Goal: Task Accomplishment & Management: Use online tool/utility

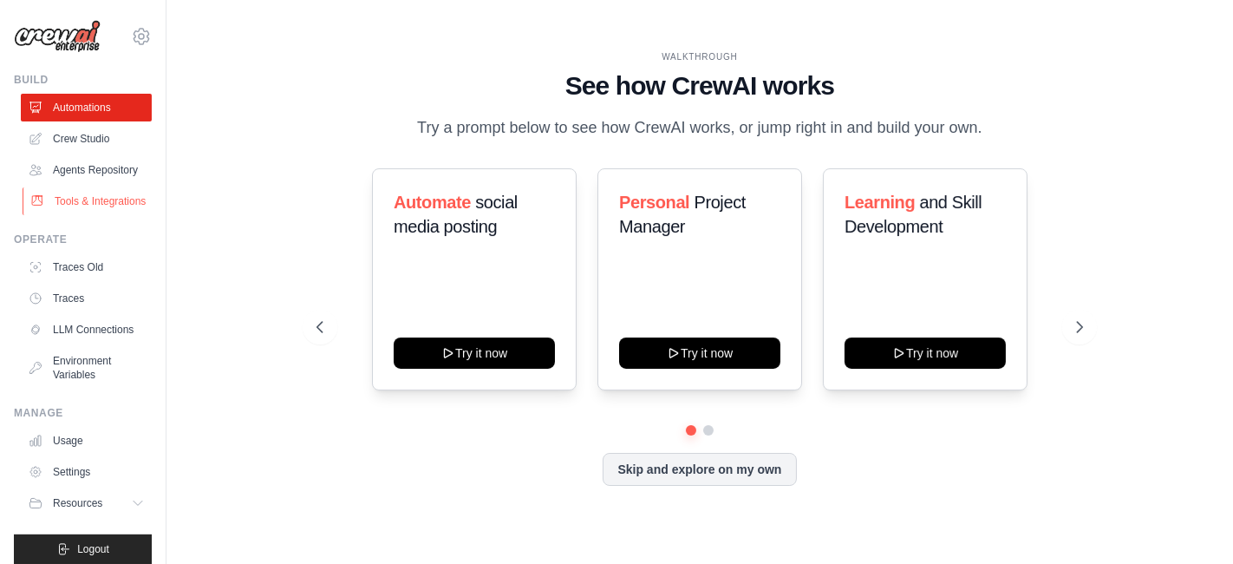
click at [75, 215] on link "Tools & Integrations" at bounding box center [88, 201] width 131 height 28
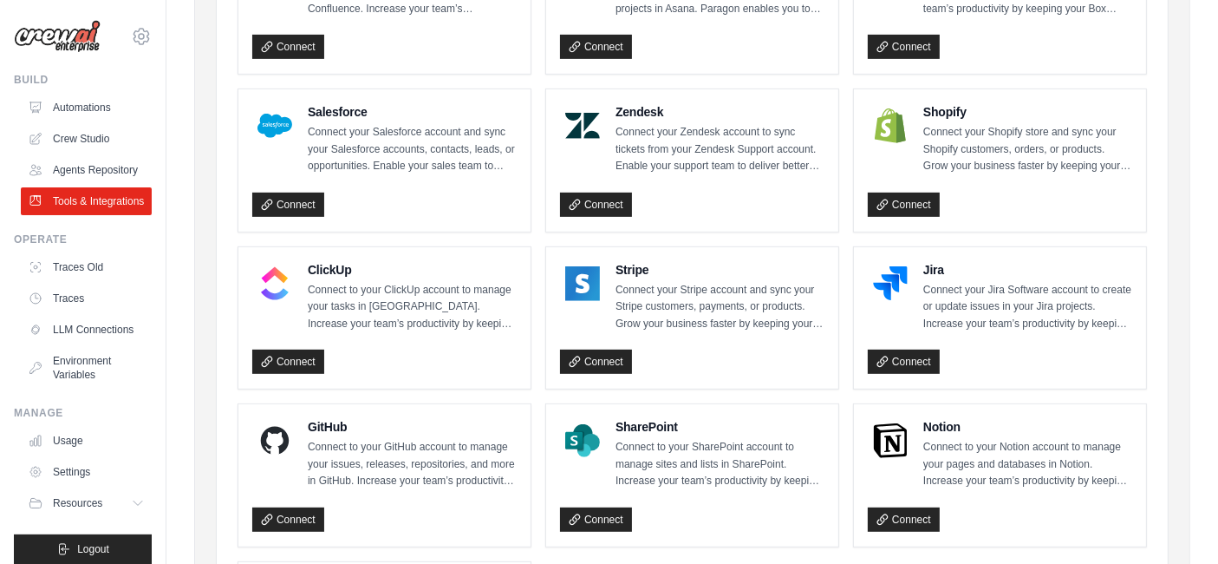
scroll to position [867, 0]
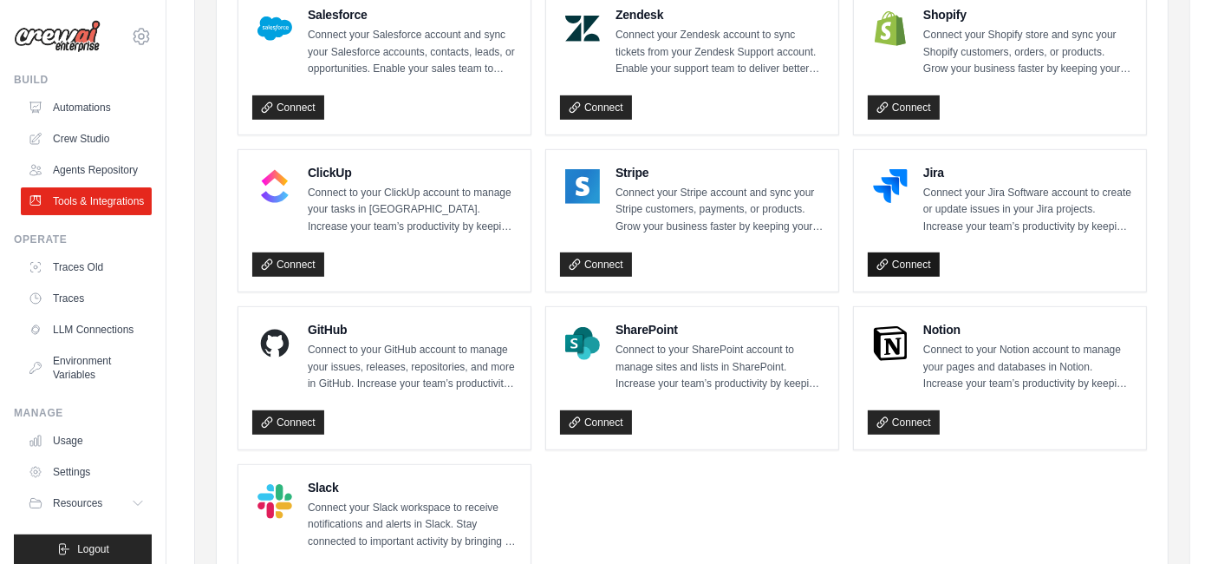
click at [906, 259] on link "Connect" at bounding box center [904, 264] width 72 height 24
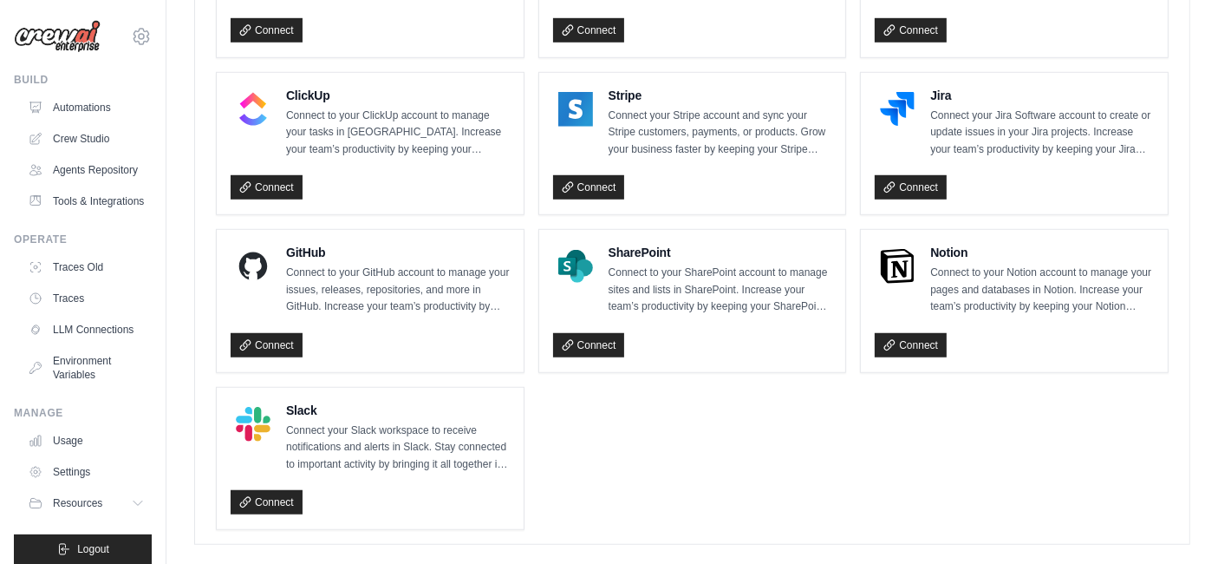
scroll to position [1060, 0]
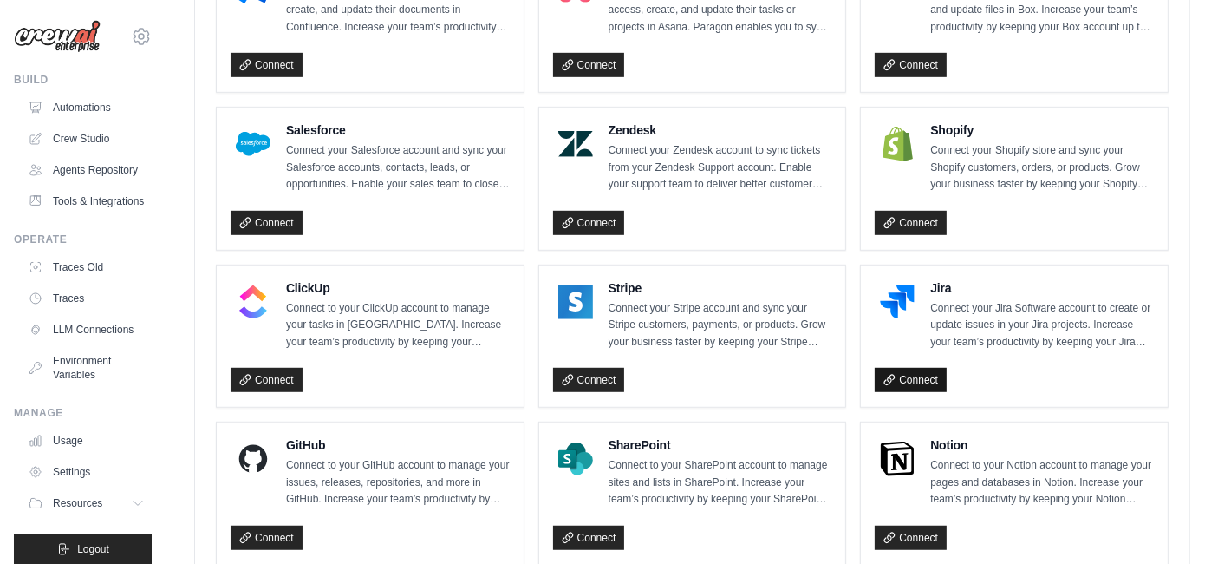
click at [919, 370] on link "Connect" at bounding box center [911, 380] width 72 height 24
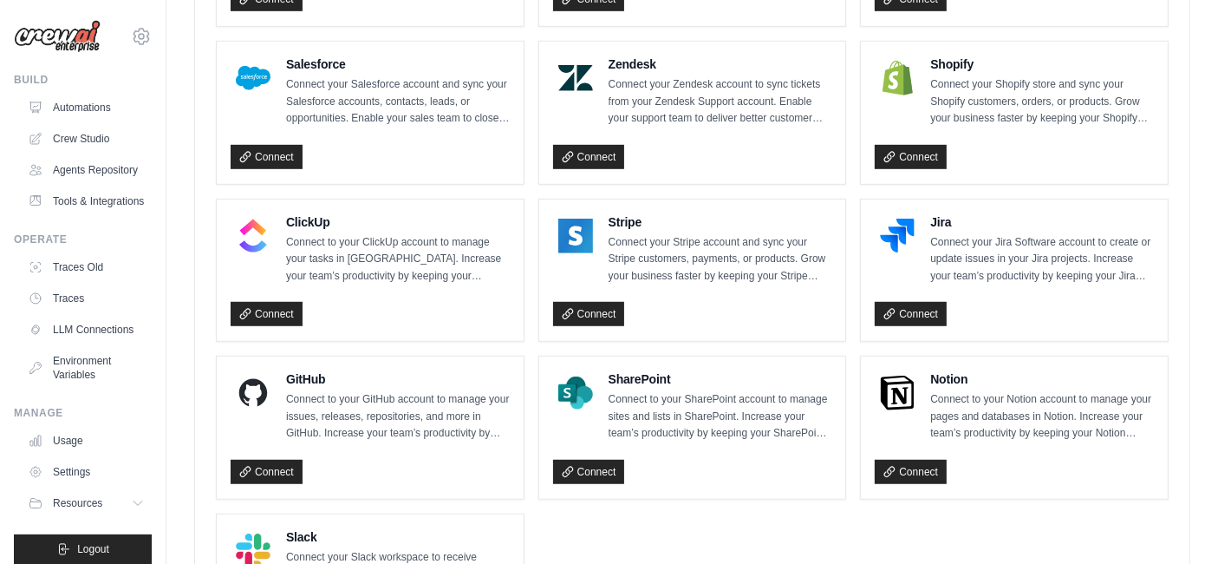
scroll to position [1156, 0]
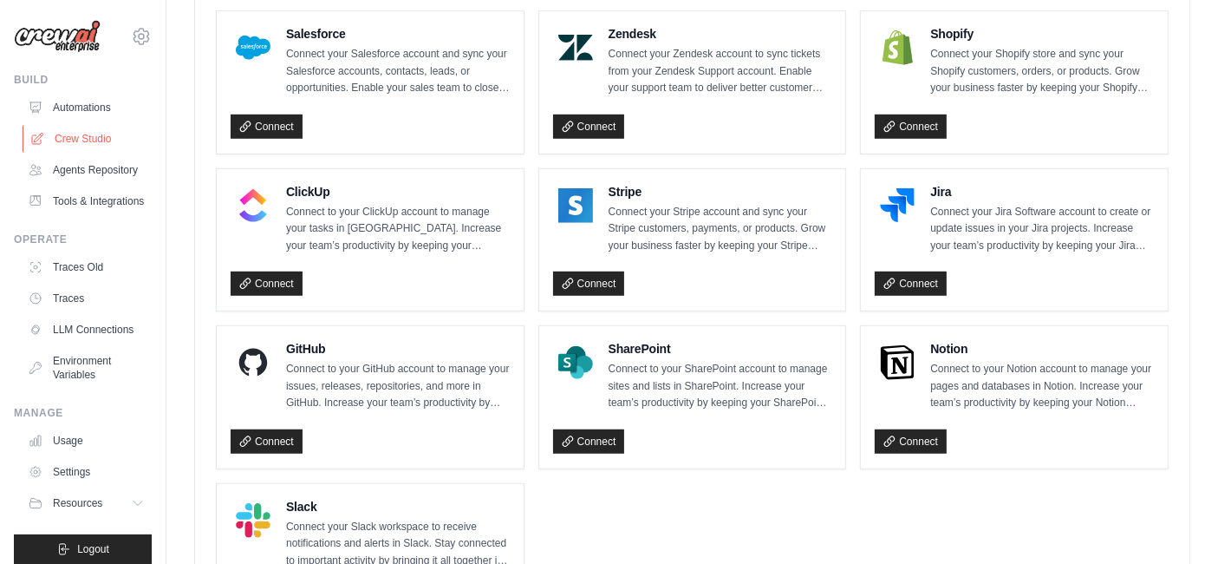
click at [88, 134] on link "Crew Studio" at bounding box center [88, 139] width 131 height 28
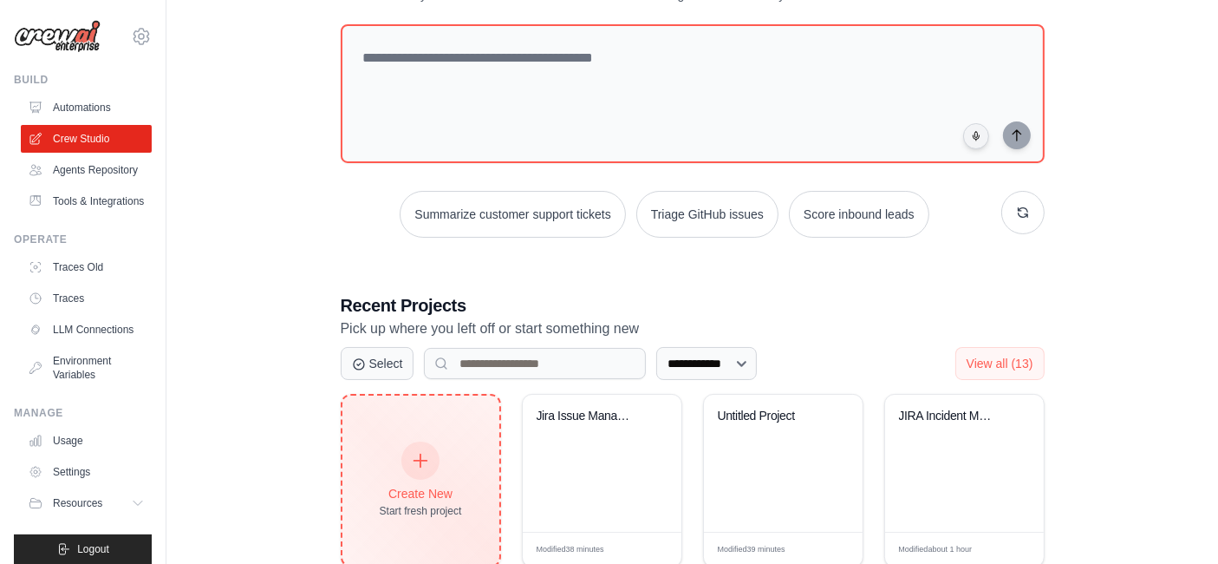
click at [418, 461] on icon at bounding box center [420, 460] width 19 height 19
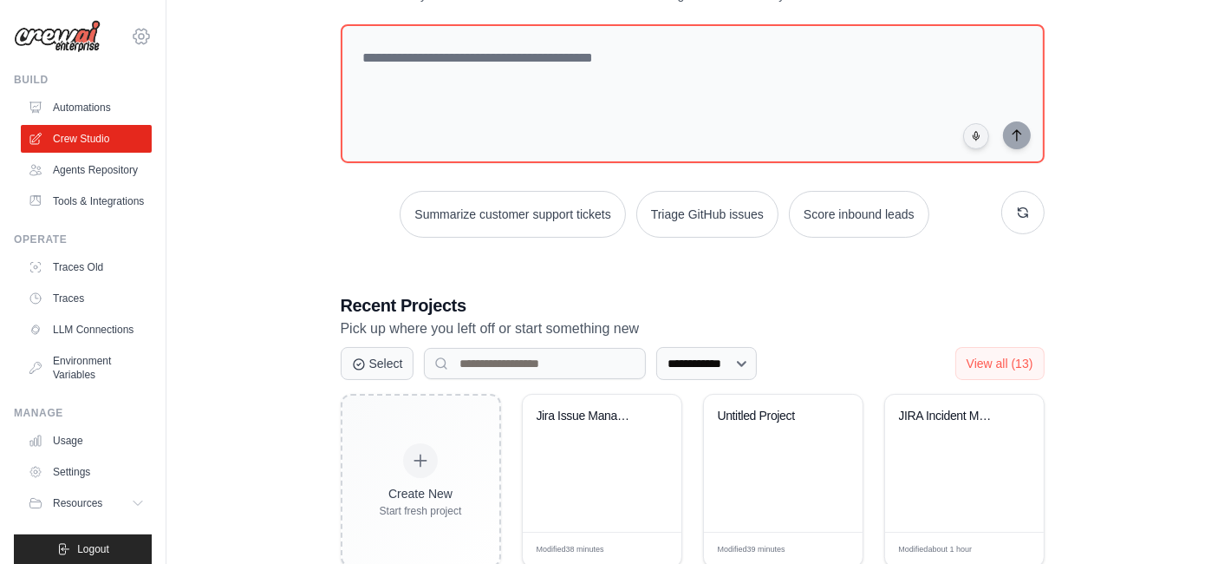
click at [139, 34] on icon at bounding box center [141, 36] width 5 height 5
click at [66, 215] on link "Tools & Integrations" at bounding box center [88, 201] width 131 height 28
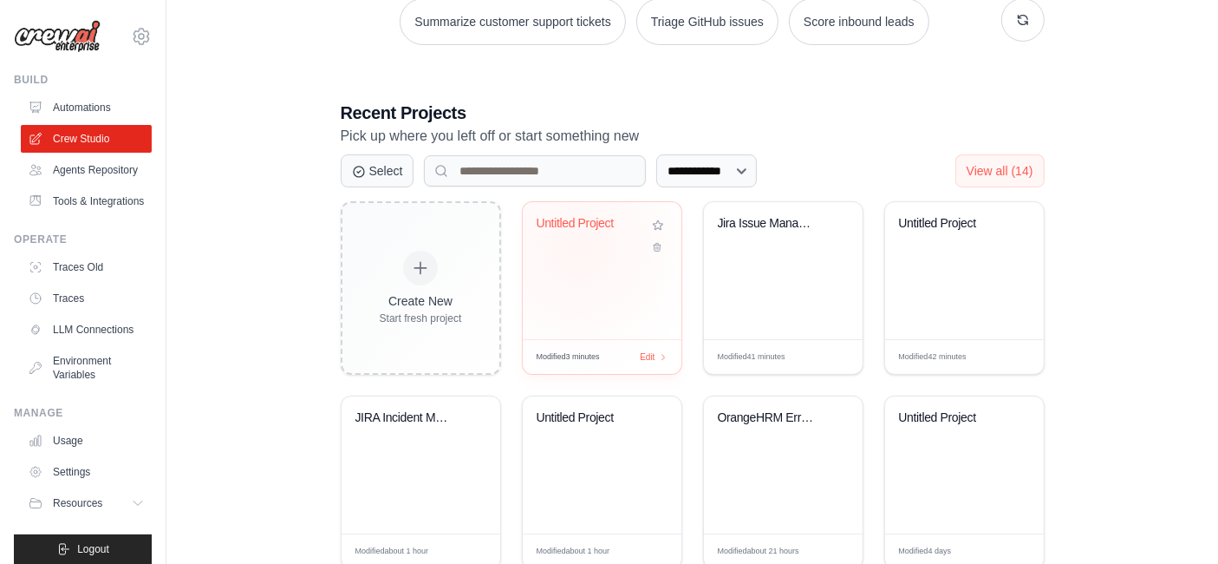
click at [577, 245] on div "Untitled Project" at bounding box center [602, 236] width 131 height 40
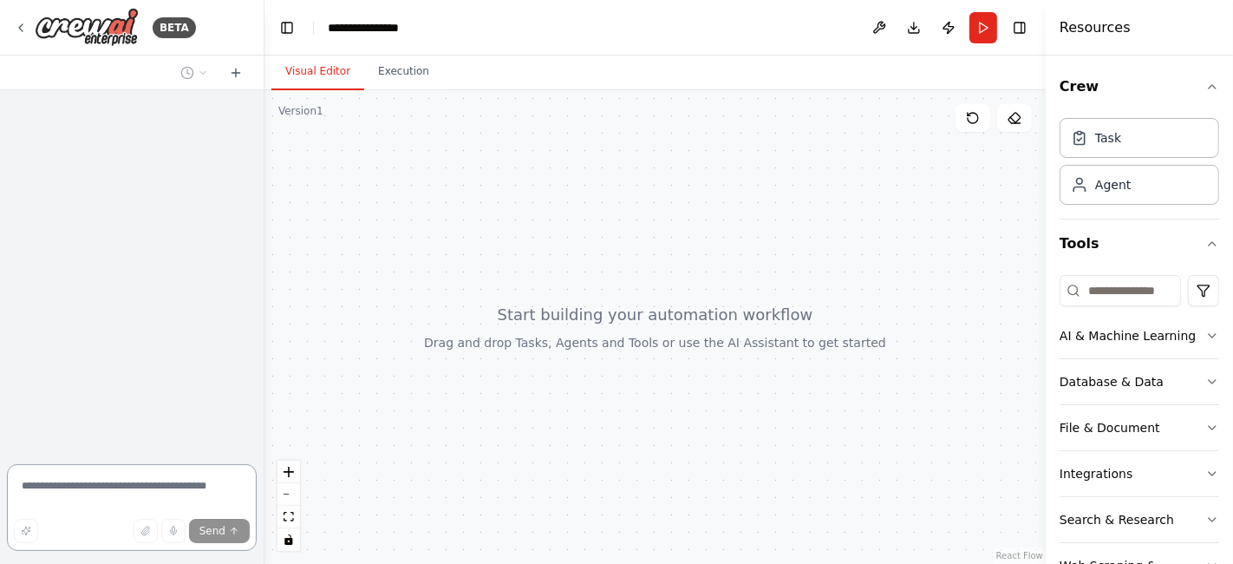
click at [129, 486] on textarea at bounding box center [132, 507] width 250 height 87
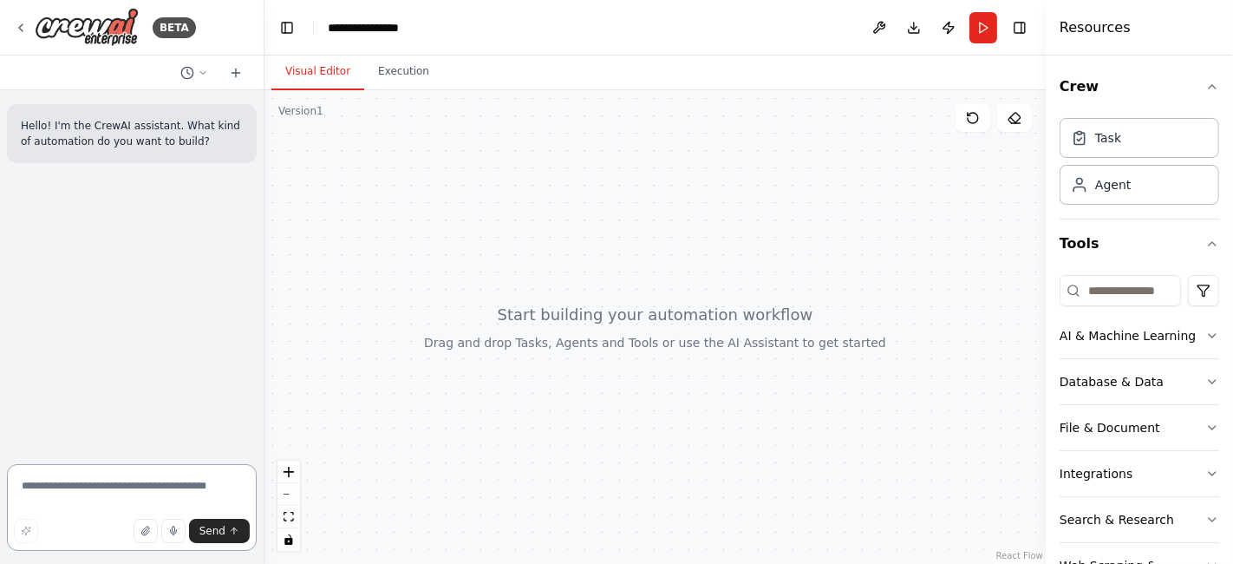
paste textarea "**********"
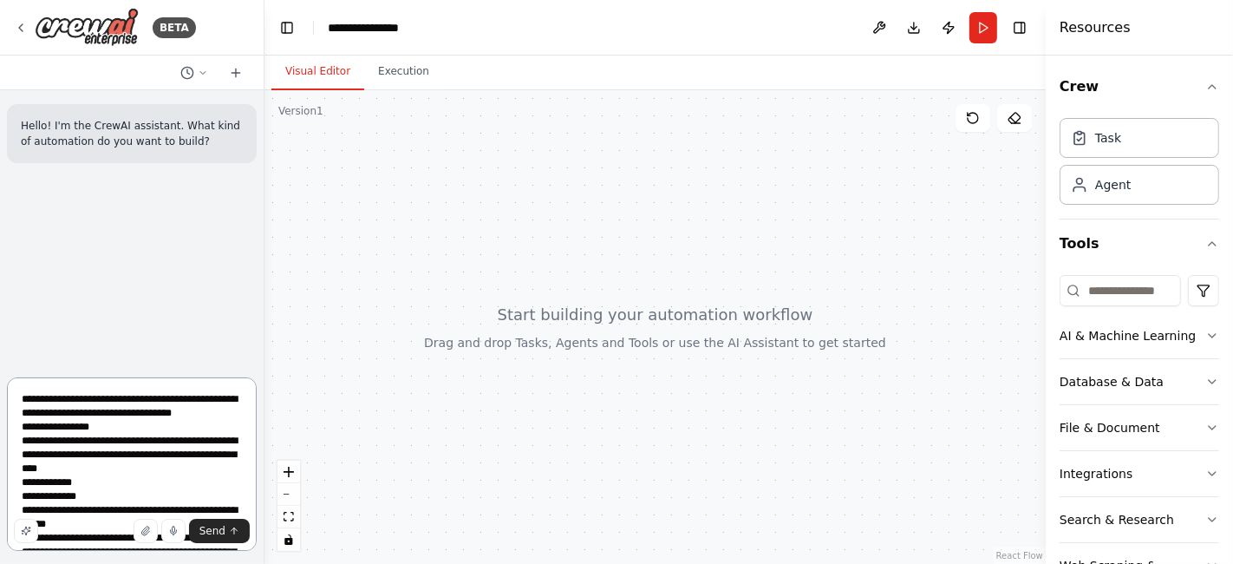
scroll to position [188, 0]
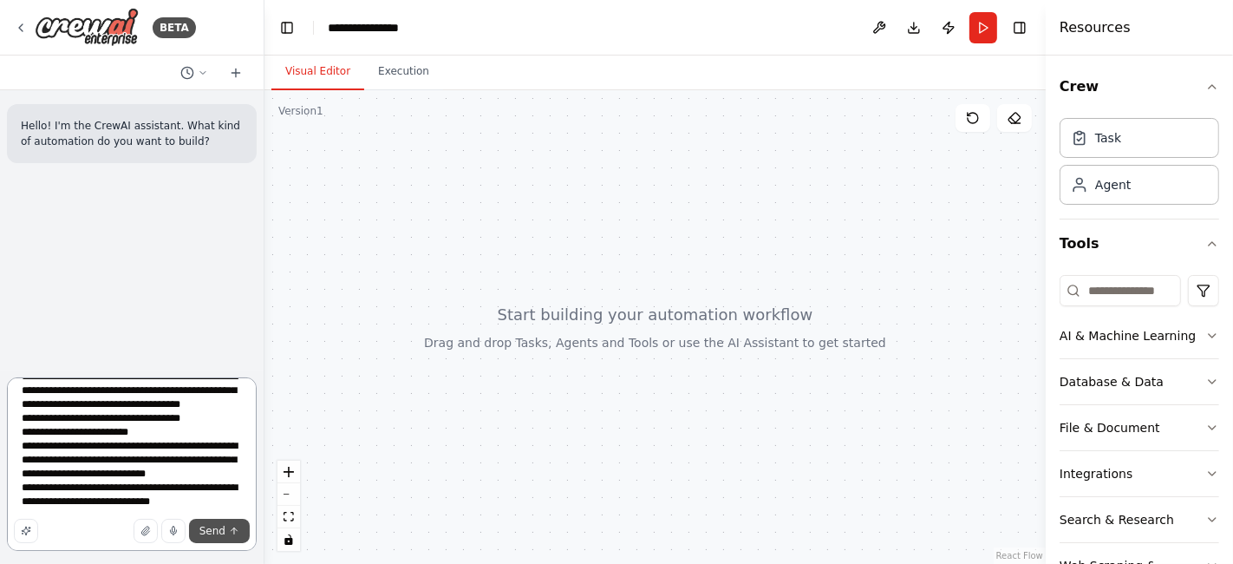
type textarea "**********"
click at [217, 533] on span "Send" at bounding box center [212, 531] width 26 height 14
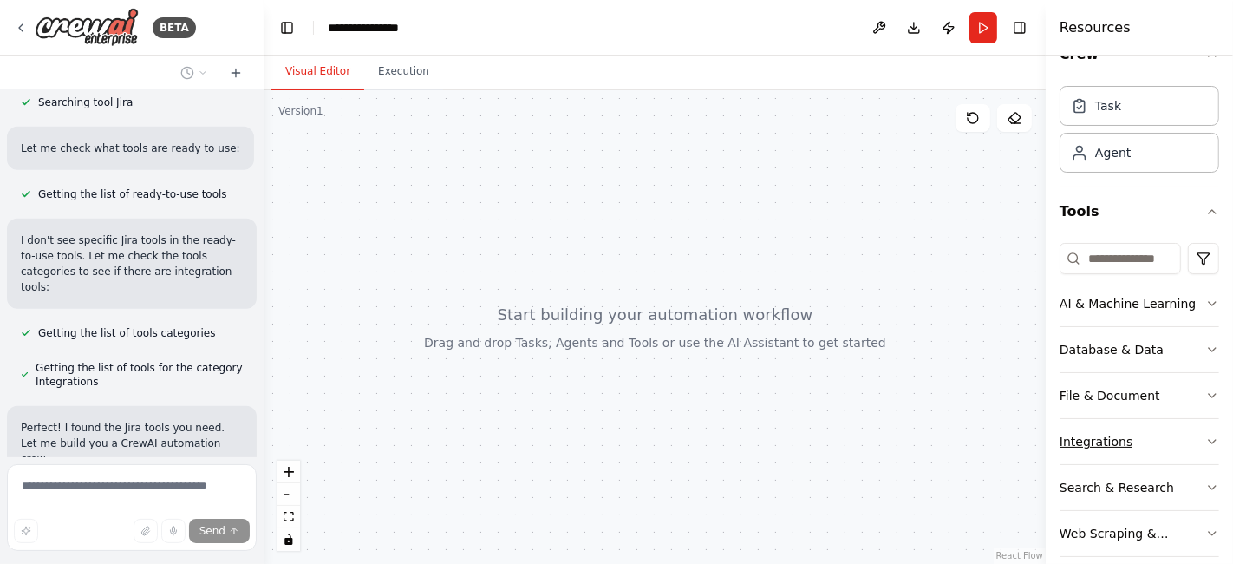
scroll to position [49, 0]
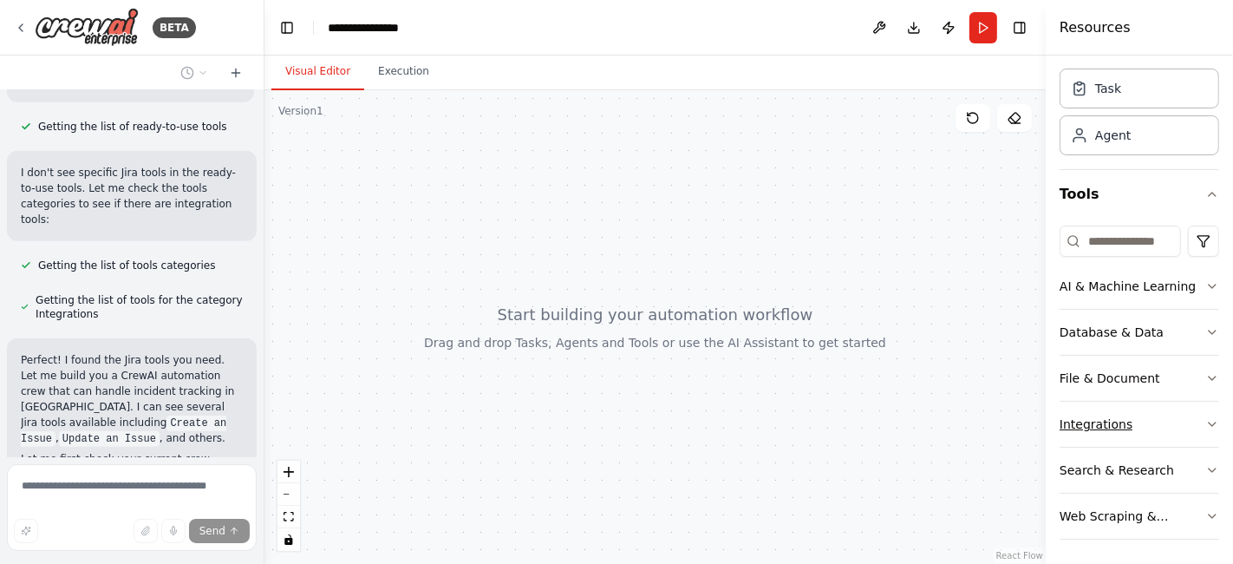
click at [1187, 423] on button "Integrations" at bounding box center [1140, 423] width 160 height 45
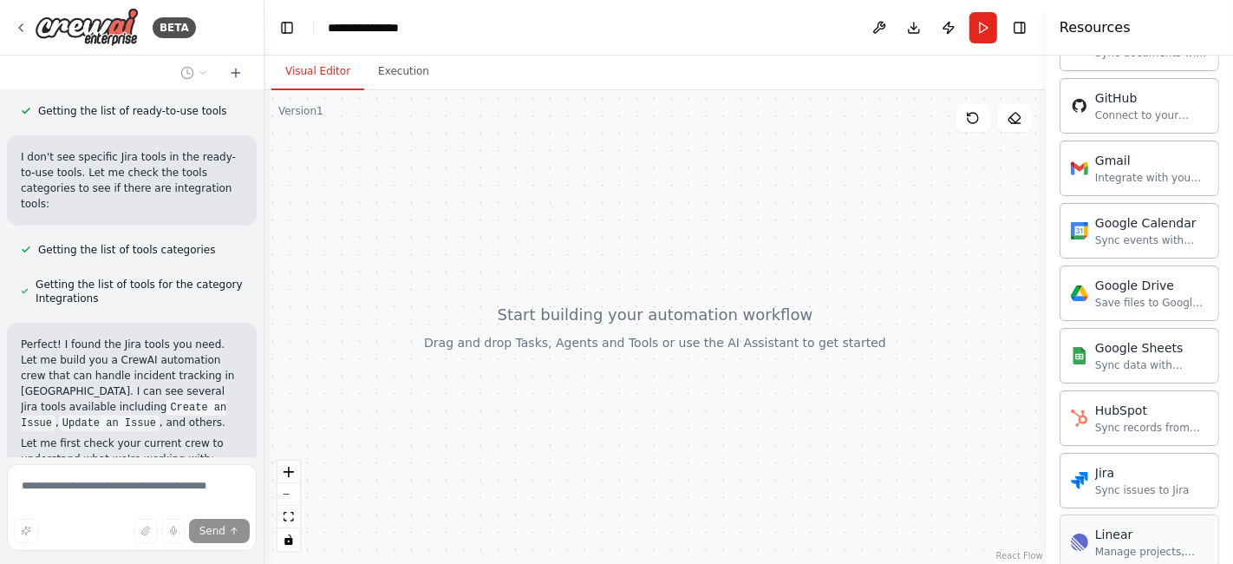
scroll to position [723, 0]
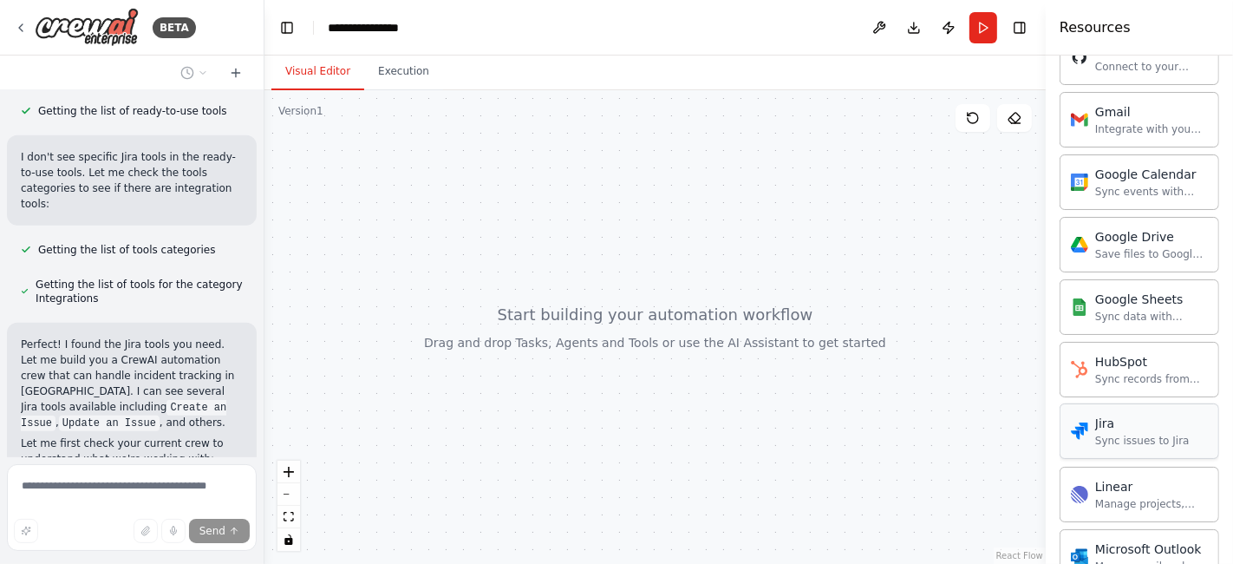
click at [1120, 442] on div "Jira Sync issues to Jira" at bounding box center [1140, 430] width 160 height 55
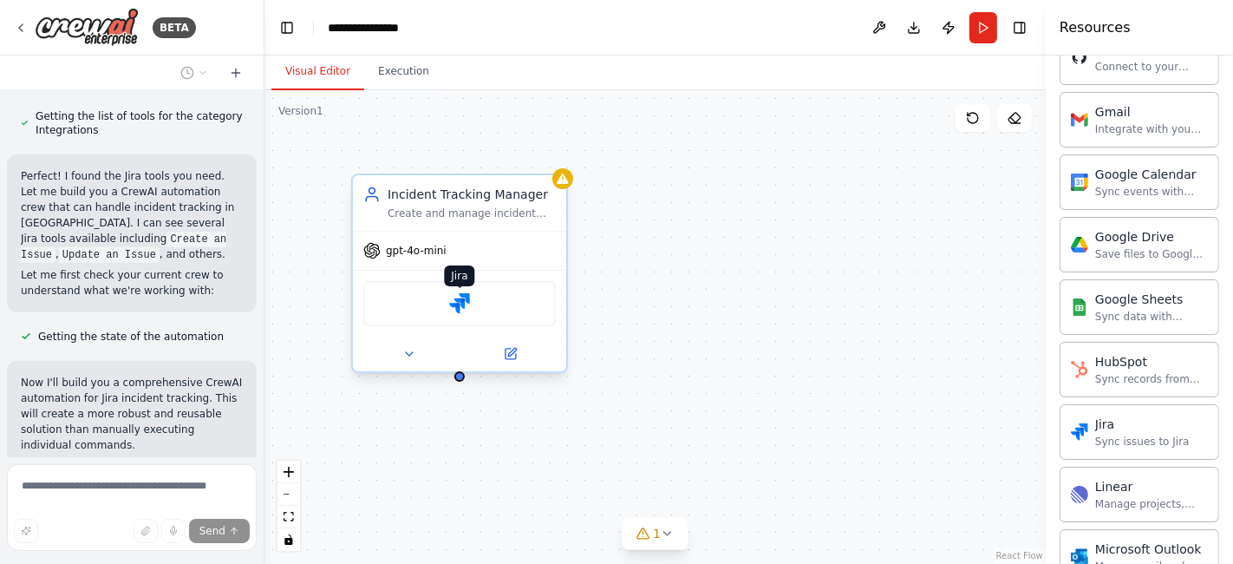
scroll to position [1034, 0]
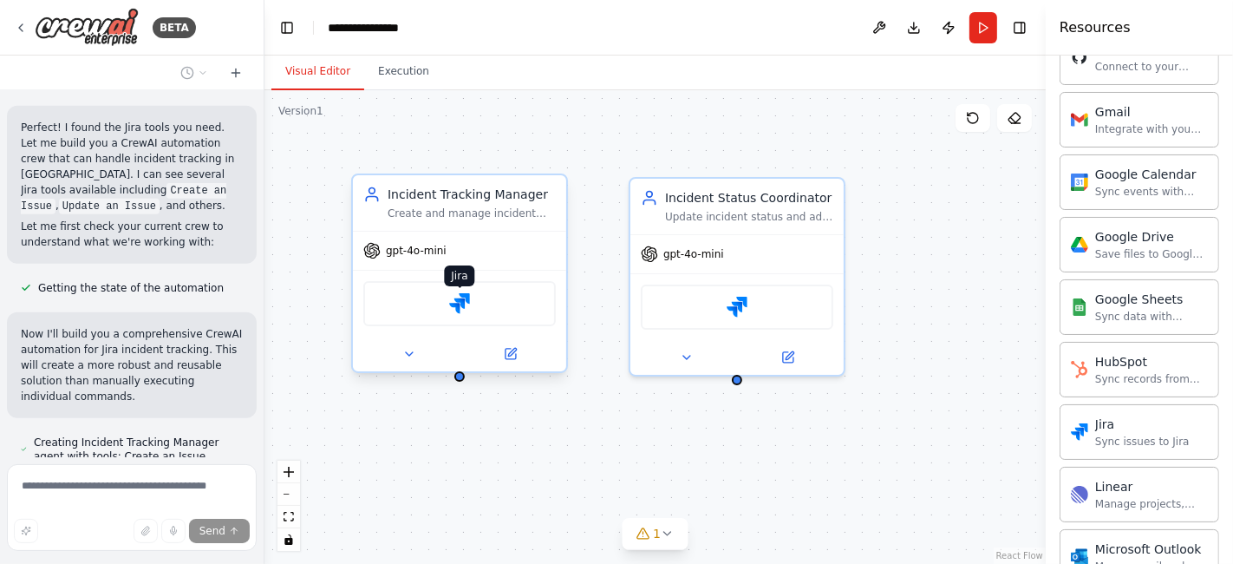
click at [460, 301] on img at bounding box center [459, 303] width 21 height 21
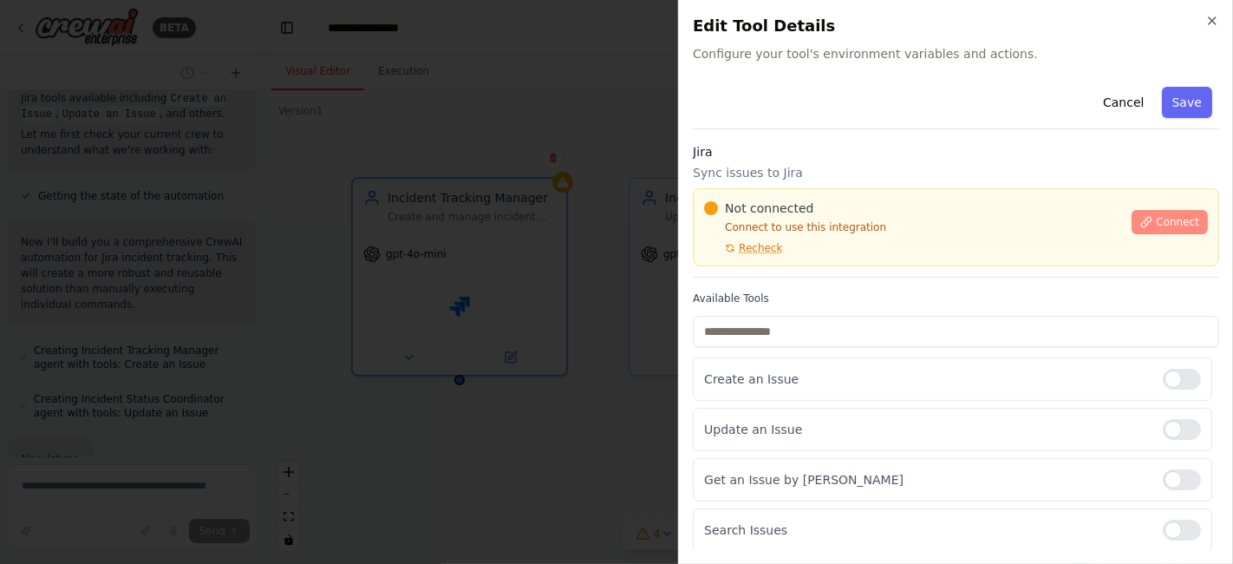
click at [1156, 225] on span "Connect" at bounding box center [1177, 222] width 43 height 14
click at [758, 246] on span "Recheck" at bounding box center [760, 248] width 43 height 14
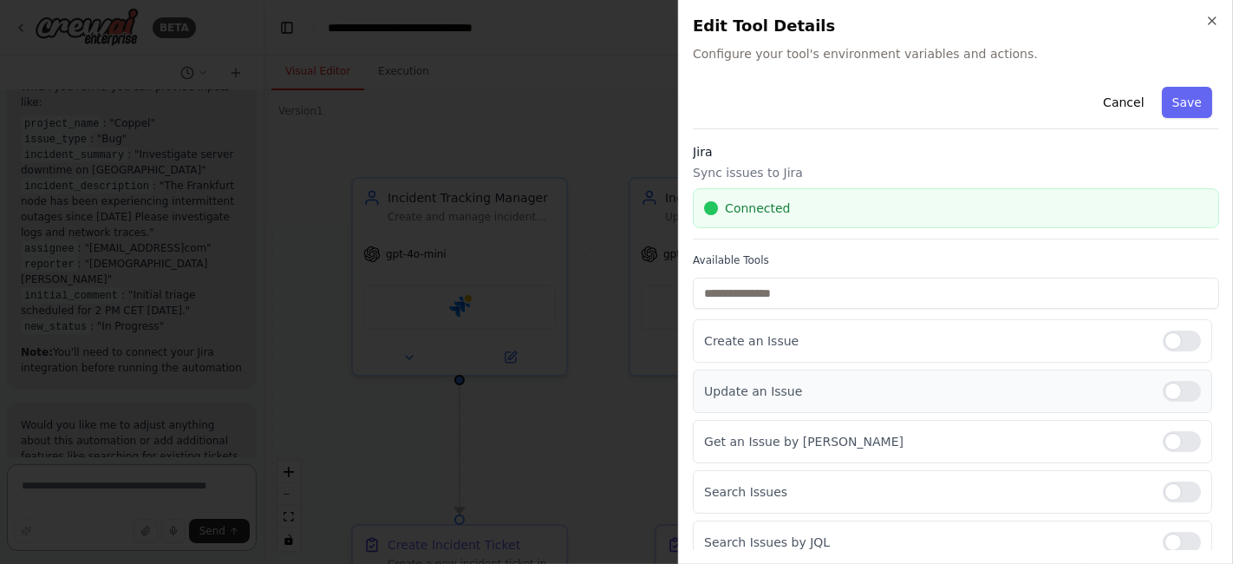
scroll to position [2358, 0]
click at [1163, 390] on div at bounding box center [1182, 391] width 38 height 21
drag, startPoint x: 1167, startPoint y: 430, endPoint x: 1160, endPoint y: 492, distance: 62.0
click at [1166, 441] on div at bounding box center [1182, 441] width 38 height 21
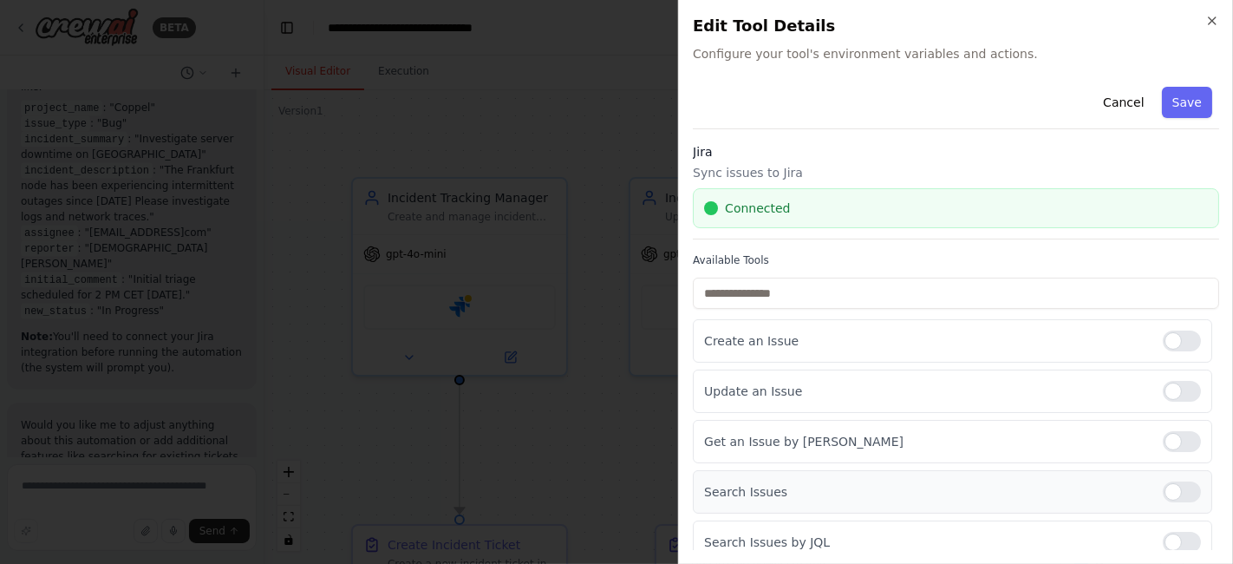
click at [1163, 492] on div at bounding box center [1182, 491] width 38 height 21
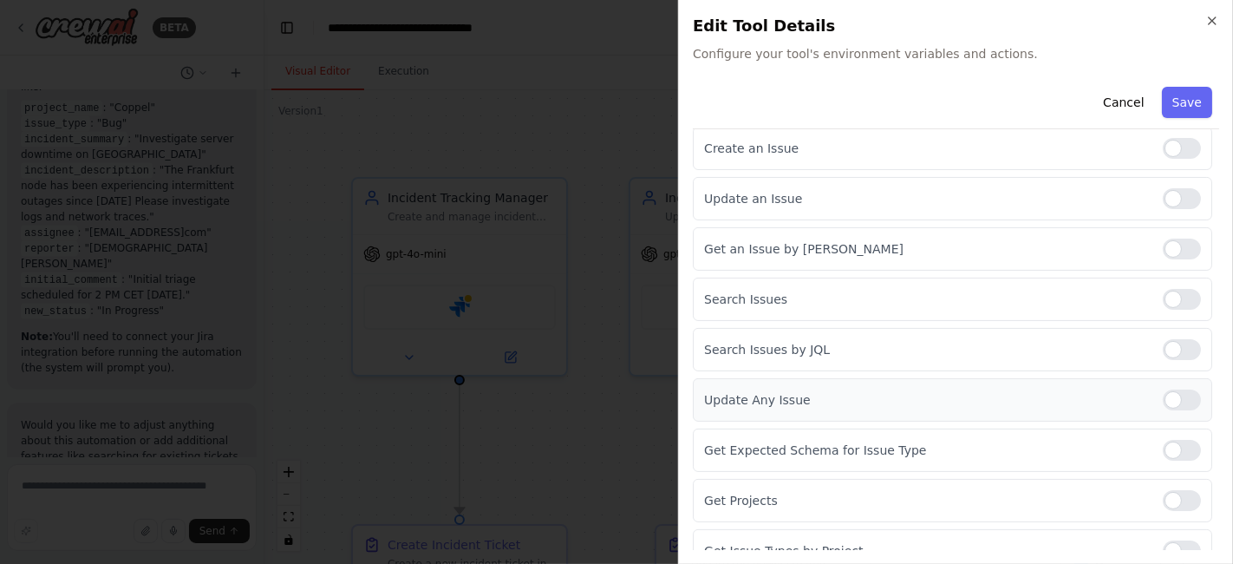
drag, startPoint x: 1160, startPoint y: 355, endPoint x: 1164, endPoint y: 409, distance: 54.7
click at [1163, 354] on div at bounding box center [1182, 349] width 38 height 21
drag, startPoint x: 1164, startPoint y: 409, endPoint x: 1165, endPoint y: 446, distance: 36.4
click at [1165, 409] on div "Update Any Issue" at bounding box center [952, 399] width 519 height 43
click at [1165, 455] on div at bounding box center [1182, 450] width 38 height 21
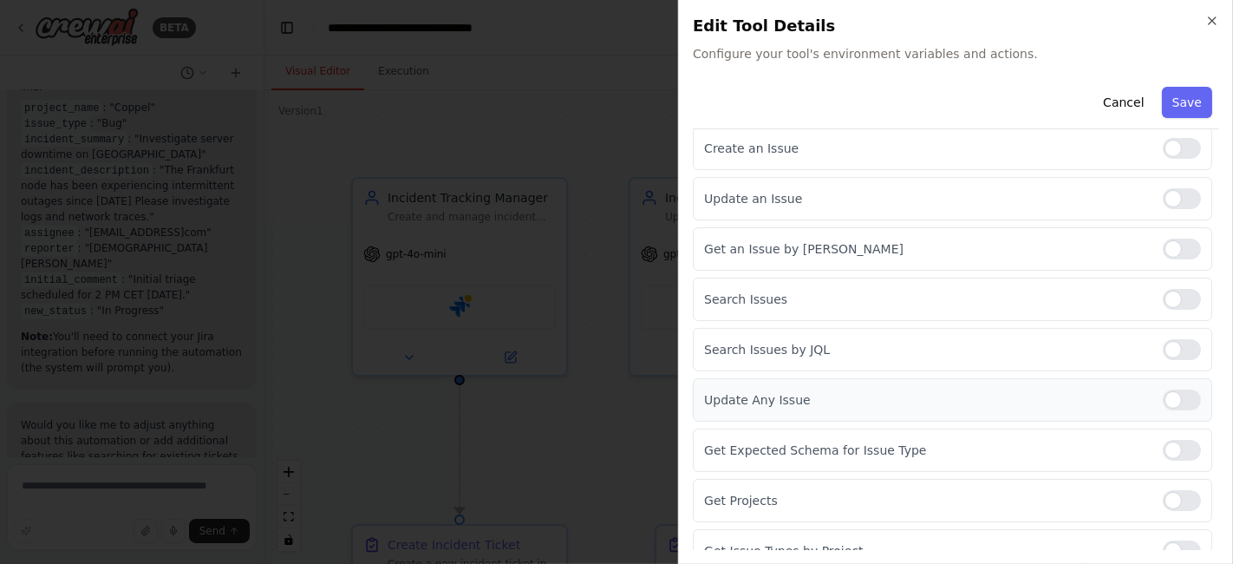
drag, startPoint x: 1163, startPoint y: 390, endPoint x: 1163, endPoint y: 405, distance: 14.7
click at [1163, 390] on div at bounding box center [1182, 399] width 38 height 21
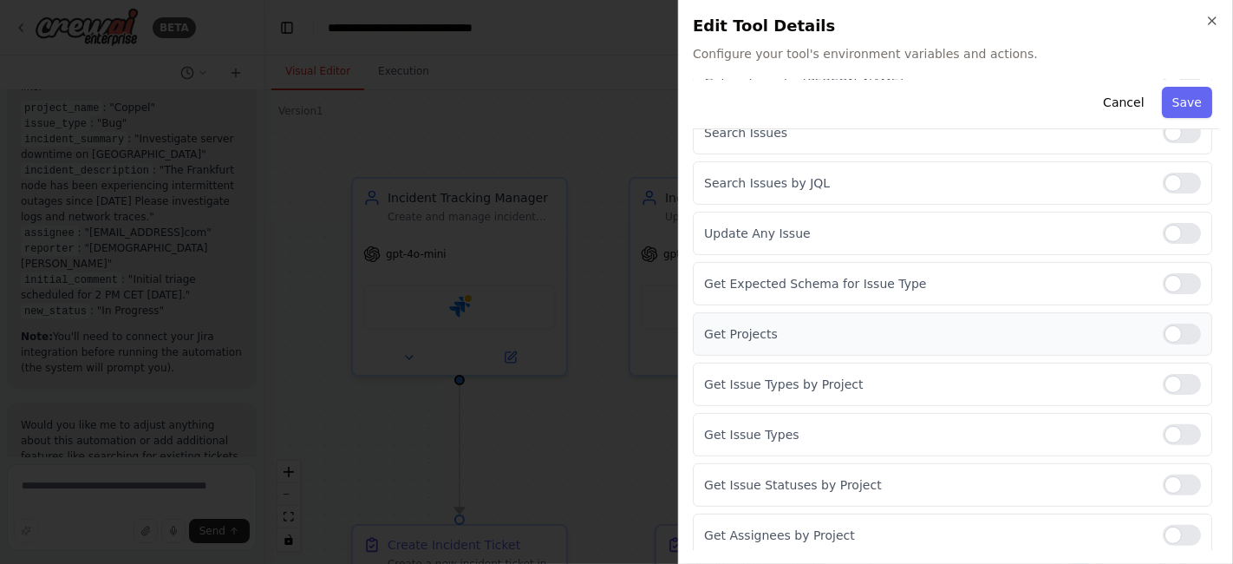
click at [1160, 342] on div "Get Projects" at bounding box center [952, 333] width 519 height 43
click at [1164, 386] on div at bounding box center [1182, 384] width 38 height 21
drag, startPoint x: 1162, startPoint y: 429, endPoint x: 1166, endPoint y: 460, distance: 30.7
click at [1163, 432] on div at bounding box center [1182, 434] width 38 height 21
click at [1166, 477] on div at bounding box center [1182, 484] width 38 height 21
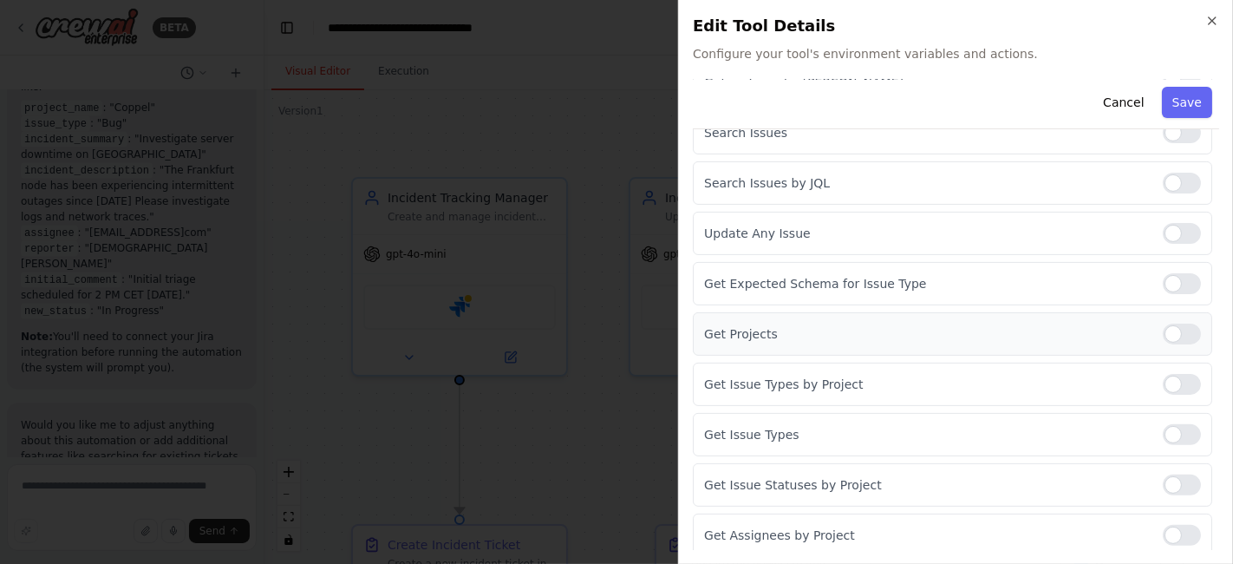
click at [1163, 323] on div at bounding box center [1182, 333] width 38 height 21
click at [1157, 516] on div "Get Assignees by Project" at bounding box center [952, 534] width 519 height 43
click at [1163, 529] on div at bounding box center [1182, 535] width 38 height 21
click at [1175, 100] on button "Save" at bounding box center [1187, 102] width 50 height 31
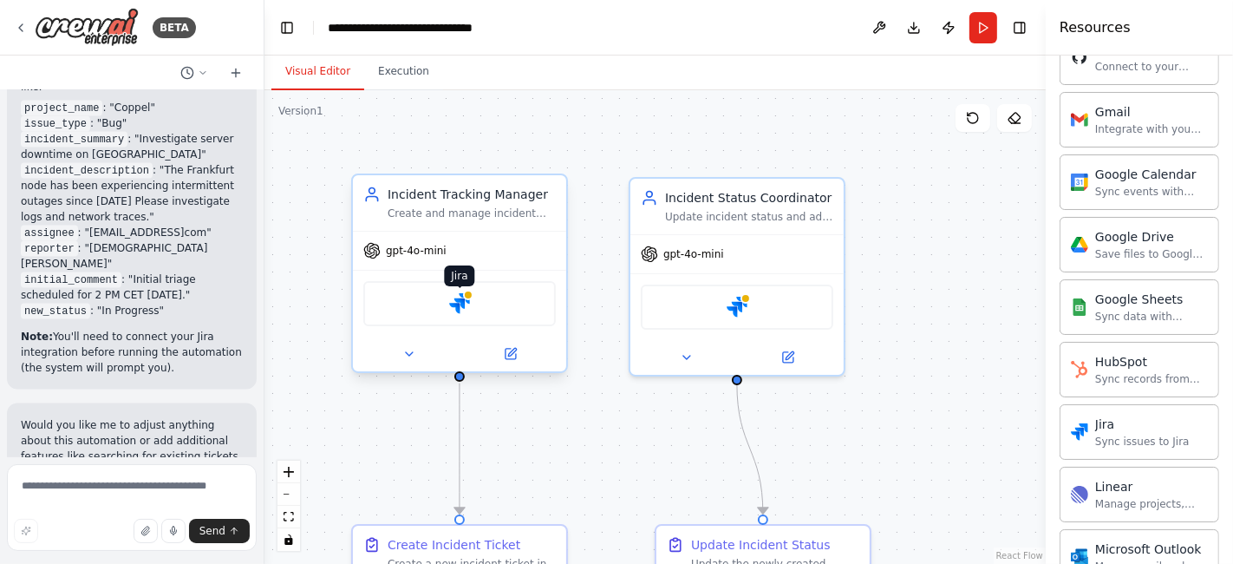
click at [460, 298] on img at bounding box center [459, 303] width 21 height 21
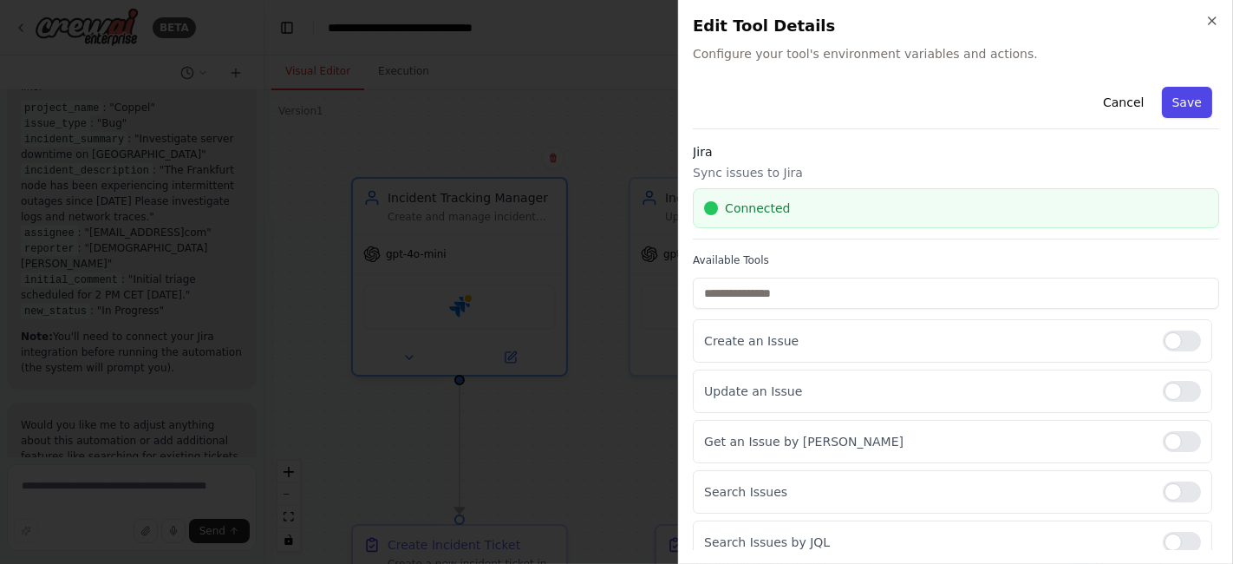
click at [1174, 108] on button "Save" at bounding box center [1187, 102] width 50 height 31
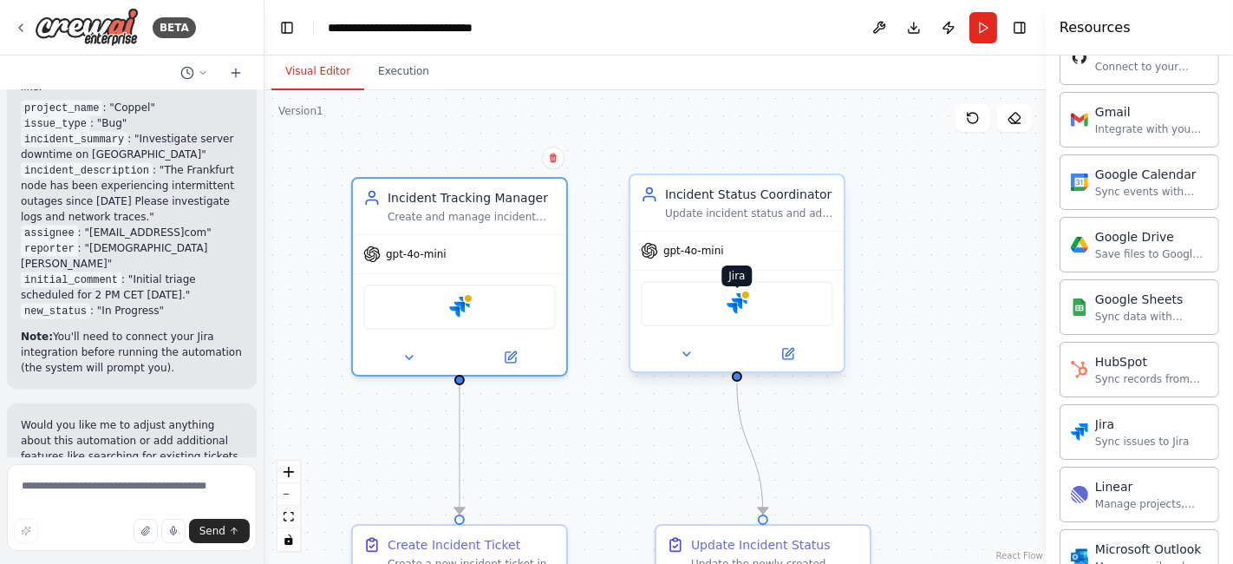
click at [747, 308] on img at bounding box center [737, 303] width 21 height 21
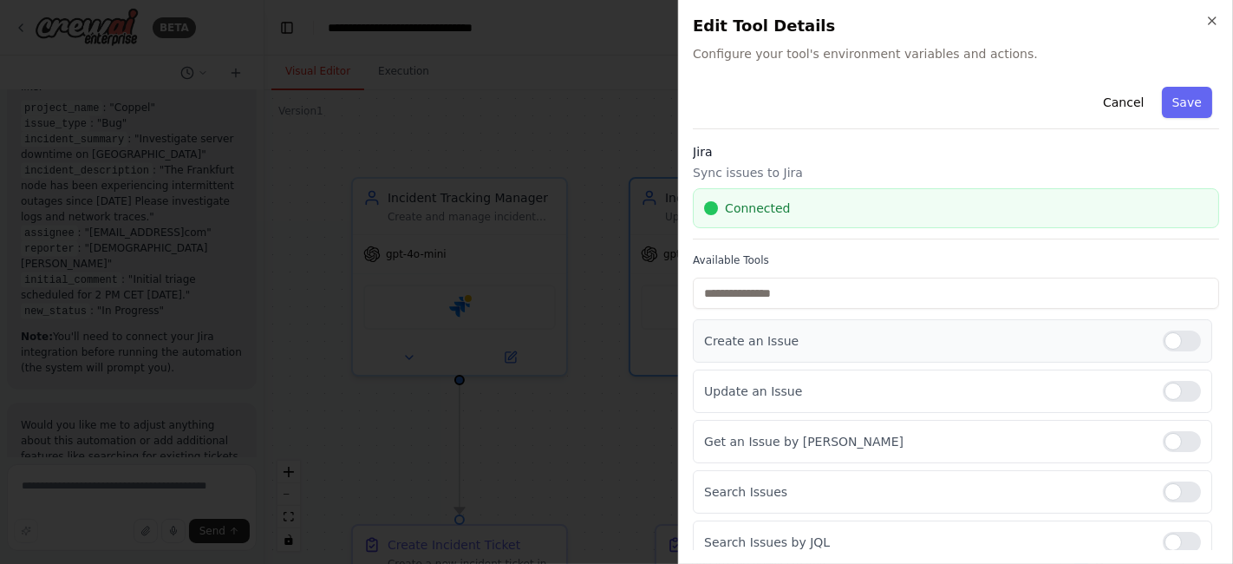
click at [1163, 340] on div at bounding box center [1182, 340] width 38 height 21
click at [1163, 440] on div at bounding box center [1182, 441] width 38 height 21
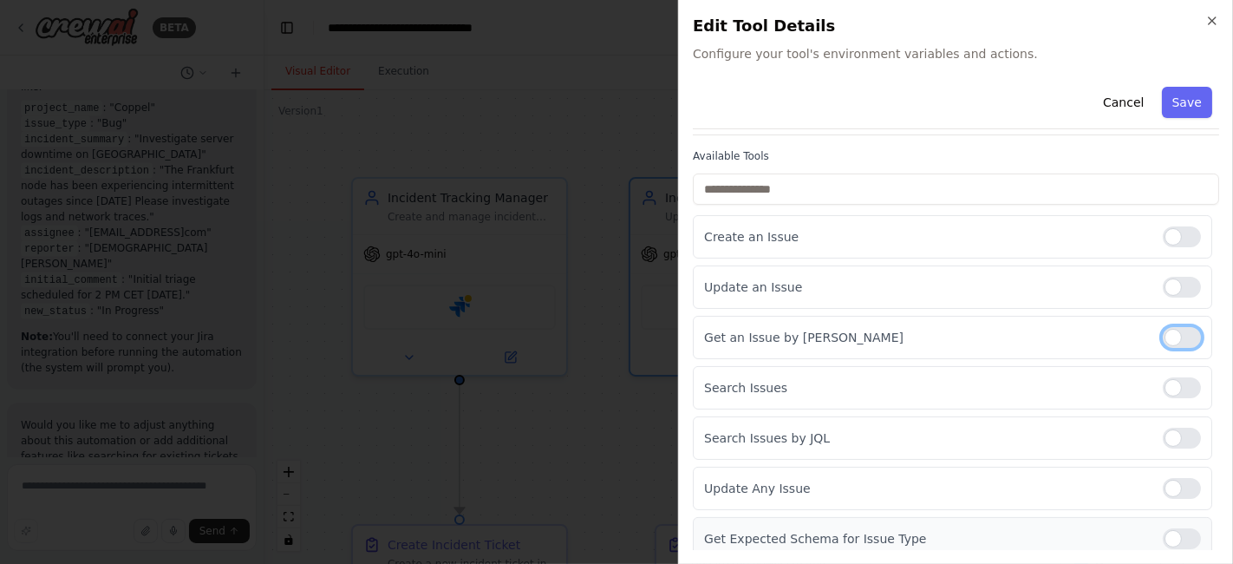
scroll to position [193, 0]
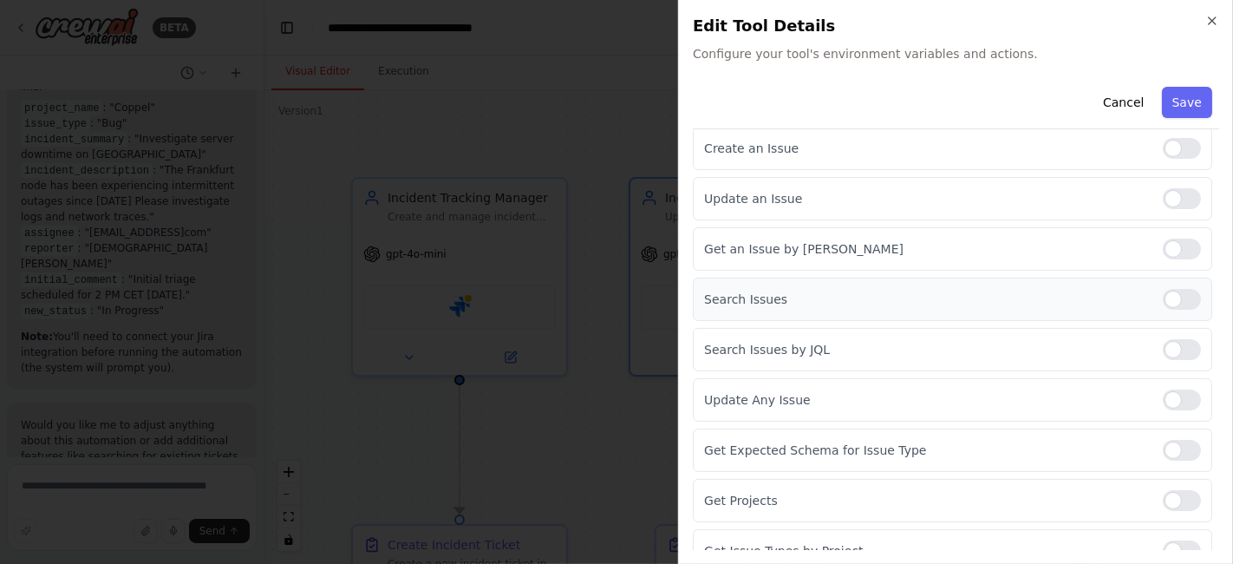
click at [1171, 304] on div at bounding box center [1182, 299] width 38 height 21
click at [1160, 360] on div "Search Issues by JQL" at bounding box center [952, 349] width 519 height 43
click at [1163, 400] on div at bounding box center [1182, 399] width 38 height 21
click at [1163, 440] on div at bounding box center [1182, 450] width 38 height 21
click at [1154, 335] on div "Search Issues by JQL" at bounding box center [952, 349] width 519 height 43
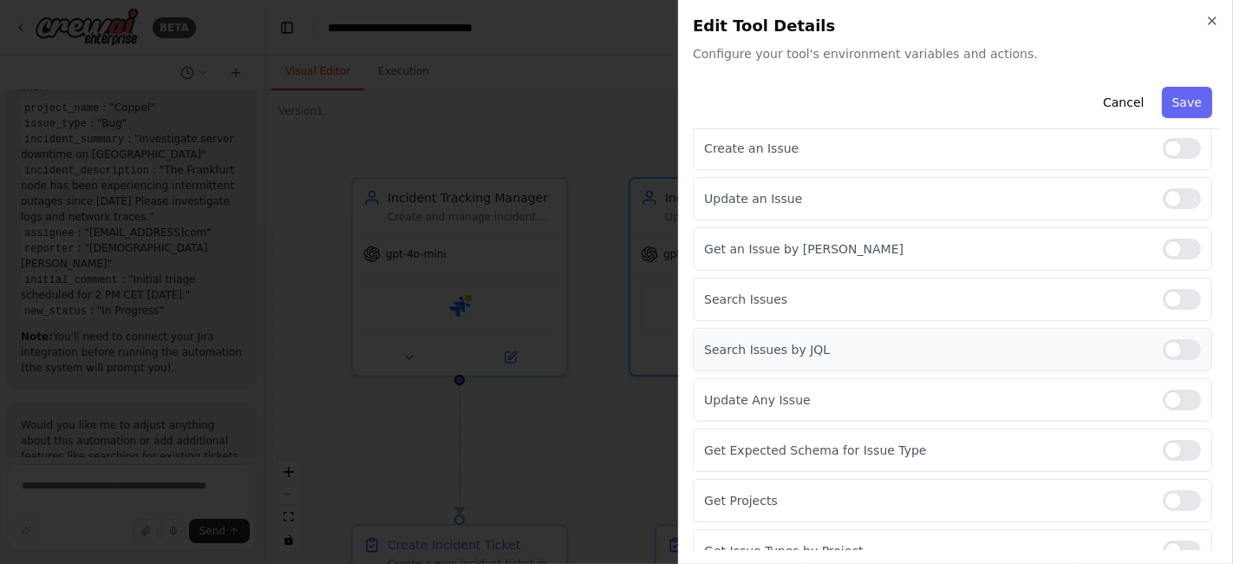
click at [1163, 350] on div at bounding box center [1182, 349] width 38 height 21
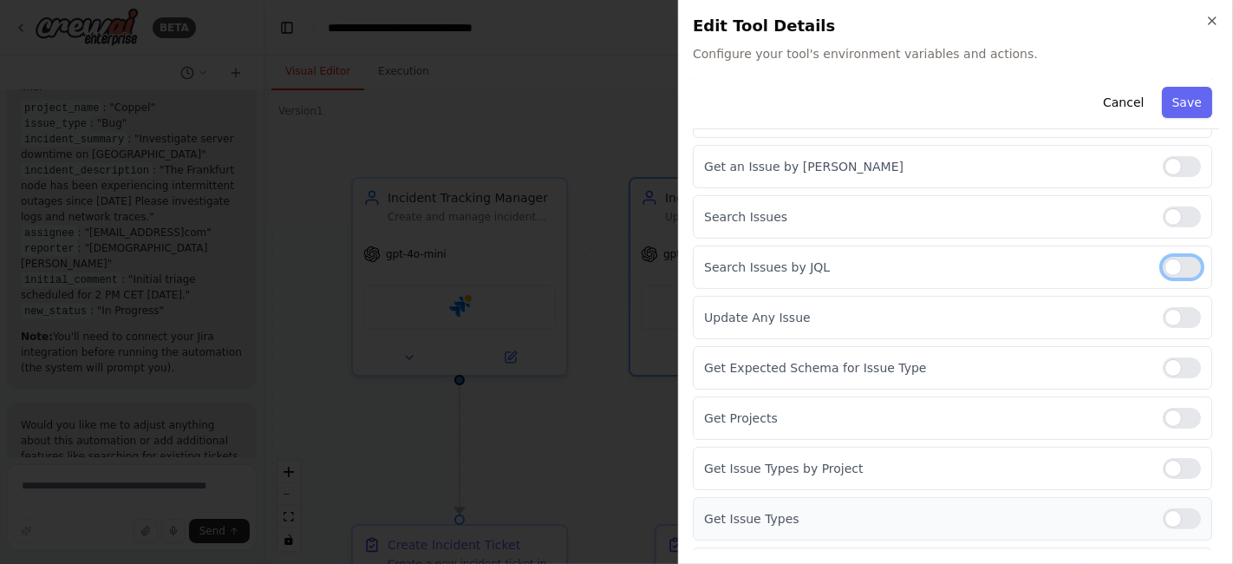
scroll to position [359, 0]
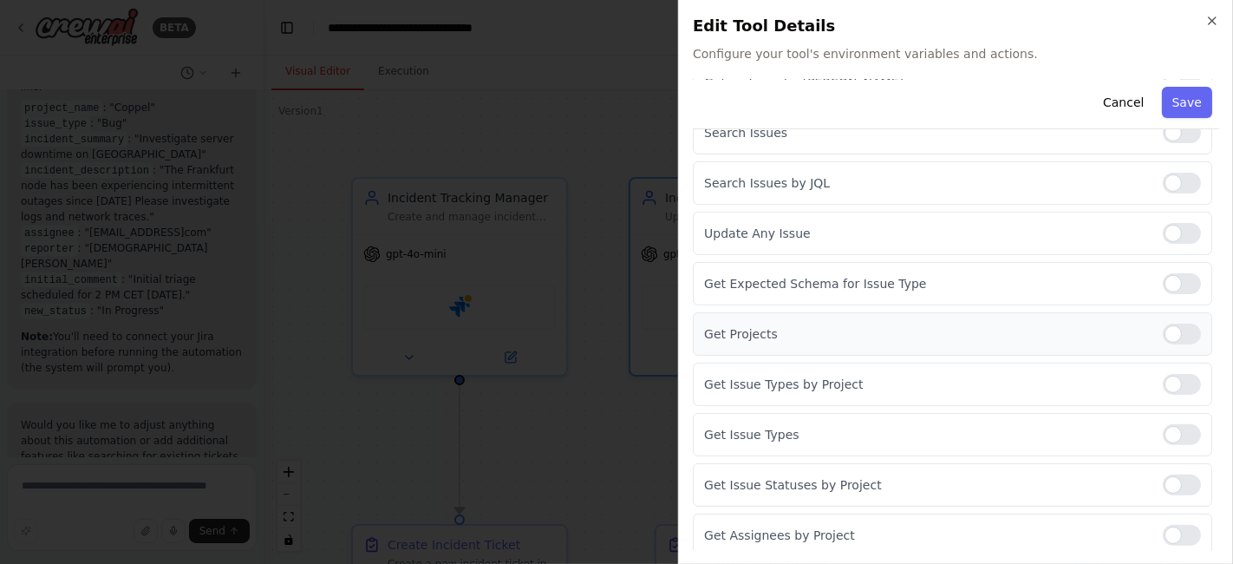
click at [1163, 336] on div at bounding box center [1182, 333] width 38 height 21
drag, startPoint x: 1161, startPoint y: 376, endPoint x: 1162, endPoint y: 417, distance: 40.8
click at [1163, 379] on div at bounding box center [1182, 384] width 38 height 21
click at [1163, 424] on div at bounding box center [1182, 434] width 38 height 21
drag, startPoint x: 1162, startPoint y: 480, endPoint x: 1162, endPoint y: 523, distance: 43.4
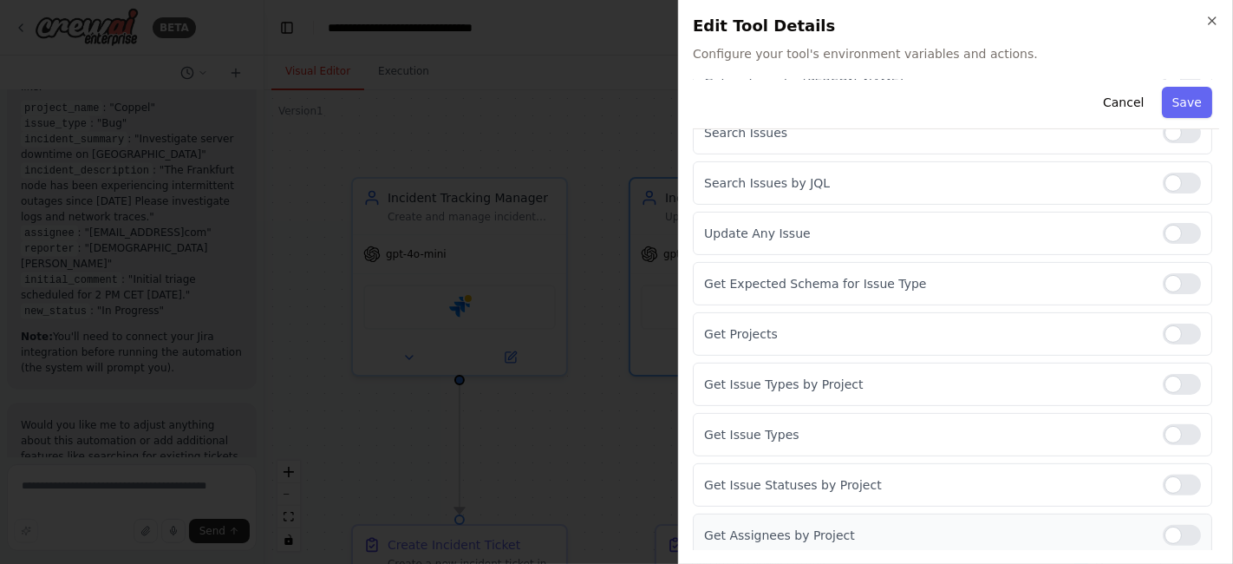
click at [1163, 481] on div at bounding box center [1182, 484] width 38 height 21
click at [1163, 525] on div at bounding box center [1182, 535] width 38 height 21
click at [1177, 108] on button "Save" at bounding box center [1187, 102] width 50 height 31
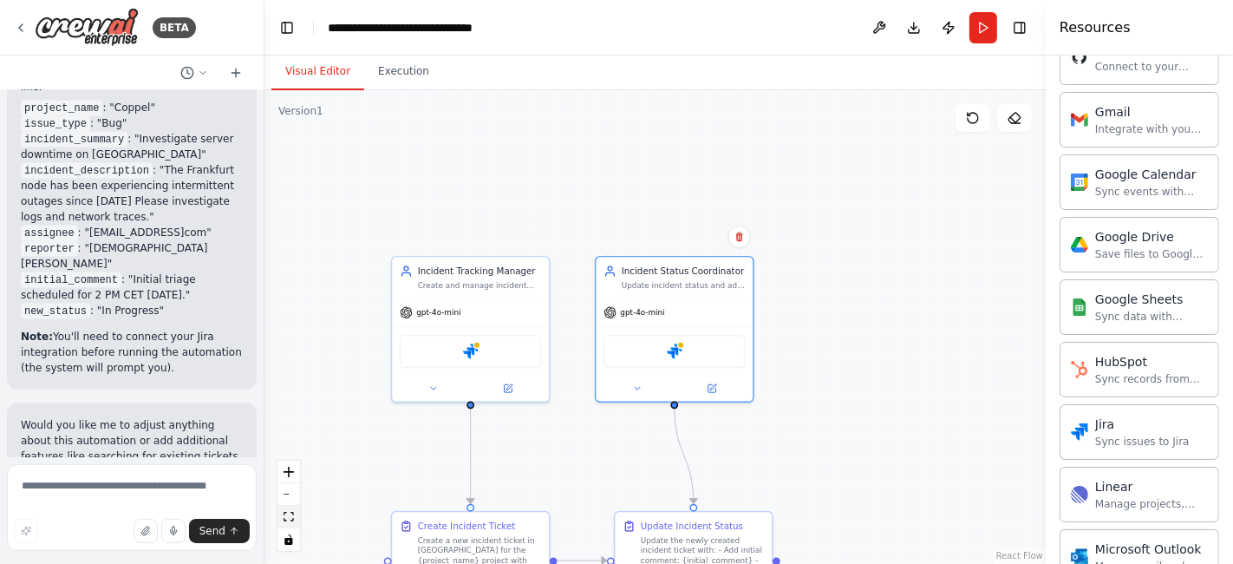
click at [292, 513] on icon "fit view" at bounding box center [289, 517] width 10 height 10
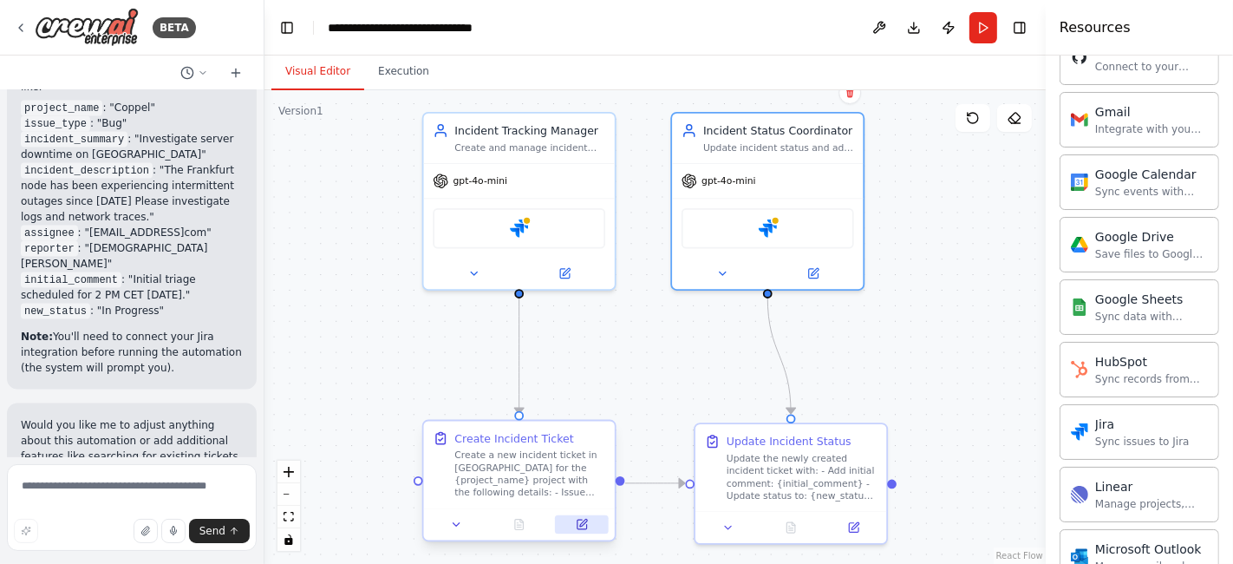
click at [587, 523] on icon at bounding box center [583, 524] width 10 height 10
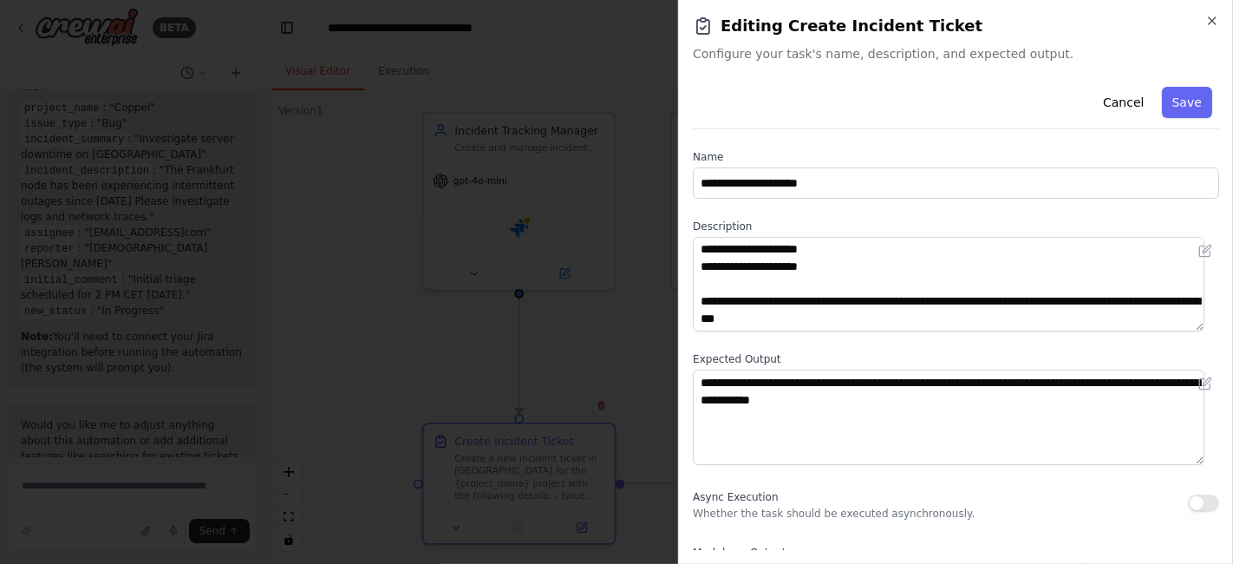
scroll to position [7, 0]
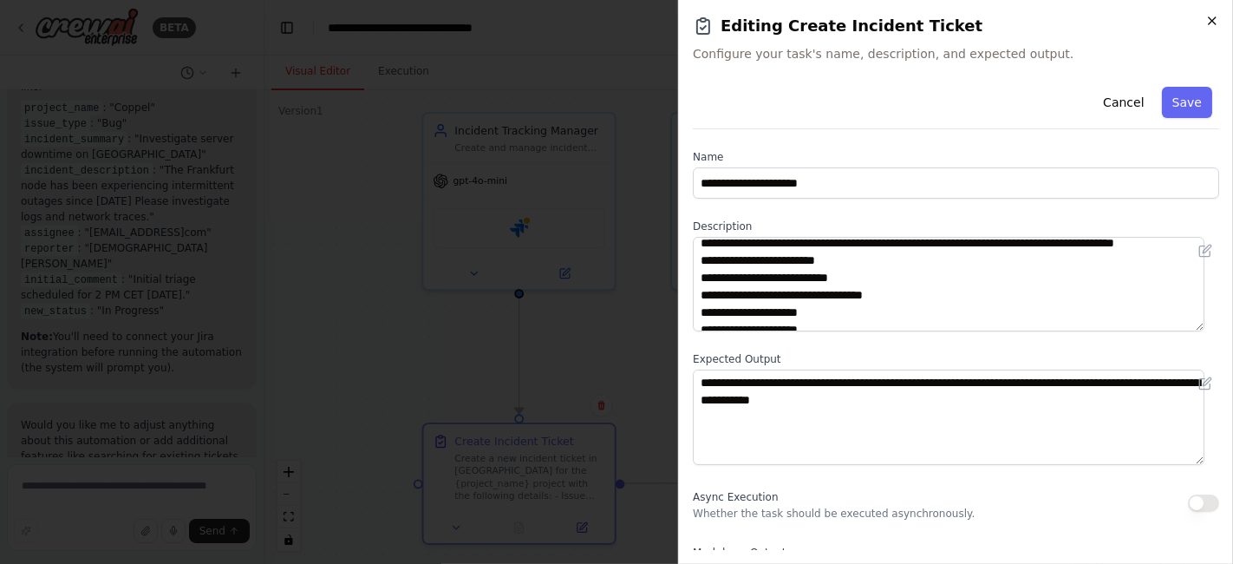
click at [1211, 26] on icon "button" at bounding box center [1212, 21] width 14 height 14
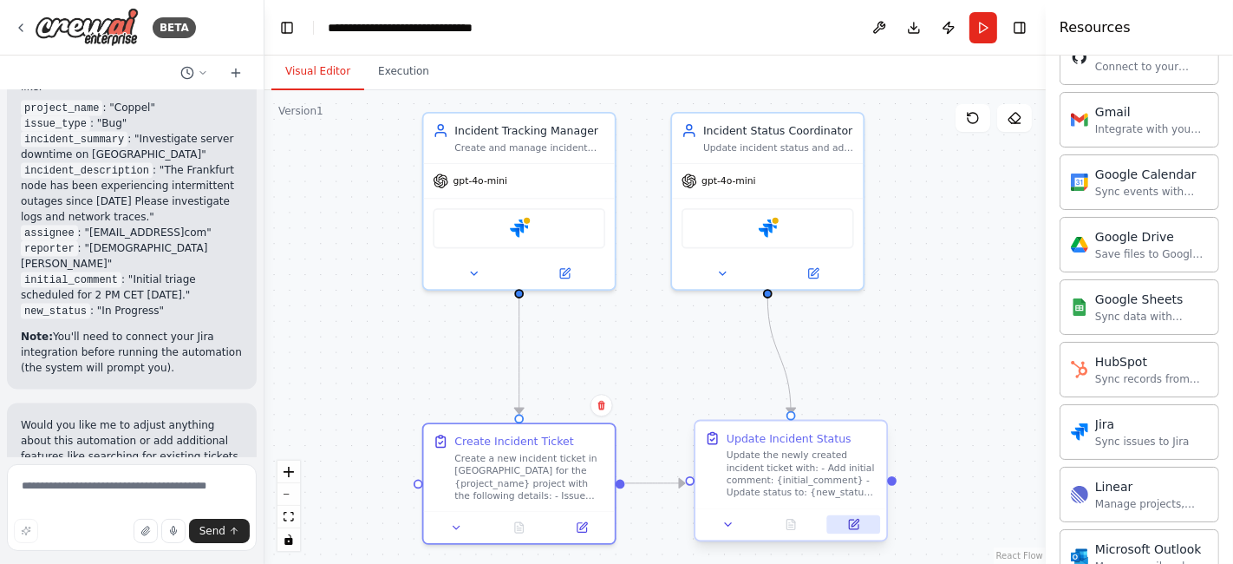
click at [847, 524] on icon at bounding box center [853, 524] width 12 height 12
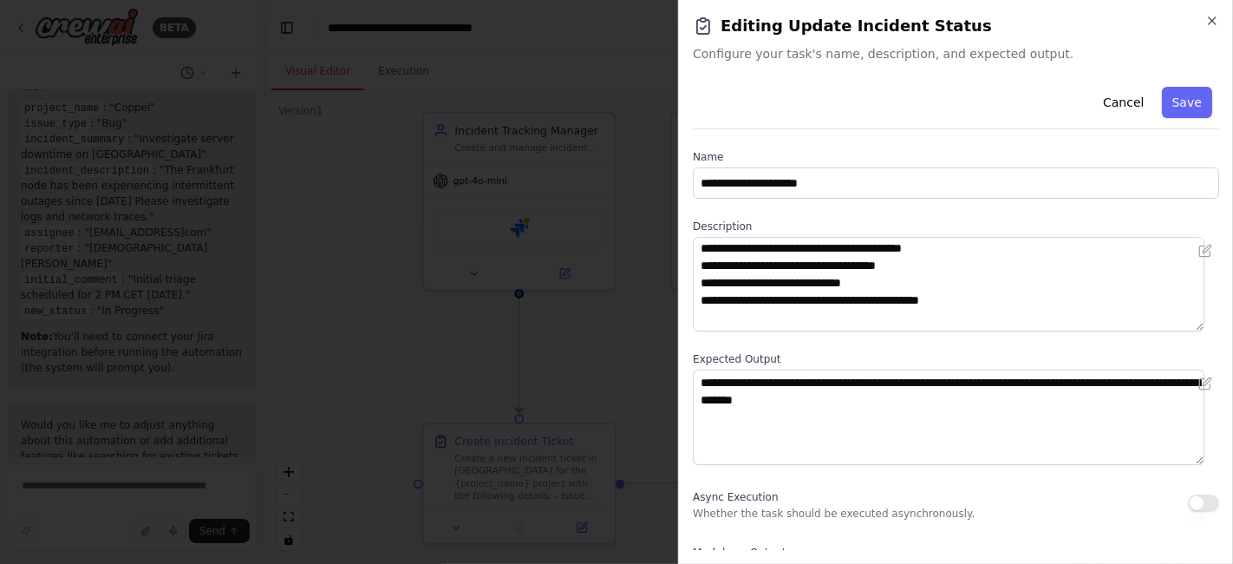
scroll to position [0, 0]
click at [1212, 16] on icon "button" at bounding box center [1212, 21] width 14 height 14
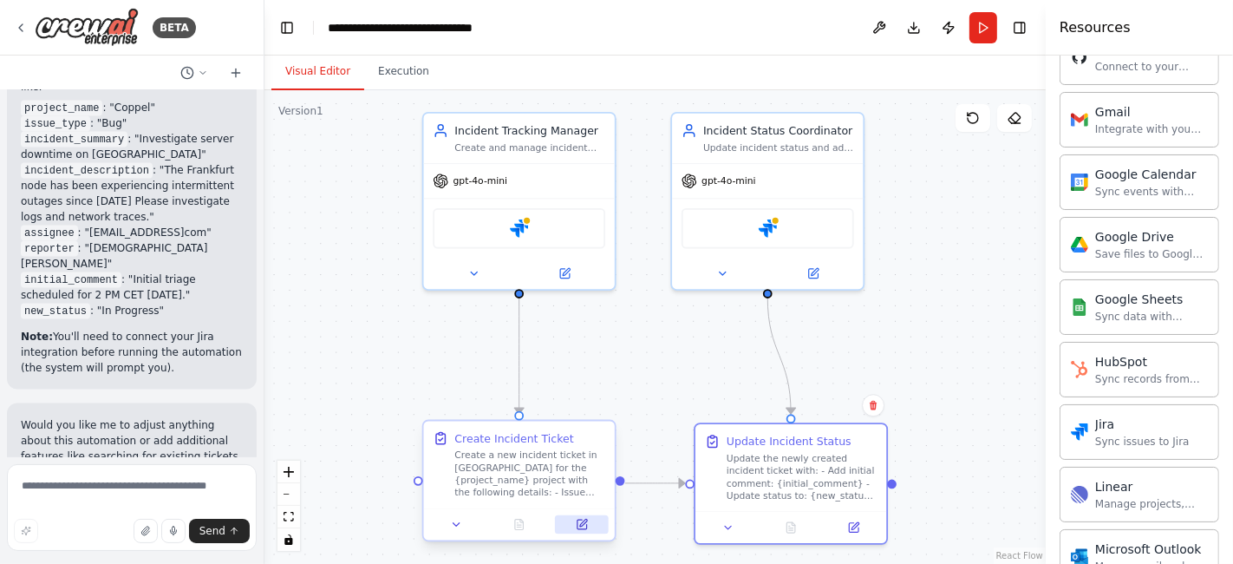
click at [578, 526] on icon at bounding box center [583, 524] width 10 height 10
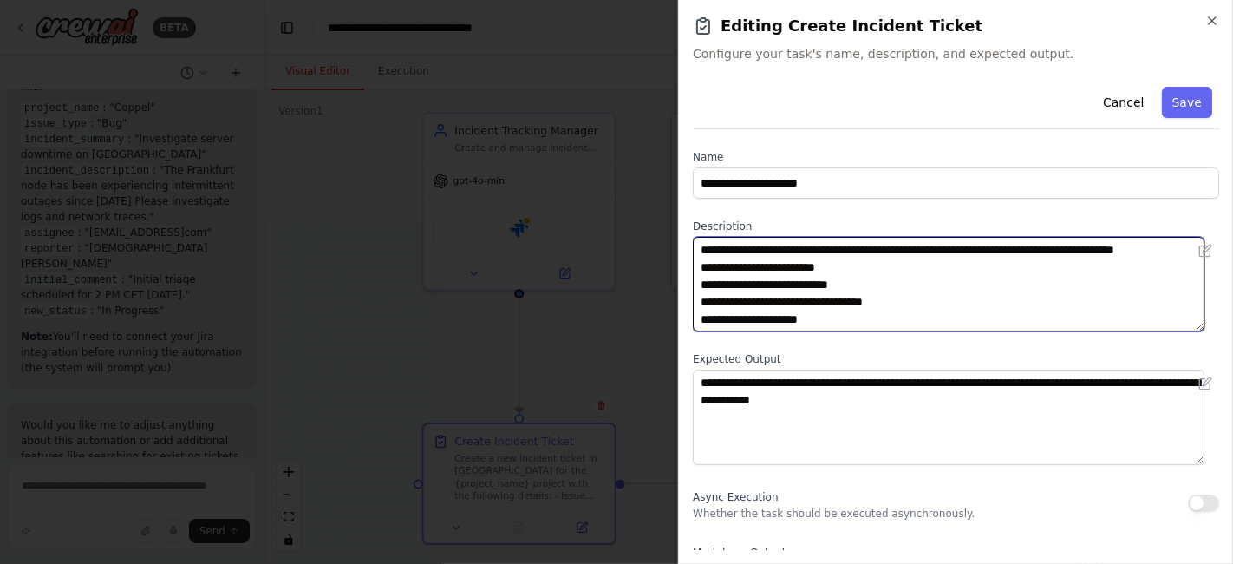
drag, startPoint x: 900, startPoint y: 323, endPoint x: 679, endPoint y: 247, distance: 233.9
click at [679, 247] on div "**********" at bounding box center [955, 282] width 555 height 564
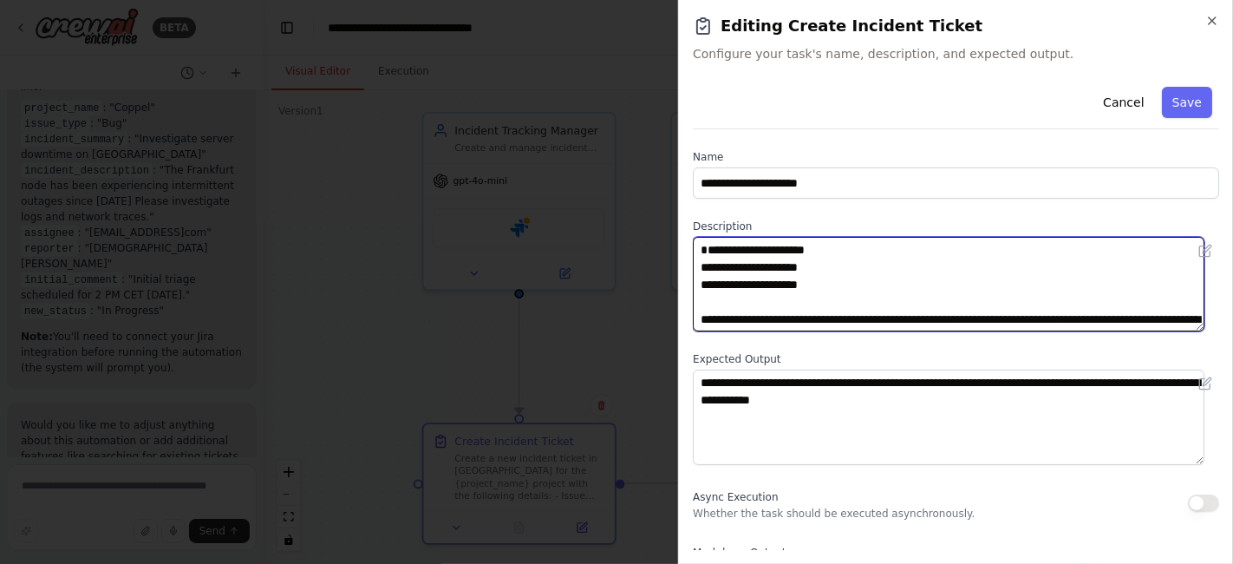
drag, startPoint x: 742, startPoint y: 290, endPoint x: 710, endPoint y: 256, distance: 46.6
click at [710, 256] on textarea "**********" at bounding box center [949, 284] width 512 height 95
type textarea "**********"
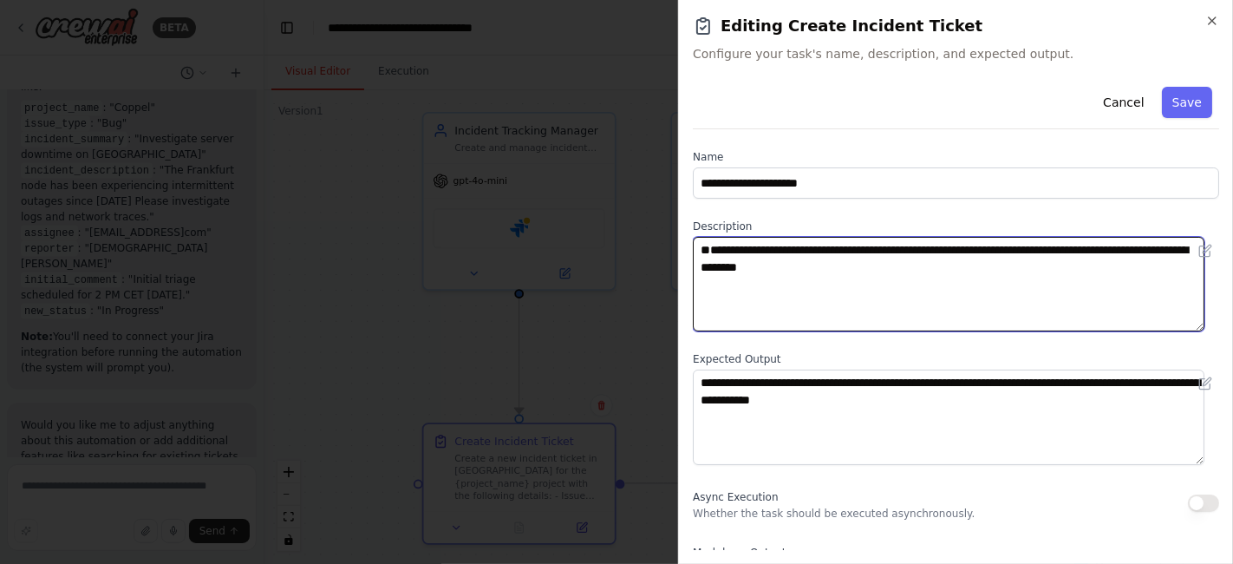
drag, startPoint x: 832, startPoint y: 308, endPoint x: 699, endPoint y: 268, distance: 138.5
click at [699, 268] on textarea "**********" at bounding box center [949, 284] width 512 height 95
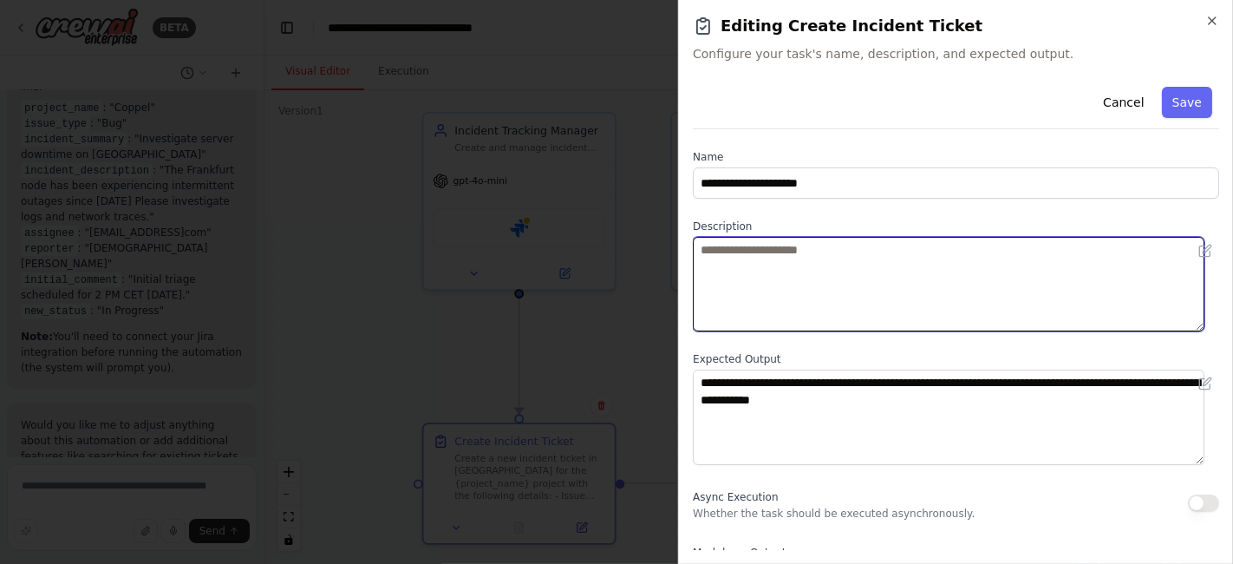
paste textarea "**********"
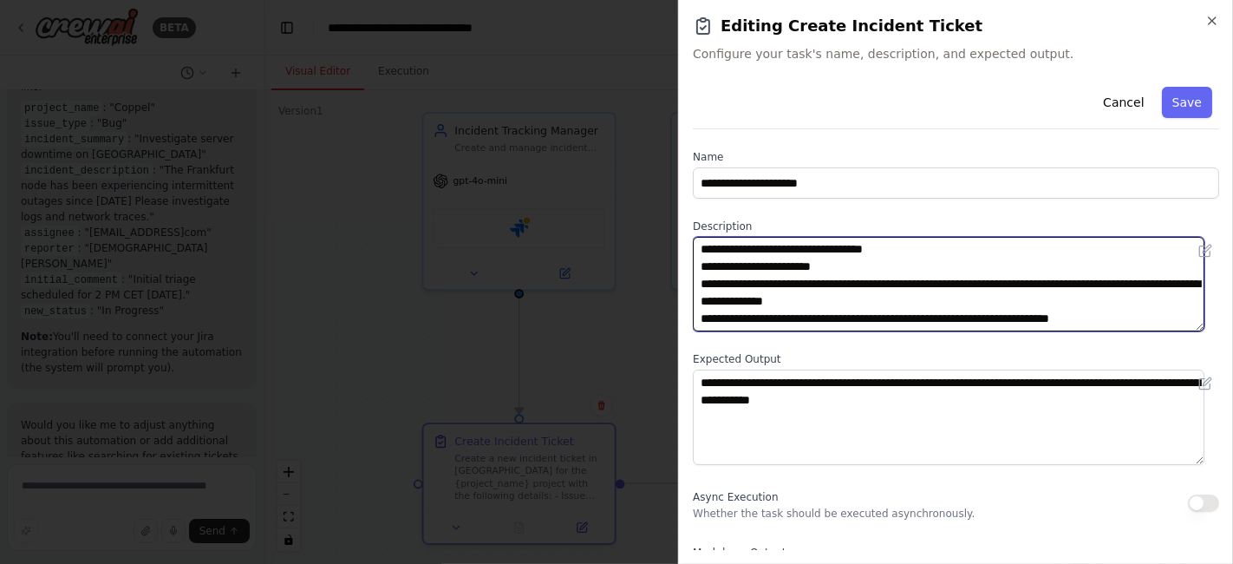
scroll to position [121, 0]
type textarea "**********"
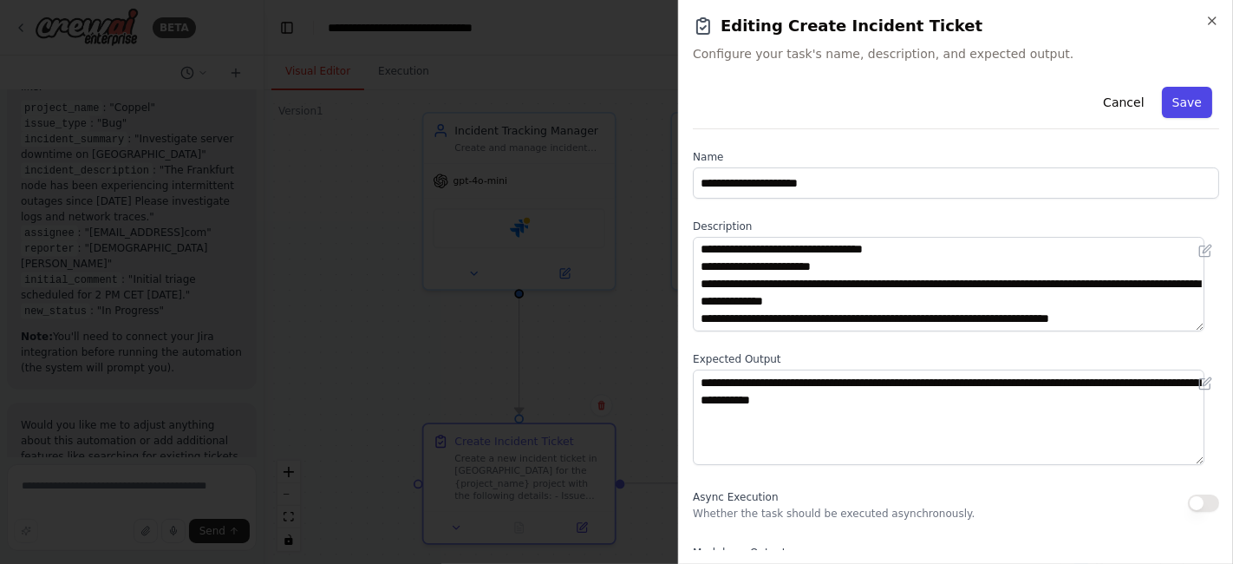
click at [1178, 91] on button "Save" at bounding box center [1187, 102] width 50 height 31
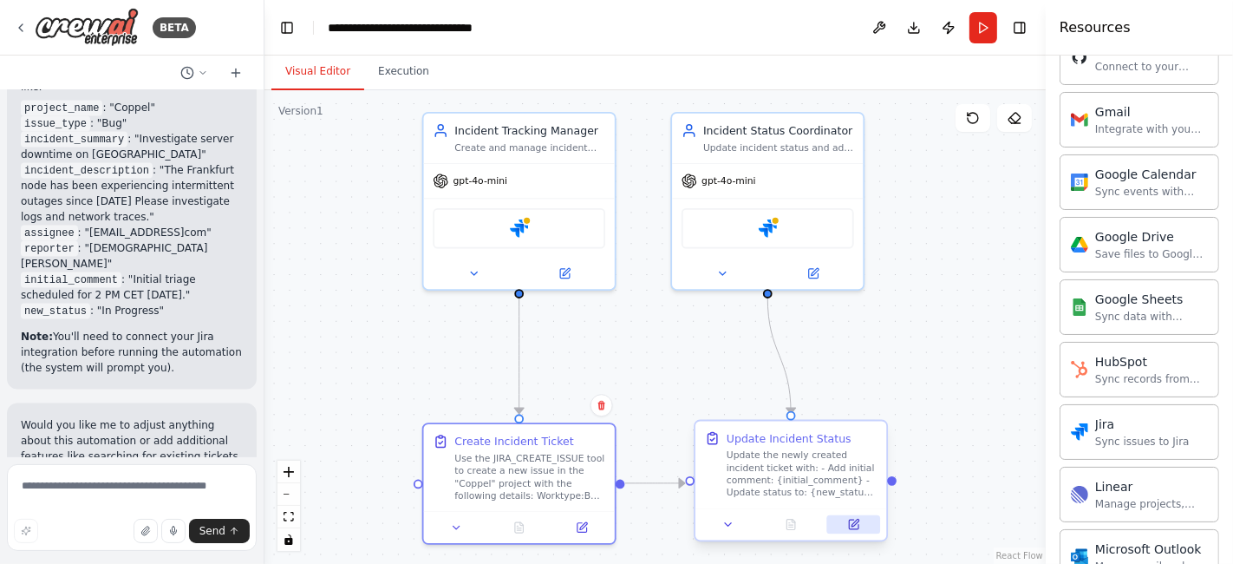
click at [854, 524] on icon at bounding box center [855, 522] width 7 height 7
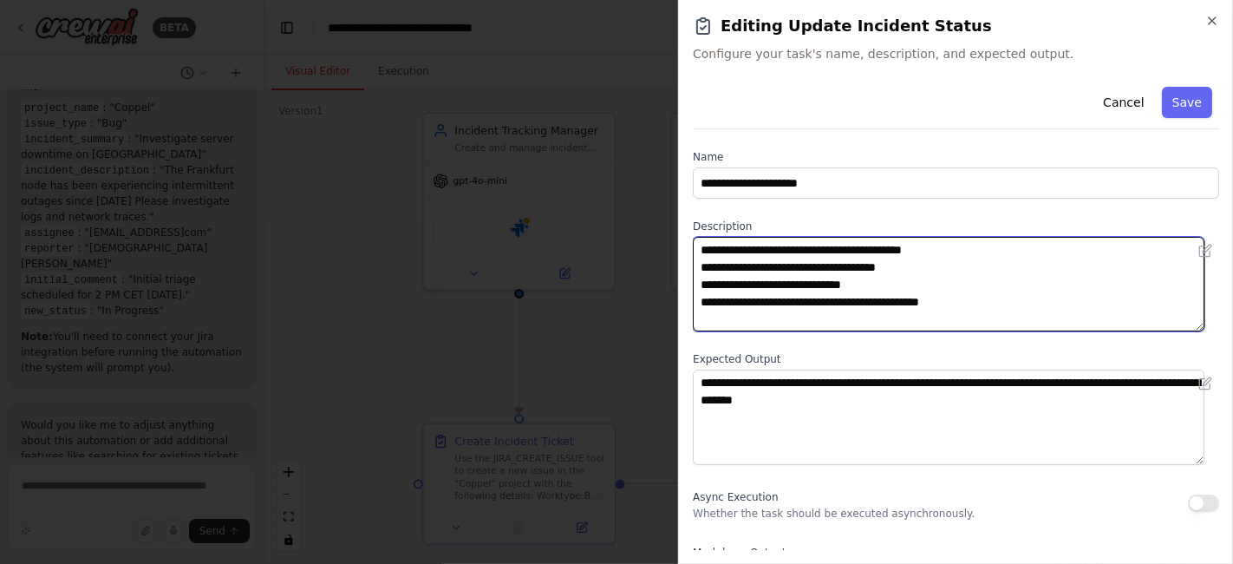
drag, startPoint x: 911, startPoint y: 264, endPoint x: 832, endPoint y: 270, distance: 78.3
click at [832, 270] on textarea "**********" at bounding box center [949, 284] width 512 height 95
paste textarea "**********"
type textarea "**********"
drag, startPoint x: 989, startPoint y: 304, endPoint x: 708, endPoint y: 310, distance: 281.0
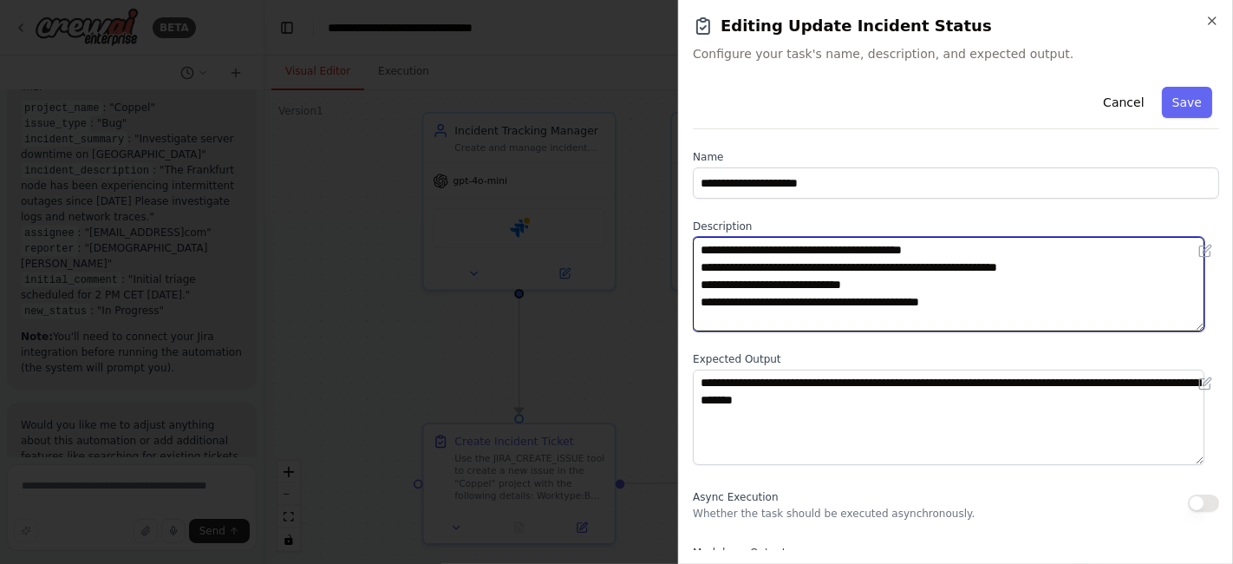
click at [708, 310] on textarea "**********" at bounding box center [949, 284] width 512 height 95
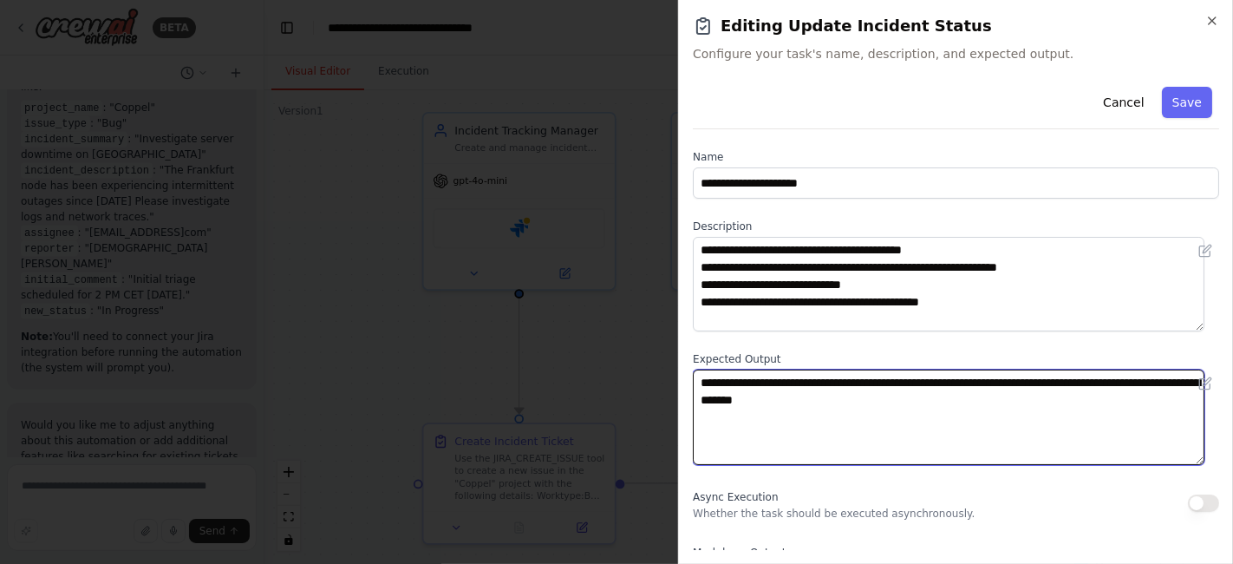
click at [989, 408] on textarea "**********" at bounding box center [949, 416] width 512 height 95
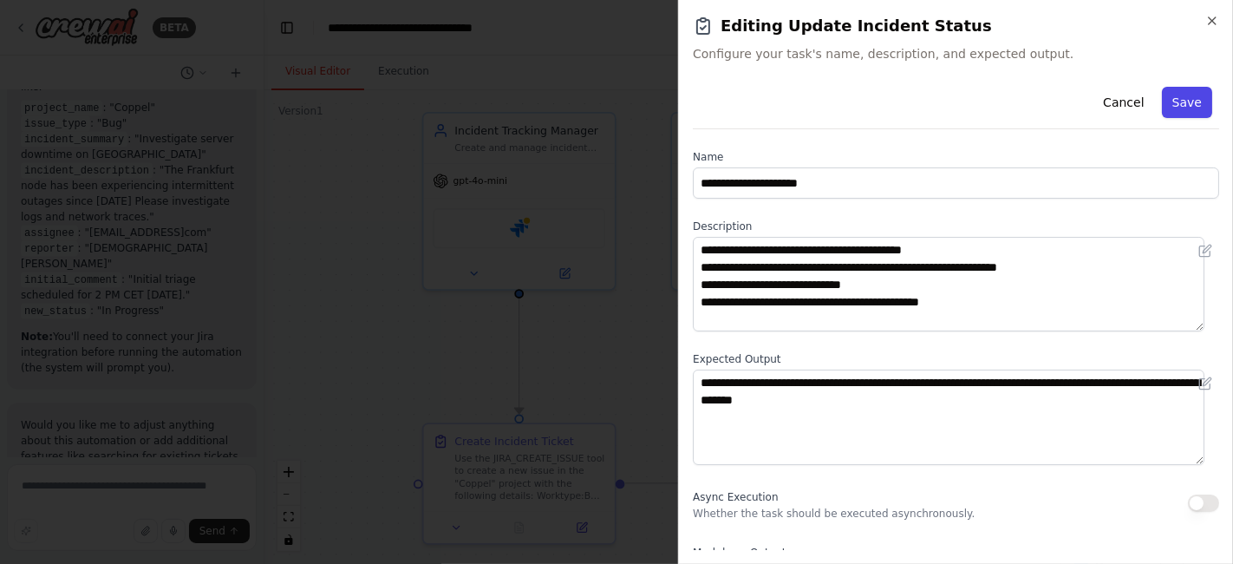
click at [1167, 108] on button "Save" at bounding box center [1187, 102] width 50 height 31
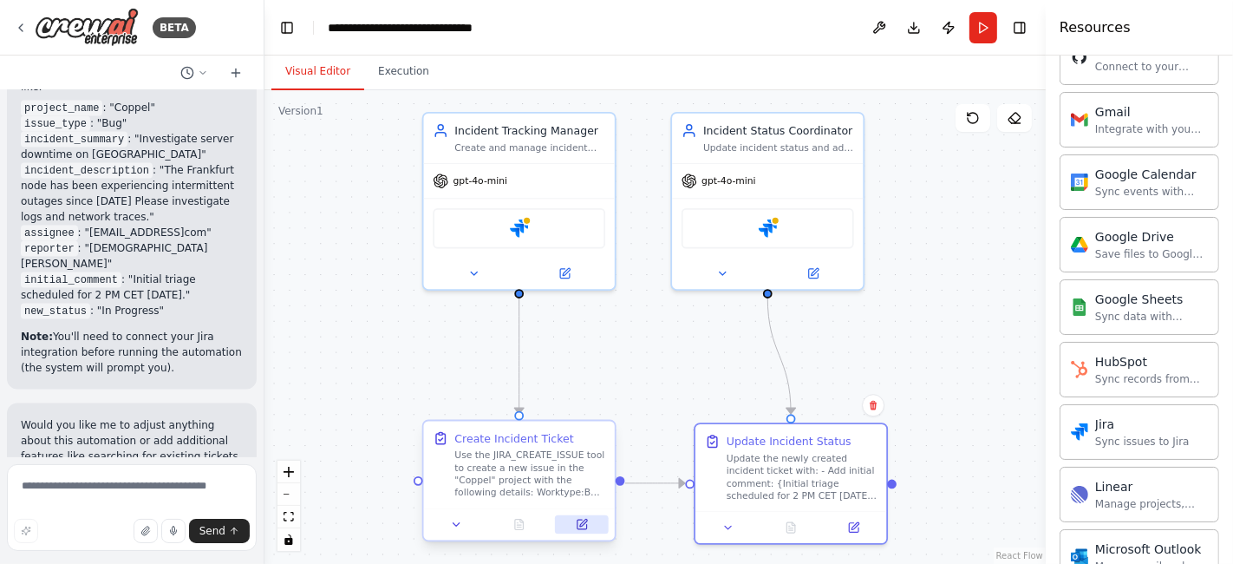
click at [582, 527] on icon at bounding box center [583, 524] width 10 height 10
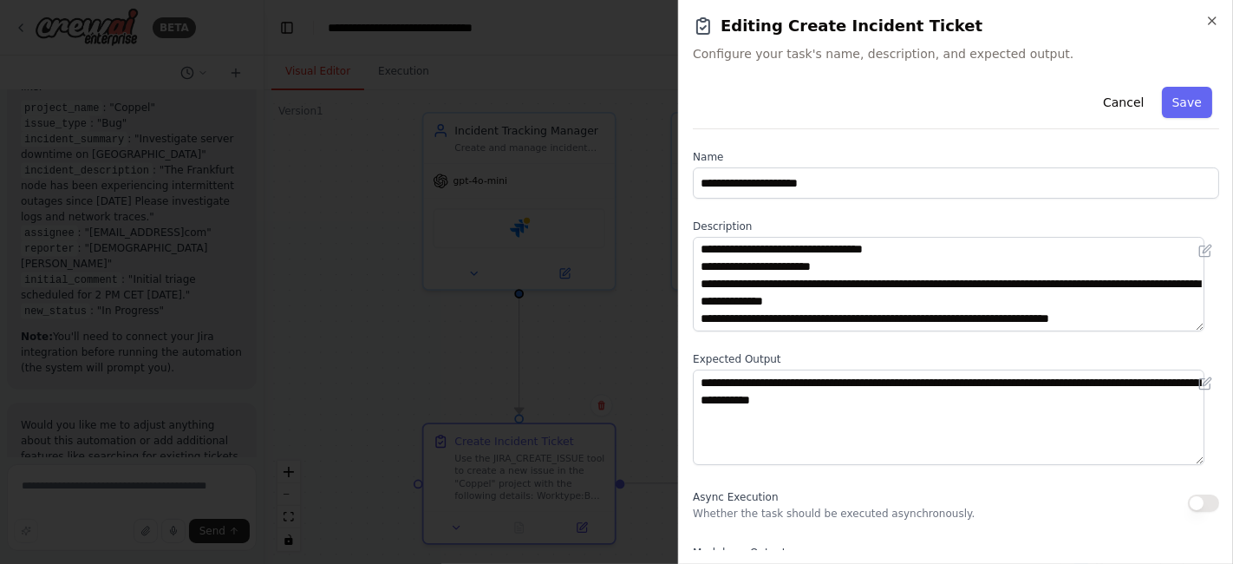
scroll to position [96, 0]
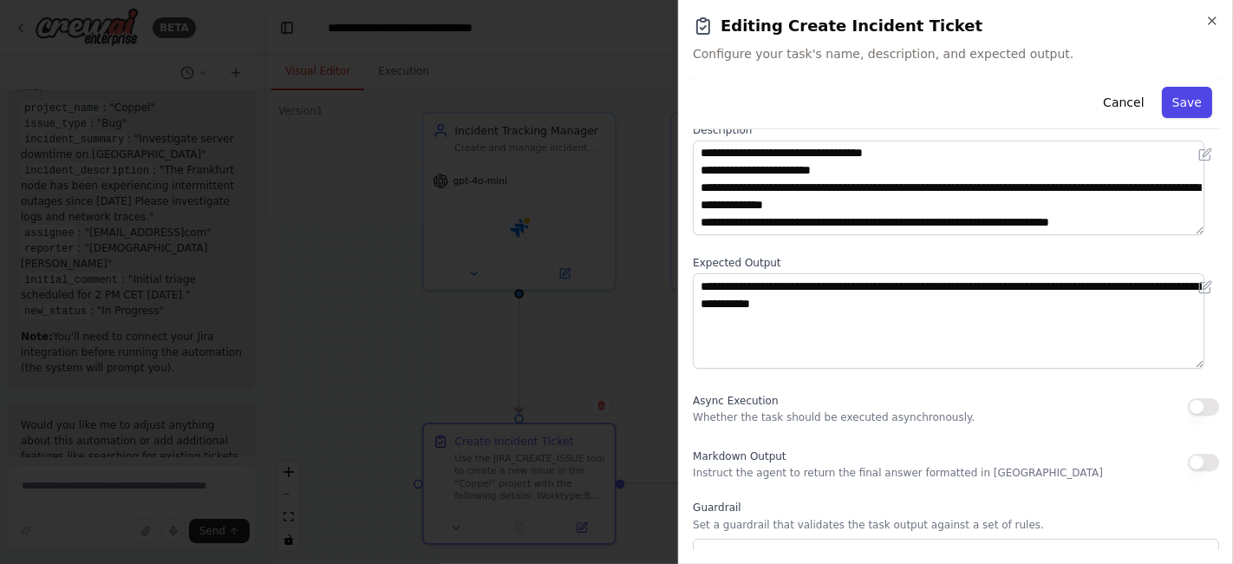
click at [1169, 97] on button "Save" at bounding box center [1187, 102] width 50 height 31
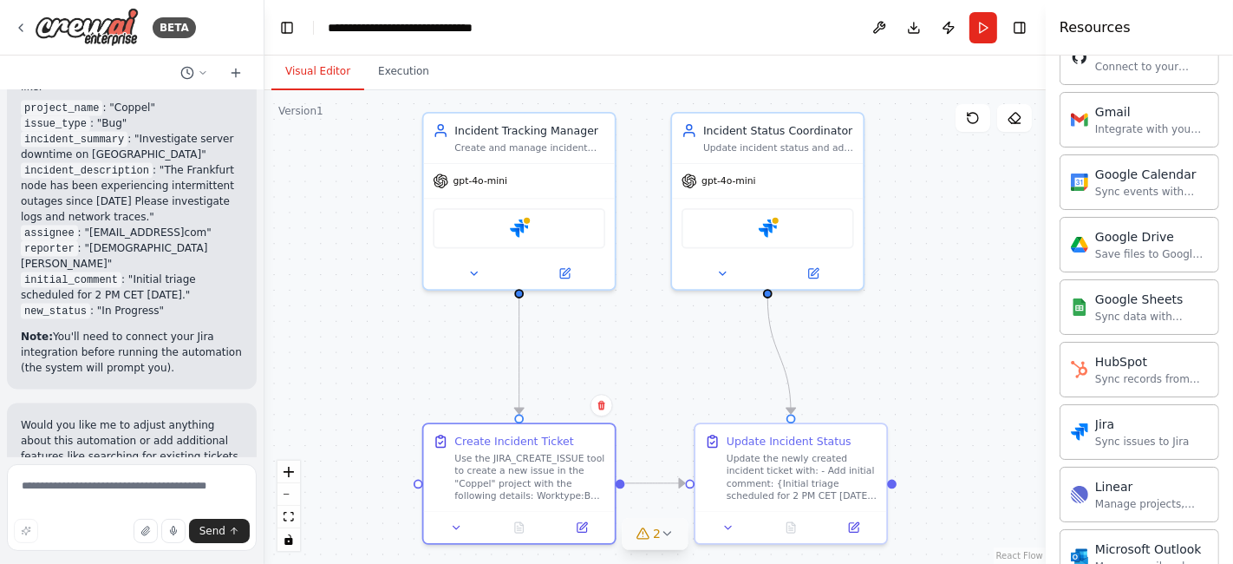
click at [647, 536] on icon at bounding box center [641, 533] width 11 height 10
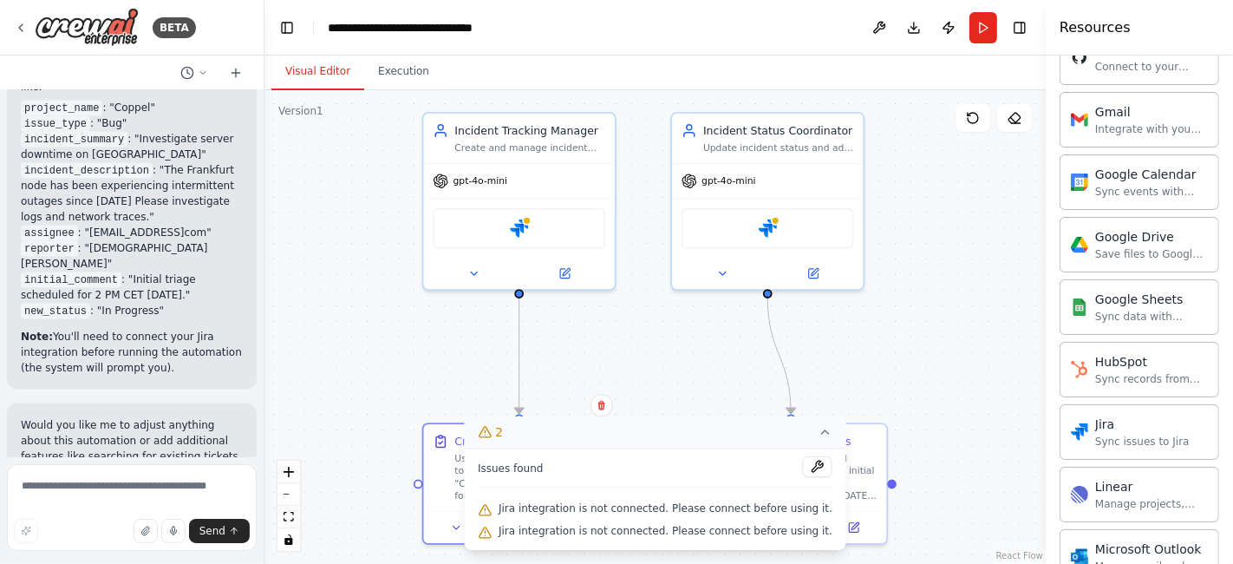
click at [819, 430] on icon at bounding box center [826, 432] width 14 height 14
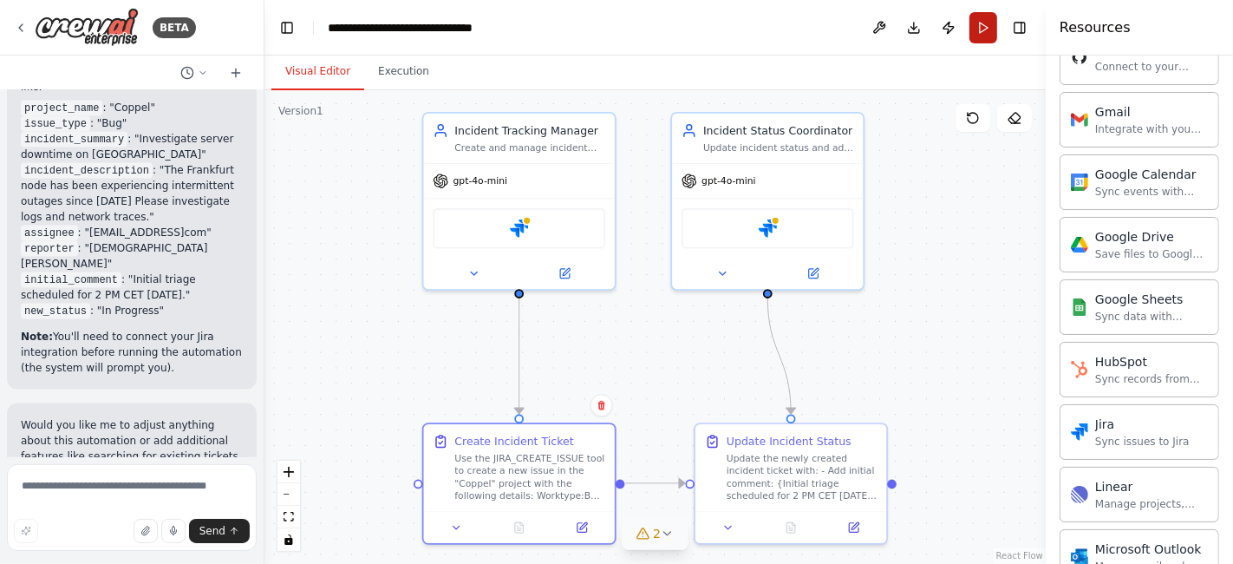
click at [980, 27] on button "Run" at bounding box center [983, 27] width 28 height 31
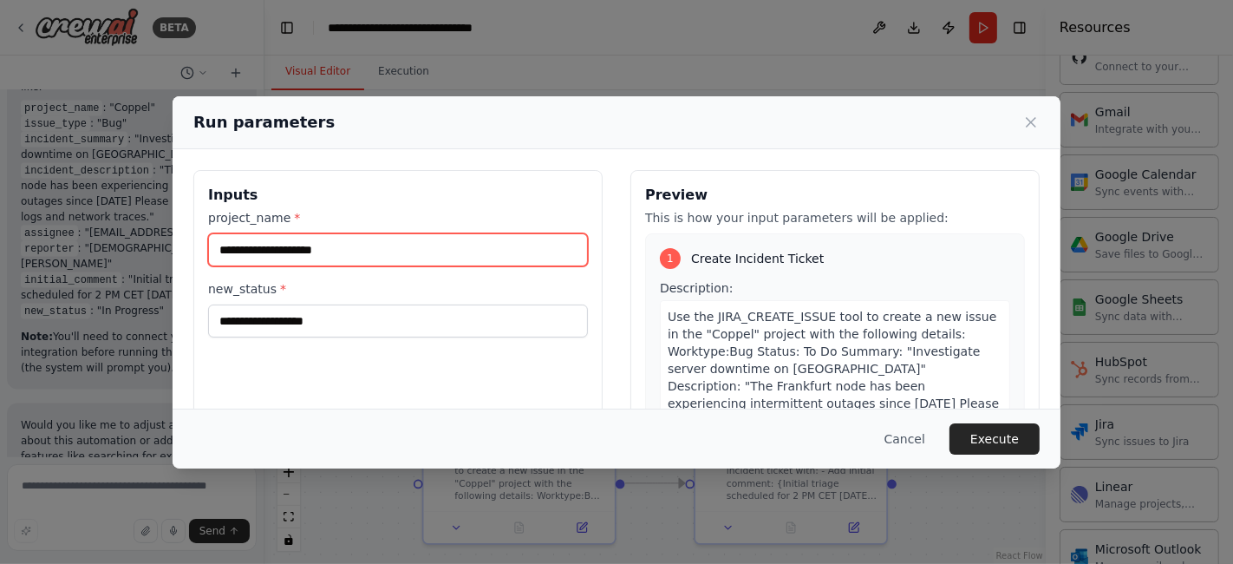
click at [295, 253] on input "project_name *" at bounding box center [398, 249] width 380 height 33
type input "******"
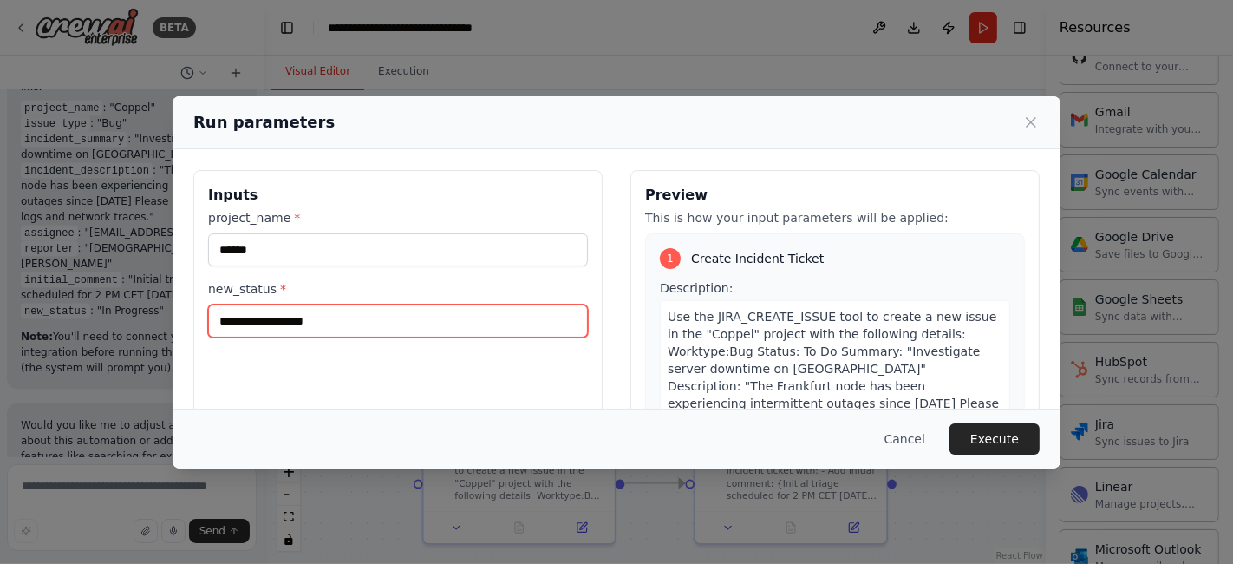
click at [288, 323] on input "new_status *" at bounding box center [398, 320] width 380 height 33
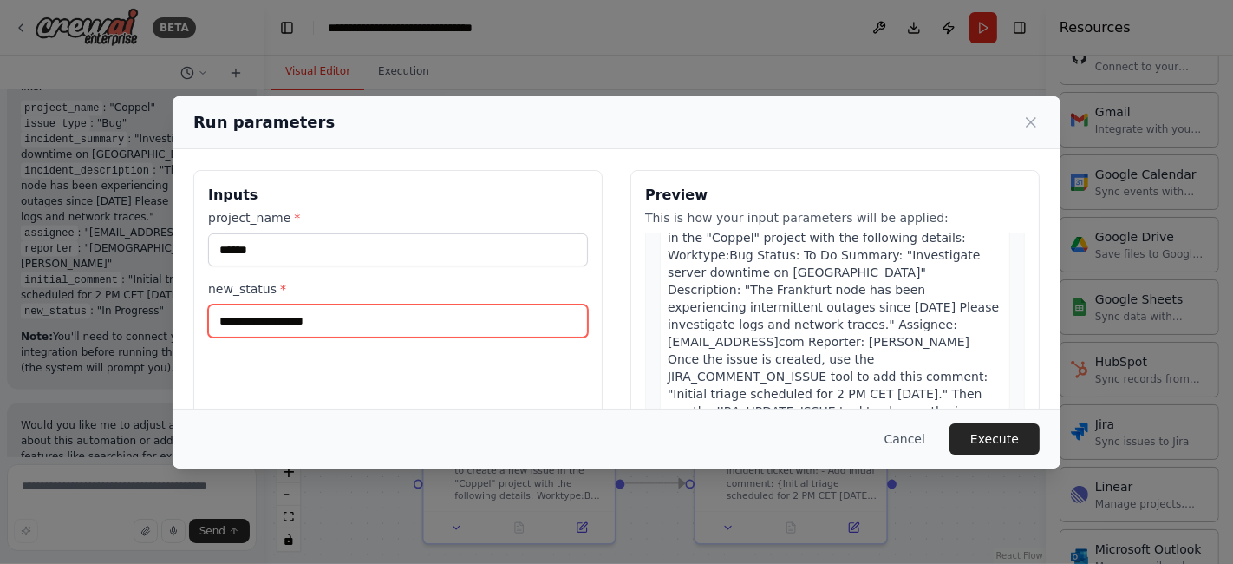
click at [356, 323] on input "new_status *" at bounding box center [398, 320] width 380 height 33
paste input "**********"
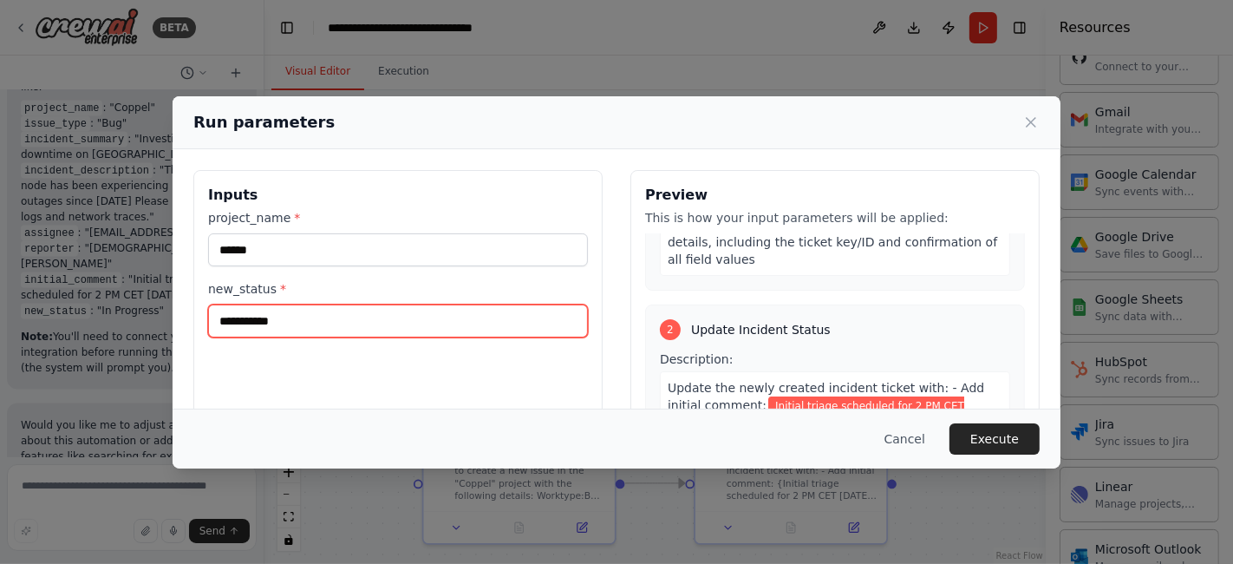
scroll to position [192, 0]
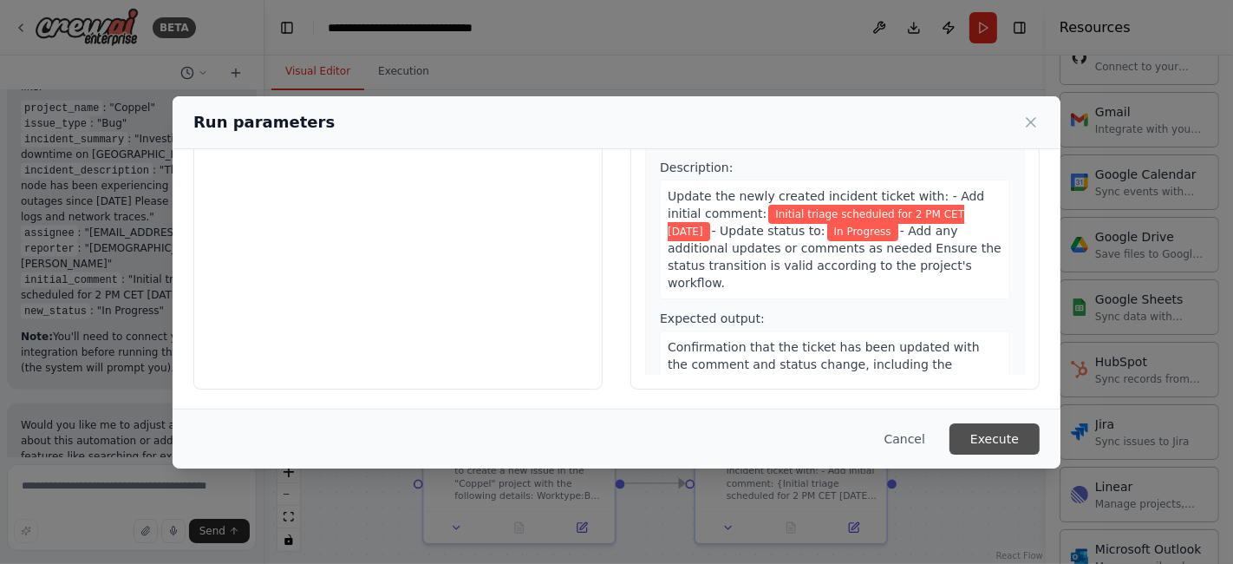
type input "**********"
click at [994, 437] on button "Execute" at bounding box center [995, 438] width 90 height 31
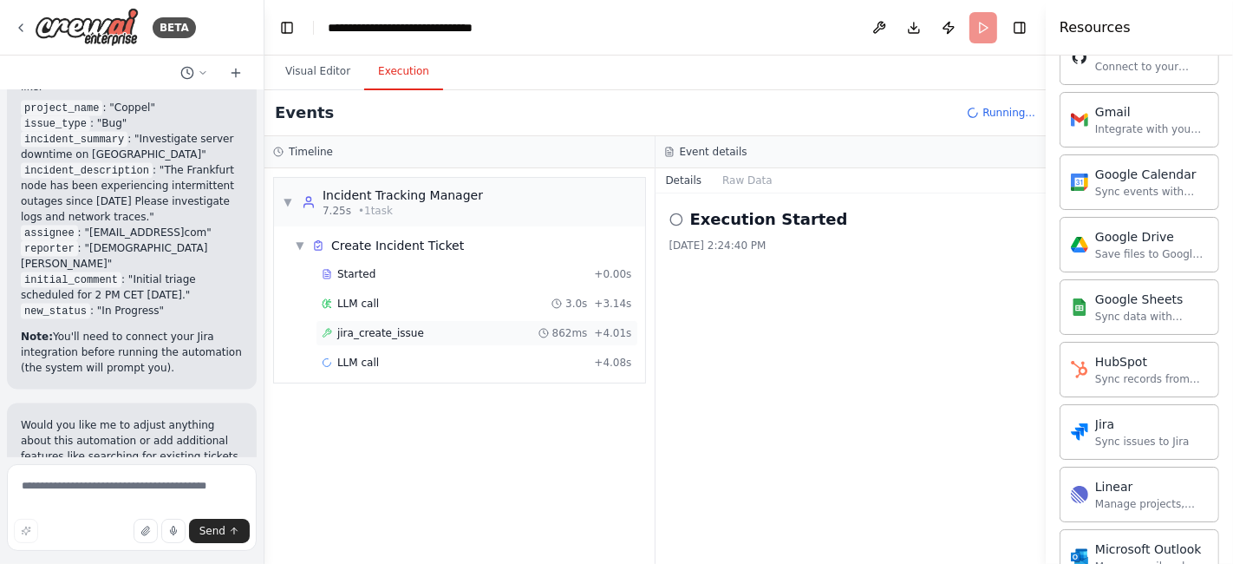
click at [376, 332] on span "jira_create_issue" at bounding box center [380, 333] width 87 height 14
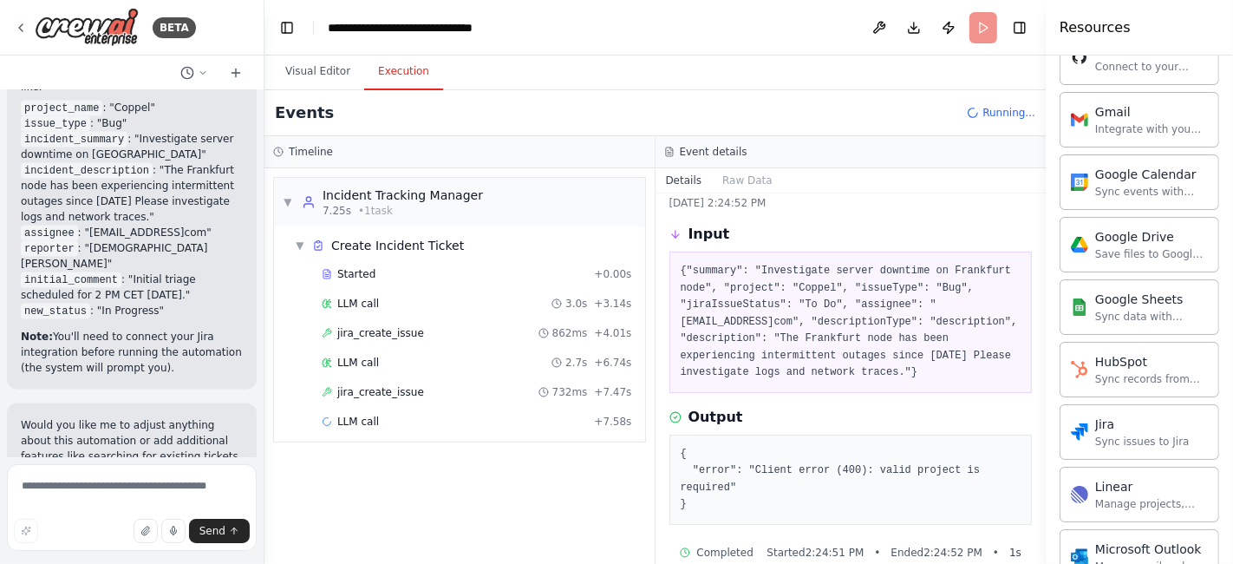
scroll to position [67, 0]
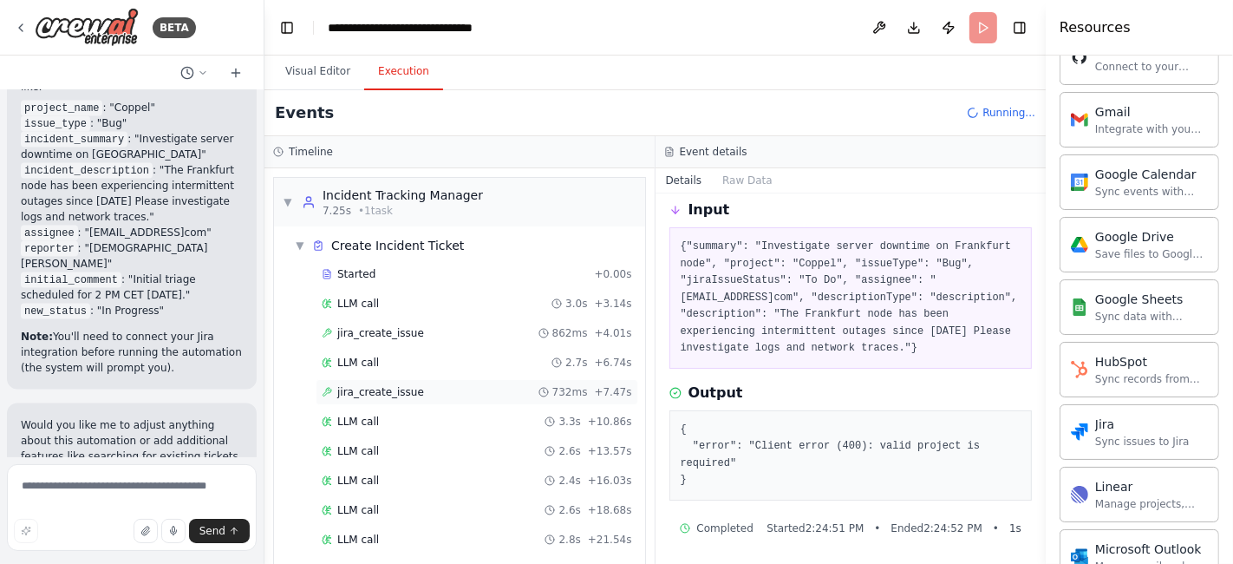
click at [359, 394] on span "jira_create_issue" at bounding box center [380, 392] width 87 height 14
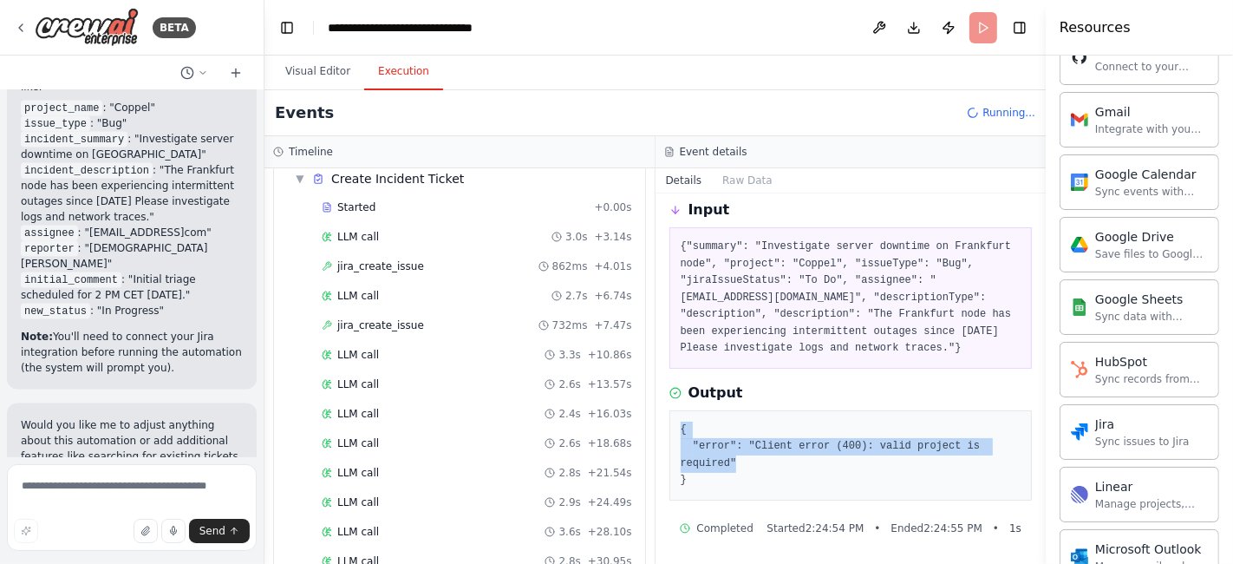
drag, startPoint x: 701, startPoint y: 438, endPoint x: 673, endPoint y: 426, distance: 30.3
click at [673, 426] on div "{ "error": "Client error (400): valid project is required" }" at bounding box center [850, 455] width 363 height 90
copy pre "{ "error": "Client error (400): valid project is required""
click at [92, 491] on textarea at bounding box center [132, 507] width 250 height 87
paste textarea "**********"
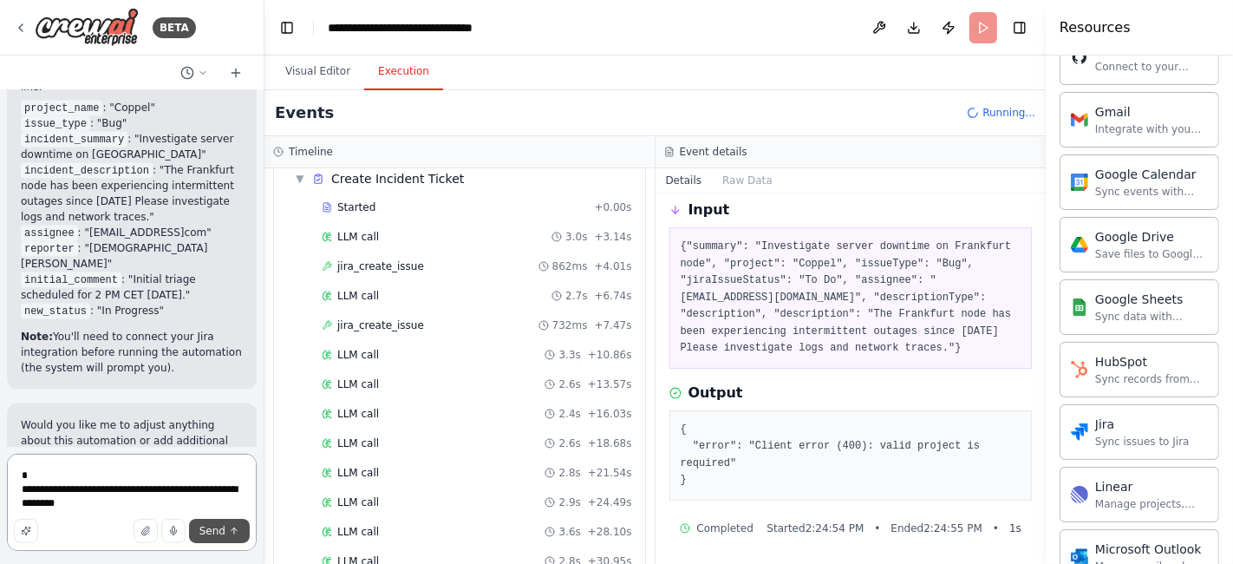
type textarea "**********"
click at [218, 529] on span "Send" at bounding box center [212, 531] width 26 height 14
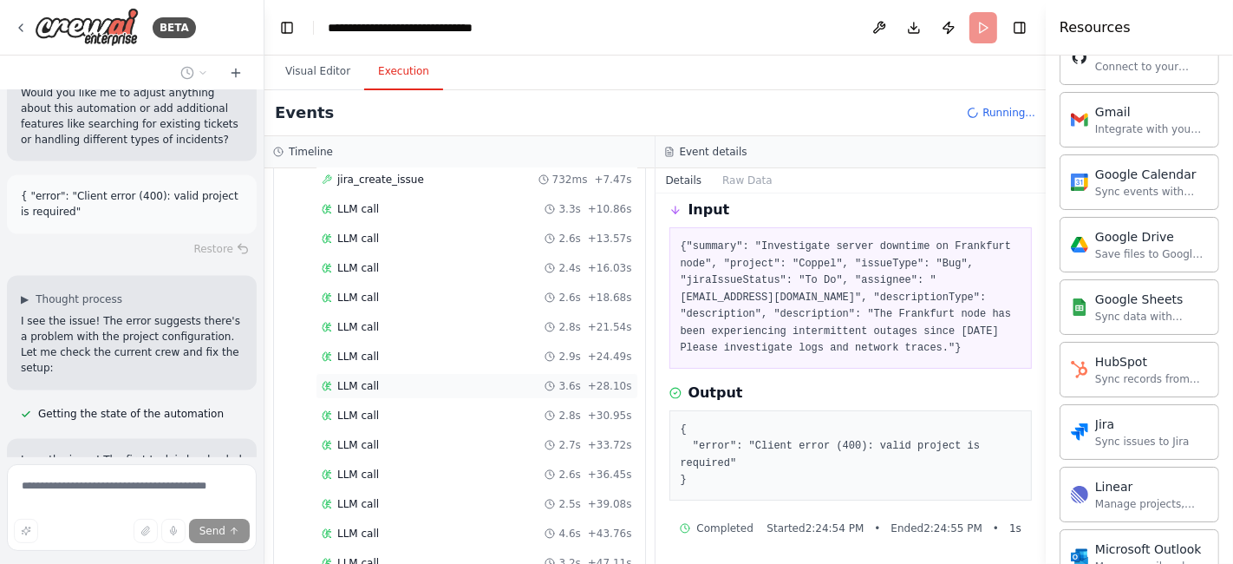
scroll to position [2725, 0]
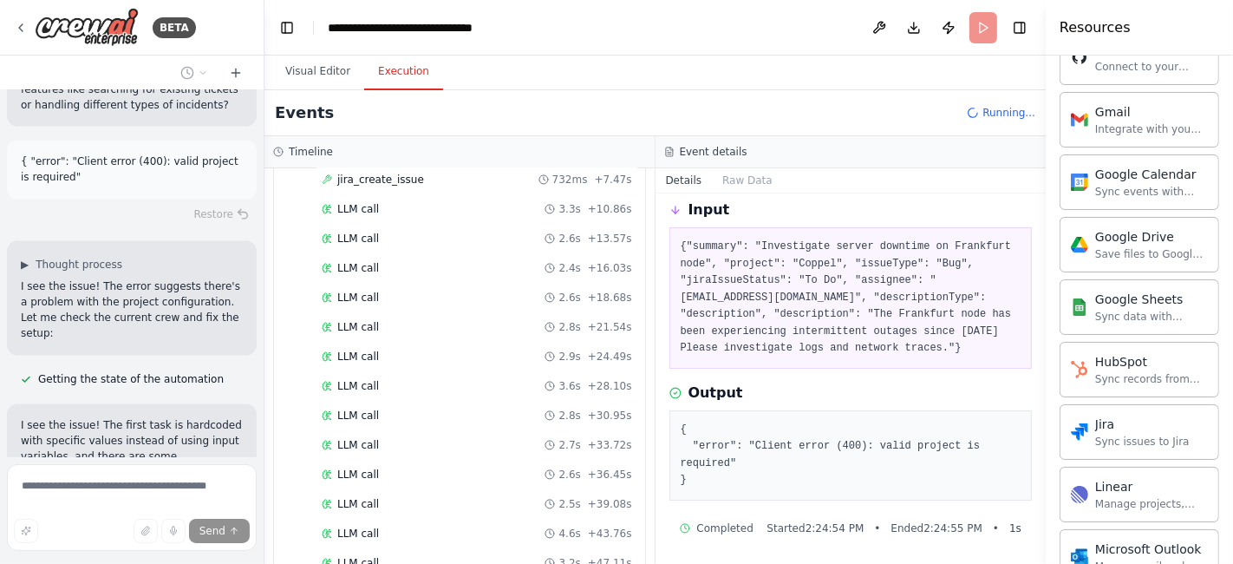
click at [211, 550] on button at bounding box center [225, 557] width 35 height 14
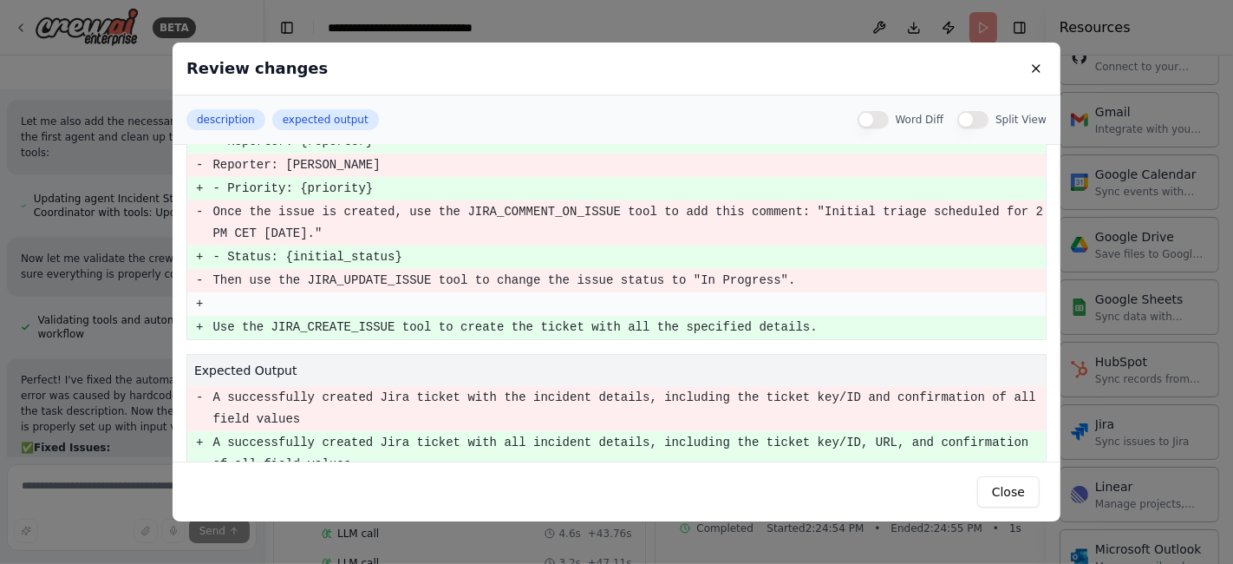
scroll to position [366, 0]
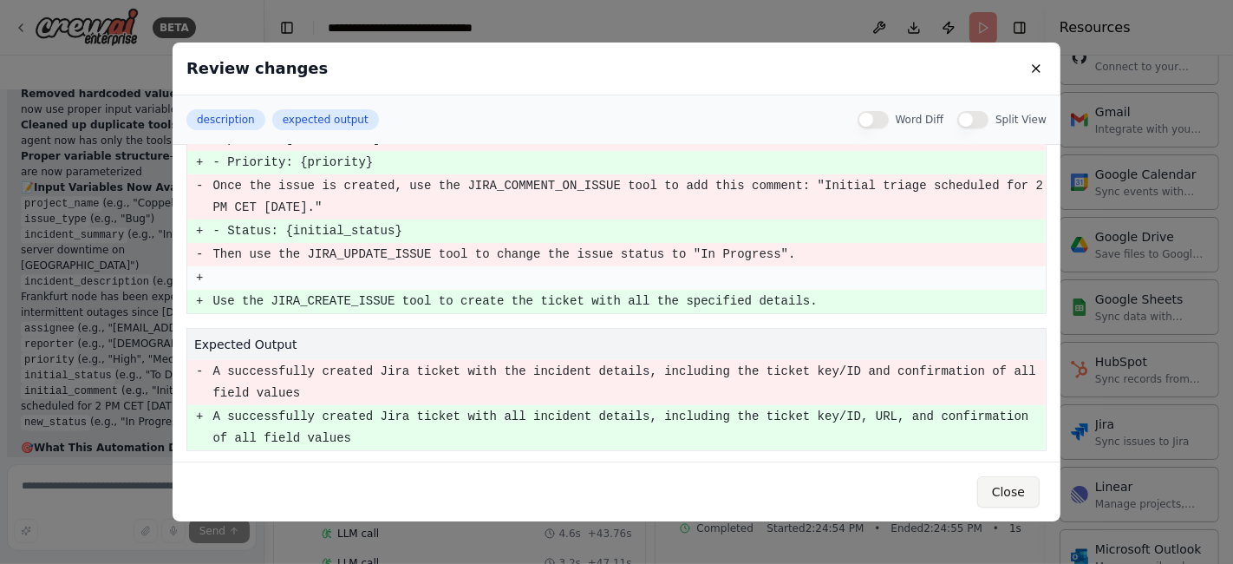
click at [1010, 495] on button "Close" at bounding box center [1008, 491] width 62 height 31
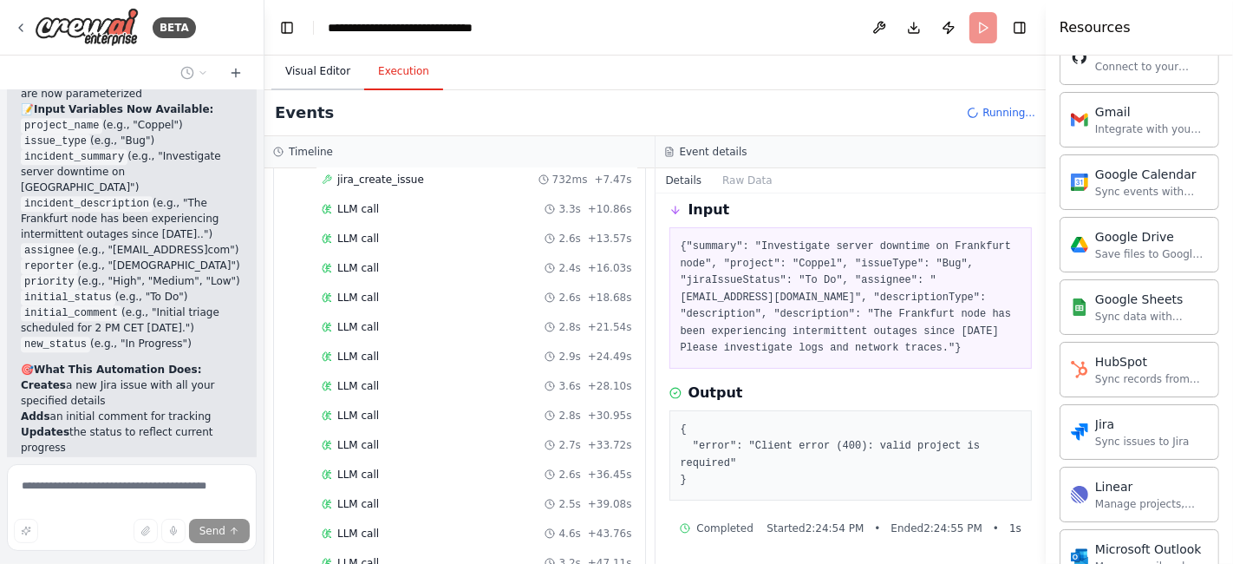
click at [314, 71] on button "Visual Editor" at bounding box center [317, 72] width 93 height 36
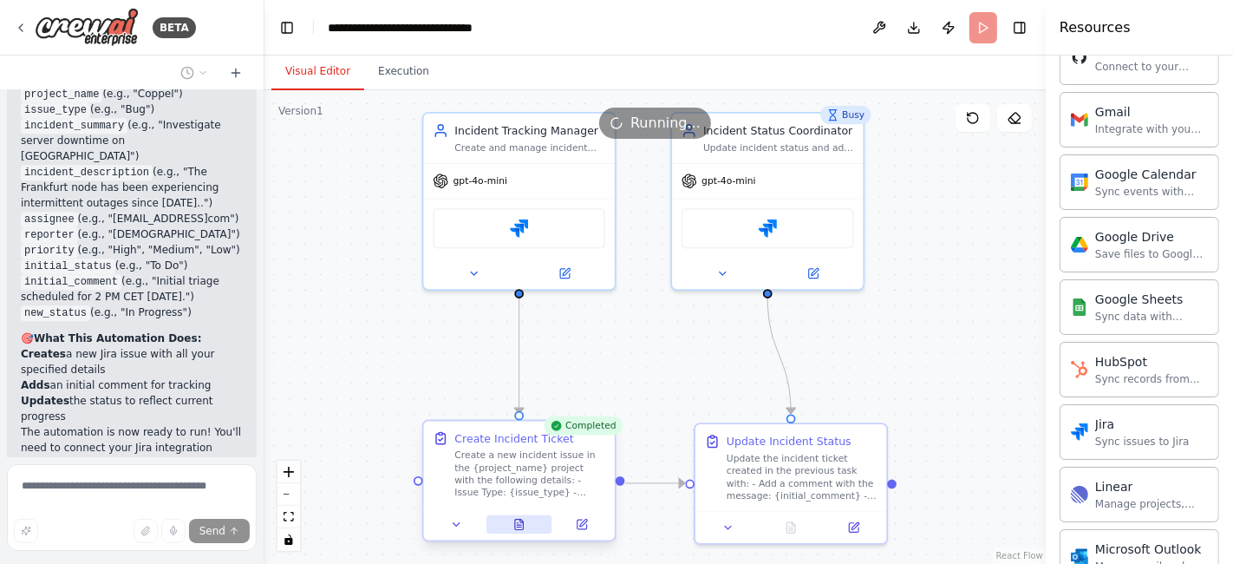
scroll to position [3756, 0]
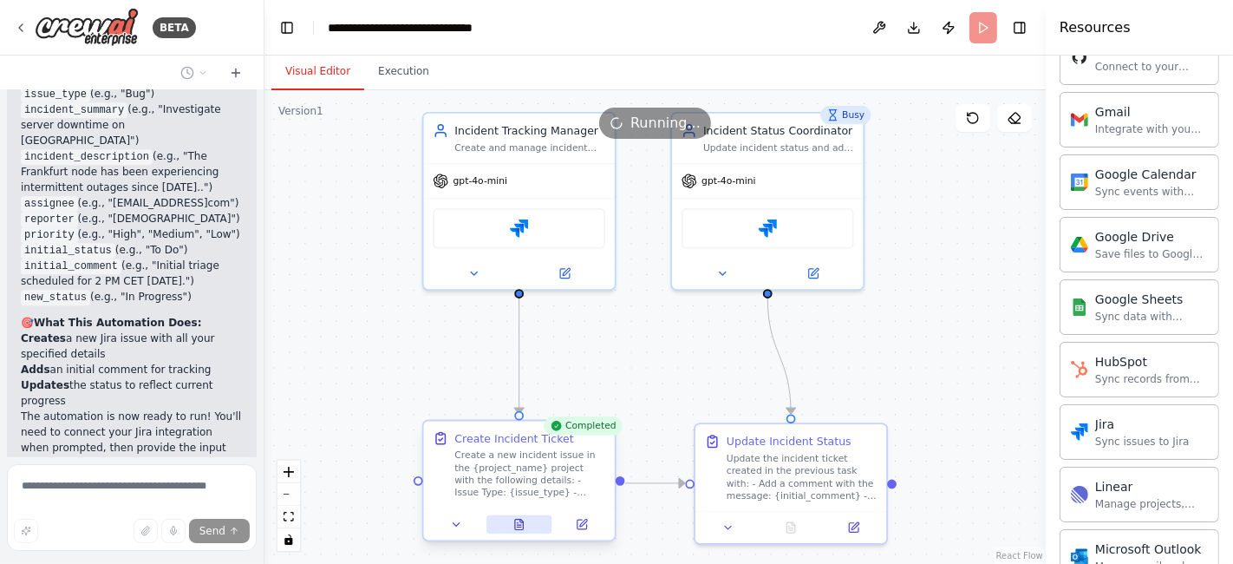
click at [519, 525] on icon at bounding box center [519, 524] width 9 height 10
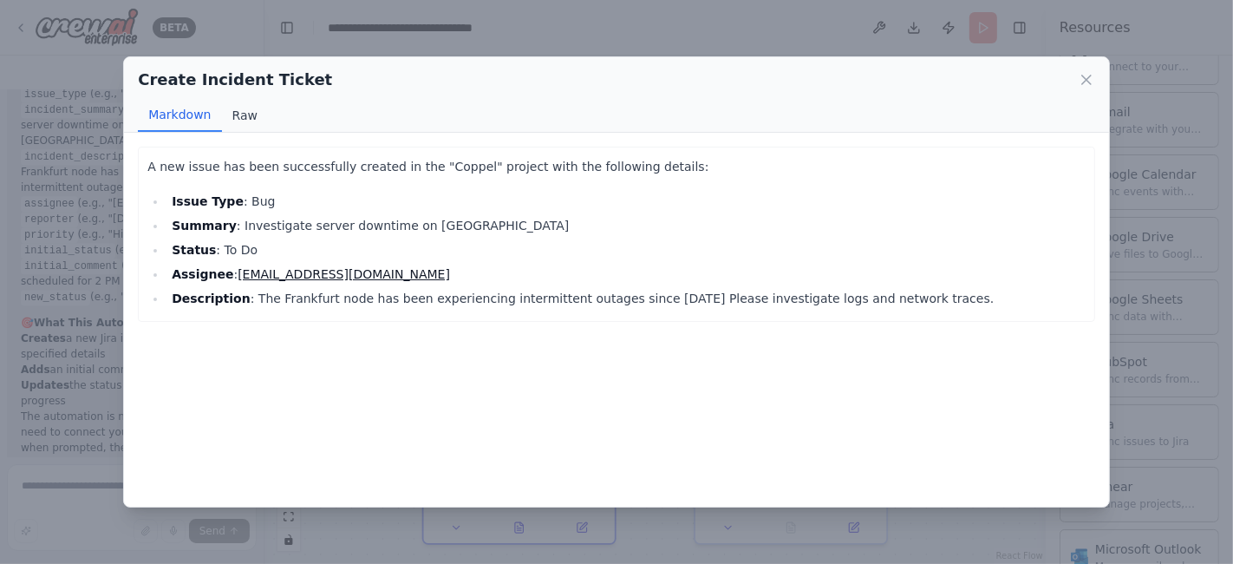
click at [246, 118] on button "Raw" at bounding box center [245, 115] width 46 height 33
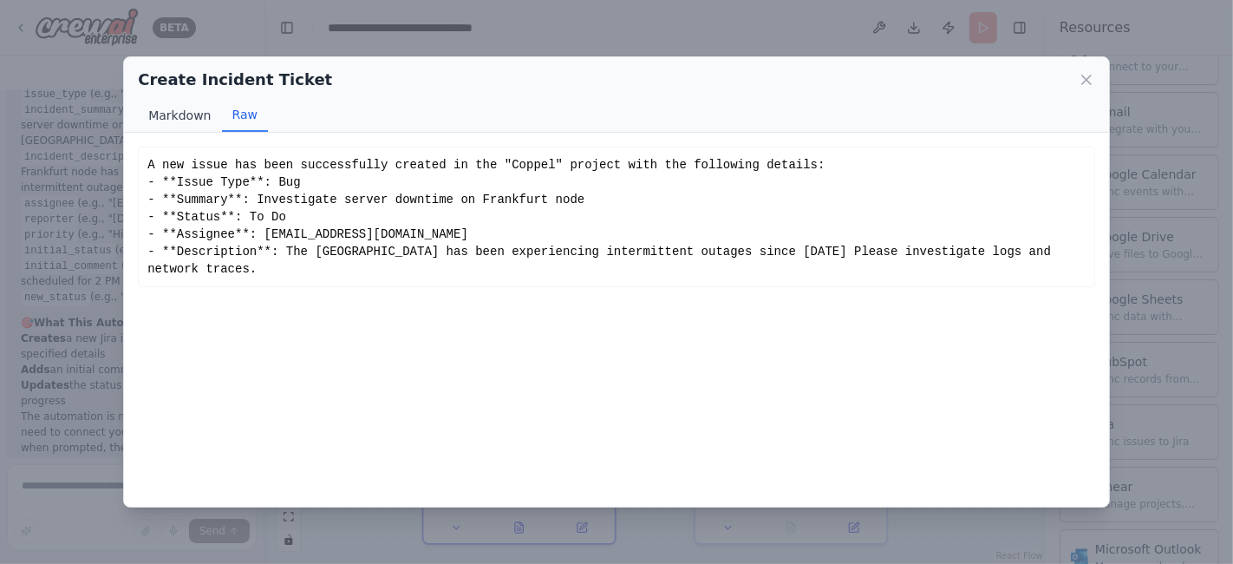
click at [173, 117] on button "Markdown" at bounding box center [179, 115] width 83 height 33
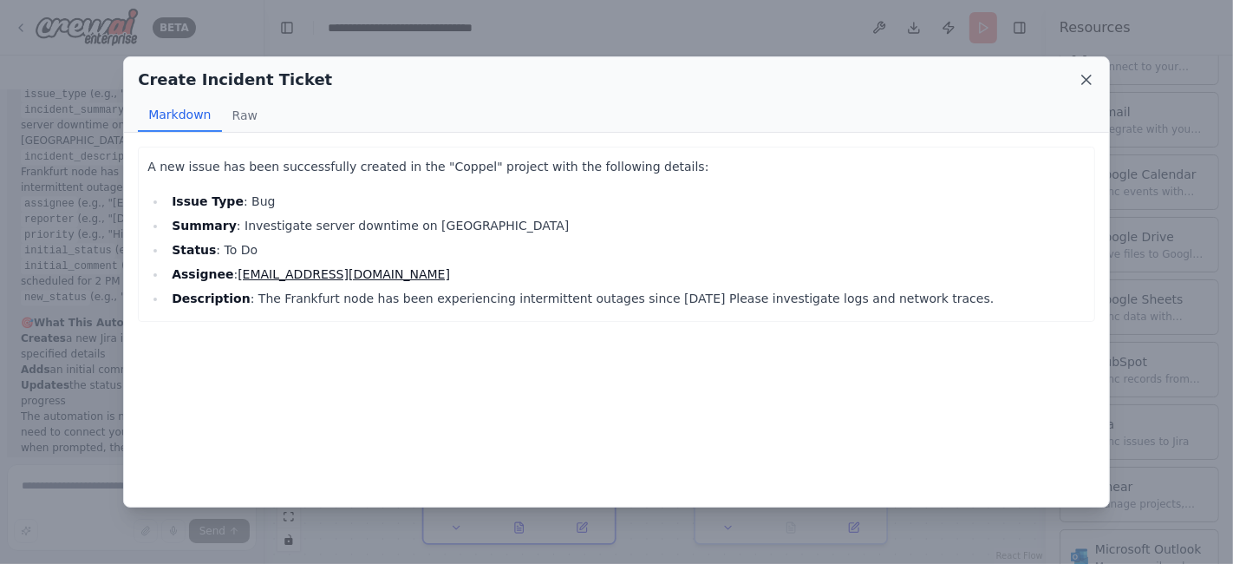
click at [1083, 82] on icon at bounding box center [1086, 79] width 9 height 9
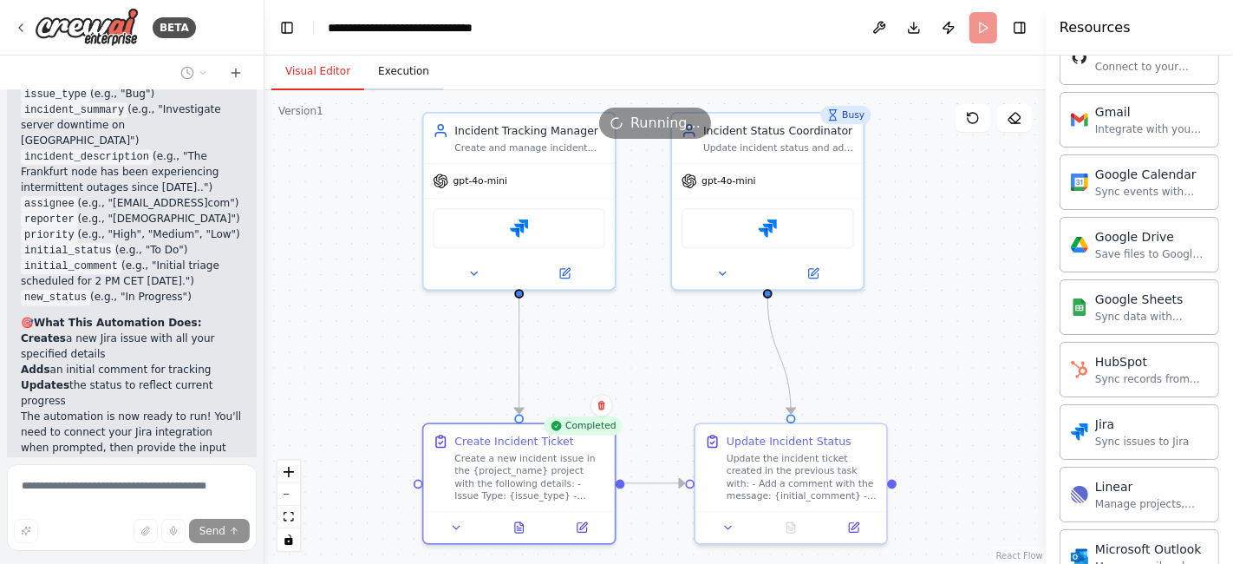
click at [393, 81] on button "Execution" at bounding box center [403, 72] width 79 height 36
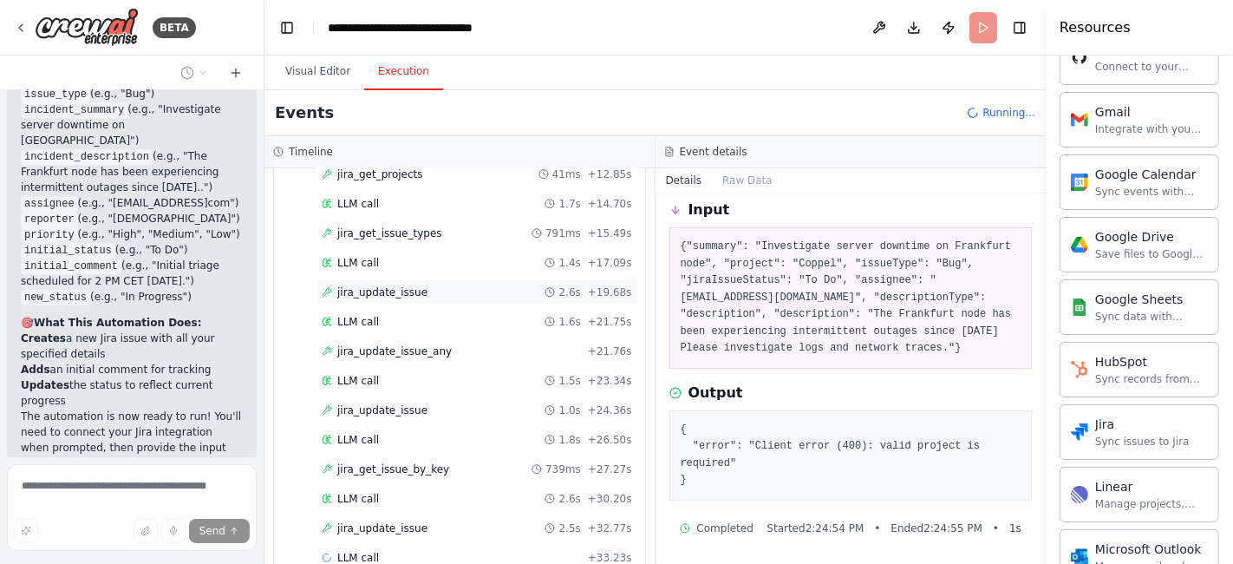
scroll to position [1385, 0]
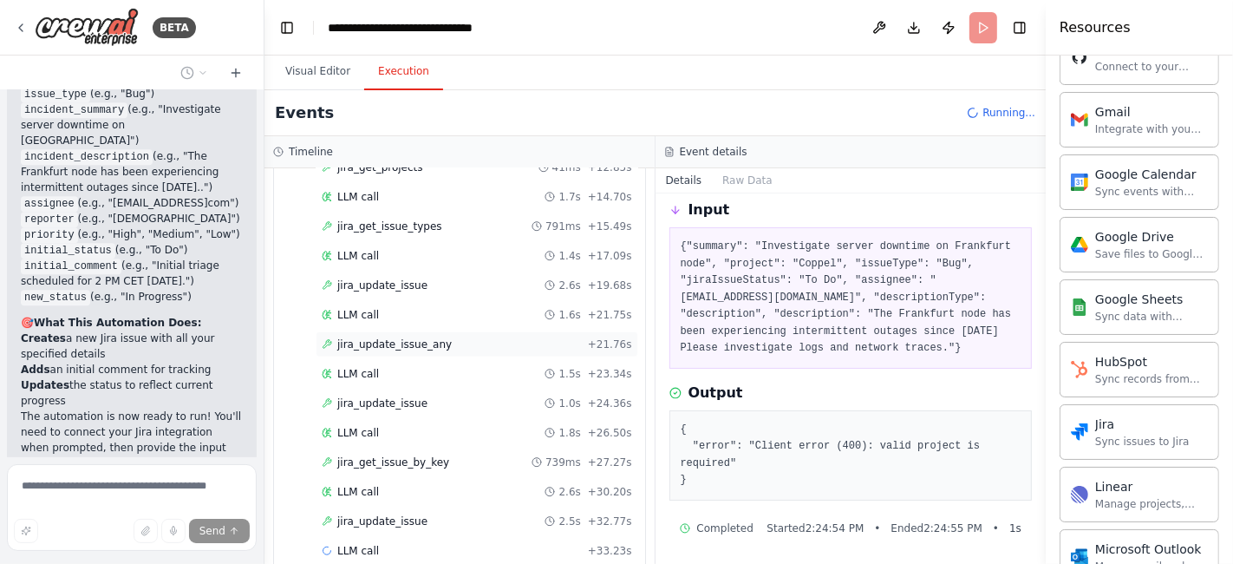
click at [409, 337] on span "jira_update_issue_any" at bounding box center [394, 344] width 114 height 14
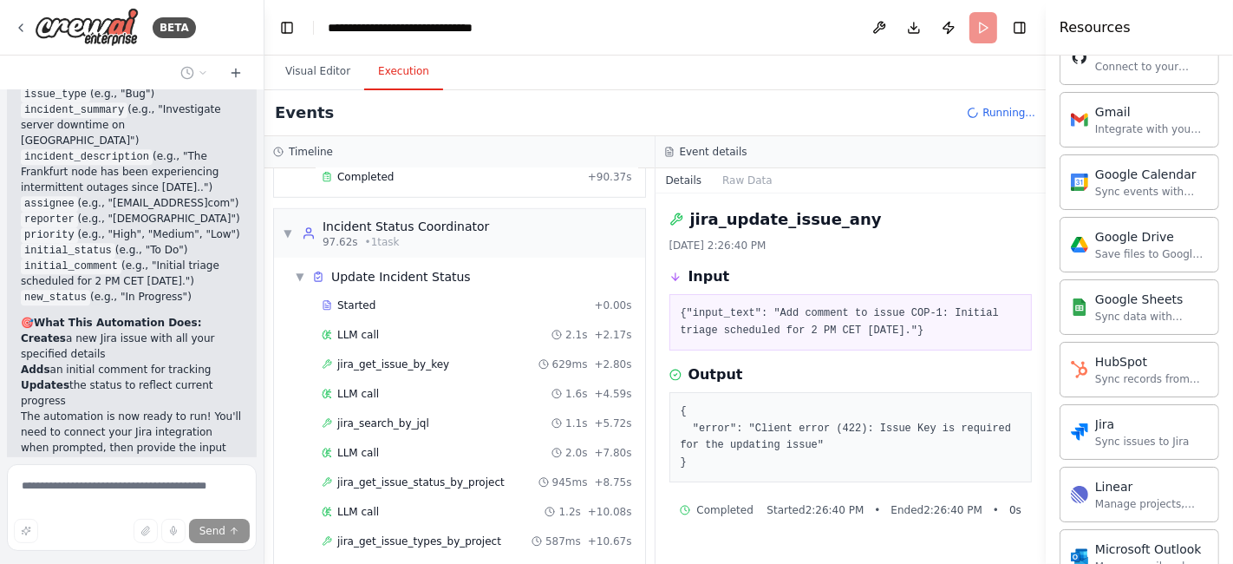
scroll to position [922, 0]
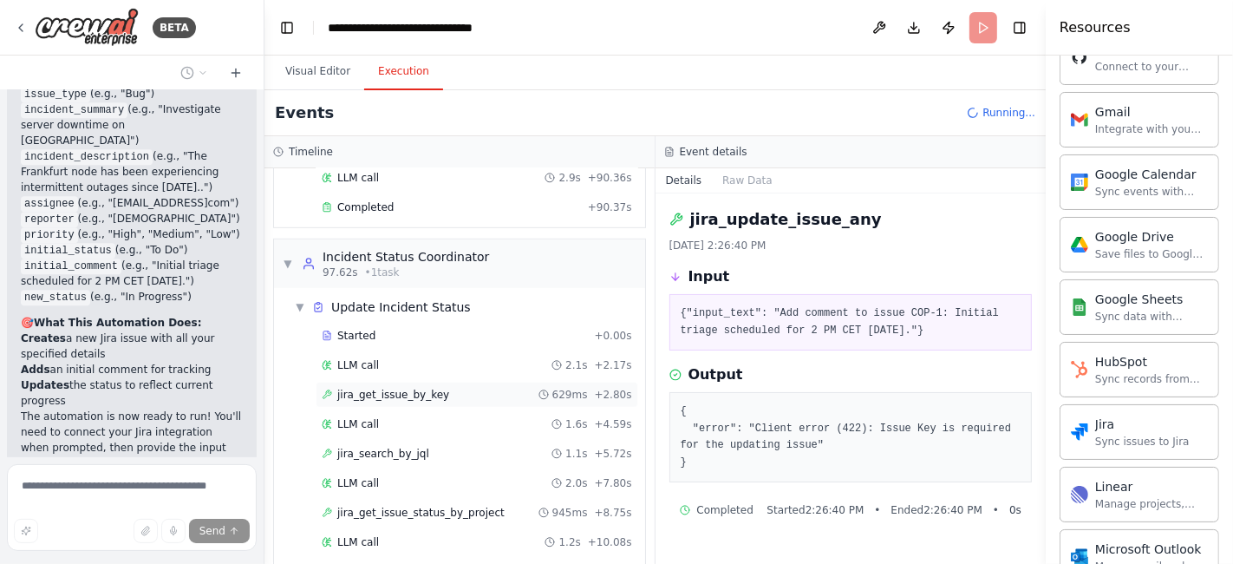
click at [388, 388] on span "jira_get_issue_by_key" at bounding box center [393, 395] width 112 height 14
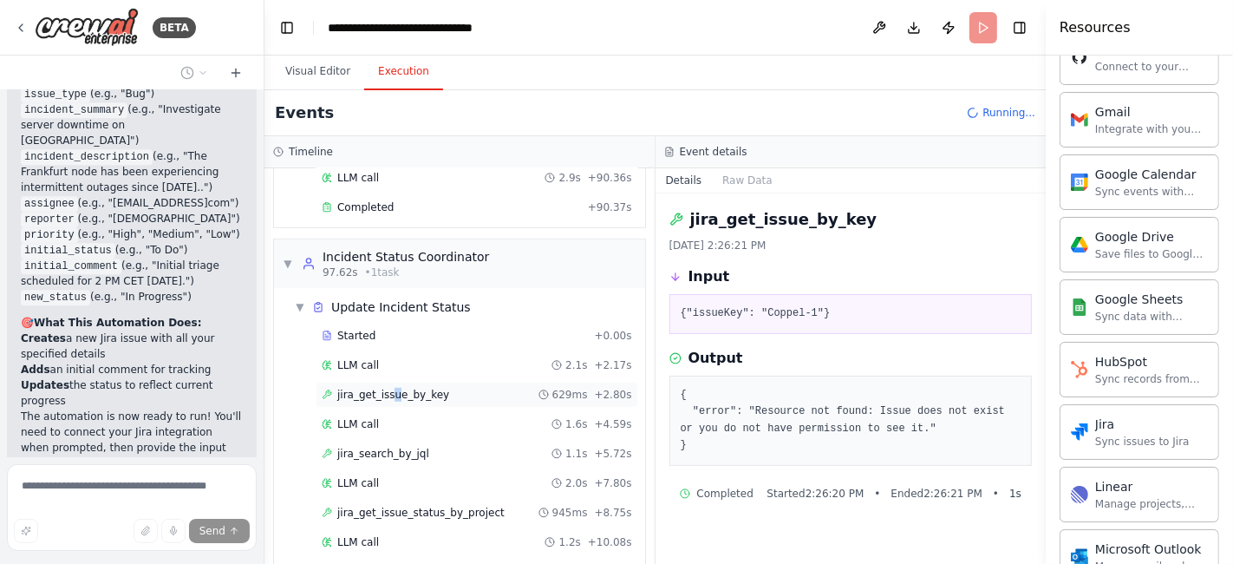
scroll to position [1018, 0]
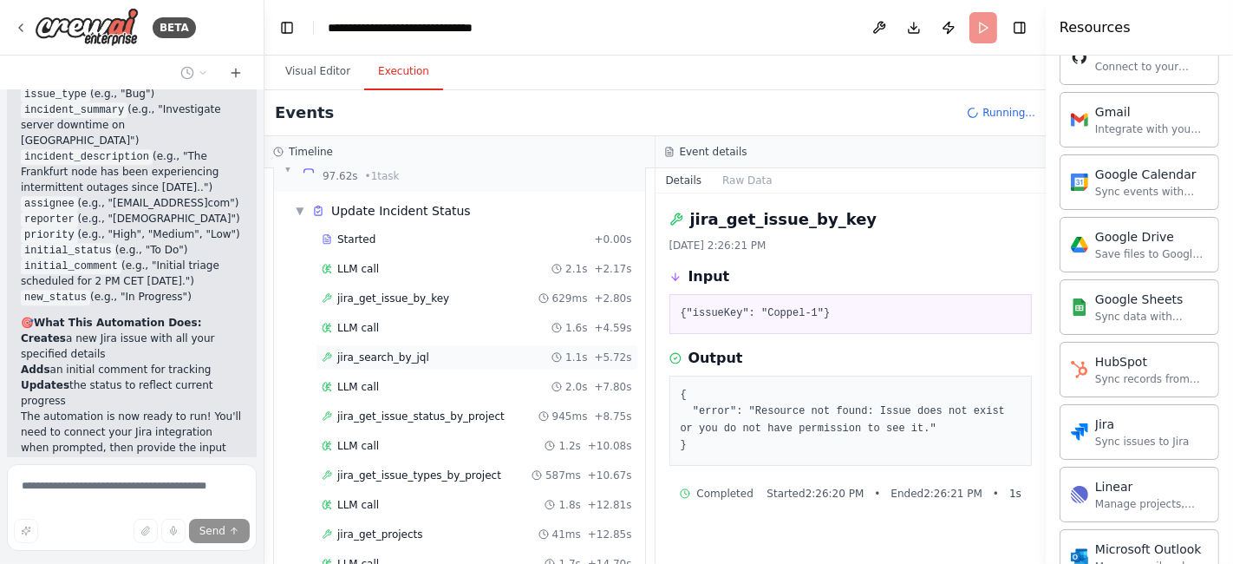
click at [395, 350] on span "jira_search_by_jql" at bounding box center [383, 357] width 92 height 14
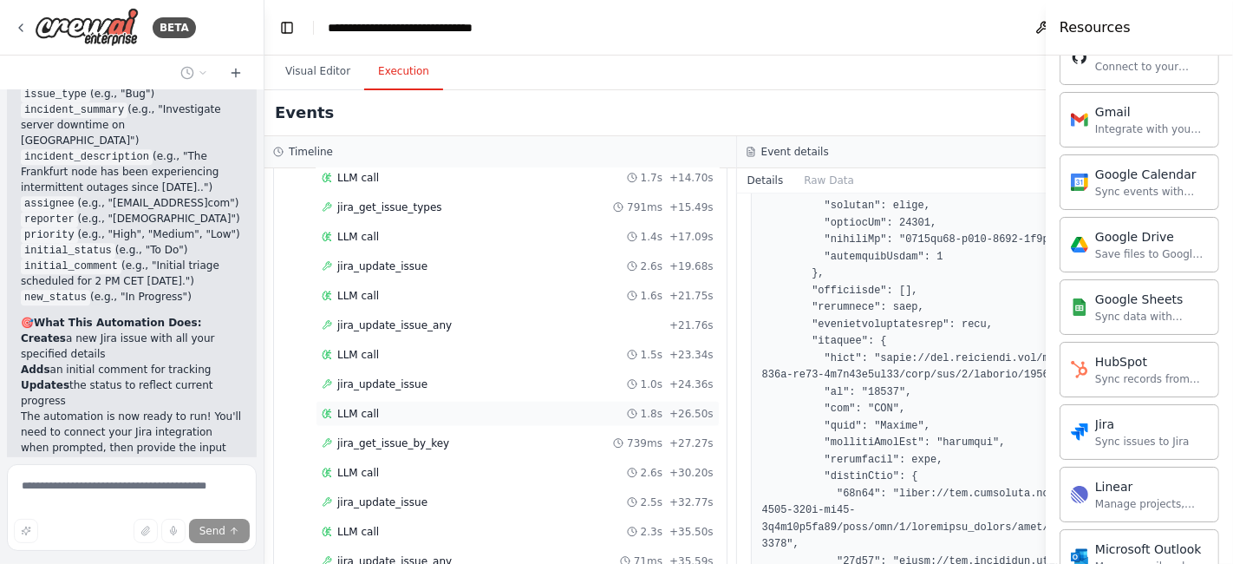
scroll to position [1674, 0]
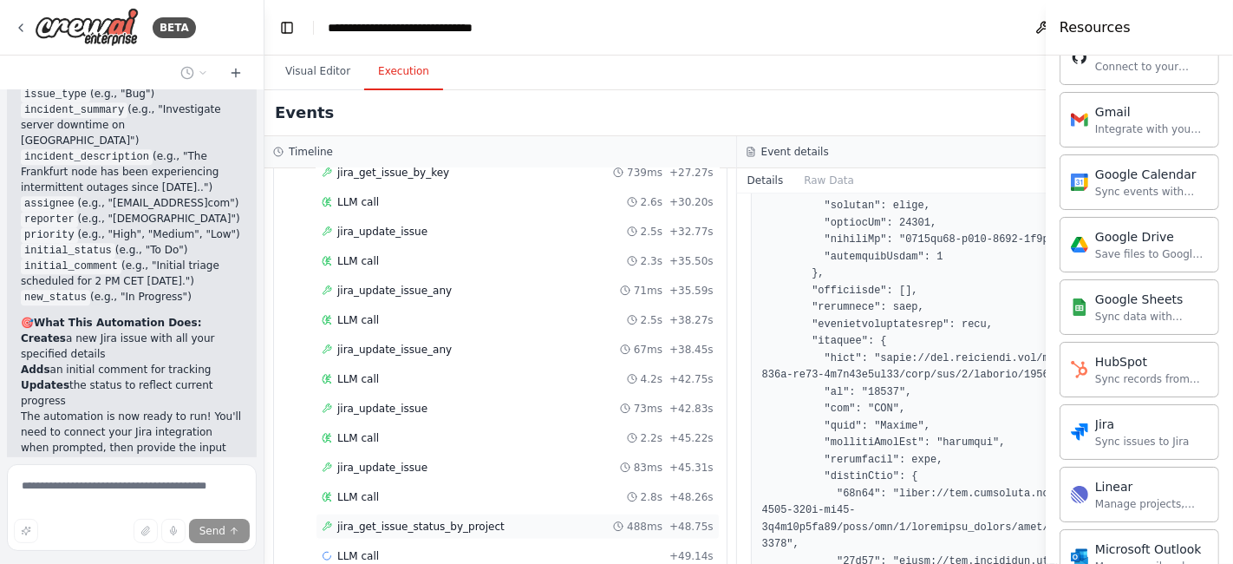
click at [408, 519] on span "jira_get_issue_status_by_project" at bounding box center [420, 526] width 167 height 14
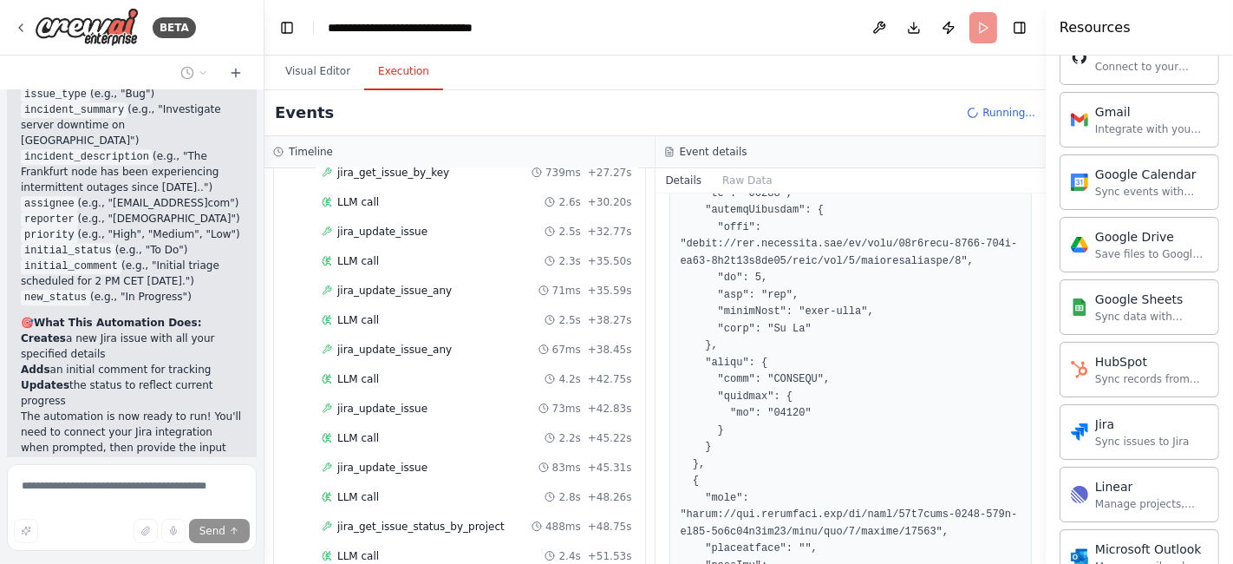
scroll to position [578, 0]
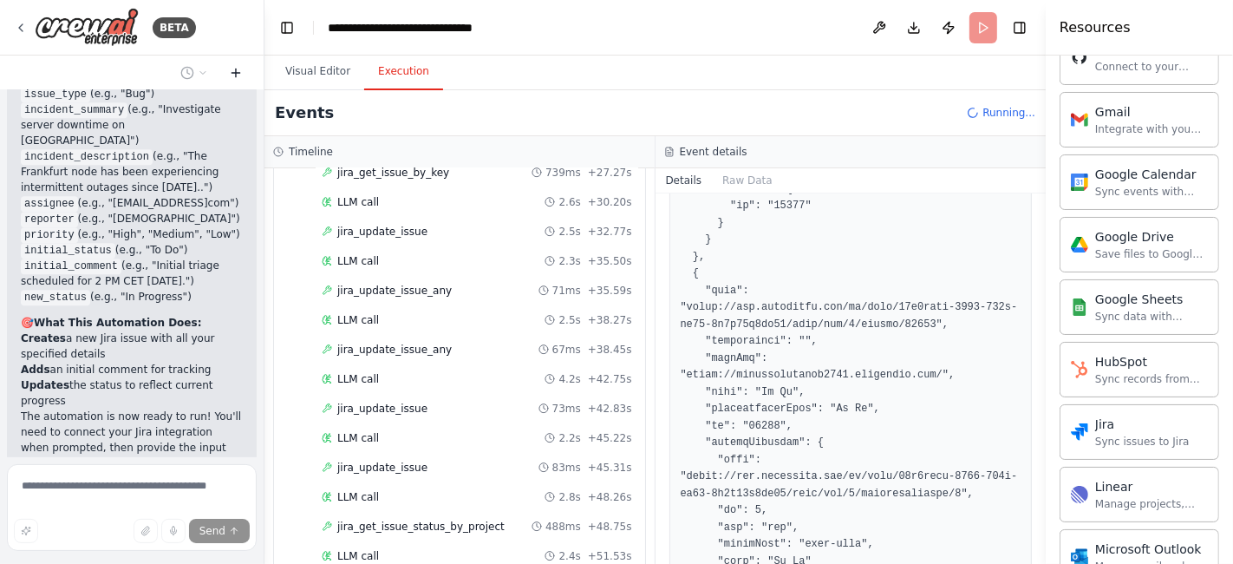
click at [326, 66] on button "Visual Editor" at bounding box center [317, 72] width 93 height 36
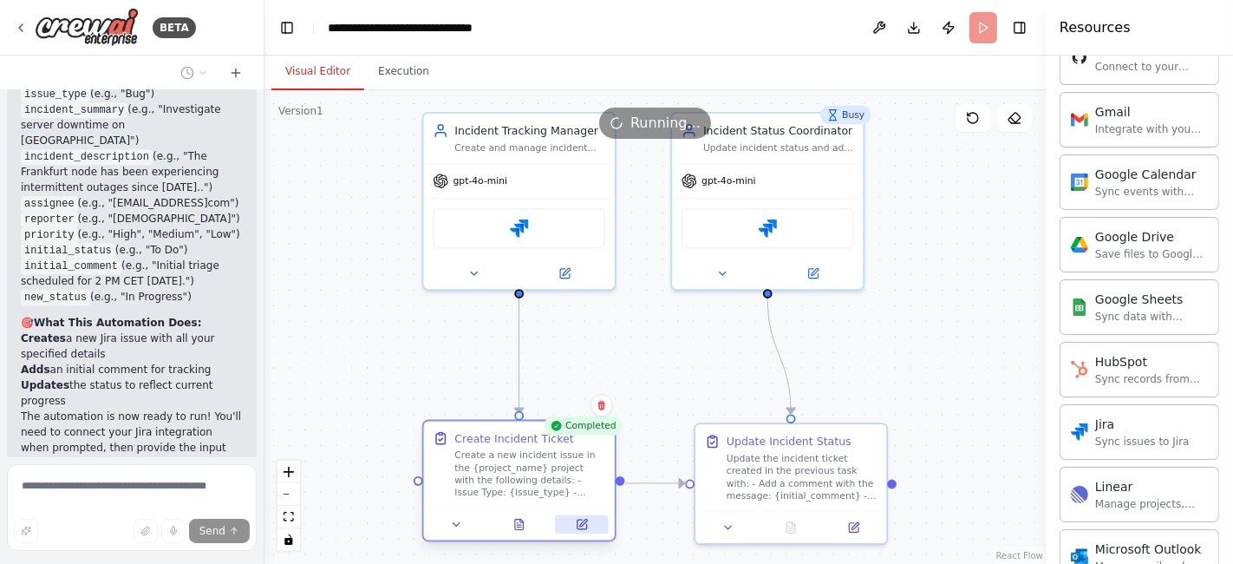
click at [579, 529] on button at bounding box center [582, 524] width 54 height 18
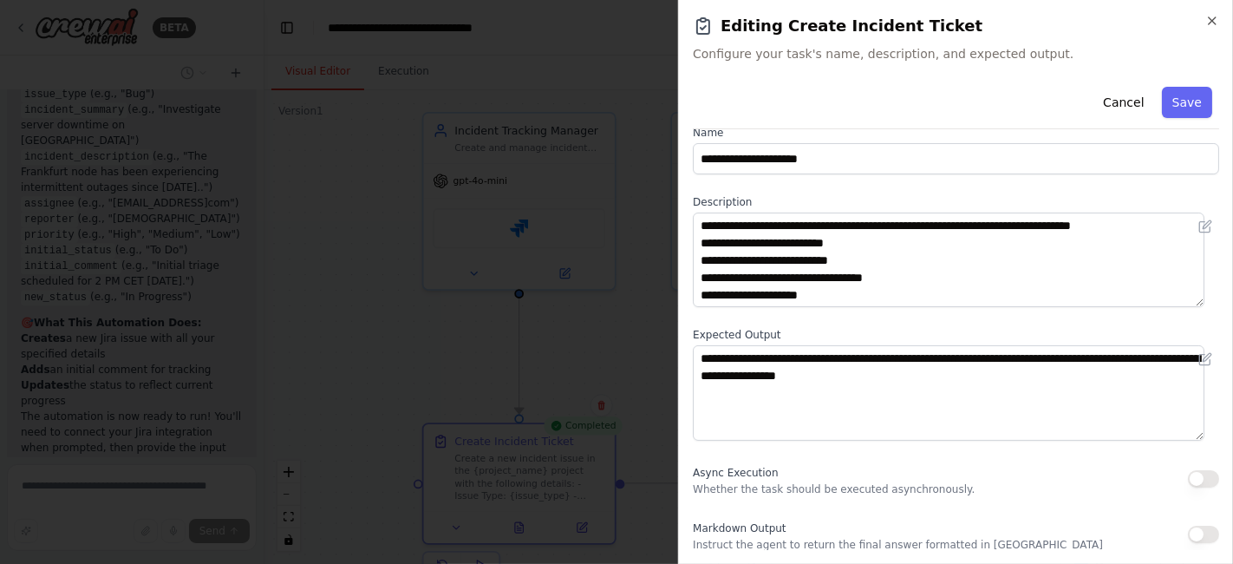
scroll to position [0, 0]
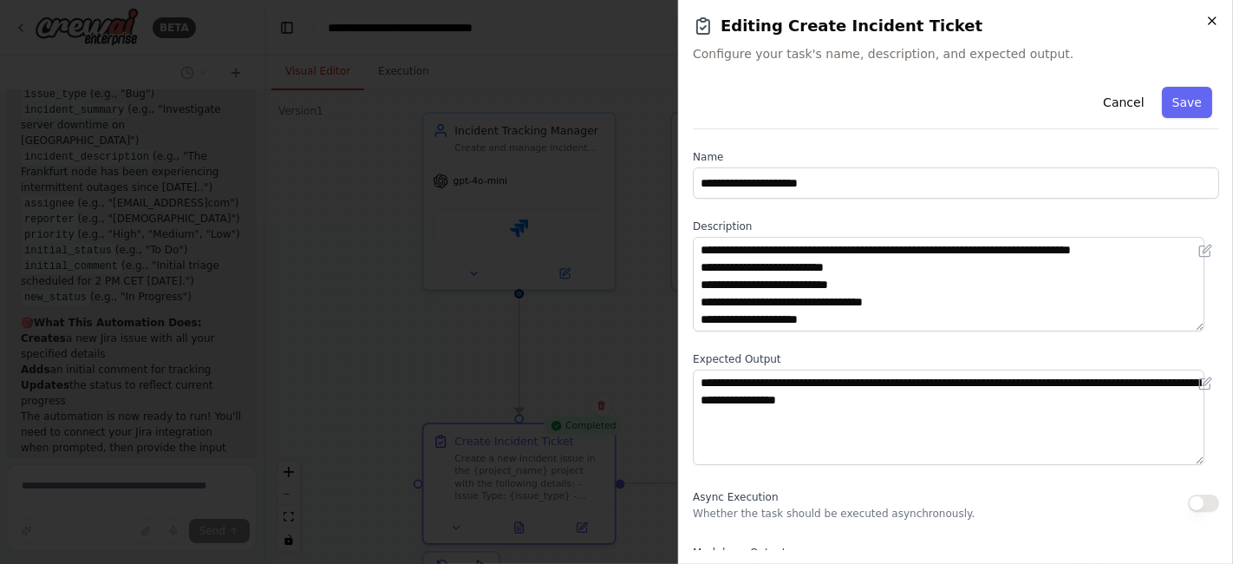
click at [1210, 21] on icon "button" at bounding box center [1212, 21] width 14 height 14
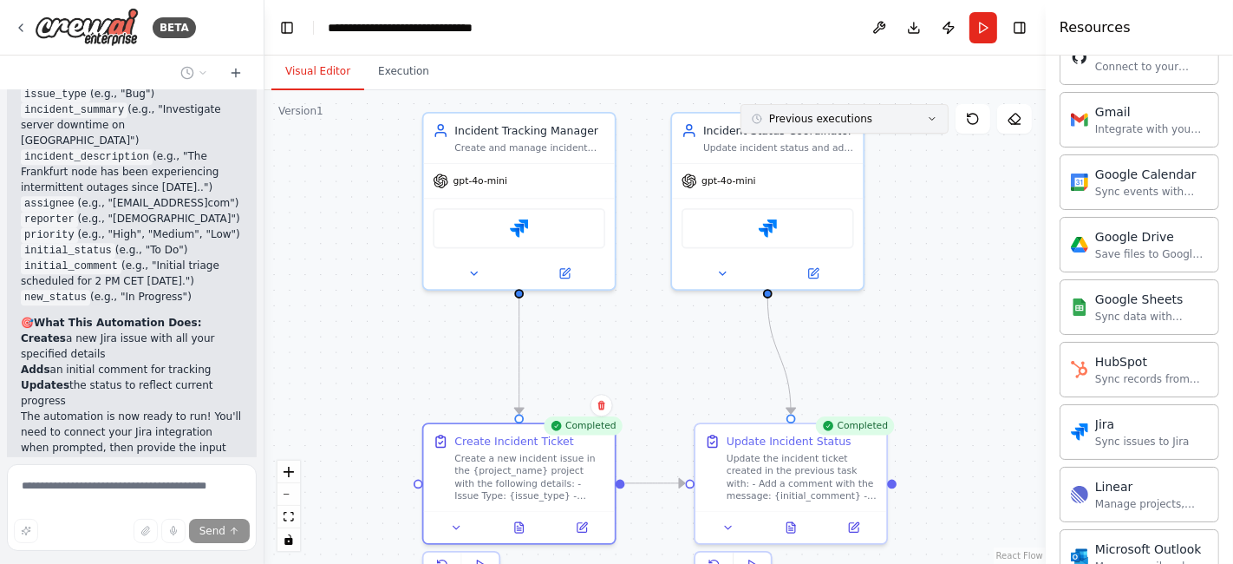
click at [931, 110] on button "Previous executions" at bounding box center [845, 118] width 208 height 29
click at [932, 112] on button "Previous executions" at bounding box center [845, 118] width 208 height 29
click at [793, 527] on icon at bounding box center [791, 524] width 9 height 10
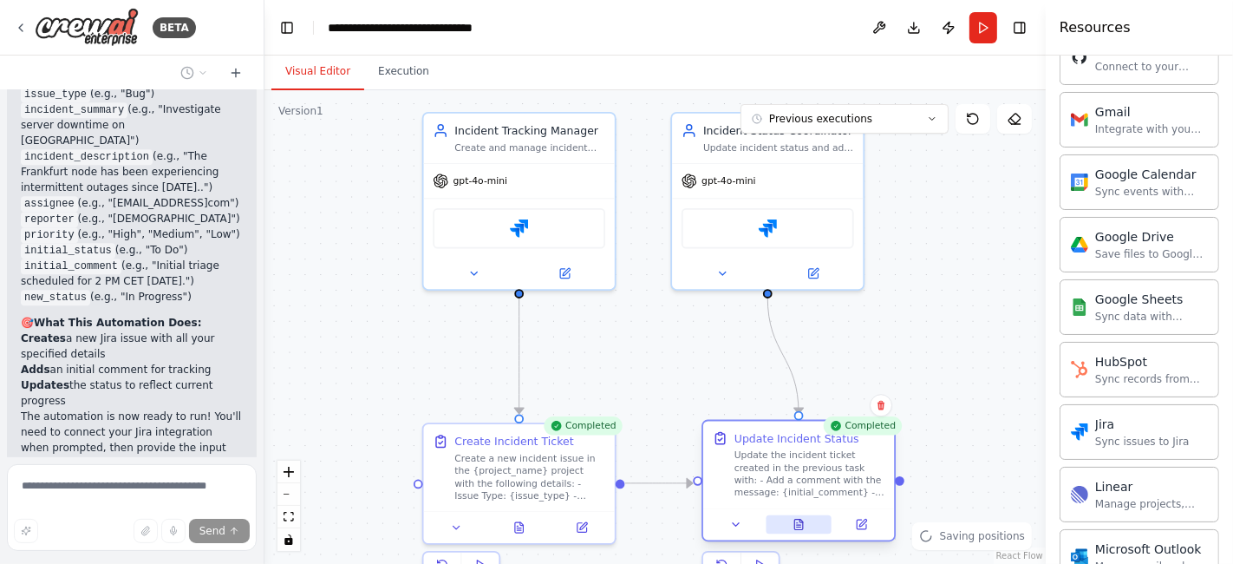
click at [796, 520] on icon at bounding box center [798, 524] width 9 height 10
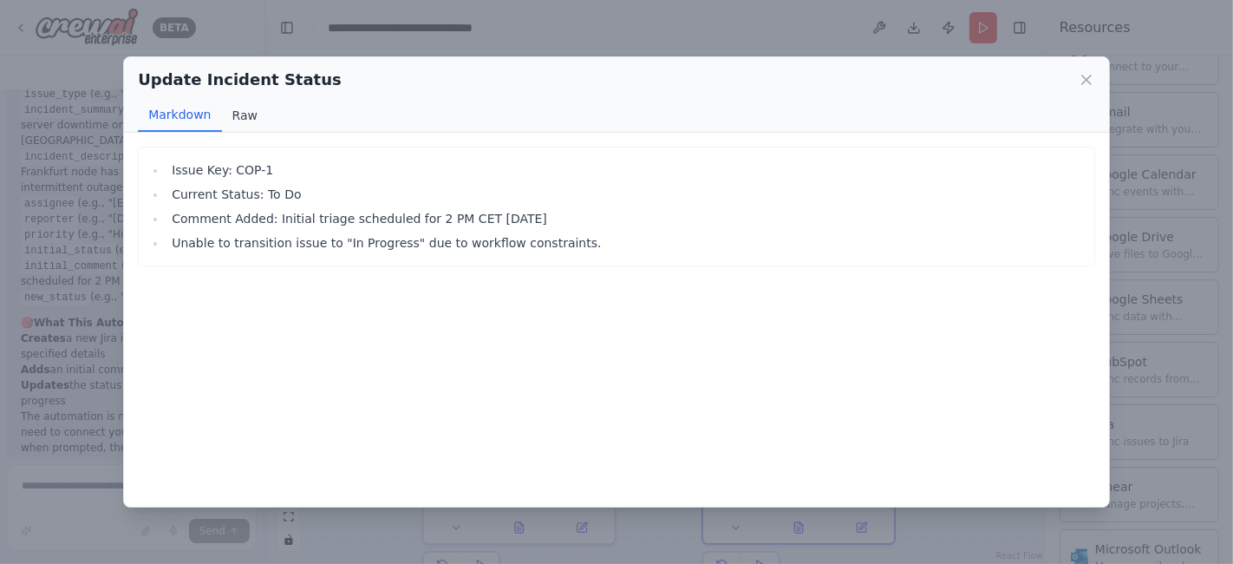
click at [256, 113] on button "Raw" at bounding box center [245, 115] width 46 height 33
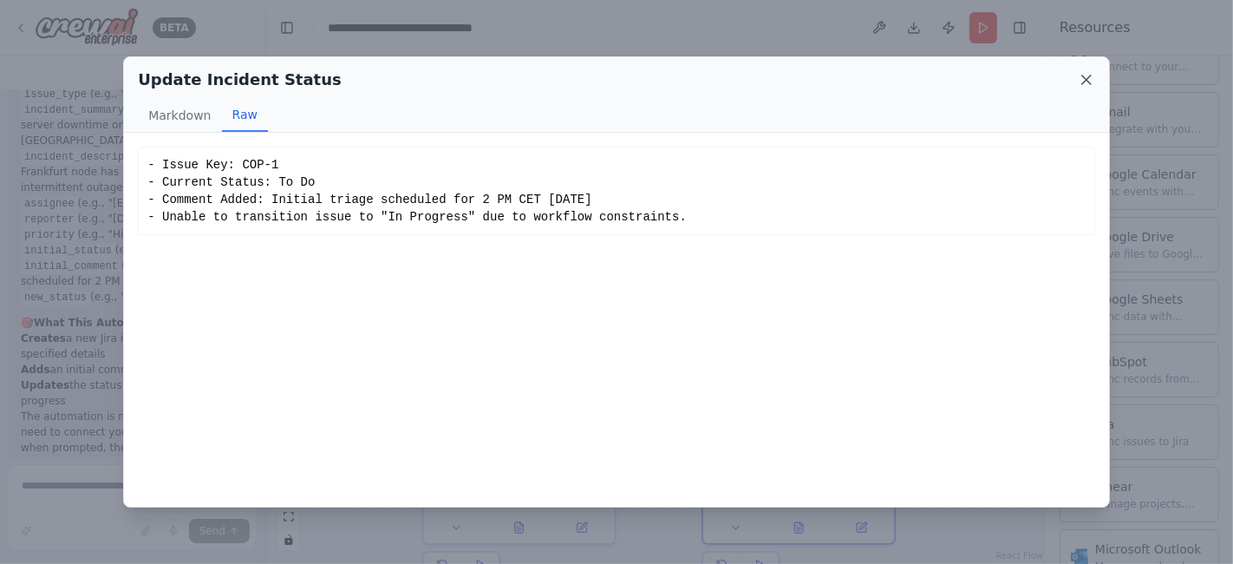
click at [1087, 83] on icon at bounding box center [1086, 79] width 17 height 17
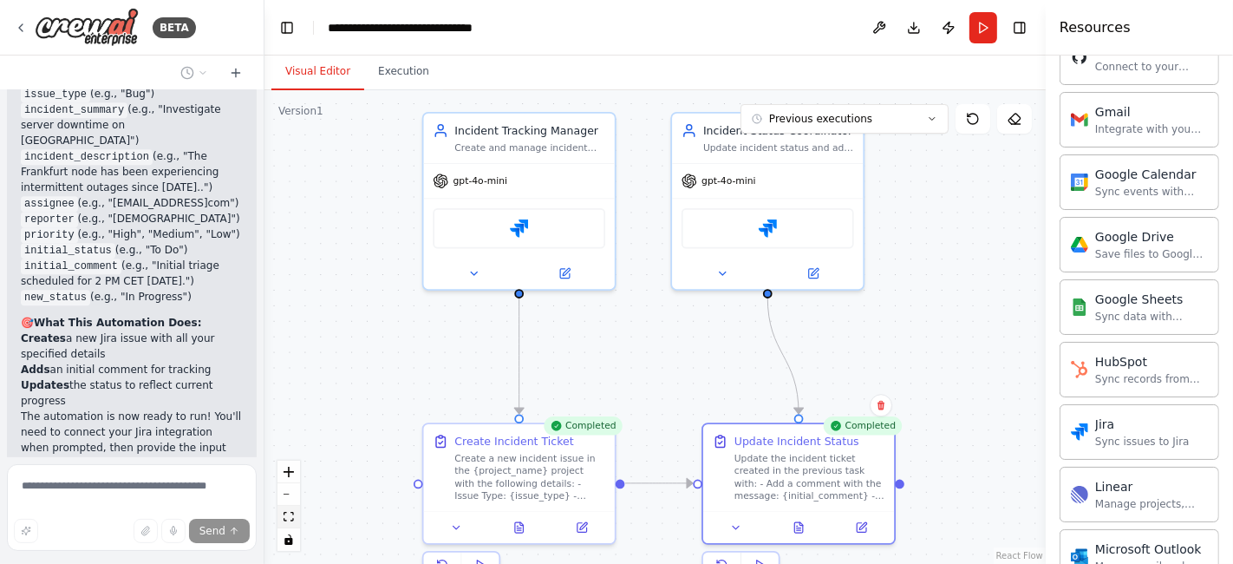
click at [291, 519] on icon "fit view" at bounding box center [289, 517] width 10 height 10
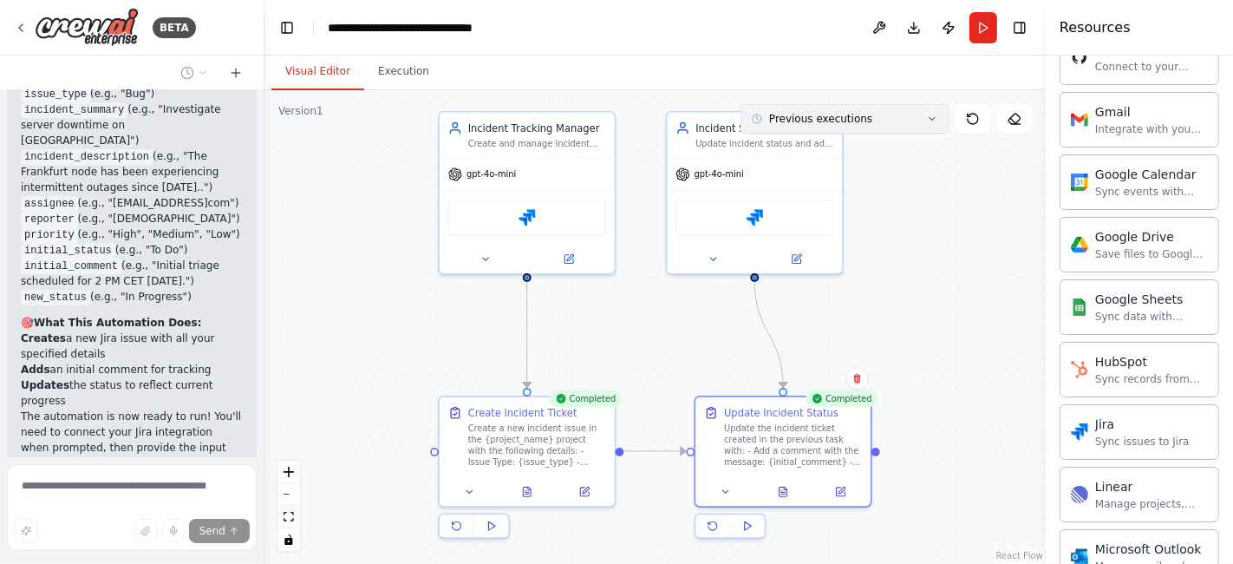
click at [923, 123] on button "Previous executions" at bounding box center [845, 118] width 208 height 29
click at [927, 120] on icon at bounding box center [932, 119] width 10 height 10
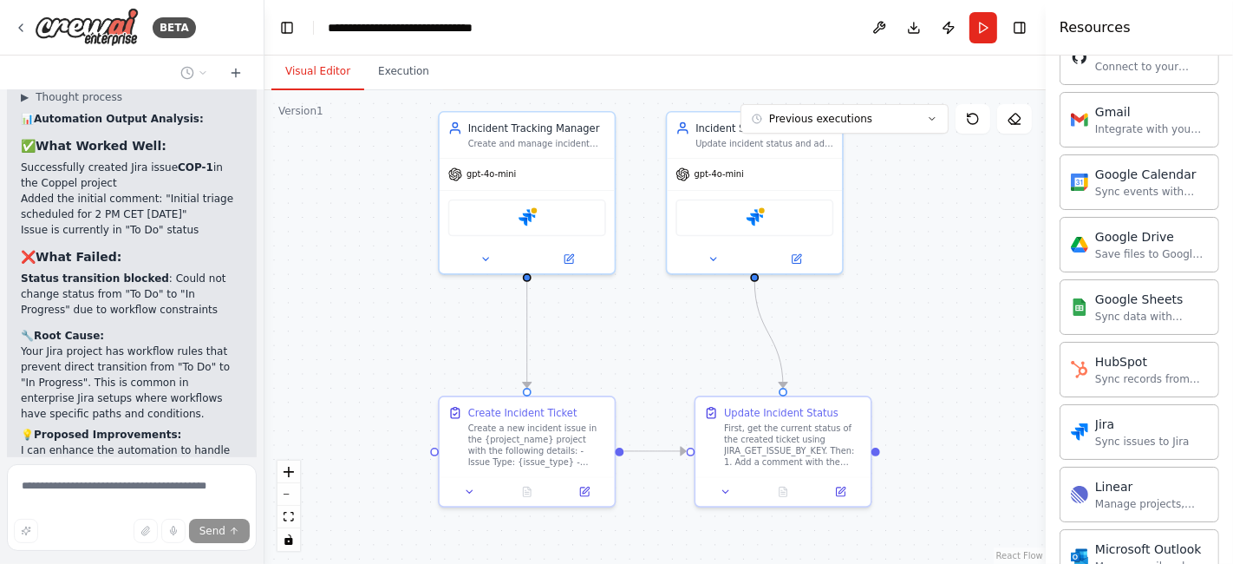
scroll to position [4184, 0]
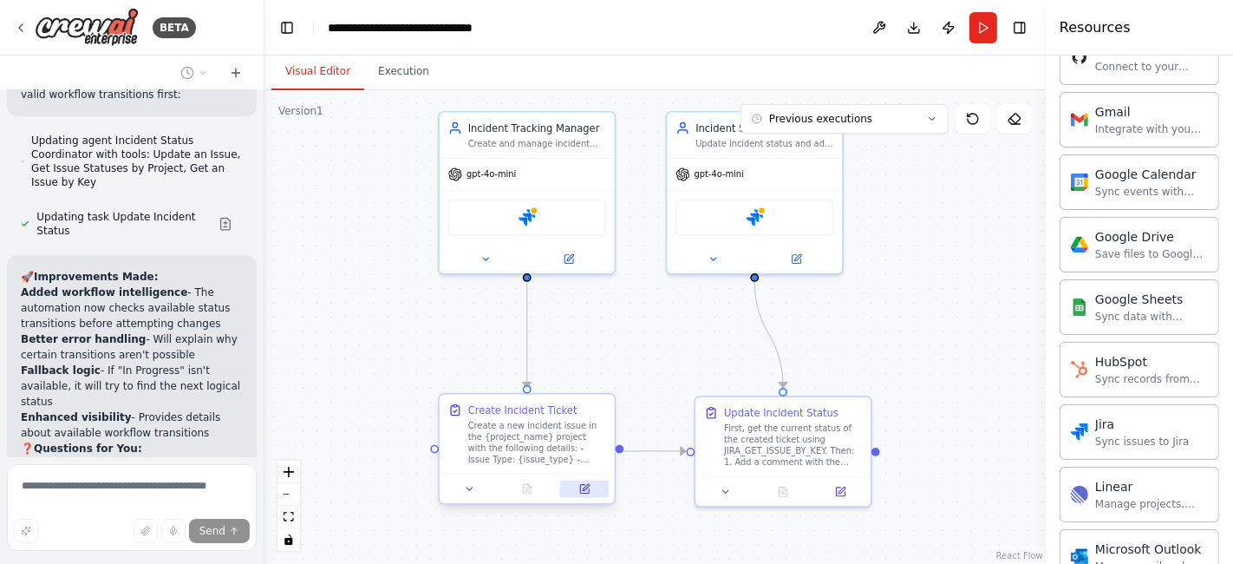
click at [584, 486] on icon at bounding box center [586, 487] width 7 height 7
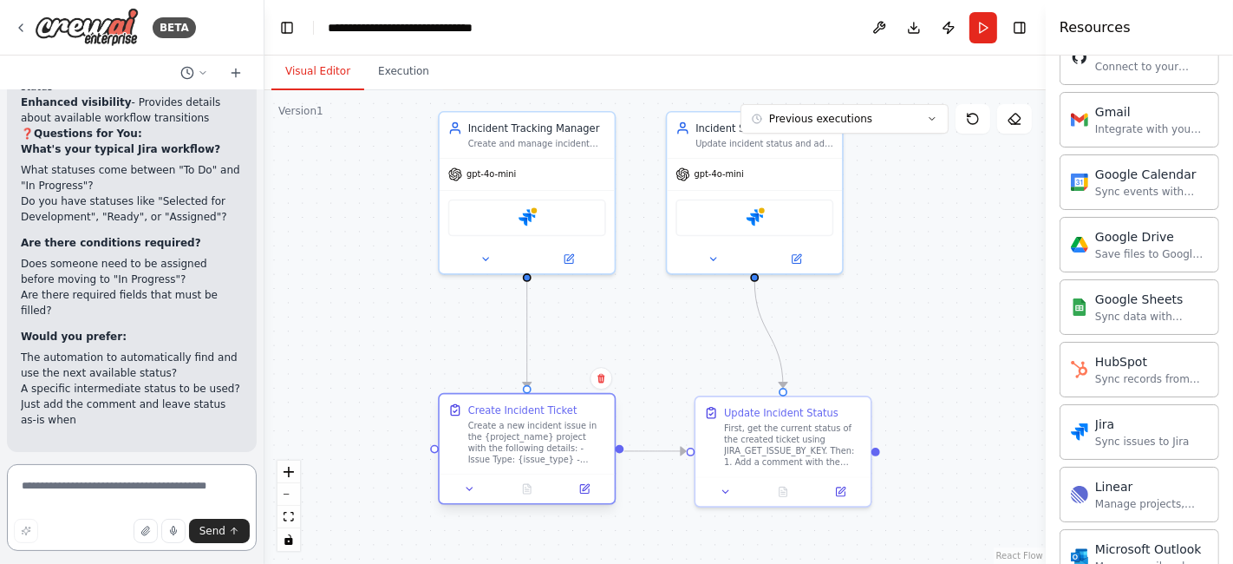
scroll to position [4898, 0]
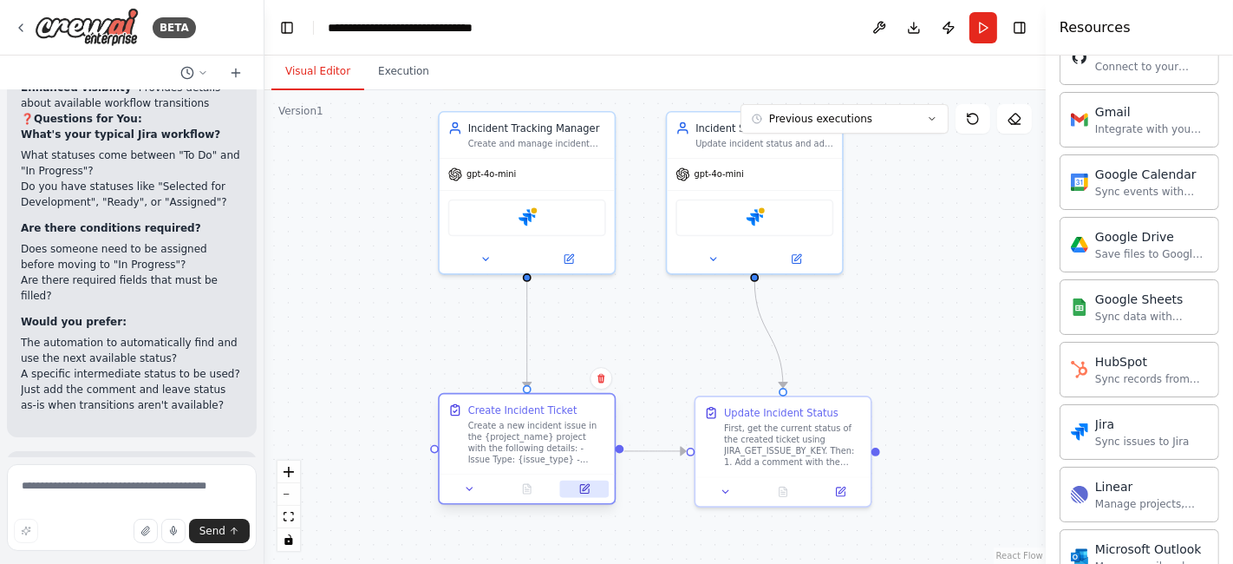
click at [579, 484] on icon at bounding box center [583, 488] width 11 height 11
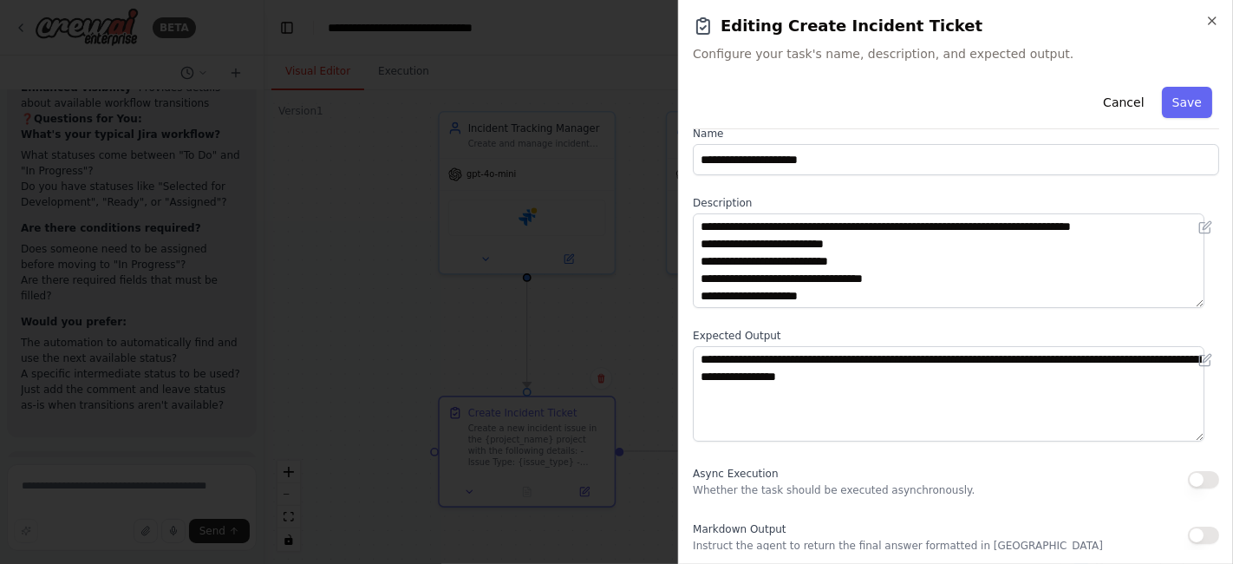
scroll to position [0, 0]
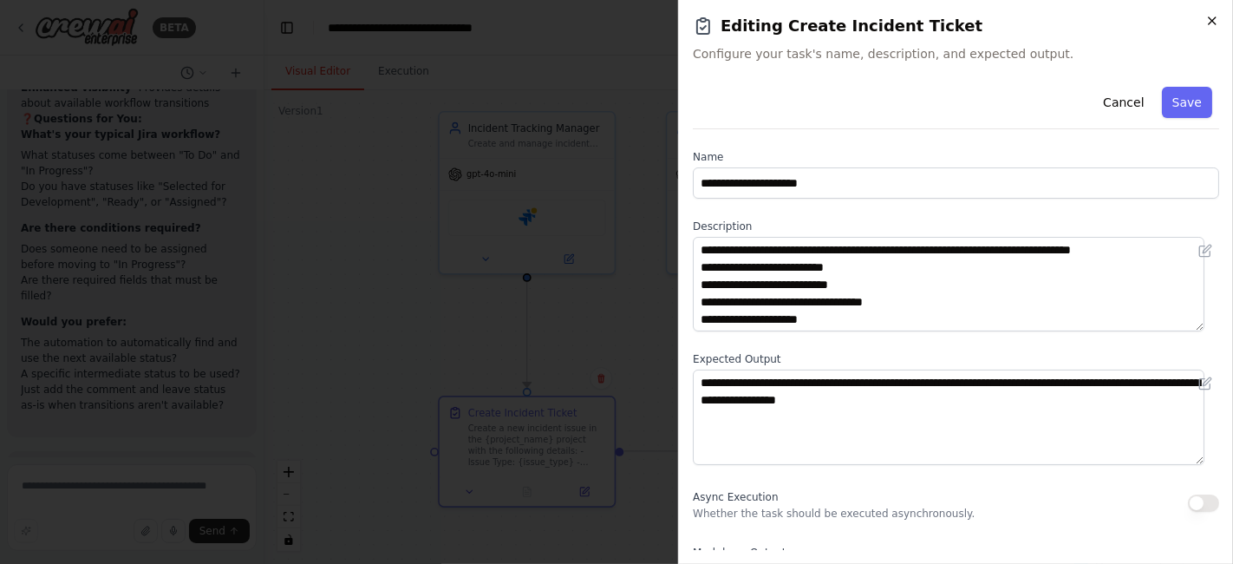
click at [1206, 23] on icon "button" at bounding box center [1212, 21] width 14 height 14
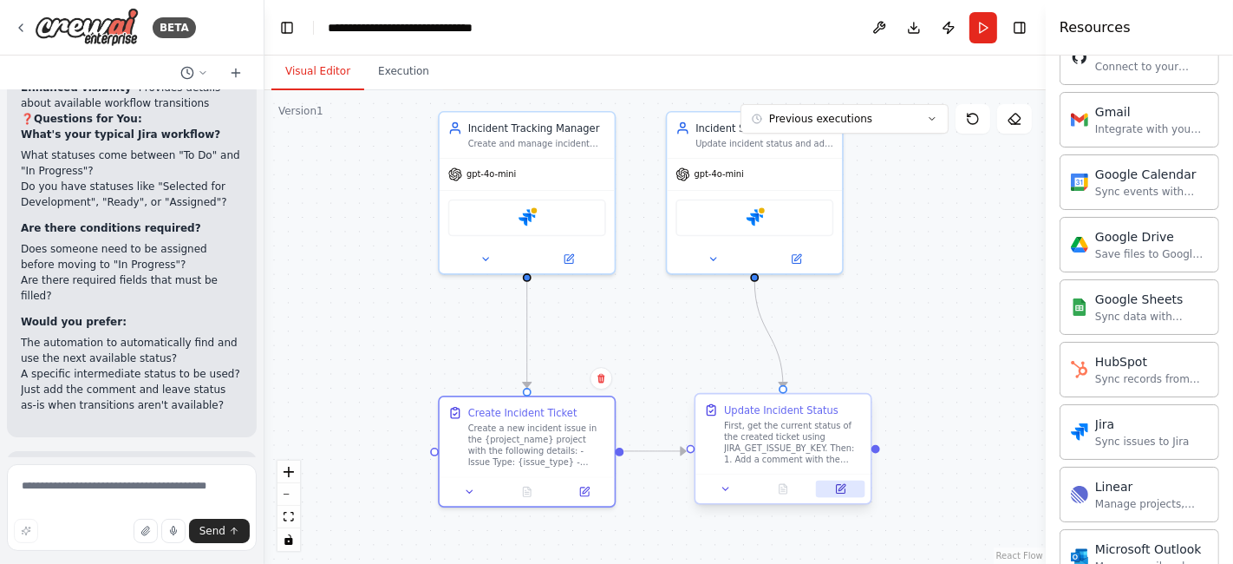
click at [851, 484] on button at bounding box center [840, 488] width 49 height 17
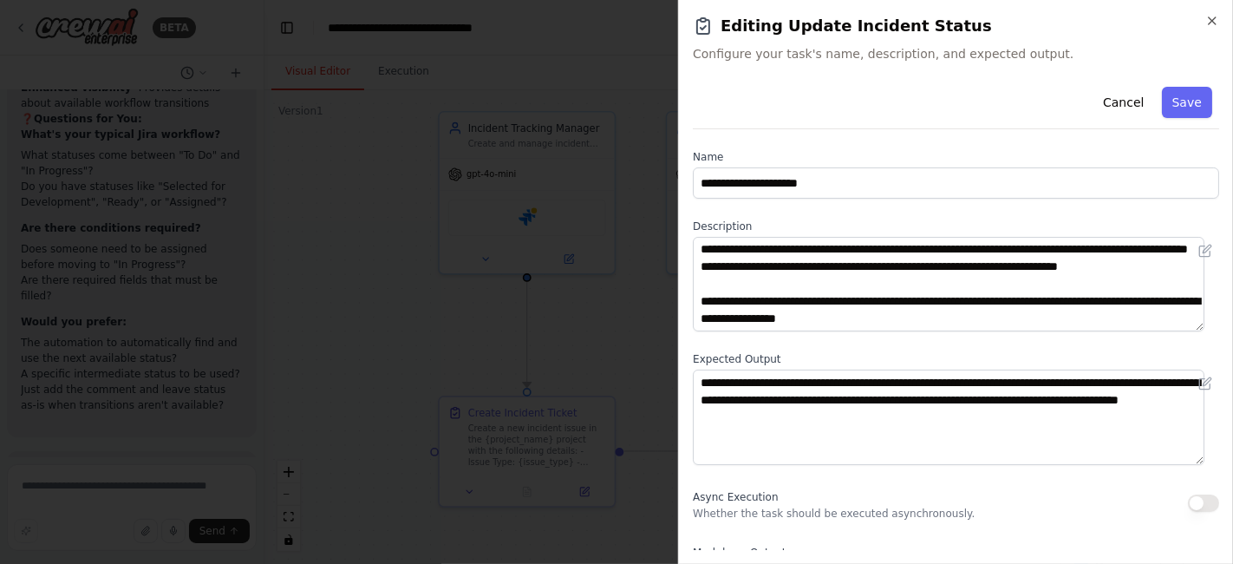
scroll to position [96, 0]
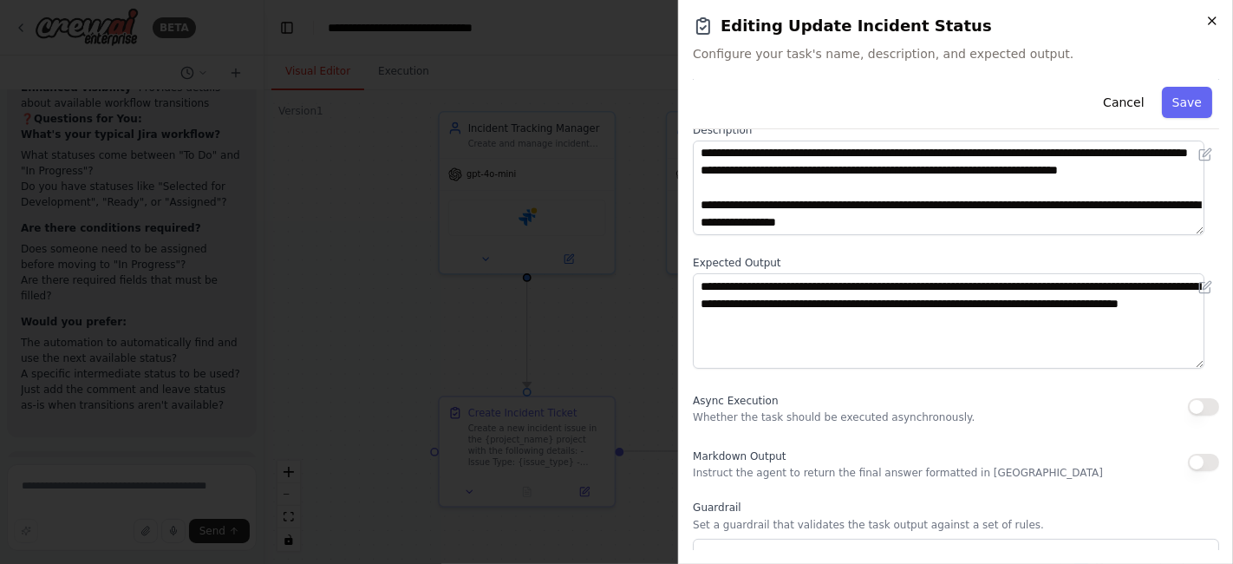
click at [1208, 22] on icon "button" at bounding box center [1212, 21] width 14 height 14
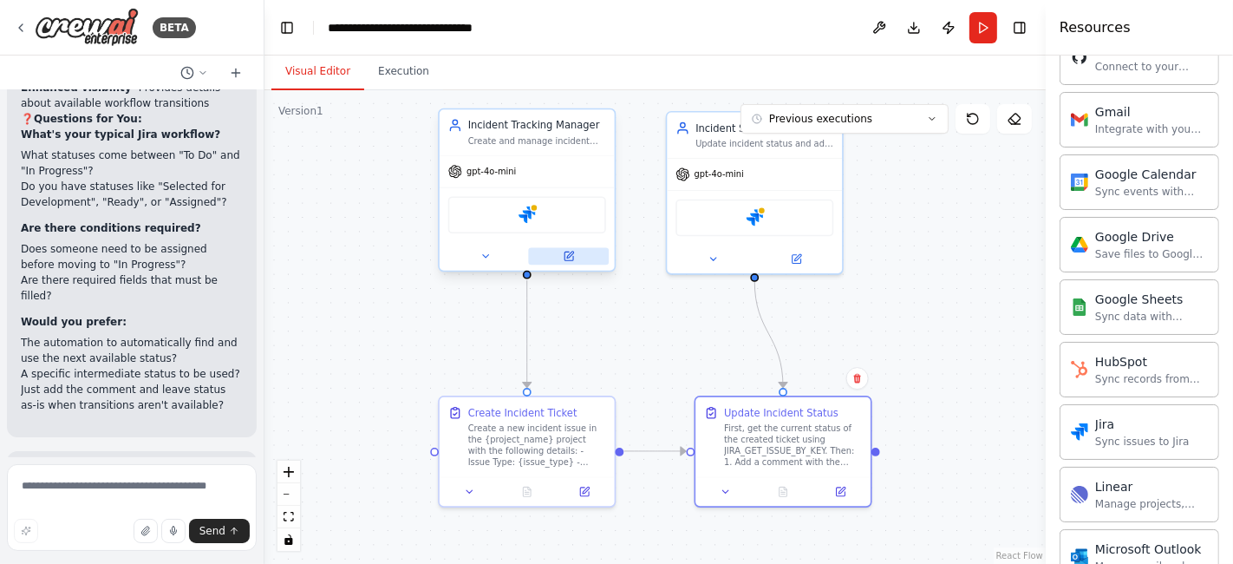
click at [572, 256] on icon at bounding box center [569, 255] width 9 height 9
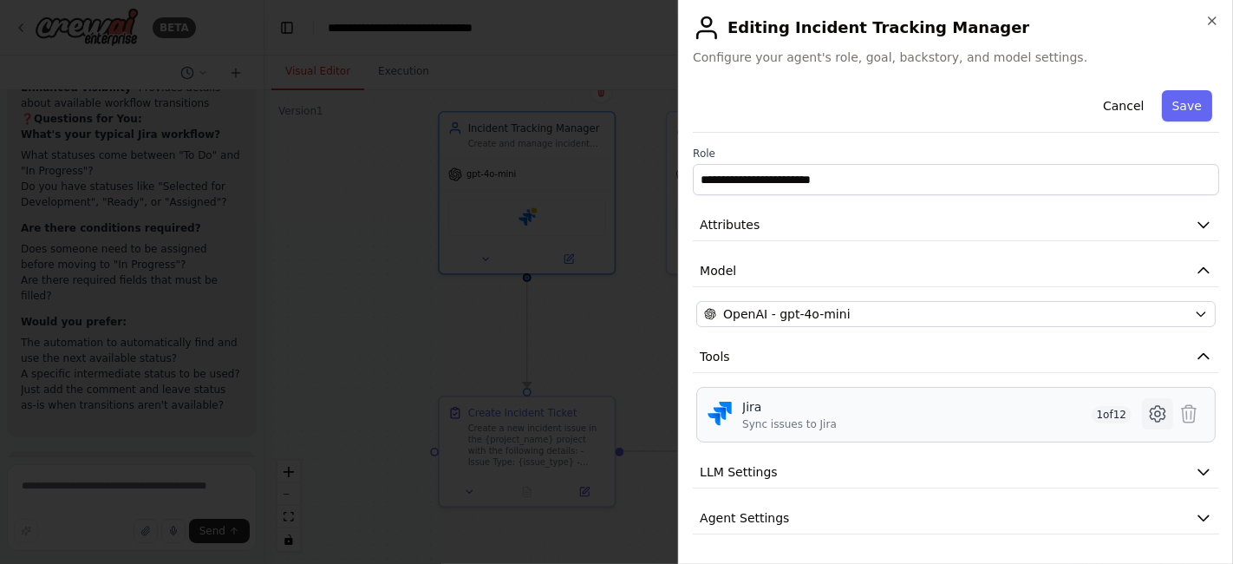
click at [1147, 410] on icon at bounding box center [1157, 413] width 21 height 21
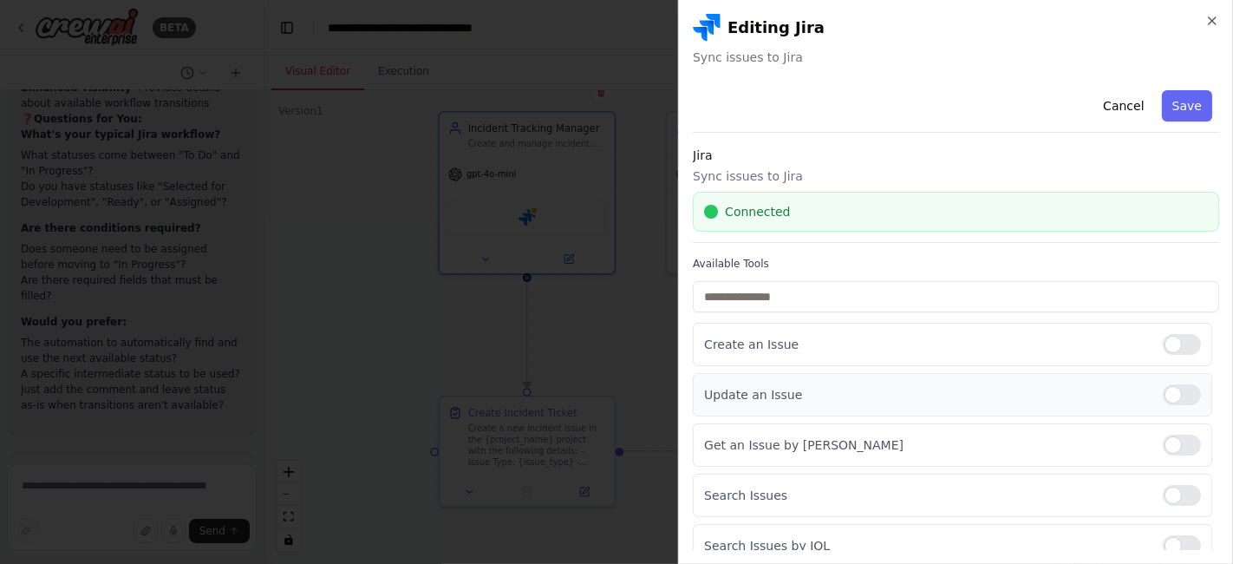
click at [1163, 386] on div at bounding box center [1182, 394] width 38 height 21
drag, startPoint x: 1152, startPoint y: 440, endPoint x: 1157, endPoint y: 452, distance: 13.2
click at [1163, 443] on div at bounding box center [1182, 444] width 38 height 21
click at [1163, 488] on div at bounding box center [1182, 495] width 38 height 21
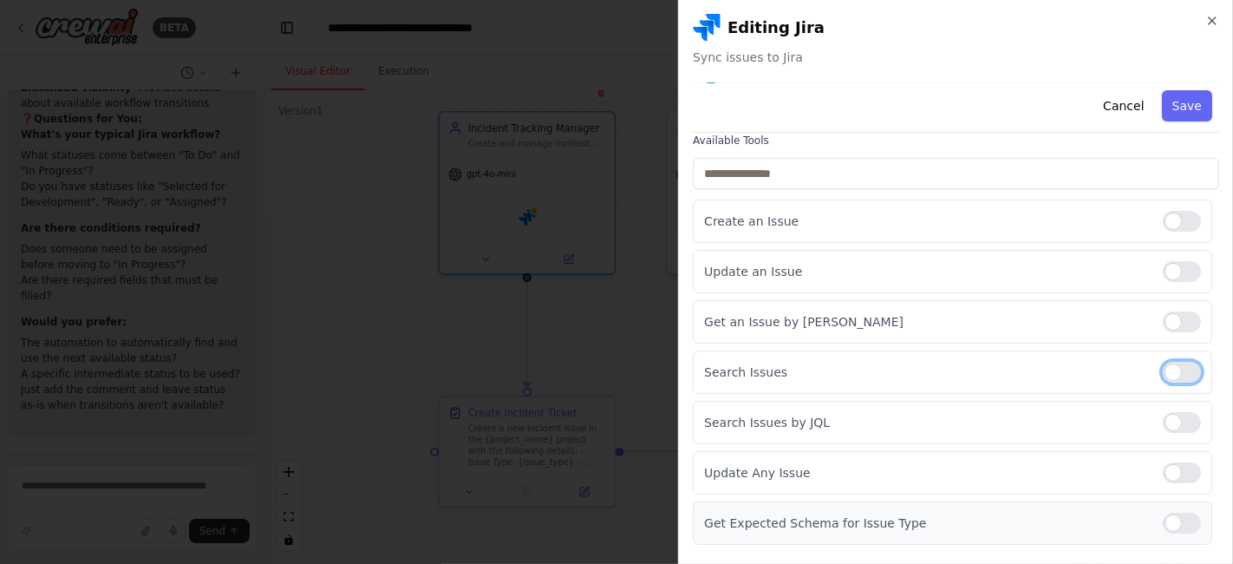
scroll to position [193, 0]
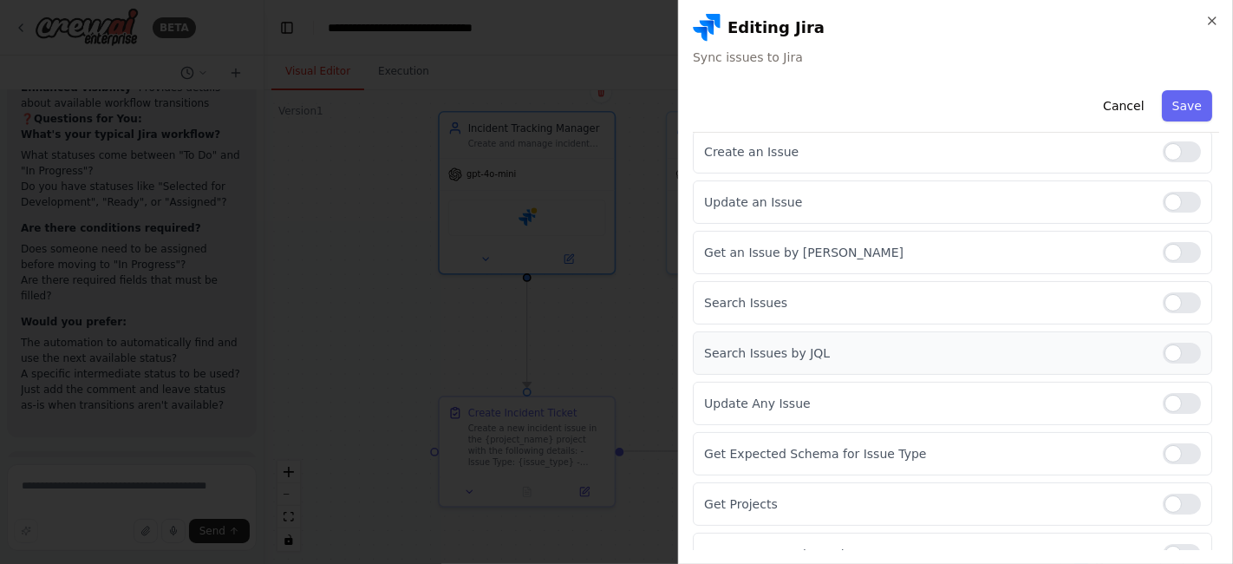
click at [1163, 353] on div at bounding box center [1182, 353] width 38 height 21
click at [1163, 405] on div at bounding box center [1182, 403] width 38 height 21
drag, startPoint x: 1137, startPoint y: 434, endPoint x: 1147, endPoint y: 449, distance: 18.0
click at [1138, 442] on div "Get Expected Schema for Issue Type" at bounding box center [952, 453] width 519 height 43
click at [1163, 449] on div at bounding box center [1182, 453] width 38 height 21
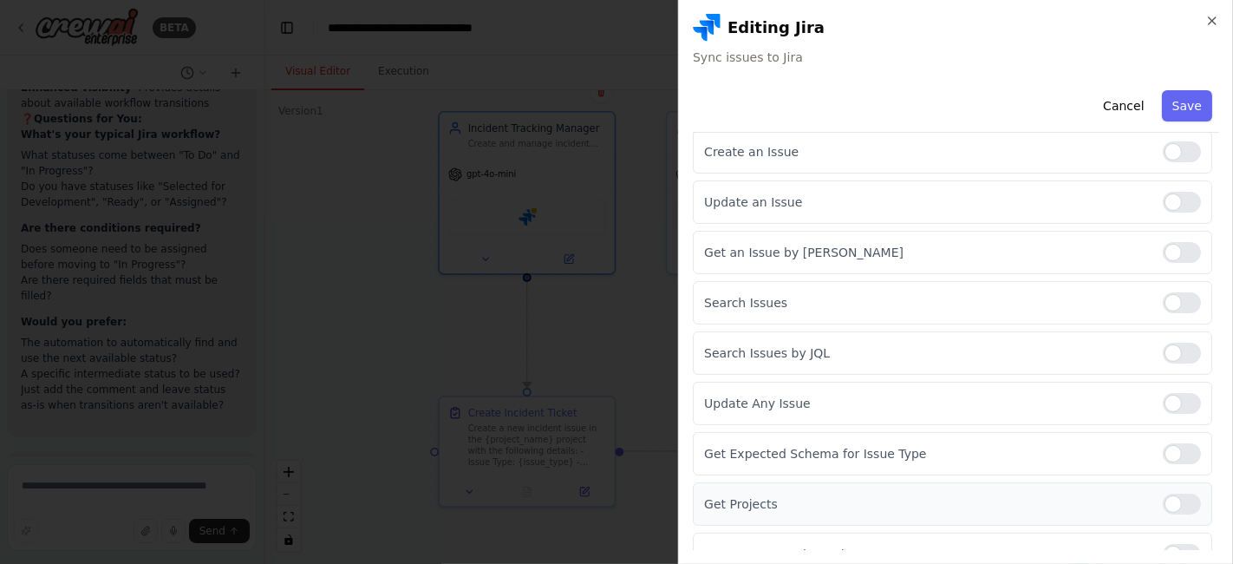
click at [1159, 515] on div "Get Projects" at bounding box center [952, 503] width 519 height 43
click at [1163, 503] on div at bounding box center [1182, 503] width 38 height 21
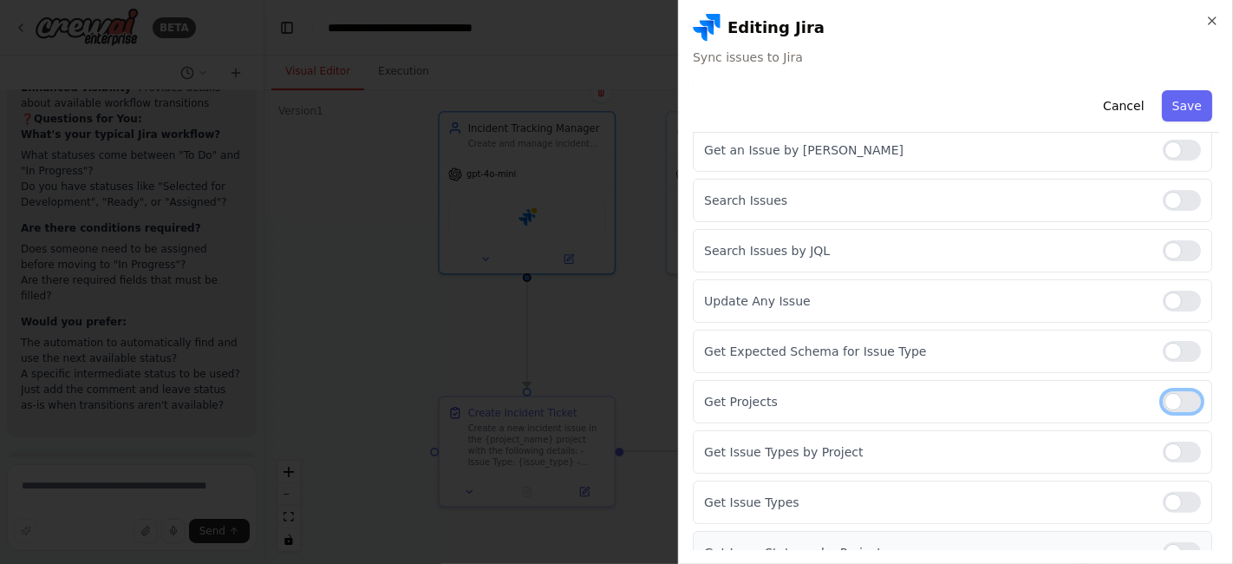
scroll to position [362, 0]
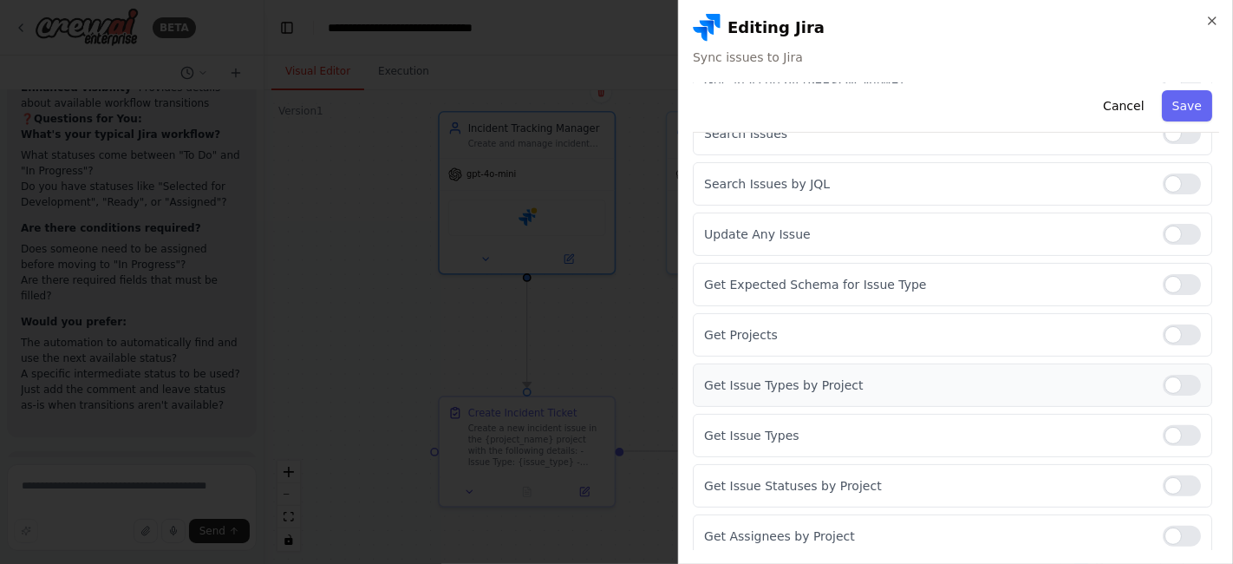
click at [1164, 384] on div at bounding box center [1182, 385] width 38 height 21
click at [1163, 436] on div at bounding box center [1182, 435] width 38 height 21
click at [1163, 476] on div at bounding box center [1182, 485] width 38 height 21
click at [1163, 533] on div at bounding box center [1182, 535] width 38 height 21
click at [1174, 95] on button "Save" at bounding box center [1187, 105] width 50 height 31
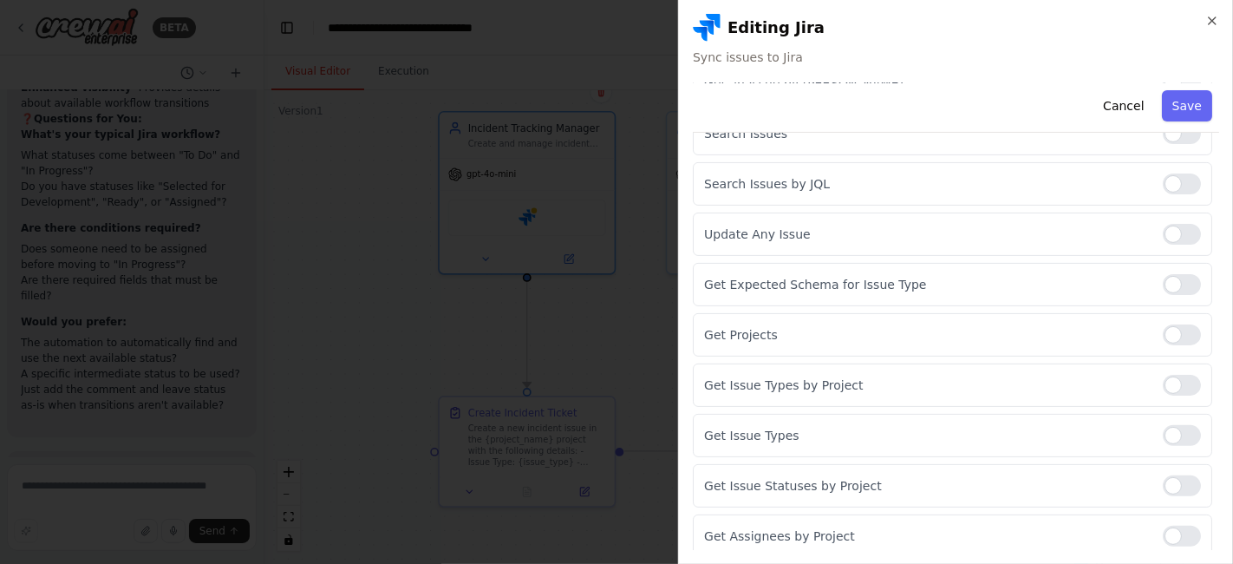
scroll to position [41, 0]
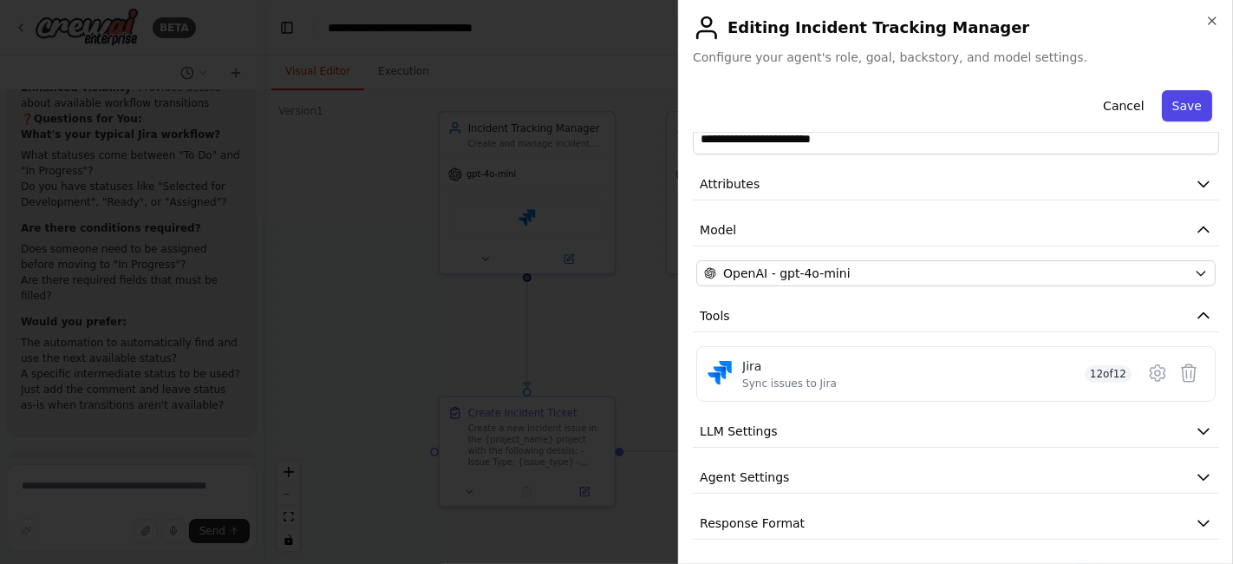
click at [1176, 113] on button "Save" at bounding box center [1187, 105] width 50 height 31
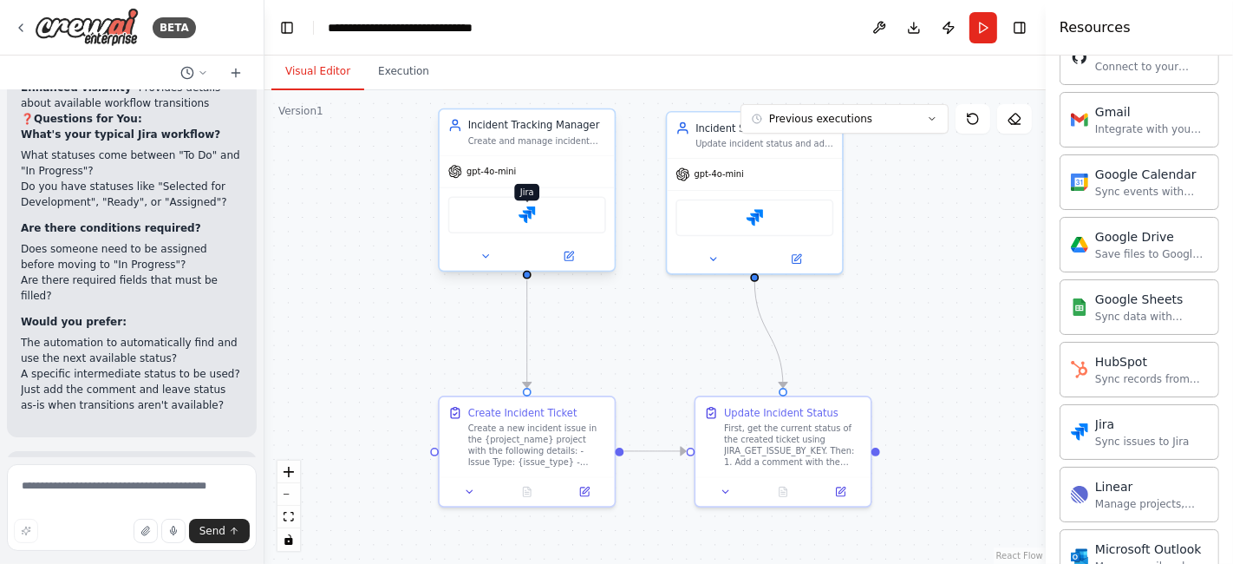
click at [531, 214] on img at bounding box center [527, 214] width 17 height 17
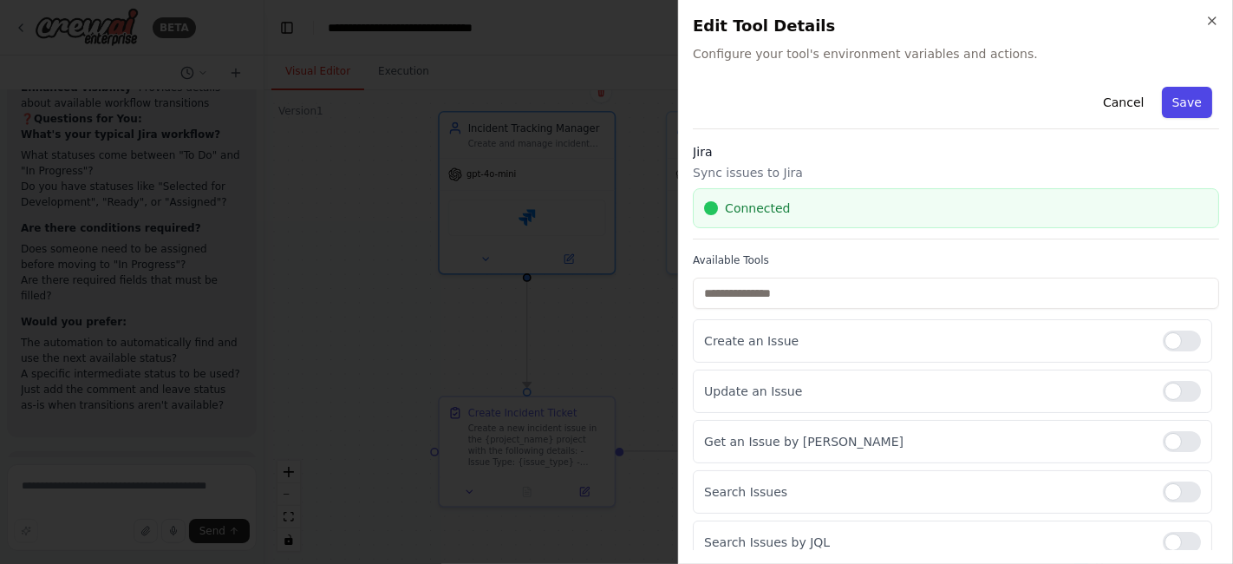
click at [1180, 101] on button "Save" at bounding box center [1187, 102] width 50 height 31
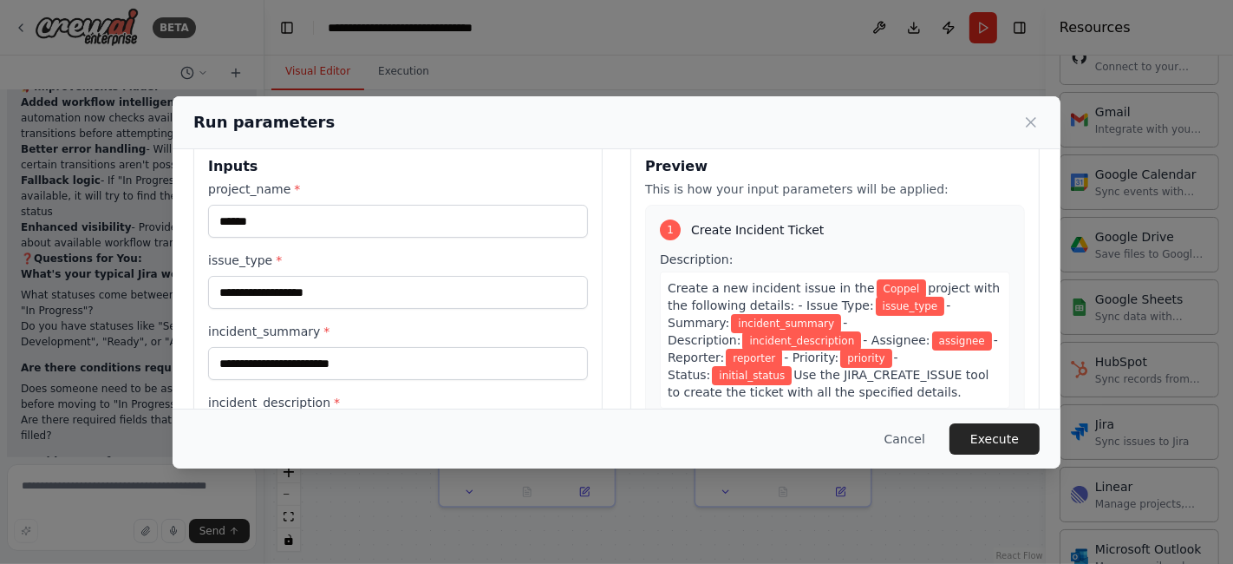
scroll to position [0, 0]
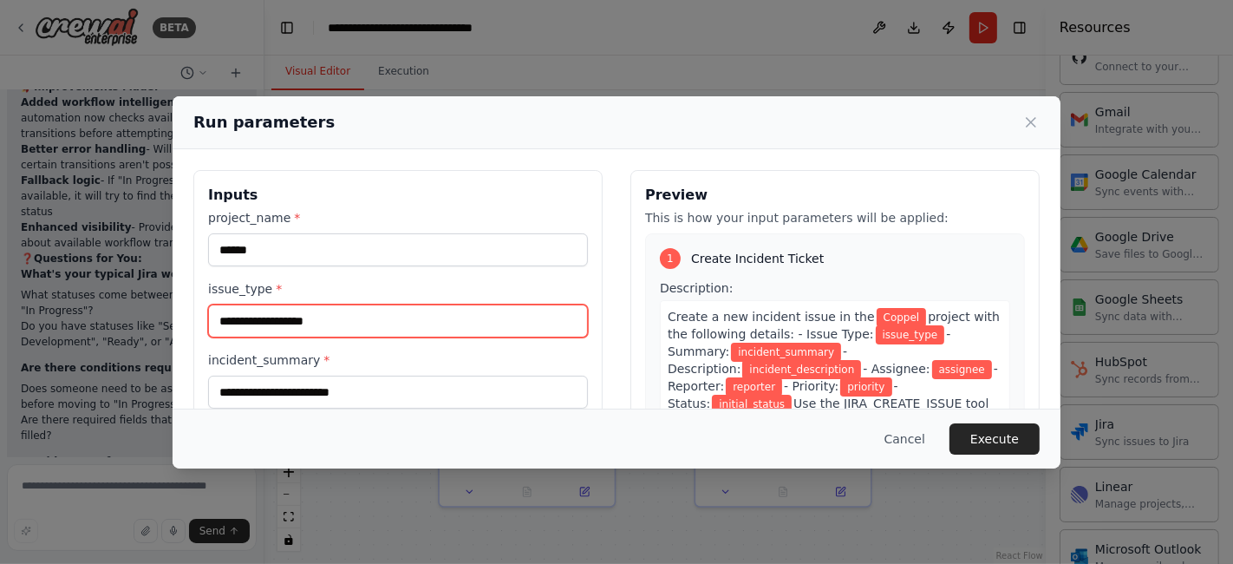
click at [299, 323] on input "issue_type *" at bounding box center [398, 320] width 380 height 33
click at [299, 317] on input "issue_type *" at bounding box center [398, 320] width 380 height 33
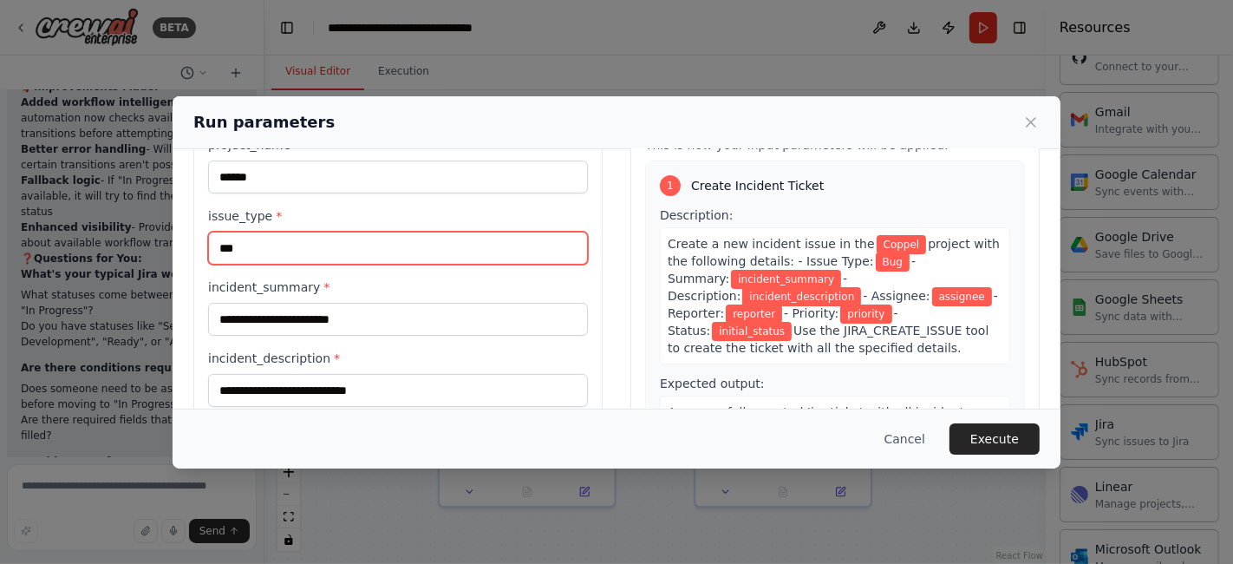
scroll to position [96, 0]
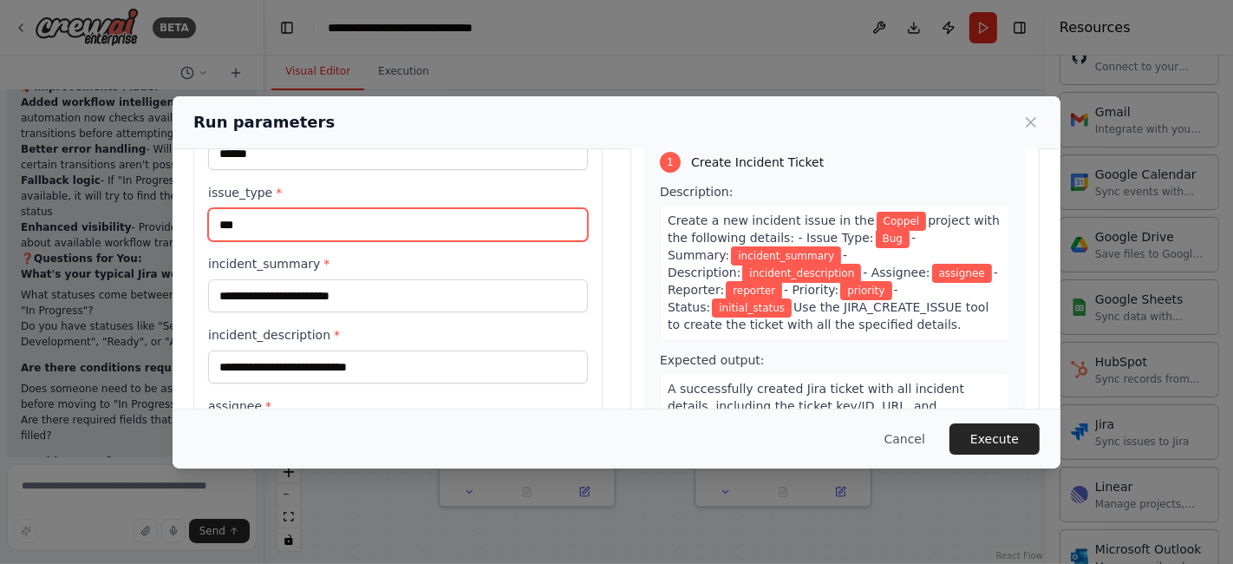
type input "***"
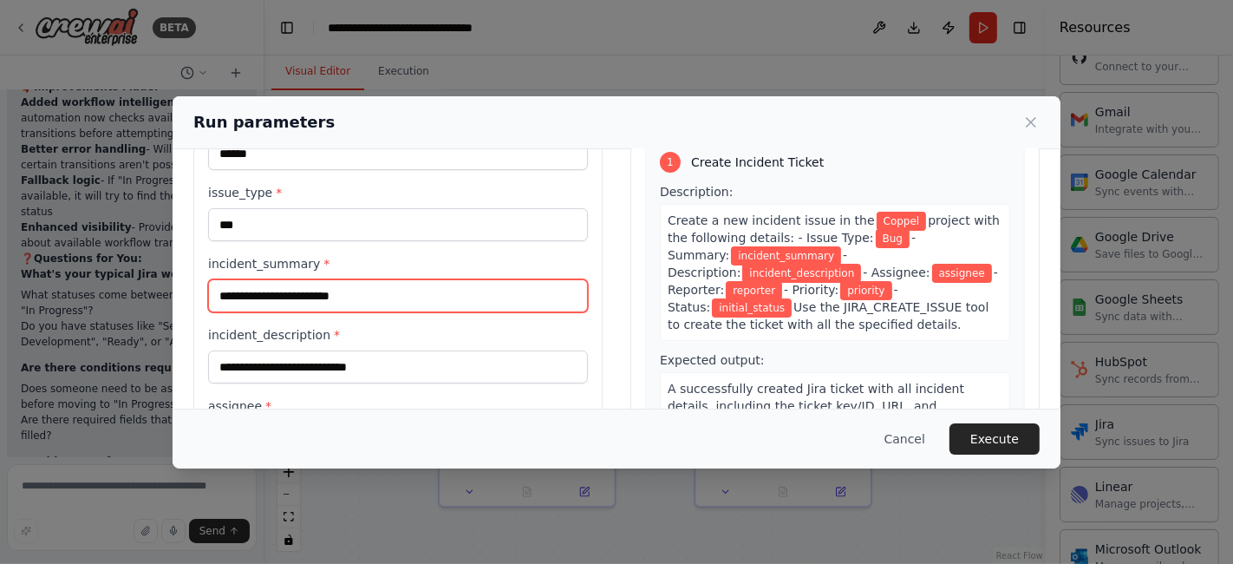
click at [314, 290] on input "incident_summary *" at bounding box center [398, 295] width 380 height 33
click at [338, 290] on input "incident_summary *" at bounding box center [398, 295] width 380 height 33
paste input "**********"
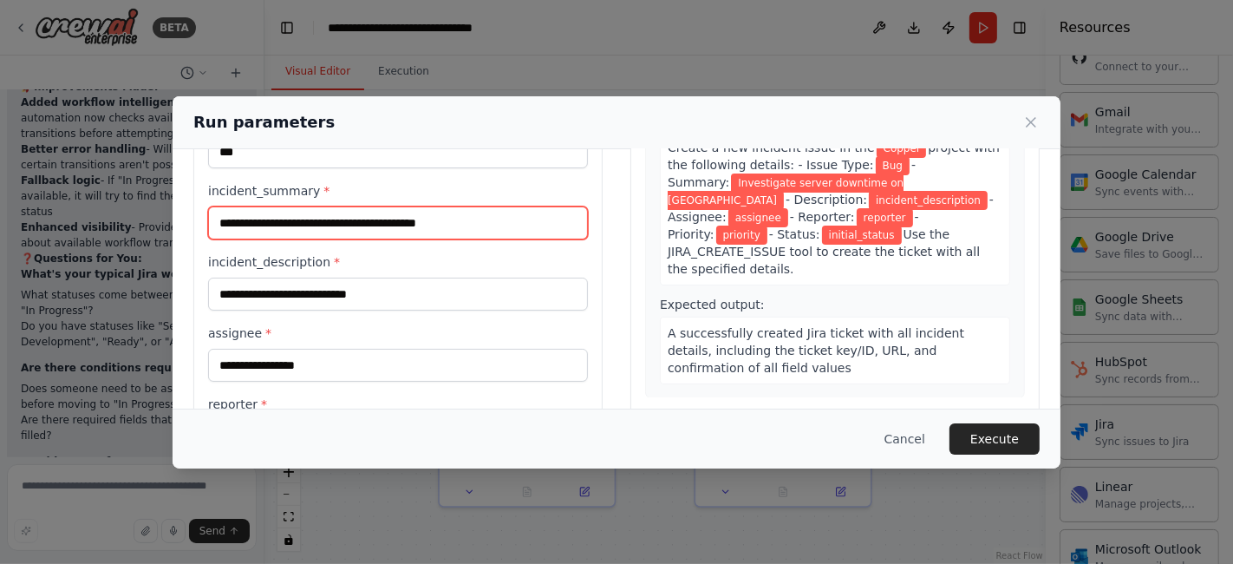
scroll to position [193, 0]
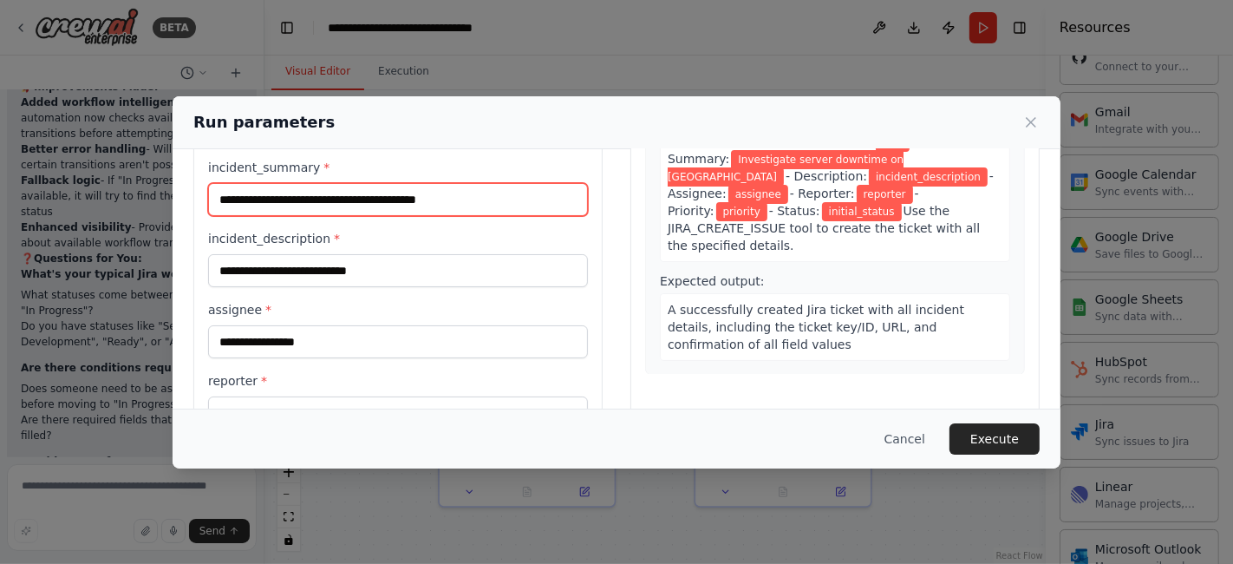
type input "**********"
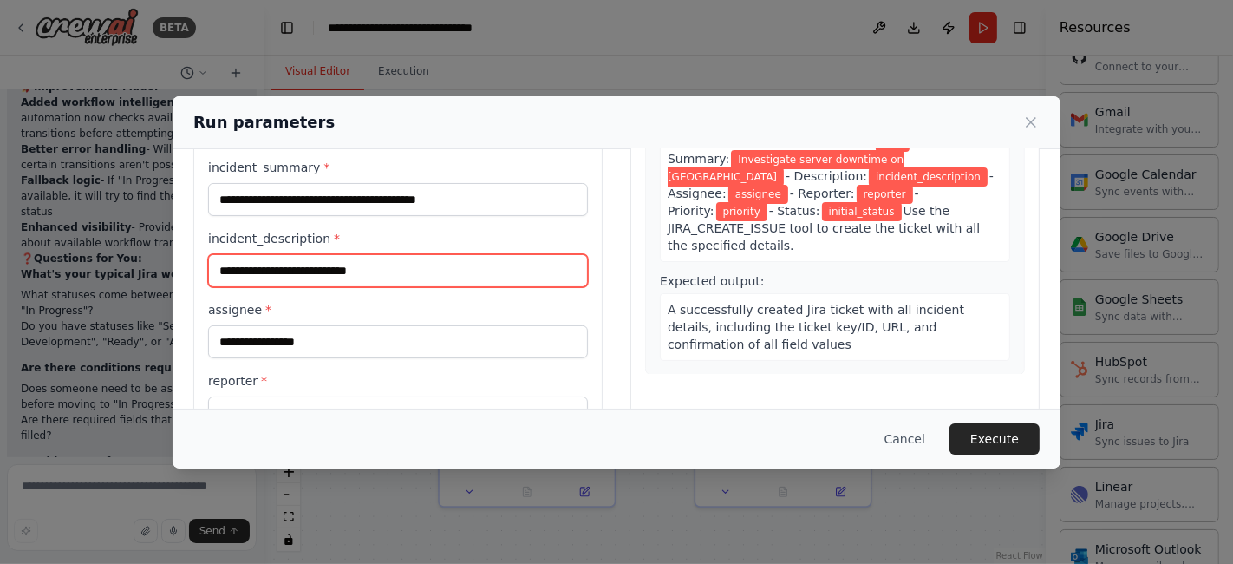
click at [327, 264] on input "incident_description *" at bounding box center [398, 270] width 380 height 33
click at [304, 271] on input "incident_description *" at bounding box center [398, 270] width 380 height 33
paste input "**********"
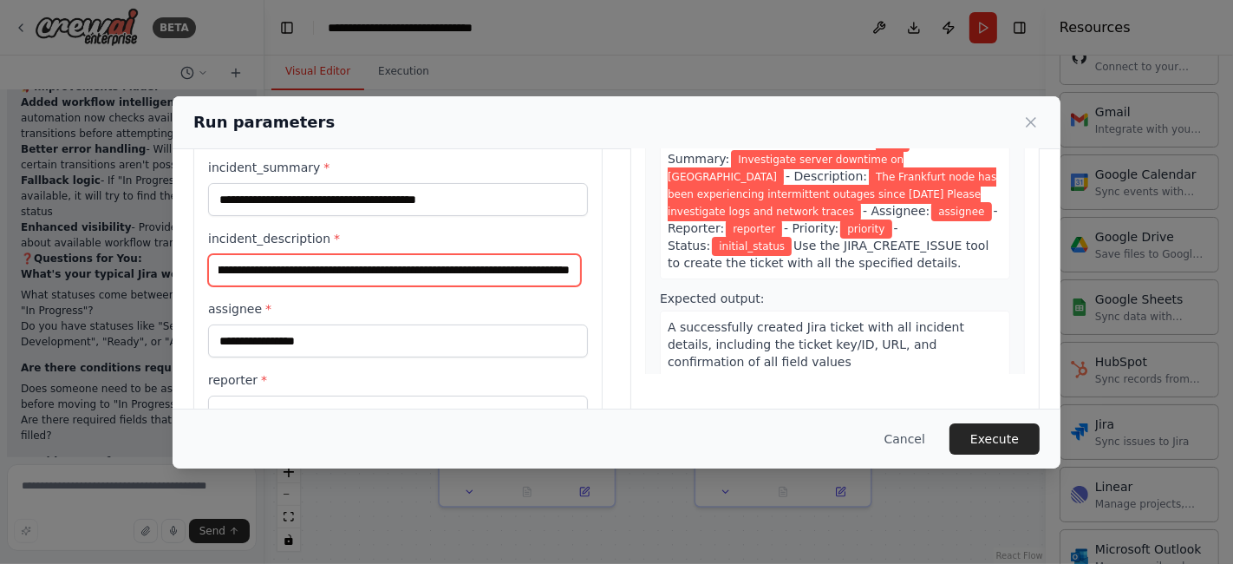
type input "**********"
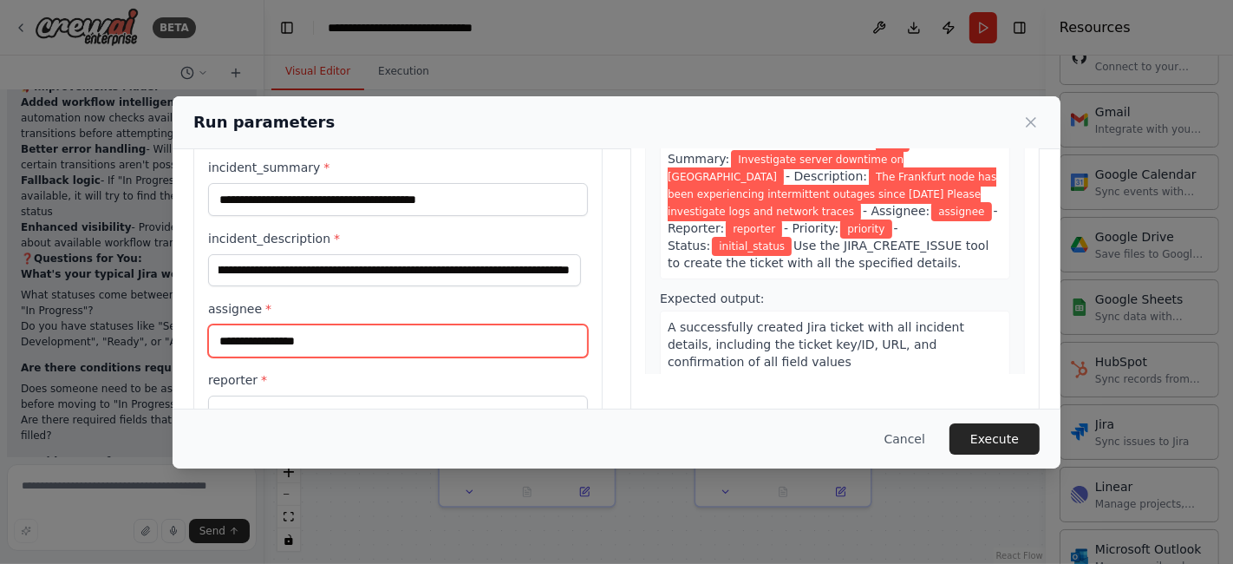
click at [322, 343] on input "assignee *" at bounding box center [398, 340] width 380 height 33
click at [336, 340] on input "assignee *" at bounding box center [398, 340] width 380 height 33
paste input "**********"
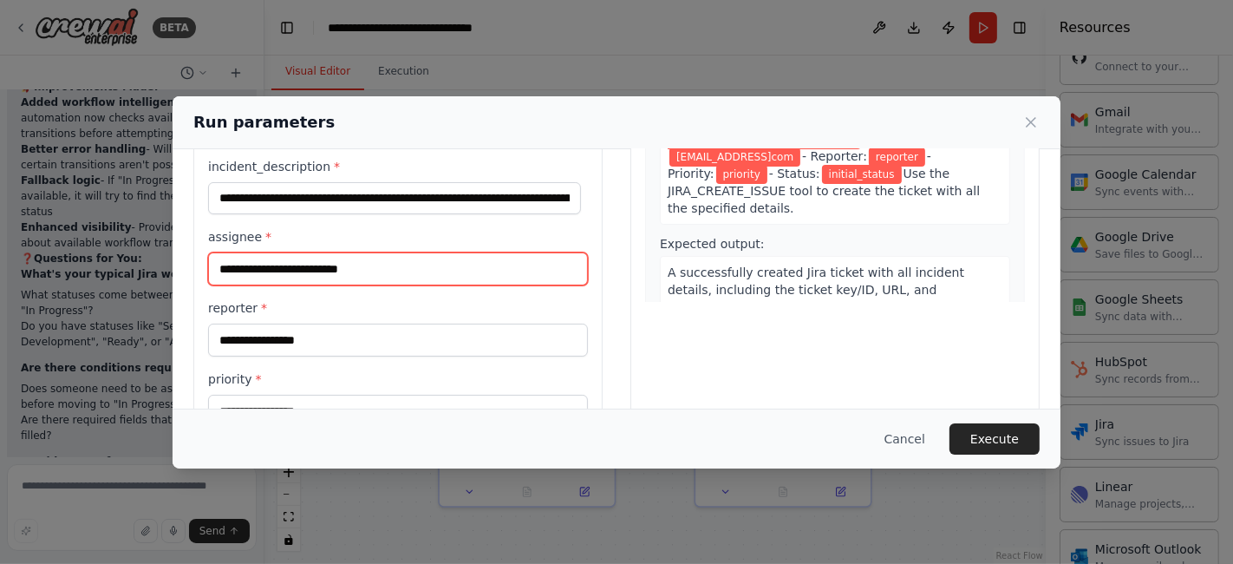
scroll to position [289, 0]
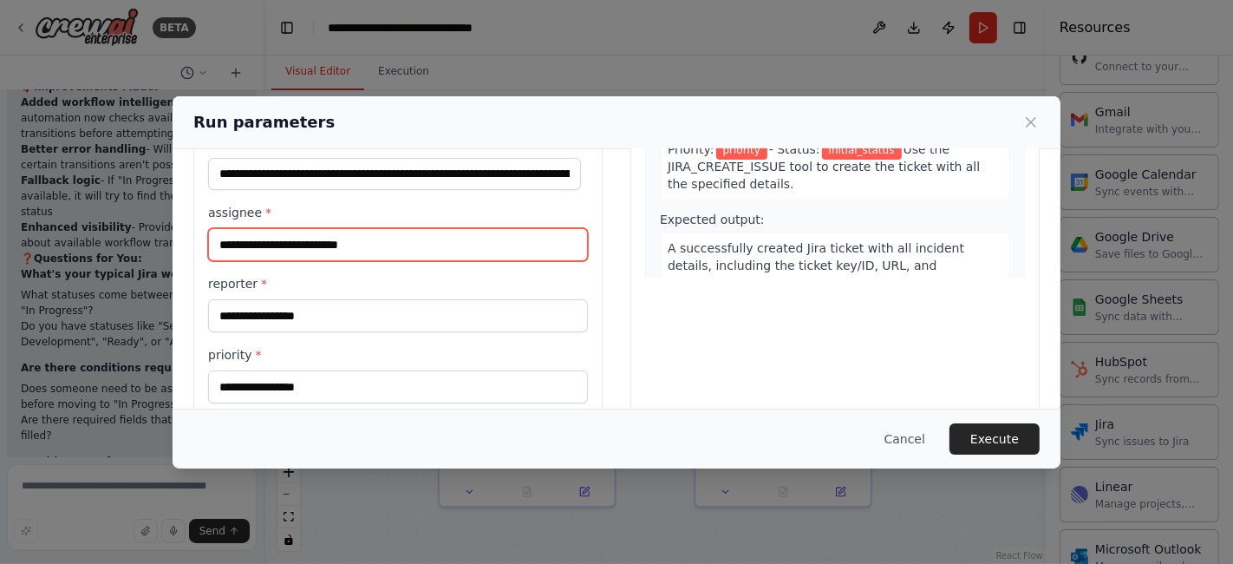
type input "**********"
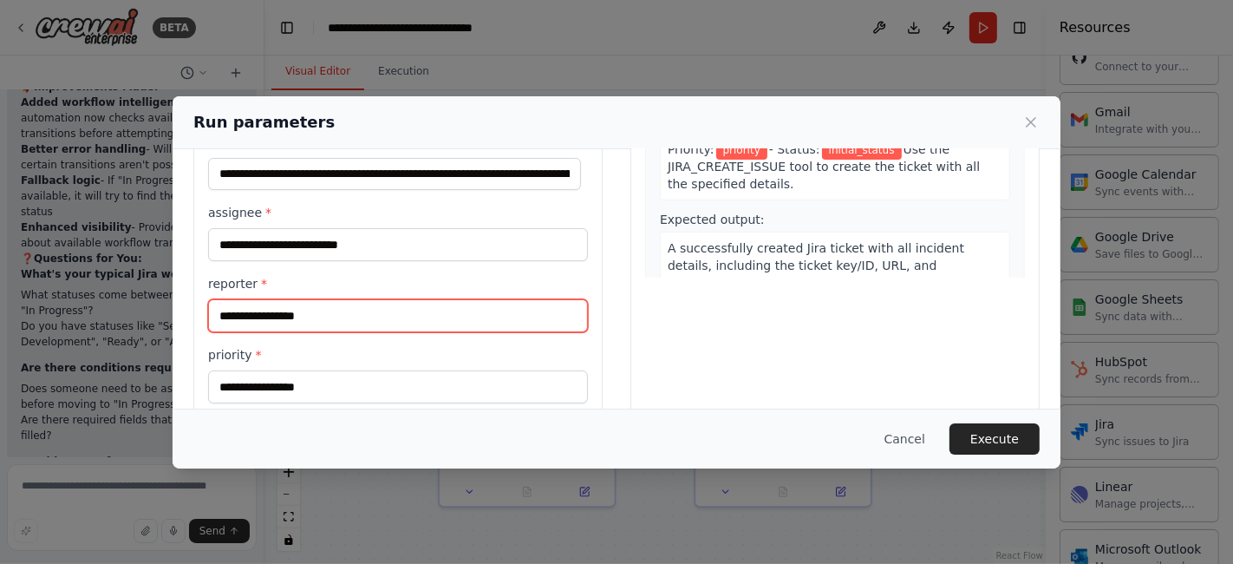
click at [341, 318] on input "reporter *" at bounding box center [398, 315] width 380 height 33
type input "*"
paste input "**********"
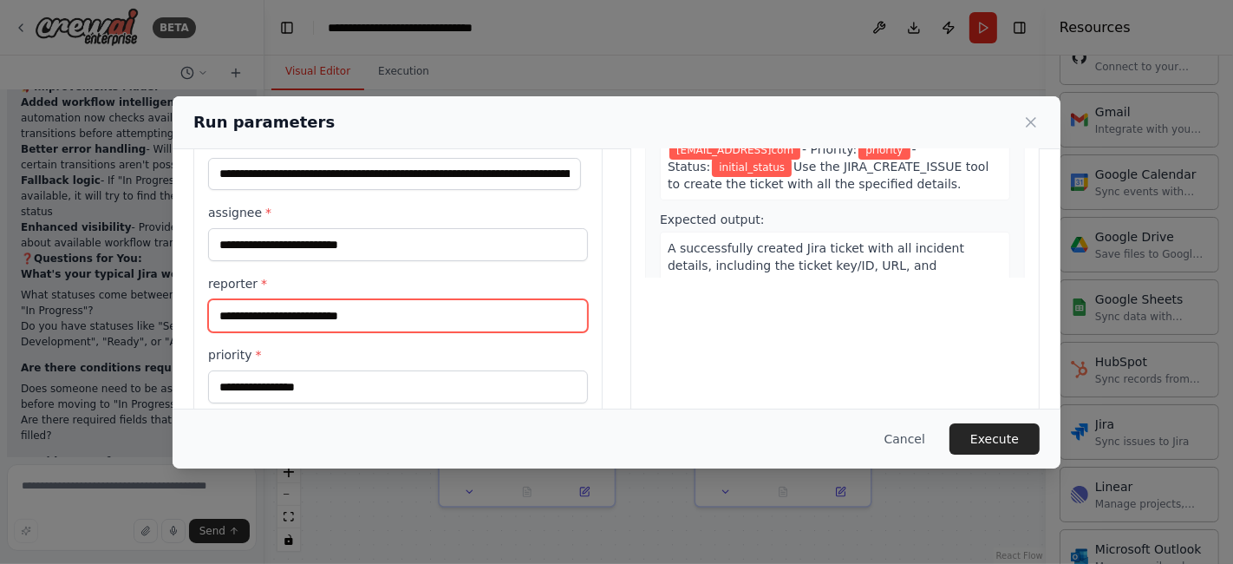
scroll to position [385, 0]
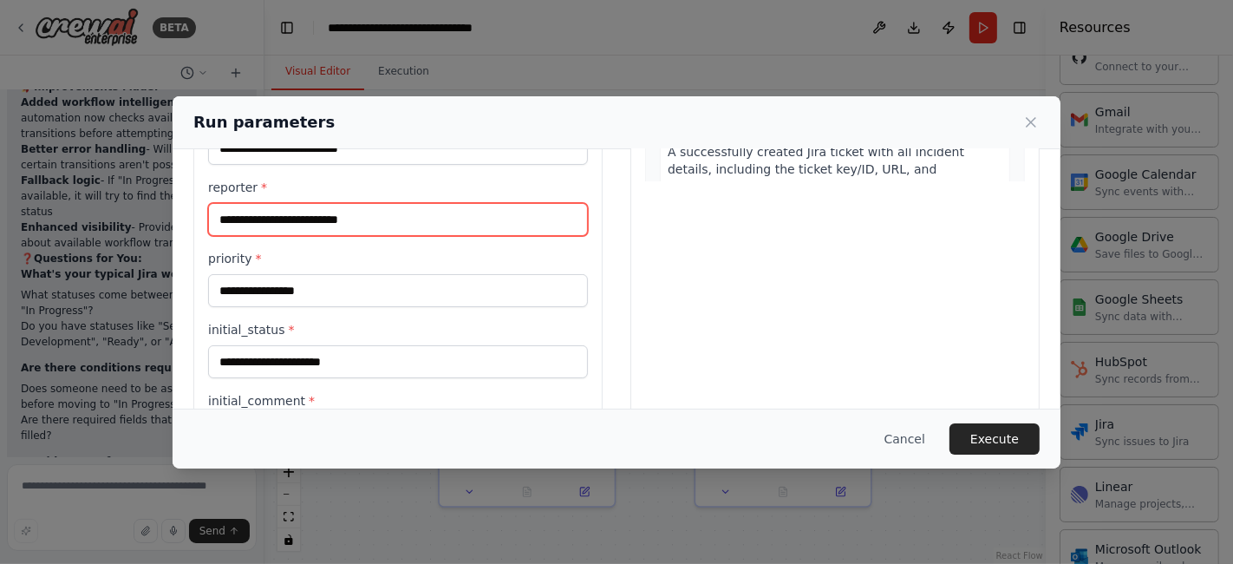
type input "**********"
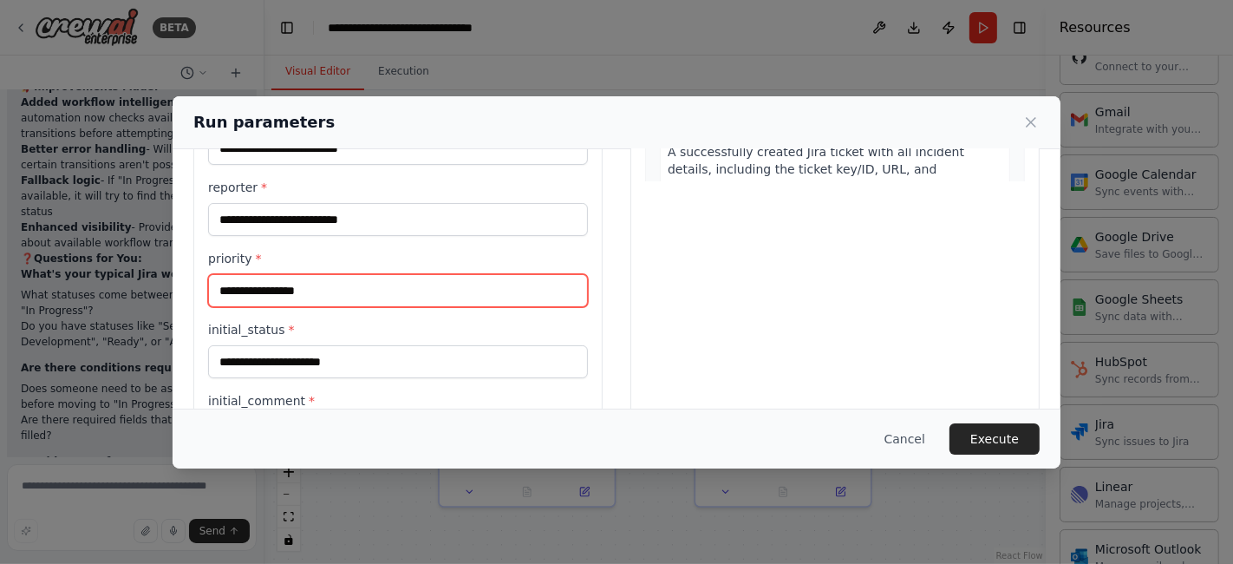
click at [336, 289] on input "priority *" at bounding box center [398, 290] width 380 height 33
click at [274, 278] on input "priority *" at bounding box center [398, 290] width 380 height 33
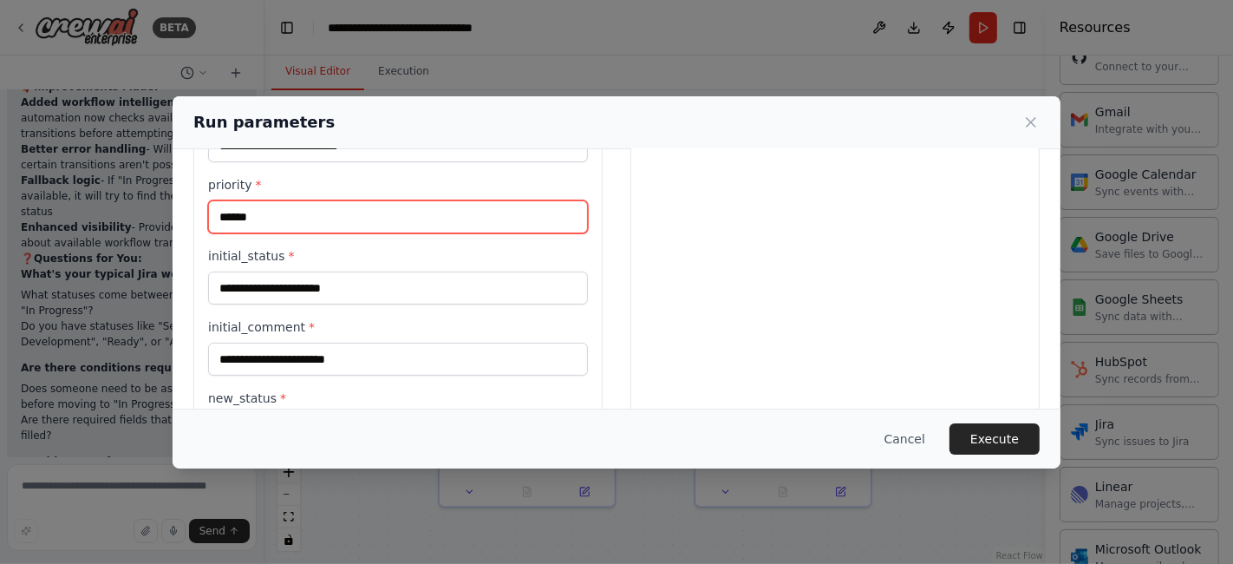
scroll to position [481, 0]
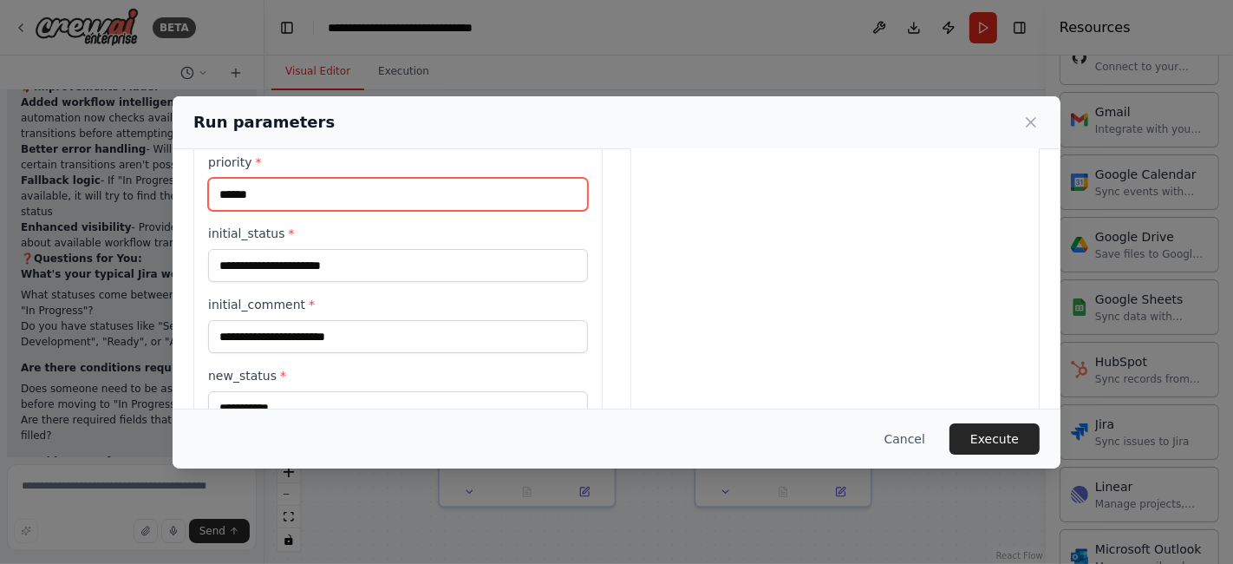
type input "******"
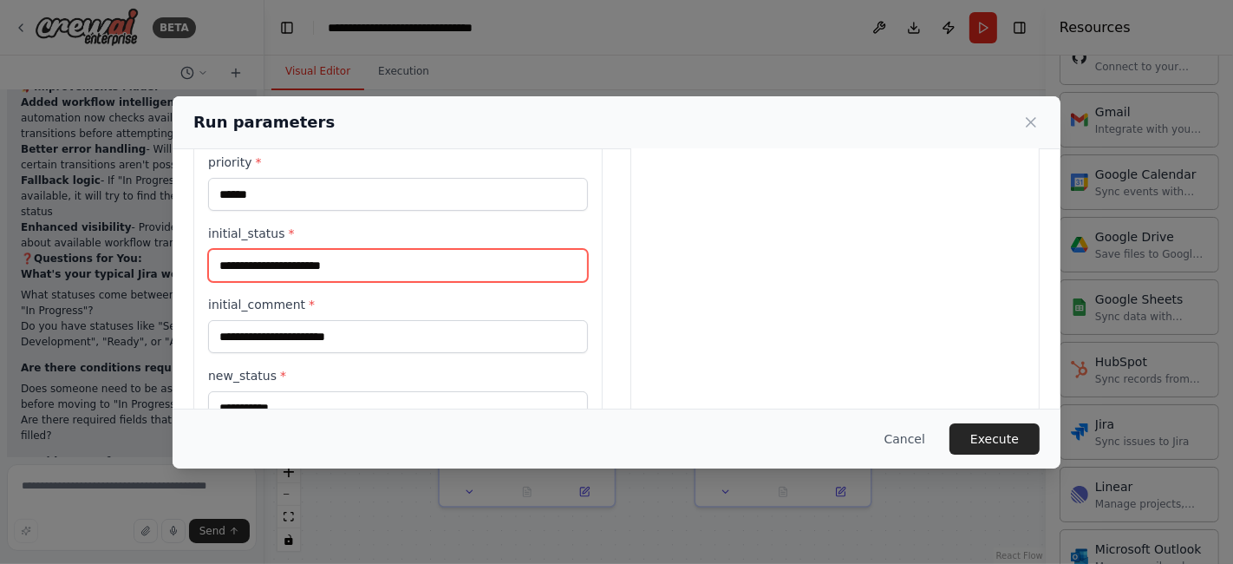
click at [296, 266] on input "initial_status *" at bounding box center [398, 265] width 380 height 33
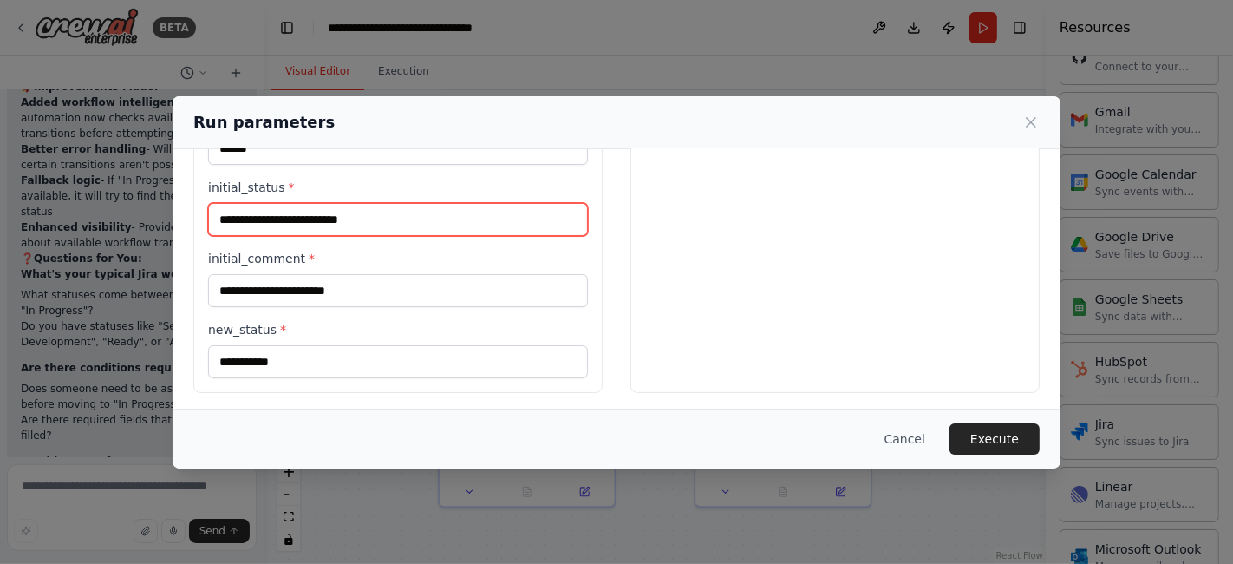
type input "**********"
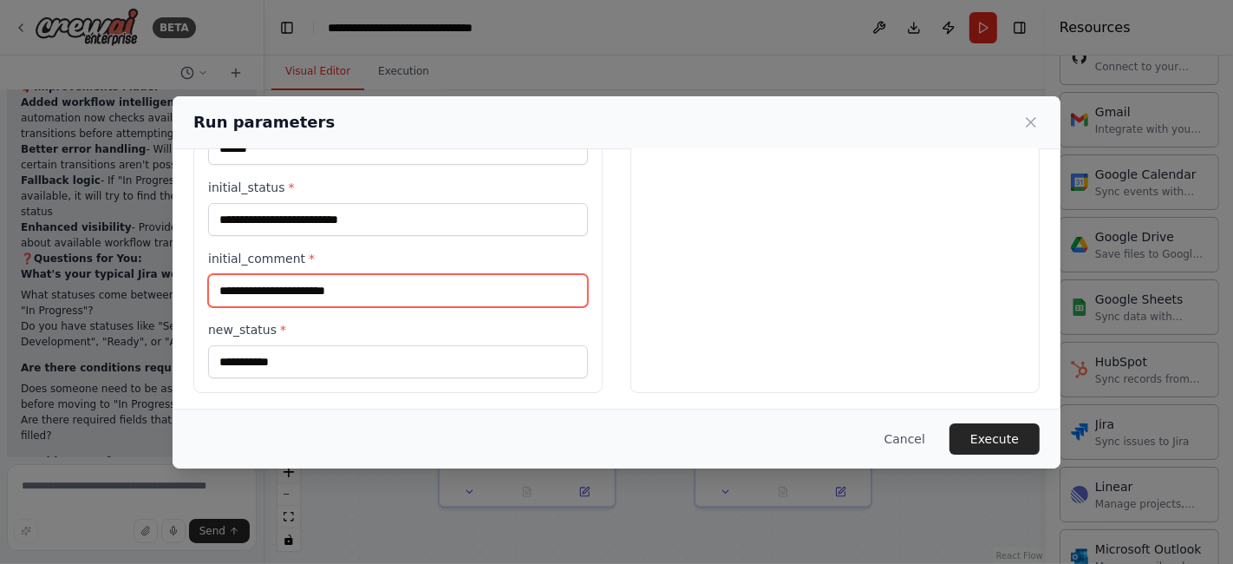
click at [363, 278] on input "initial_comment *" at bounding box center [398, 290] width 380 height 33
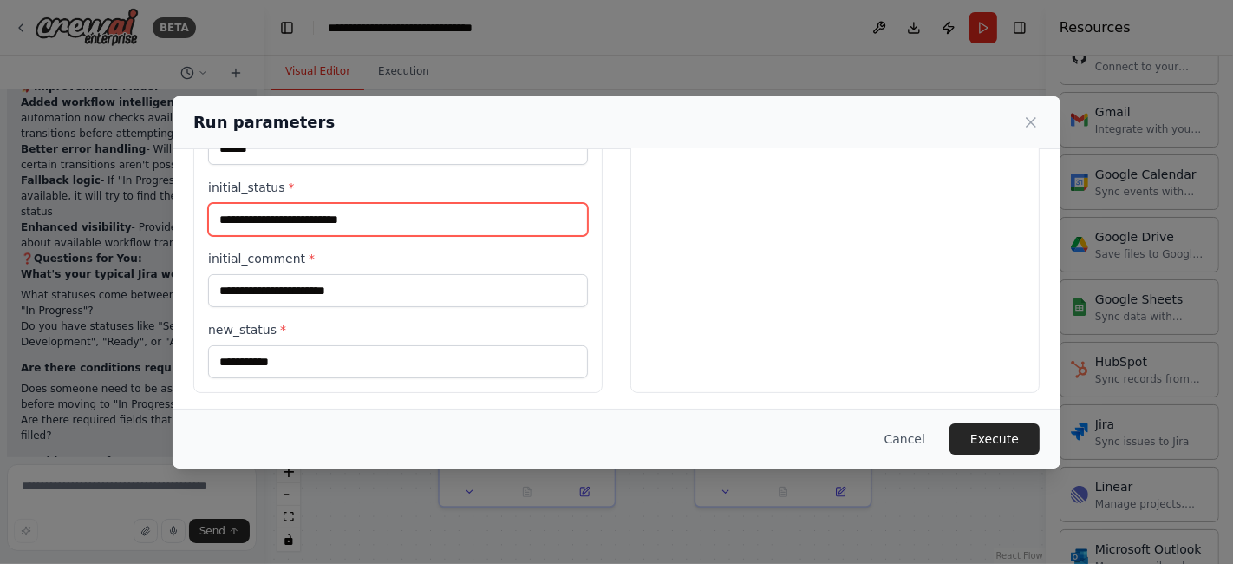
drag, startPoint x: 385, startPoint y: 218, endPoint x: 215, endPoint y: 217, distance: 170.0
click at [215, 217] on input "**********" at bounding box center [398, 219] width 380 height 33
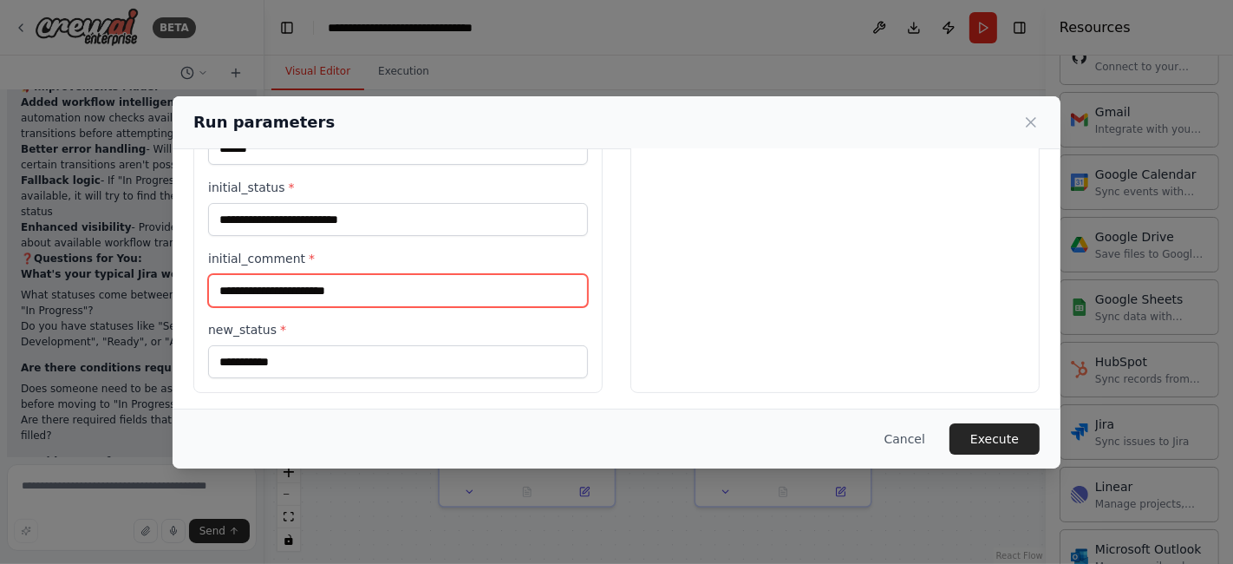
click at [269, 289] on input "initial_comment *" at bounding box center [398, 290] width 380 height 33
paste input "**********"
type input "**********"
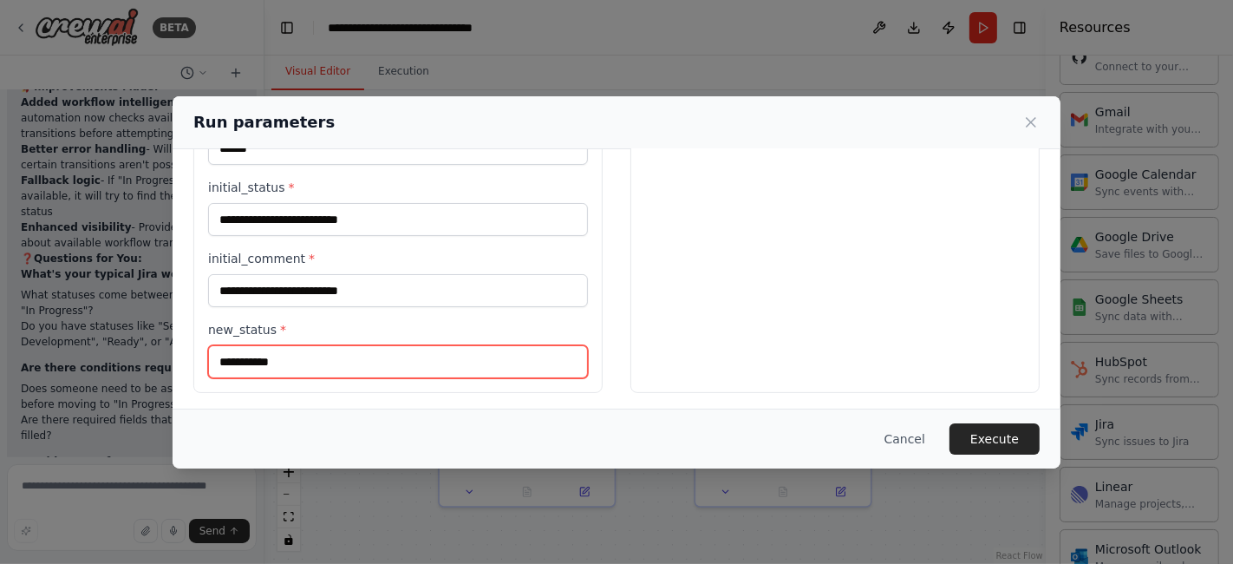
click at [310, 357] on input "**********" at bounding box center [398, 361] width 380 height 33
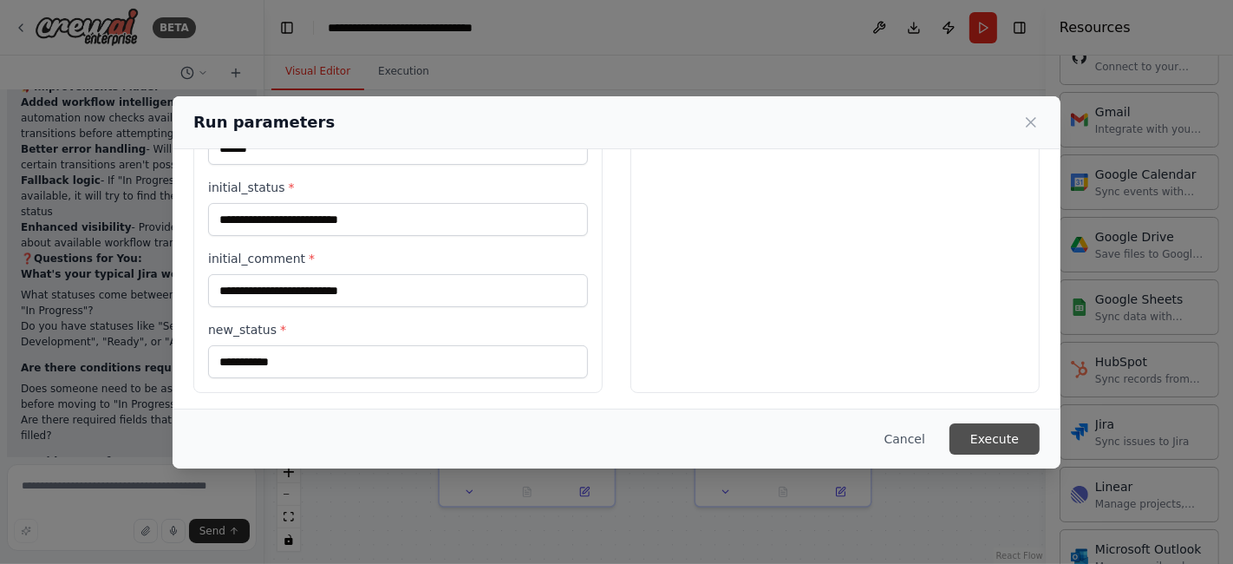
click at [976, 426] on button "Execute" at bounding box center [995, 438] width 90 height 31
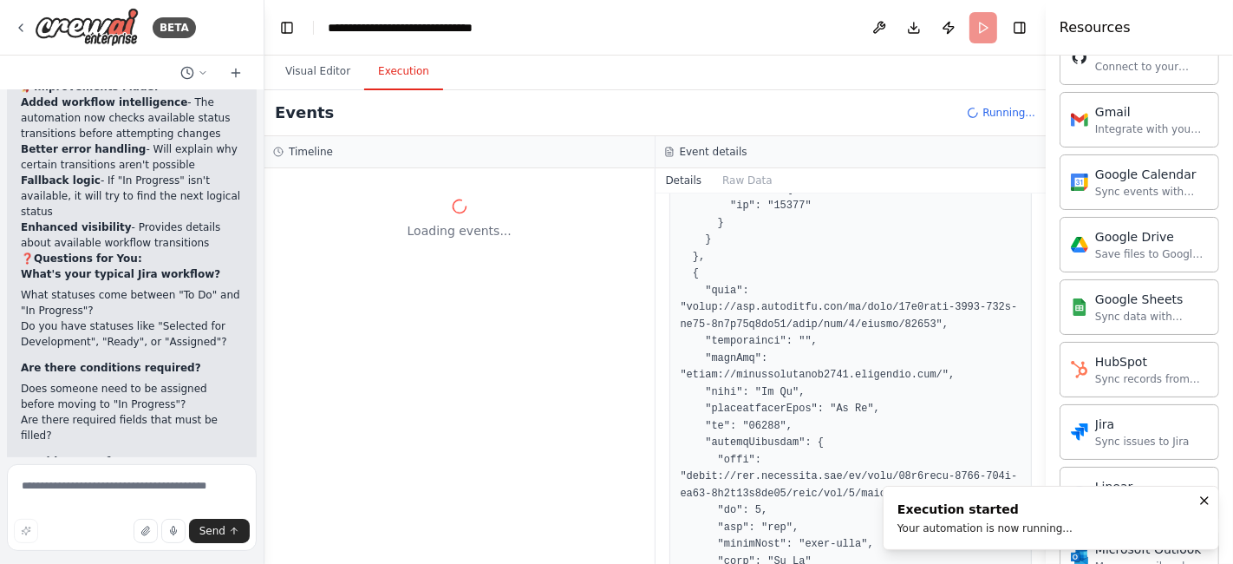
scroll to position [0, 0]
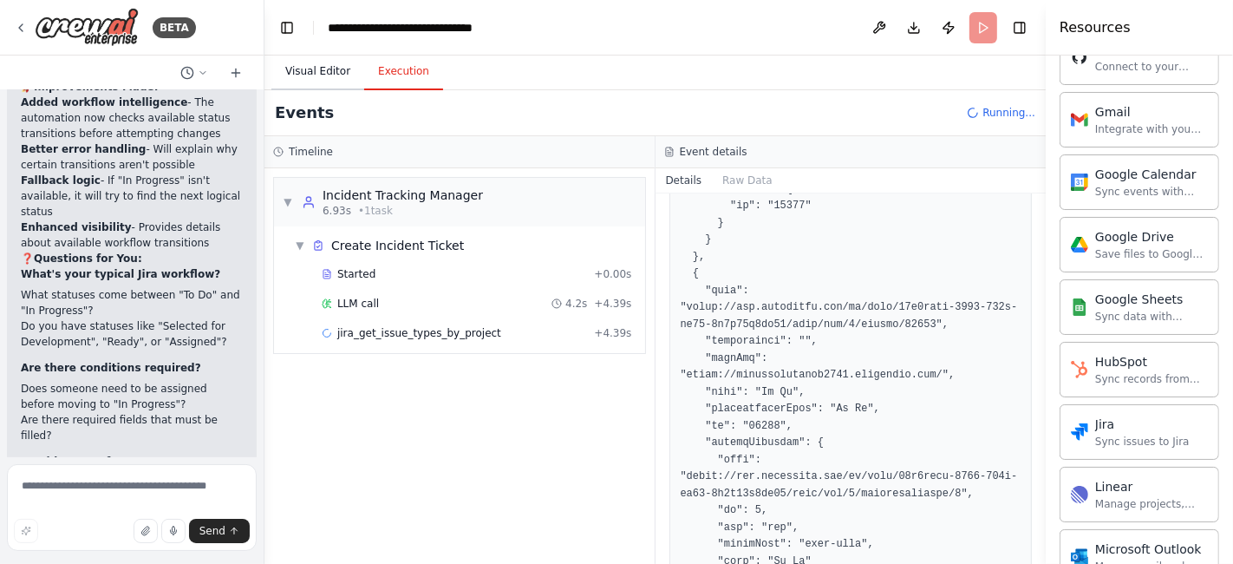
click at [306, 63] on button "Visual Editor" at bounding box center [317, 72] width 93 height 36
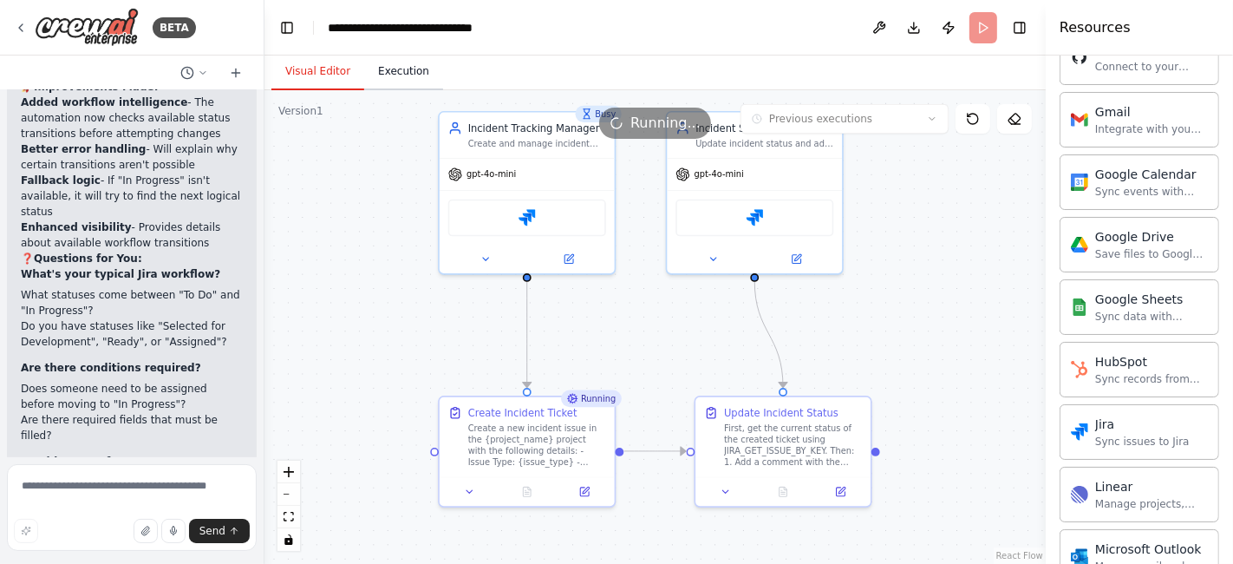
click at [396, 71] on button "Execution" at bounding box center [403, 72] width 79 height 36
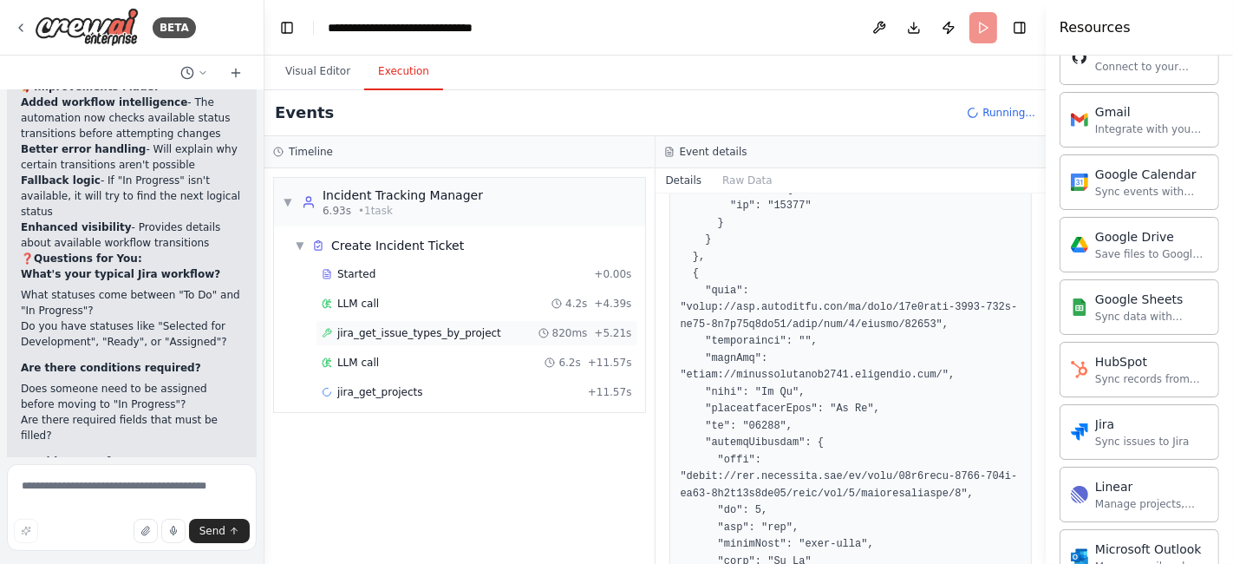
click at [394, 330] on span "jira_get_issue_types_by_project" at bounding box center [419, 333] width 164 height 14
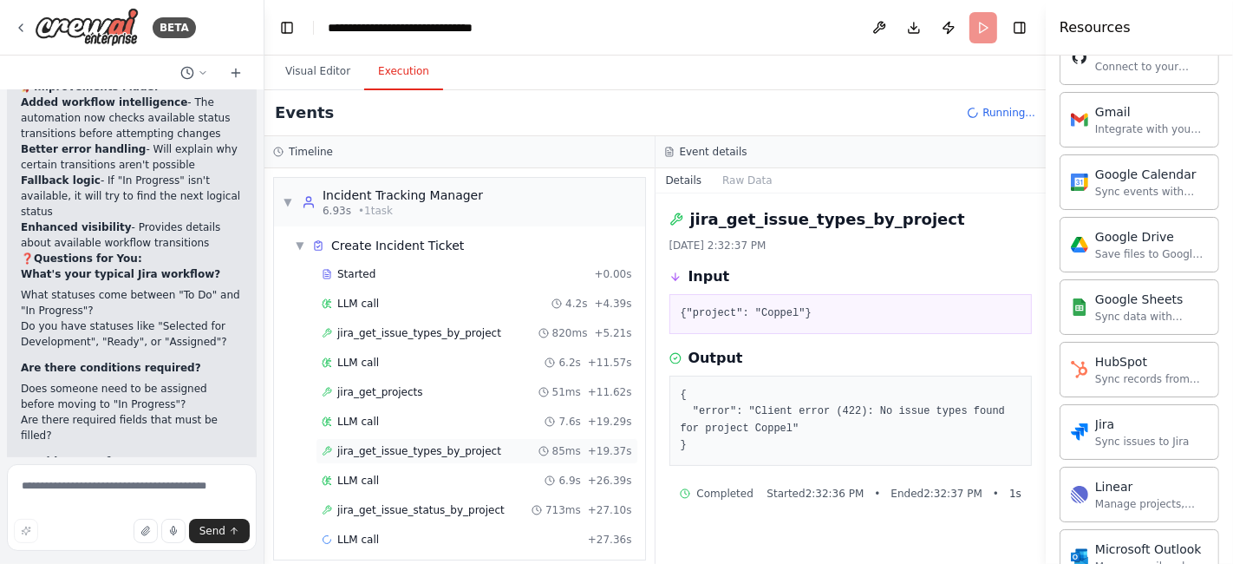
click at [411, 444] on span "jira_get_issue_types_by_project" at bounding box center [419, 451] width 164 height 14
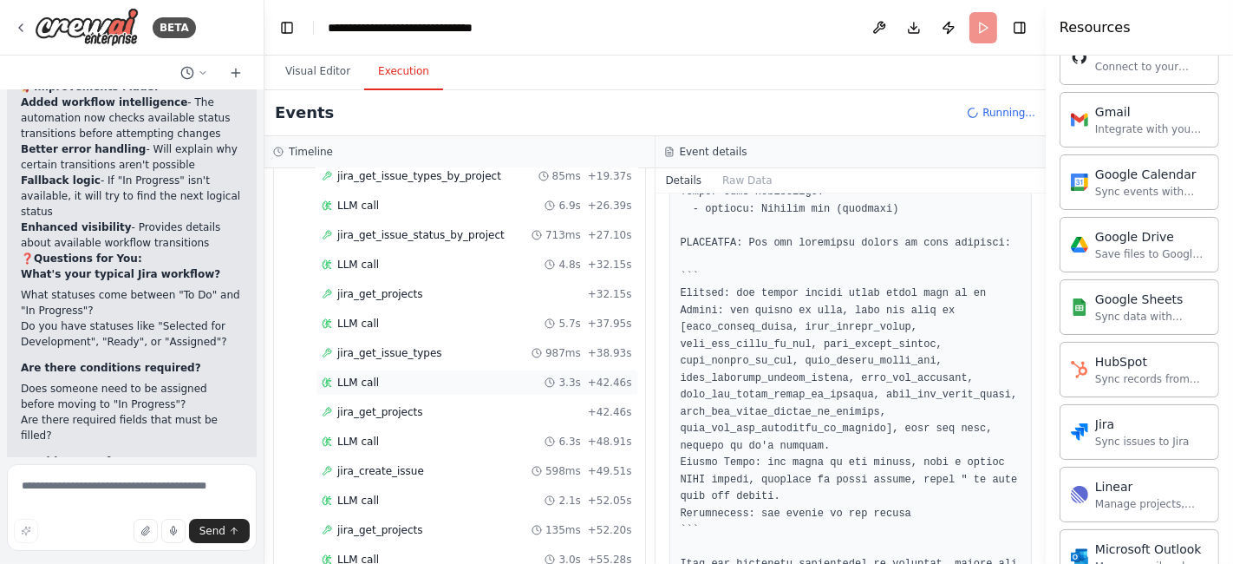
scroll to position [329, 0]
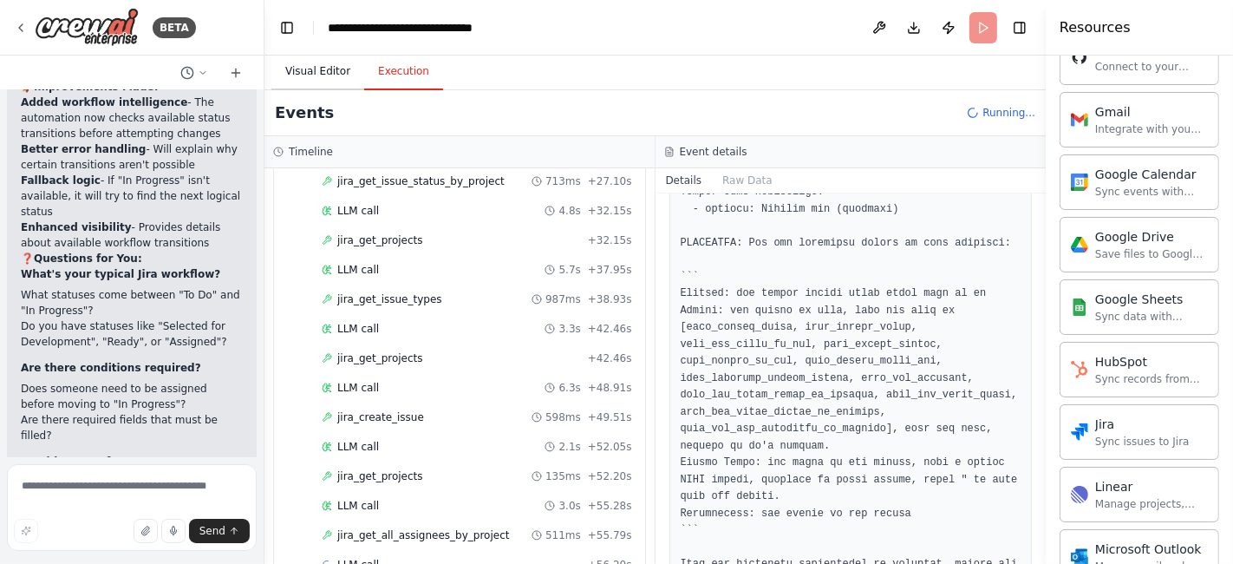
click at [302, 62] on button "Visual Editor" at bounding box center [317, 72] width 93 height 36
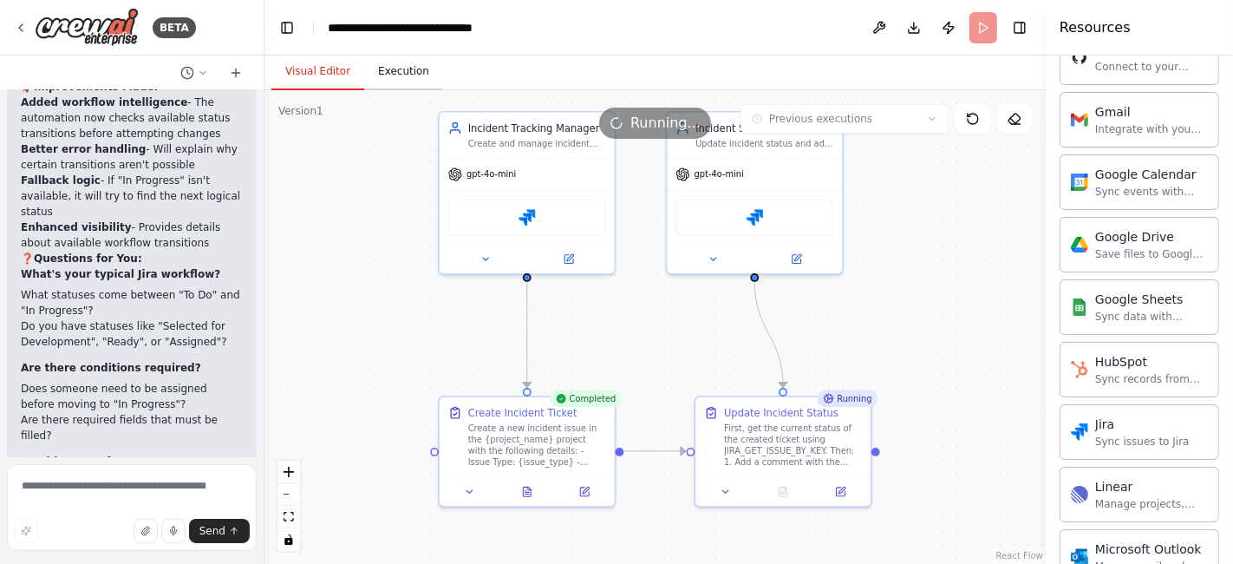
click at [380, 69] on button "Execution" at bounding box center [403, 72] width 79 height 36
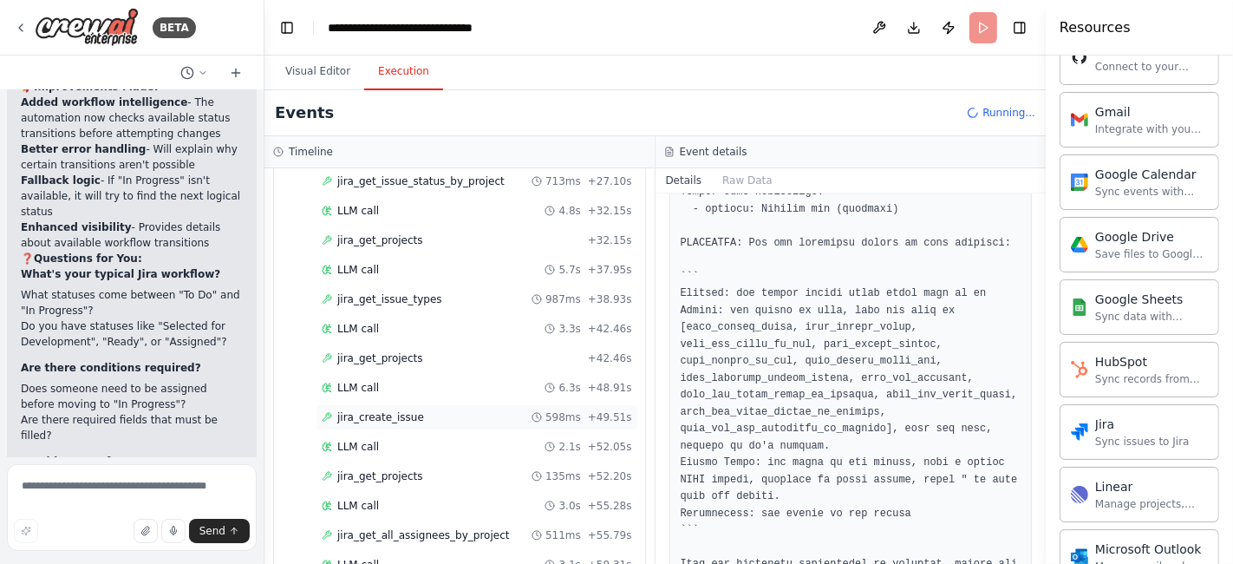
scroll to position [659, 0]
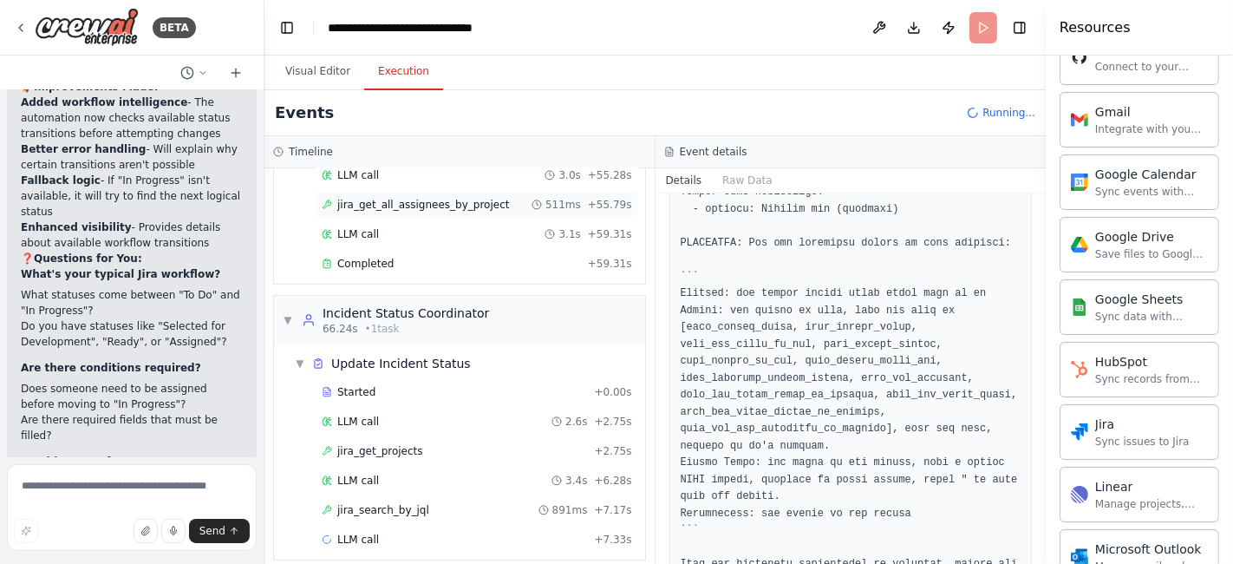
click at [386, 198] on span "jira_get_all_assignees_by_project" at bounding box center [423, 205] width 172 height 14
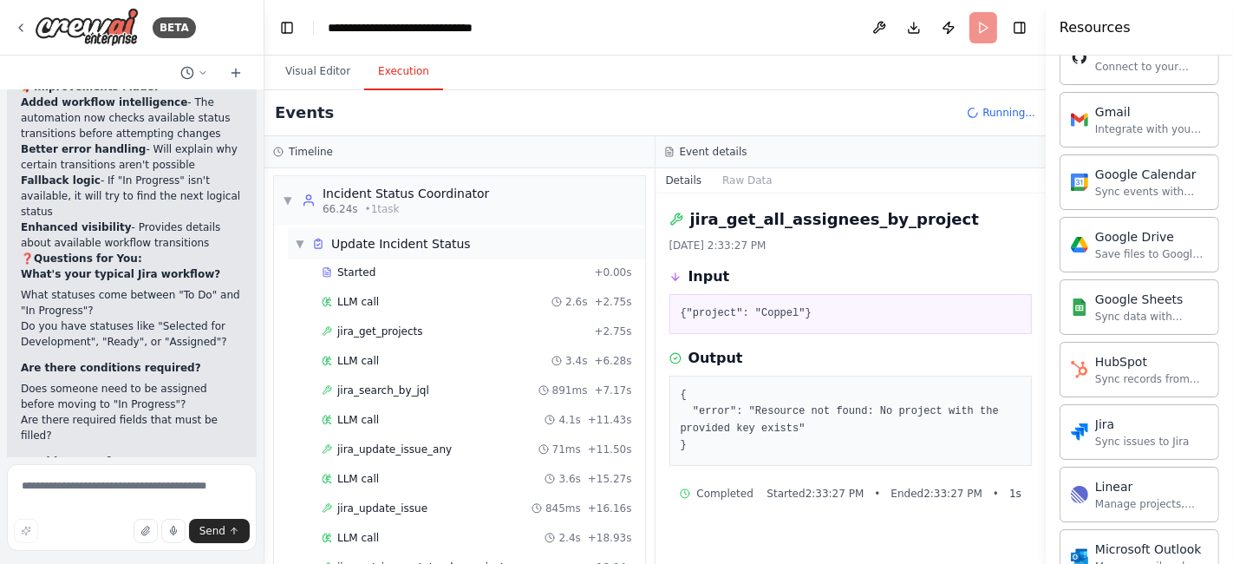
scroll to position [832, 0]
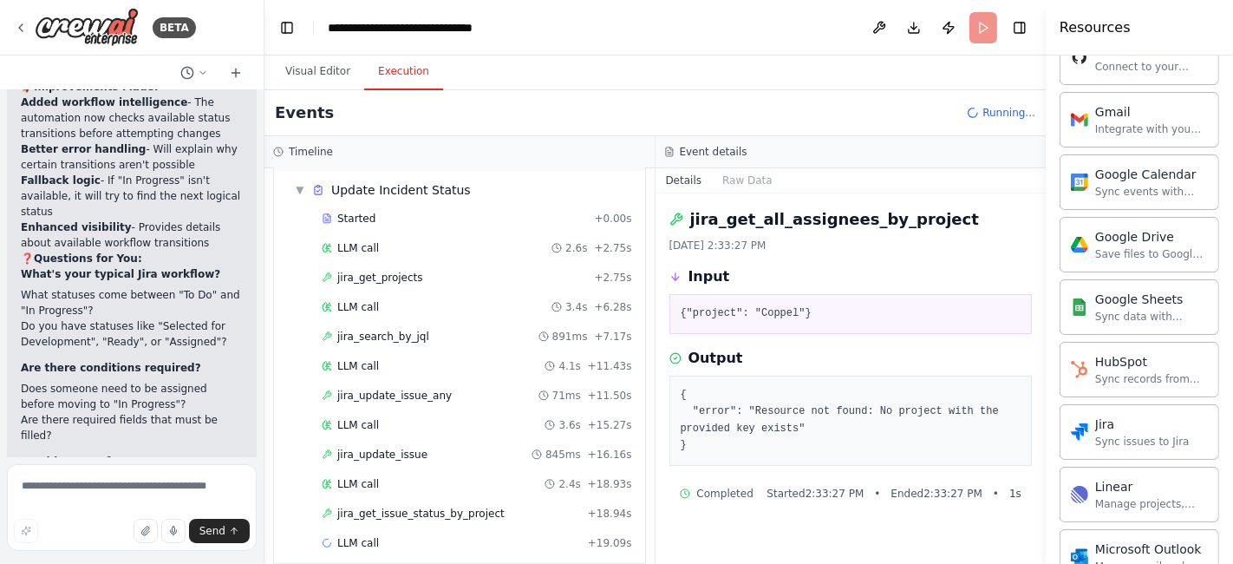
click at [308, 75] on button "Visual Editor" at bounding box center [317, 72] width 93 height 36
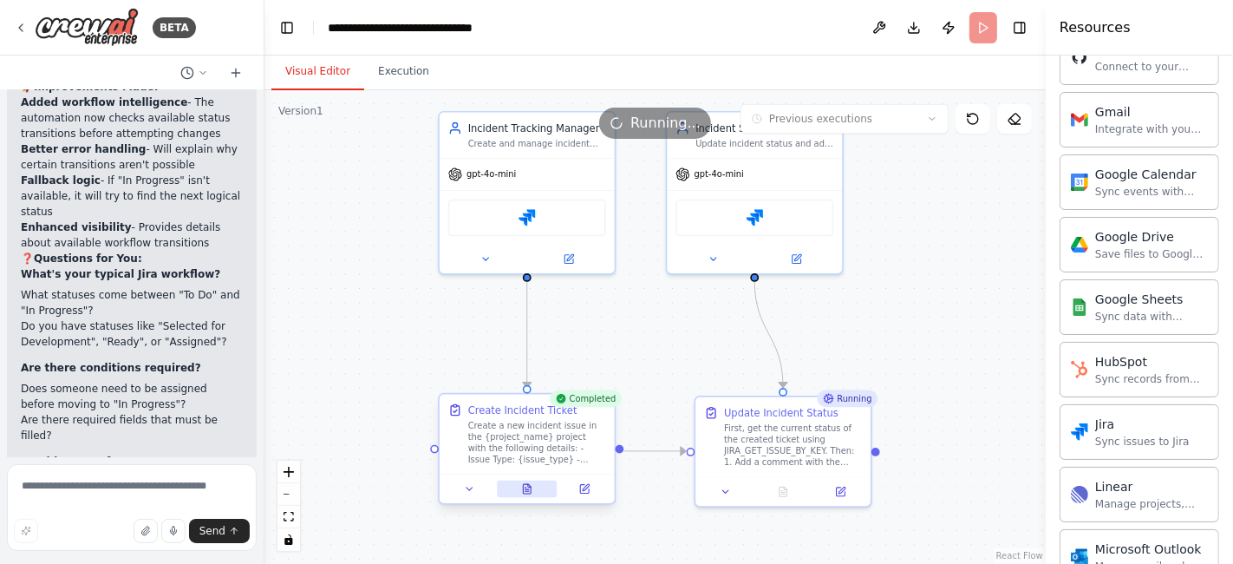
click at [521, 483] on icon at bounding box center [526, 488] width 11 height 11
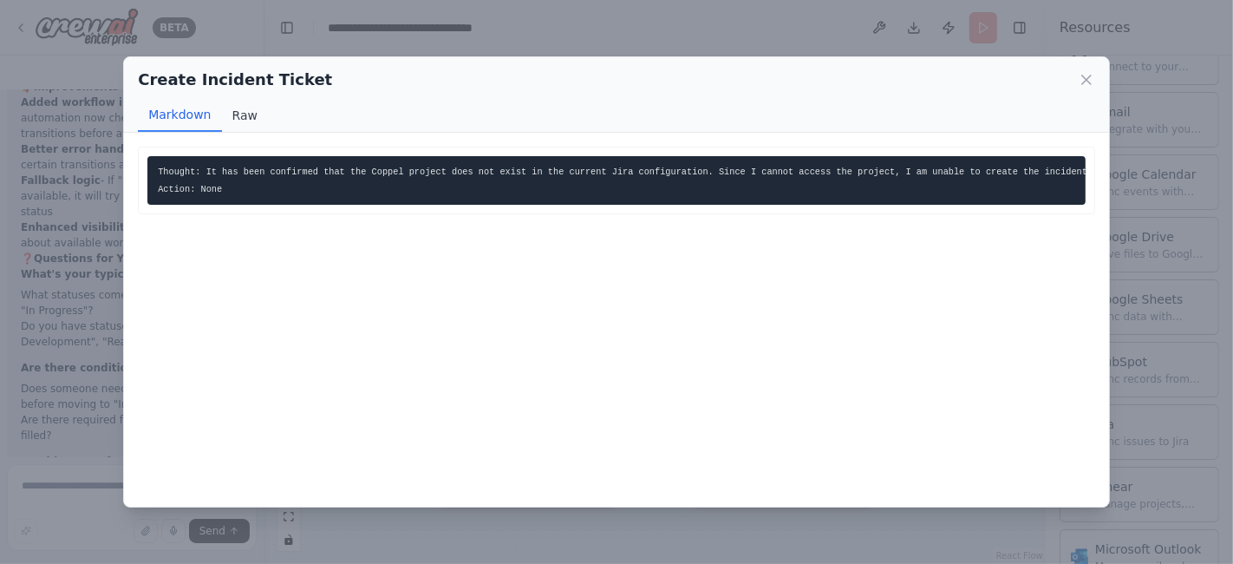
click at [238, 117] on button "Raw" at bounding box center [245, 115] width 46 height 33
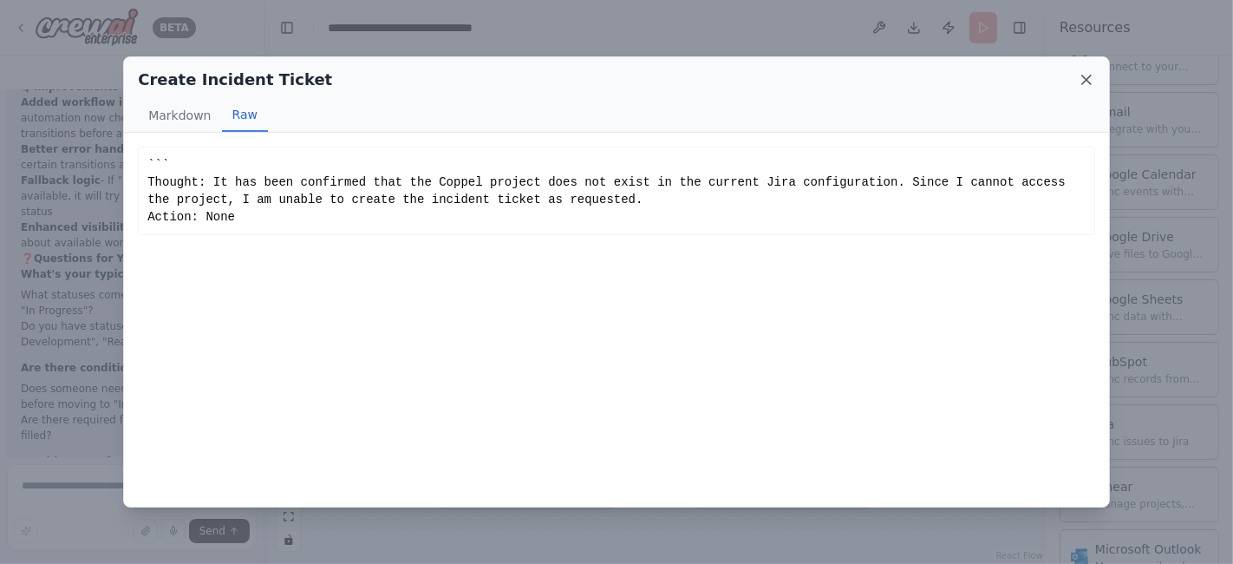
click at [1087, 79] on icon at bounding box center [1086, 79] width 9 height 9
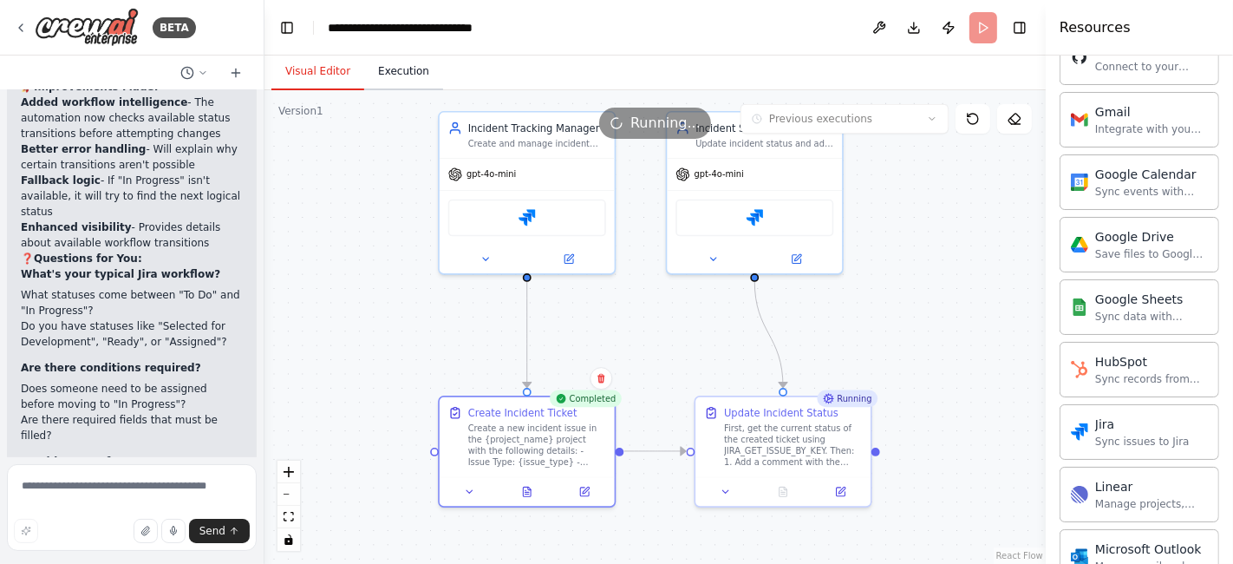
click at [392, 82] on button "Execution" at bounding box center [403, 72] width 79 height 36
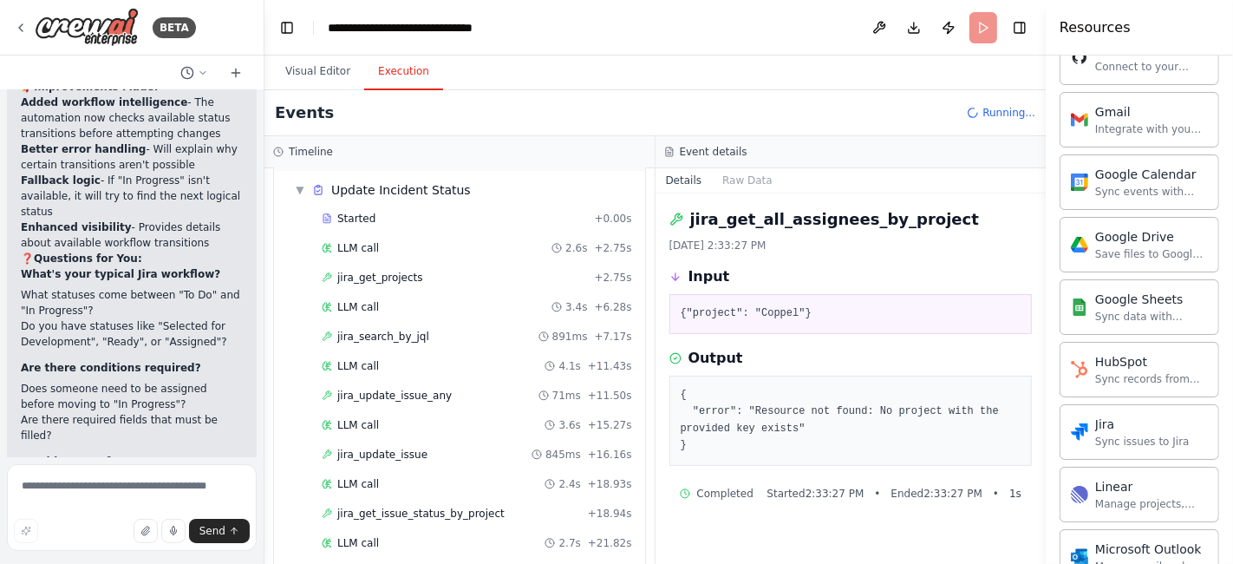
click at [392, 73] on button "Execution" at bounding box center [403, 72] width 79 height 36
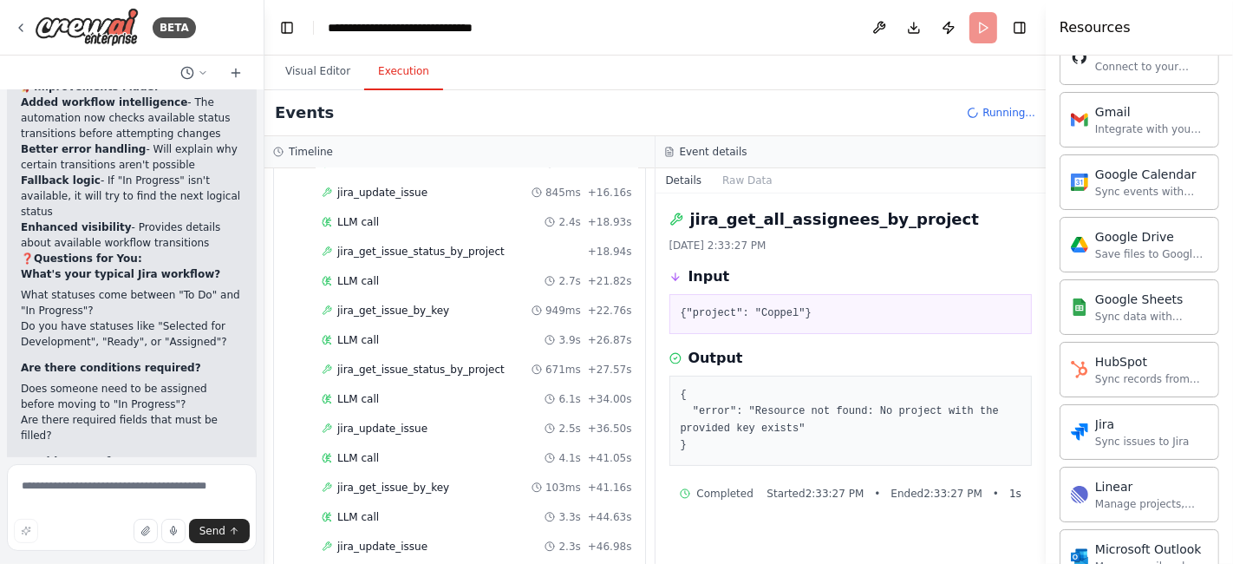
scroll to position [1123, 0]
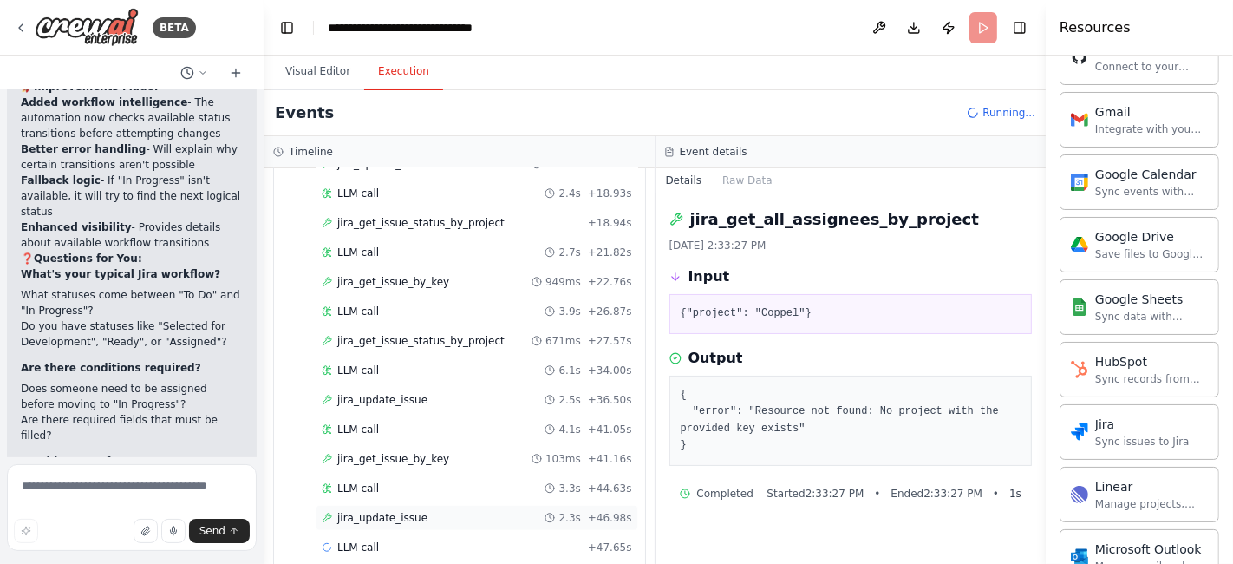
click at [376, 511] on span "jira_update_issue" at bounding box center [382, 518] width 90 height 14
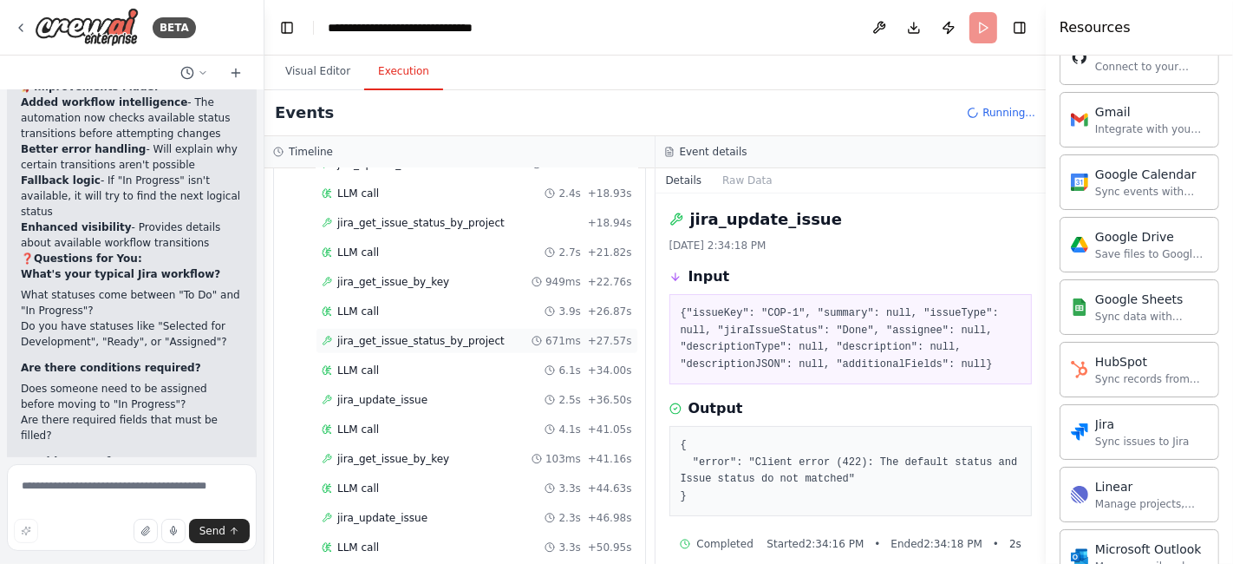
scroll to position [1181, 0]
click at [423, 512] on span "jira_get_issue_status_by_project" at bounding box center [420, 519] width 167 height 14
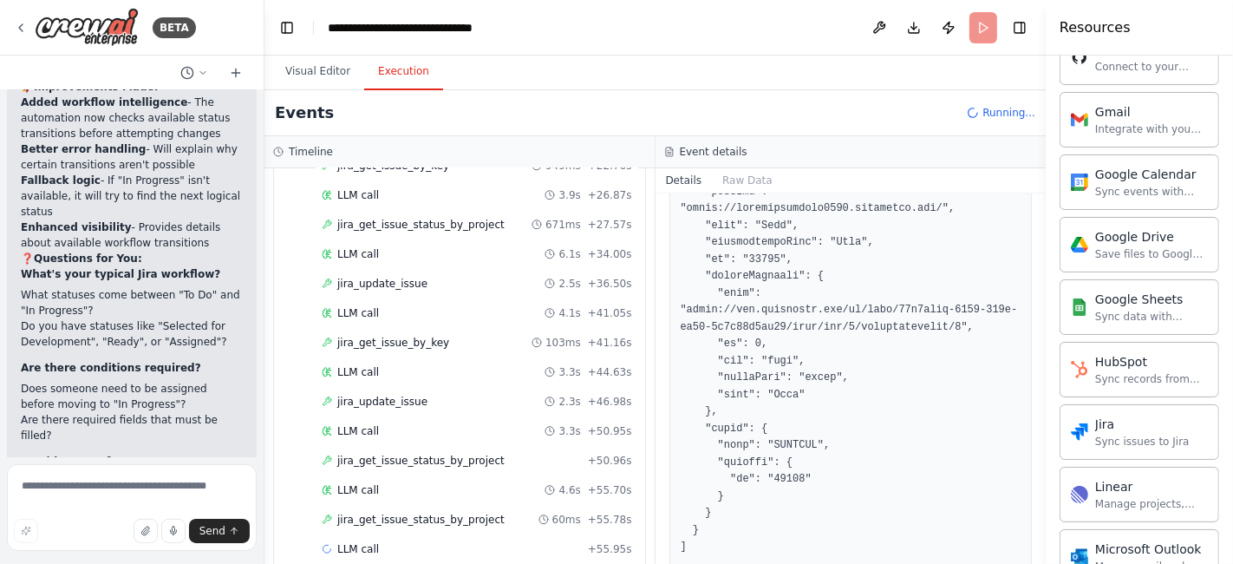
scroll to position [1199, 0]
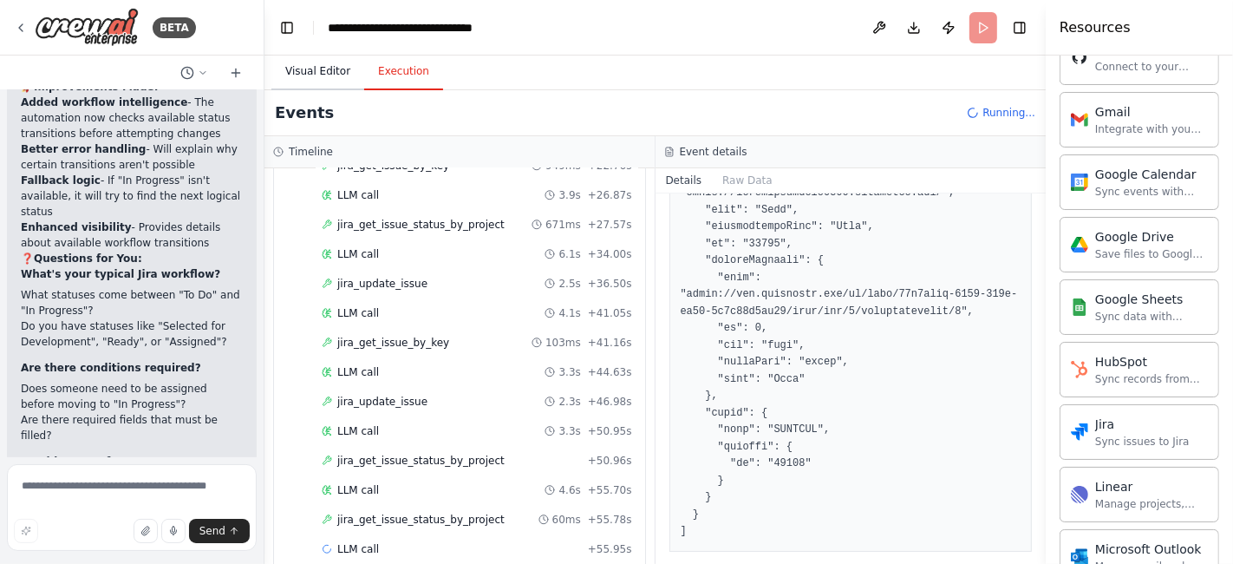
click at [330, 75] on button "Visual Editor" at bounding box center [317, 72] width 93 height 36
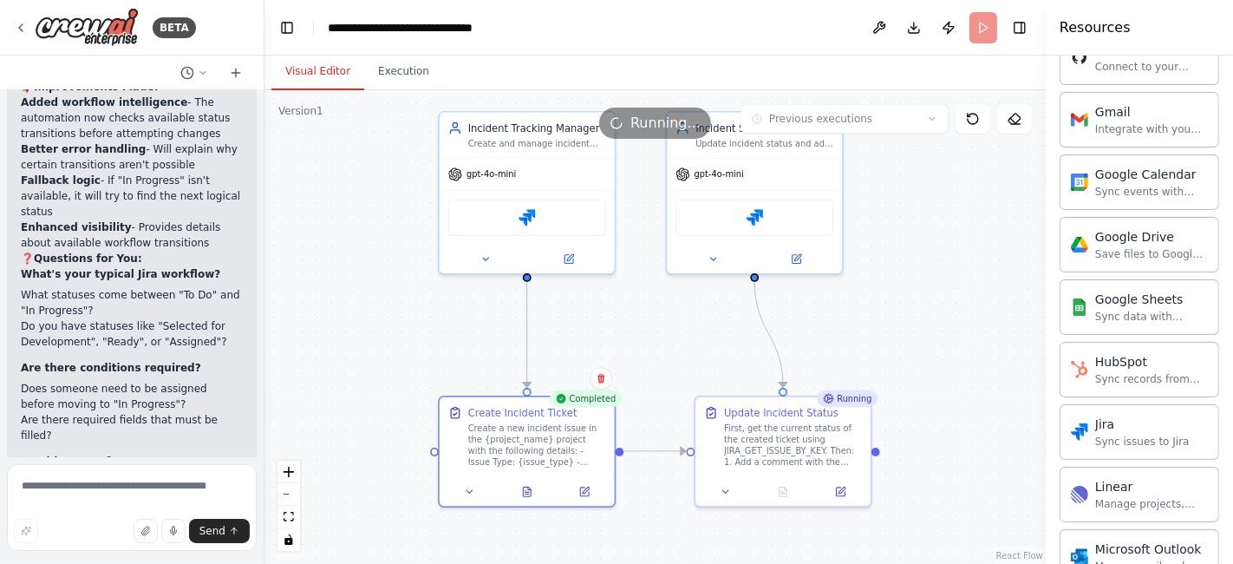
scroll to position [4898, 0]
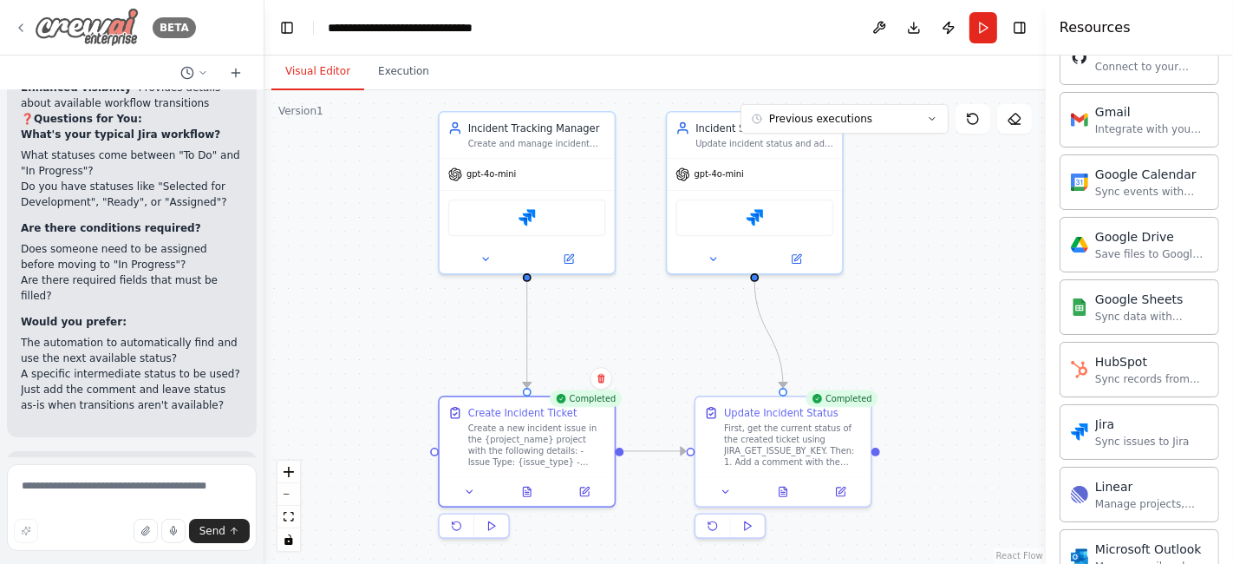
click at [19, 23] on icon at bounding box center [21, 28] width 14 height 14
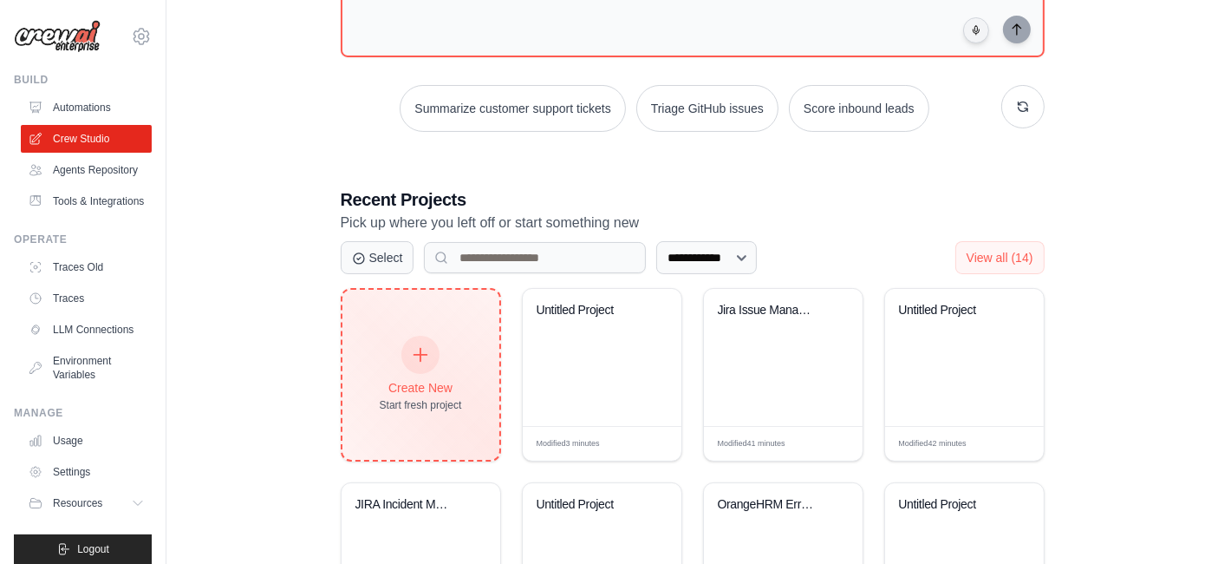
click at [408, 356] on div at bounding box center [420, 355] width 38 height 38
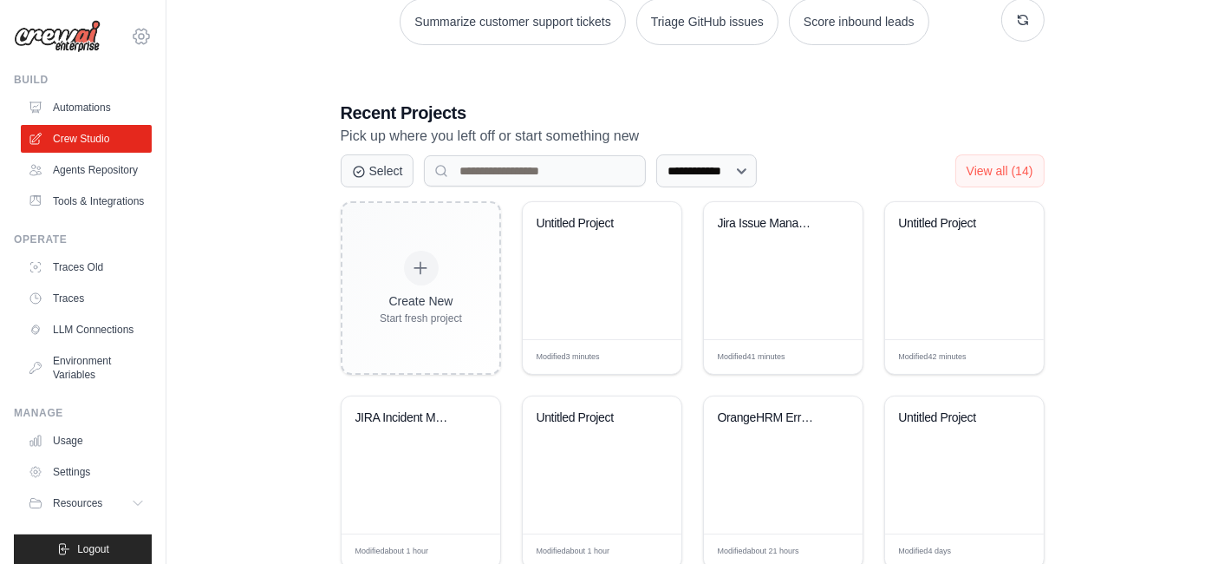
click at [134, 29] on icon at bounding box center [142, 36] width 16 height 15
click at [134, 41] on icon at bounding box center [142, 36] width 16 height 15
click at [131, 33] on icon at bounding box center [141, 36] width 21 height 21
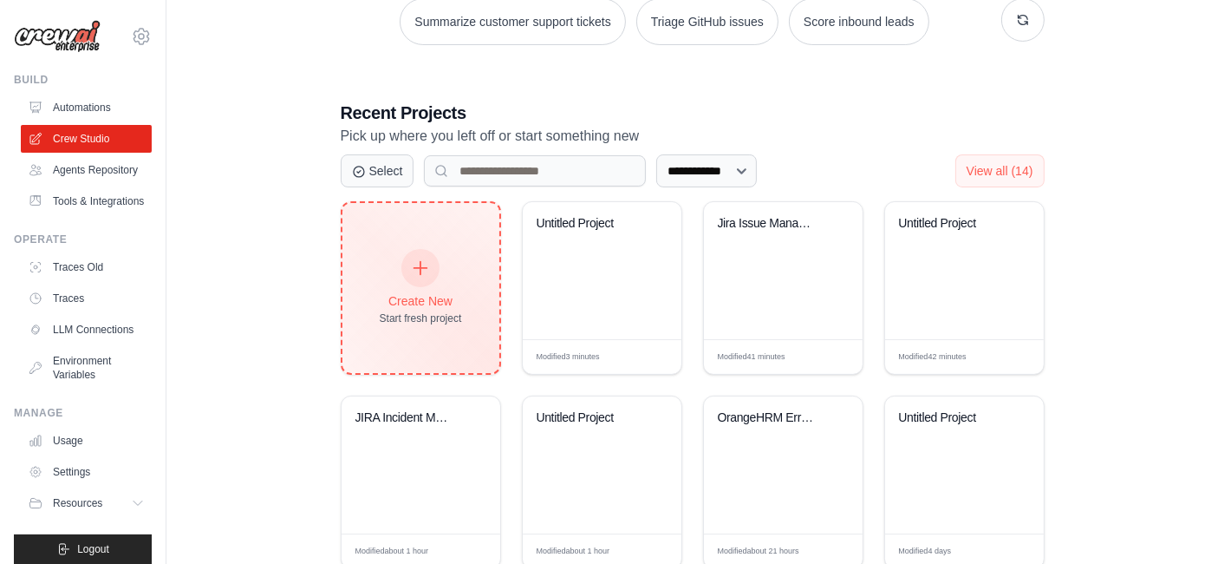
click at [415, 258] on icon at bounding box center [420, 267] width 19 height 19
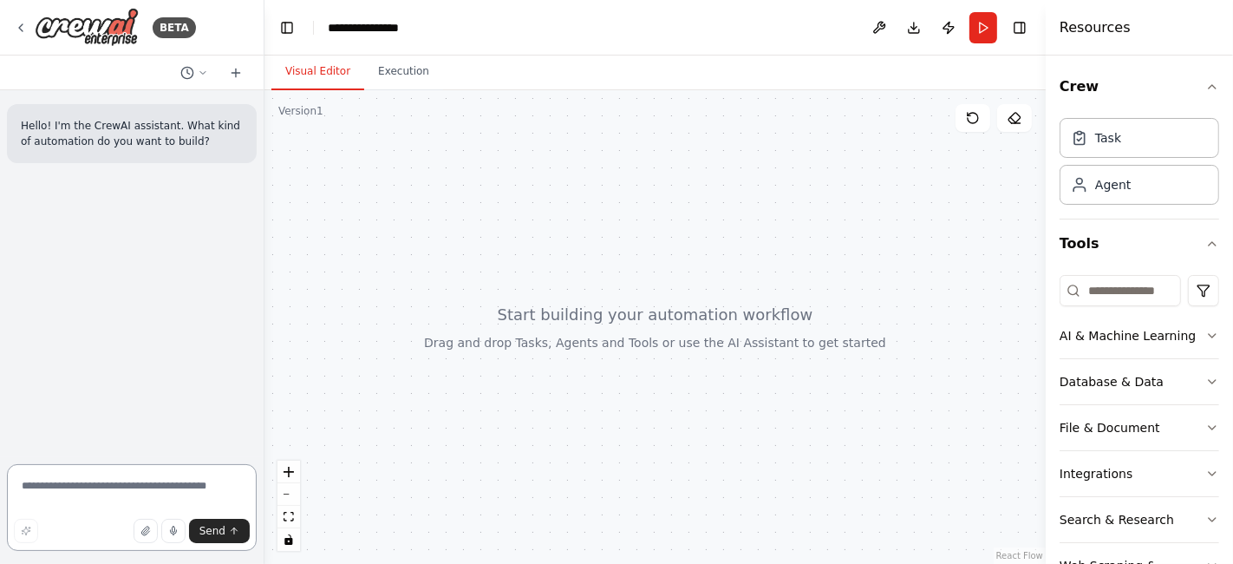
click at [137, 489] on textarea at bounding box center [132, 507] width 250 height 87
paste textarea "**********"
type textarea "**********"
paste textarea "**********"
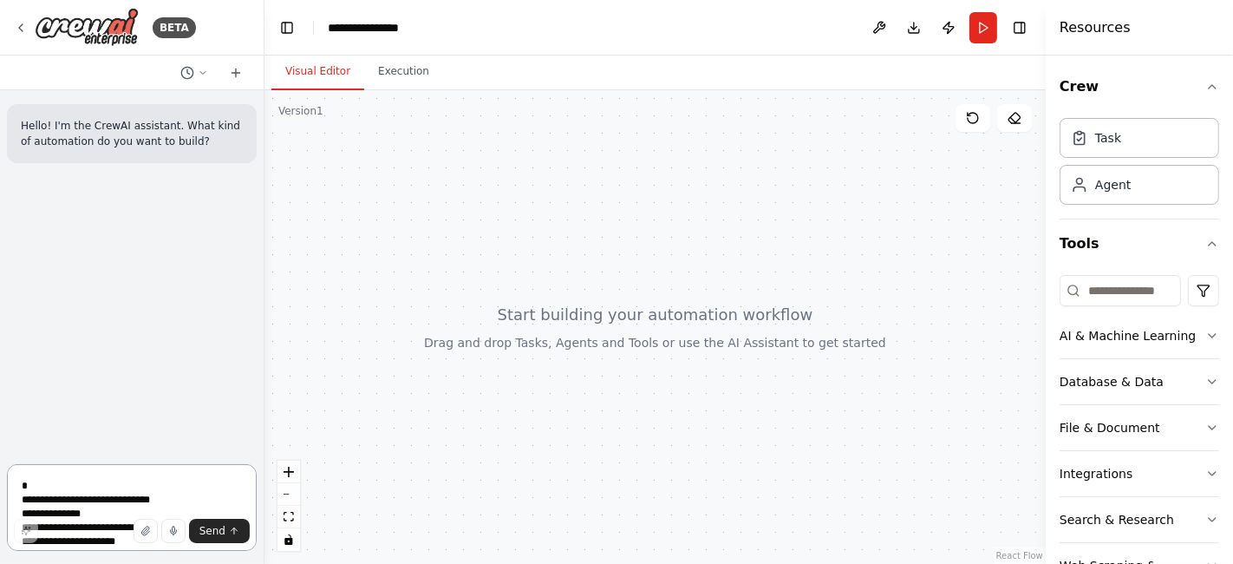
scroll to position [91, 0]
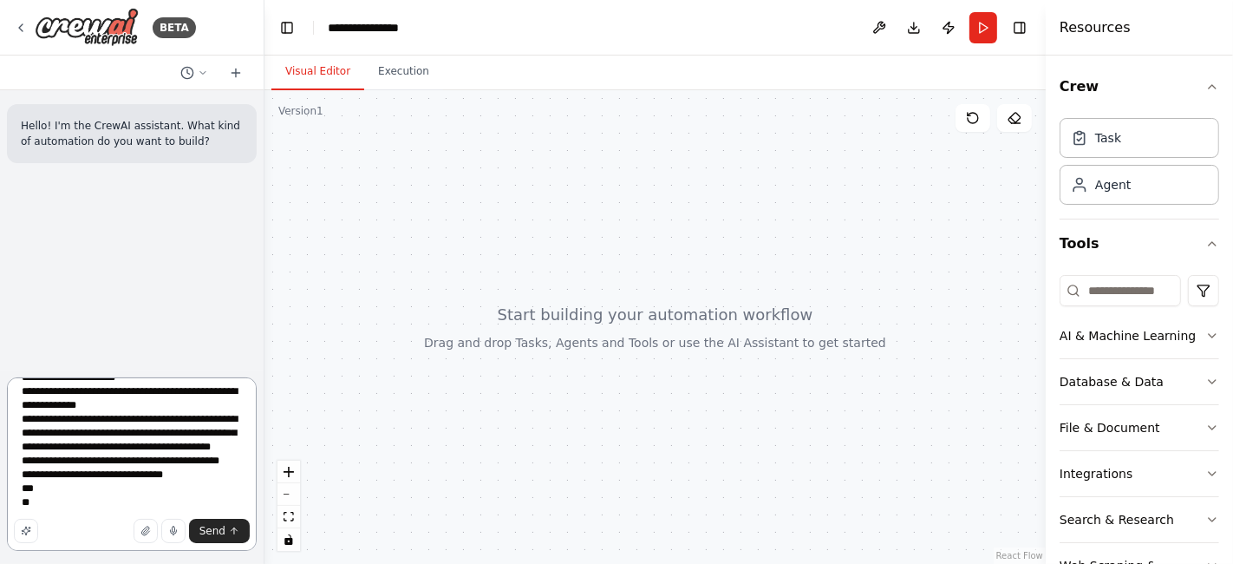
drag, startPoint x: 167, startPoint y: 493, endPoint x: 28, endPoint y: 496, distance: 139.6
click at [28, 496] on textarea "**********" at bounding box center [132, 463] width 250 height 173
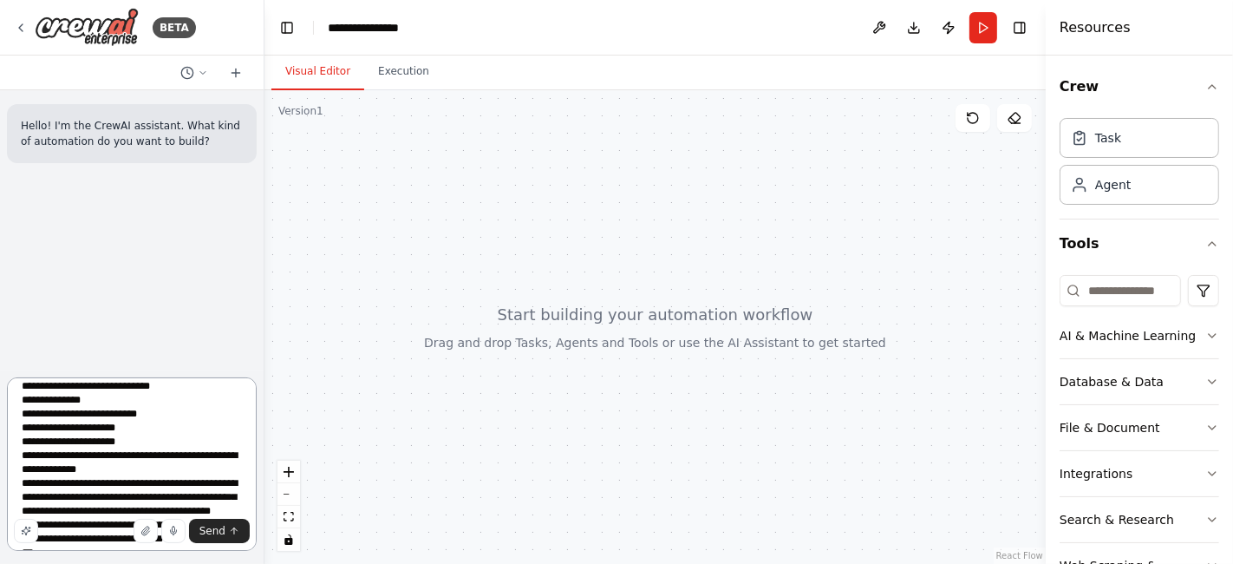
scroll to position [0, 0]
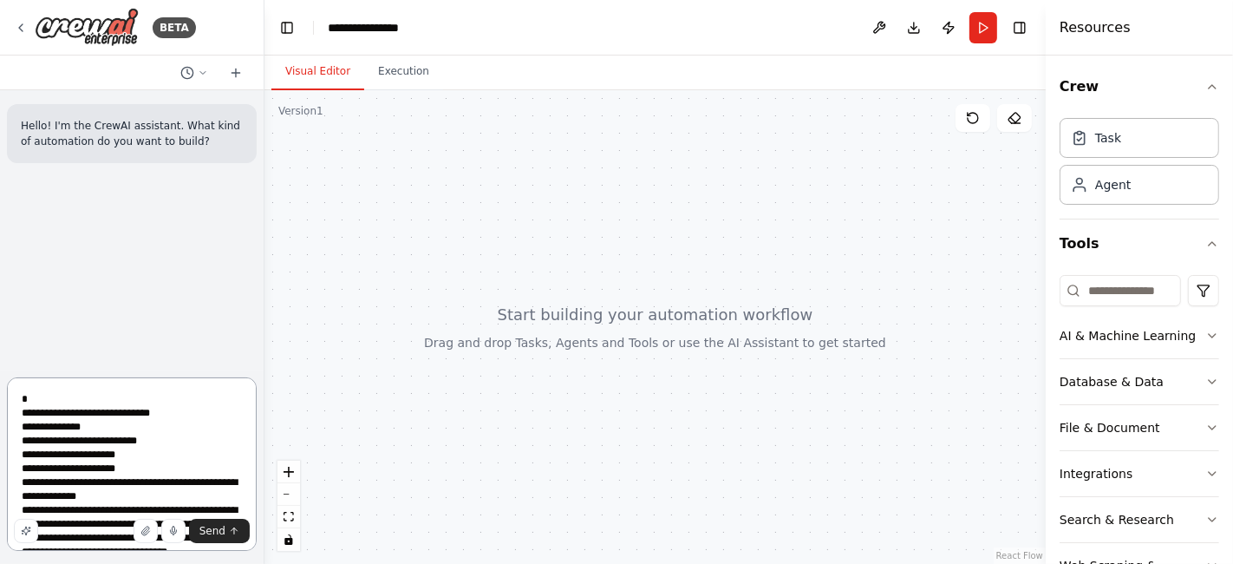
click at [19, 390] on textarea "**********" at bounding box center [132, 463] width 250 height 173
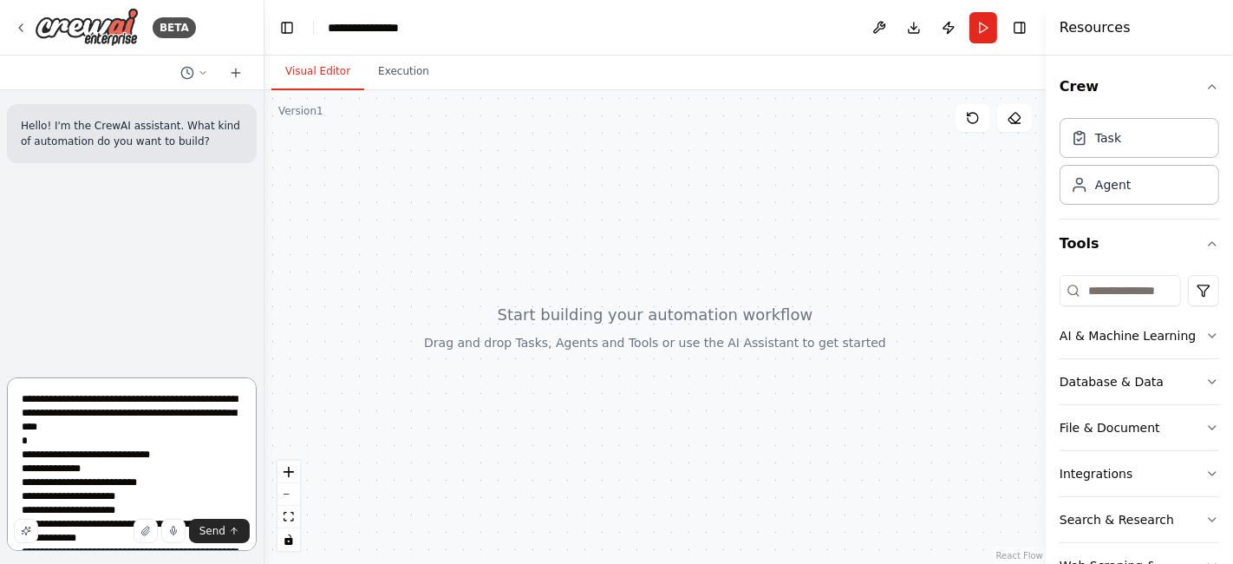
scroll to position [160, 0]
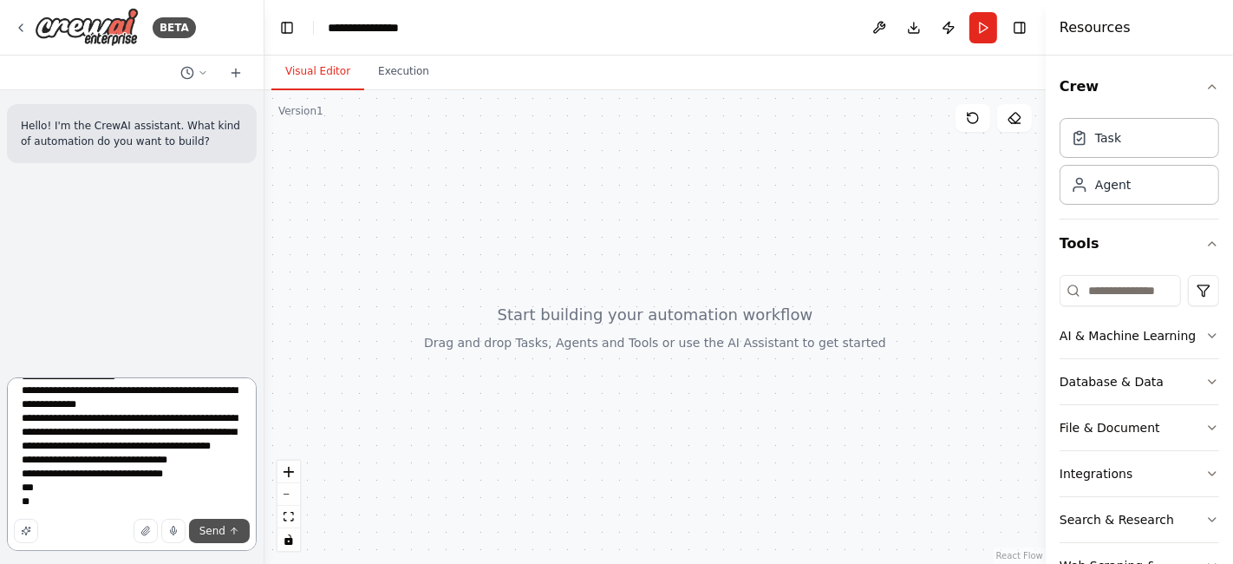
type textarea "**********"
click at [220, 532] on span "Send" at bounding box center [212, 531] width 26 height 14
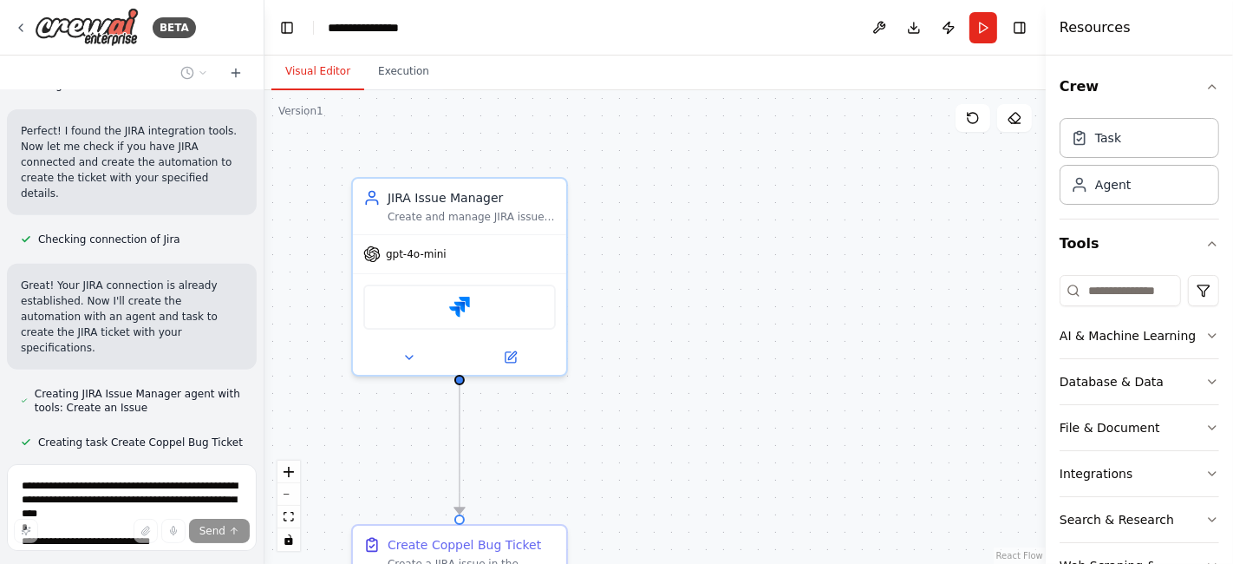
scroll to position [692, 0]
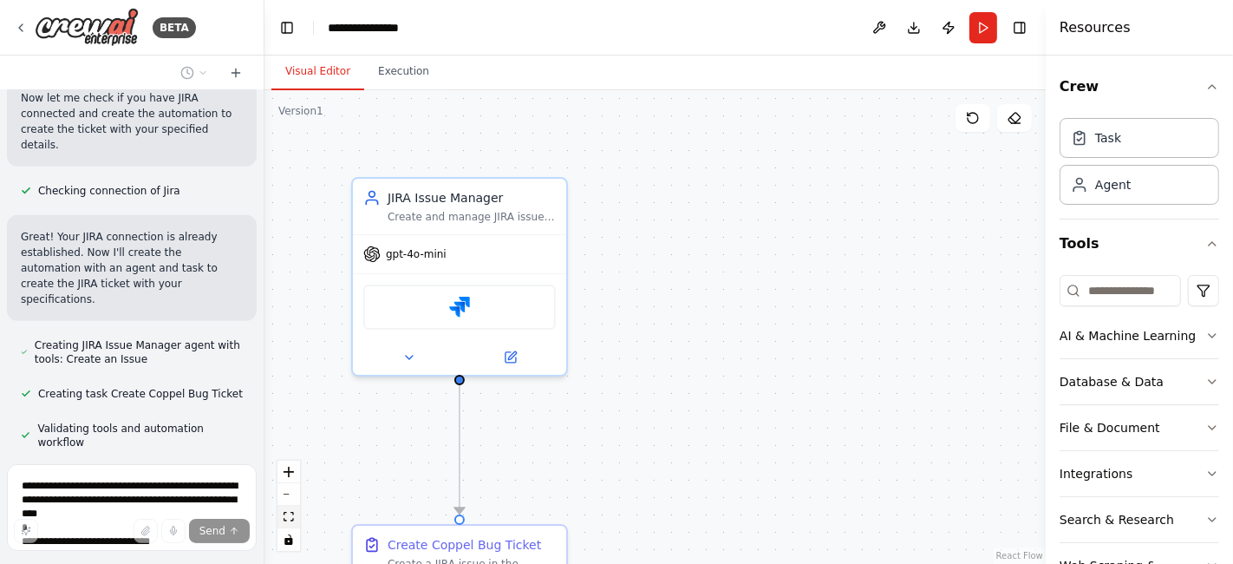
click at [287, 513] on icon "fit view" at bounding box center [289, 517] width 10 height 10
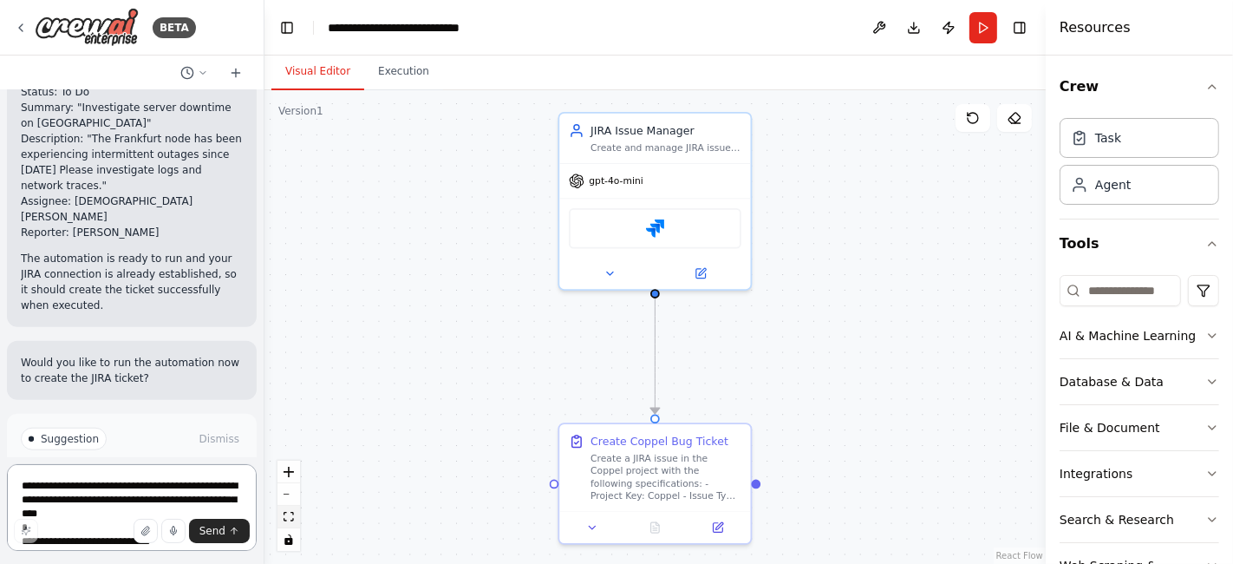
scroll to position [1288, 0]
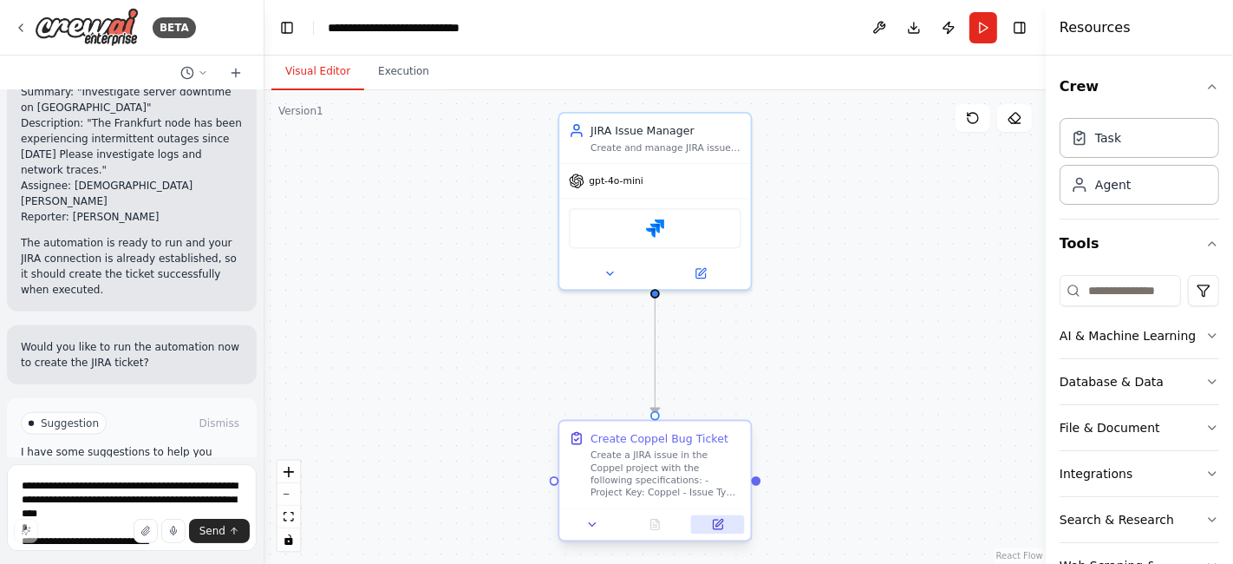
click at [721, 526] on icon at bounding box center [718, 524] width 10 height 10
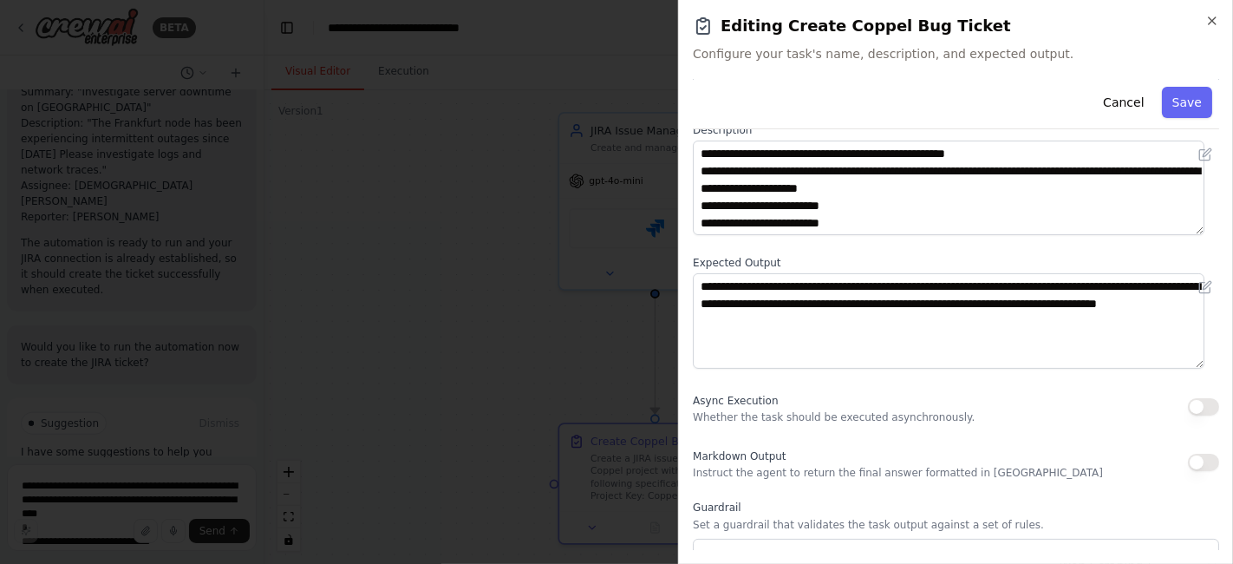
scroll to position [0, 0]
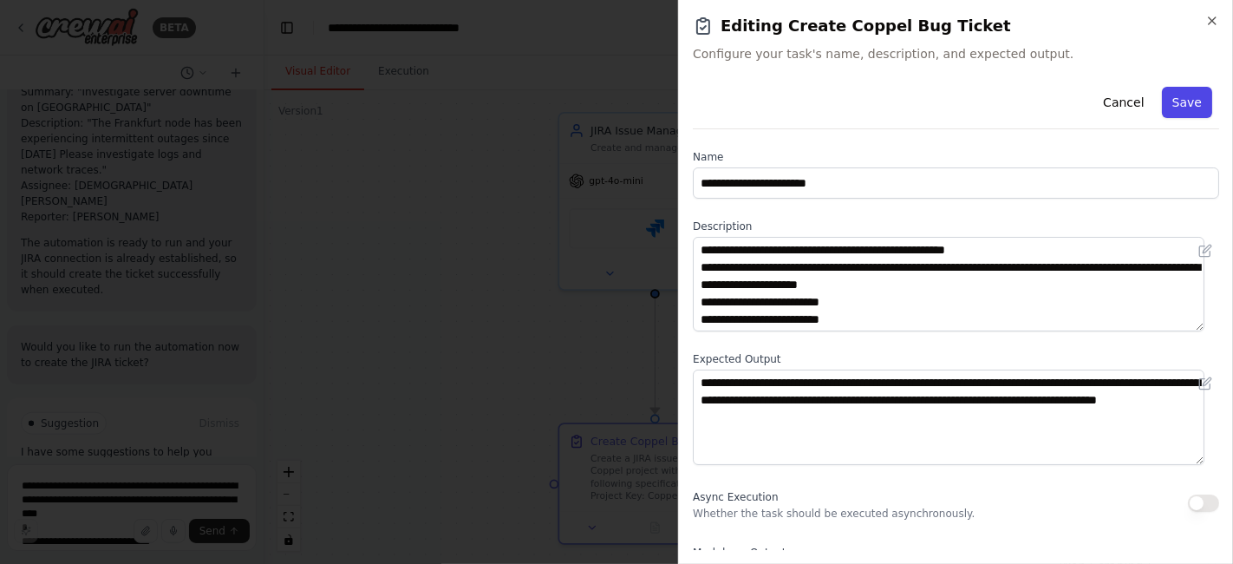
click at [1172, 108] on button "Save" at bounding box center [1187, 102] width 50 height 31
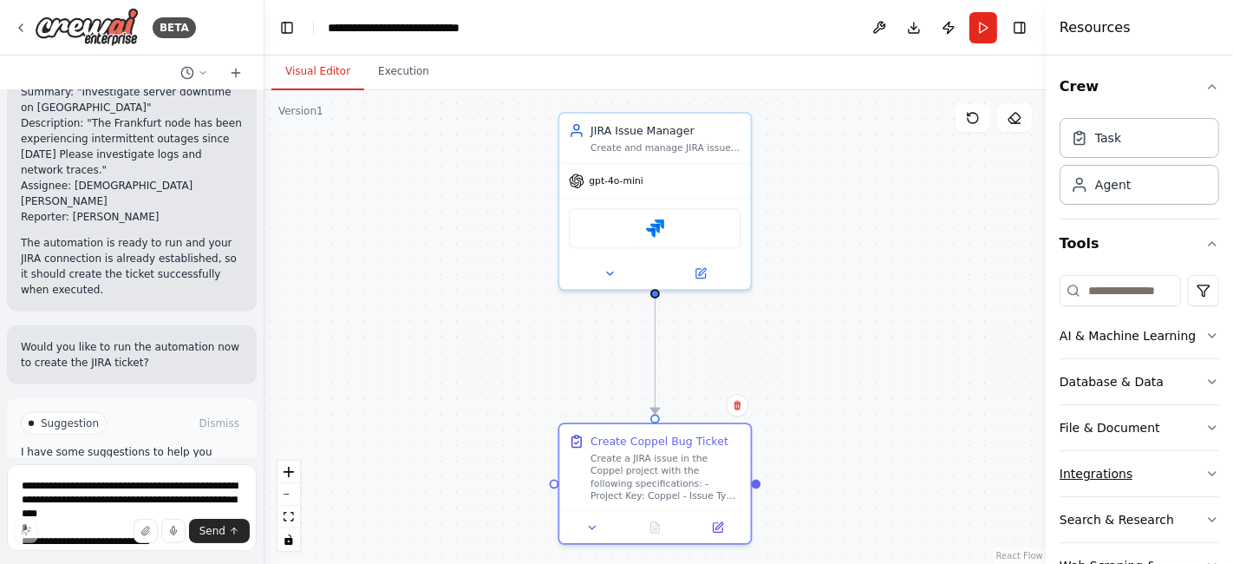
click at [1127, 469] on button "Integrations" at bounding box center [1140, 473] width 160 height 45
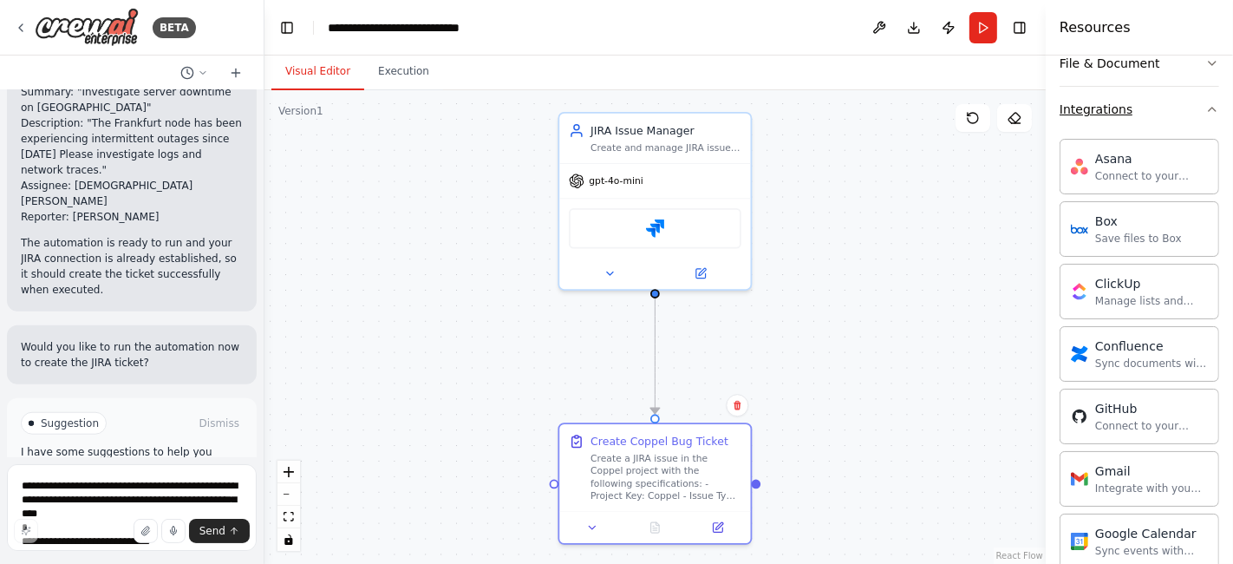
scroll to position [481, 0]
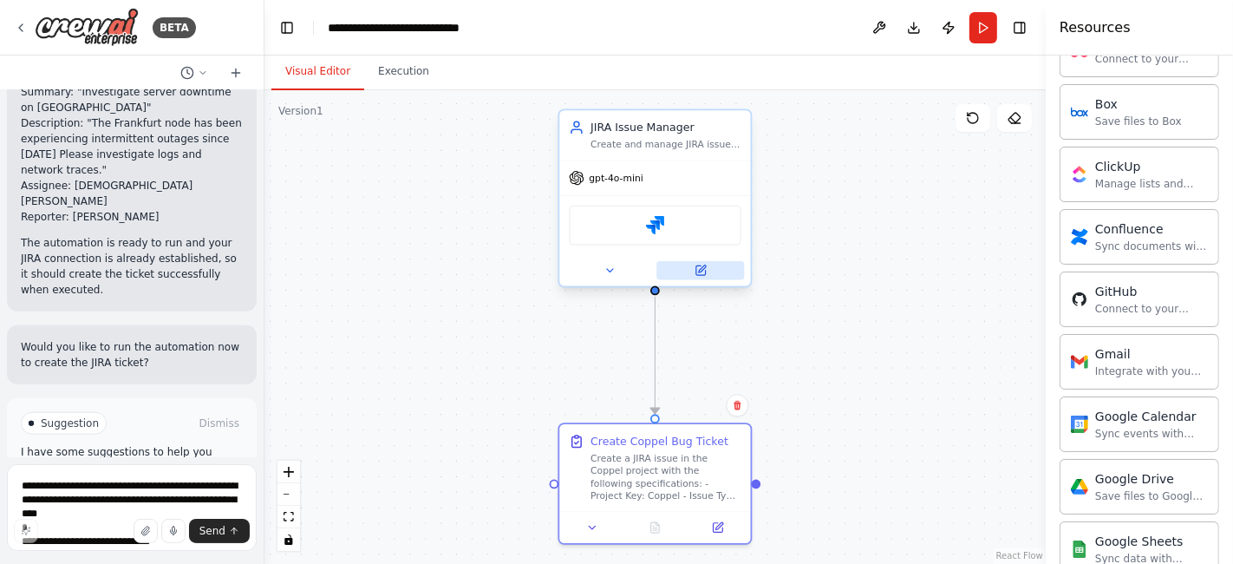
click at [703, 273] on icon at bounding box center [701, 270] width 10 height 10
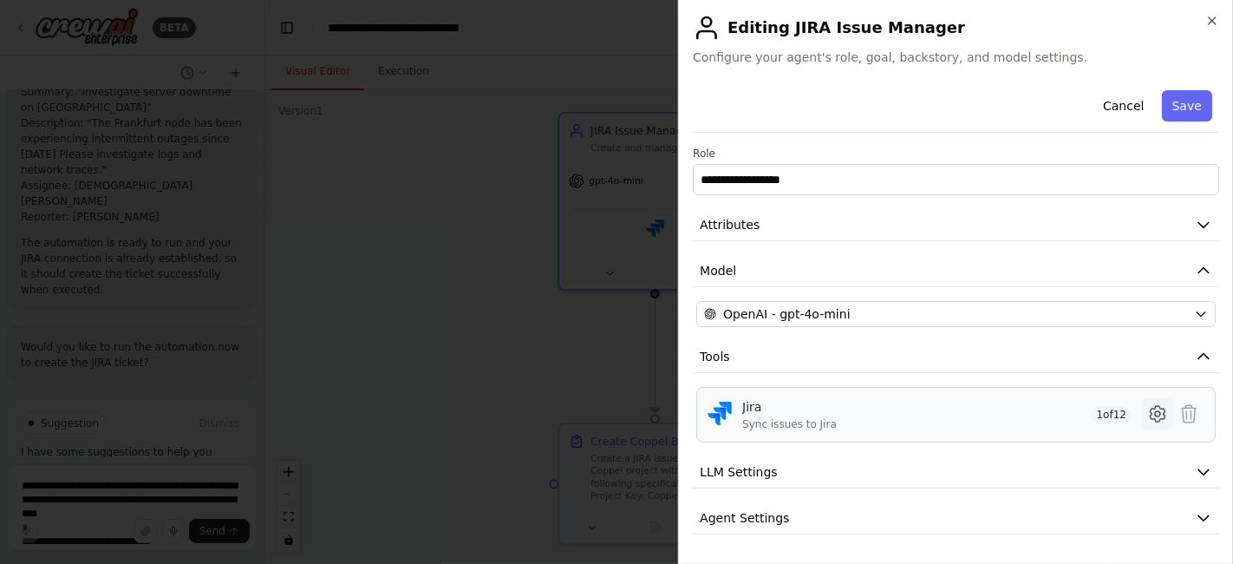
click at [1155, 411] on icon at bounding box center [1157, 413] width 5 height 5
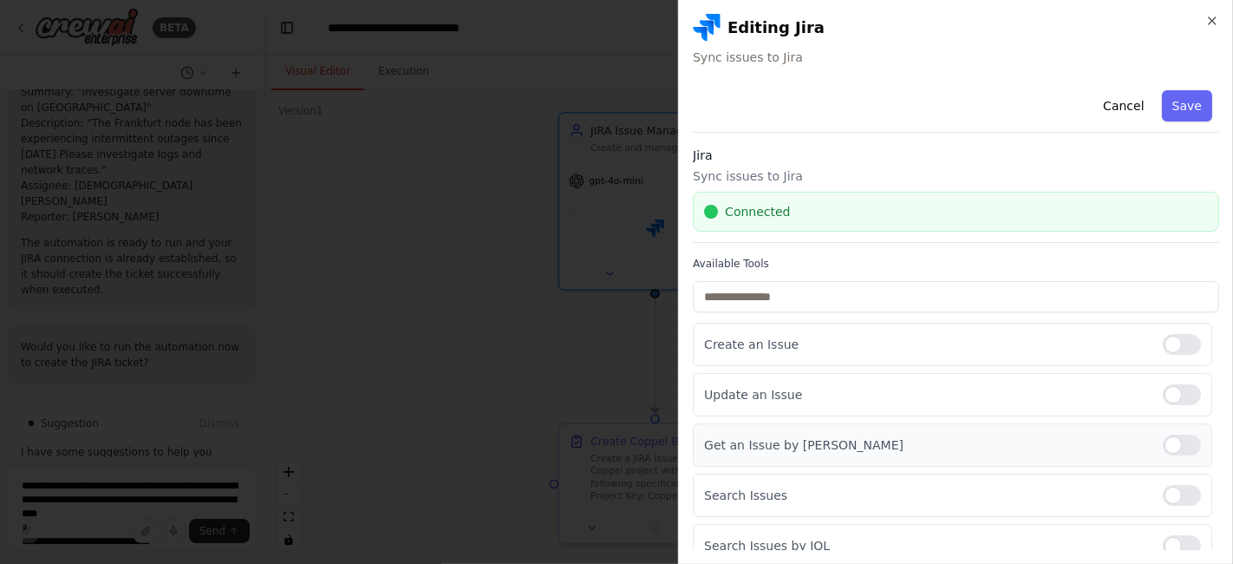
drag, startPoint x: 1174, startPoint y: 392, endPoint x: 1169, endPoint y: 463, distance: 71.3
click at [1175, 390] on div at bounding box center [1182, 394] width 38 height 21
click at [1167, 447] on div at bounding box center [1182, 444] width 38 height 21
click at [1166, 480] on div "Search Issues" at bounding box center [952, 494] width 519 height 43
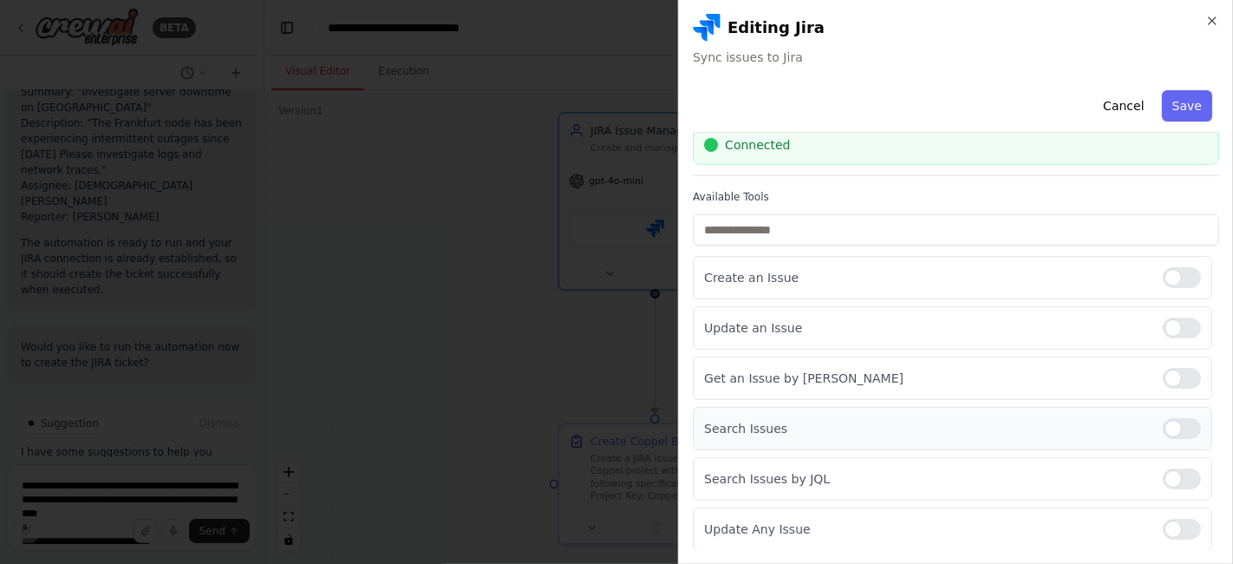
scroll to position [96, 0]
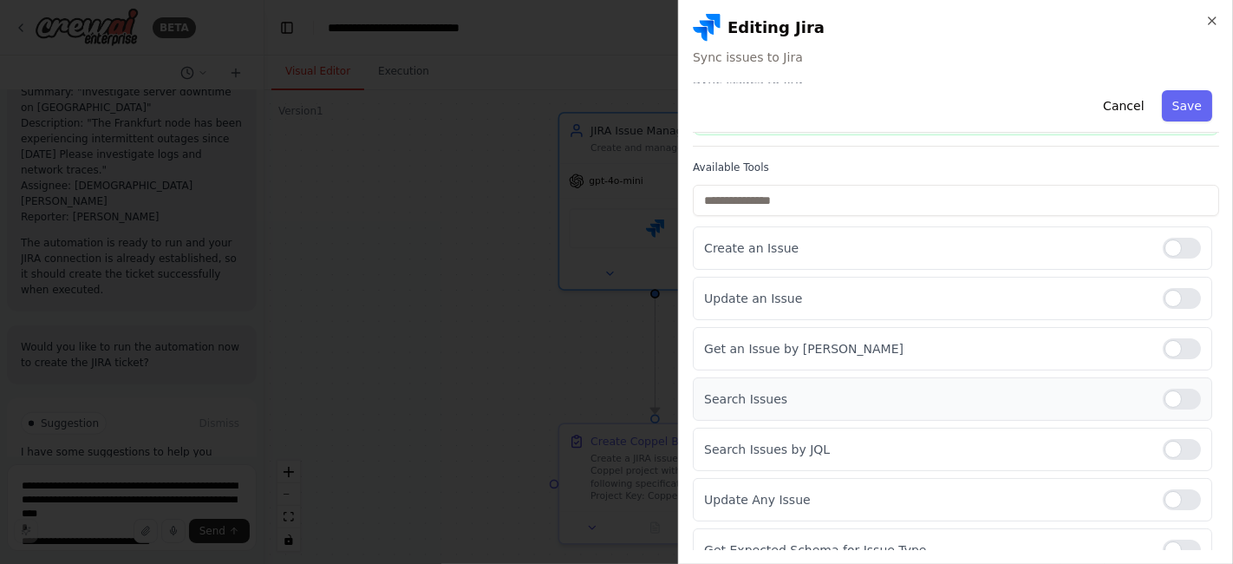
click at [1176, 396] on div at bounding box center [1182, 398] width 38 height 21
drag, startPoint x: 1165, startPoint y: 445, endPoint x: 1165, endPoint y: 515, distance: 70.2
click at [1165, 457] on div "Search Issues by JQL" at bounding box center [952, 449] width 519 height 43
click at [1165, 516] on div "Update Any Issue" at bounding box center [952, 499] width 519 height 43
click at [1163, 498] on div at bounding box center [1182, 499] width 38 height 21
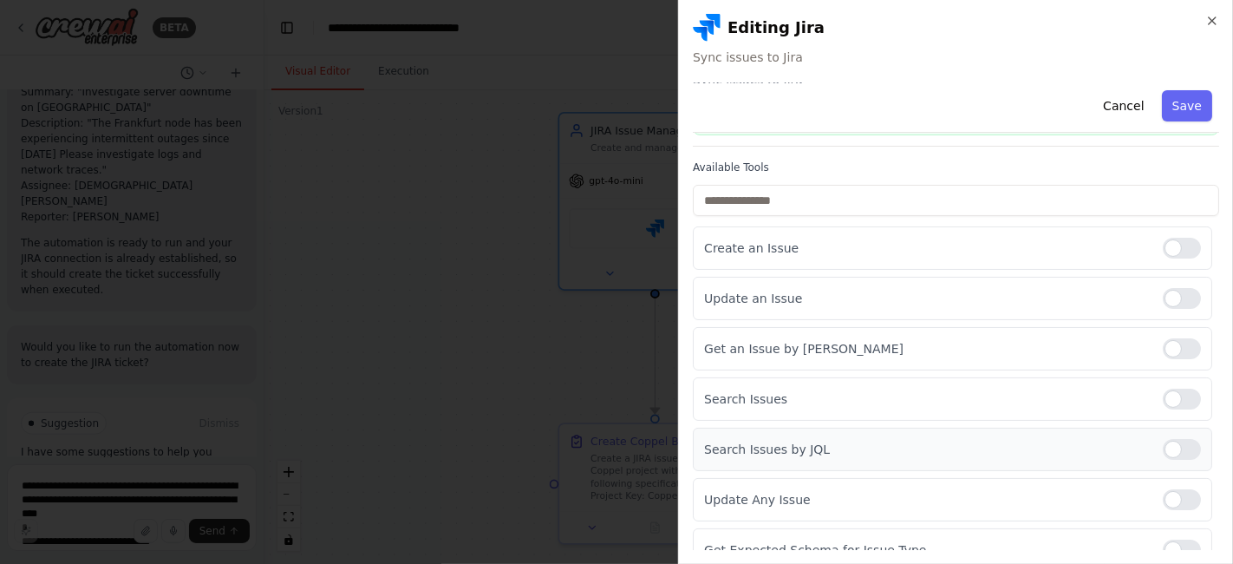
click at [1163, 447] on div at bounding box center [1182, 449] width 38 height 21
click at [1163, 539] on div at bounding box center [1182, 549] width 38 height 21
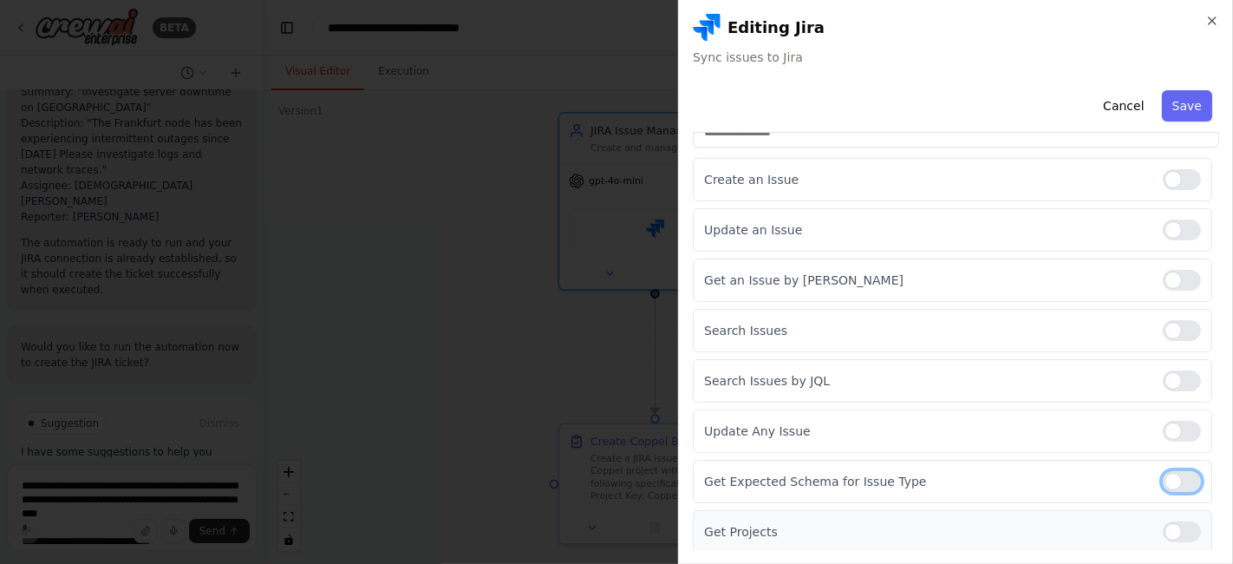
scroll to position [289, 0]
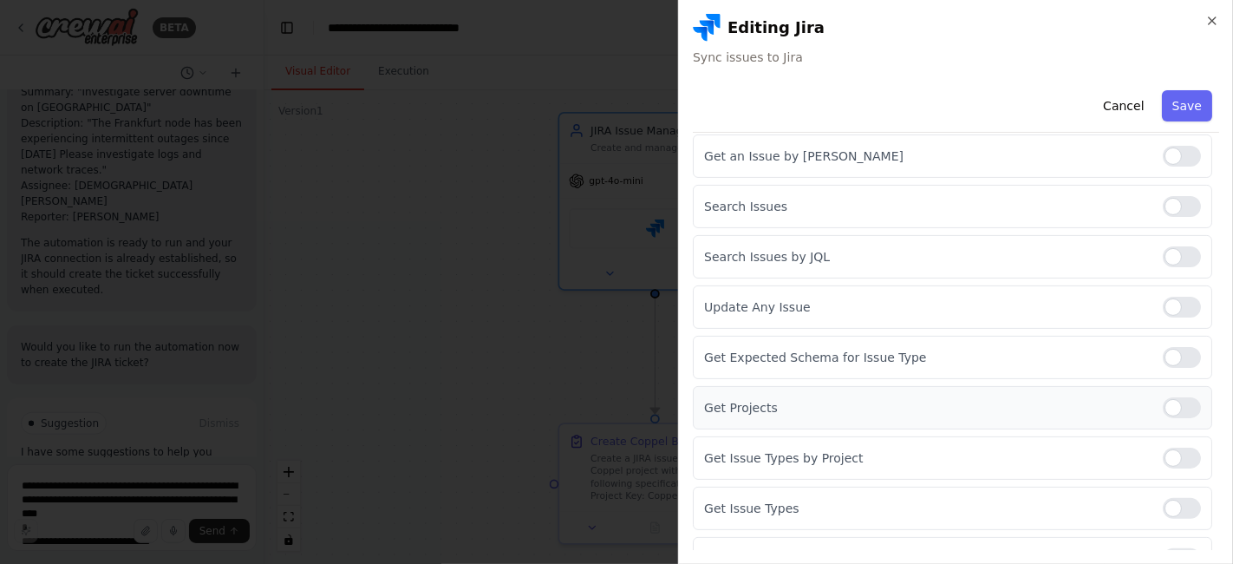
click at [1163, 403] on div at bounding box center [1182, 407] width 38 height 21
drag, startPoint x: 1159, startPoint y: 449, endPoint x: 1167, endPoint y: 496, distance: 47.5
click at [1163, 450] on div at bounding box center [1182, 457] width 38 height 21
click at [1167, 499] on div at bounding box center [1182, 508] width 38 height 21
click at [1166, 537] on div "Get Issue Statuses by Project" at bounding box center [952, 558] width 519 height 43
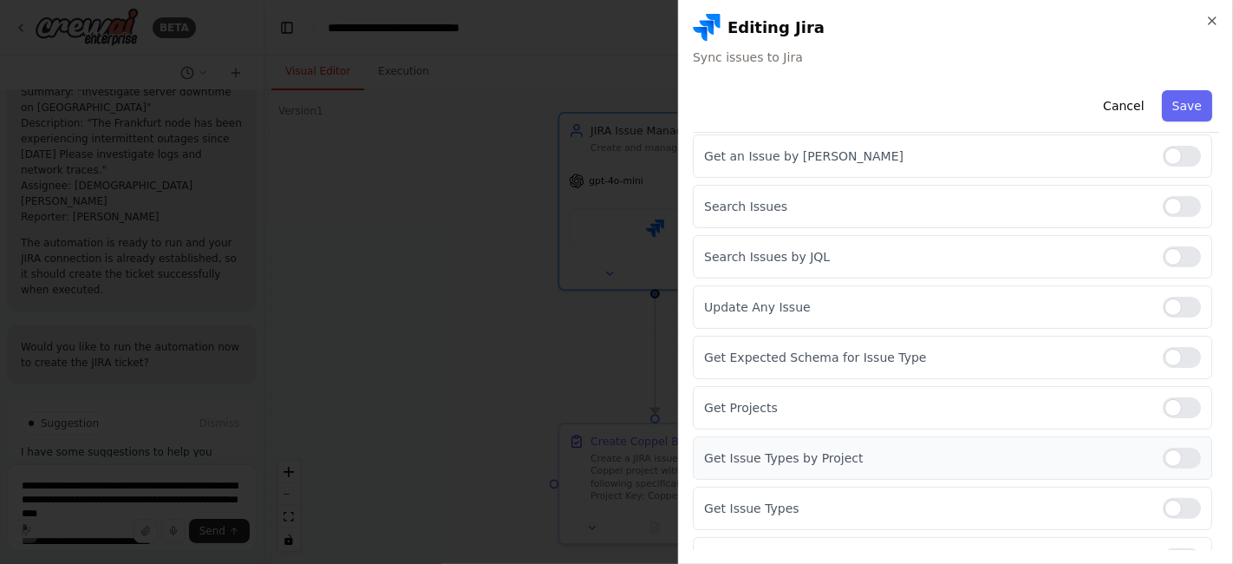
scroll to position [362, 0]
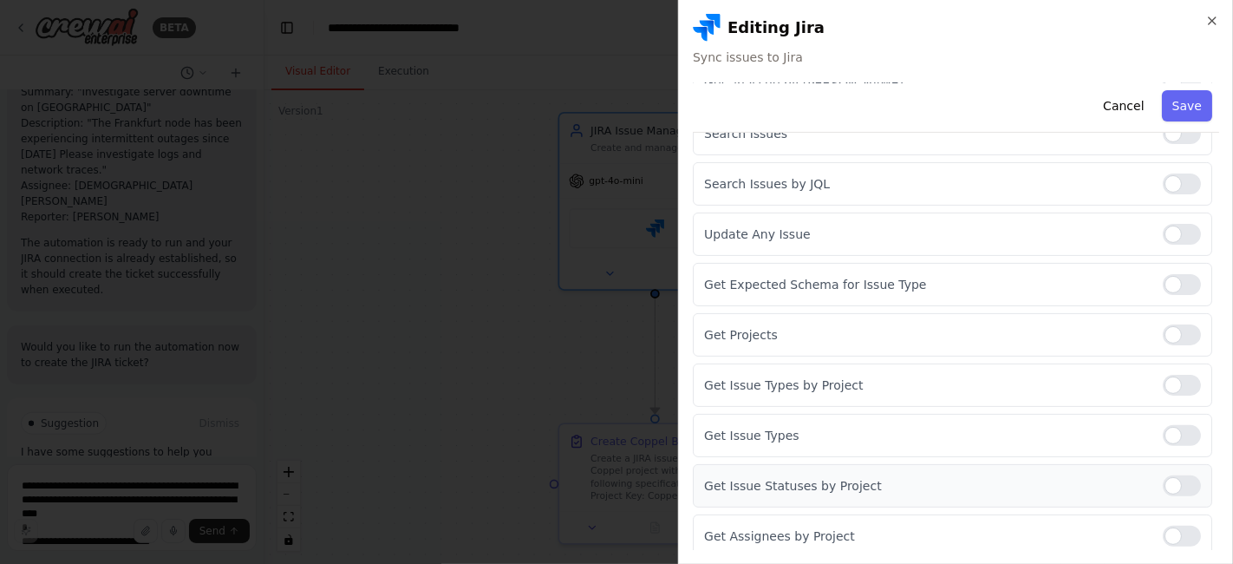
click at [1163, 475] on div at bounding box center [1182, 485] width 38 height 21
click at [1163, 525] on div at bounding box center [1182, 535] width 38 height 21
click at [1176, 108] on button "Save" at bounding box center [1187, 105] width 50 height 31
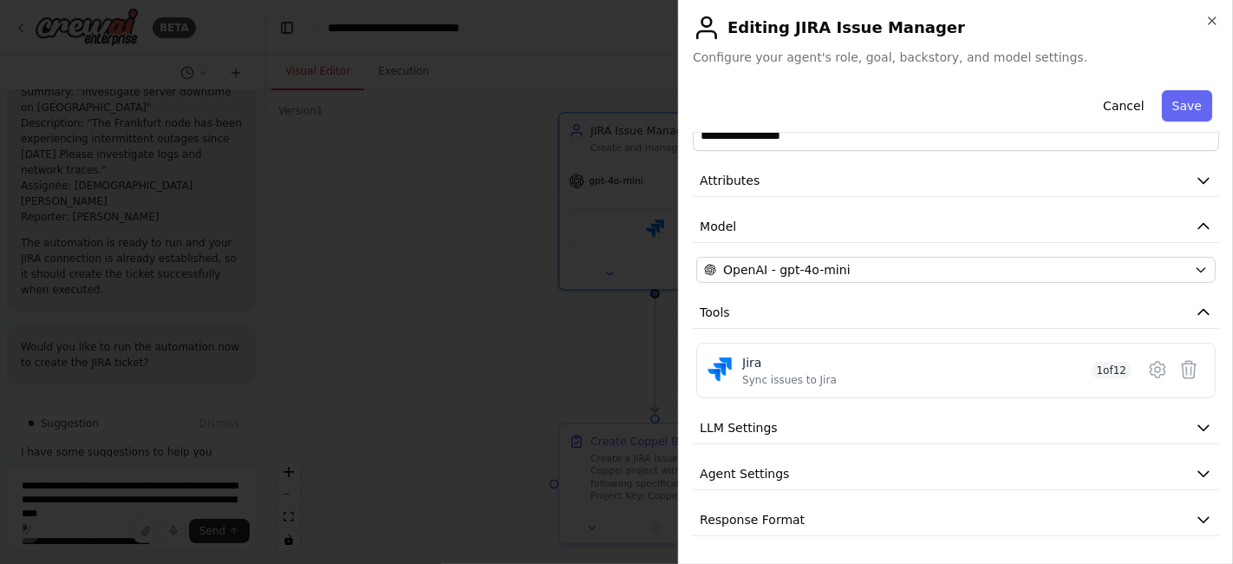
scroll to position [41, 0]
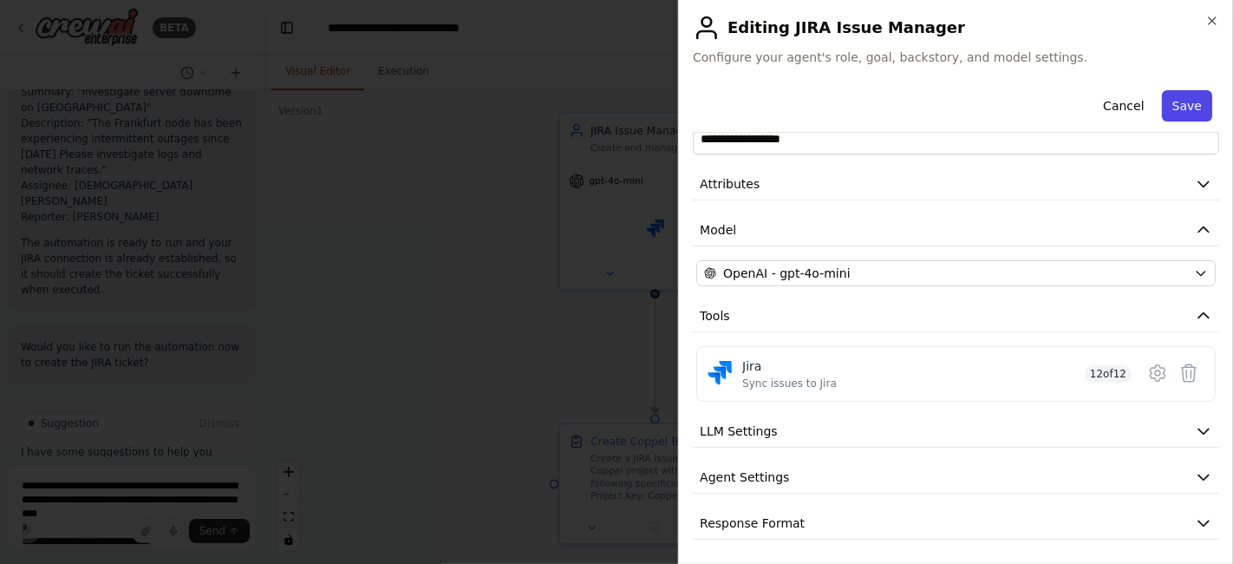
click at [1176, 107] on button "Save" at bounding box center [1187, 105] width 50 height 31
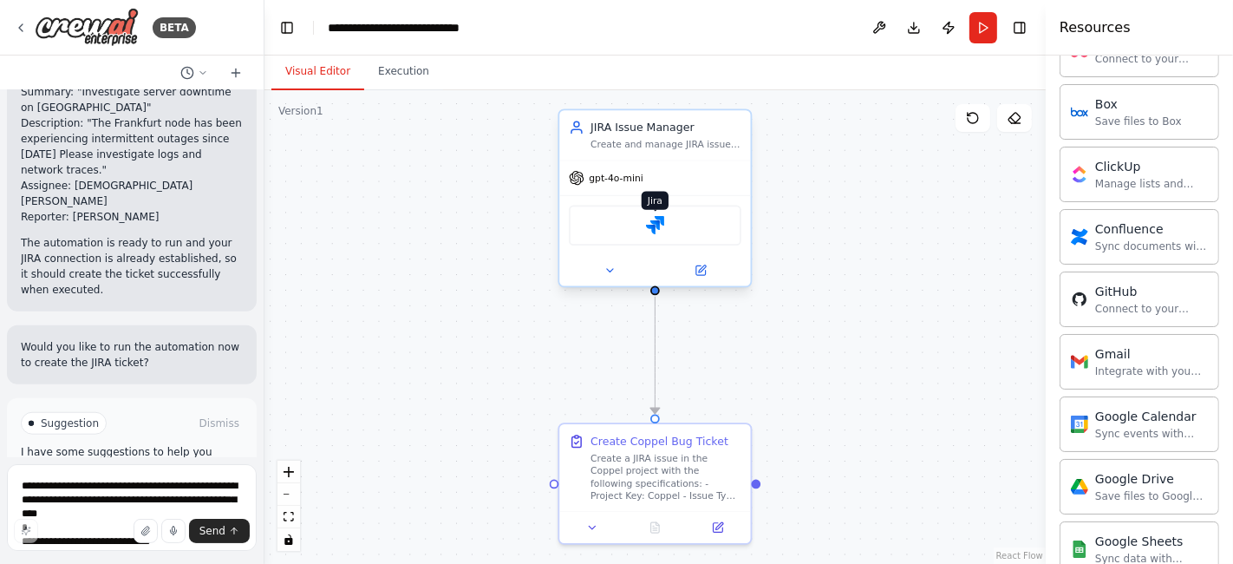
click at [656, 220] on img at bounding box center [655, 225] width 18 height 18
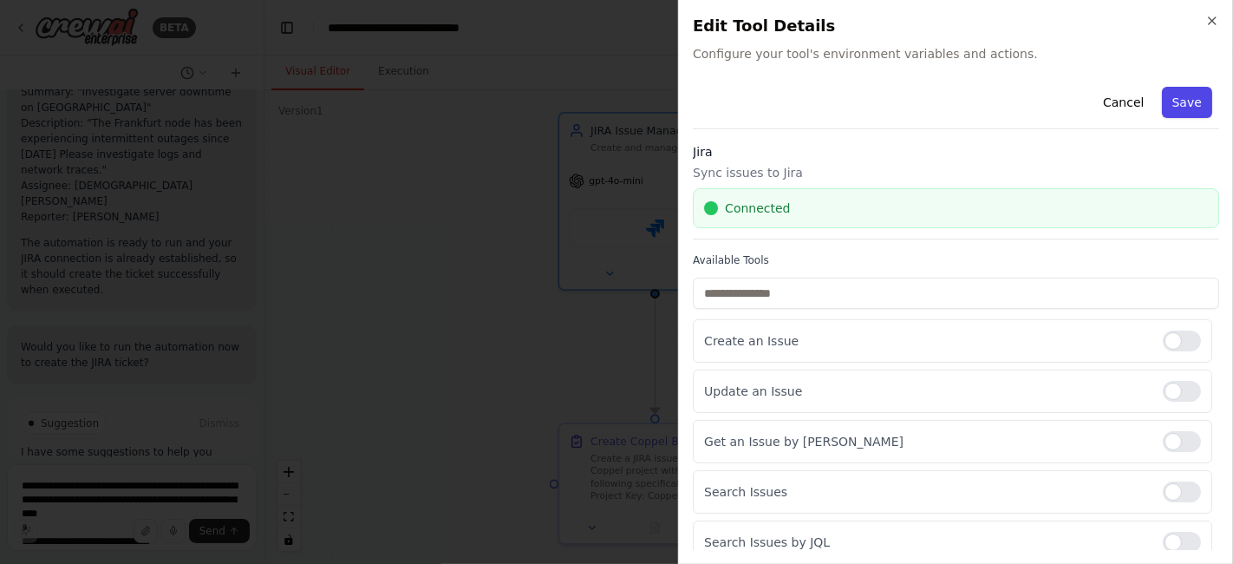
click at [1174, 95] on button "Save" at bounding box center [1187, 102] width 50 height 31
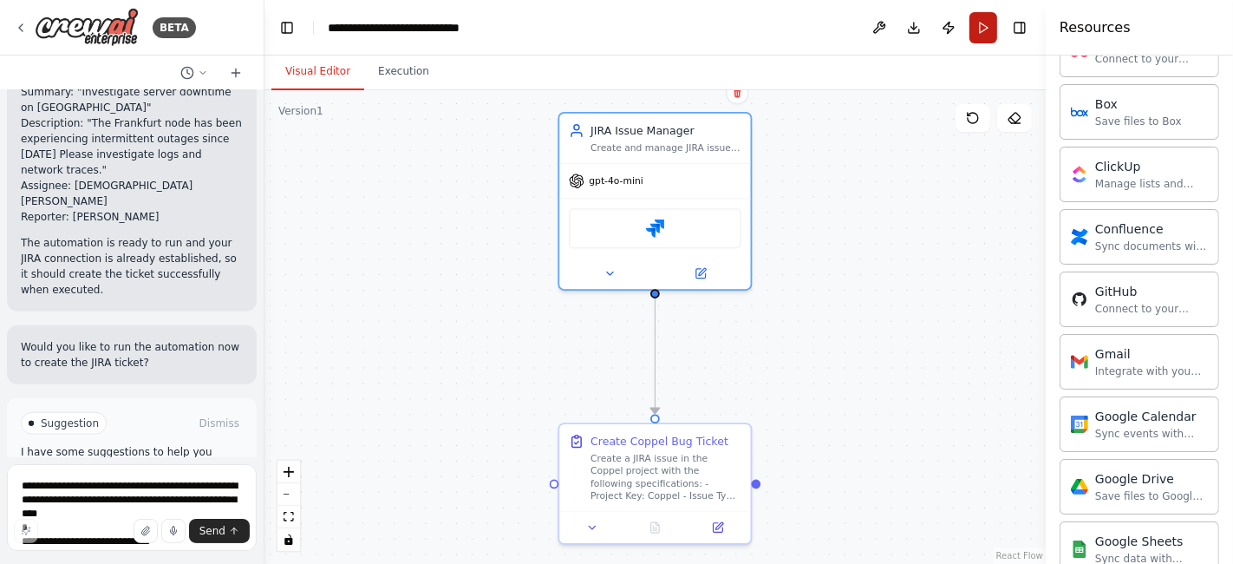
click at [983, 26] on button "Run" at bounding box center [983, 27] width 28 height 31
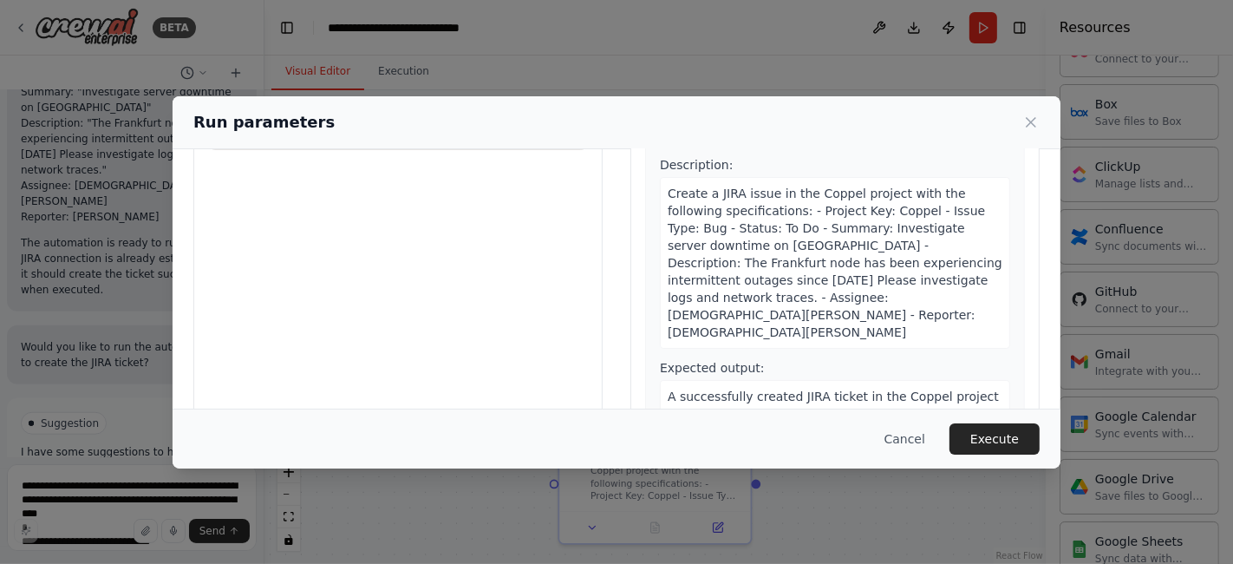
scroll to position [192, 0]
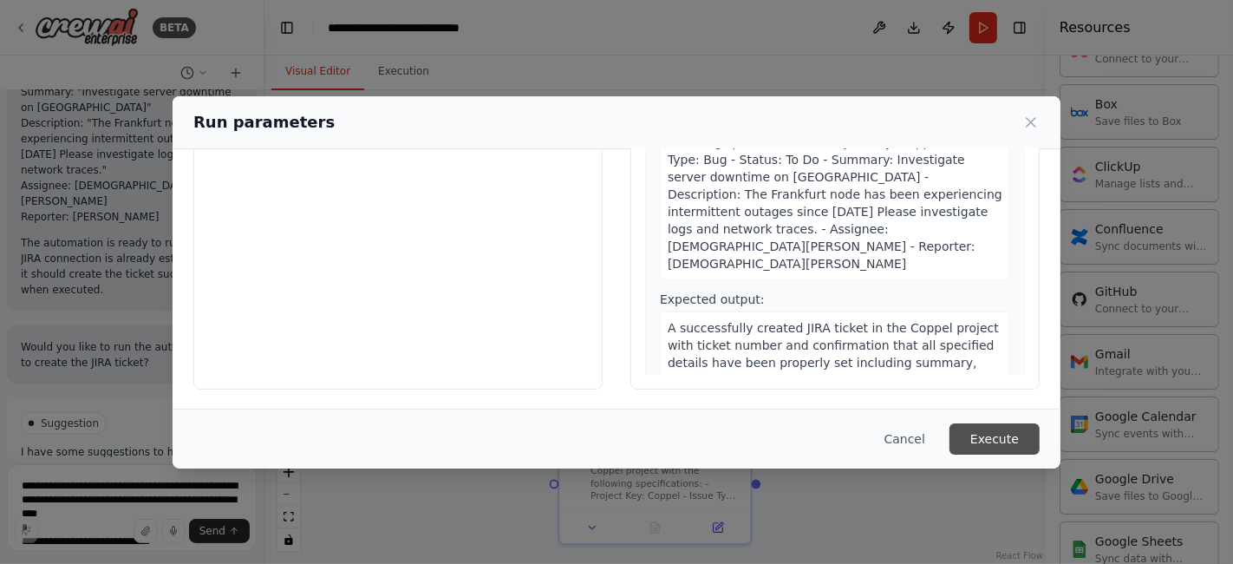
click at [985, 437] on button "Execute" at bounding box center [995, 438] width 90 height 31
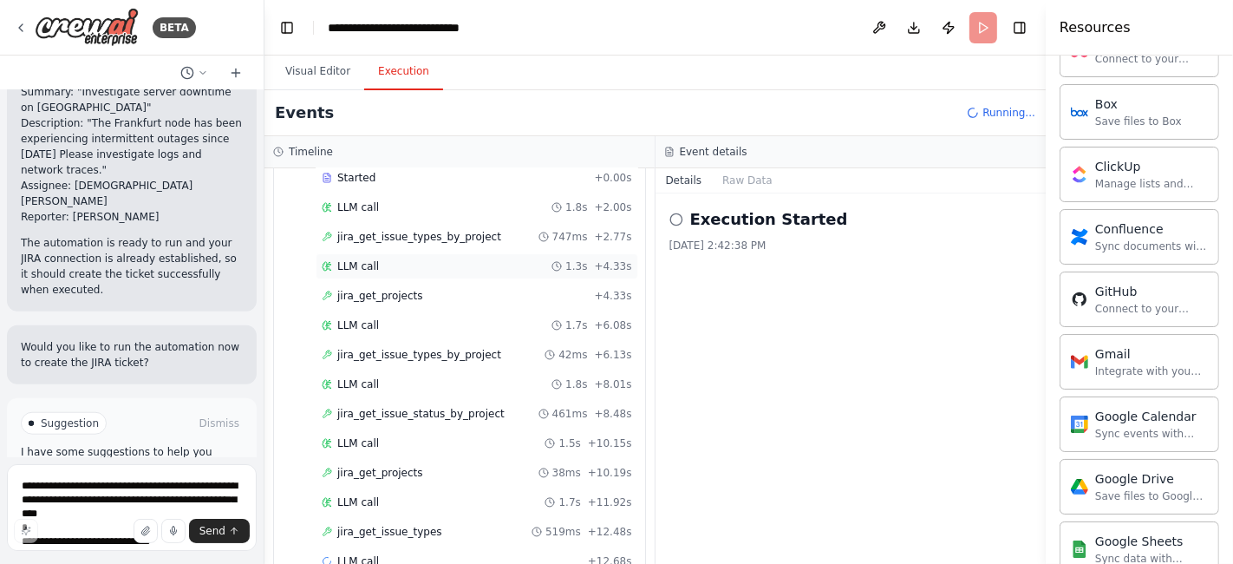
scroll to position [126, 0]
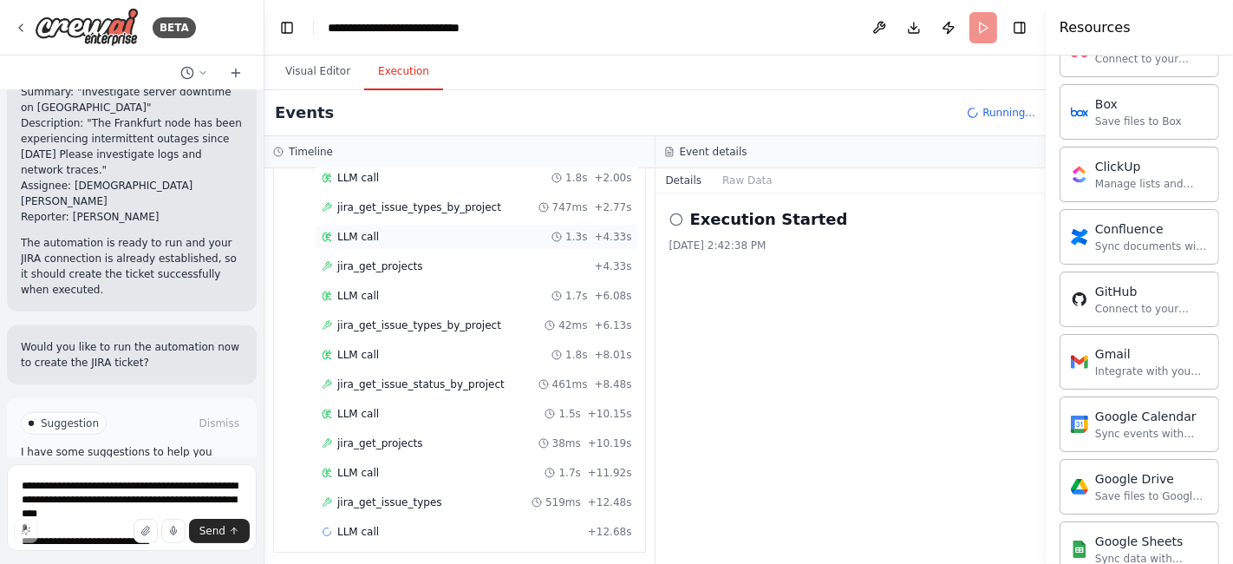
click at [422, 232] on div "LLM call 1.3s + 4.33s" at bounding box center [477, 237] width 310 height 14
click at [430, 204] on span "jira_get_issue_types_by_project" at bounding box center [419, 207] width 164 height 14
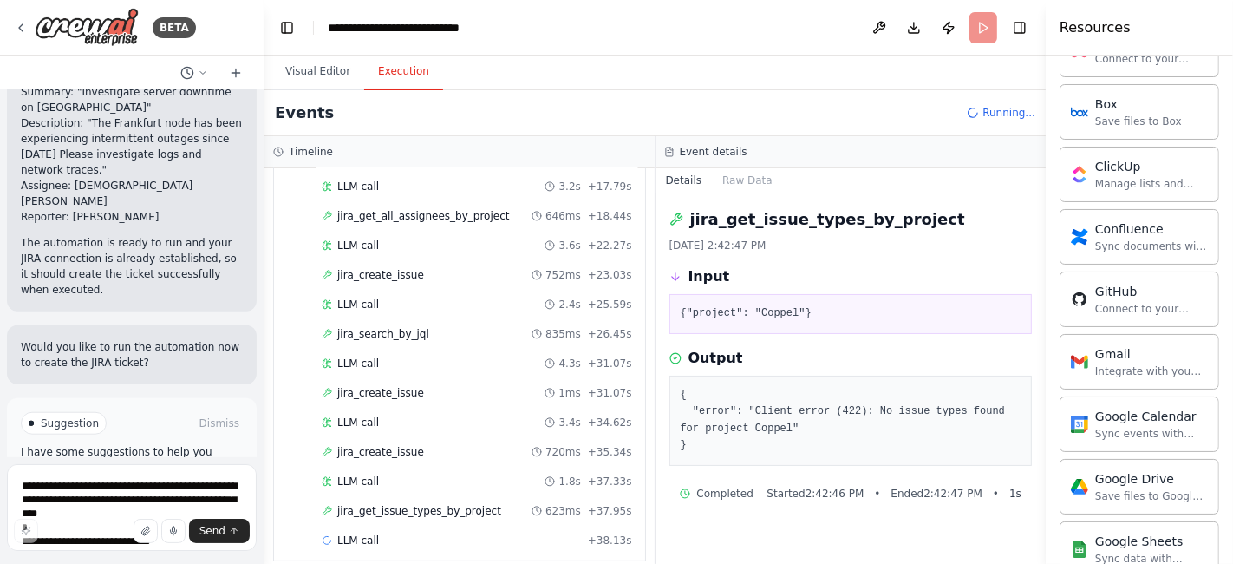
scroll to position [532, 0]
click at [320, 61] on button "Visual Editor" at bounding box center [317, 72] width 93 height 36
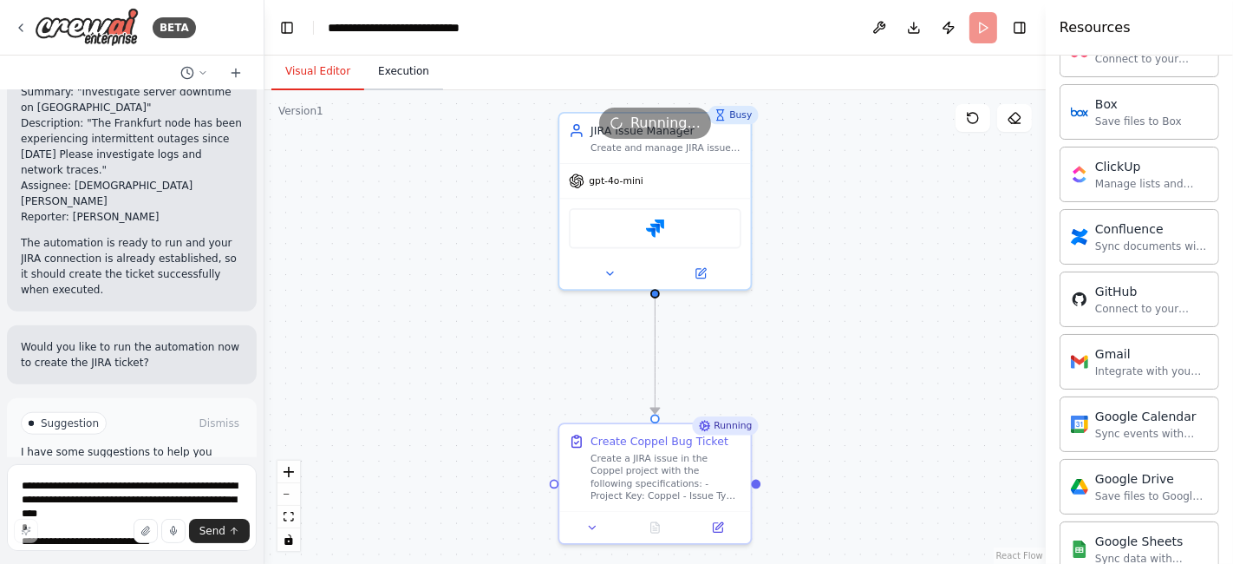
click at [411, 77] on button "Execution" at bounding box center [403, 72] width 79 height 36
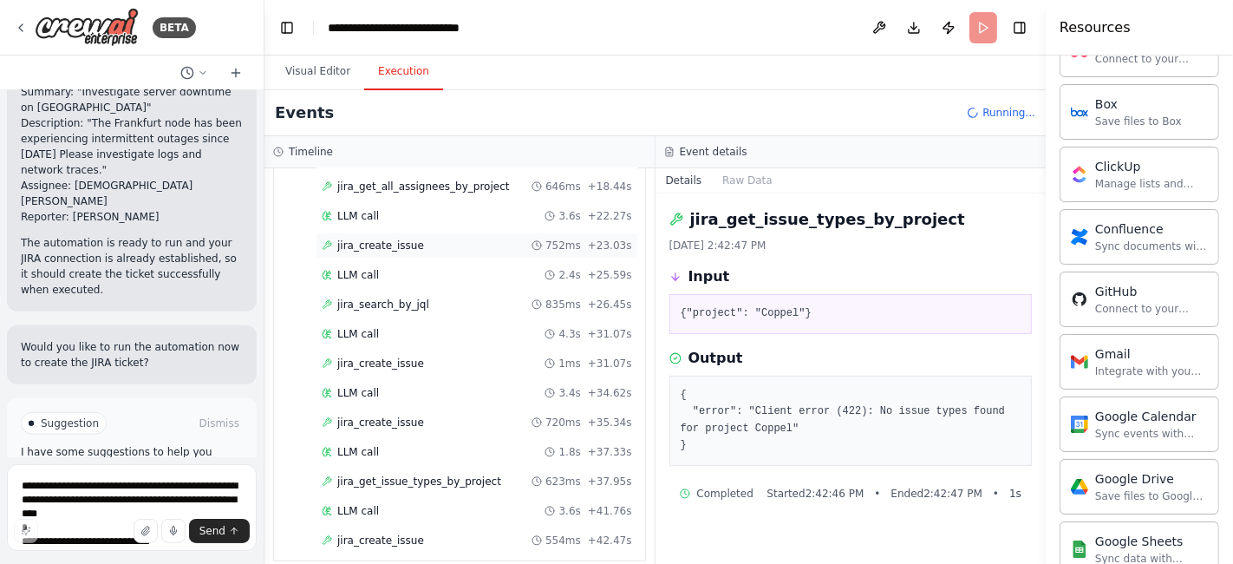
scroll to position [560, 0]
click at [428, 473] on span "jira_get_issue_types_by_project" at bounding box center [419, 480] width 164 height 14
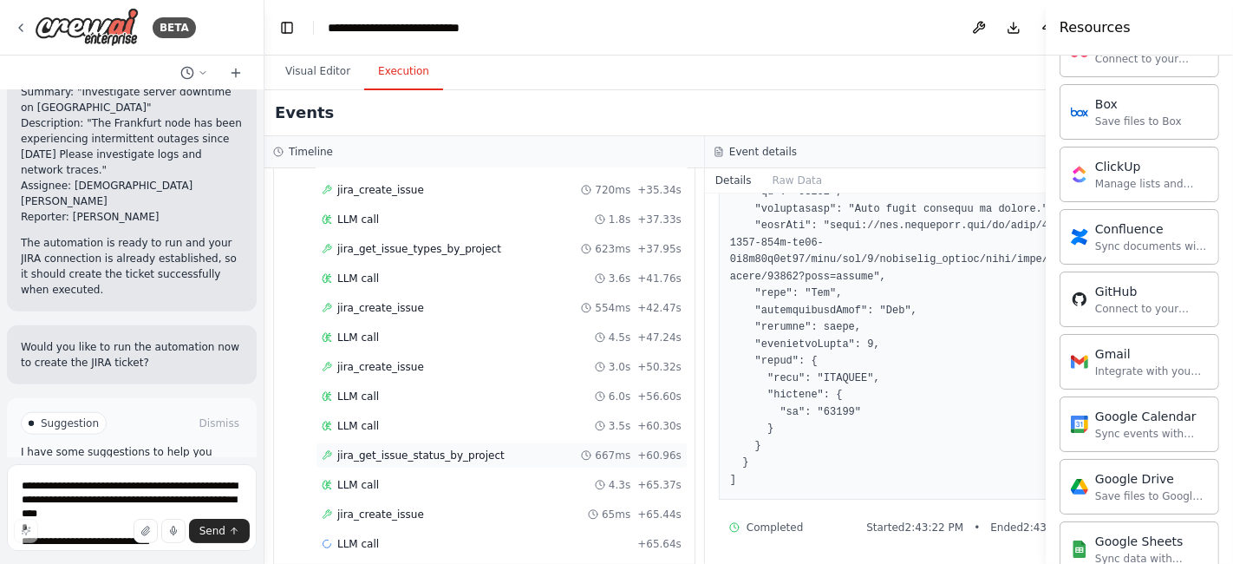
scroll to position [793, 0]
click at [418, 447] on span "jira_get_issue_status_by_project" at bounding box center [420, 454] width 167 height 14
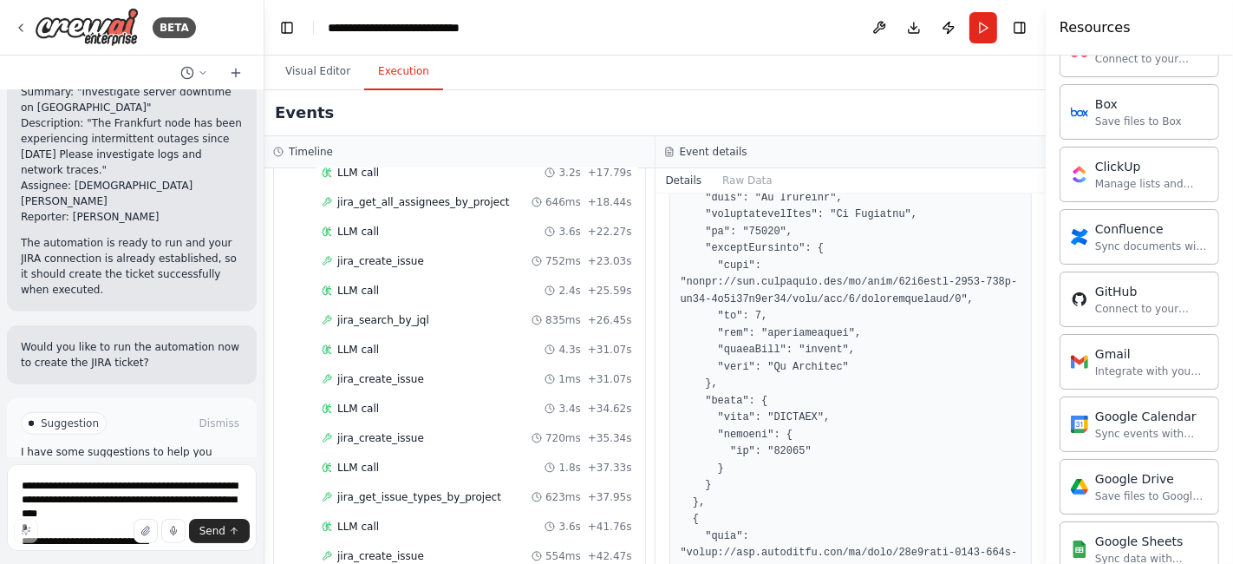
scroll to position [166, 0]
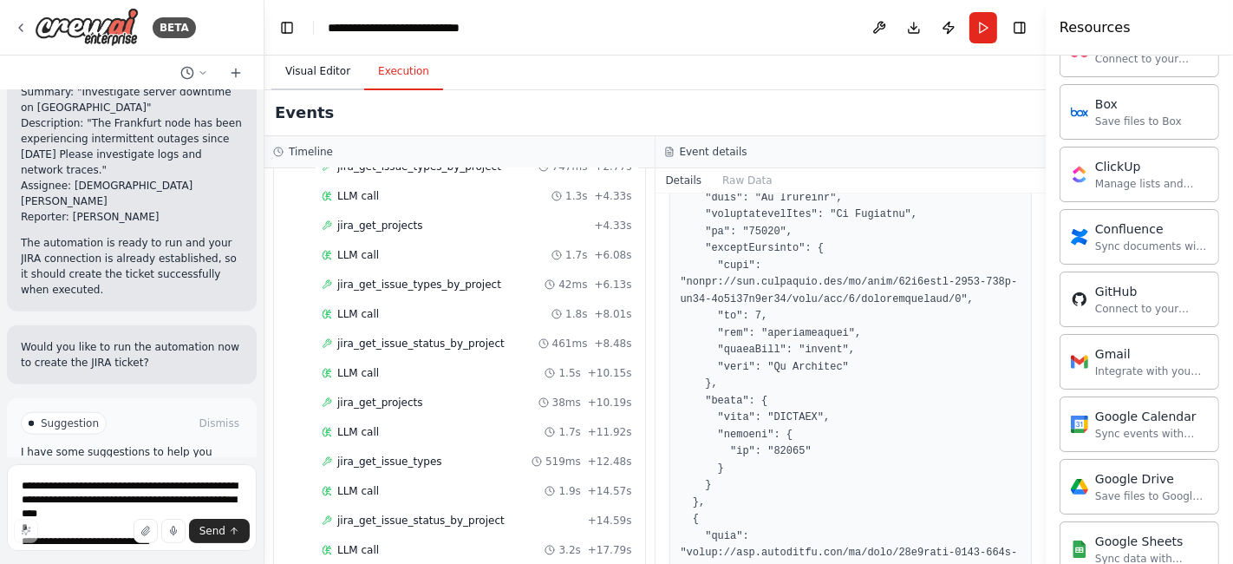
click at [297, 72] on button "Visual Editor" at bounding box center [317, 72] width 93 height 36
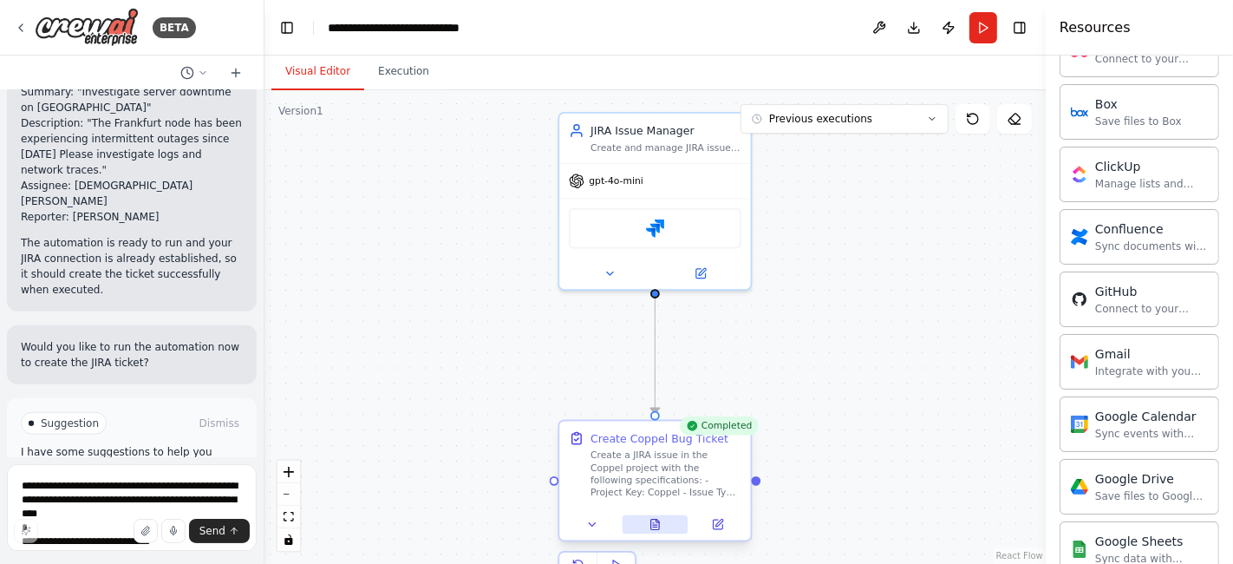
click at [655, 527] on icon at bounding box center [655, 524] width 9 height 10
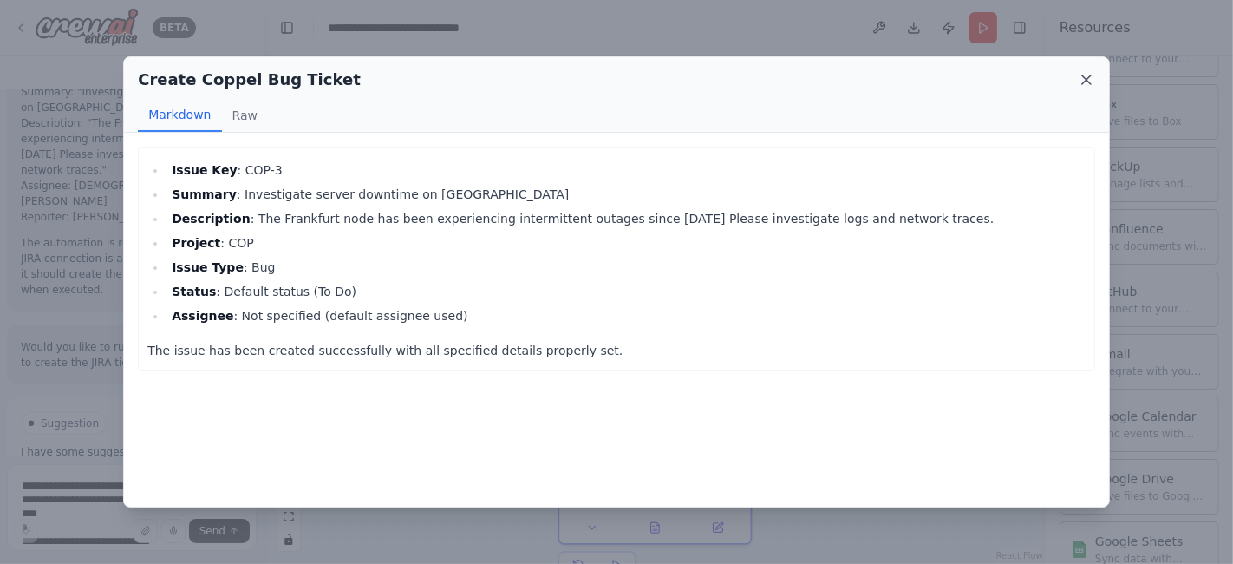
click at [1080, 76] on icon at bounding box center [1086, 79] width 17 height 17
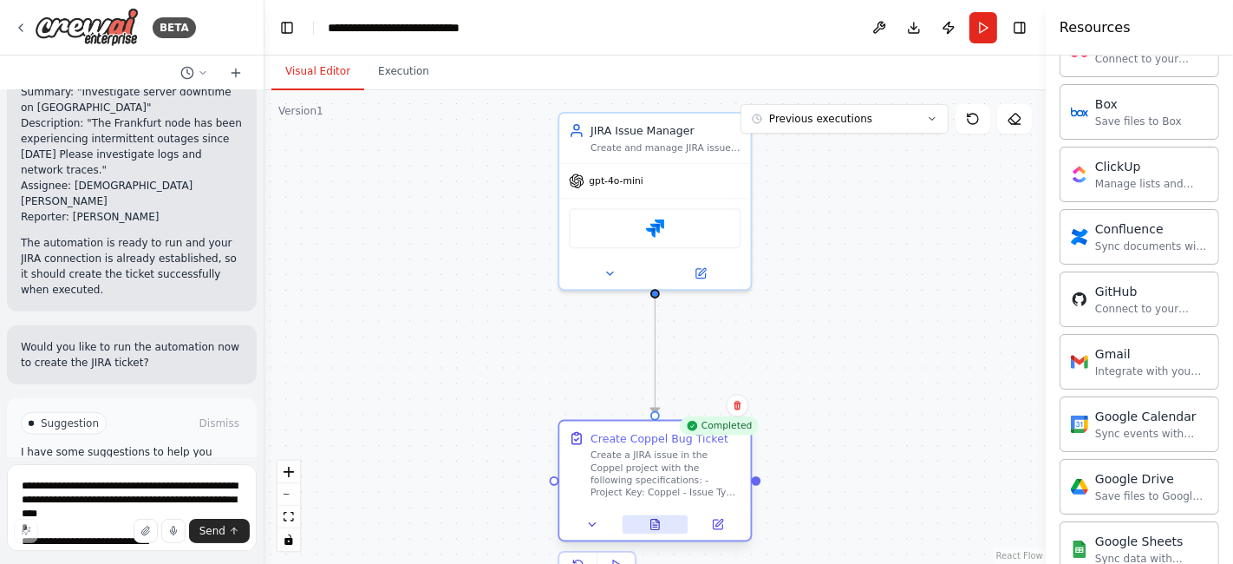
click at [658, 526] on icon at bounding box center [655, 524] width 9 height 10
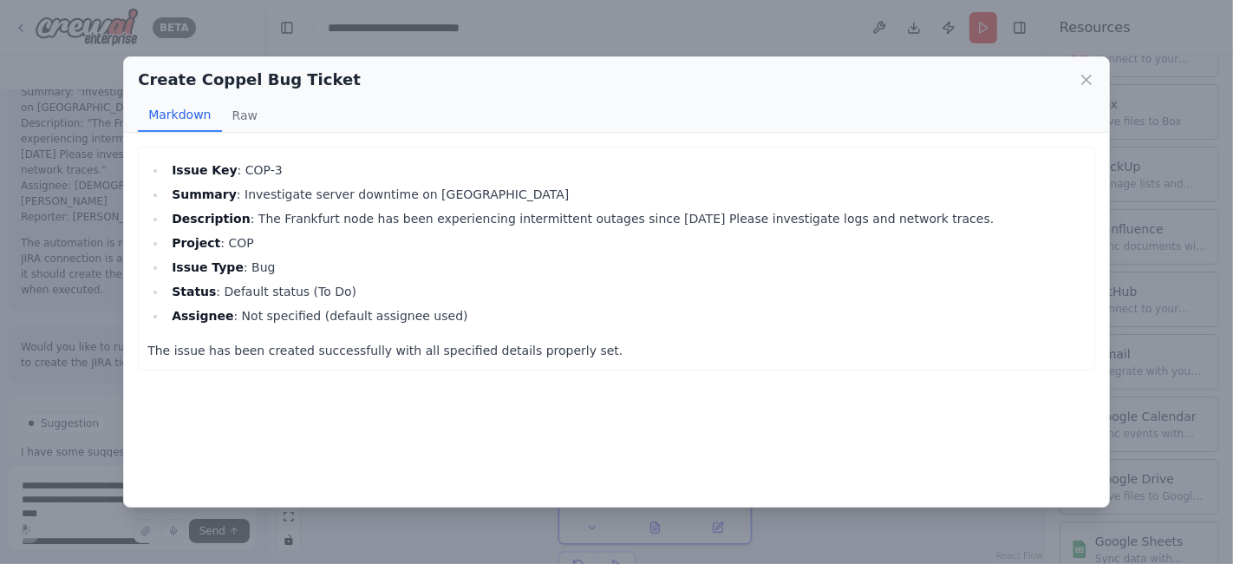
click at [1089, 88] on div "Create Coppel Bug Ticket" at bounding box center [616, 80] width 957 height 24
click at [1084, 83] on icon at bounding box center [1086, 79] width 17 height 17
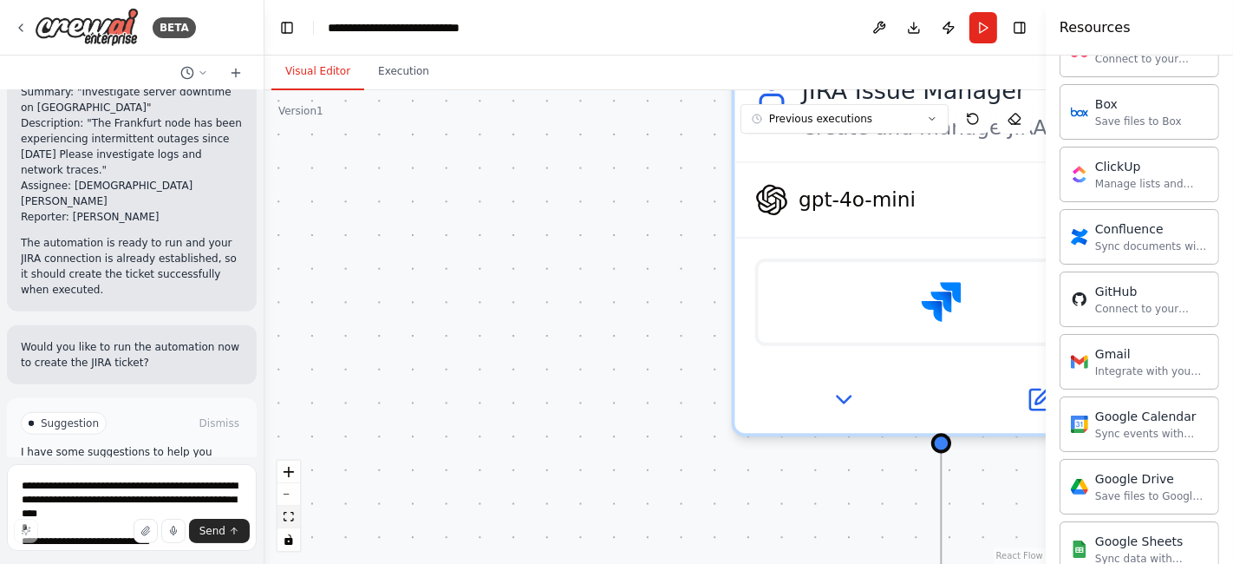
click at [284, 519] on icon "fit view" at bounding box center [289, 517] width 10 height 10
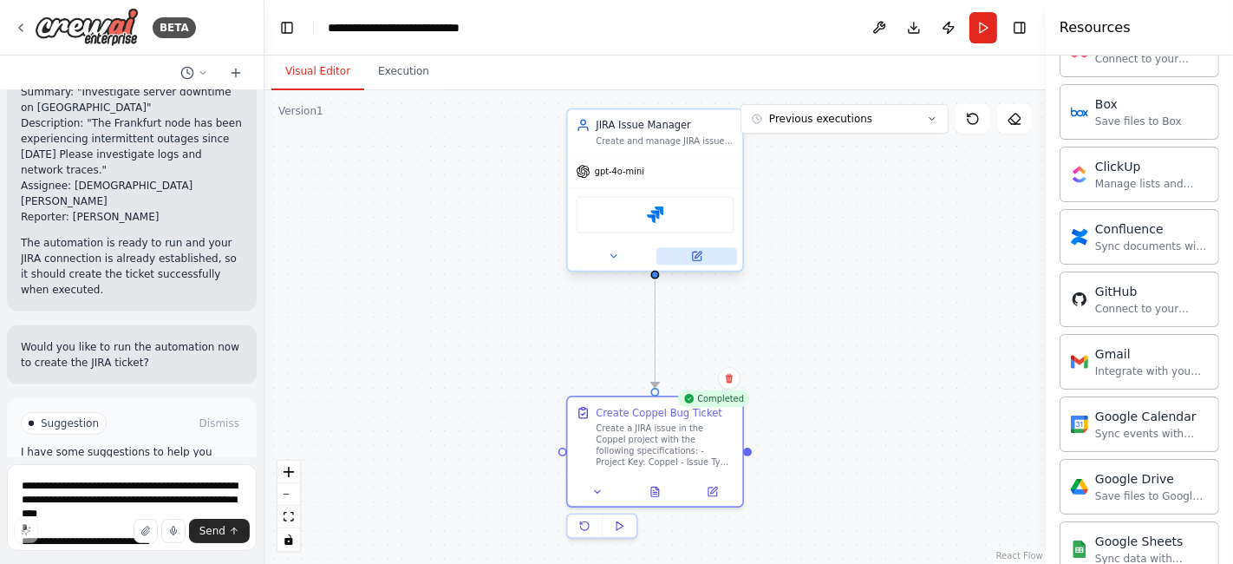
click at [700, 258] on icon at bounding box center [697, 255] width 9 height 9
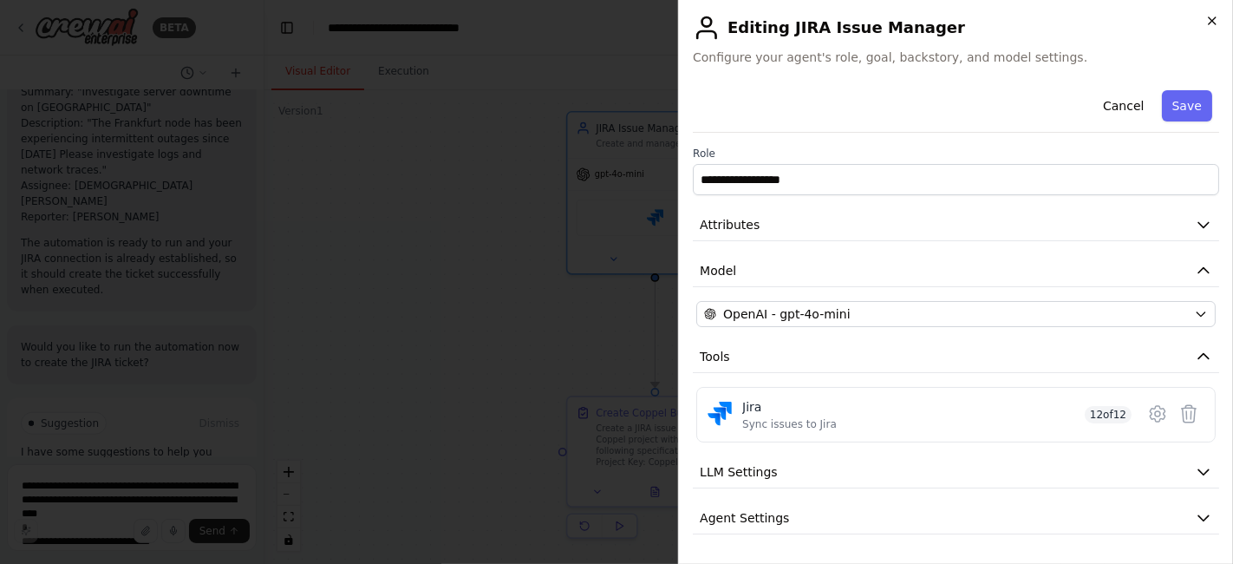
click at [1214, 22] on icon "button" at bounding box center [1212, 21] width 14 height 14
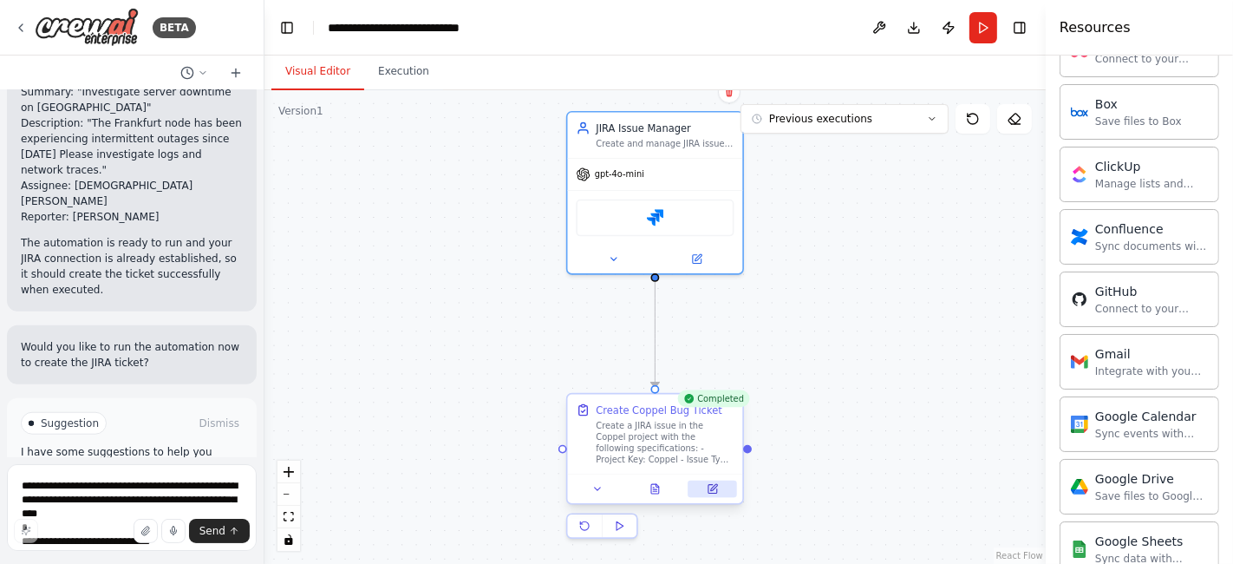
click at [720, 487] on button at bounding box center [713, 488] width 49 height 17
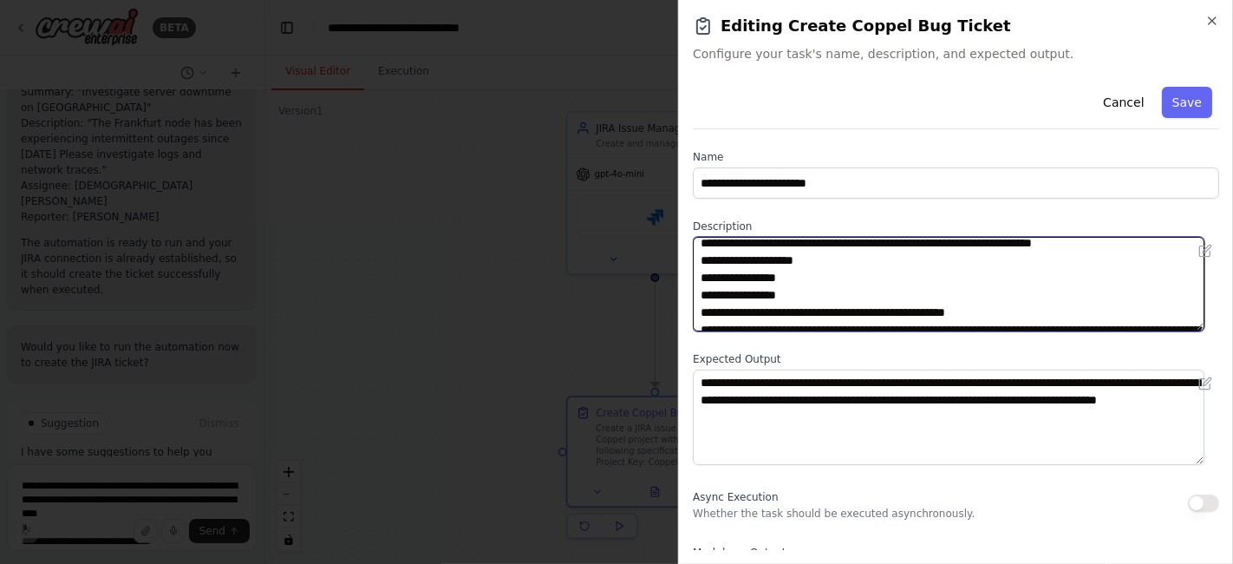
scroll to position [15, 0]
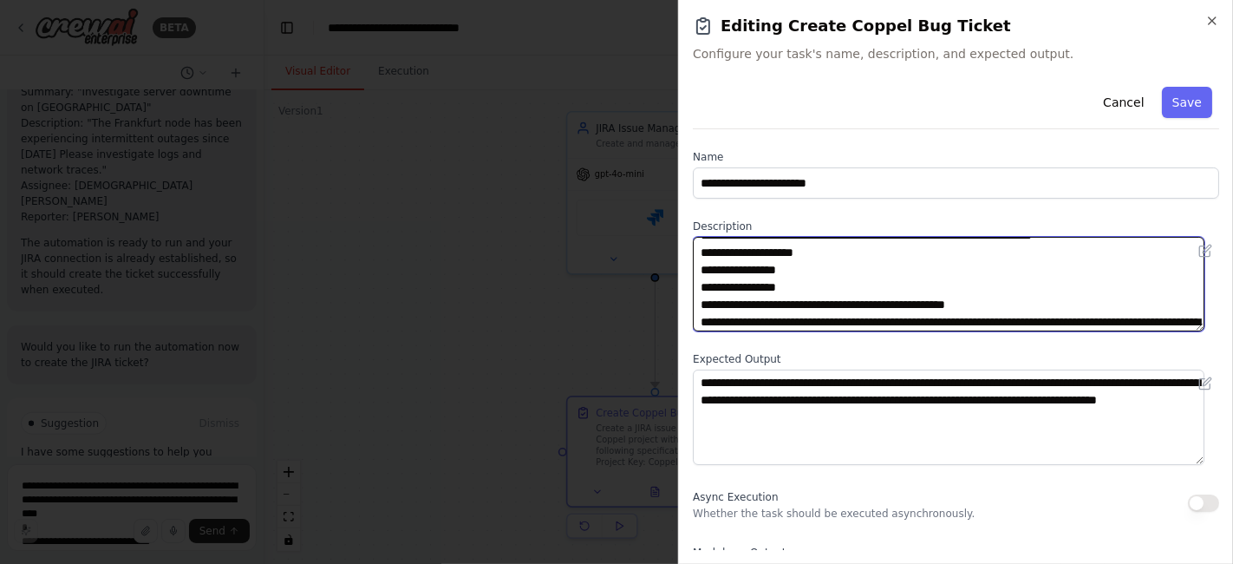
drag, startPoint x: 765, startPoint y: 317, endPoint x: 1013, endPoint y: 303, distance: 248.4
click at [1013, 303] on textarea "**********" at bounding box center [949, 284] width 512 height 95
click at [847, 323] on textarea "**********" at bounding box center [949, 284] width 512 height 95
drag, startPoint x: 1146, startPoint y: 322, endPoint x: 1152, endPoint y: 333, distance: 12.4
click at [1146, 323] on textarea "**********" at bounding box center [949, 284] width 512 height 95
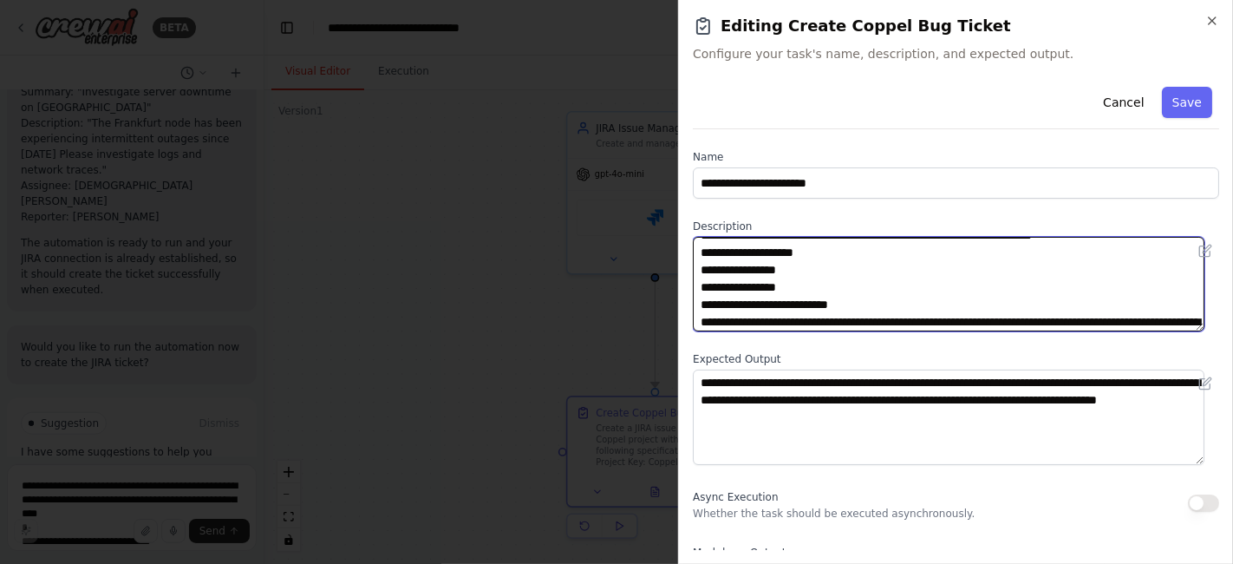
click at [1149, 325] on textarea "**********" at bounding box center [949, 284] width 512 height 95
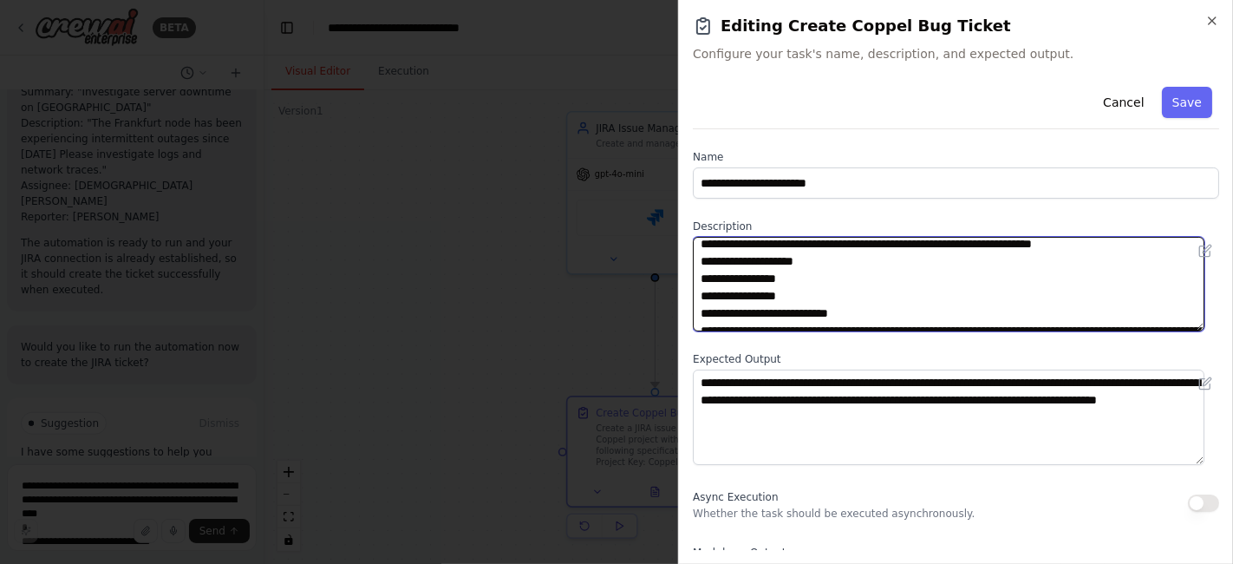
scroll to position [0, 0]
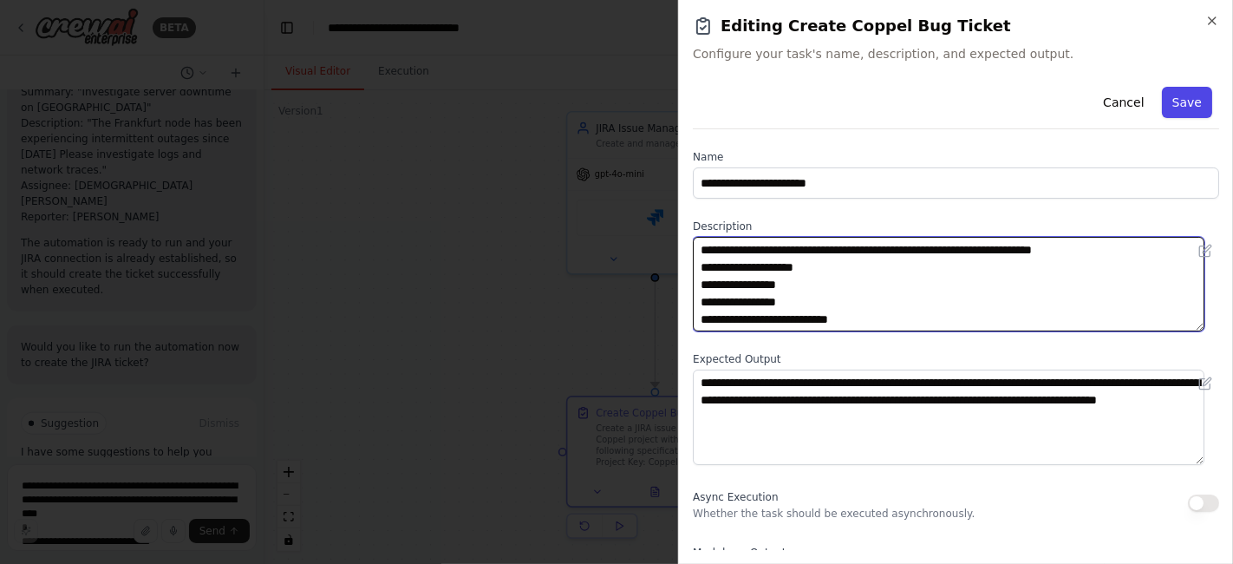
type textarea "**********"
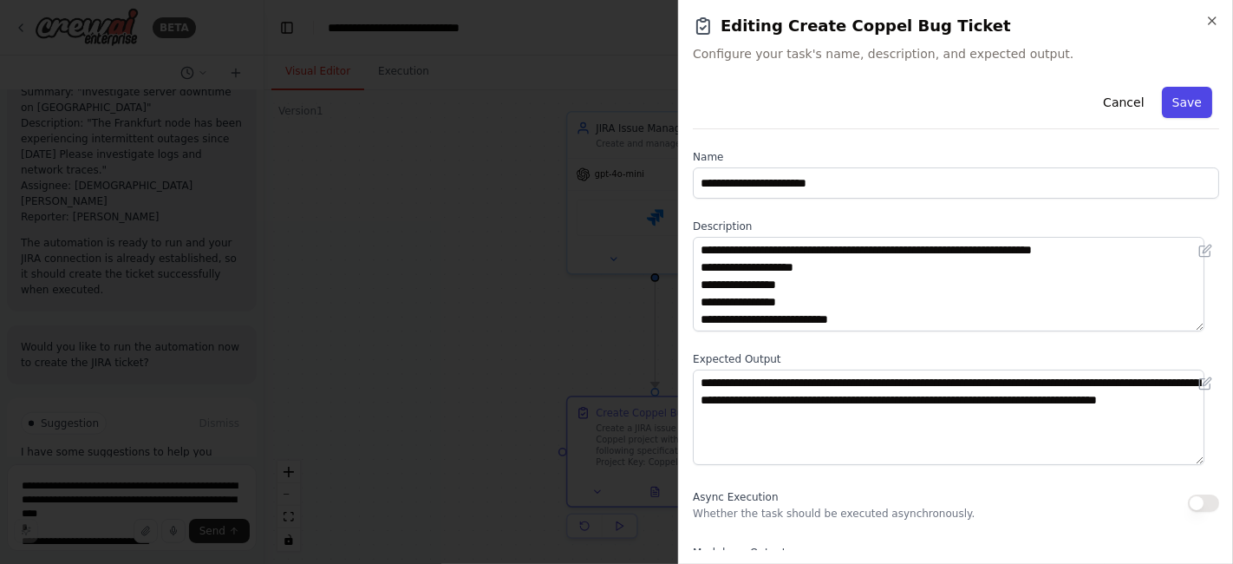
click at [1180, 100] on button "Save" at bounding box center [1187, 102] width 50 height 31
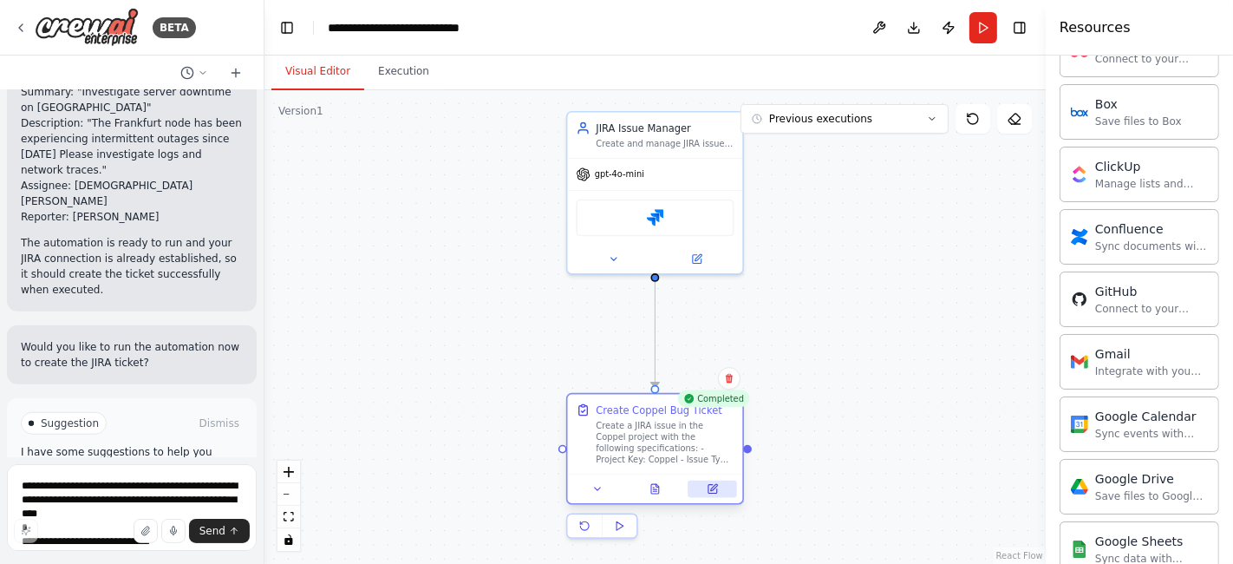
click at [715, 489] on icon at bounding box center [712, 489] width 9 height 9
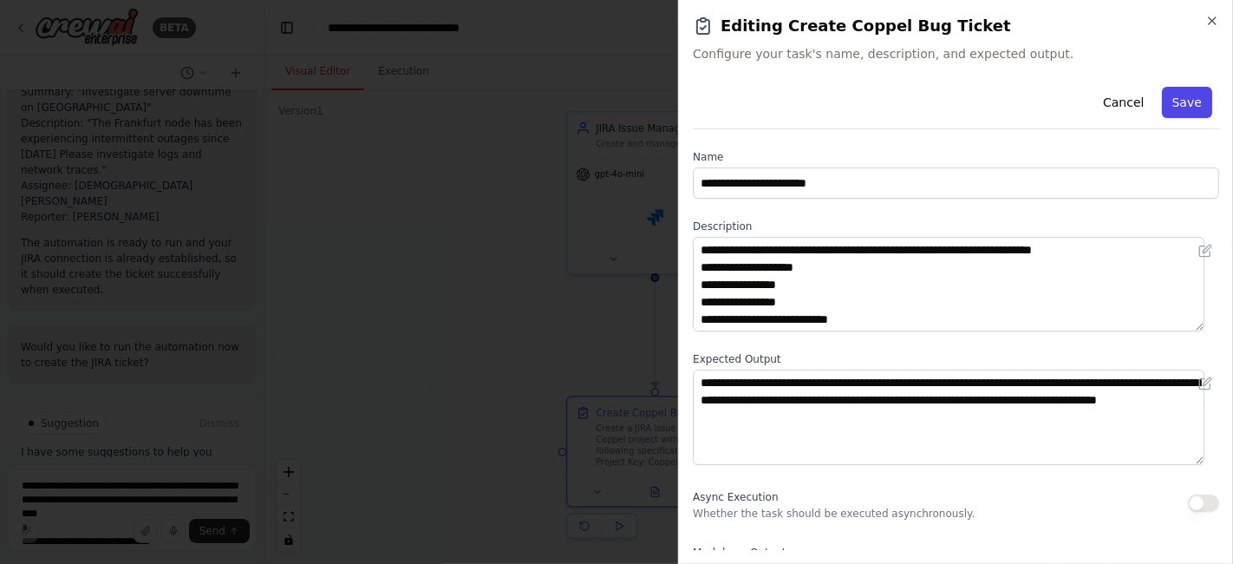
click at [1172, 100] on button "Save" at bounding box center [1187, 102] width 50 height 31
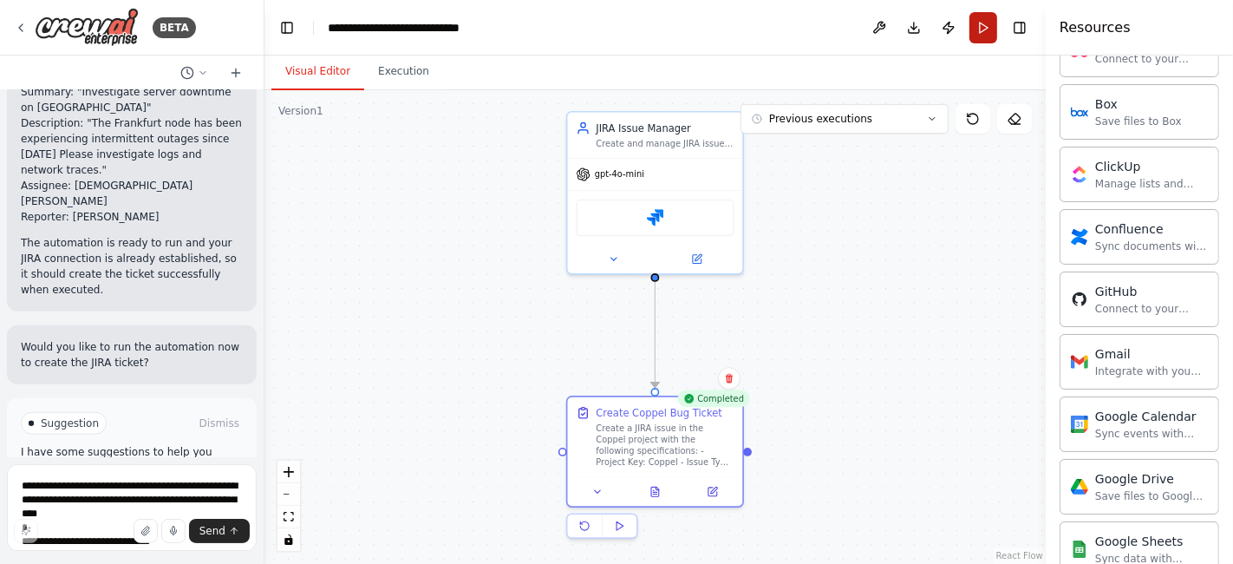
click at [993, 18] on button "Run" at bounding box center [983, 27] width 28 height 31
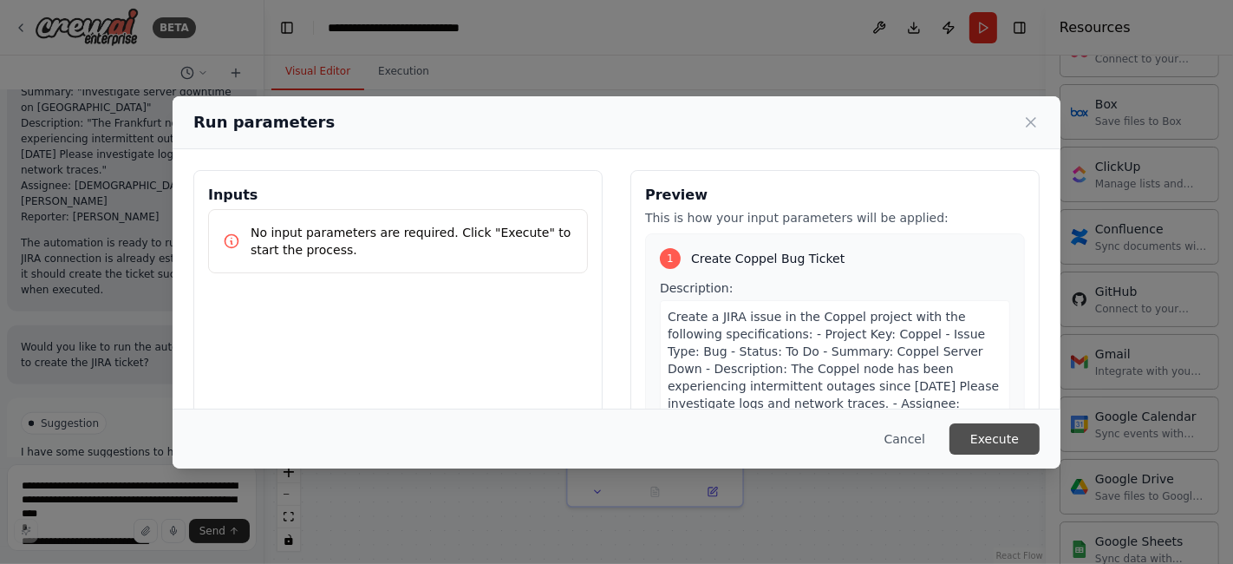
click at [976, 440] on button "Execute" at bounding box center [995, 438] width 90 height 31
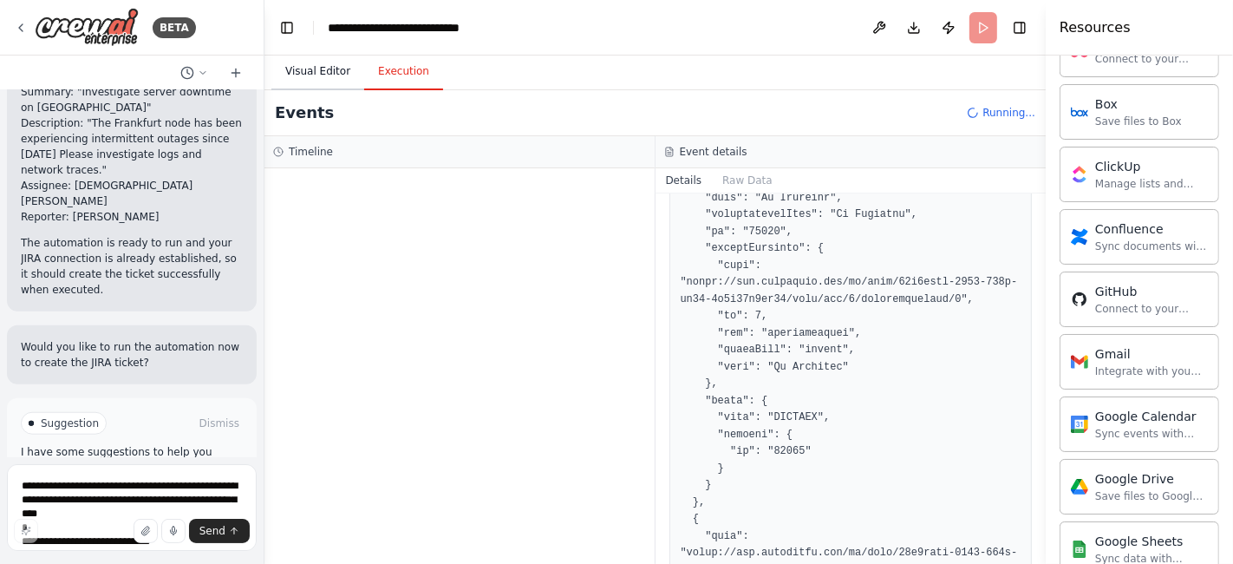
click at [314, 74] on button "Visual Editor" at bounding box center [317, 72] width 93 height 36
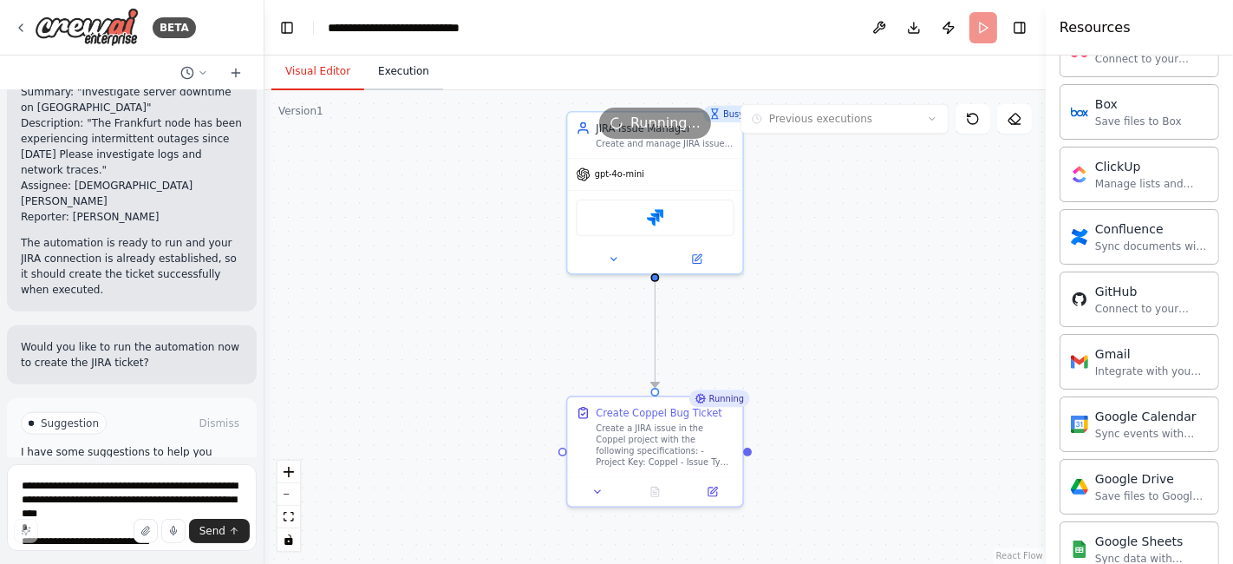
click at [391, 75] on button "Execution" at bounding box center [403, 72] width 79 height 36
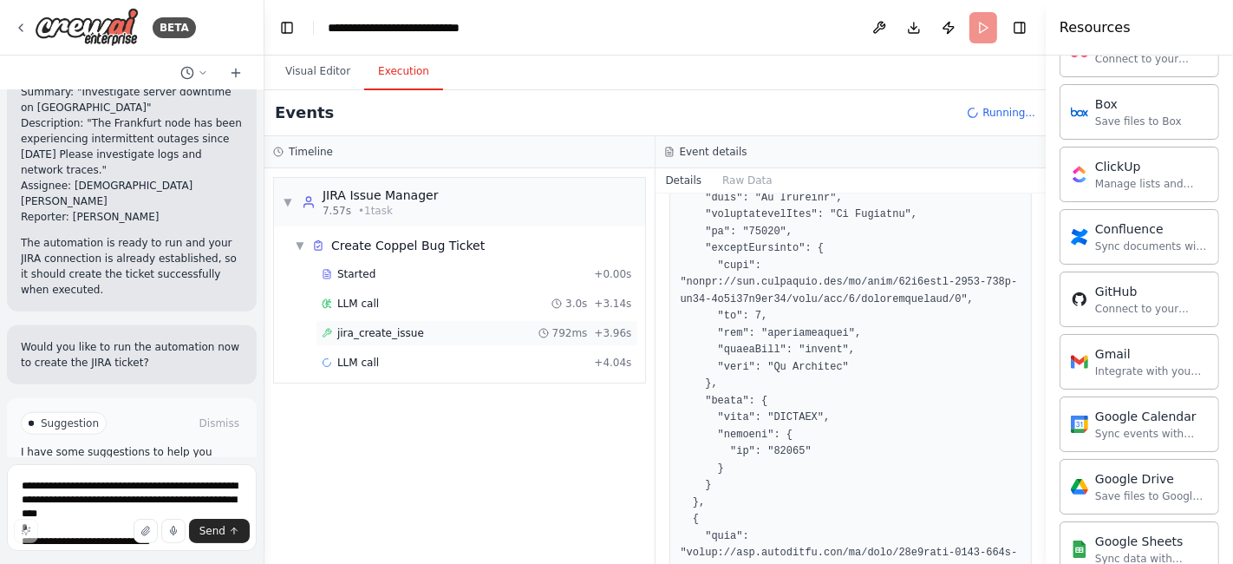
click at [401, 328] on span "jira_create_issue" at bounding box center [380, 333] width 87 height 14
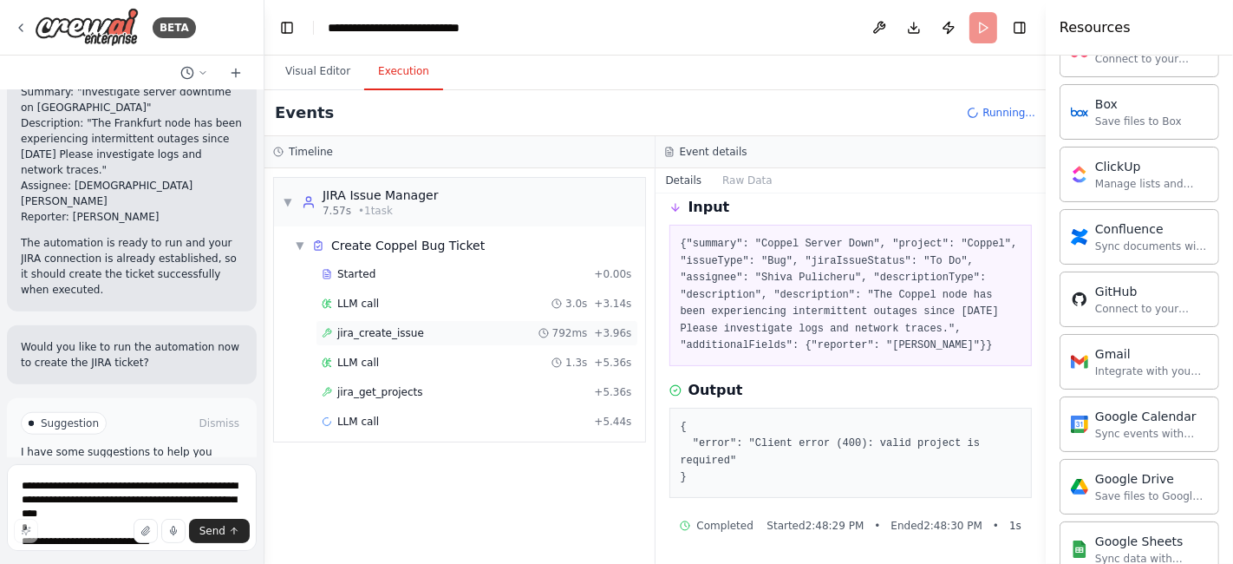
scroll to position [67, 0]
click at [403, 390] on span "jira_get_projects" at bounding box center [380, 392] width 86 height 14
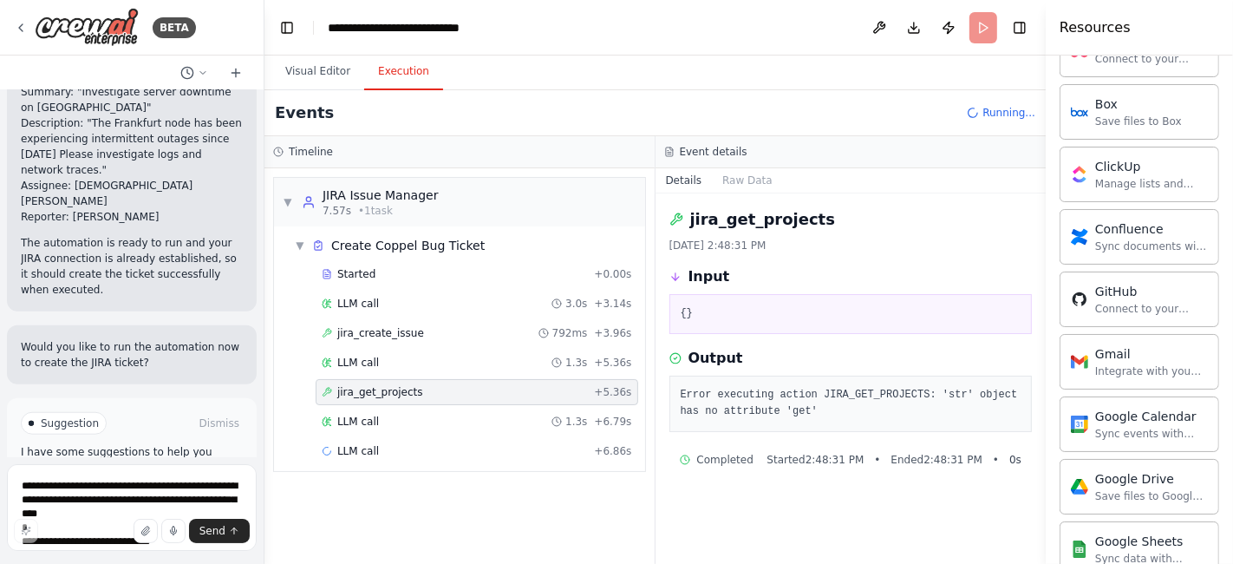
scroll to position [0, 0]
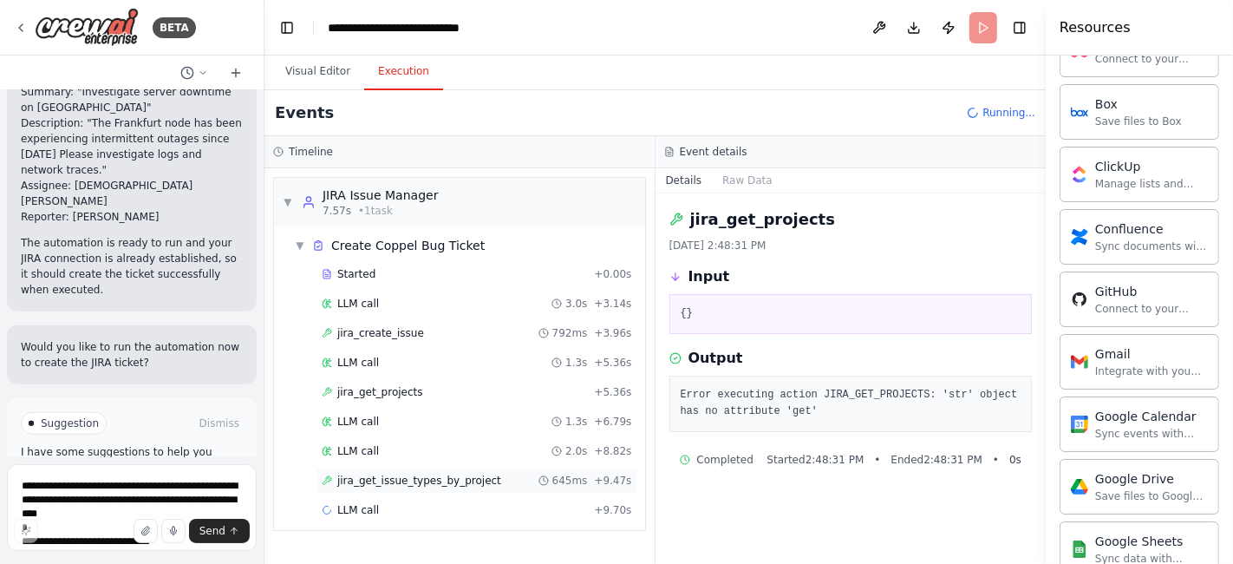
click at [406, 468] on div "jira_get_issue_types_by_project 645ms + 9.47s" at bounding box center [477, 480] width 323 height 26
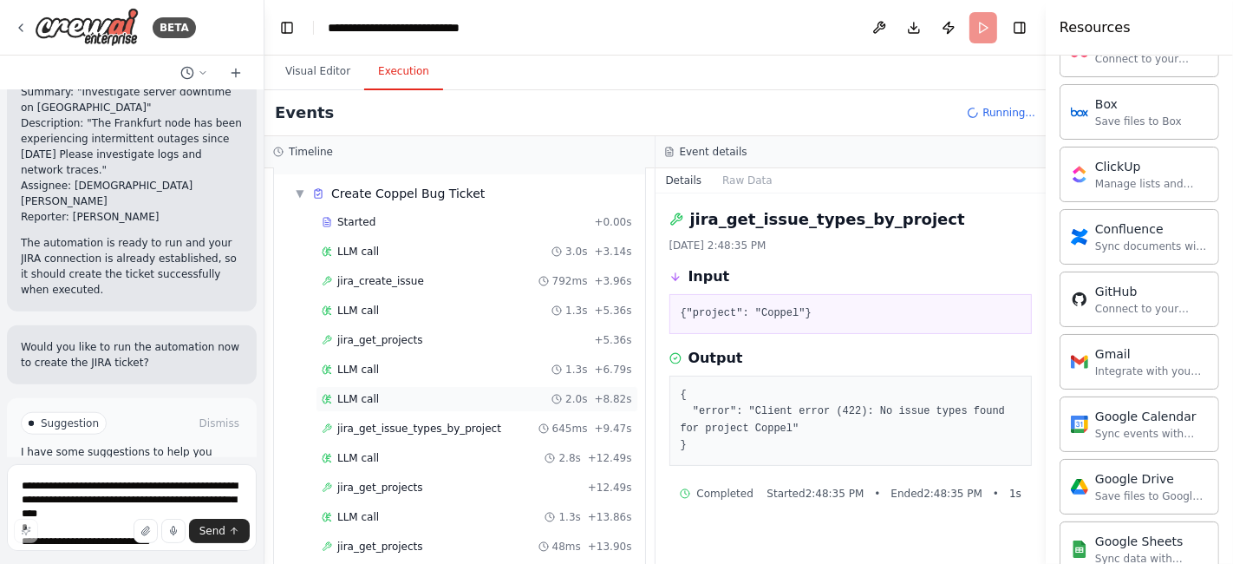
scroll to position [96, 0]
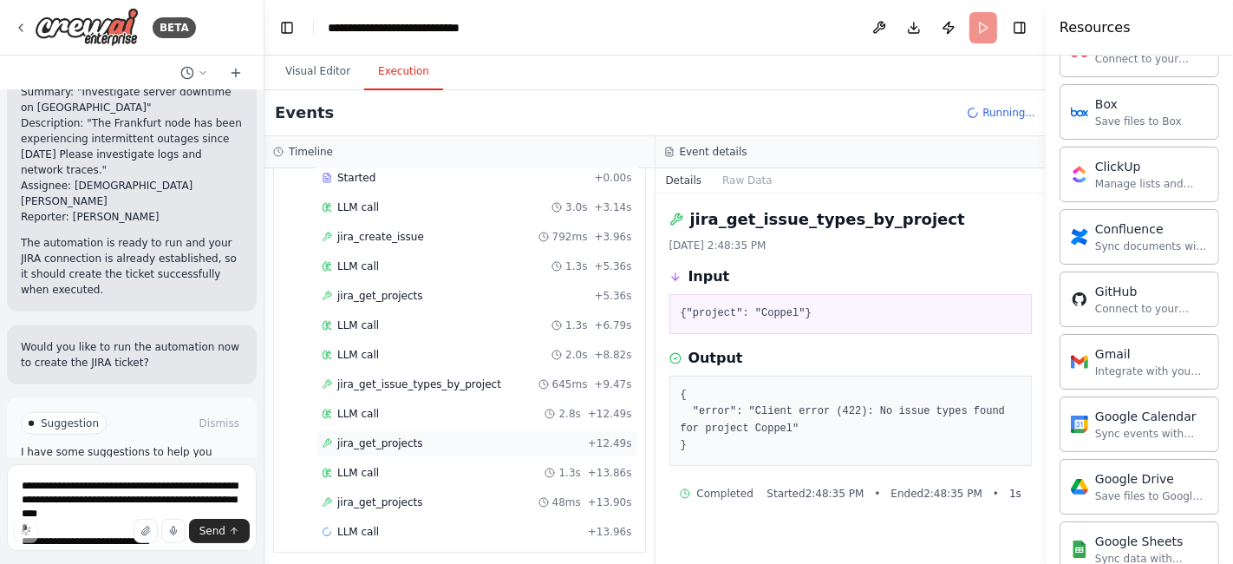
click at [388, 440] on span "jira_get_projects" at bounding box center [380, 443] width 86 height 14
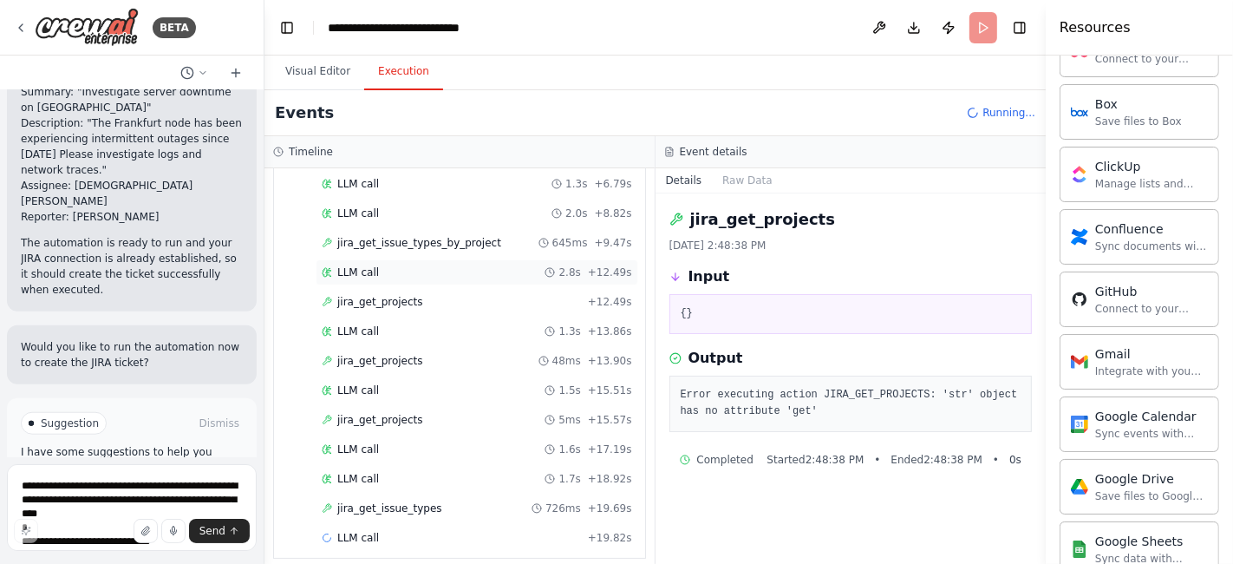
scroll to position [241, 0]
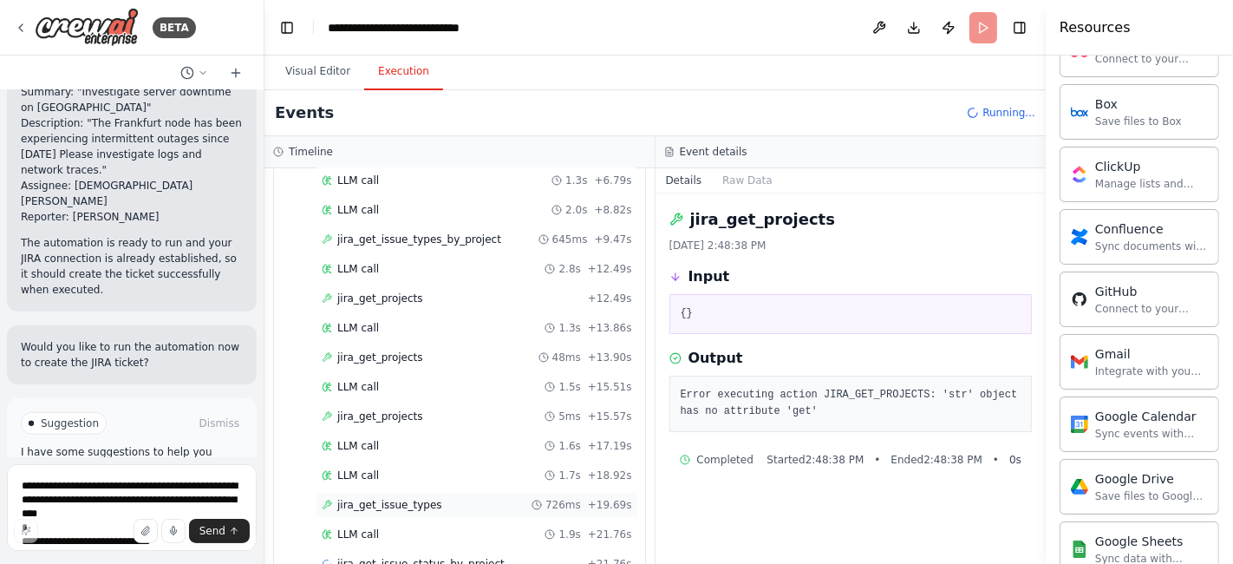
click at [434, 499] on div "jira_get_issue_types 726ms + 19.69s" at bounding box center [477, 505] width 310 height 14
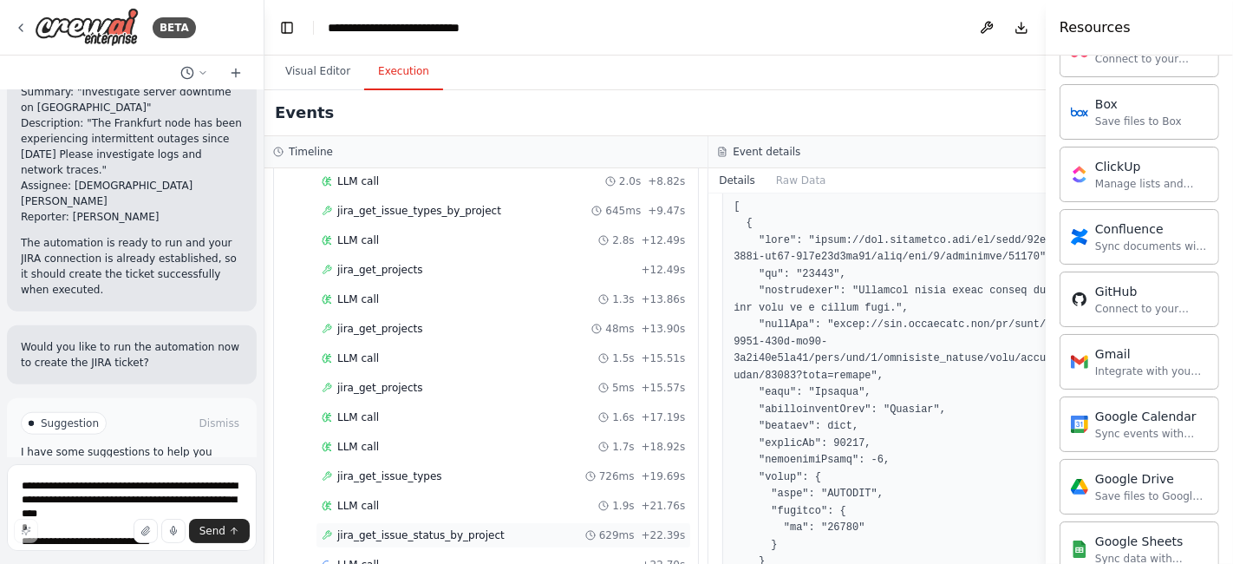
scroll to position [193, 0]
click at [471, 528] on span "jira_get_issue_status_by_project" at bounding box center [420, 535] width 167 height 14
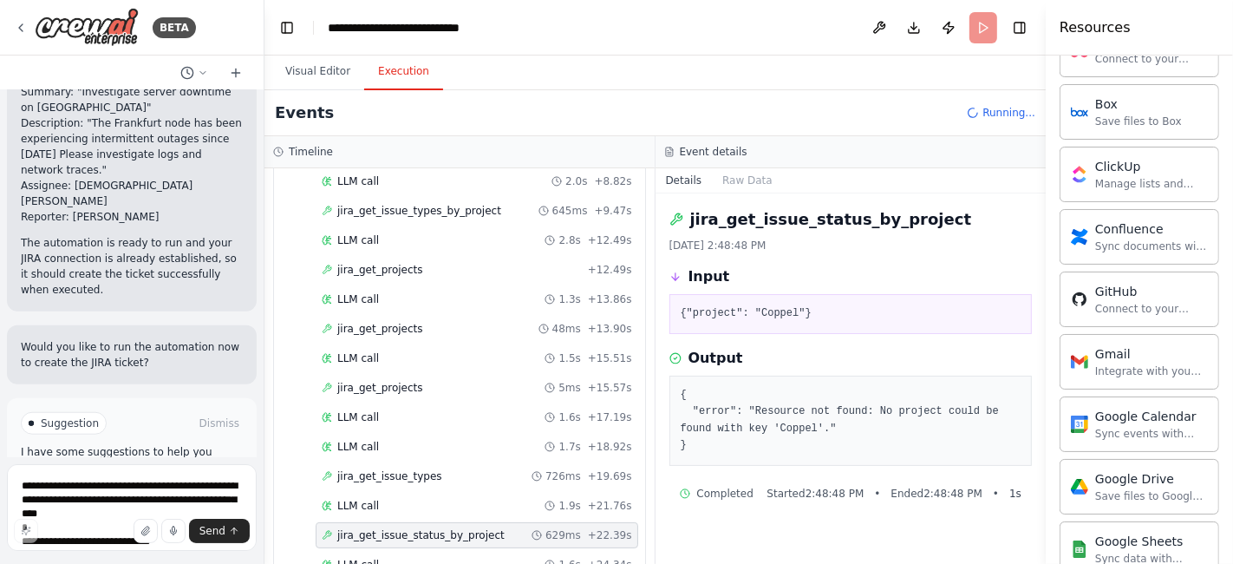
scroll to position [0, 0]
click at [379, 469] on span "jira_get_issue_types" at bounding box center [389, 476] width 105 height 14
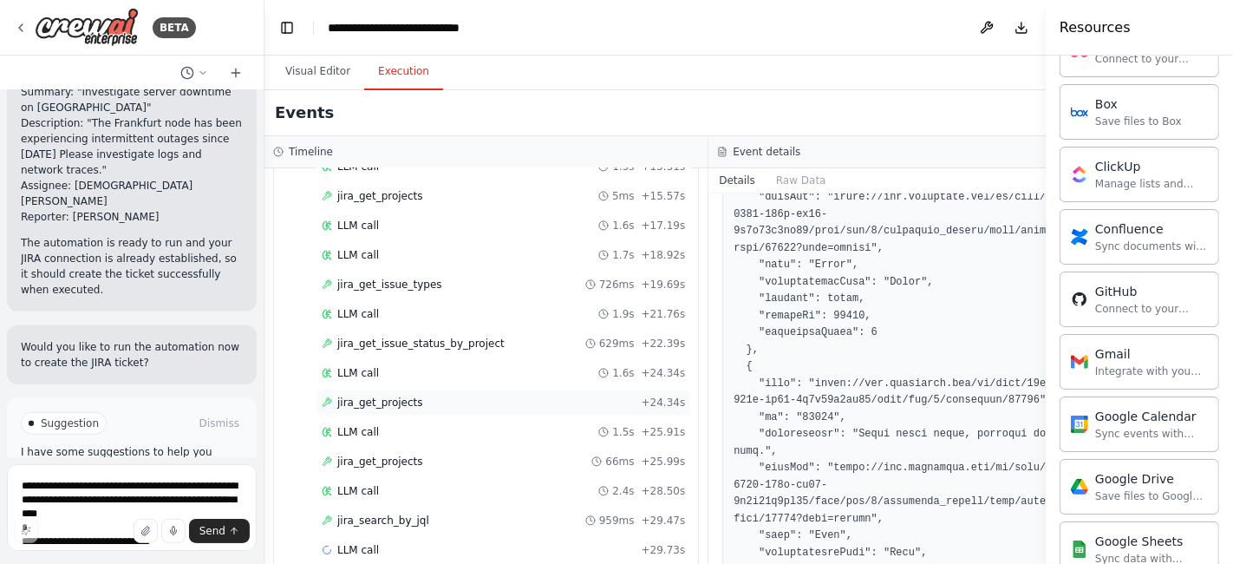
scroll to position [473, 0]
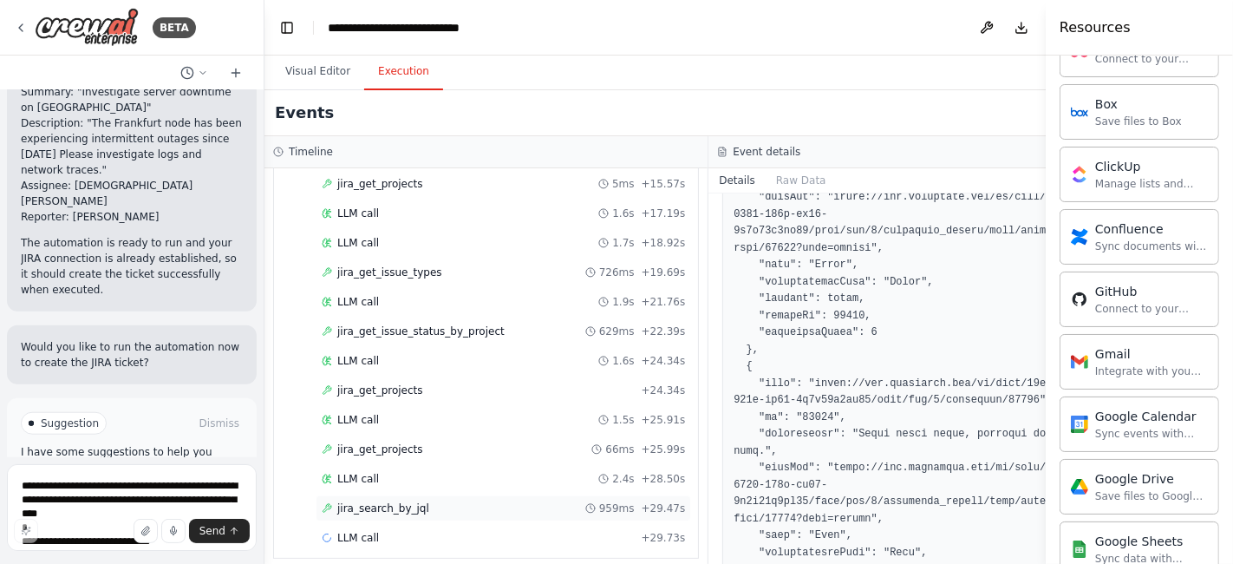
click at [406, 501] on span "jira_search_by_jql" at bounding box center [383, 508] width 92 height 14
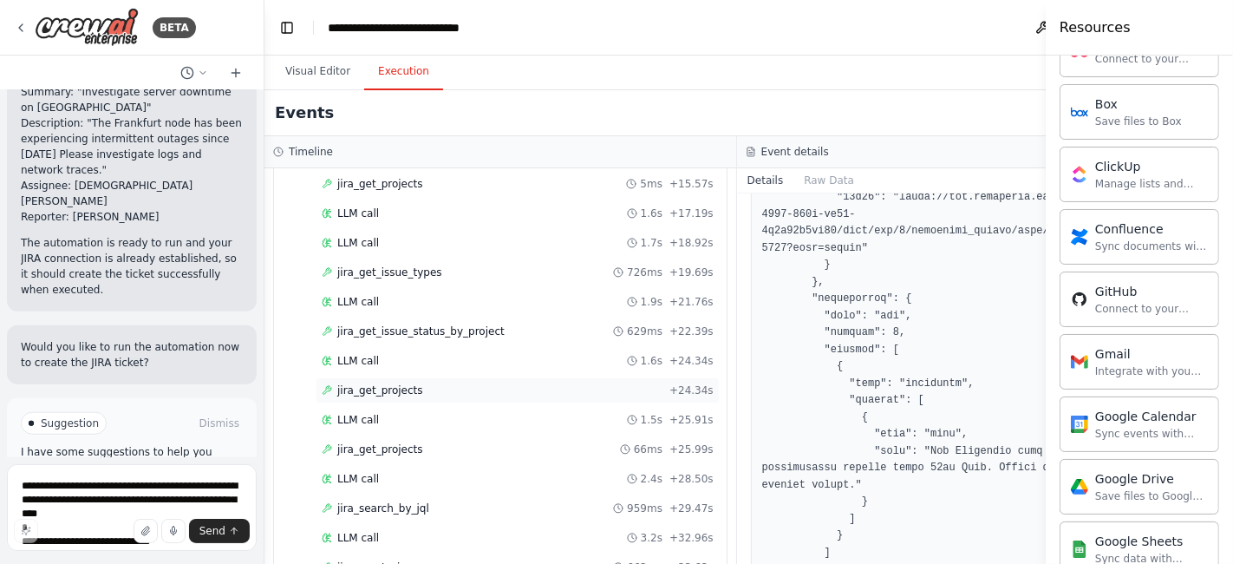
click at [411, 383] on div "jira_get_projects + 24.34s" at bounding box center [518, 390] width 392 height 14
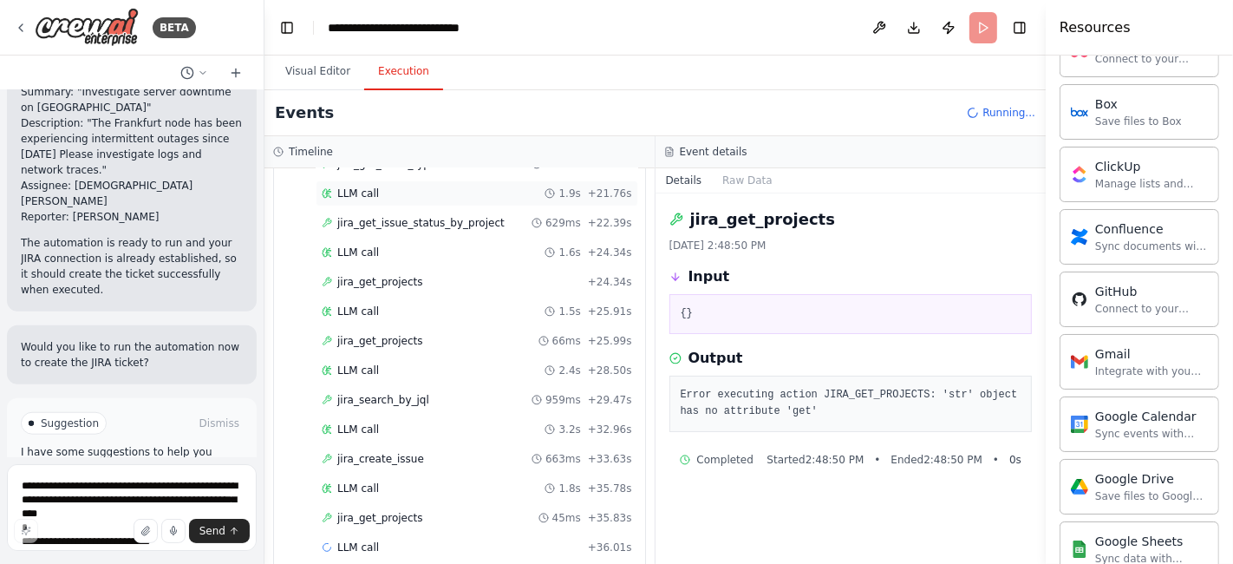
scroll to position [590, 0]
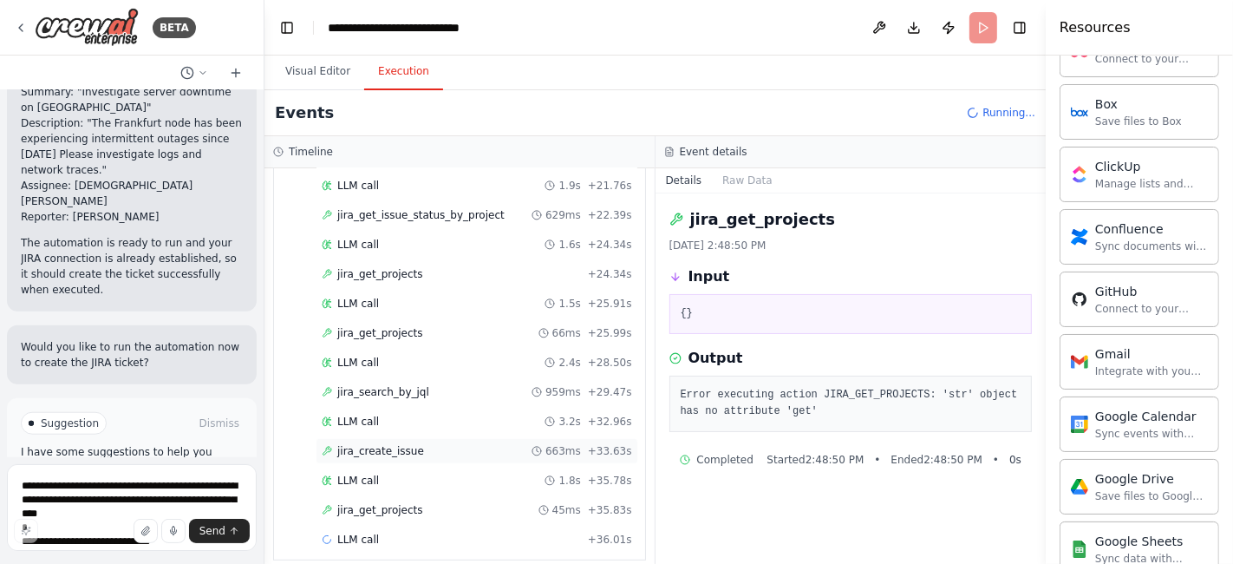
click at [407, 444] on span "jira_create_issue" at bounding box center [380, 451] width 87 height 14
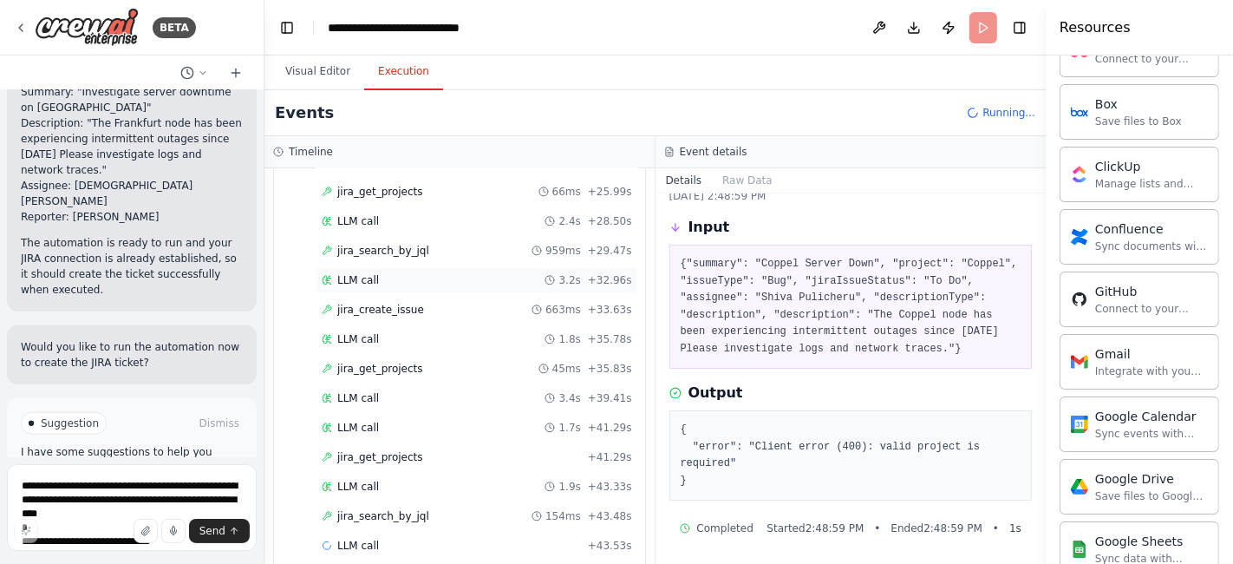
scroll to position [734, 0]
click at [301, 74] on button "Visual Editor" at bounding box center [317, 72] width 93 height 36
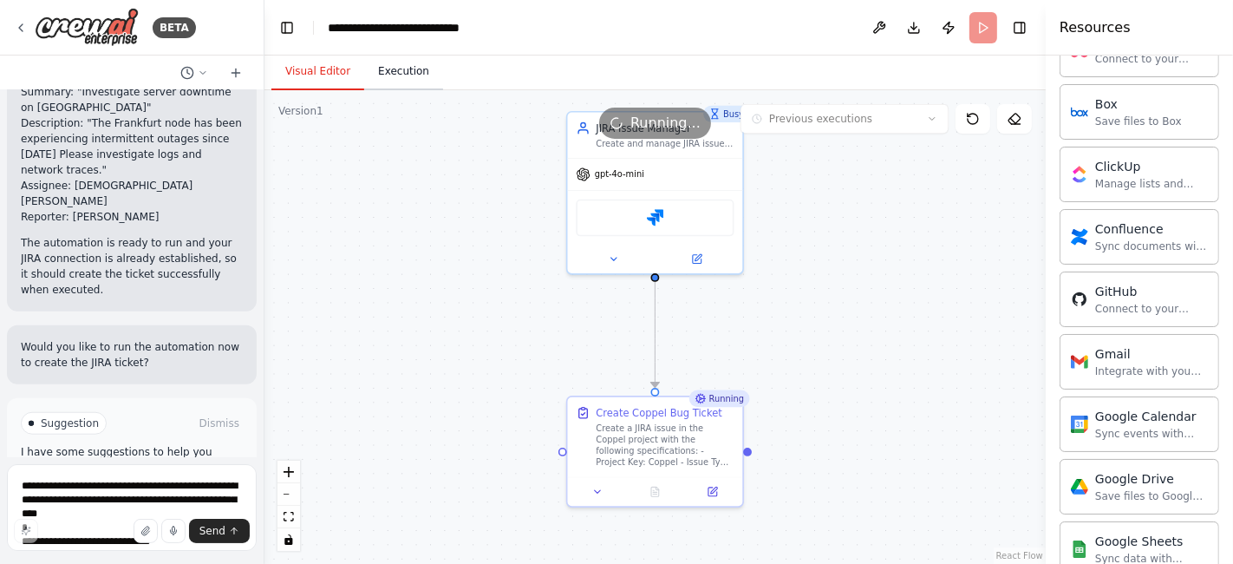
click at [389, 73] on button "Execution" at bounding box center [403, 72] width 79 height 36
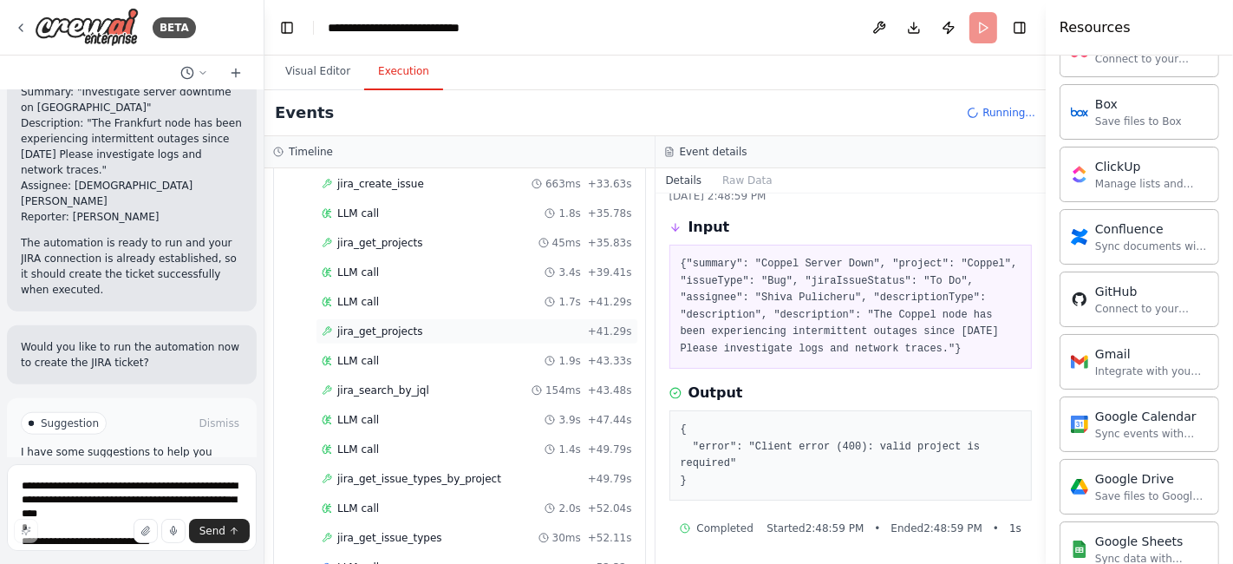
scroll to position [879, 0]
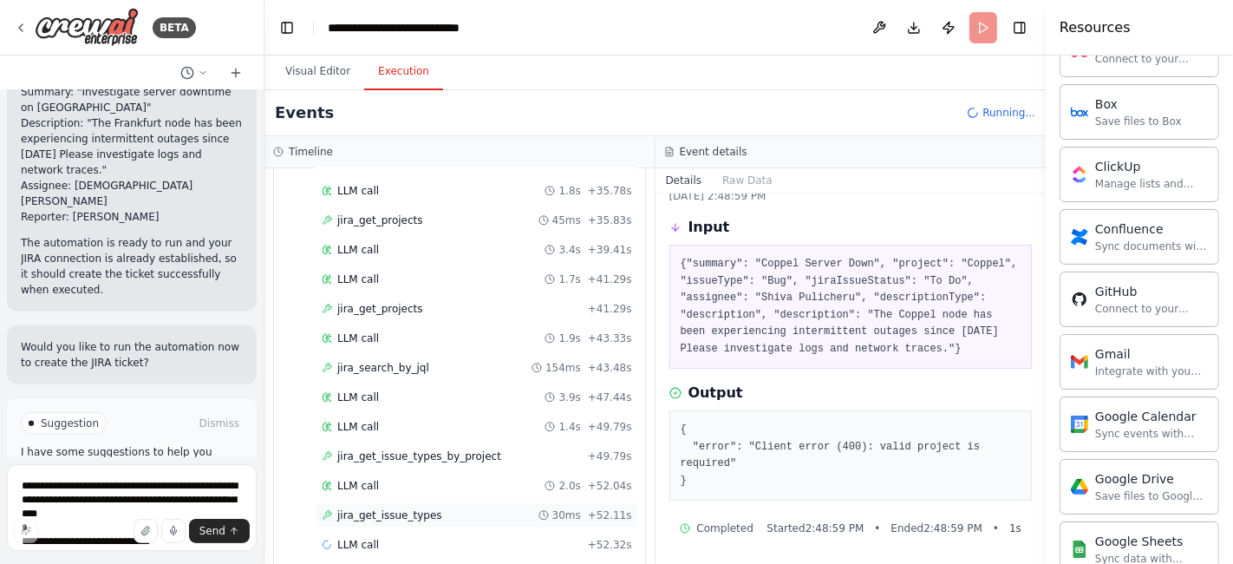
click at [376, 508] on span "jira_get_issue_types" at bounding box center [389, 515] width 105 height 14
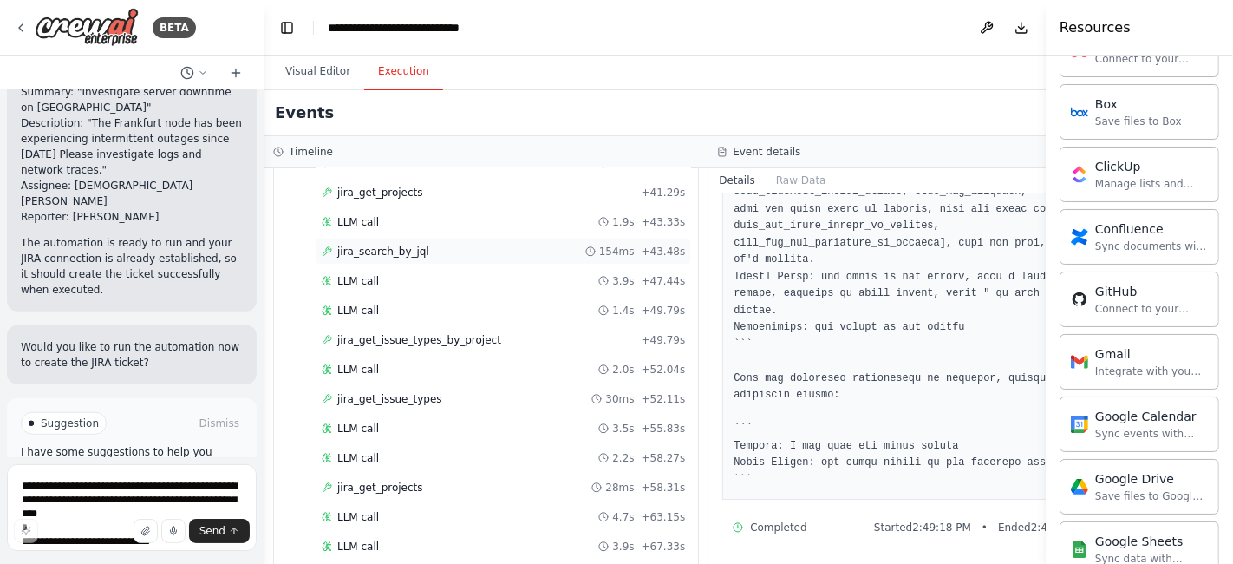
scroll to position [1025, 0]
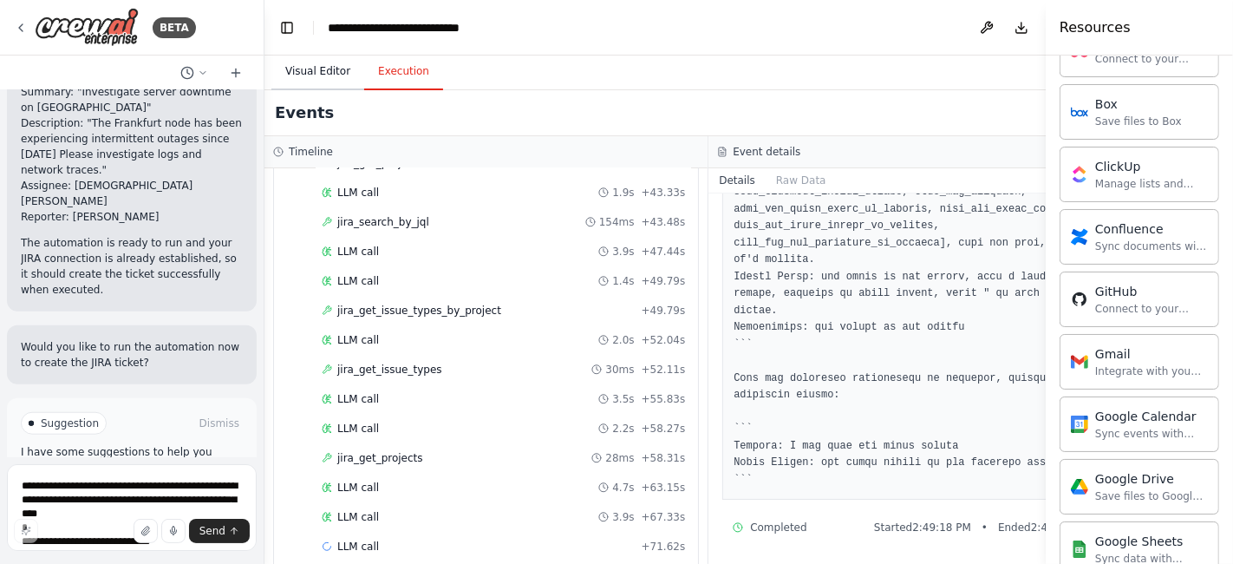
click at [311, 78] on button "Visual Editor" at bounding box center [317, 72] width 93 height 36
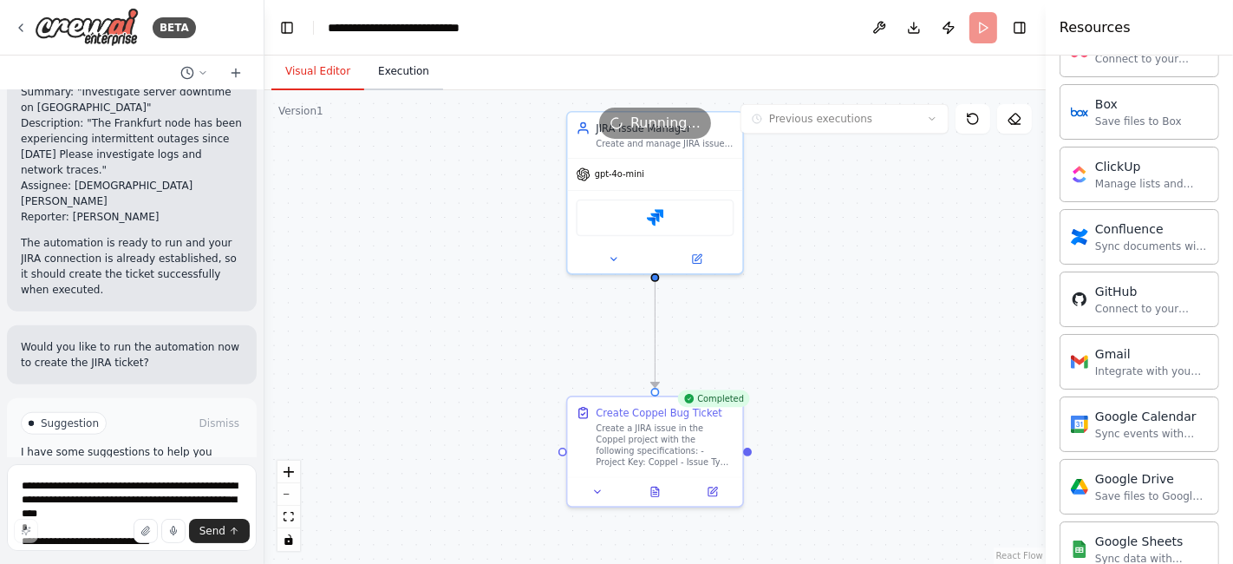
click at [401, 75] on button "Execution" at bounding box center [403, 72] width 79 height 36
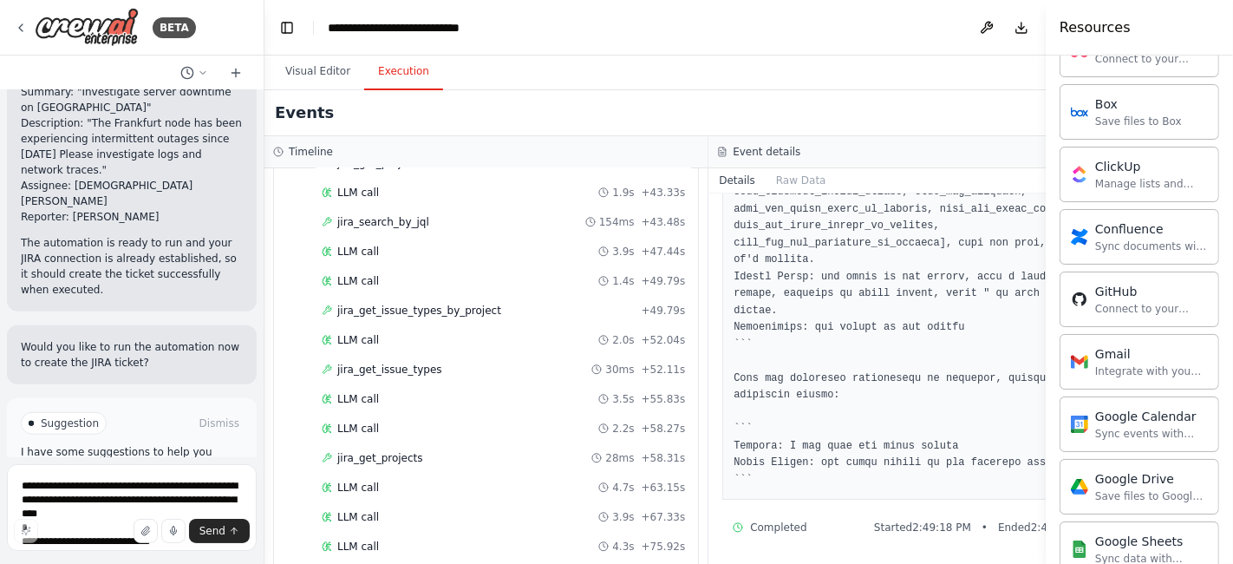
scroll to position [1054, 0]
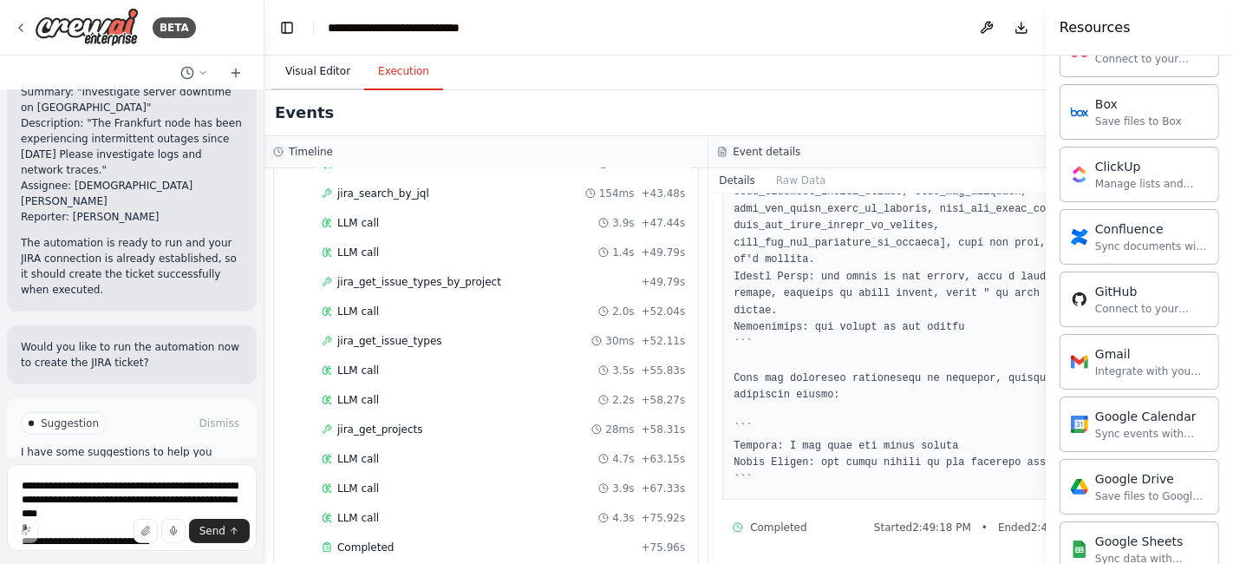
click at [317, 76] on button "Visual Editor" at bounding box center [317, 72] width 93 height 36
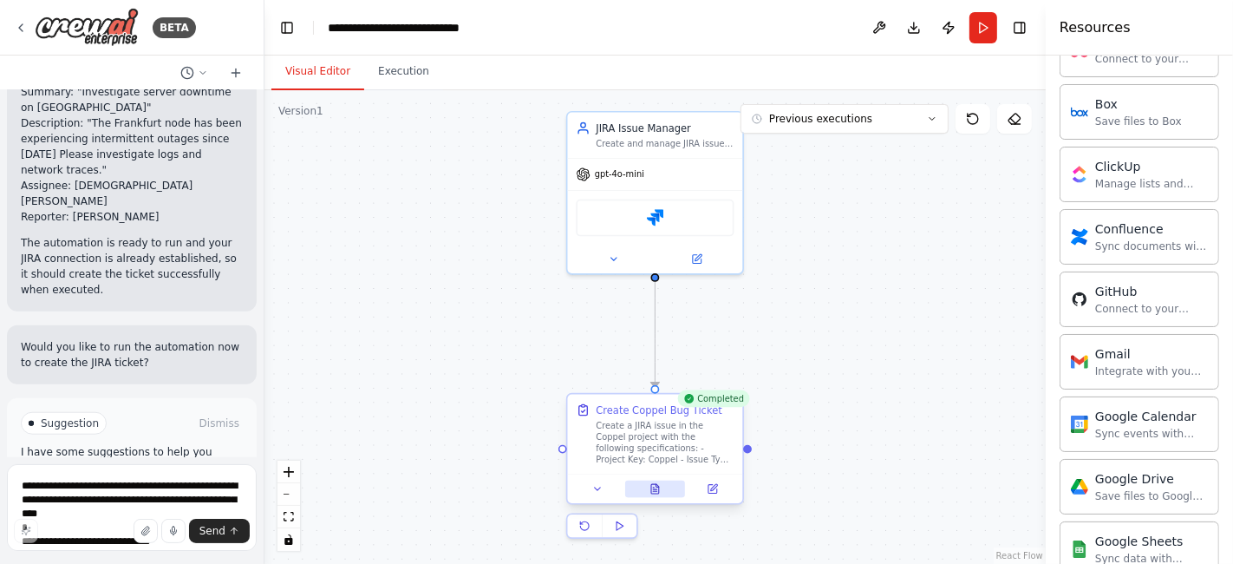
click at [661, 492] on button at bounding box center [655, 488] width 60 height 17
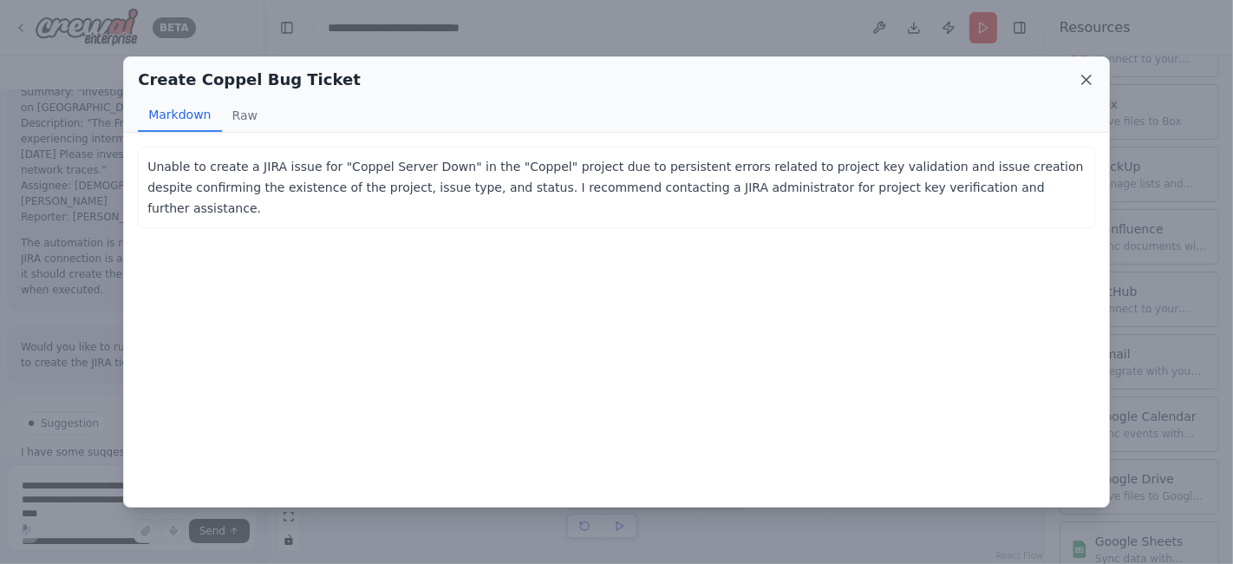
click at [1081, 78] on icon at bounding box center [1086, 79] width 17 height 17
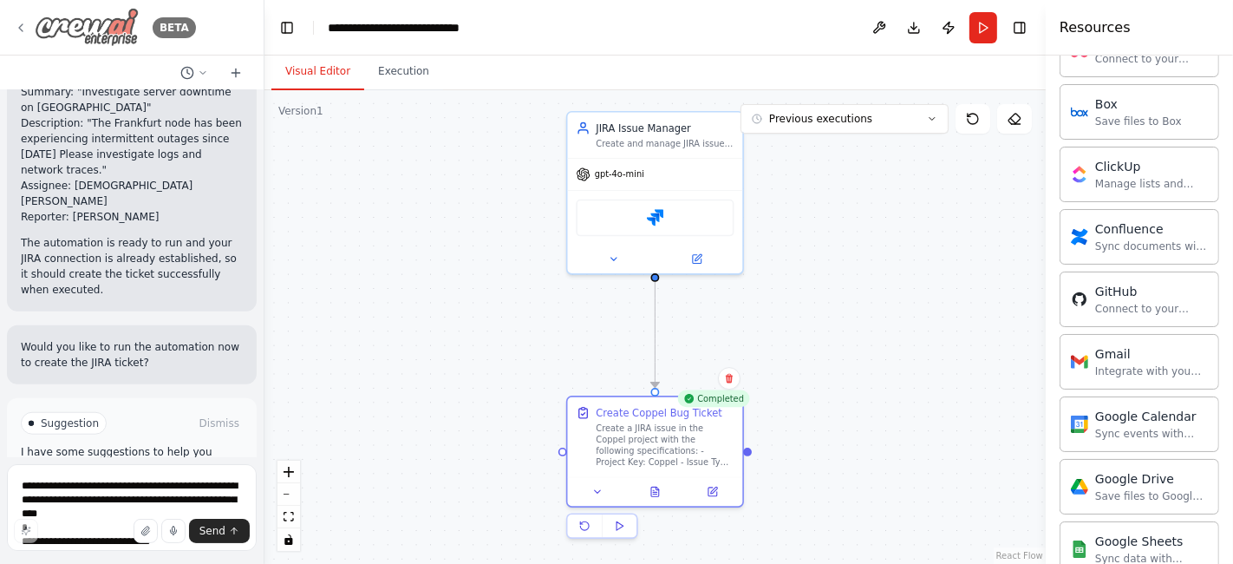
click at [16, 27] on icon at bounding box center [21, 28] width 14 height 14
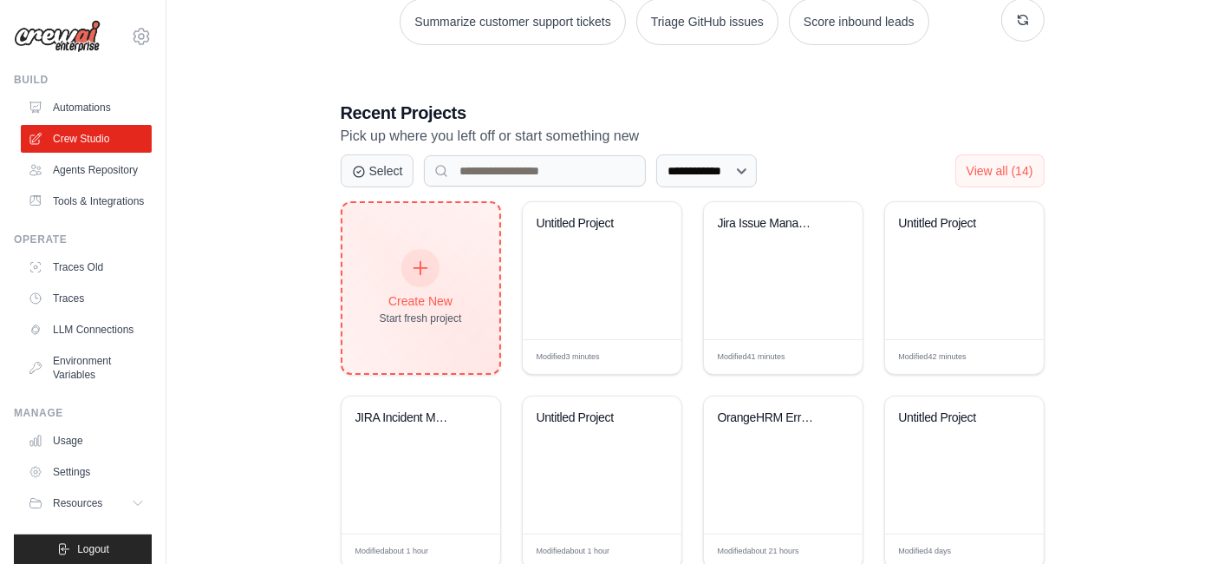
click at [421, 258] on icon at bounding box center [420, 267] width 19 height 19
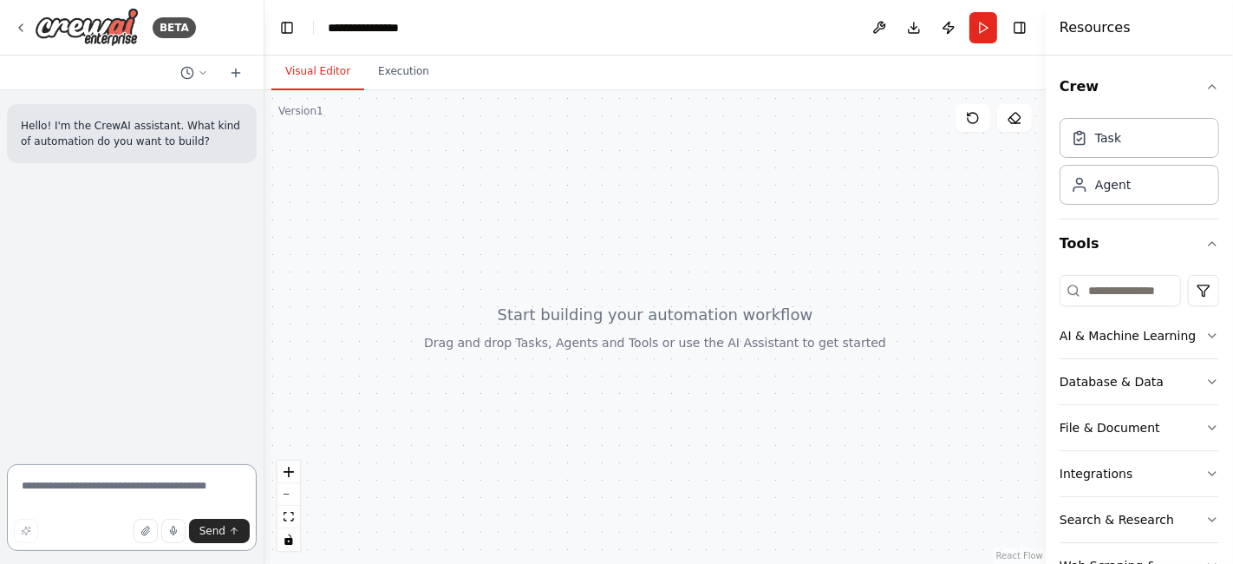
click at [96, 475] on textarea at bounding box center [132, 507] width 250 height 87
paste textarea "**********"
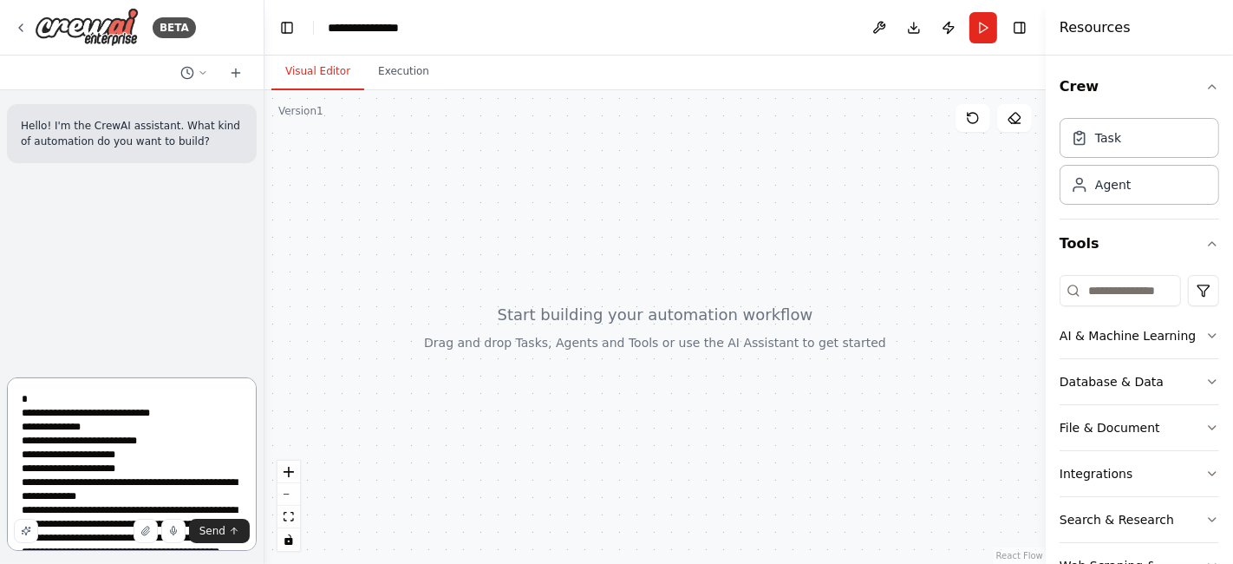
scroll to position [91, 0]
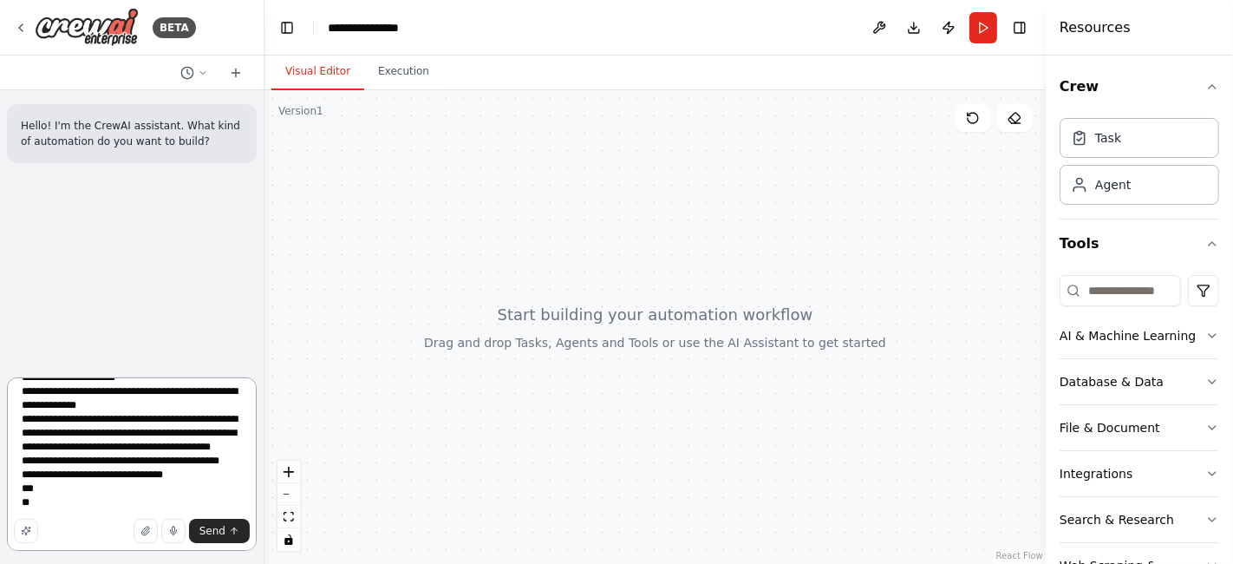
click at [160, 419] on textarea "**********" at bounding box center [132, 463] width 250 height 173
click at [76, 406] on textarea "**********" at bounding box center [132, 463] width 250 height 173
drag, startPoint x: 166, startPoint y: 491, endPoint x: 26, endPoint y: 494, distance: 139.7
click at [26, 494] on textarea "**********" at bounding box center [132, 463] width 250 height 173
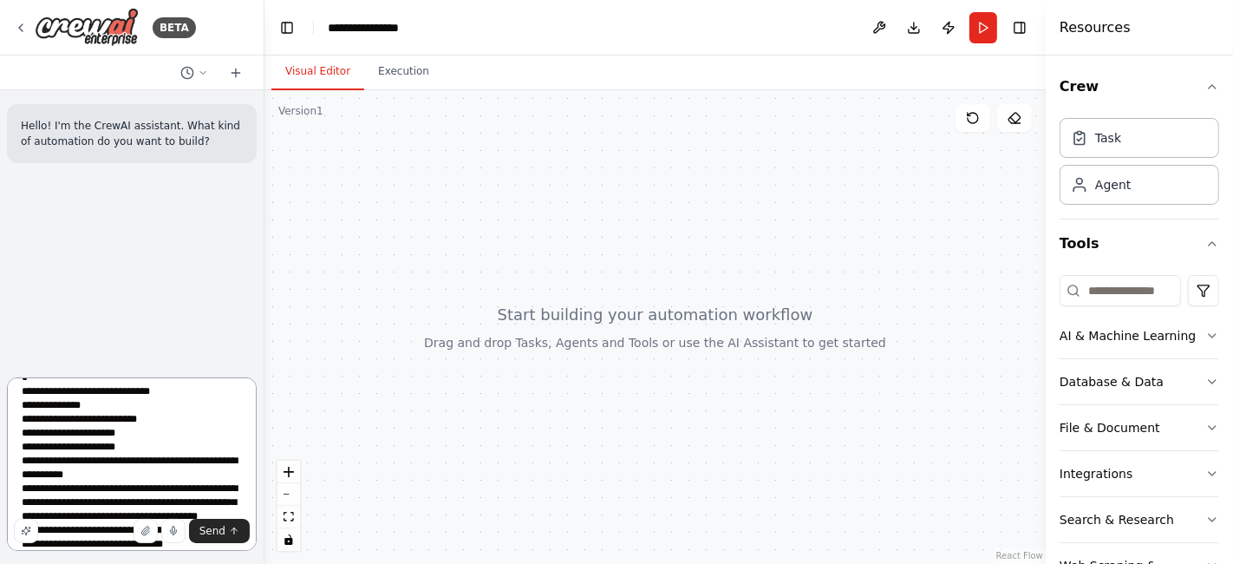
scroll to position [0, 0]
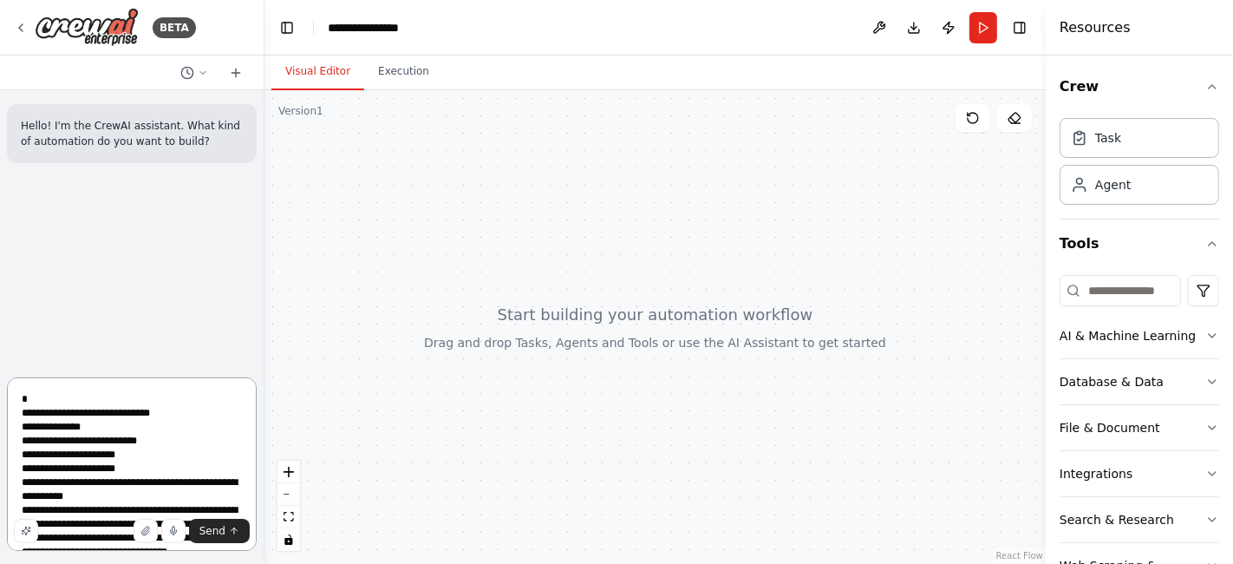
click at [17, 393] on textarea "**********" at bounding box center [132, 463] width 250 height 173
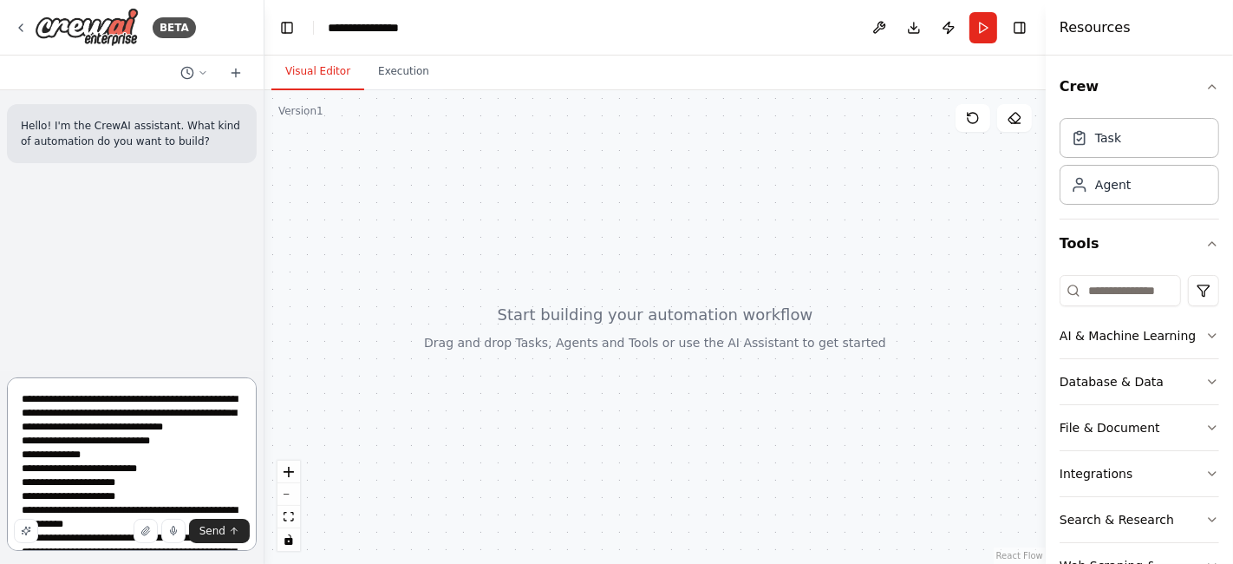
drag, startPoint x: 108, startPoint y: 427, endPoint x: 127, endPoint y: 442, distance: 24.6
click at [127, 442] on textarea "**********" at bounding box center [132, 463] width 250 height 173
type textarea "**********"
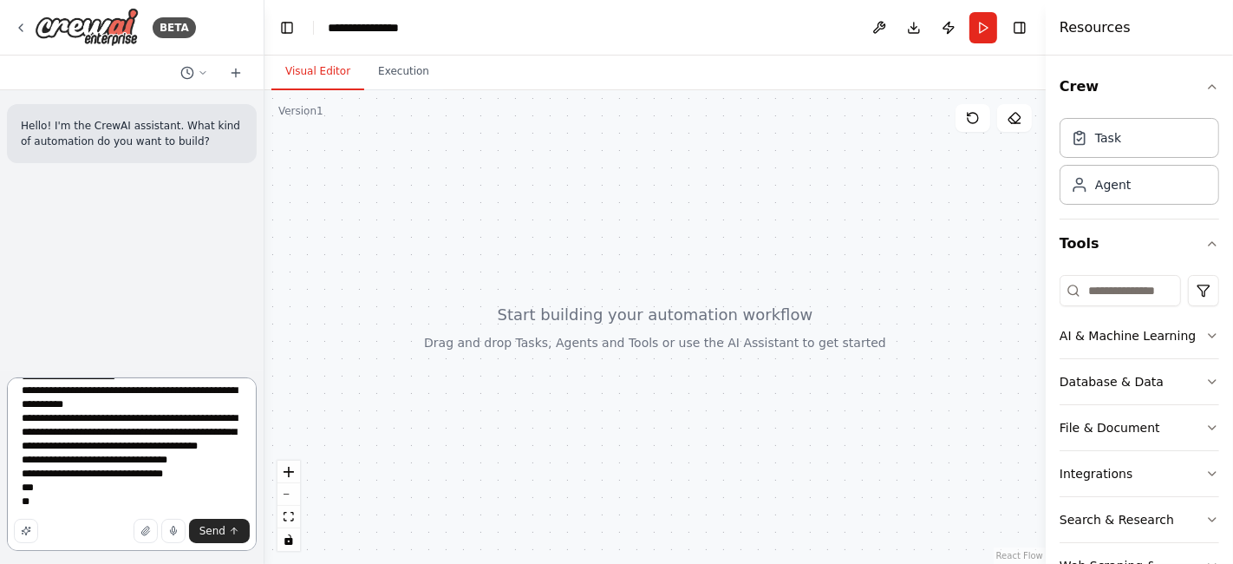
scroll to position [160, 0]
click at [218, 529] on span "Send" at bounding box center [212, 531] width 26 height 14
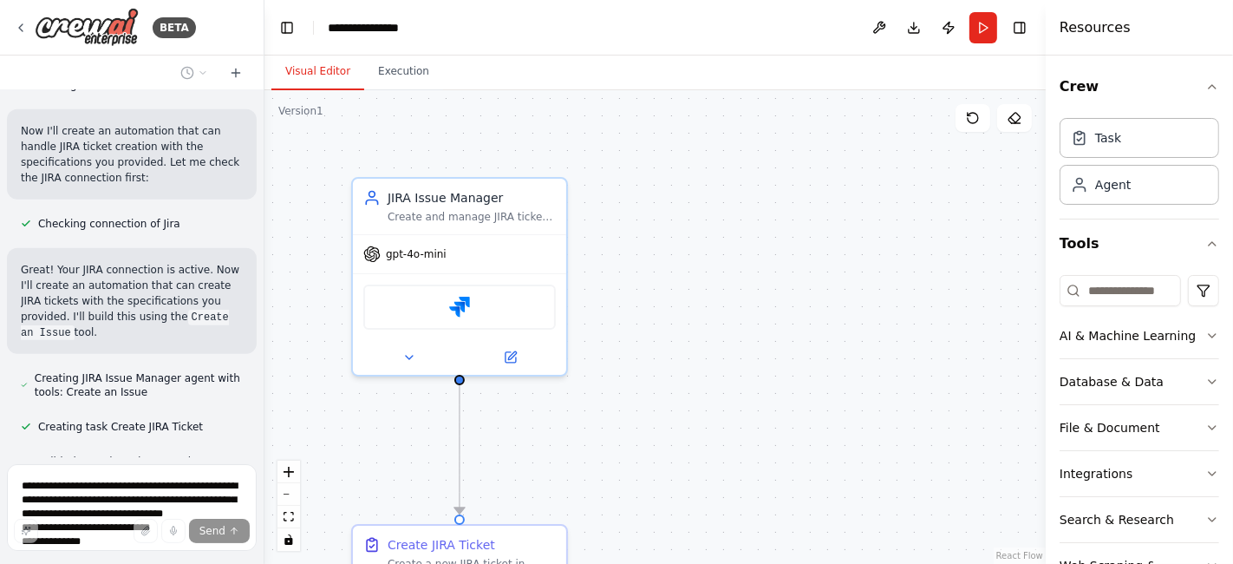
scroll to position [989, 0]
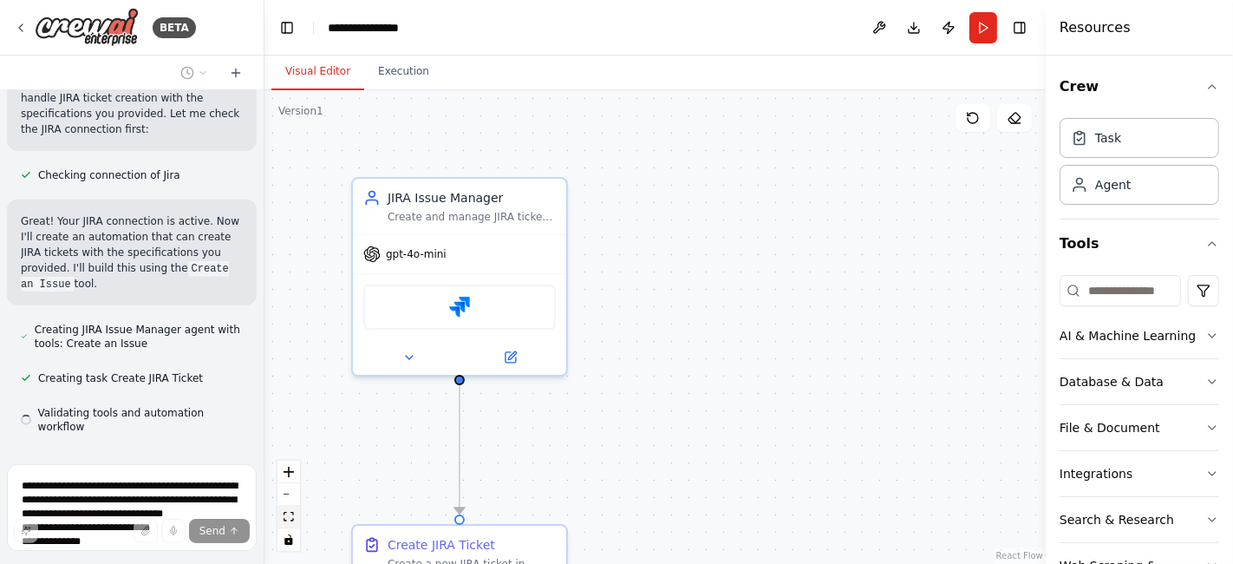
click at [294, 516] on button "fit view" at bounding box center [288, 517] width 23 height 23
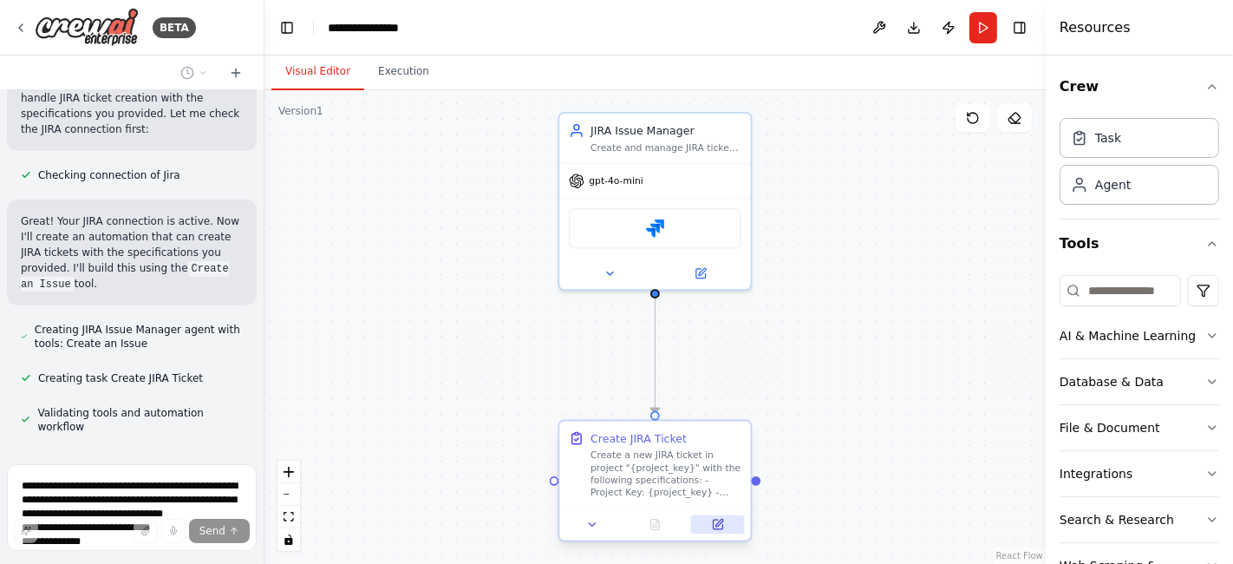
click at [714, 526] on icon at bounding box center [718, 524] width 10 height 10
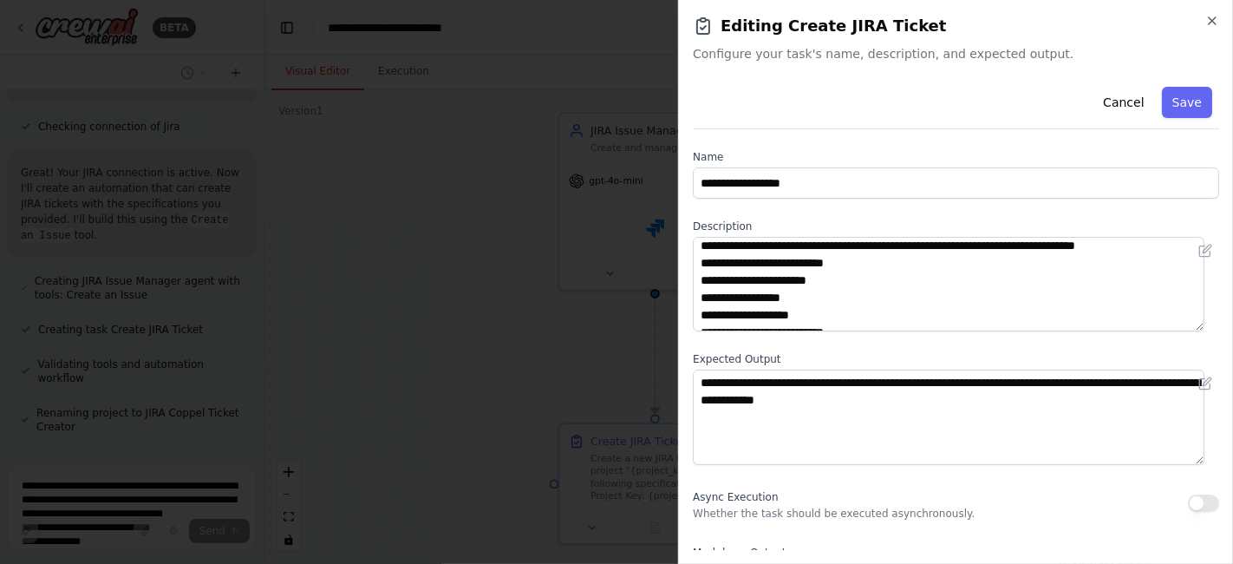
scroll to position [0, 0]
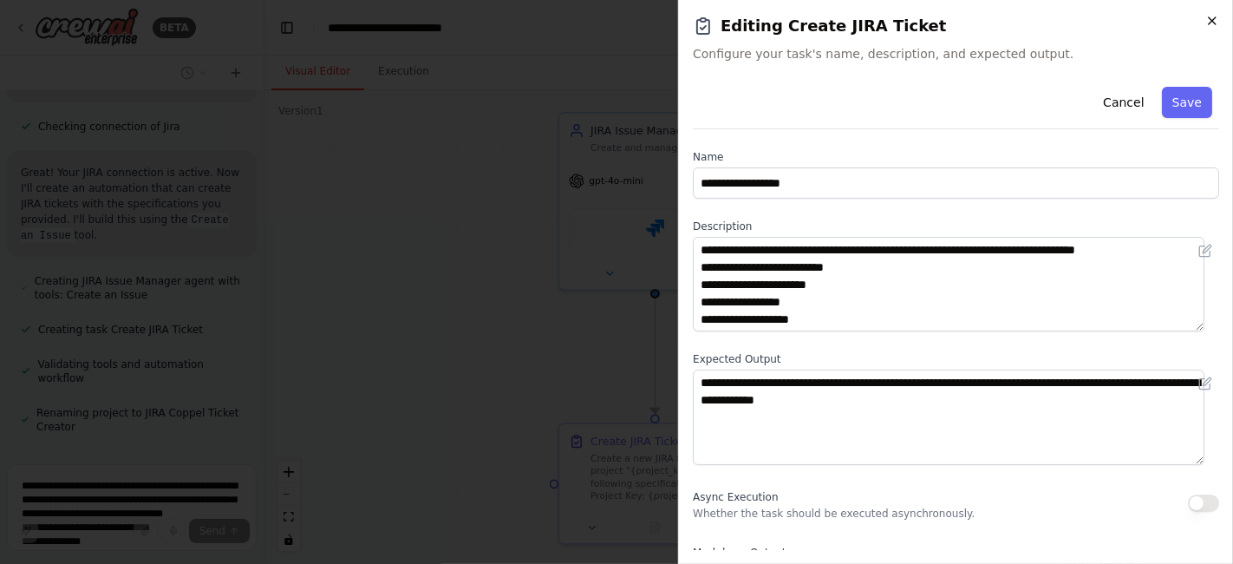
click at [1215, 22] on icon "button" at bounding box center [1212, 21] width 14 height 14
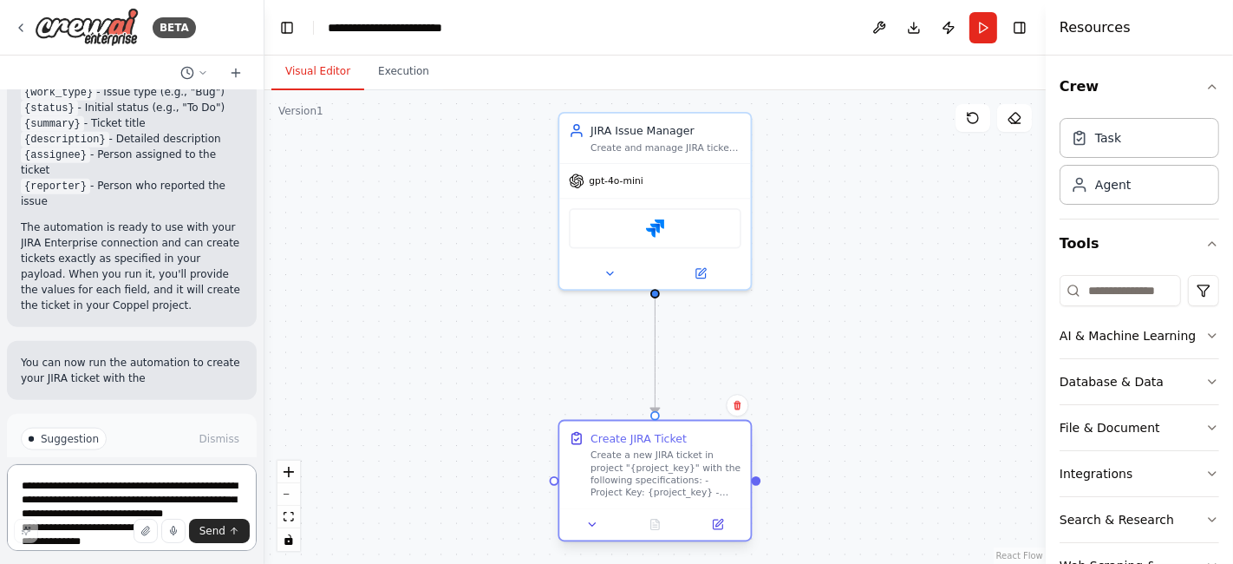
scroll to position [1668, 0]
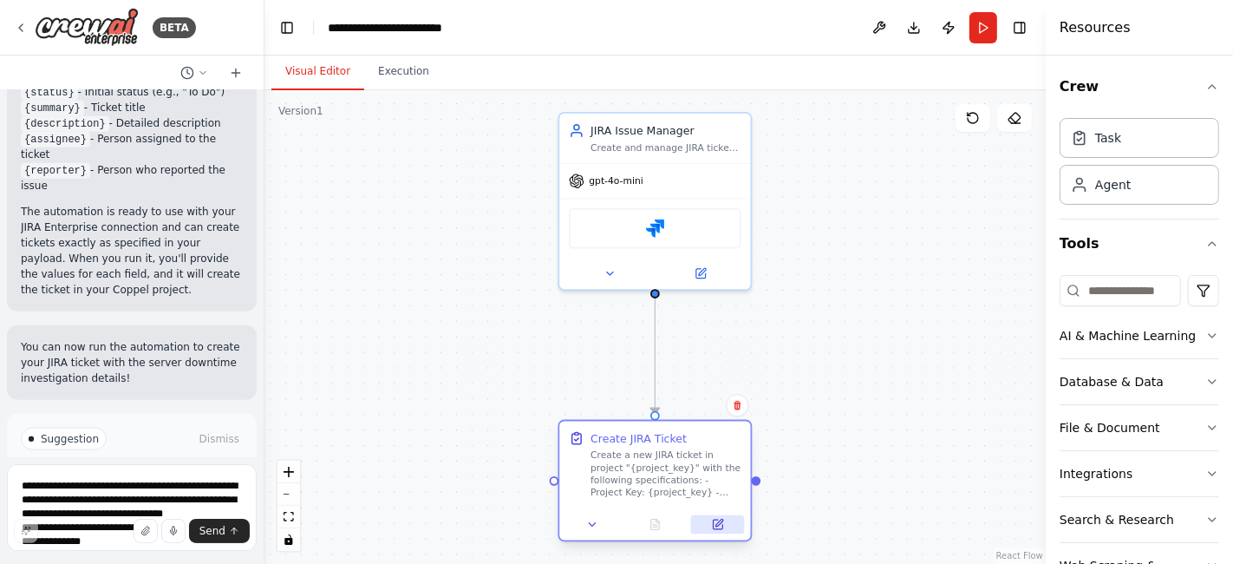
click at [713, 527] on icon at bounding box center [718, 524] width 10 height 10
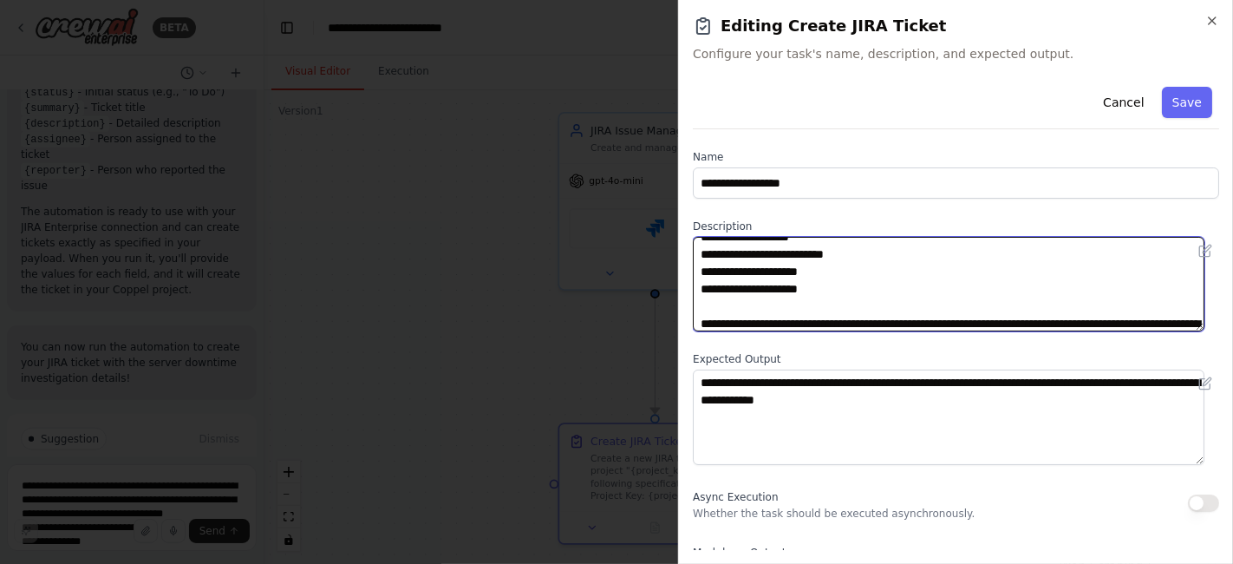
scroll to position [0, 0]
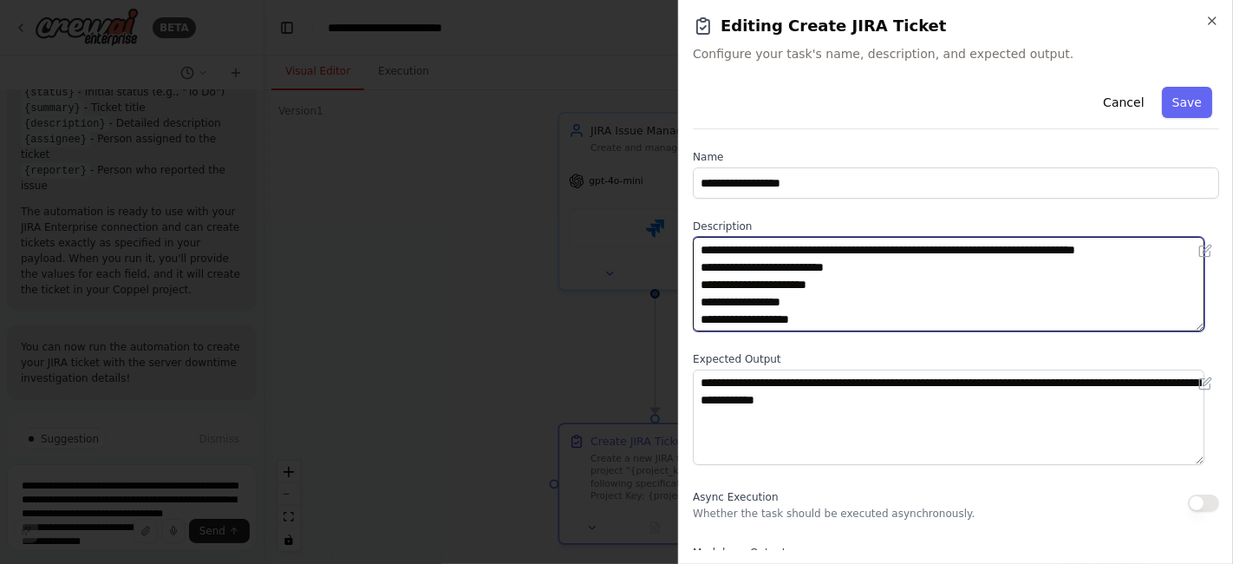
drag, startPoint x: 801, startPoint y: 260, endPoint x: 695, endPoint y: 271, distance: 106.3
click at [695, 271] on textarea "**********" at bounding box center [949, 284] width 512 height 95
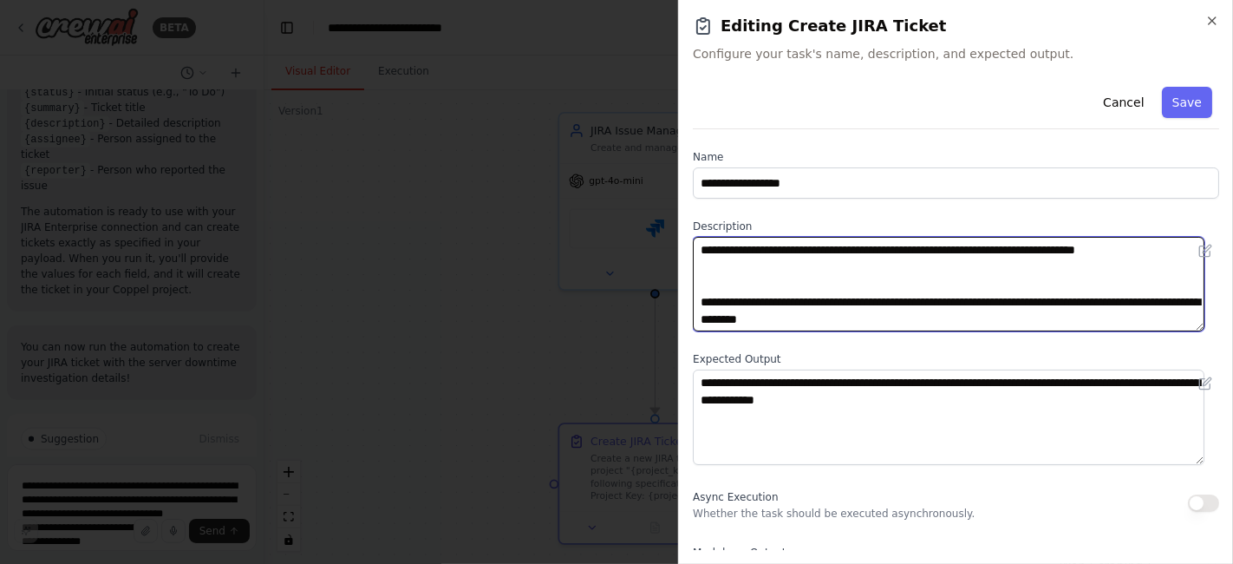
paste textarea "**********"
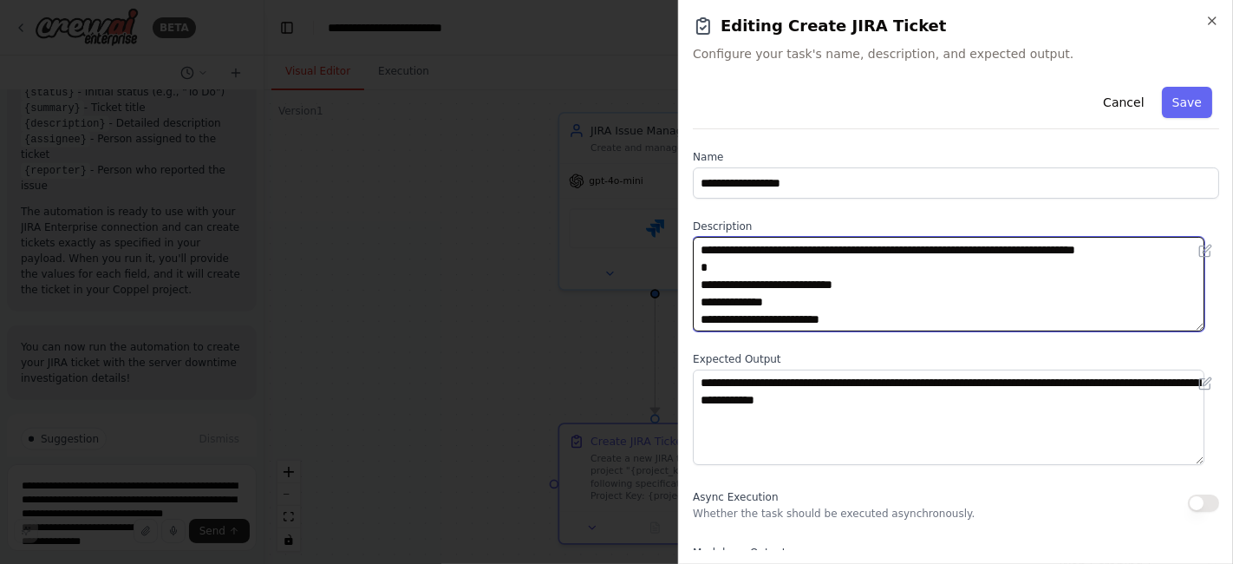
click at [954, 252] on textarea "**********" at bounding box center [949, 284] width 512 height 95
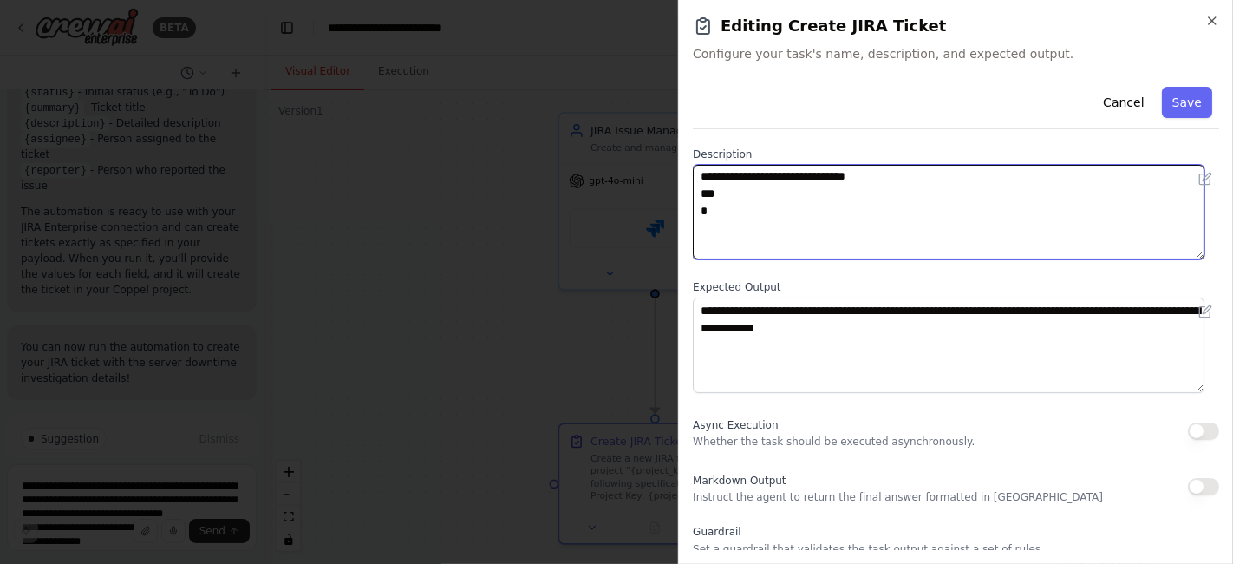
scroll to position [96, 0]
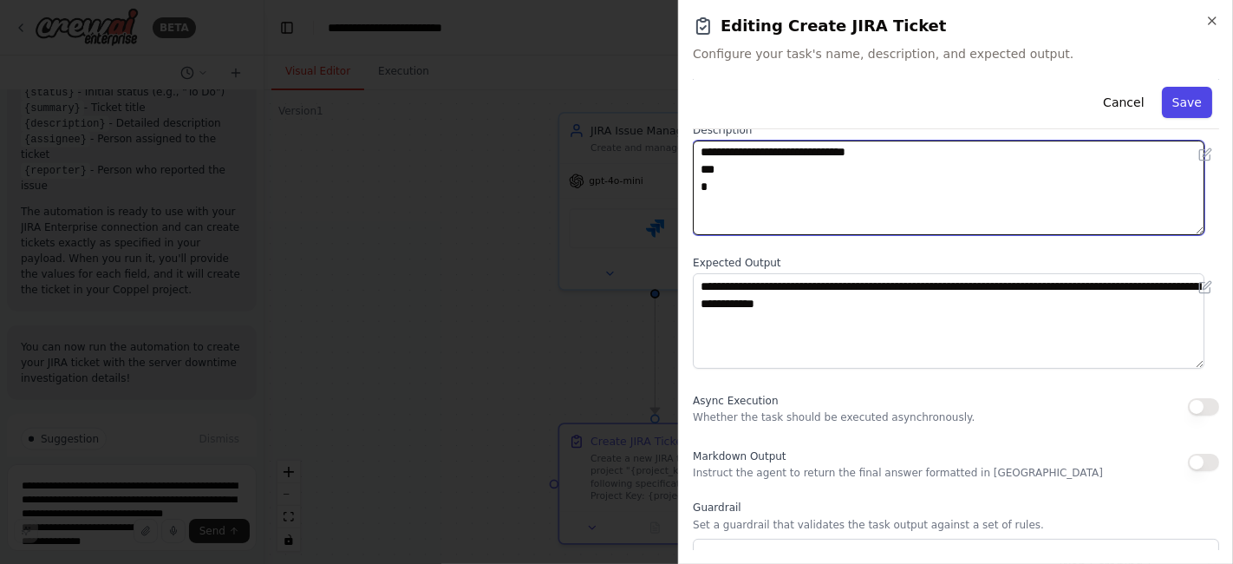
type textarea "**********"
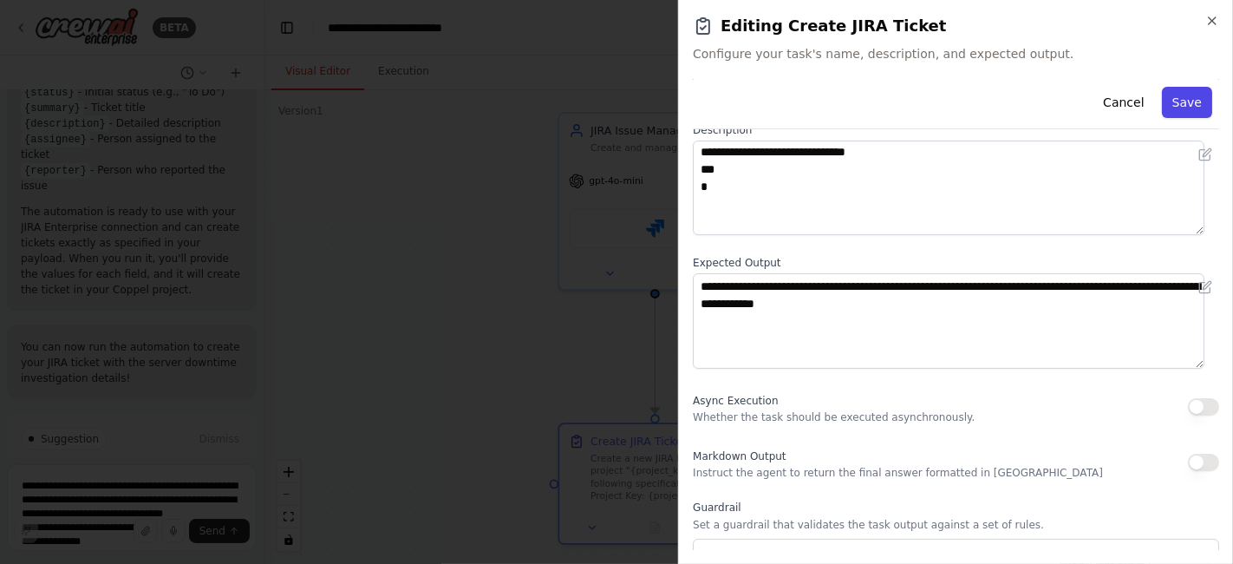
click at [1166, 99] on button "Save" at bounding box center [1187, 102] width 50 height 31
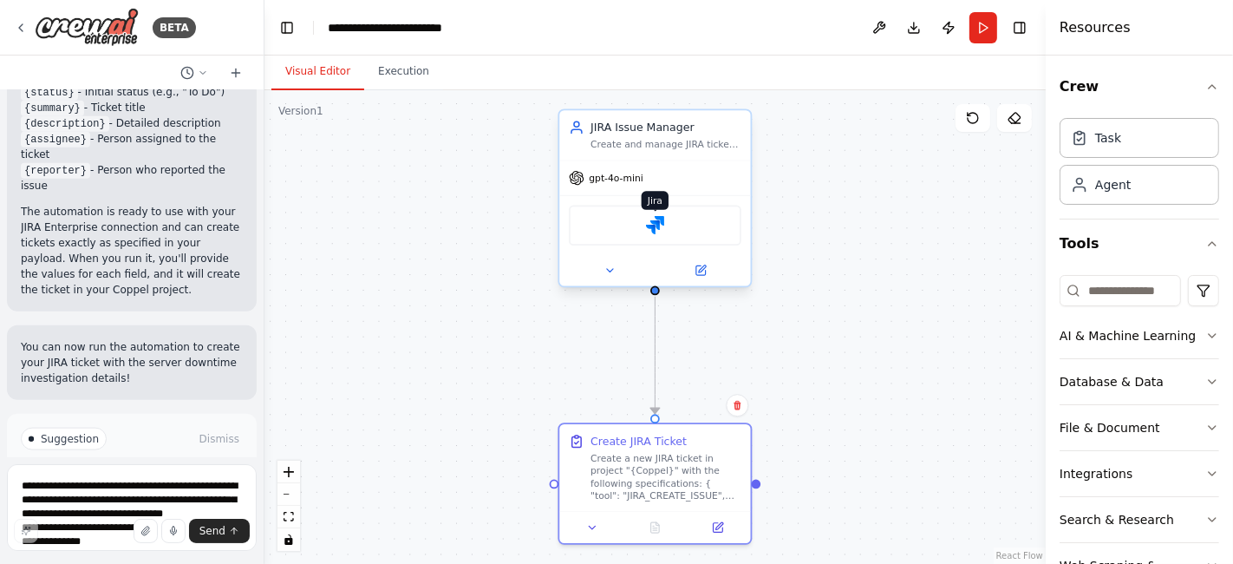
click at [661, 220] on img at bounding box center [655, 225] width 18 height 18
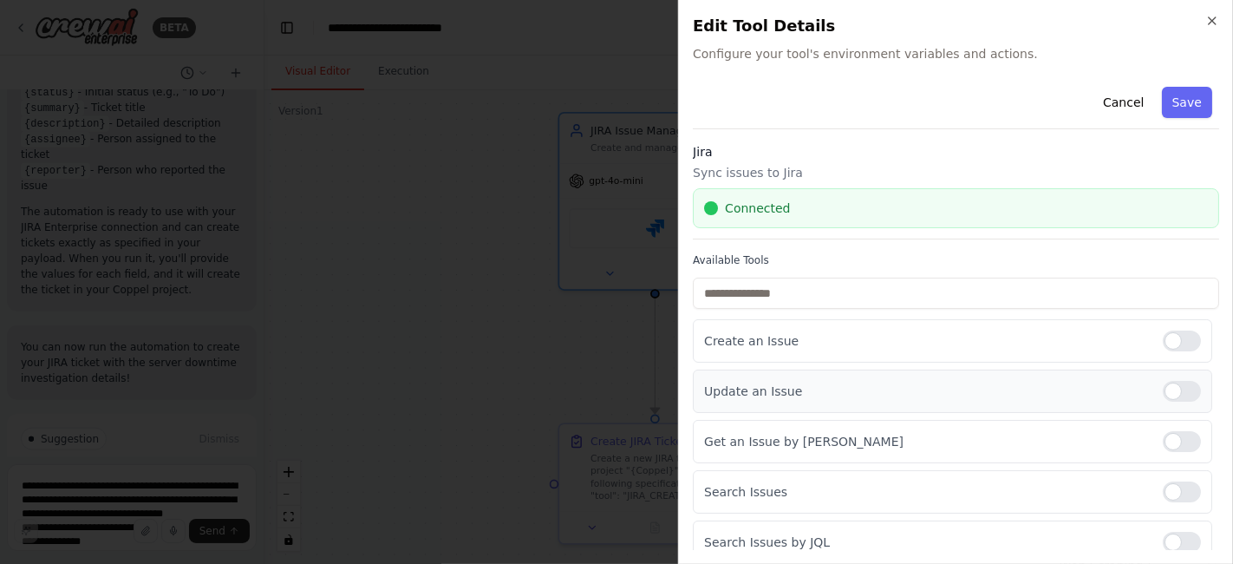
click at [1163, 384] on div at bounding box center [1182, 391] width 38 height 21
click at [1163, 442] on div at bounding box center [1182, 441] width 38 height 21
click at [1172, 520] on div "Search Issues by JQL" at bounding box center [952, 541] width 519 height 43
click at [1168, 481] on div at bounding box center [1182, 491] width 38 height 21
click at [1163, 542] on div at bounding box center [1182, 542] width 38 height 21
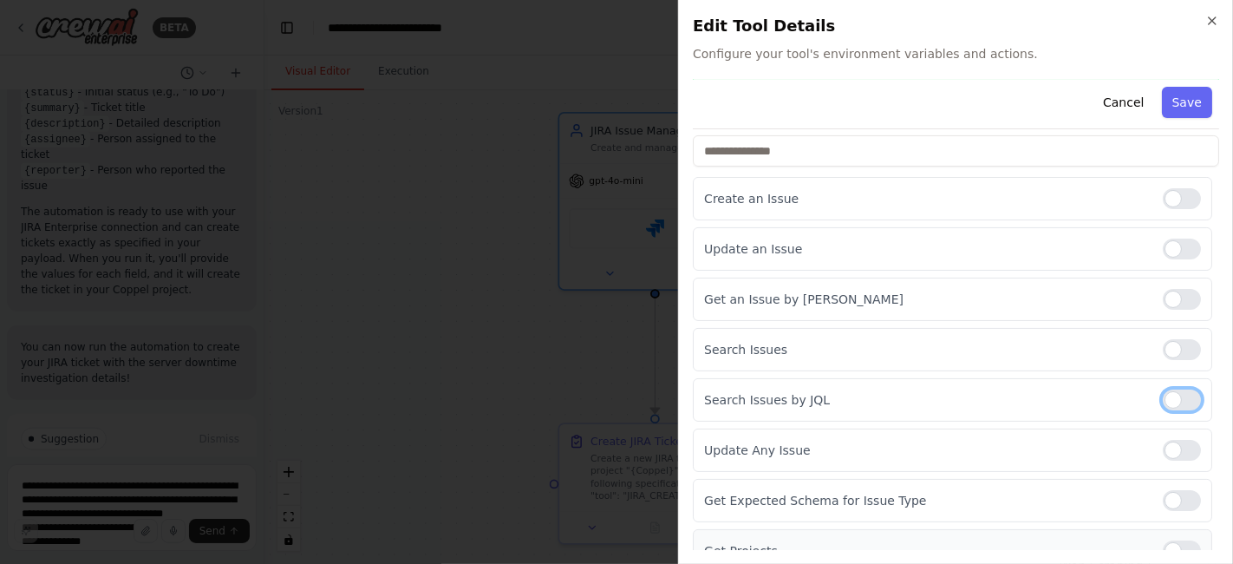
scroll to position [289, 0]
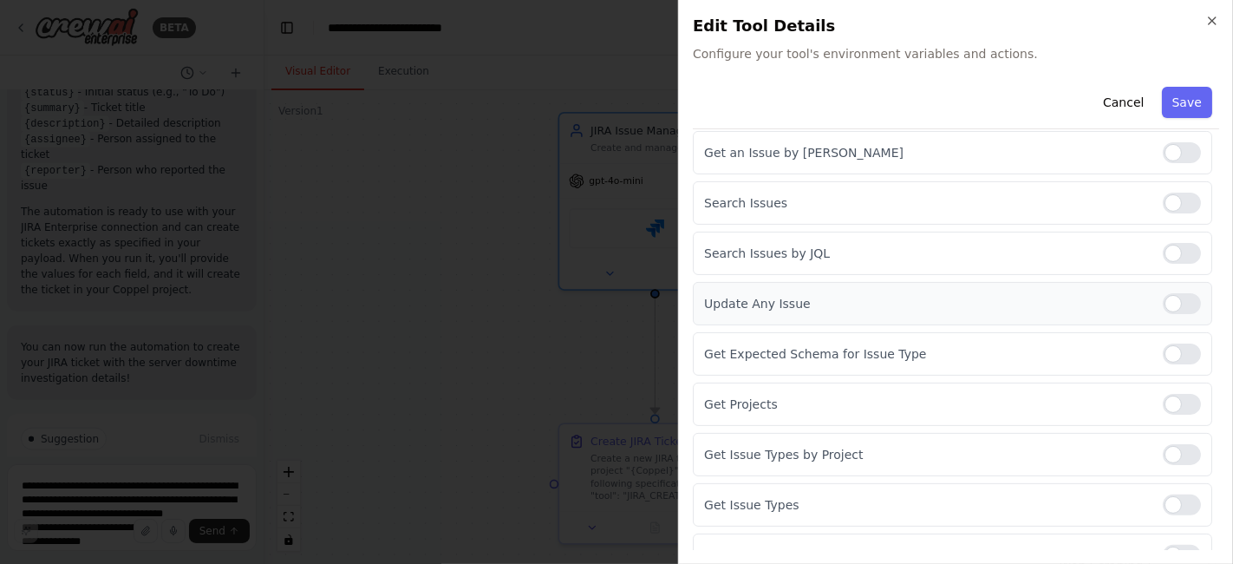
click at [1163, 301] on div at bounding box center [1182, 303] width 38 height 21
drag, startPoint x: 1158, startPoint y: 349, endPoint x: 1169, endPoint y: 418, distance: 69.4
click at [1163, 351] on div at bounding box center [1182, 353] width 38 height 21
click at [1169, 418] on div "Get Projects" at bounding box center [952, 403] width 519 height 43
drag, startPoint x: 1160, startPoint y: 385, endPoint x: 1146, endPoint y: 479, distance: 94.8
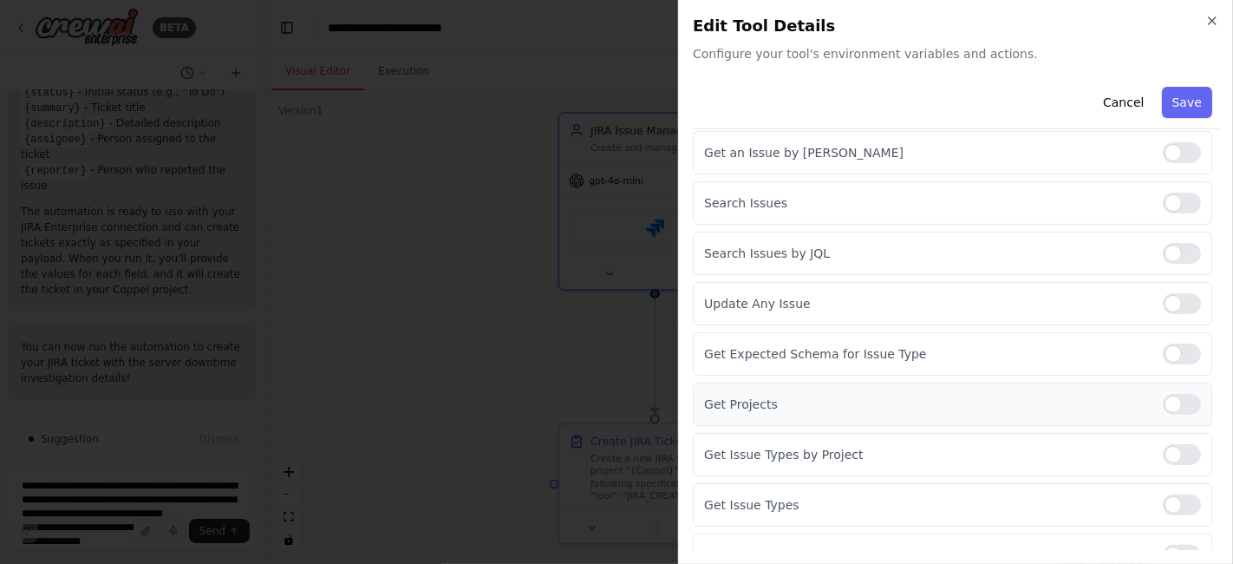
click at [1160, 386] on div "Get Projects" at bounding box center [952, 403] width 519 height 43
click at [1163, 405] on div at bounding box center [1182, 404] width 38 height 21
click at [1163, 444] on div at bounding box center [1182, 454] width 38 height 21
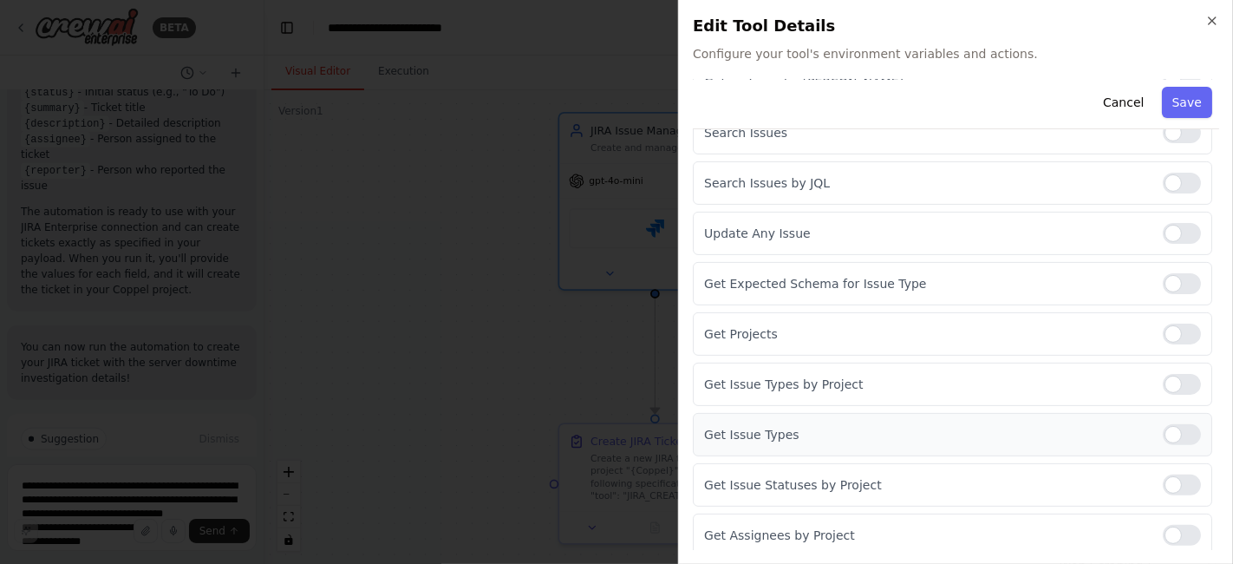
click at [1163, 428] on div at bounding box center [1182, 434] width 38 height 21
click at [1163, 479] on div at bounding box center [1182, 484] width 38 height 21
click at [1163, 525] on div at bounding box center [1182, 535] width 38 height 21
click at [1176, 101] on button "Save" at bounding box center [1187, 102] width 50 height 31
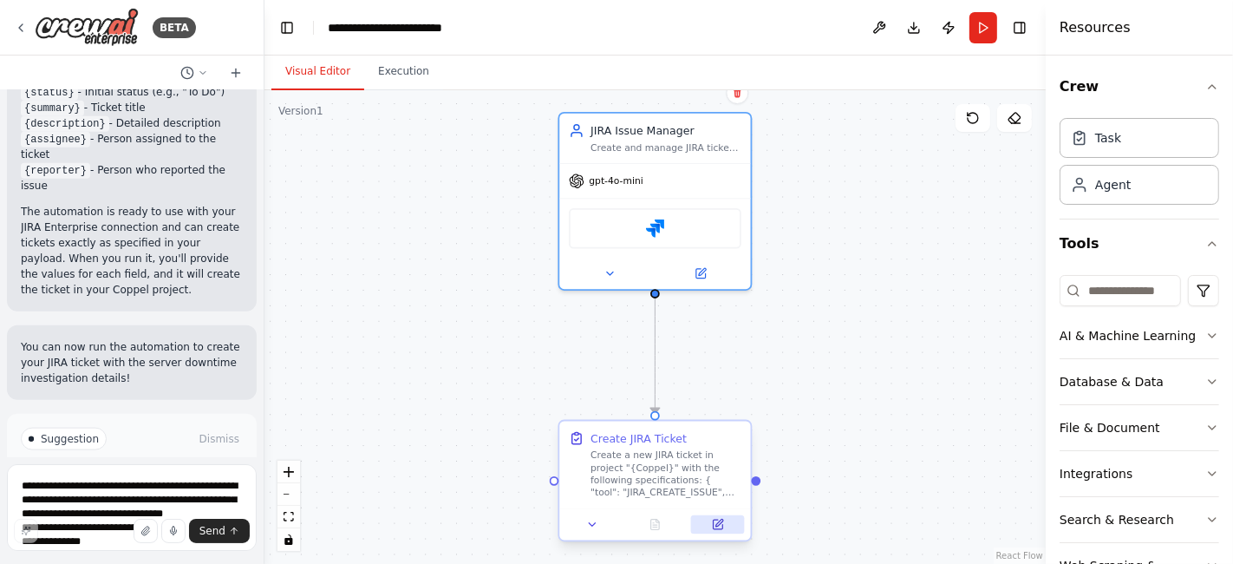
click at [719, 525] on icon at bounding box center [718, 524] width 10 height 10
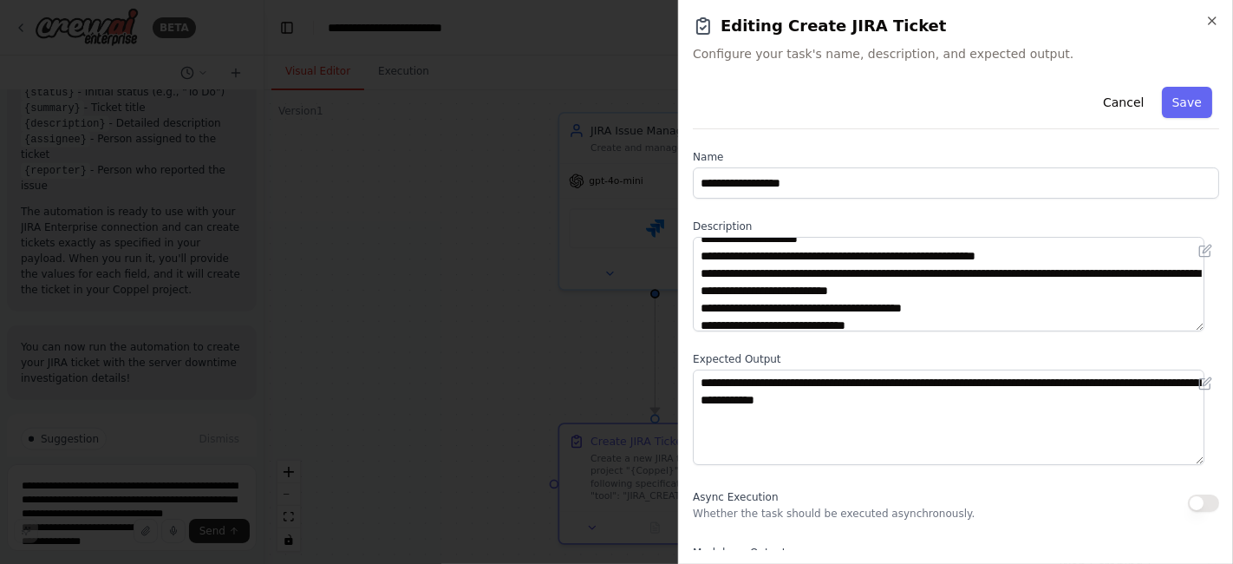
scroll to position [225, 0]
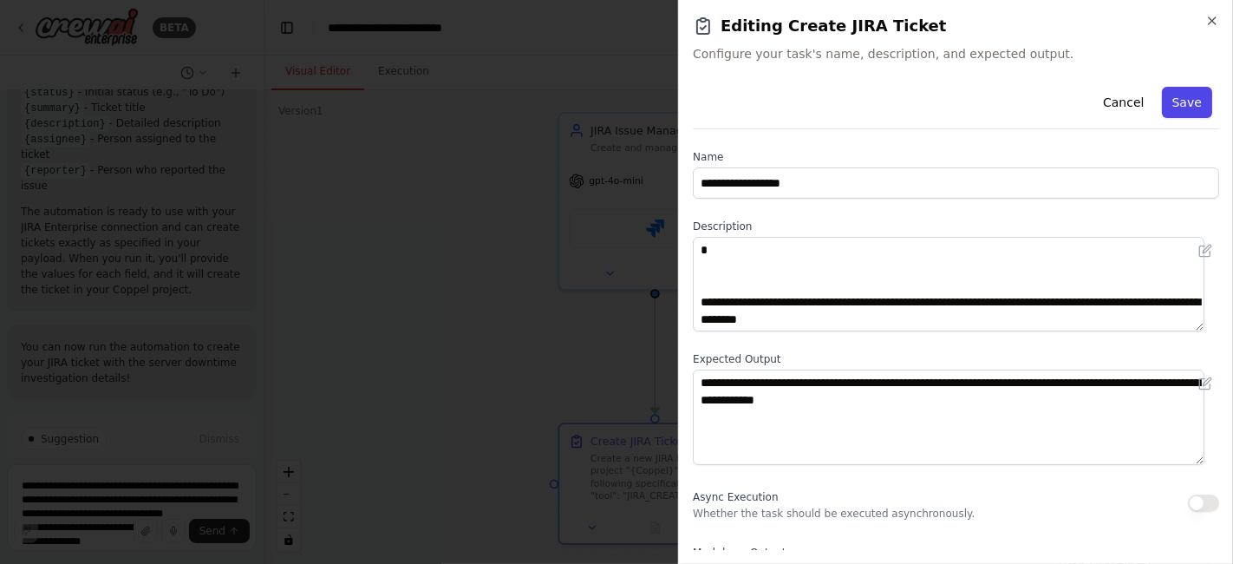
click at [1173, 96] on button "Save" at bounding box center [1187, 102] width 50 height 31
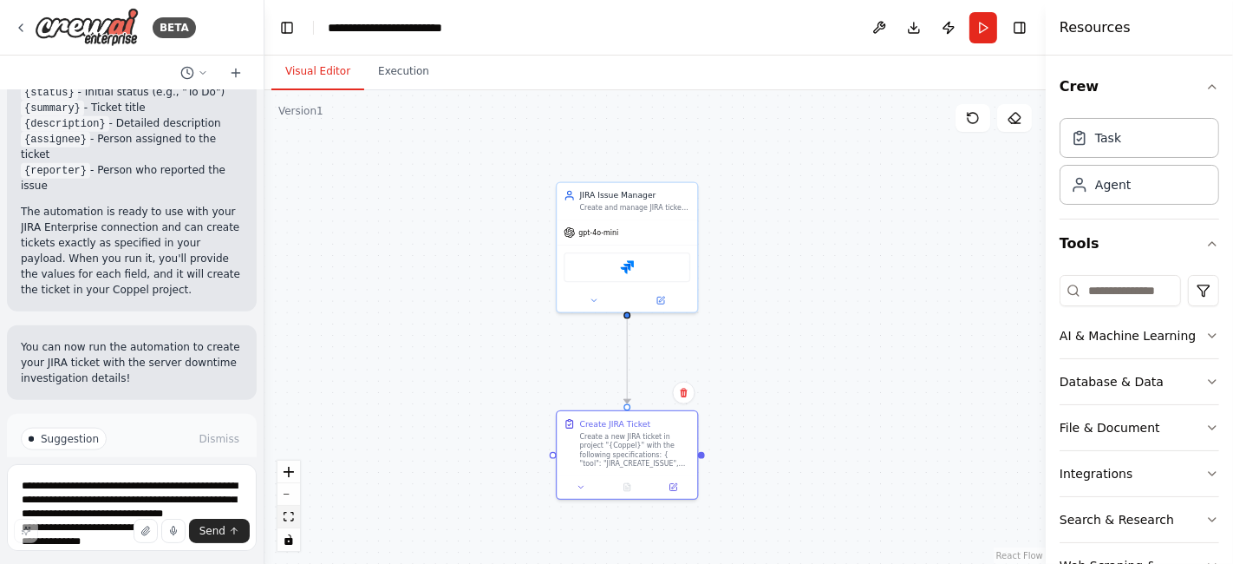
click at [284, 518] on icon "fit view" at bounding box center [289, 517] width 10 height 10
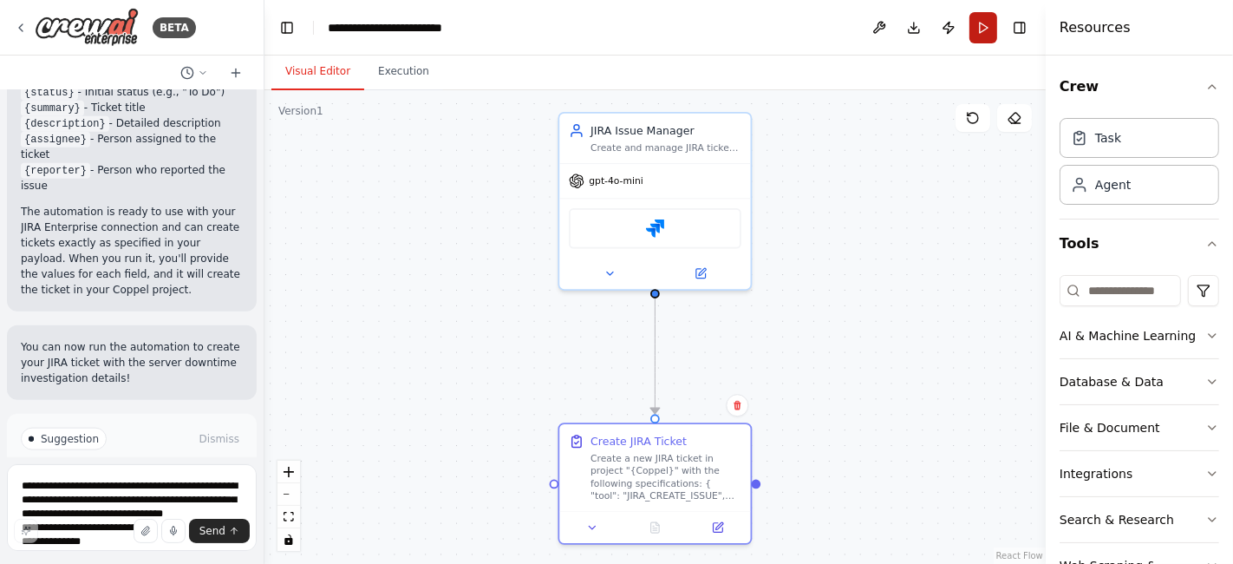
click at [983, 31] on button "Run" at bounding box center [983, 27] width 28 height 31
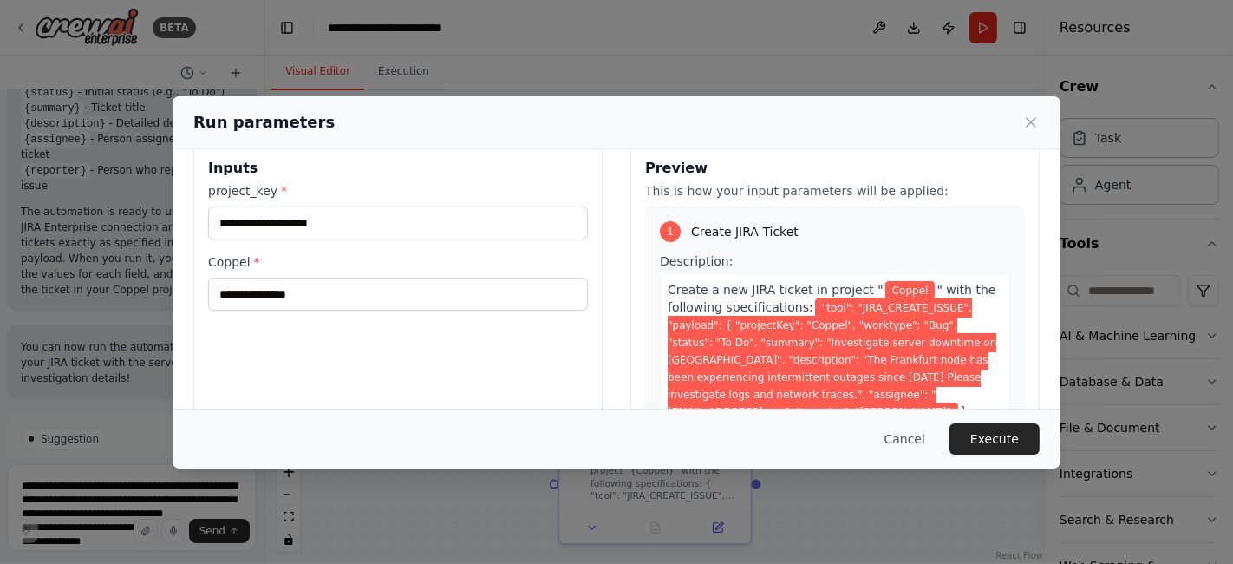
scroll to position [0, 0]
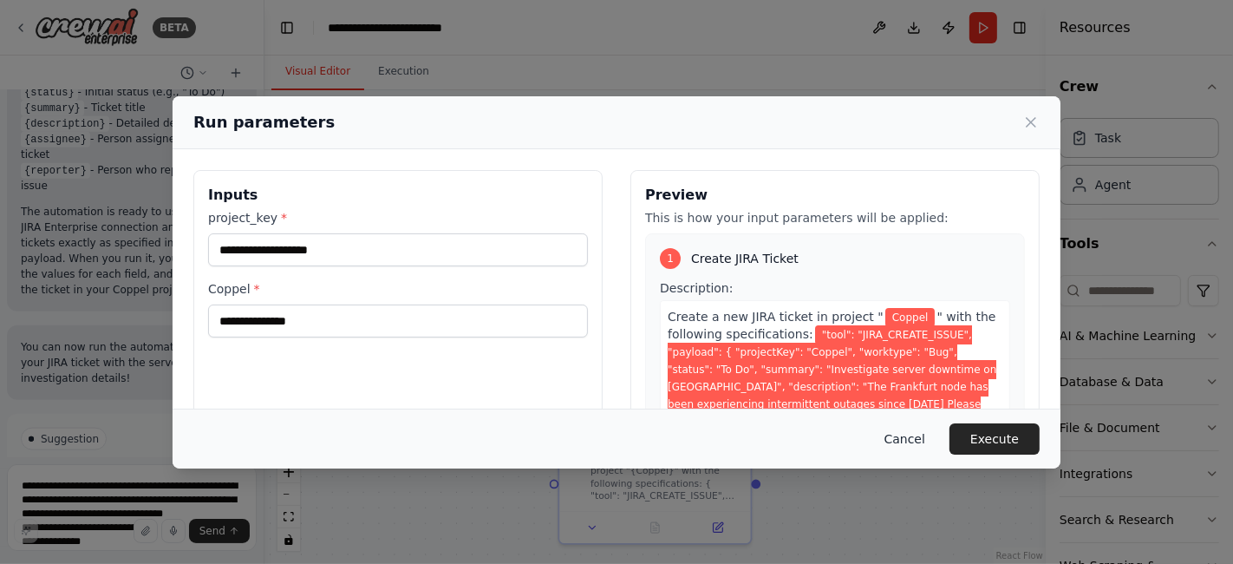
click at [917, 440] on button "Cancel" at bounding box center [905, 438] width 69 height 31
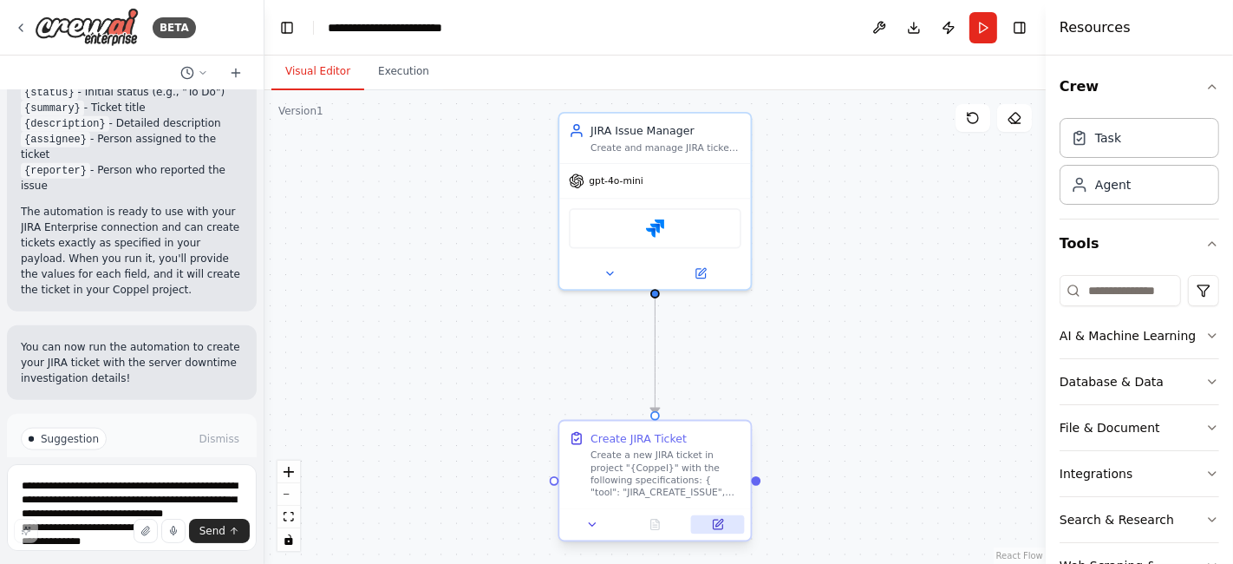
click at [721, 523] on icon at bounding box center [718, 524] width 10 height 10
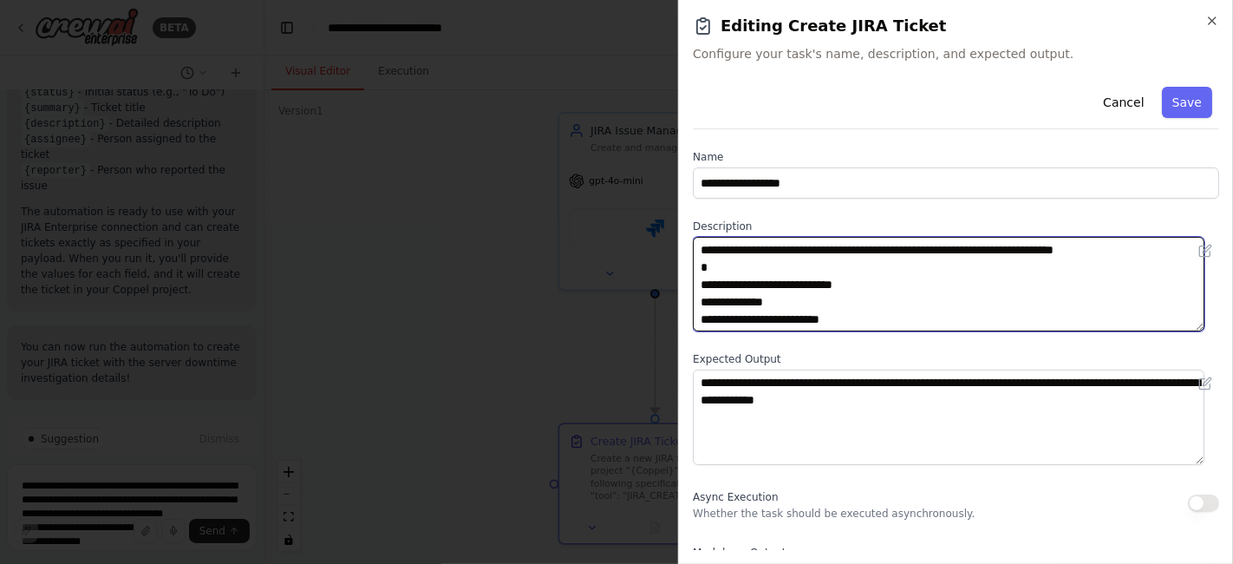
click at [773, 318] on textarea "**********" at bounding box center [949, 284] width 512 height 95
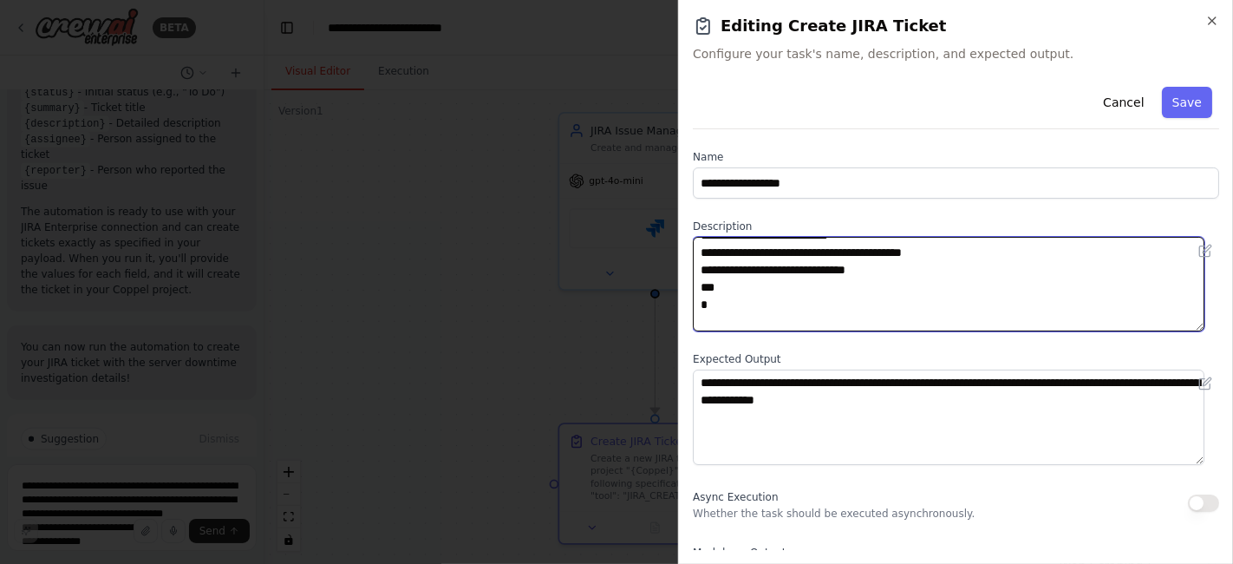
scroll to position [193, 0]
type textarea "**********"
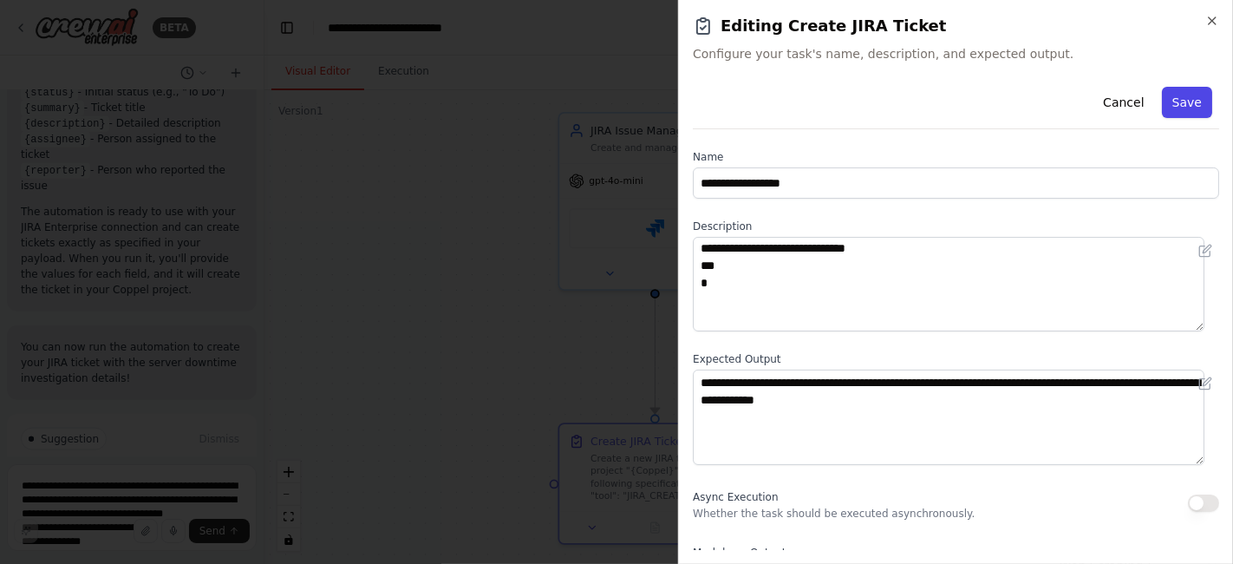
click at [1177, 102] on button "Save" at bounding box center [1187, 102] width 50 height 31
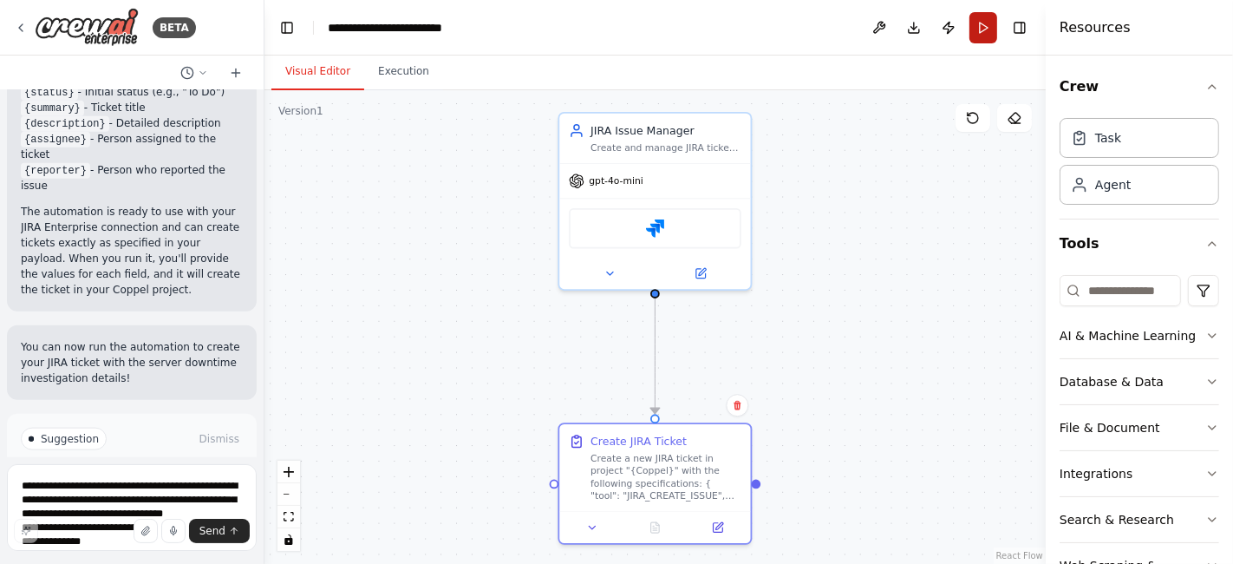
click at [989, 32] on button "Run" at bounding box center [983, 27] width 28 height 31
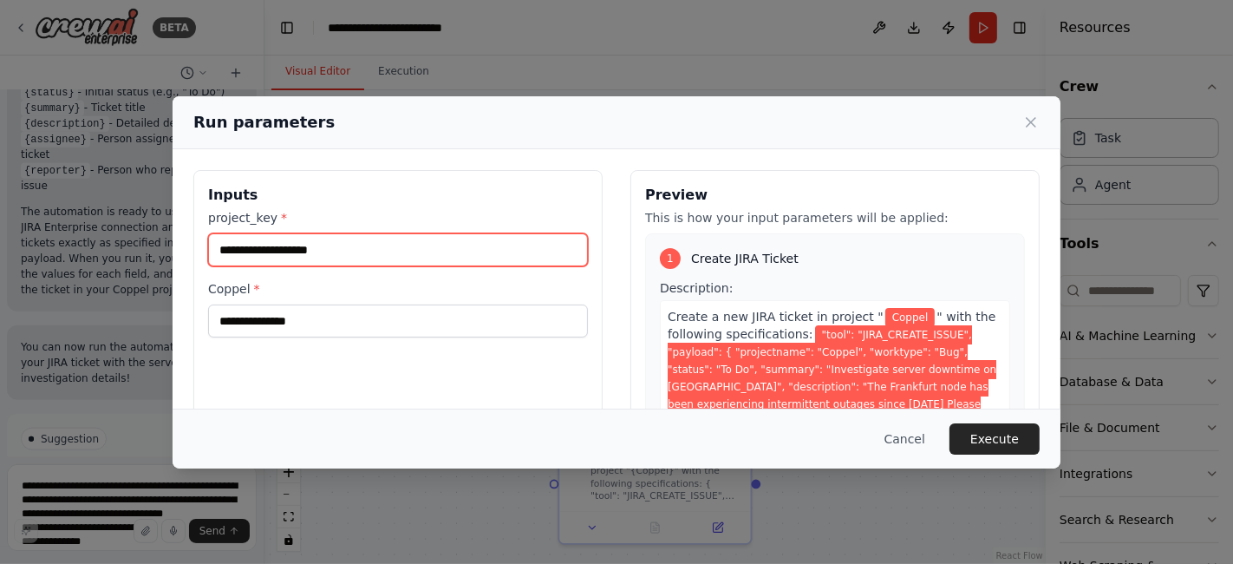
click at [301, 251] on input "project_key *" at bounding box center [398, 249] width 380 height 33
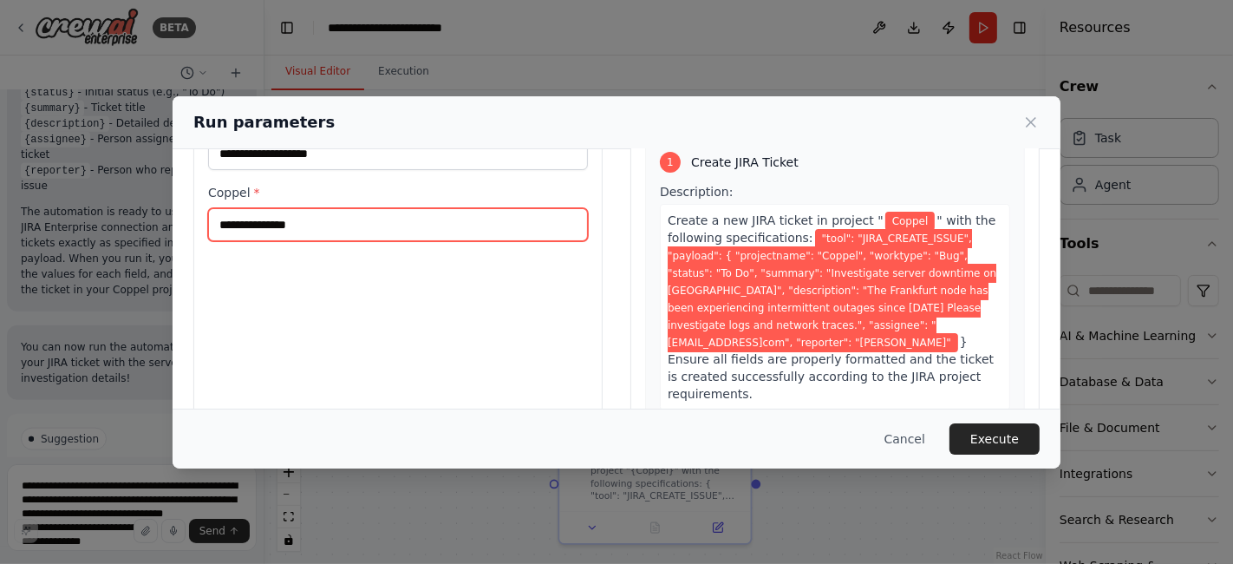
click at [290, 221] on input "Coppel *" at bounding box center [398, 224] width 380 height 33
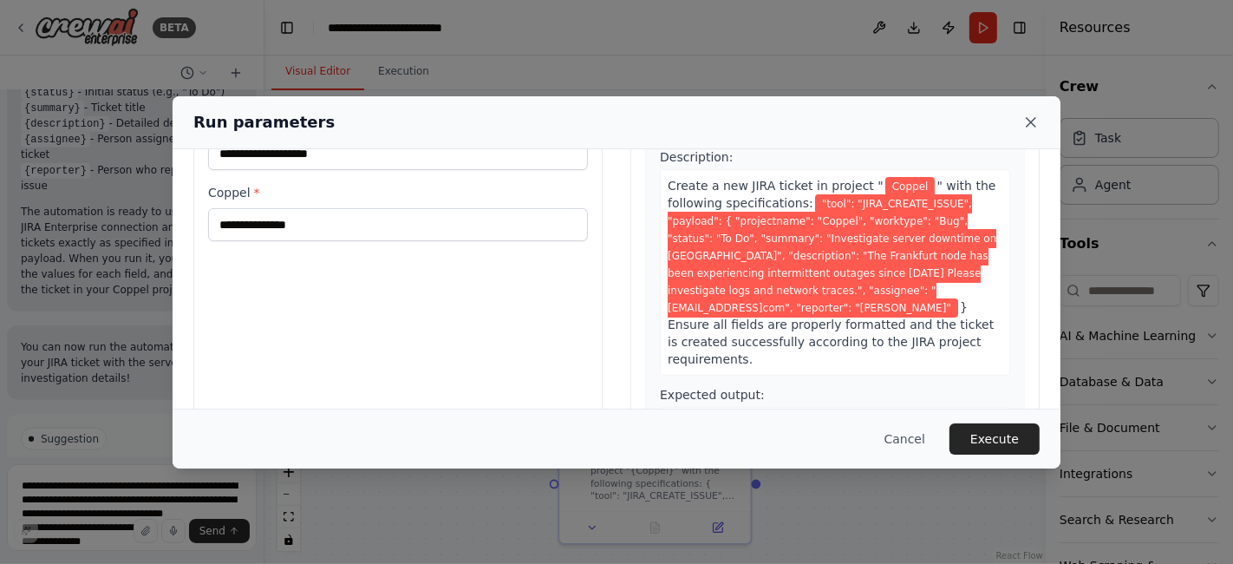
click at [1028, 128] on icon at bounding box center [1030, 122] width 17 height 17
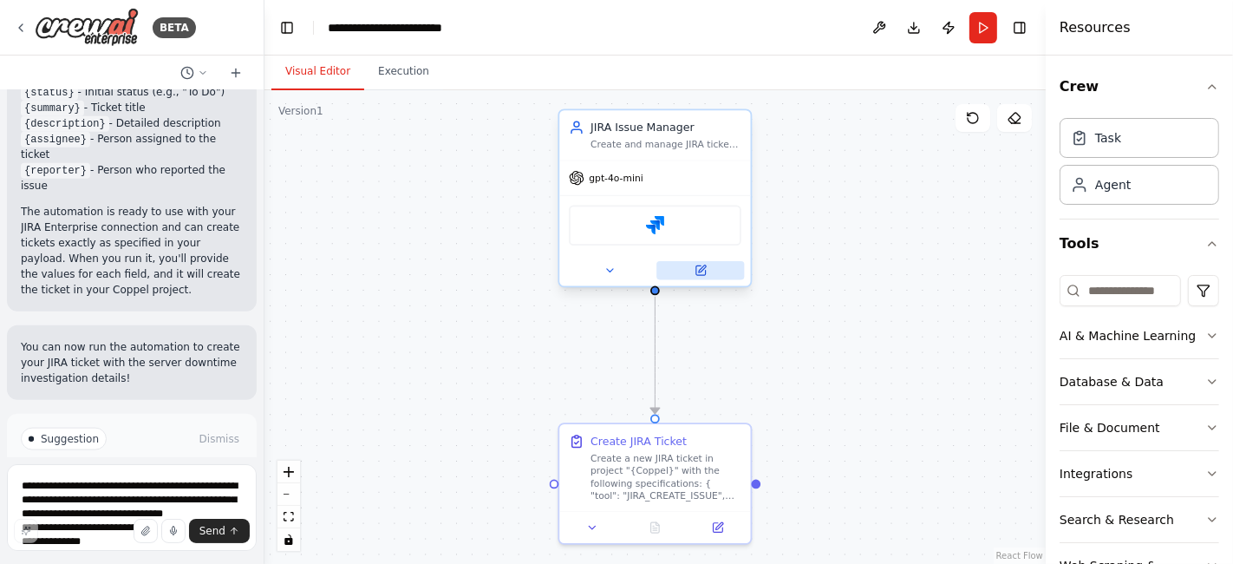
click at [695, 265] on icon at bounding box center [701, 270] width 12 height 12
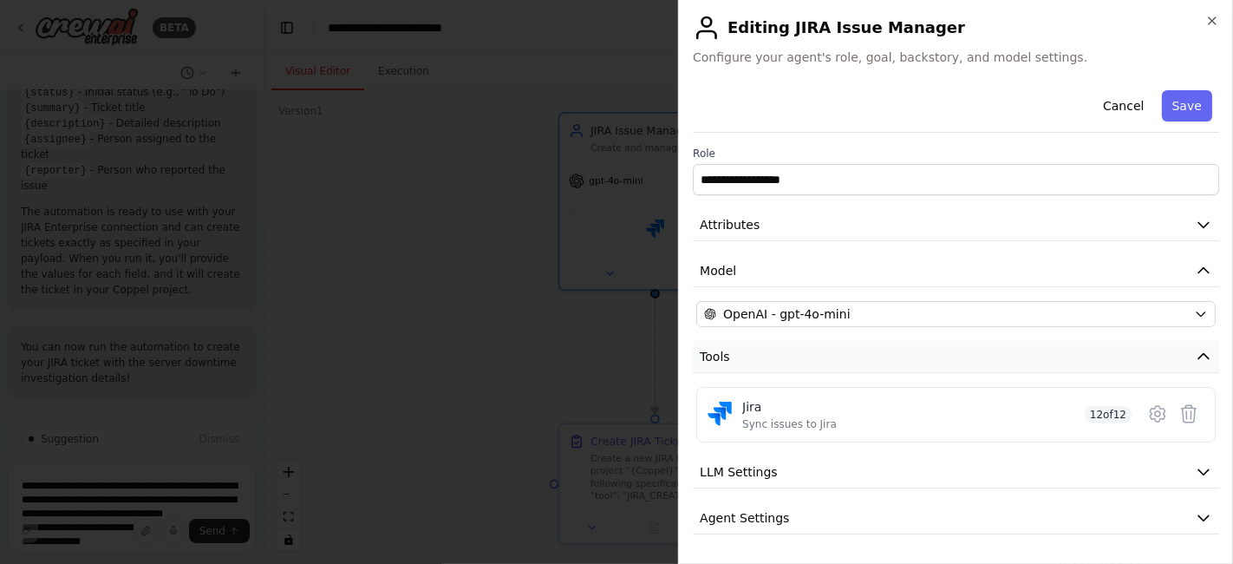
scroll to position [41, 0]
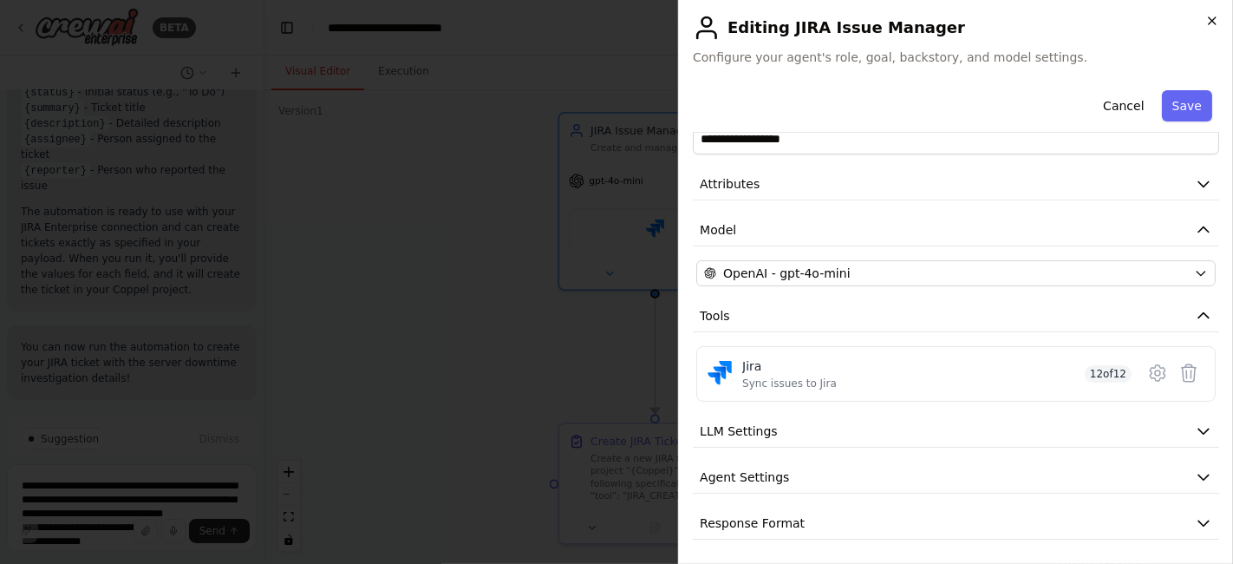
click at [1209, 22] on icon "button" at bounding box center [1212, 21] width 14 height 14
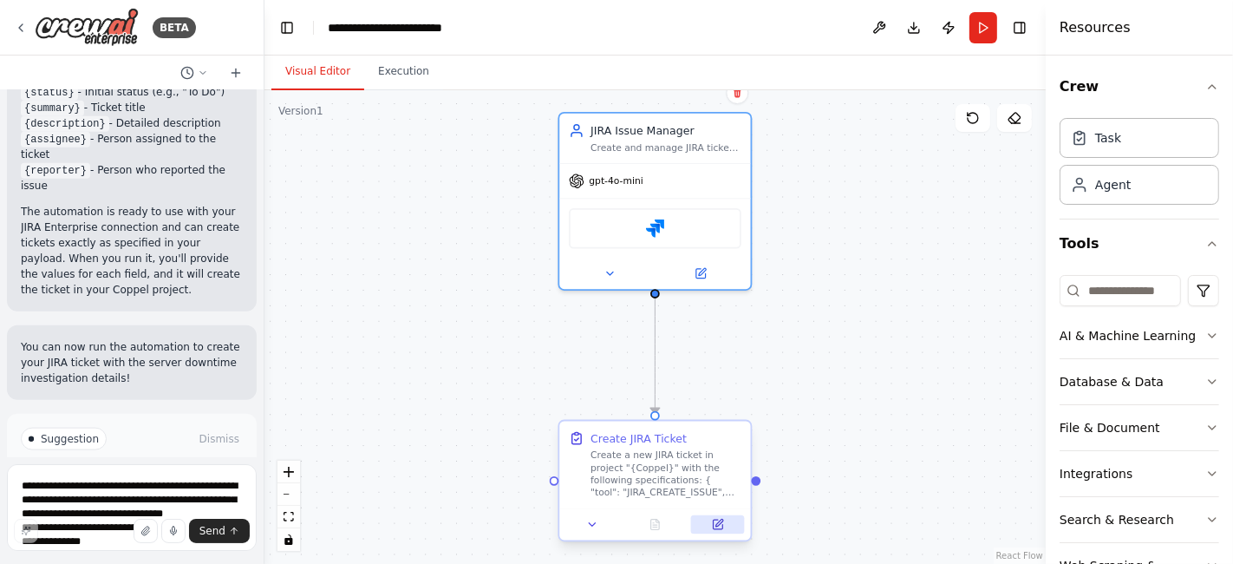
click at [720, 525] on icon at bounding box center [718, 524] width 10 height 10
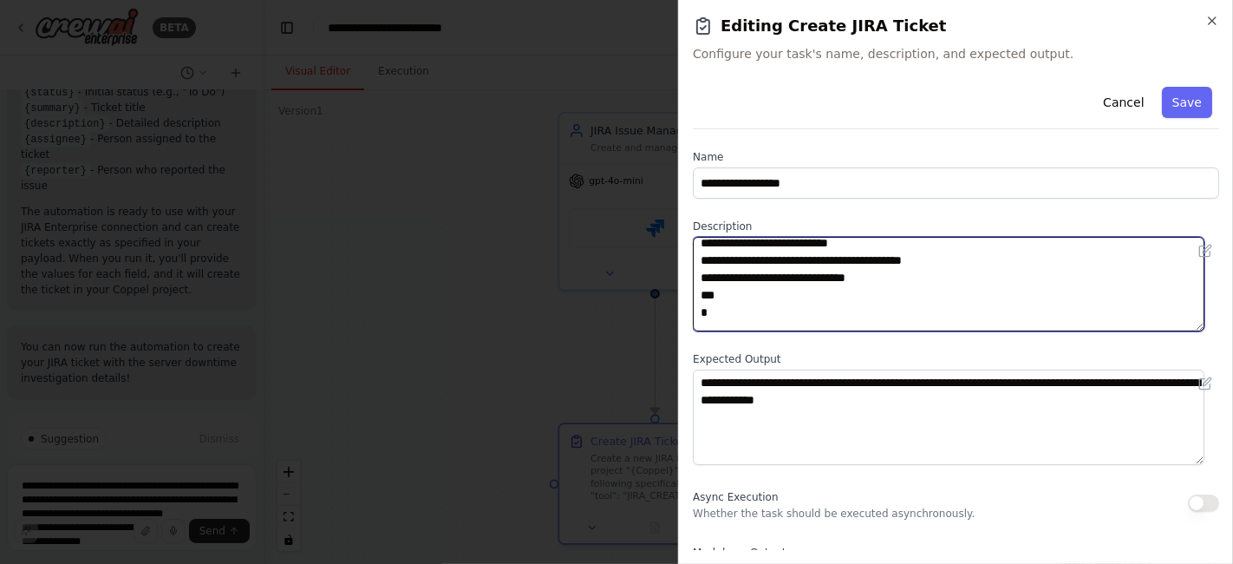
scroll to position [225, 0]
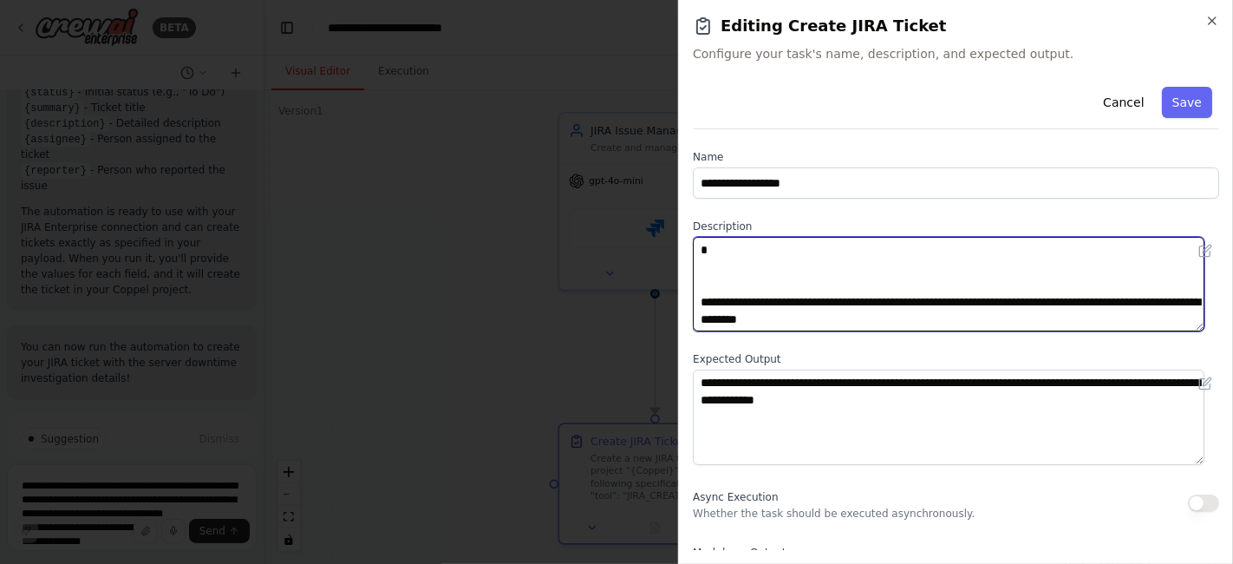
drag, startPoint x: 943, startPoint y: 326, endPoint x: 853, endPoint y: 289, distance: 97.6
click at [850, 293] on textarea "**********" at bounding box center [949, 284] width 512 height 95
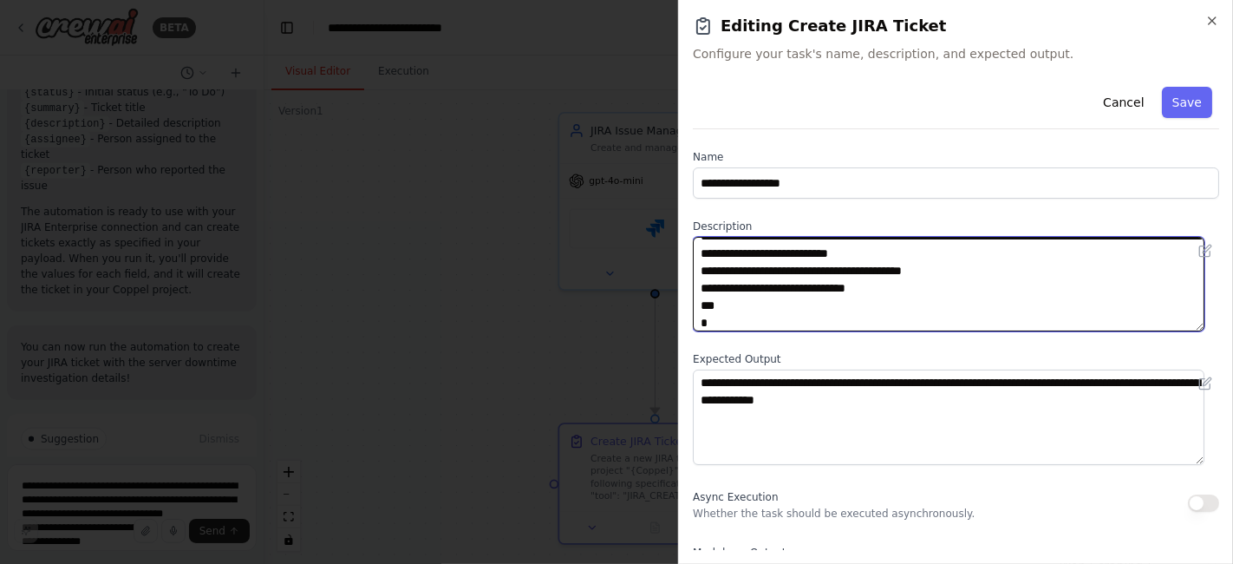
scroll to position [128, 0]
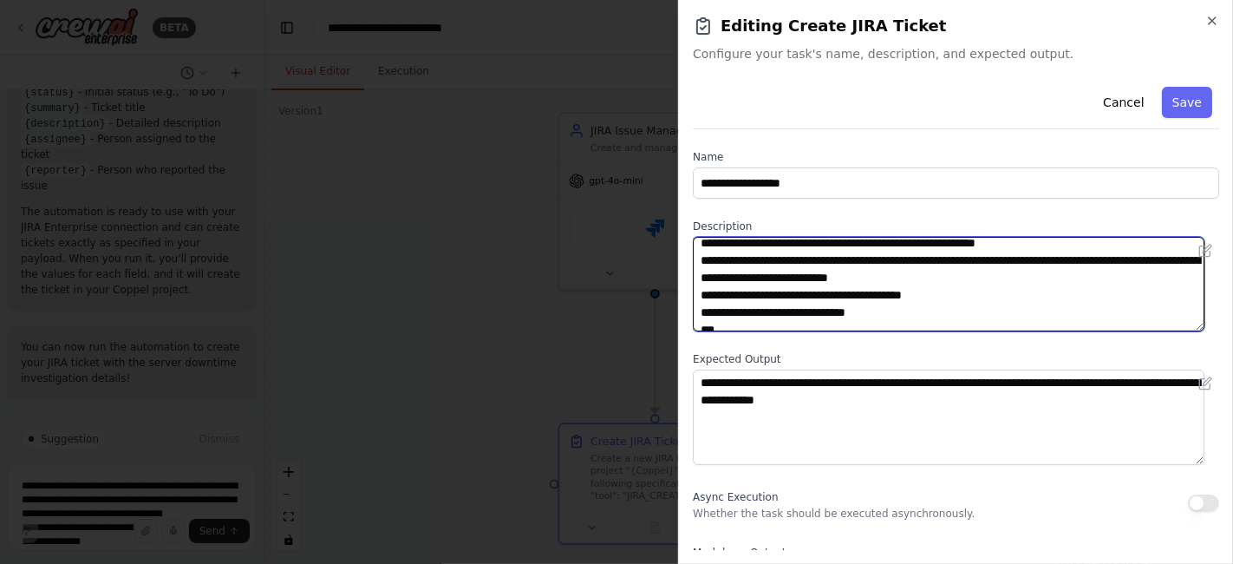
click at [946, 294] on textarea "**********" at bounding box center [949, 284] width 512 height 95
drag, startPoint x: 946, startPoint y: 294, endPoint x: 825, endPoint y: 294, distance: 121.4
click at [825, 294] on textarea "**********" at bounding box center [949, 284] width 512 height 95
click at [1002, 244] on textarea "**********" at bounding box center [949, 284] width 512 height 95
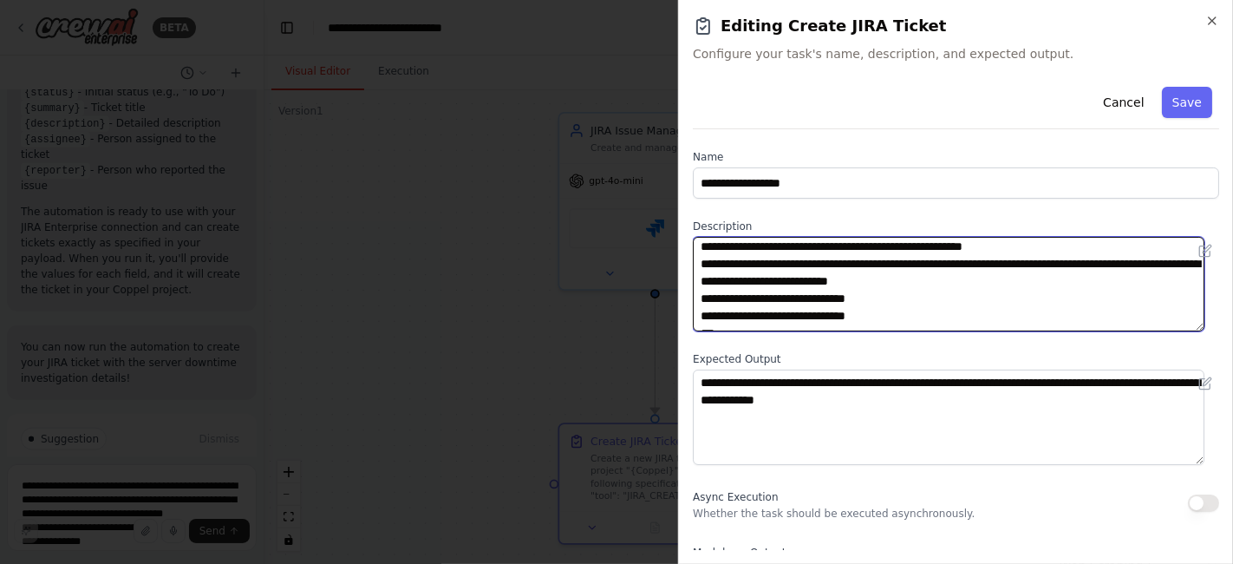
click at [865, 262] on textarea "**********" at bounding box center [949, 284] width 512 height 95
click at [1169, 261] on textarea "**********" at bounding box center [949, 284] width 512 height 95
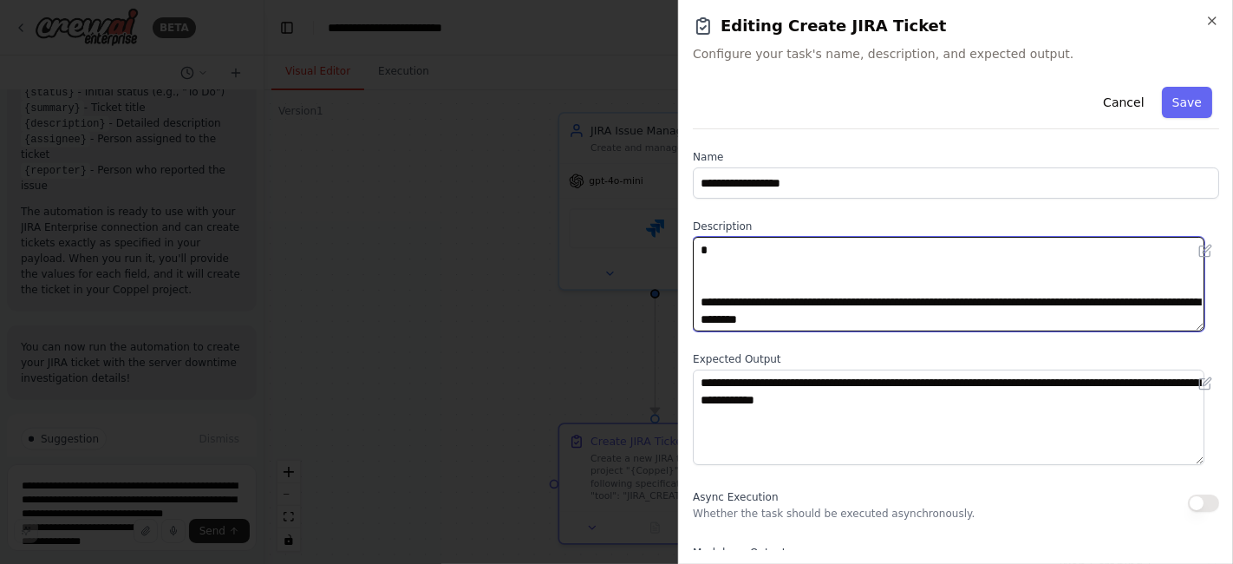
scroll to position [96, 0]
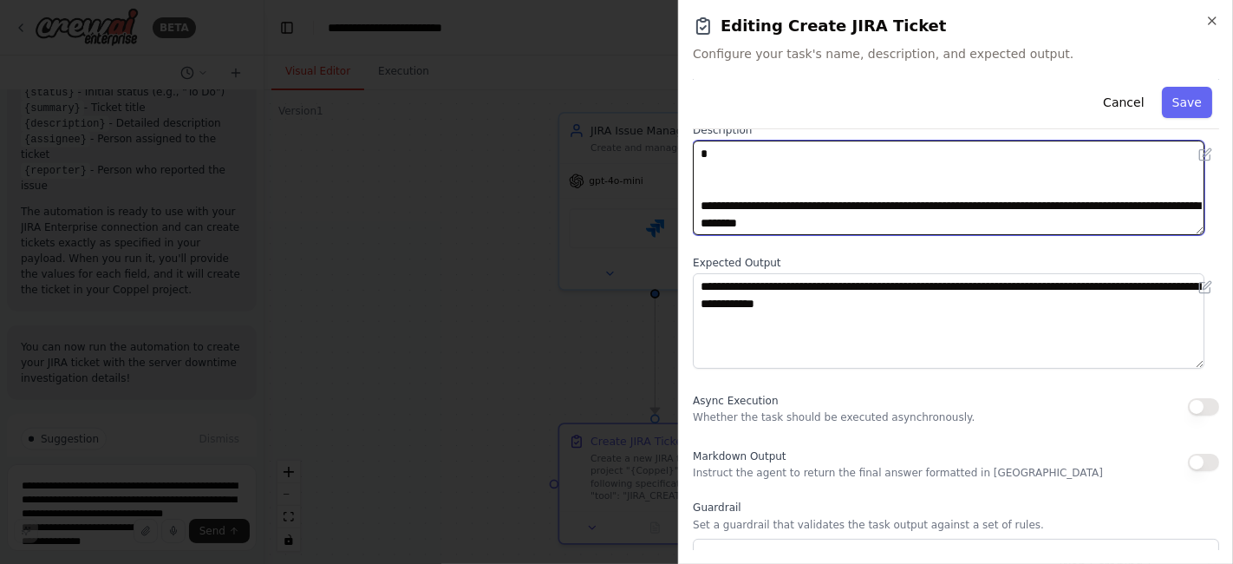
type textarea "**********"
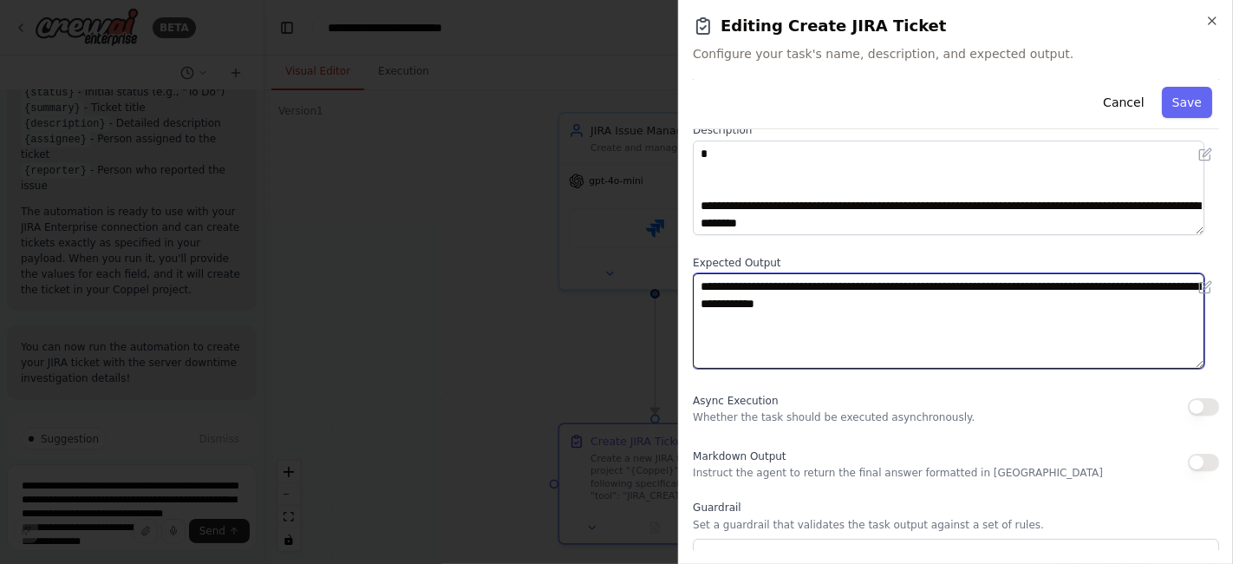
drag, startPoint x: 1041, startPoint y: 287, endPoint x: 1062, endPoint y: 290, distance: 21.8
click at [1062, 290] on textarea "**********" at bounding box center [949, 320] width 512 height 95
click at [1066, 294] on textarea "**********" at bounding box center [949, 320] width 512 height 95
drag, startPoint x: 1045, startPoint y: 286, endPoint x: 1198, endPoint y: 290, distance: 153.5
click at [1192, 279] on div "**********" at bounding box center [956, 320] width 526 height 95
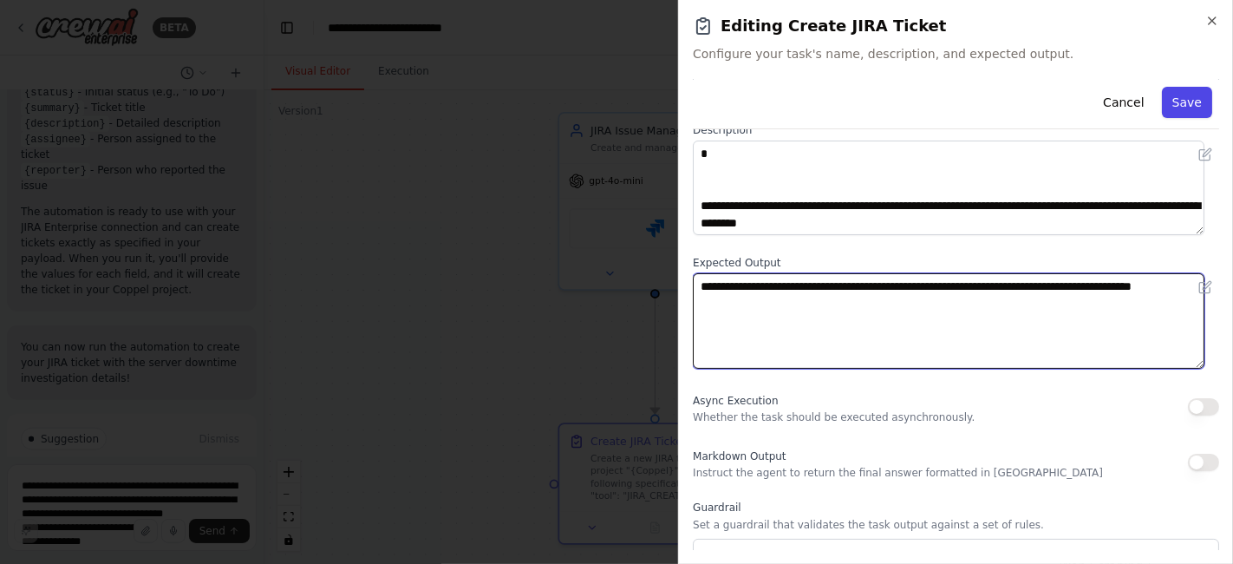
type textarea "**********"
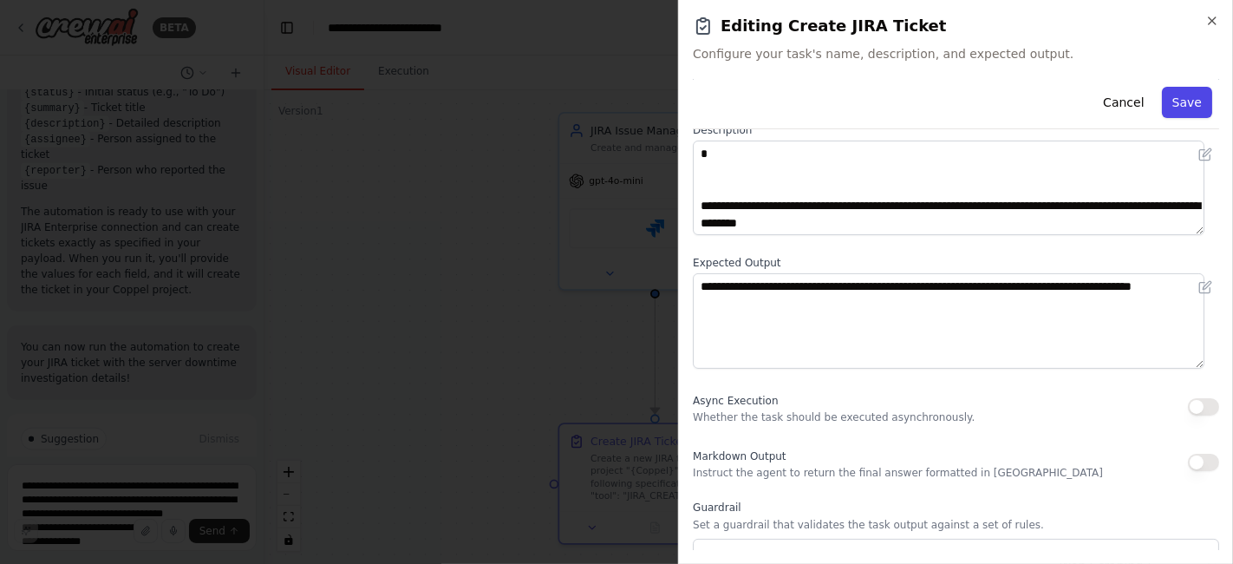
click at [1182, 96] on button "Save" at bounding box center [1187, 102] width 50 height 31
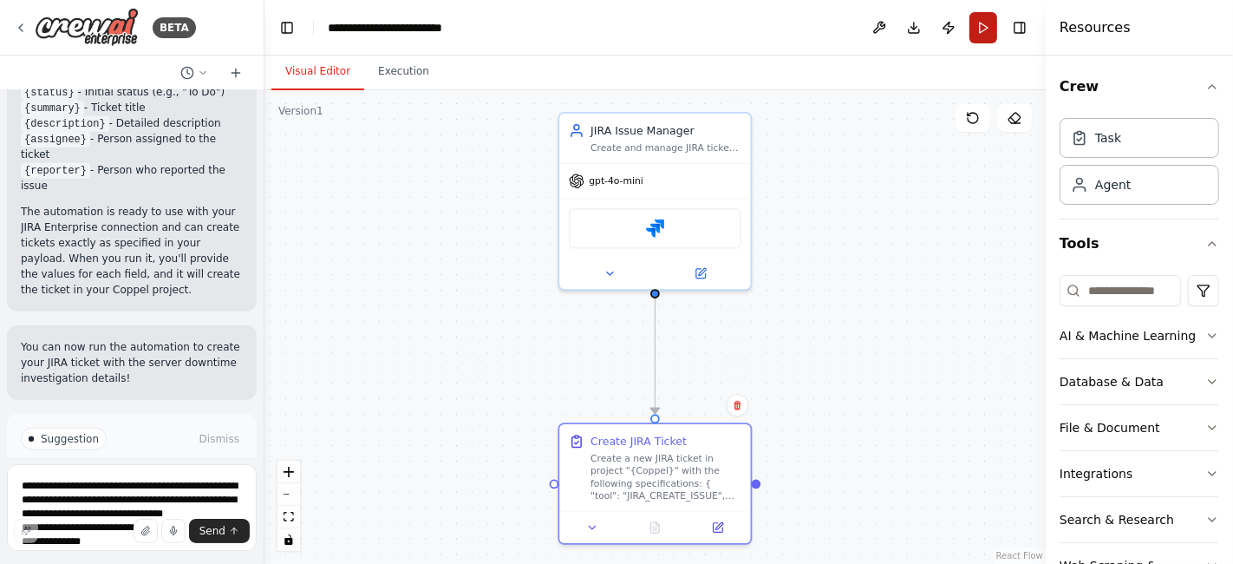
click at [981, 42] on button "Run" at bounding box center [983, 27] width 28 height 31
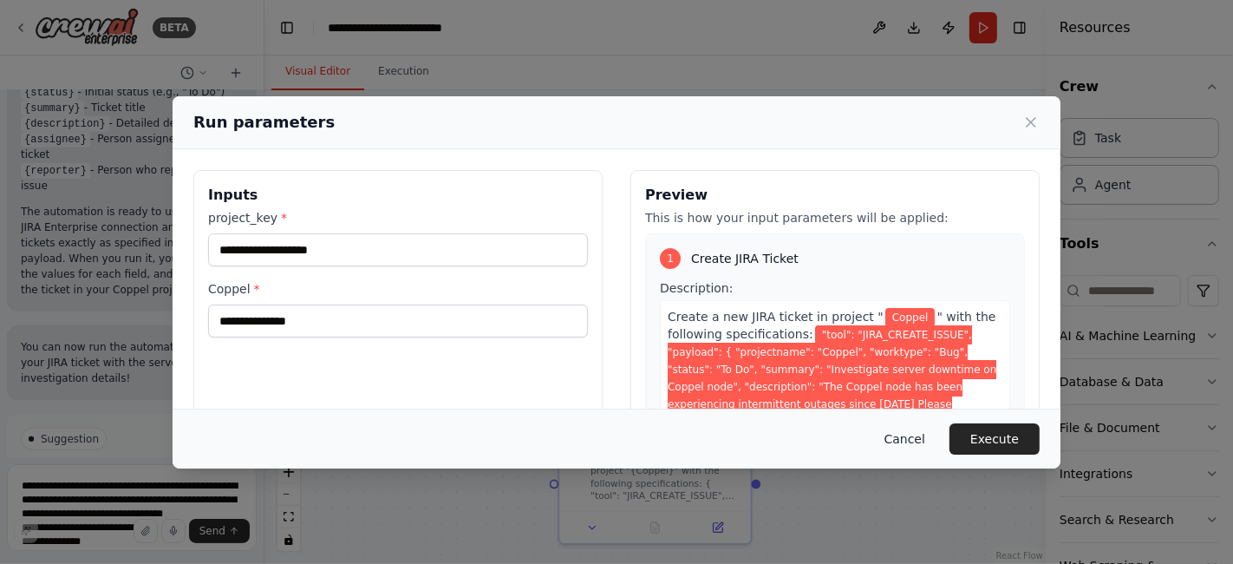
click at [918, 439] on button "Cancel" at bounding box center [905, 438] width 69 height 31
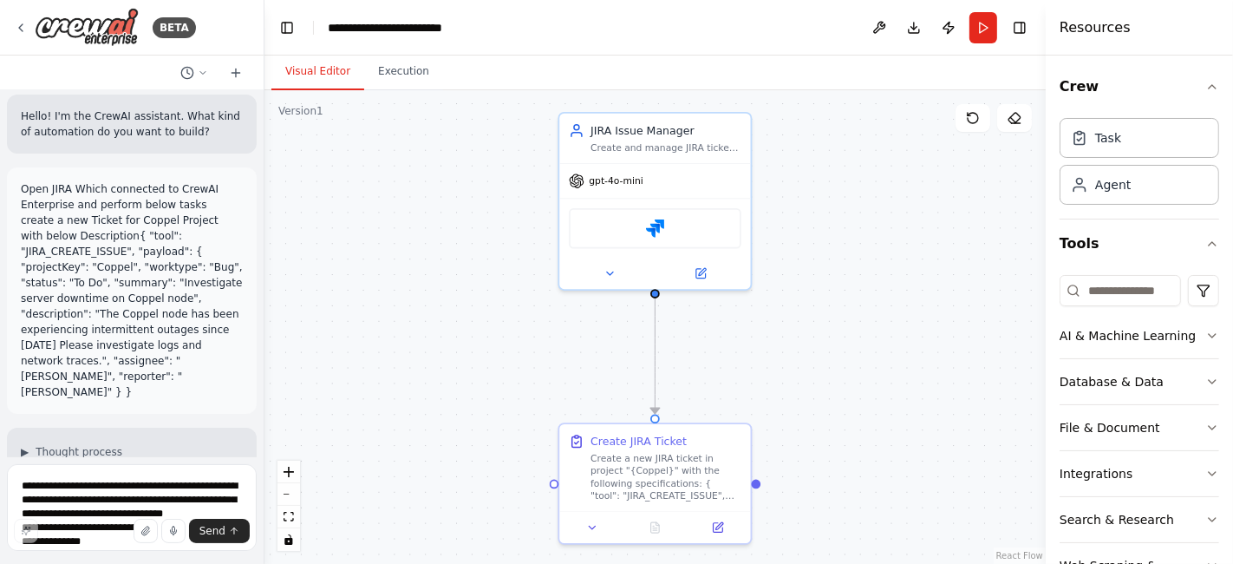
scroll to position [0, 0]
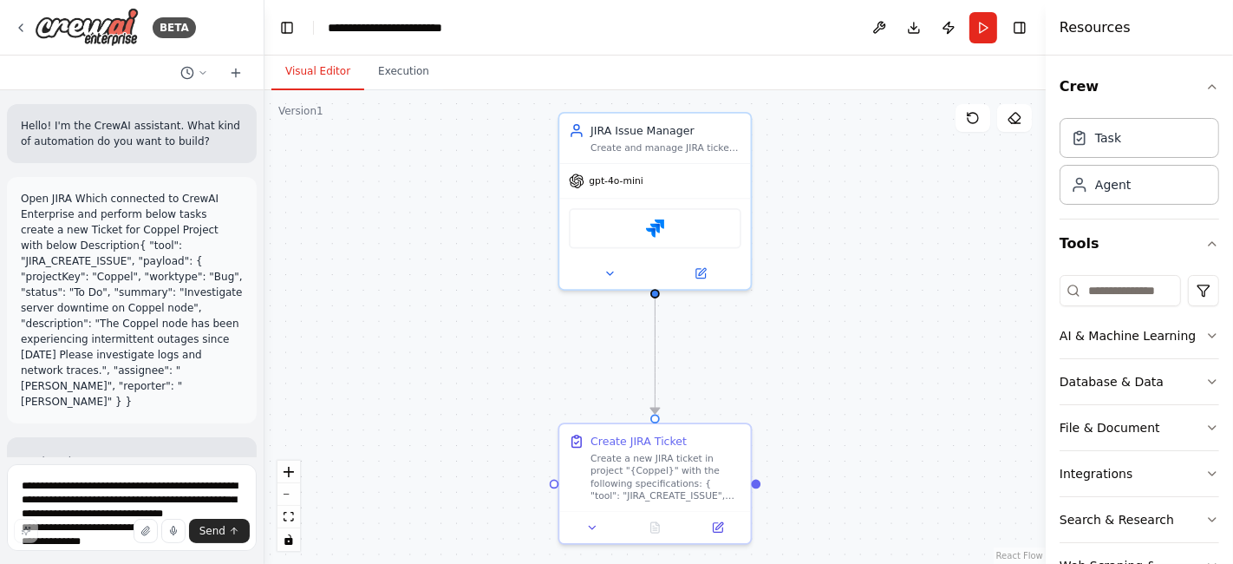
drag, startPoint x: 215, startPoint y: 369, endPoint x: 23, endPoint y: 199, distance: 256.2
click at [23, 199] on p "Open JIRA Which connected to CrewAI Enterprise and perform below tasks create a…" at bounding box center [132, 300] width 222 height 219
copy p "Open JIRA Which connected to CrewAI Enterprise and perform below tasks create a…"
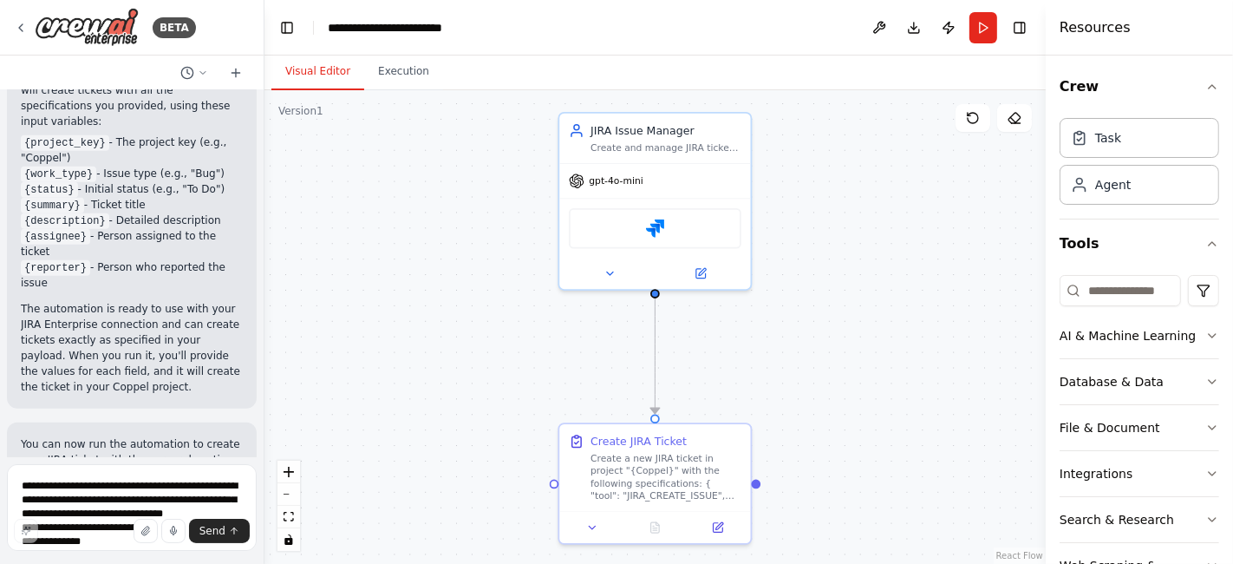
scroll to position [1668, 0]
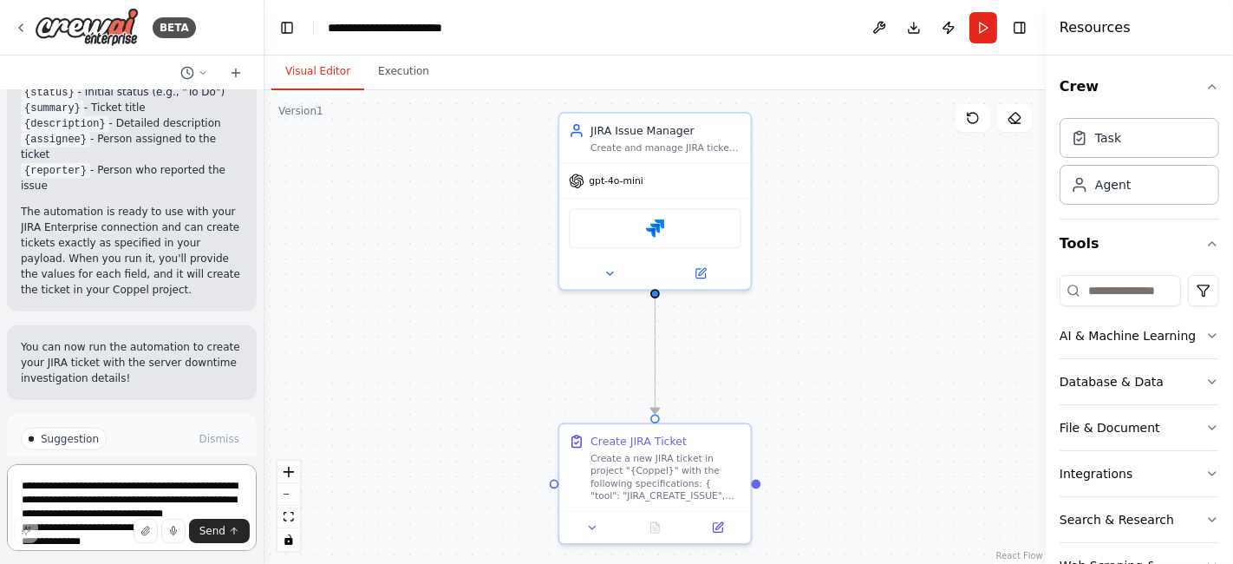
click at [132, 489] on textarea "**********" at bounding box center [132, 507] width 250 height 87
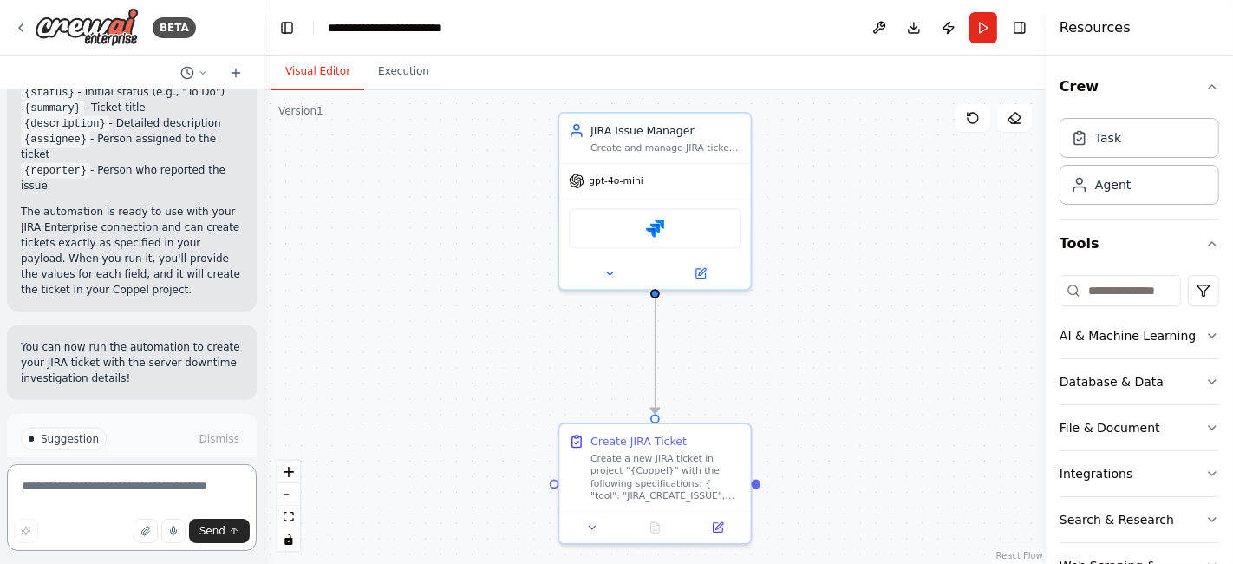
paste textarea "**********"
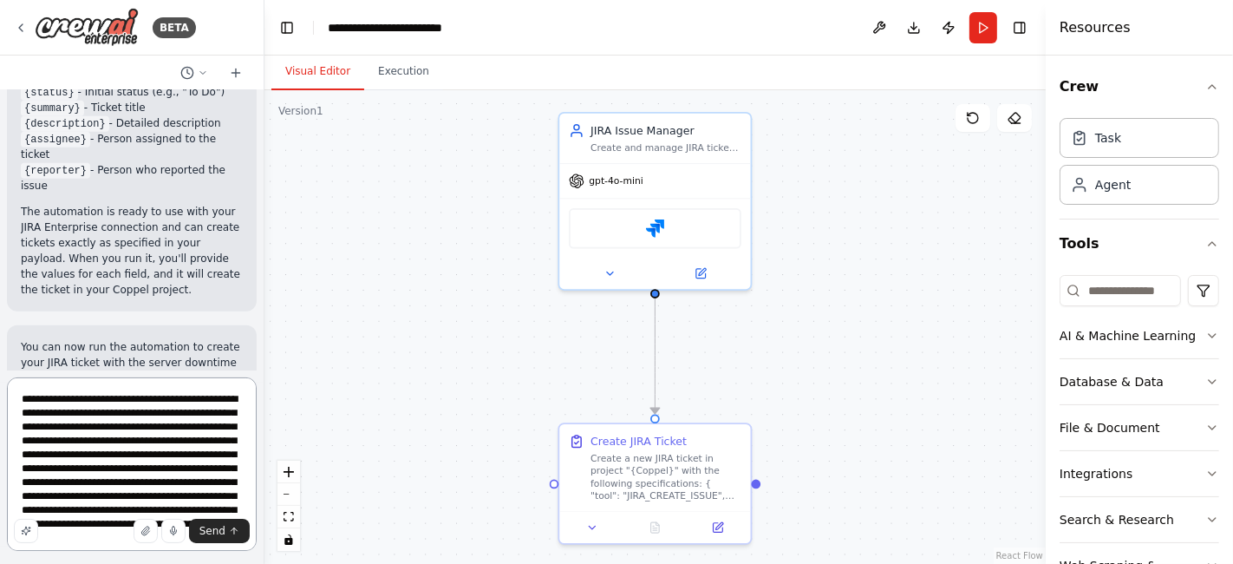
scroll to position [7, 0]
click at [99, 513] on textarea "**********" at bounding box center [132, 463] width 250 height 173
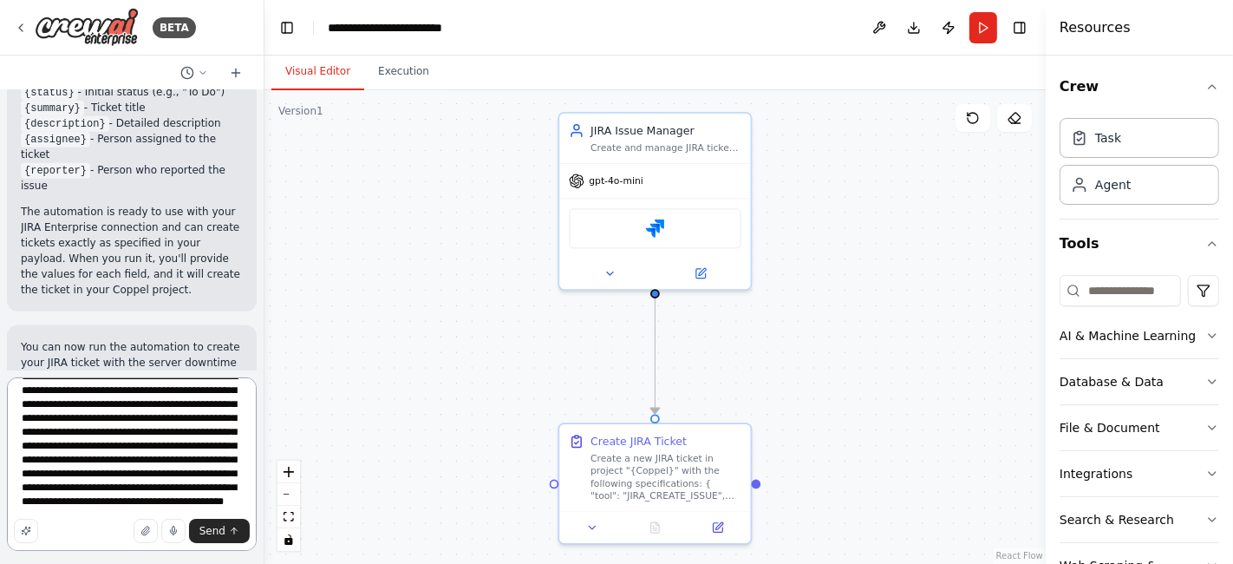
scroll to position [49, 0]
type textarea "**********"
click at [211, 529] on span "Send" at bounding box center [212, 531] width 26 height 14
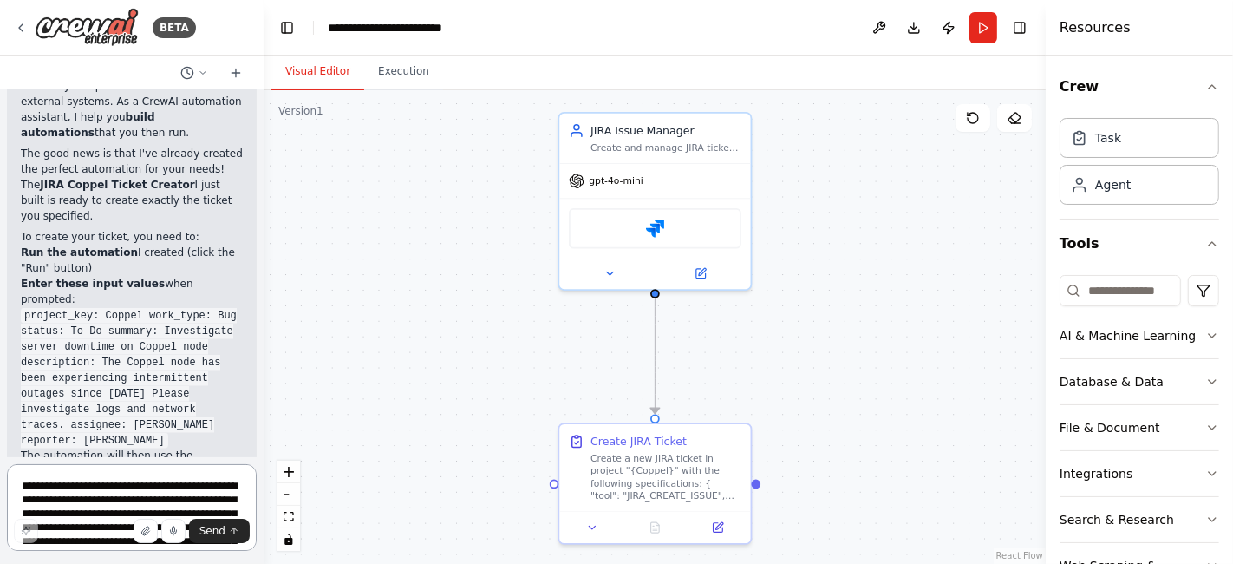
scroll to position [2402, 0]
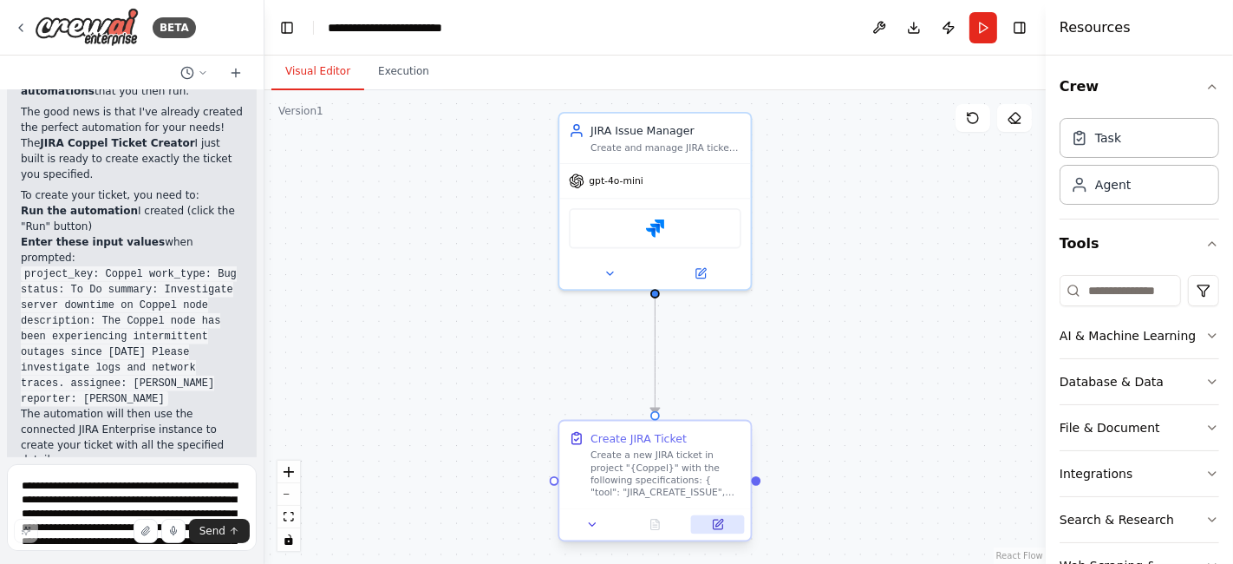
click at [721, 529] on button at bounding box center [718, 524] width 54 height 18
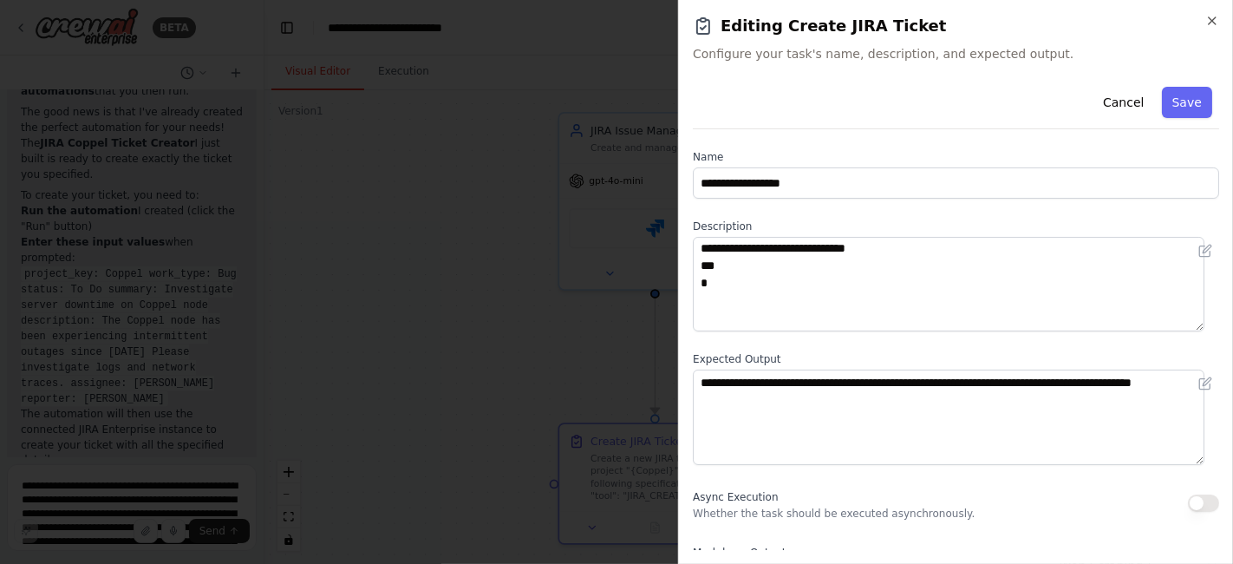
scroll to position [225, 0]
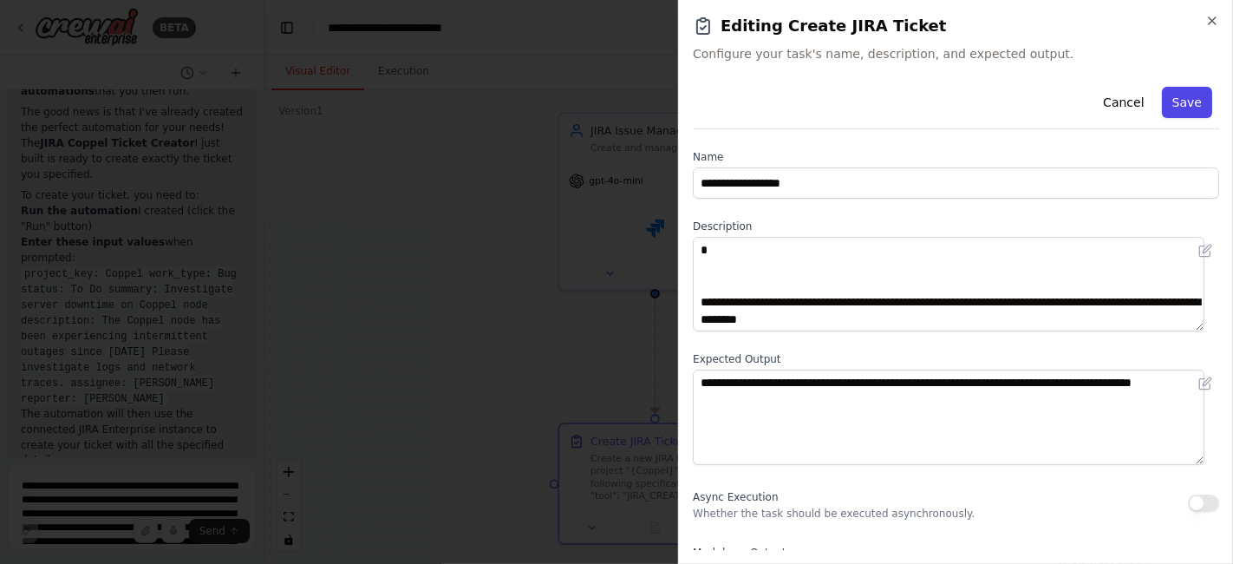
click at [1172, 106] on button "Save" at bounding box center [1187, 102] width 50 height 31
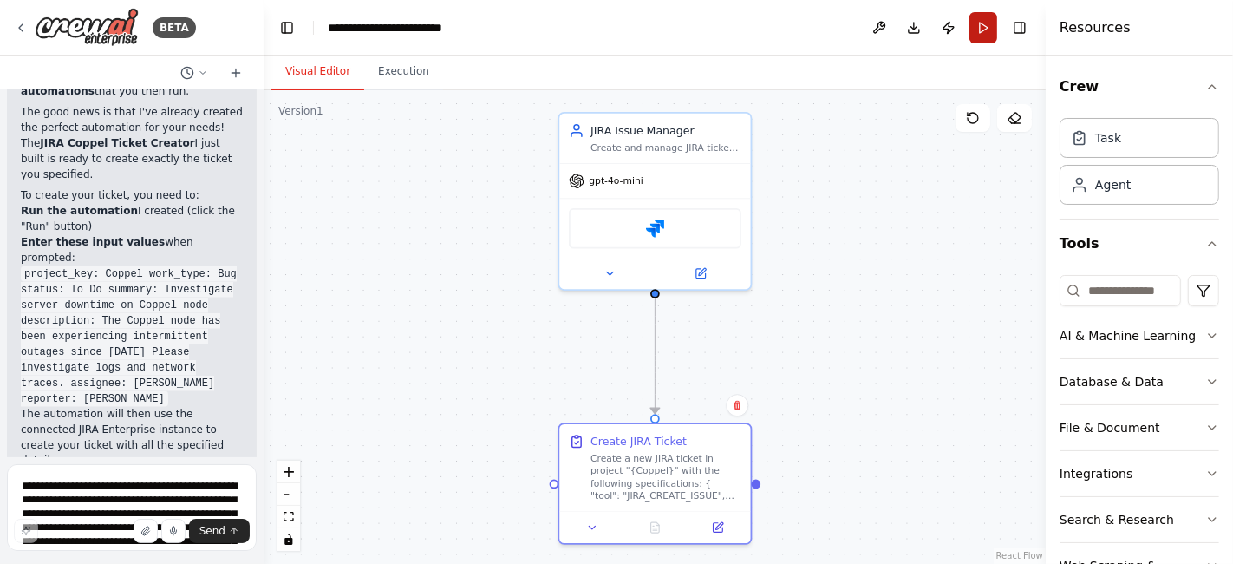
click at [988, 27] on button "Run" at bounding box center [983, 27] width 28 height 31
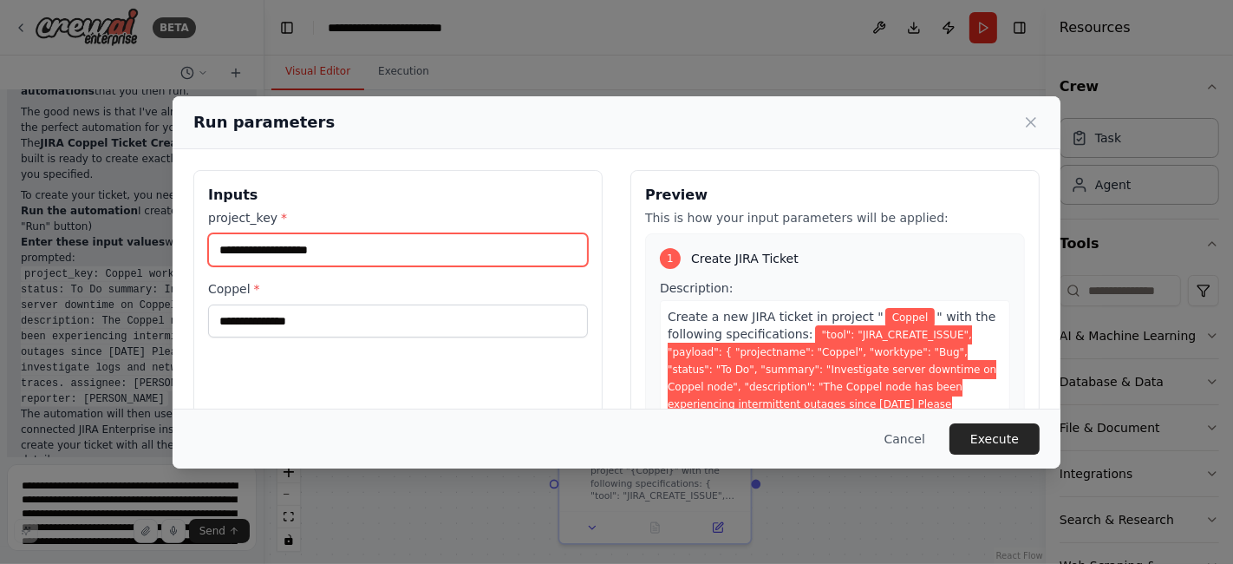
click at [324, 251] on input "project_key *" at bounding box center [398, 249] width 380 height 33
type input "*"
click at [923, 441] on button "Cancel" at bounding box center [905, 438] width 69 height 31
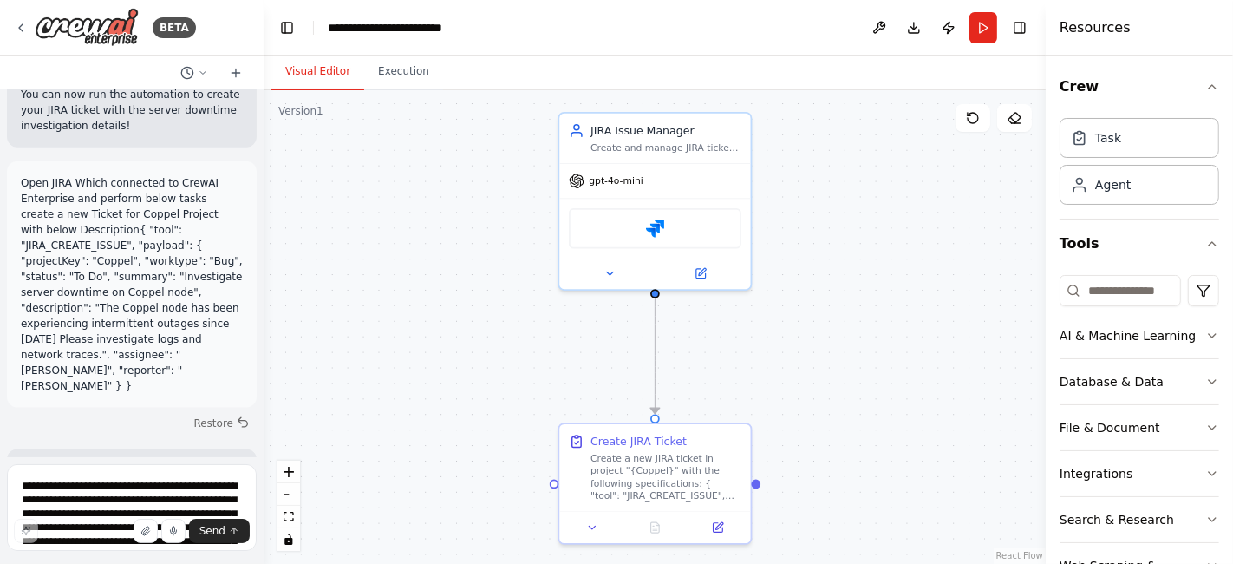
scroll to position [1824, 0]
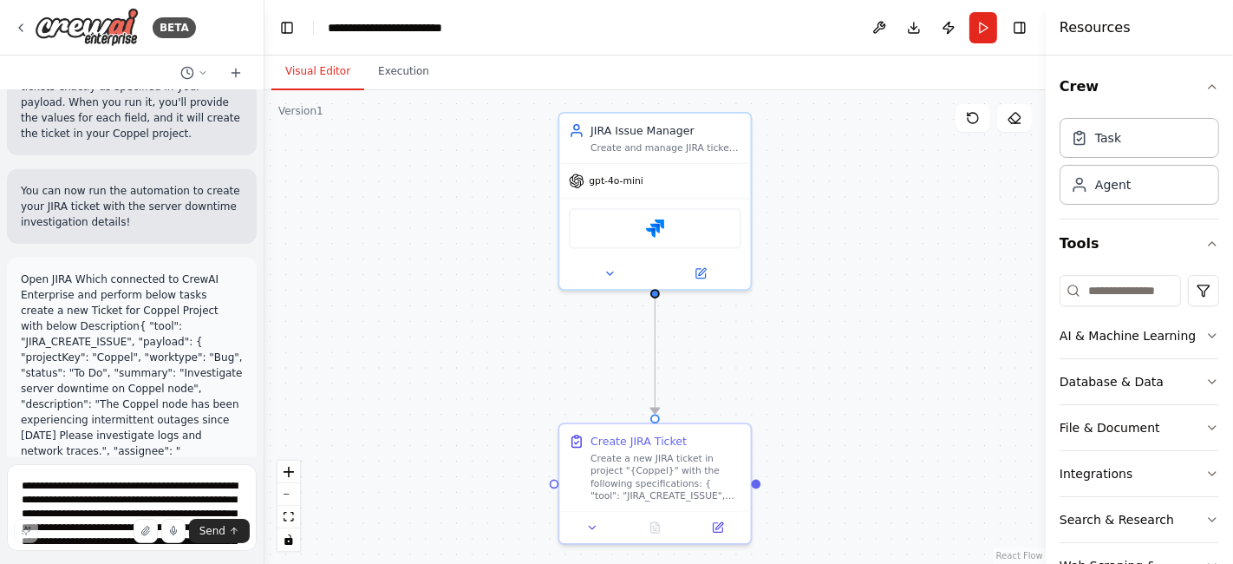
drag, startPoint x: 214, startPoint y: 354, endPoint x: 13, endPoint y: 188, distance: 260.6
click at [13, 258] on div "Open JIRA Which connected to CrewAI Enterprise and perform below tasks create a…" at bounding box center [132, 381] width 250 height 246
copy p "Open JIRA Which connected to CrewAI Enterprise and perform below tasks create a…"
click at [12, 20] on div "BETA" at bounding box center [132, 27] width 264 height 55
click at [16, 25] on icon at bounding box center [21, 28] width 14 height 14
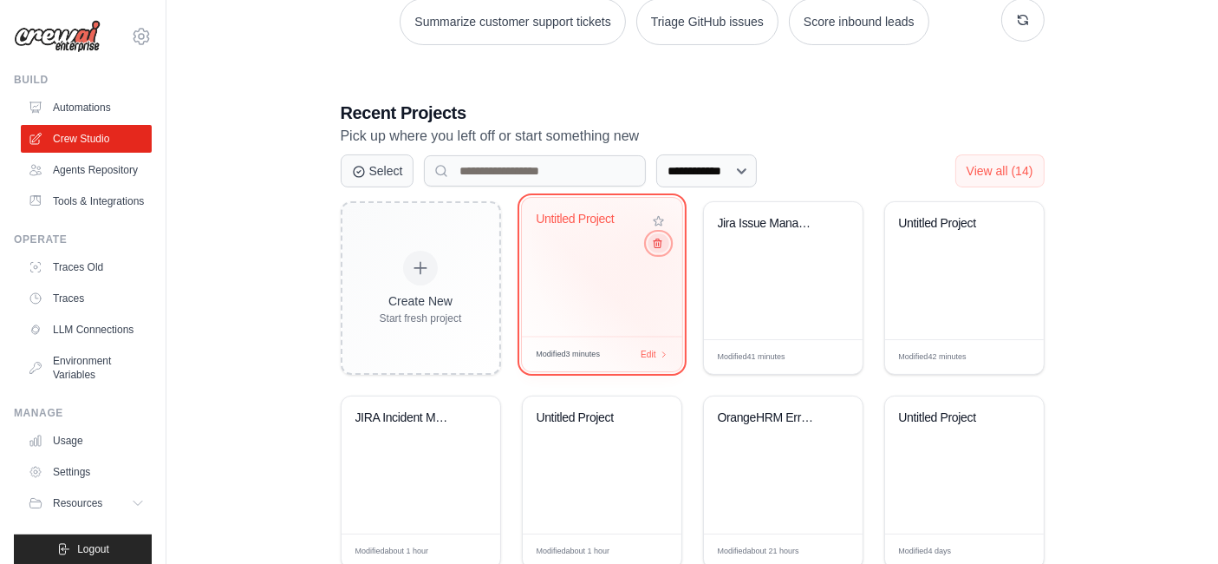
click at [658, 246] on icon at bounding box center [658, 243] width 8 height 9
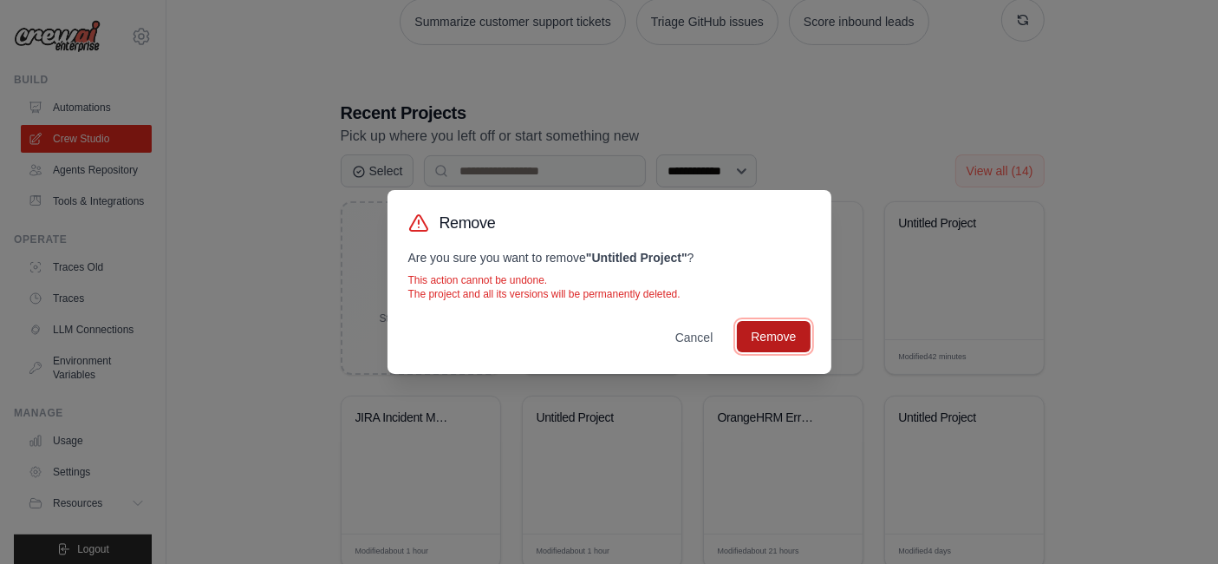
click at [754, 340] on button "Remove" at bounding box center [773, 336] width 73 height 31
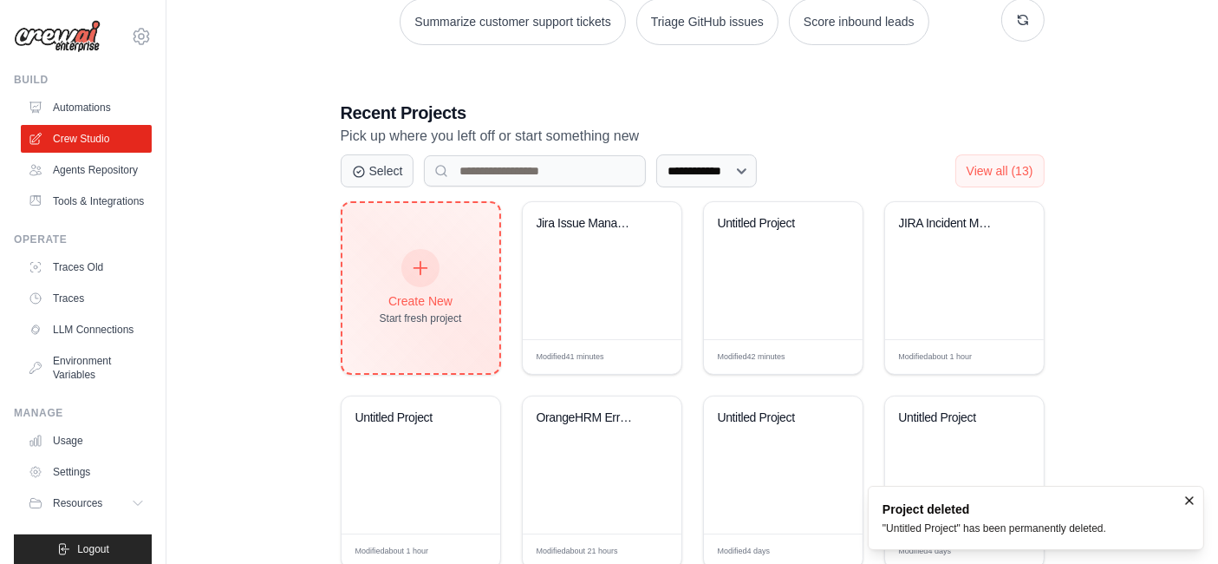
click at [416, 267] on icon at bounding box center [420, 267] width 19 height 19
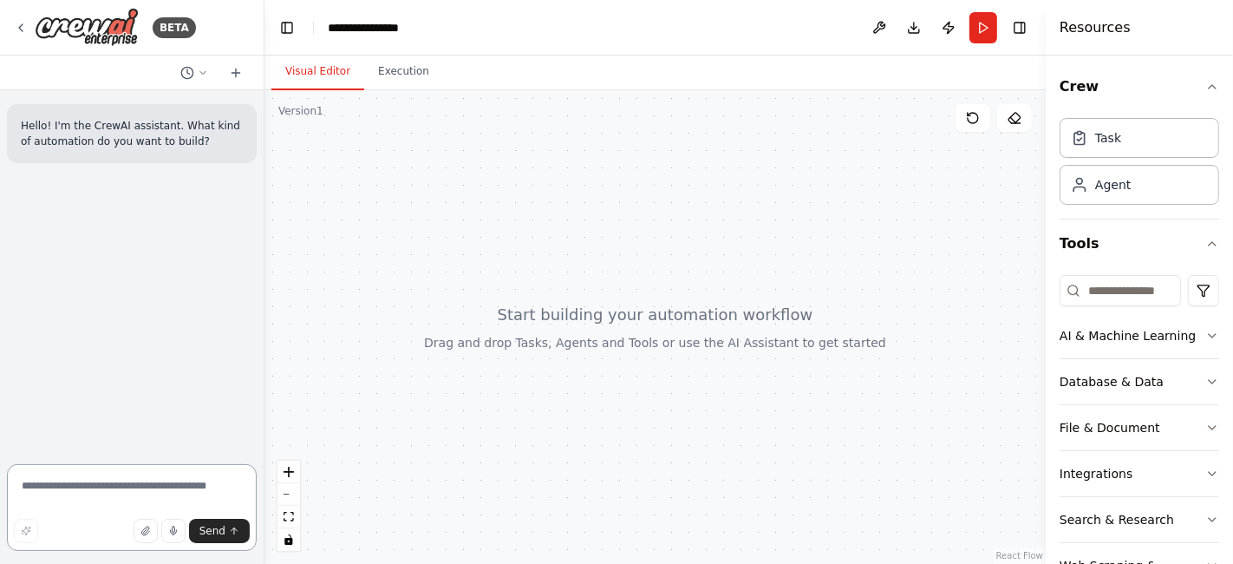
click at [128, 492] on textarea at bounding box center [132, 507] width 250 height 87
paste textarea "**********"
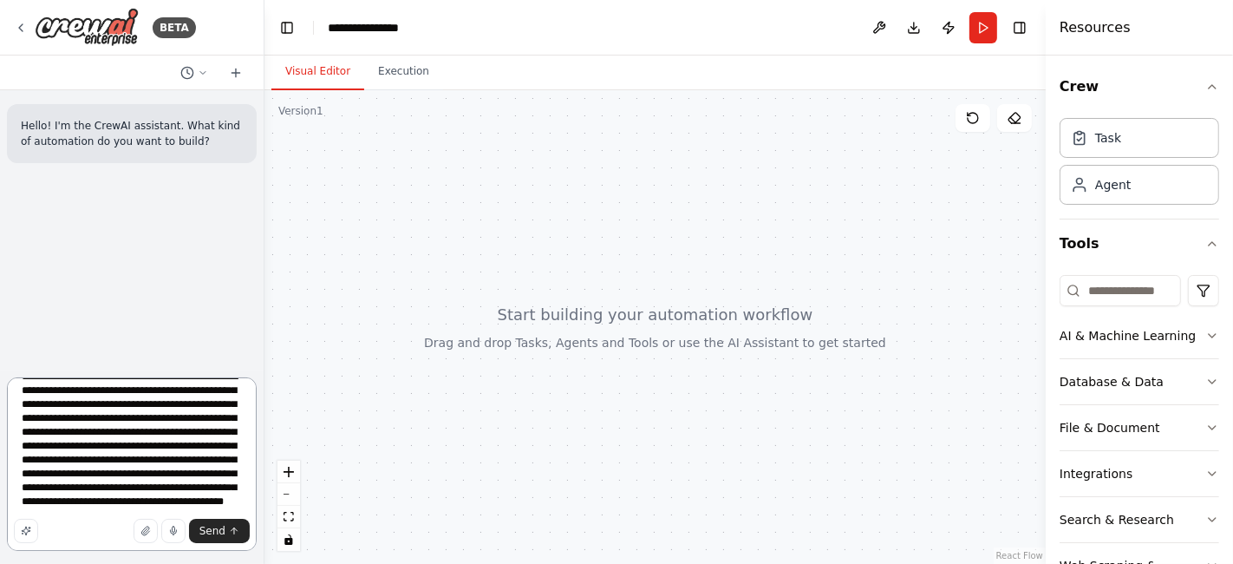
scroll to position [49, 0]
type textarea "**********"
click at [226, 529] on button "Send" at bounding box center [219, 531] width 61 height 24
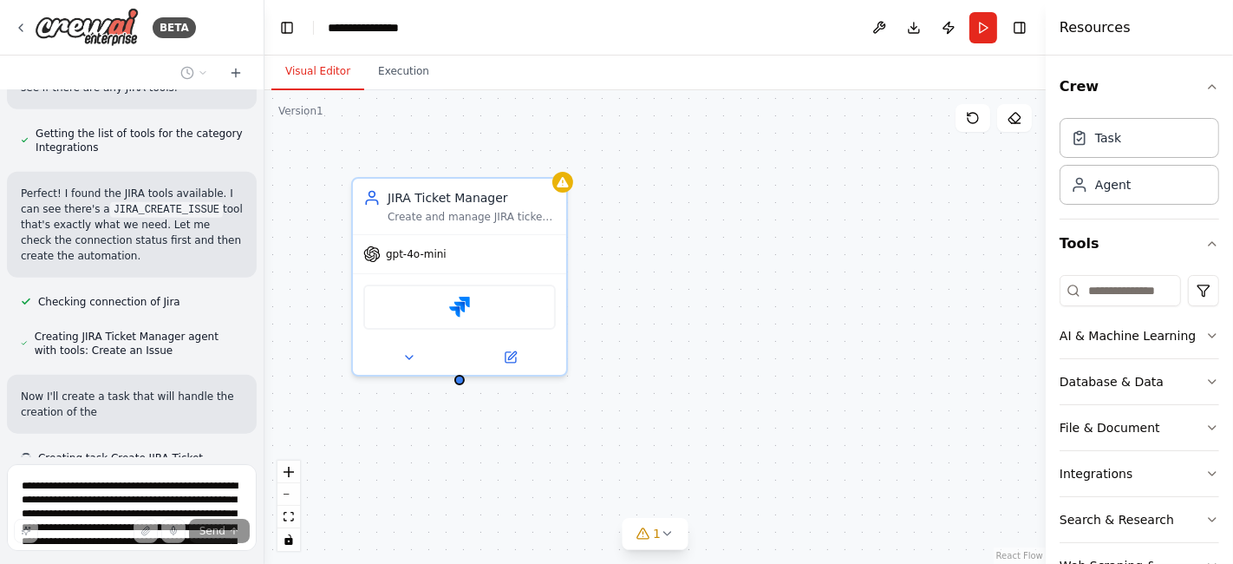
scroll to position [1724, 0]
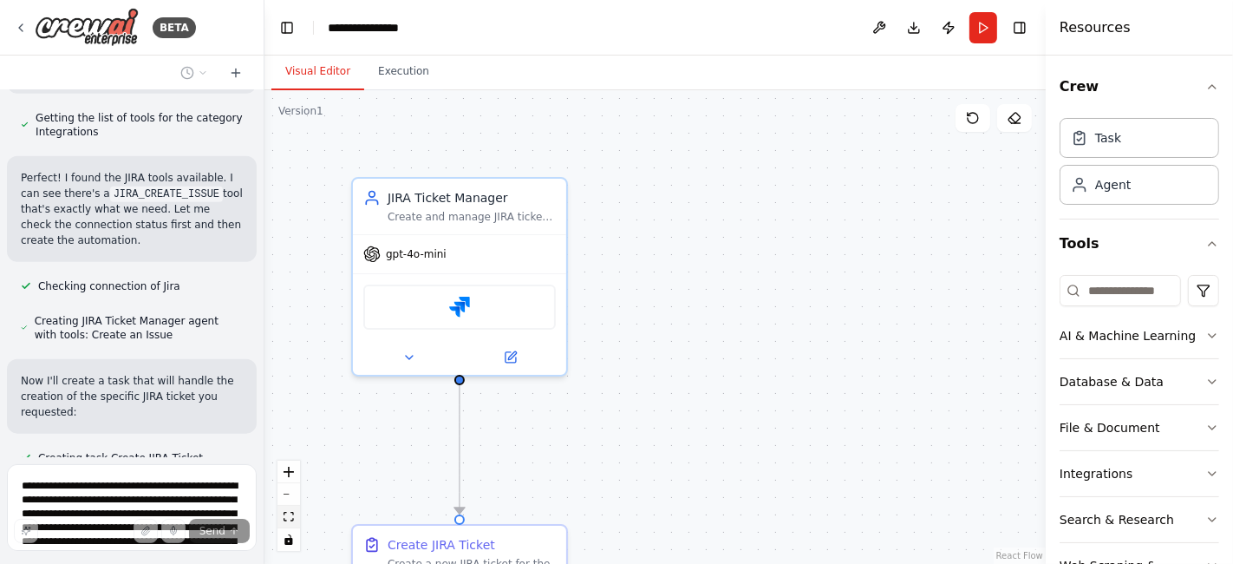
click at [287, 519] on icon "fit view" at bounding box center [289, 517] width 10 height 10
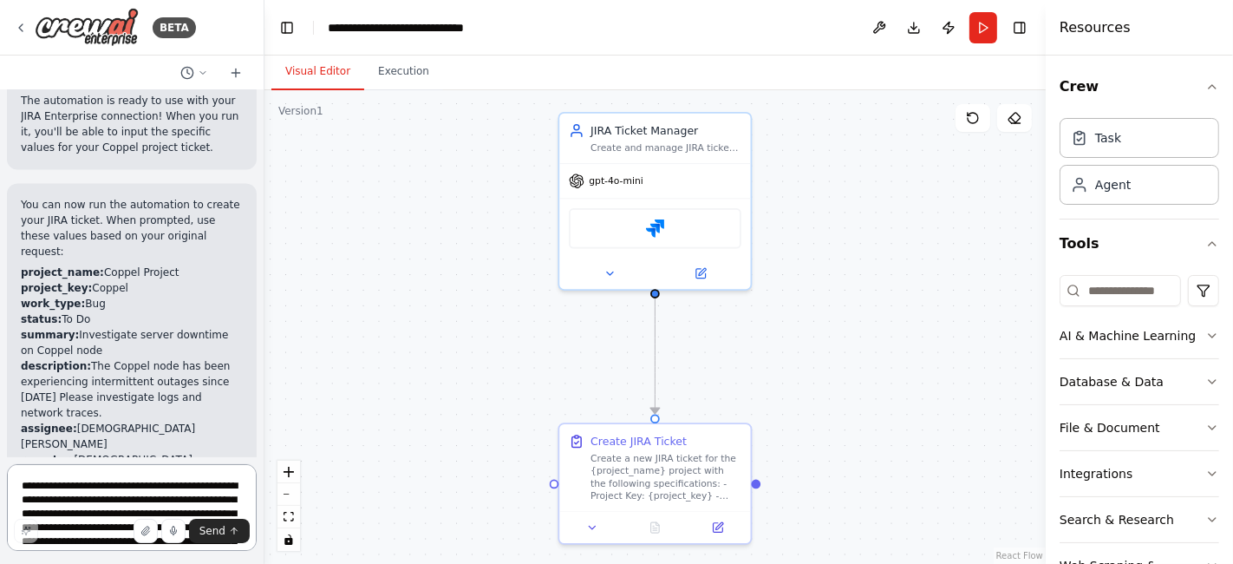
scroll to position [2800, 0]
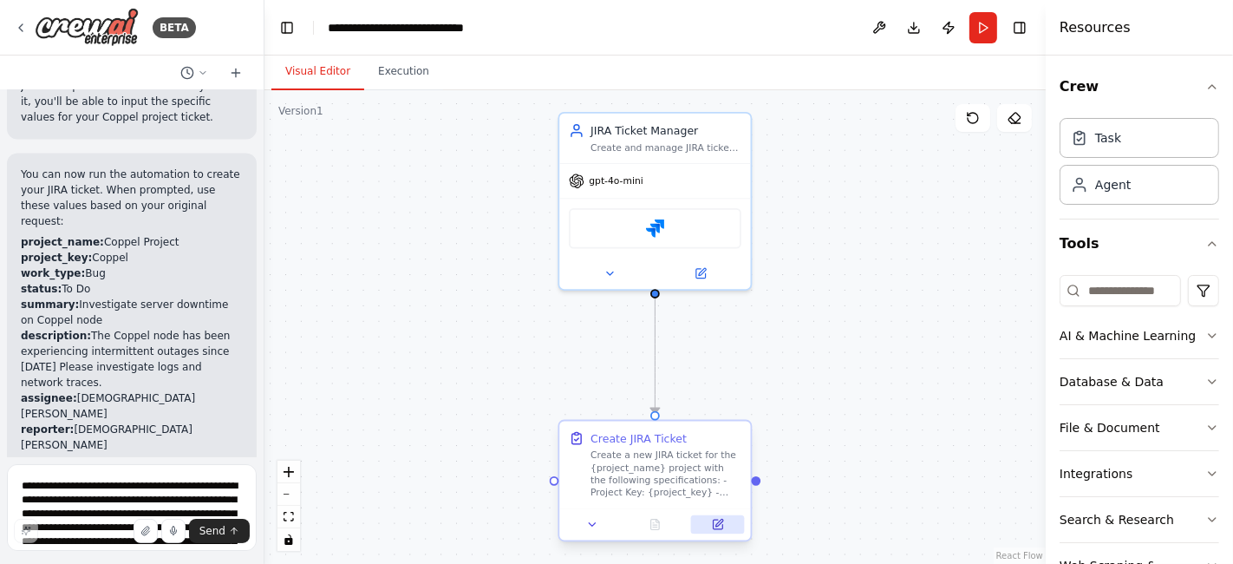
click at [714, 523] on icon at bounding box center [718, 524] width 10 height 10
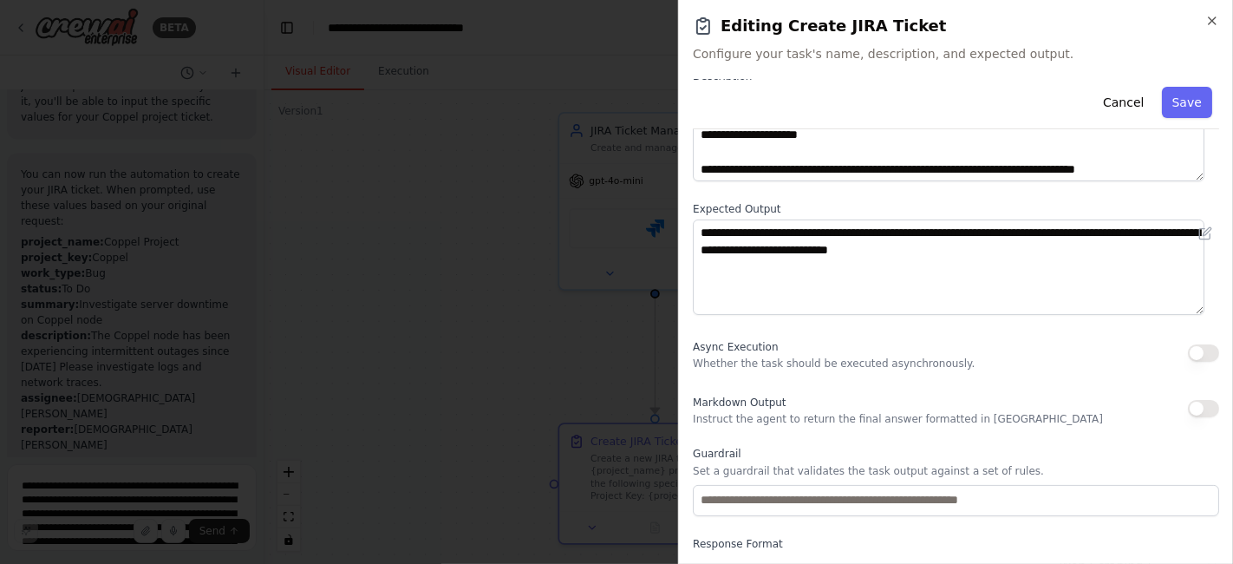
scroll to position [193, 0]
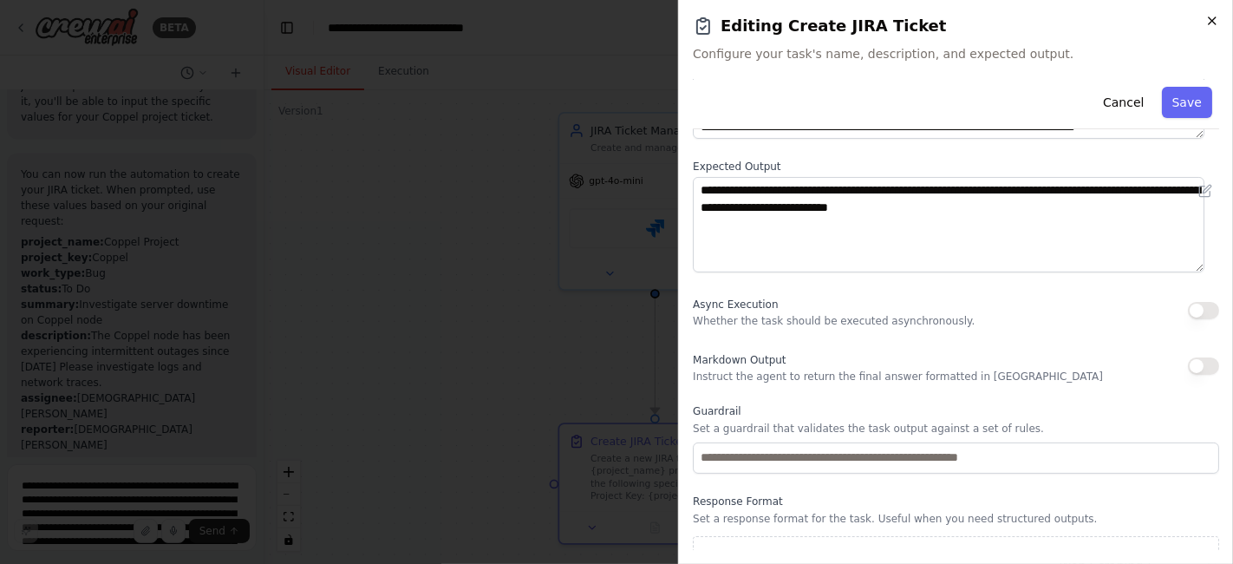
click at [1214, 27] on icon "button" at bounding box center [1212, 21] width 14 height 14
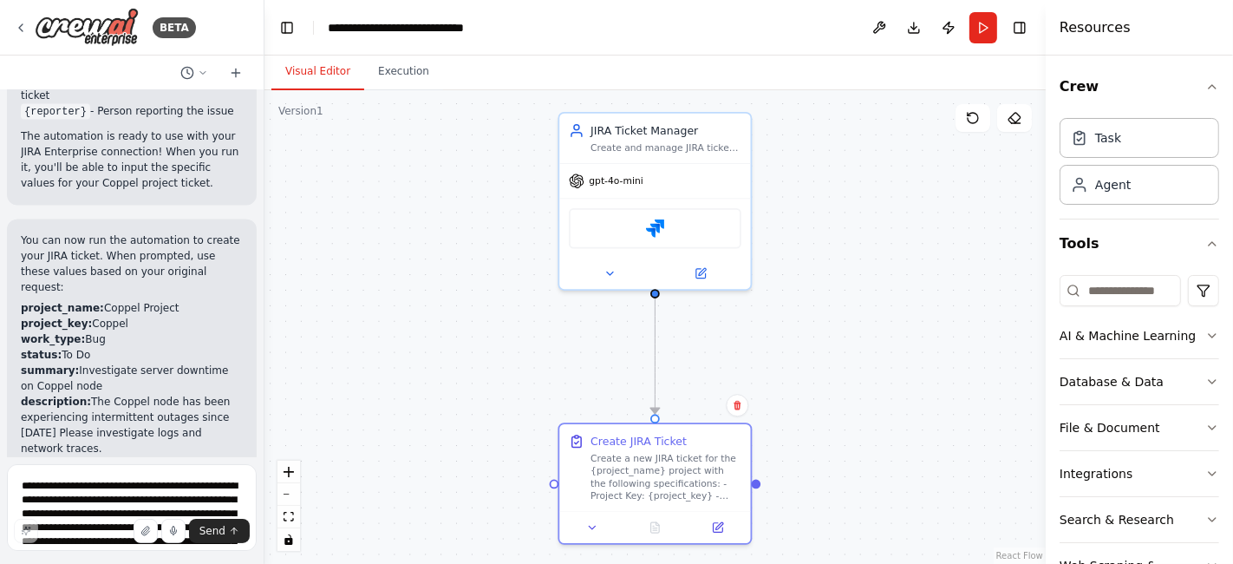
scroll to position [2704, 0]
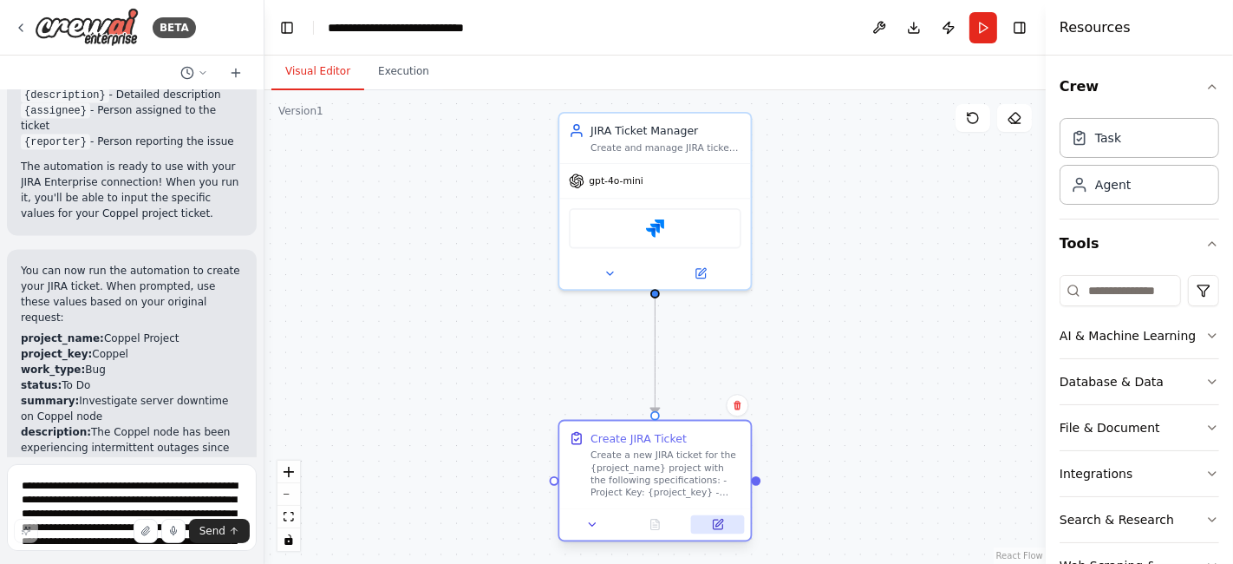
click at [721, 519] on icon at bounding box center [718, 522] width 7 height 7
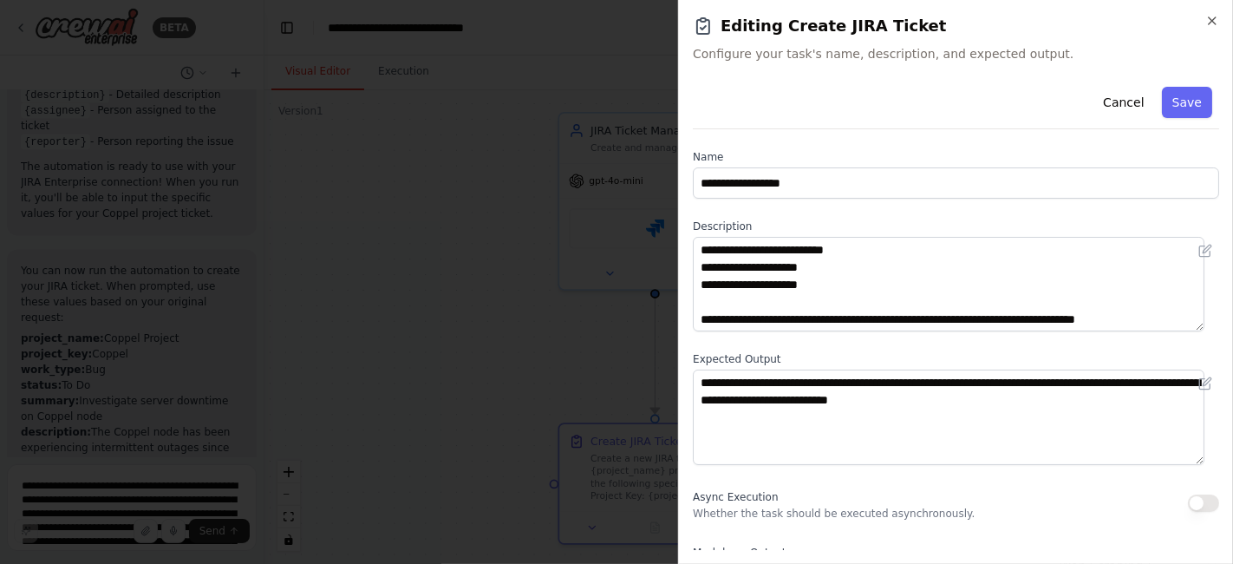
scroll to position [0, 0]
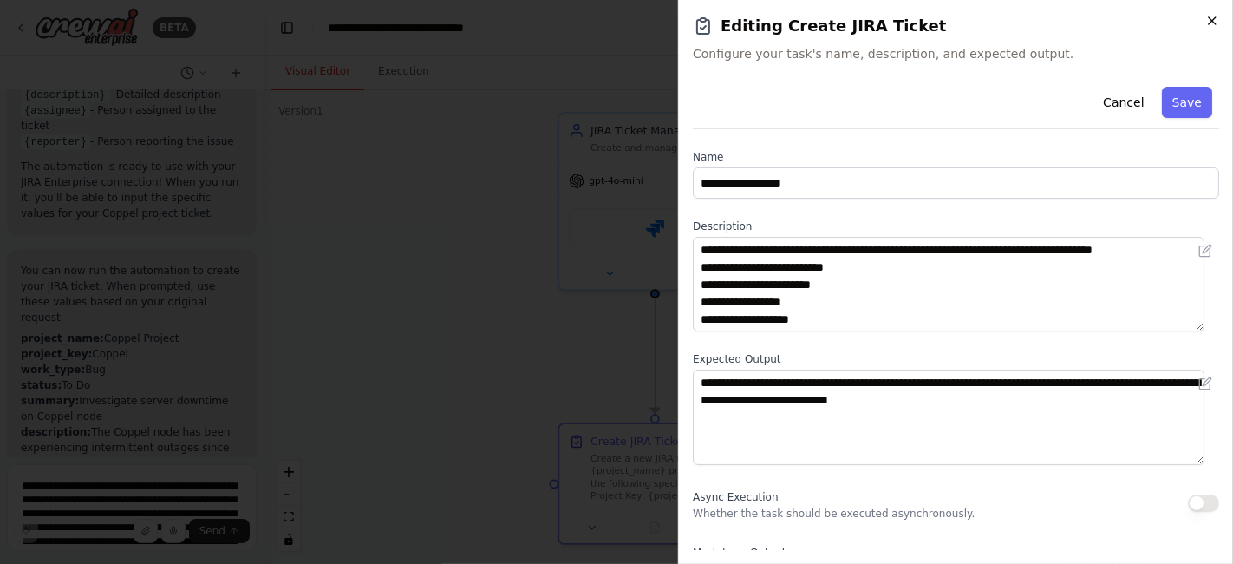
click at [1213, 21] on icon "button" at bounding box center [1212, 20] width 7 height 7
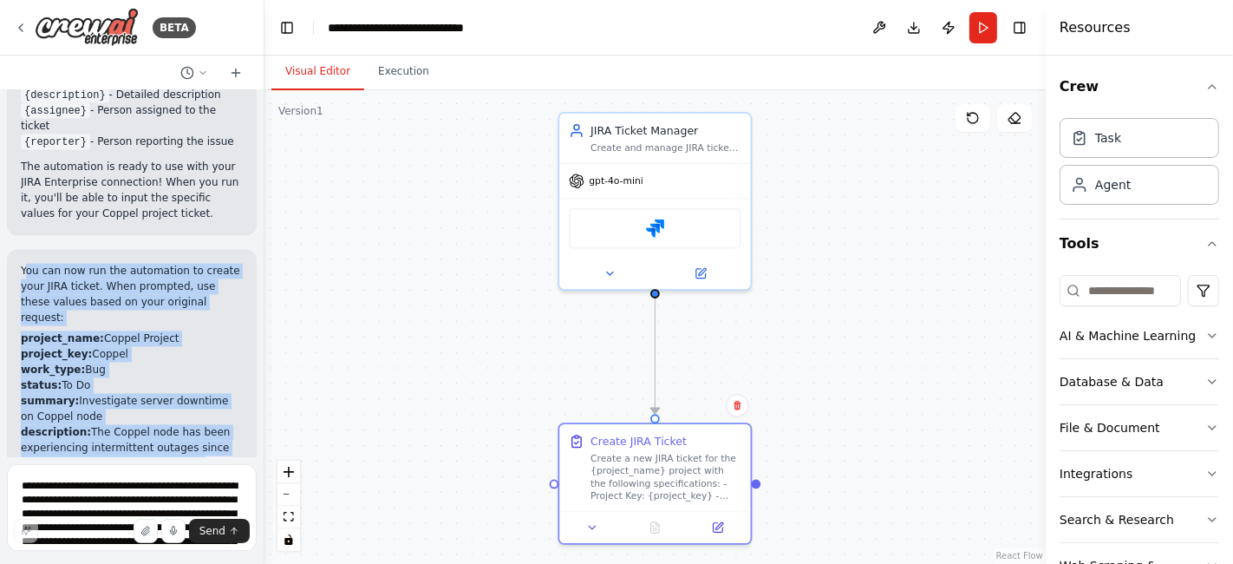
drag, startPoint x: 141, startPoint y: 373, endPoint x: 24, endPoint y: 149, distance: 252.5
click at [24, 264] on div "You can now run the automation to create your JIRA ticket. When prompted, use t…" at bounding box center [132, 412] width 222 height 297
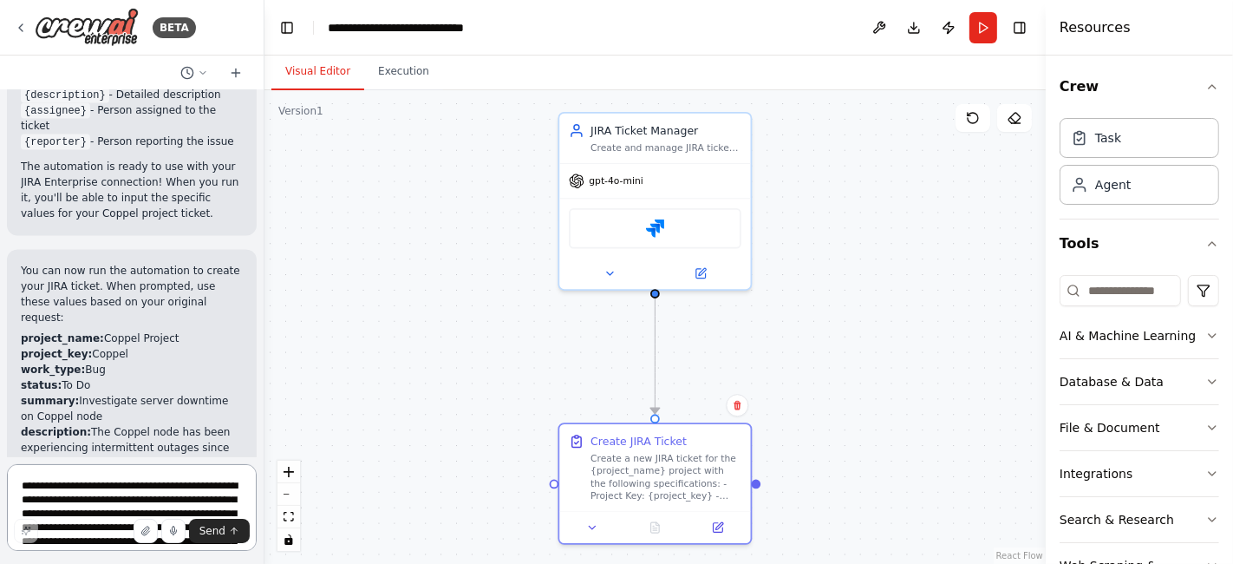
click at [134, 486] on textarea "**********" at bounding box center [132, 507] width 250 height 87
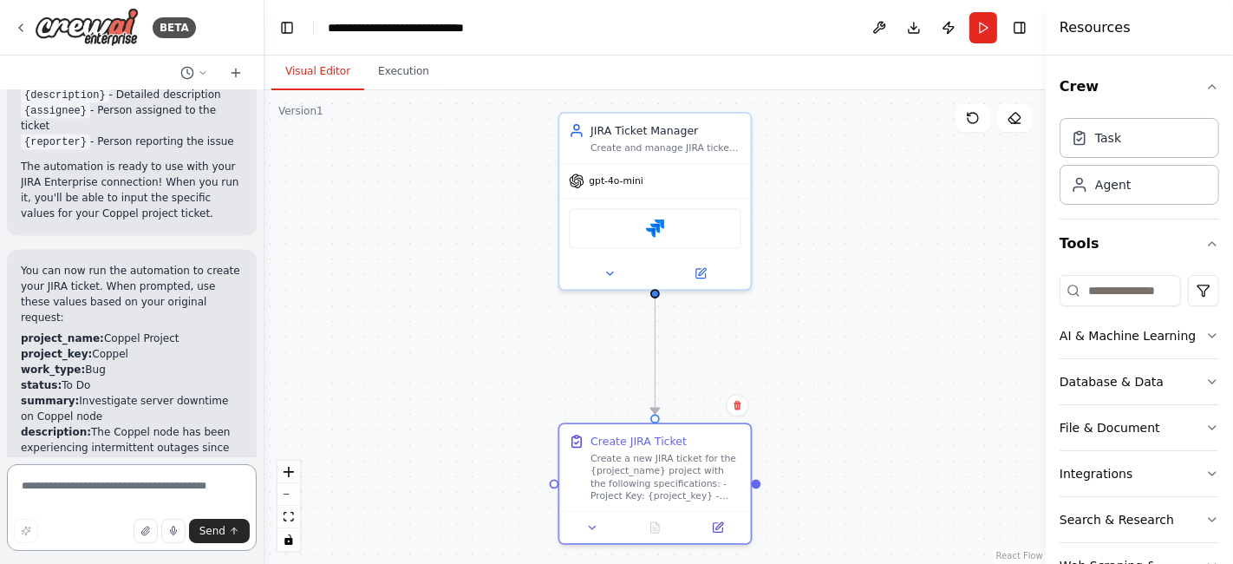
paste textarea "**********"
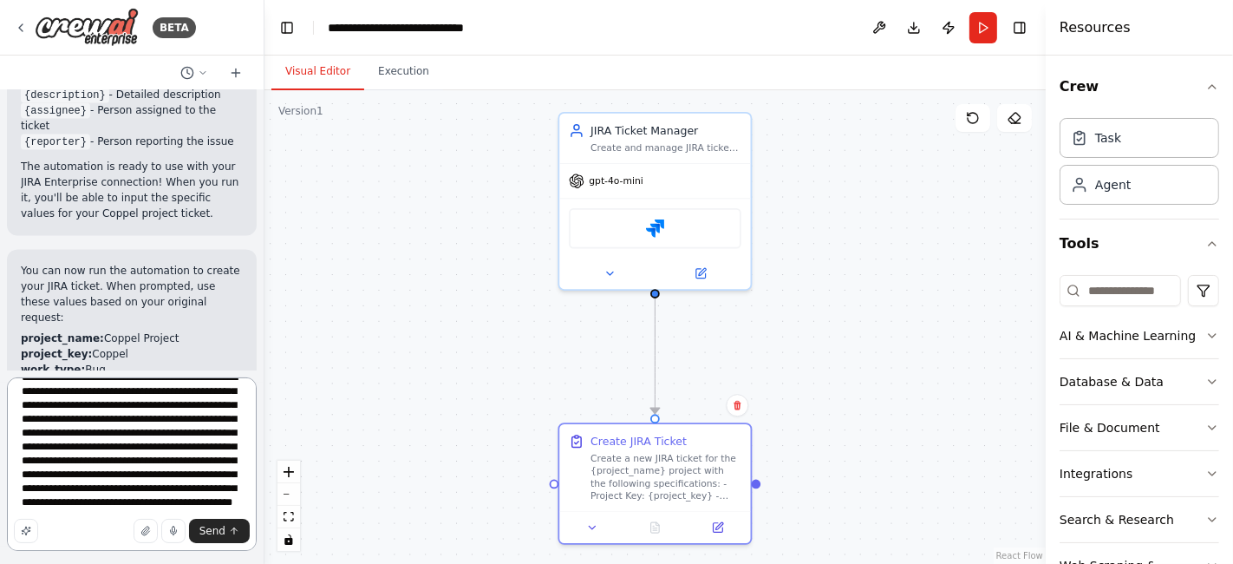
scroll to position [36, 0]
click at [53, 536] on div "Send" at bounding box center [132, 531] width 236 height 24
click at [59, 548] on textarea "**********" at bounding box center [132, 463] width 250 height 173
click at [116, 544] on textarea "**********" at bounding box center [132, 463] width 250 height 173
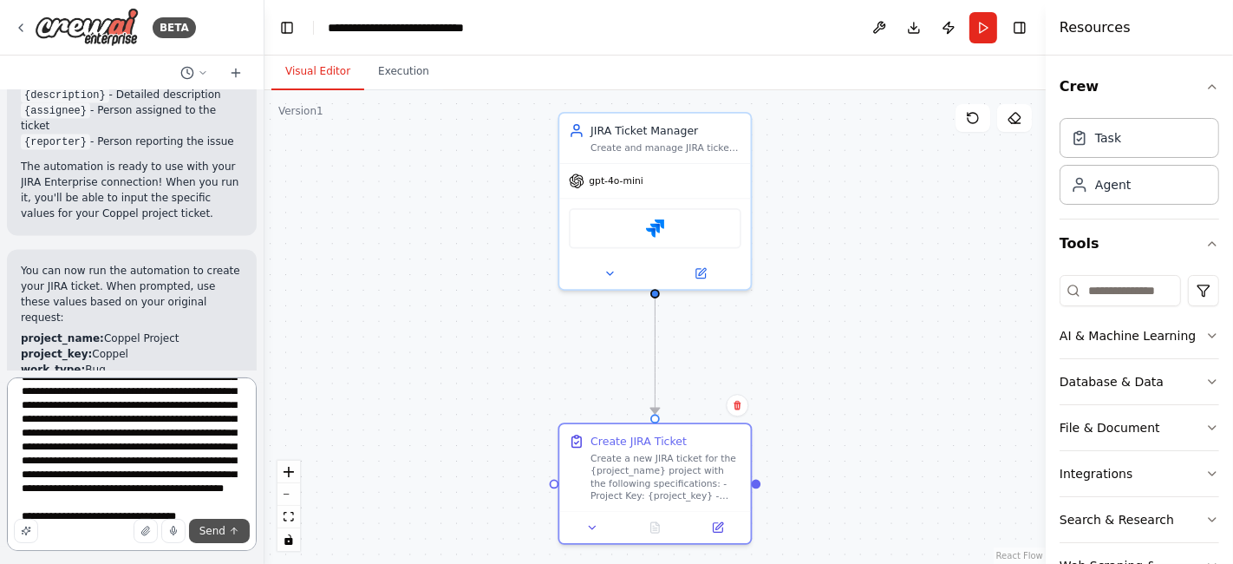
type textarea "**********"
click at [204, 529] on span "Send" at bounding box center [212, 531] width 26 height 14
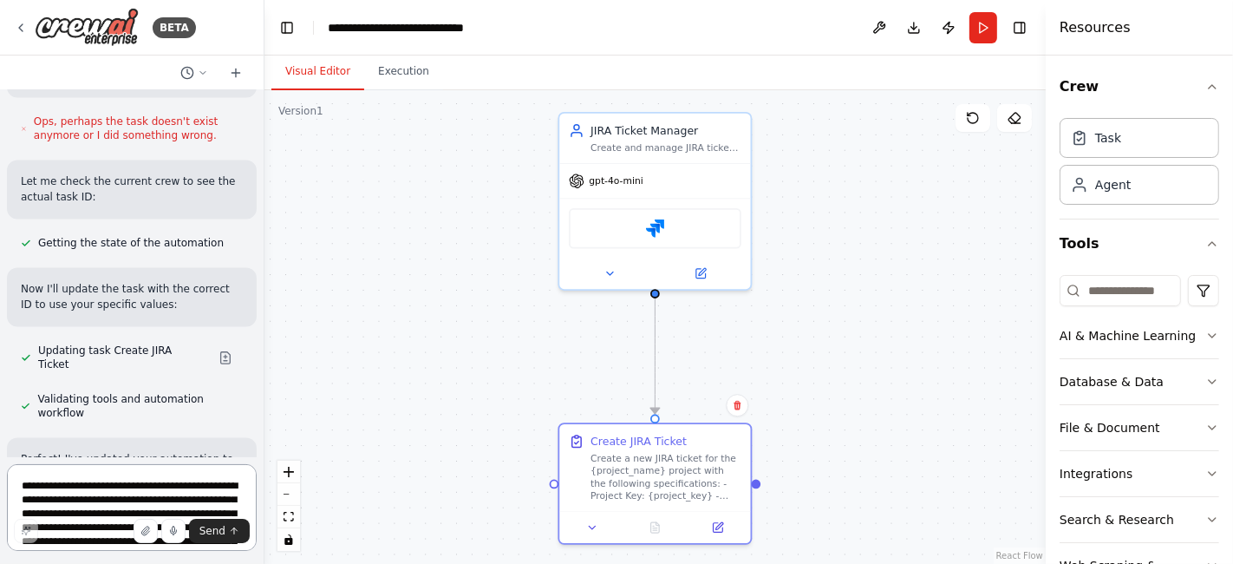
scroll to position [2899, 0]
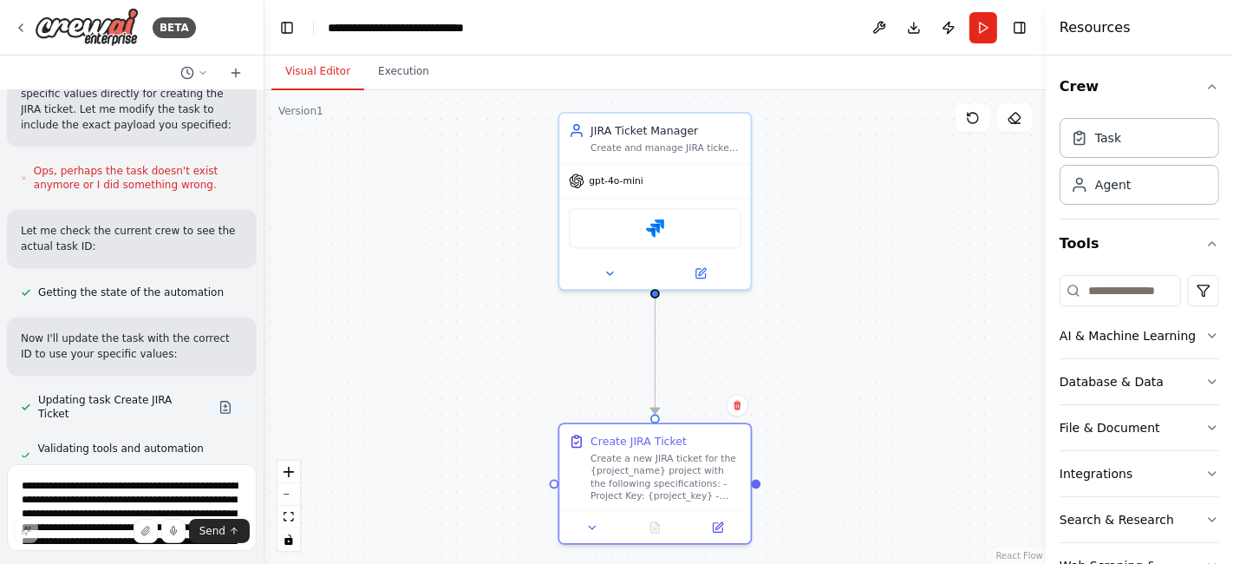
click at [208, 400] on button at bounding box center [225, 407] width 35 height 14
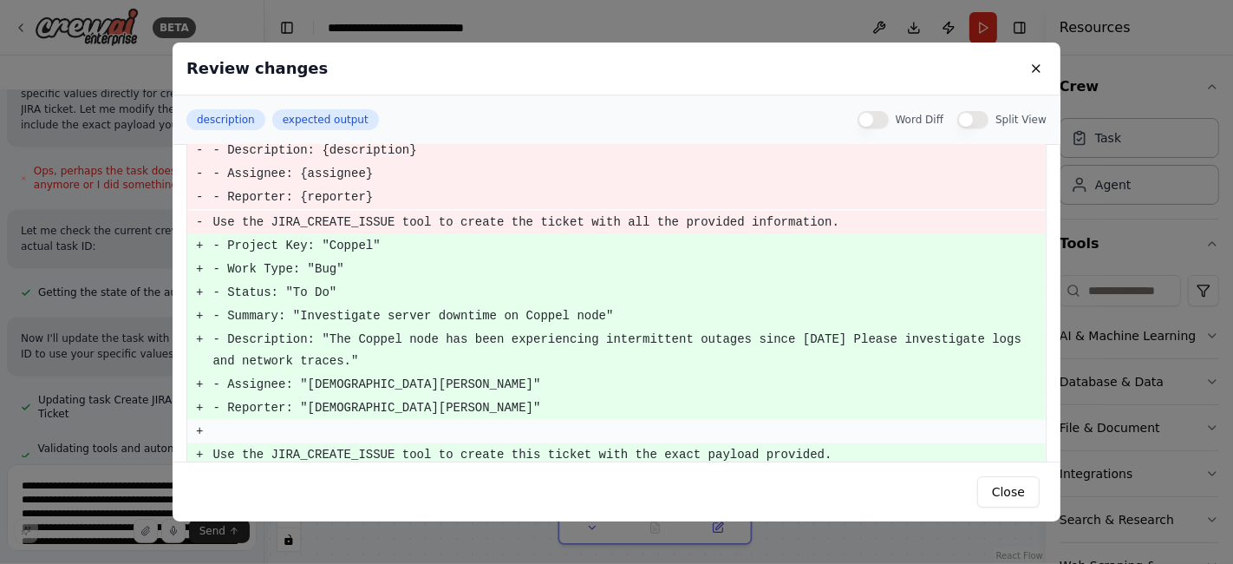
scroll to position [347, 0]
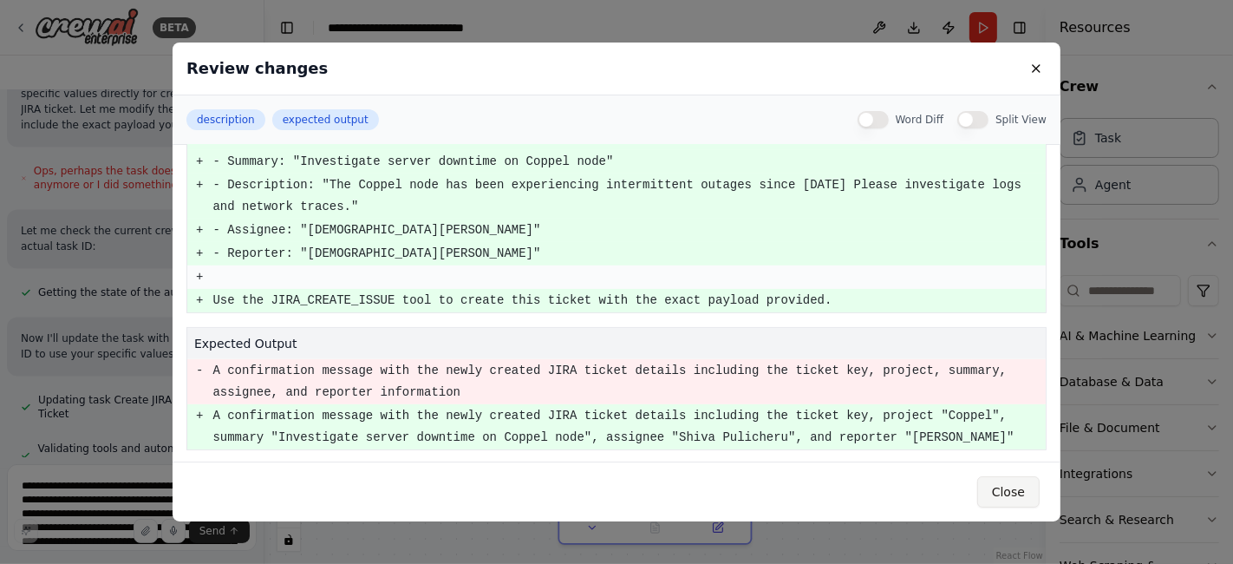
click at [1012, 480] on button "Close" at bounding box center [1008, 491] width 62 height 31
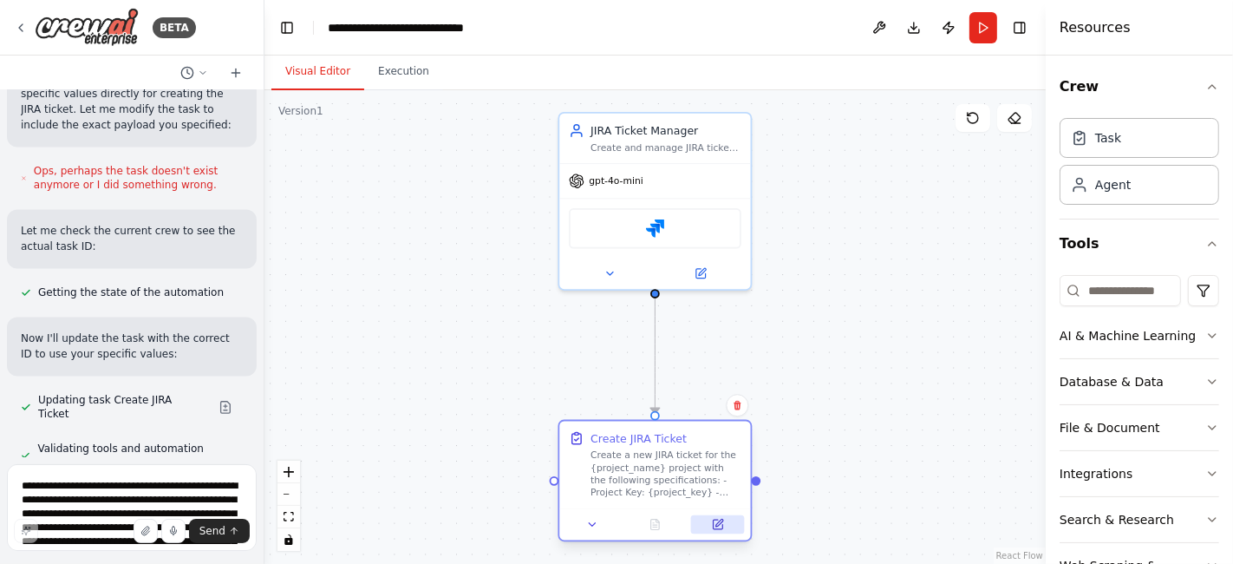
click at [724, 529] on button at bounding box center [718, 524] width 54 height 18
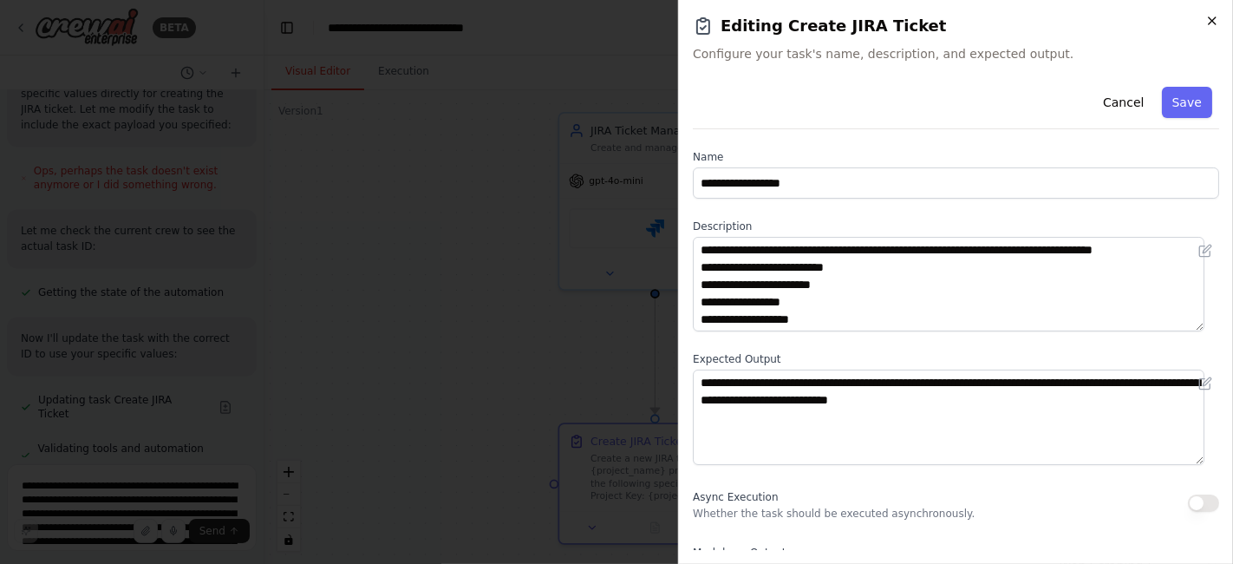
click at [1207, 23] on icon "button" at bounding box center [1212, 21] width 14 height 14
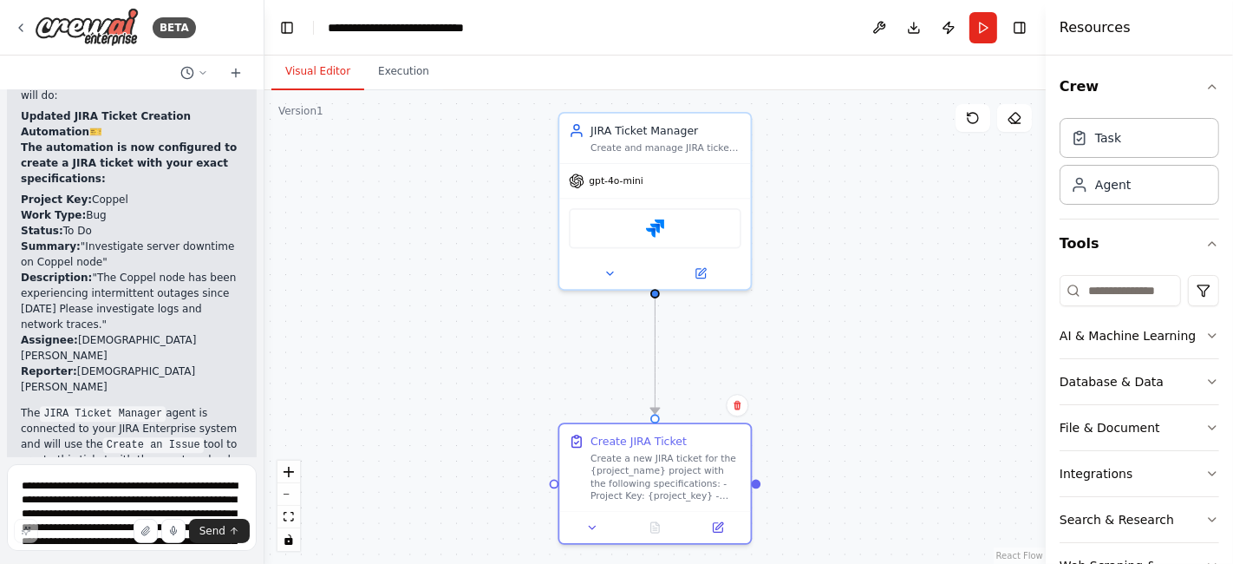
scroll to position [3452, 0]
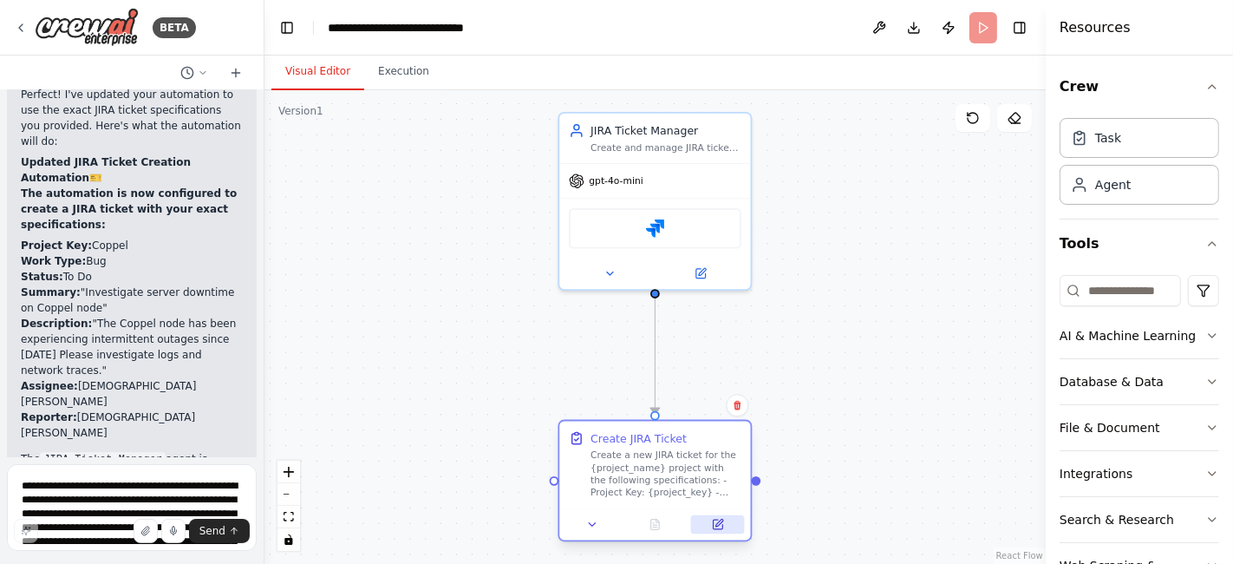
click at [718, 524] on icon at bounding box center [718, 522] width 7 height 7
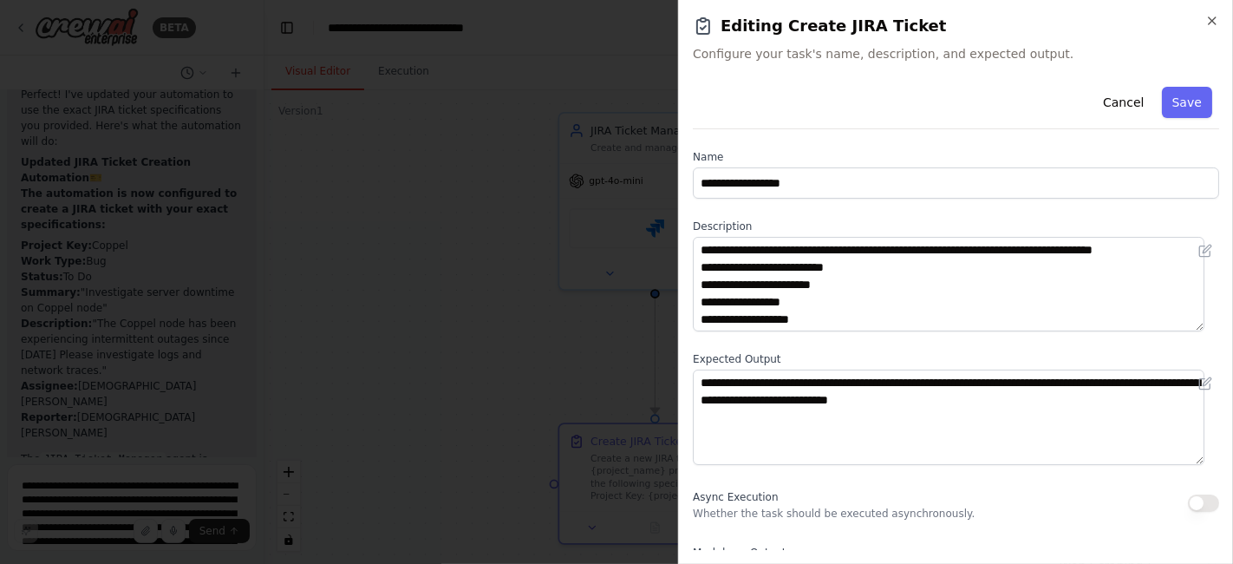
click at [1205, 16] on icon "button" at bounding box center [1212, 21] width 14 height 14
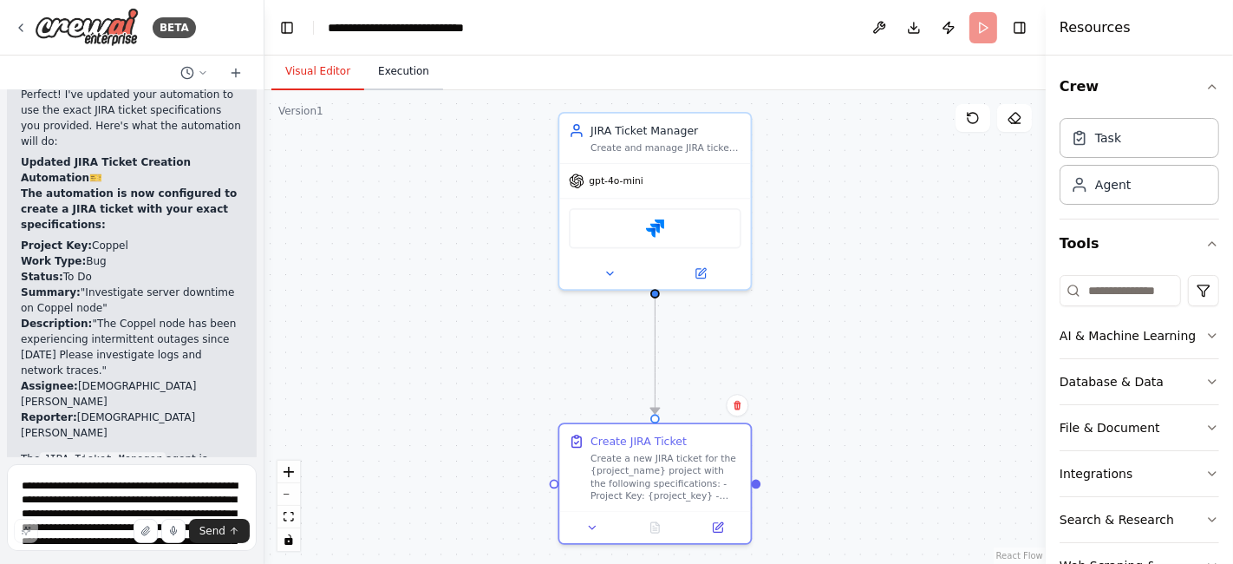
click at [397, 64] on button "Execution" at bounding box center [403, 72] width 79 height 36
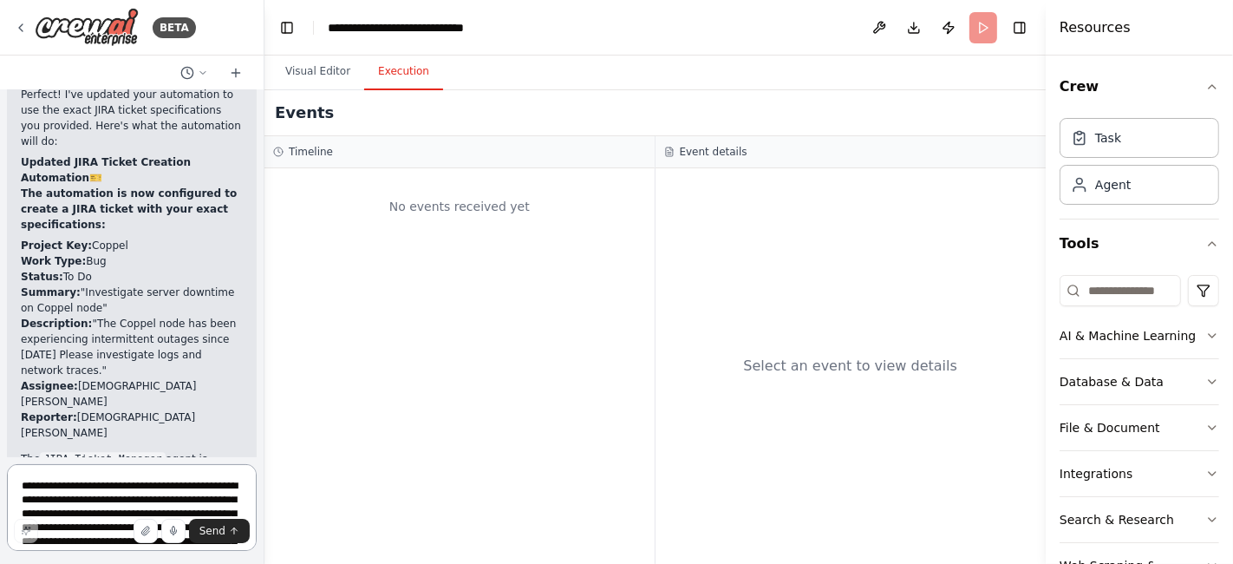
click at [115, 482] on textarea "**********" at bounding box center [132, 507] width 250 height 87
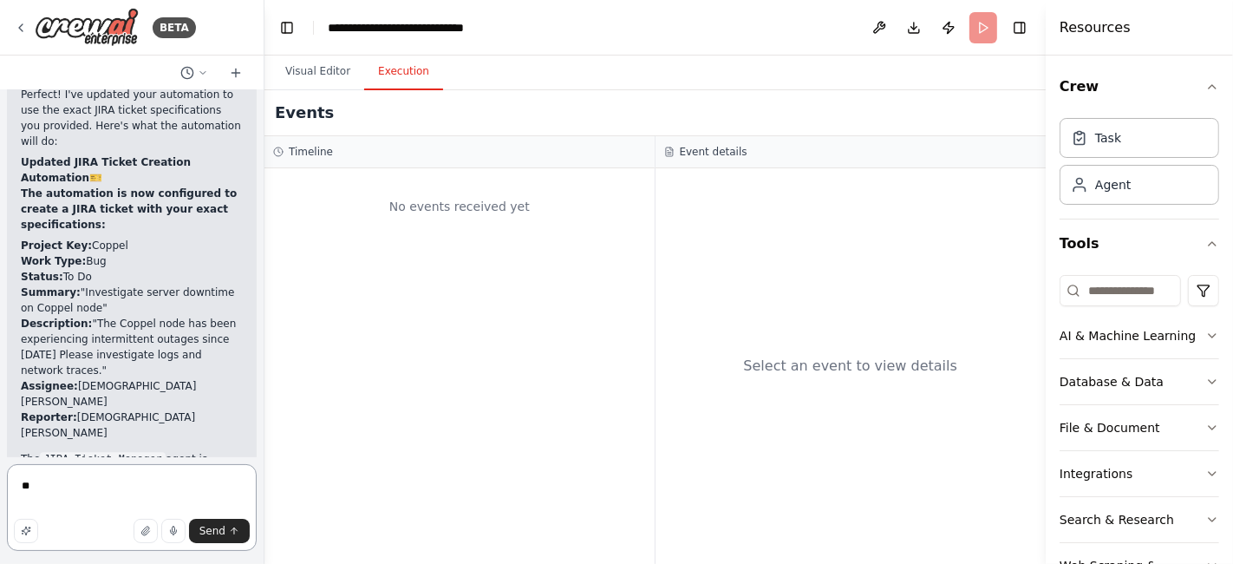
type textarea "***"
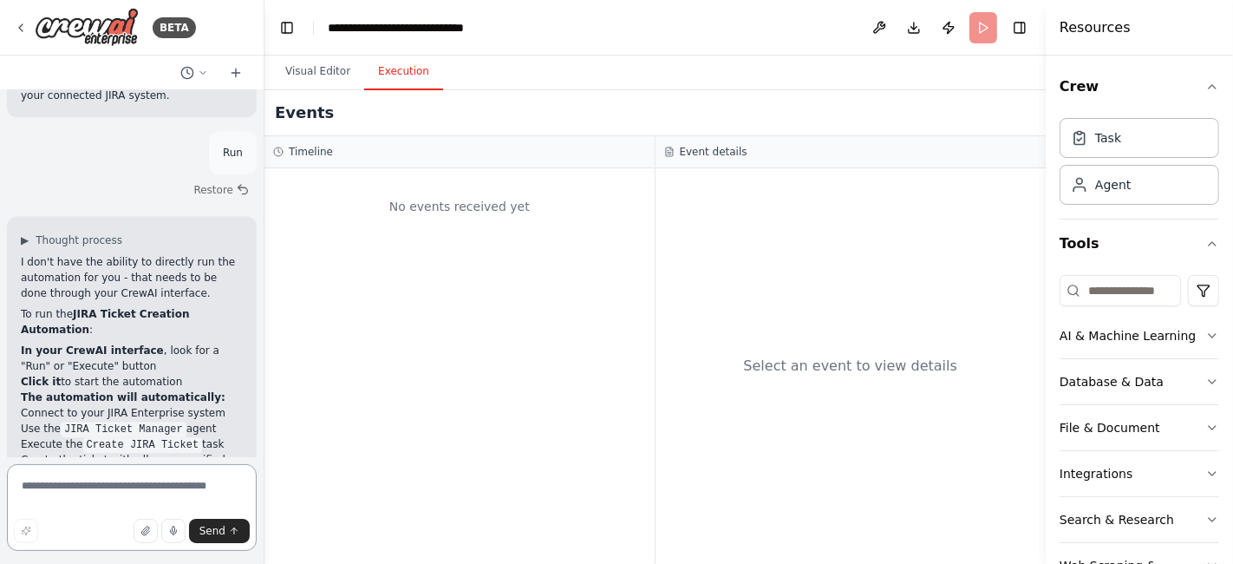
scroll to position [3889, 0]
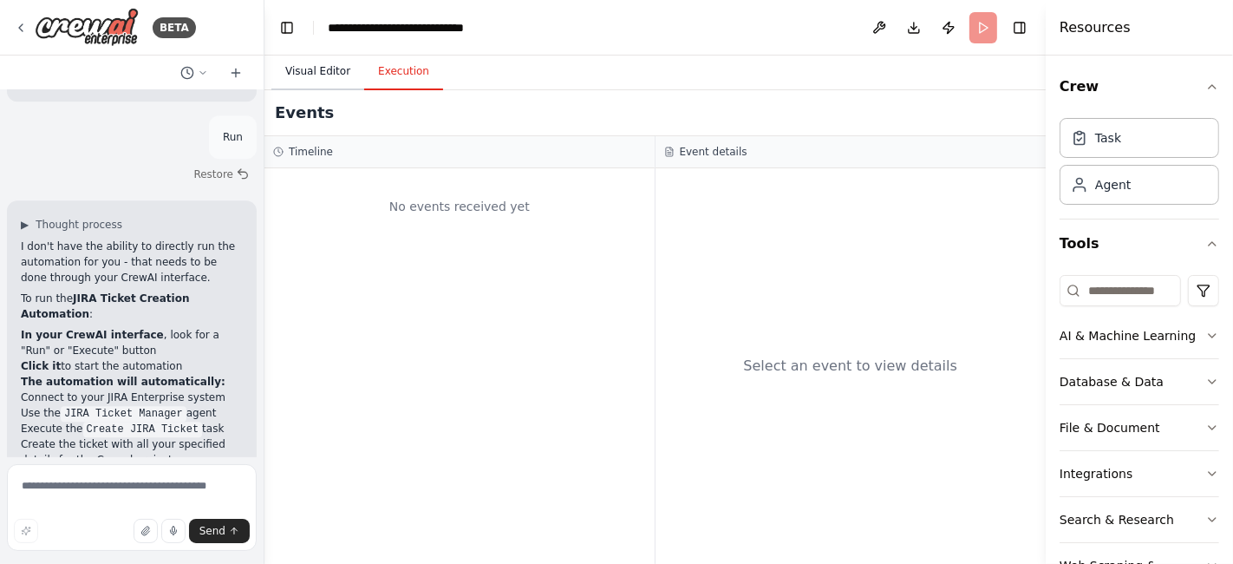
click at [319, 74] on button "Visual Editor" at bounding box center [317, 72] width 93 height 36
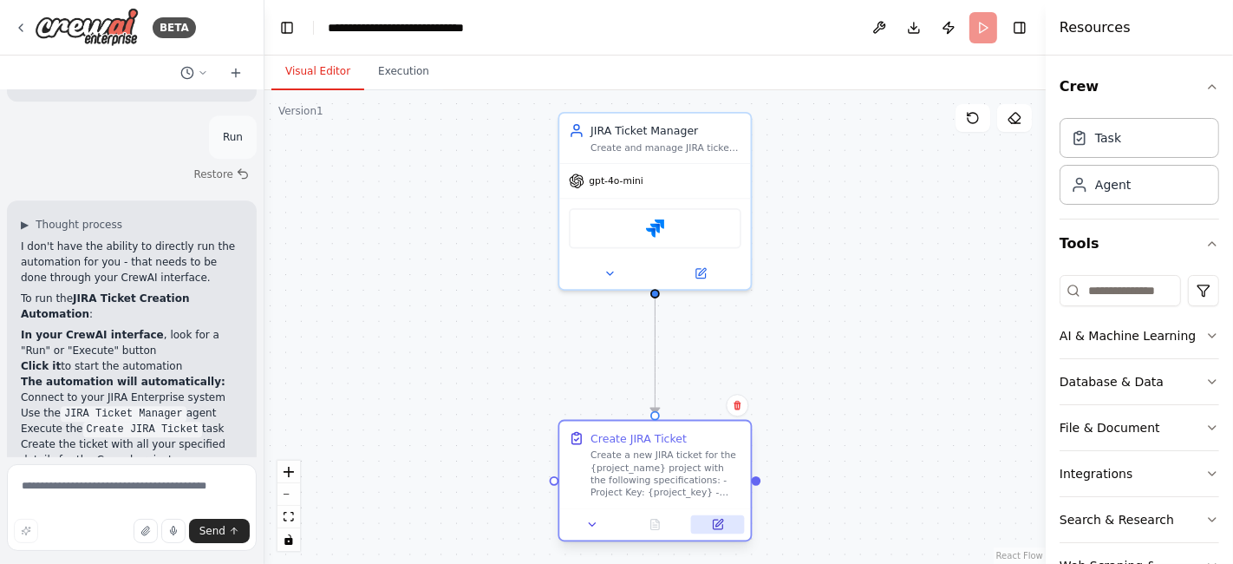
click at [710, 522] on button at bounding box center [718, 524] width 54 height 18
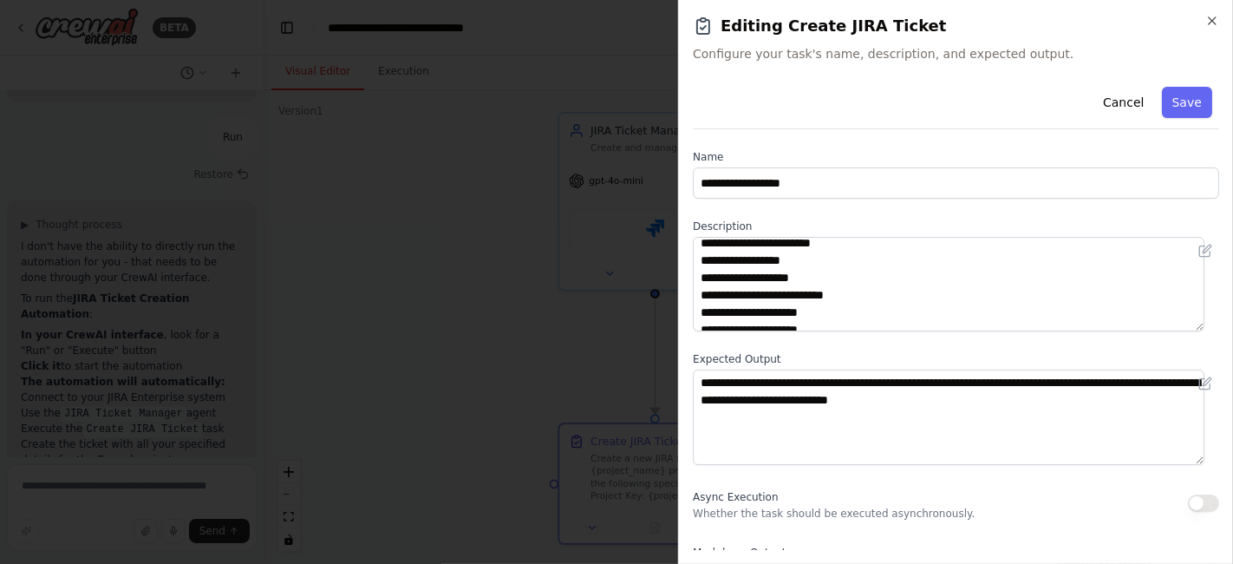
scroll to position [0, 0]
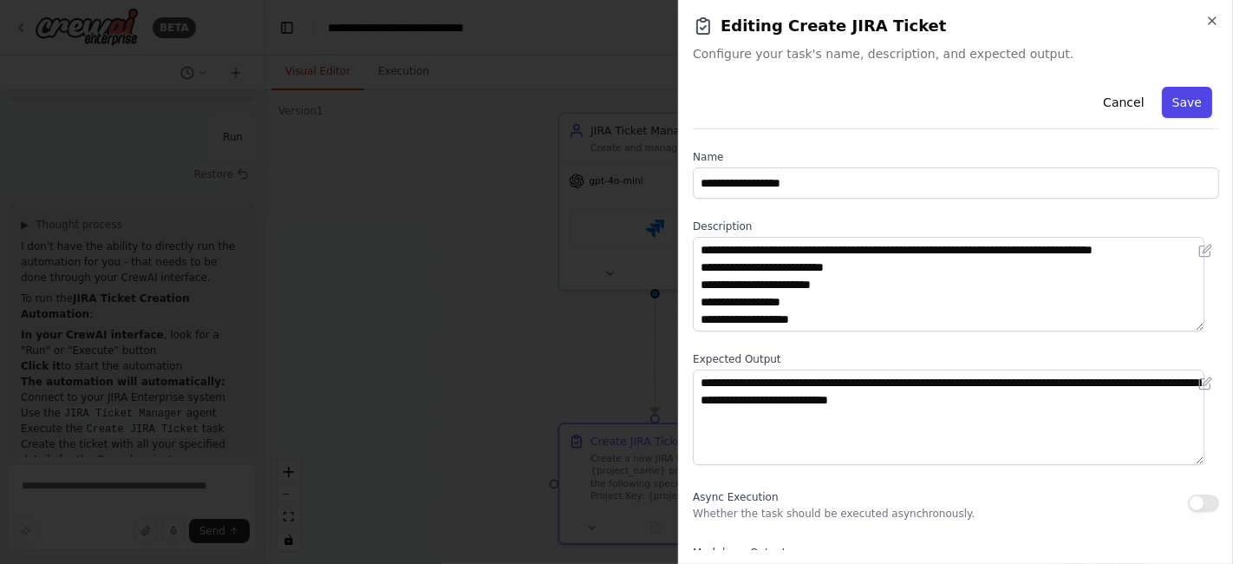
click at [1162, 109] on button "Save" at bounding box center [1187, 102] width 50 height 31
type textarea "**********"
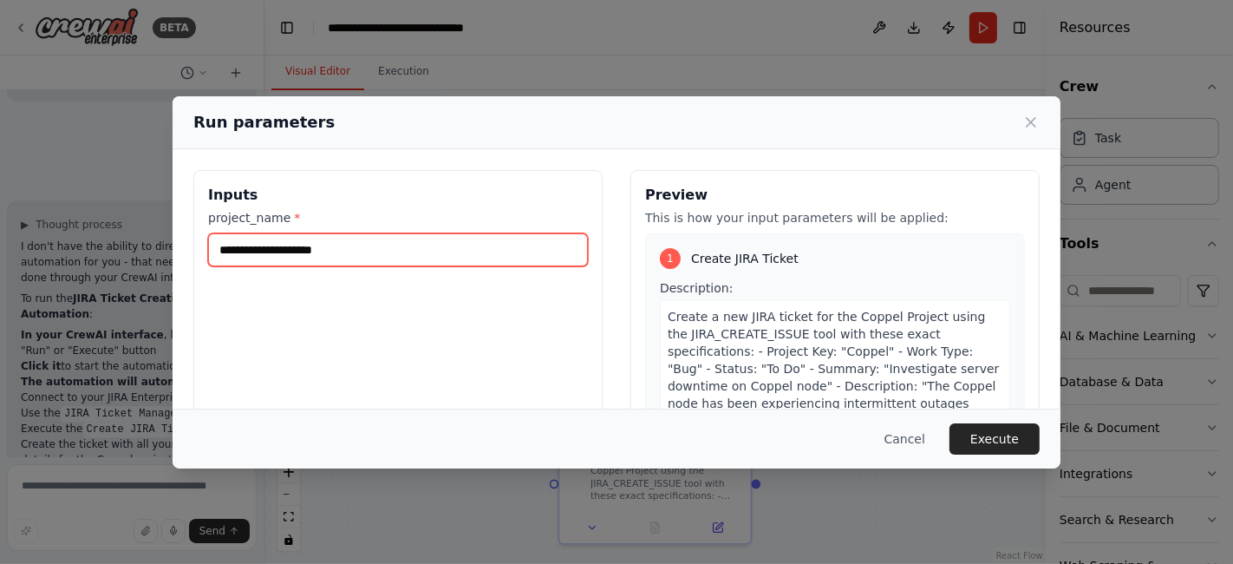
click at [451, 255] on input "project_name *" at bounding box center [398, 249] width 380 height 33
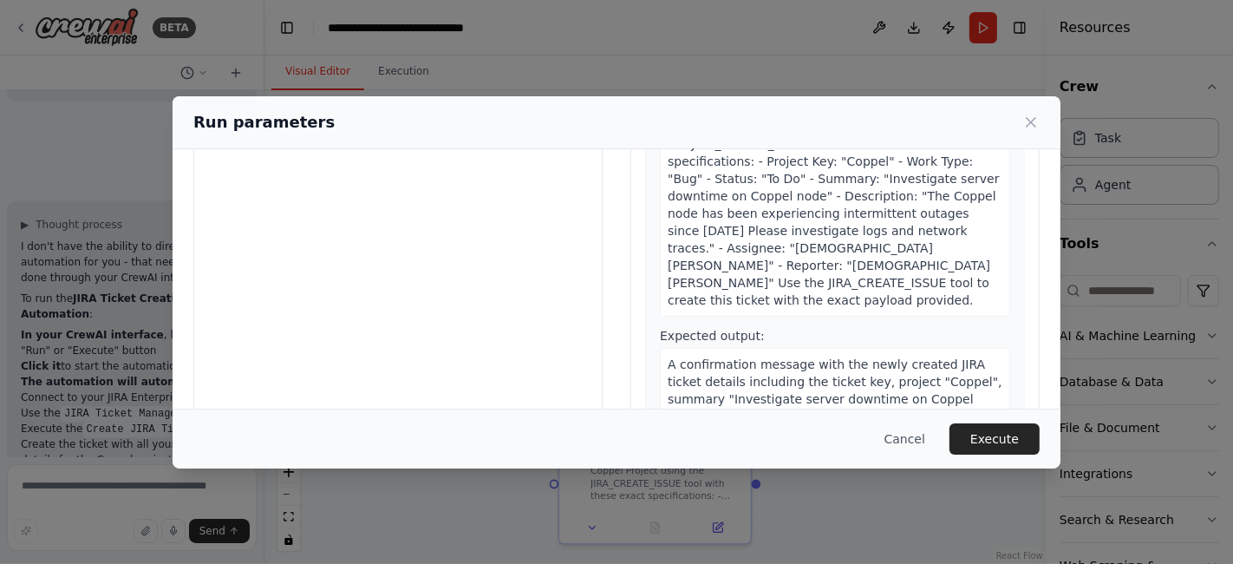
scroll to position [192, 0]
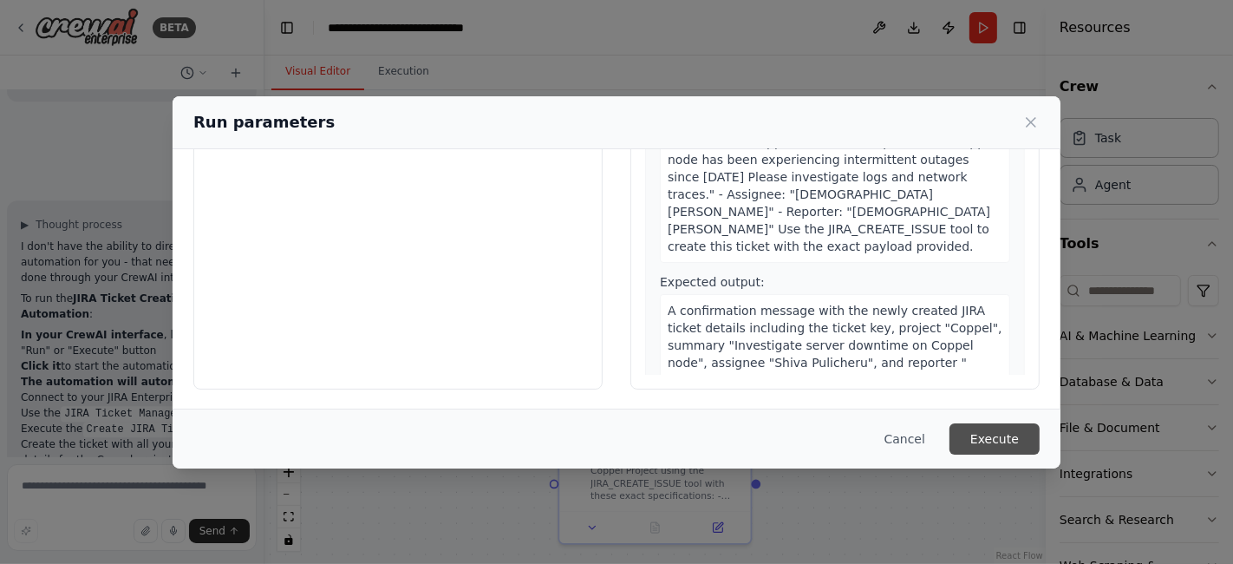
type input "******"
click at [977, 437] on button "Execute" at bounding box center [995, 438] width 90 height 31
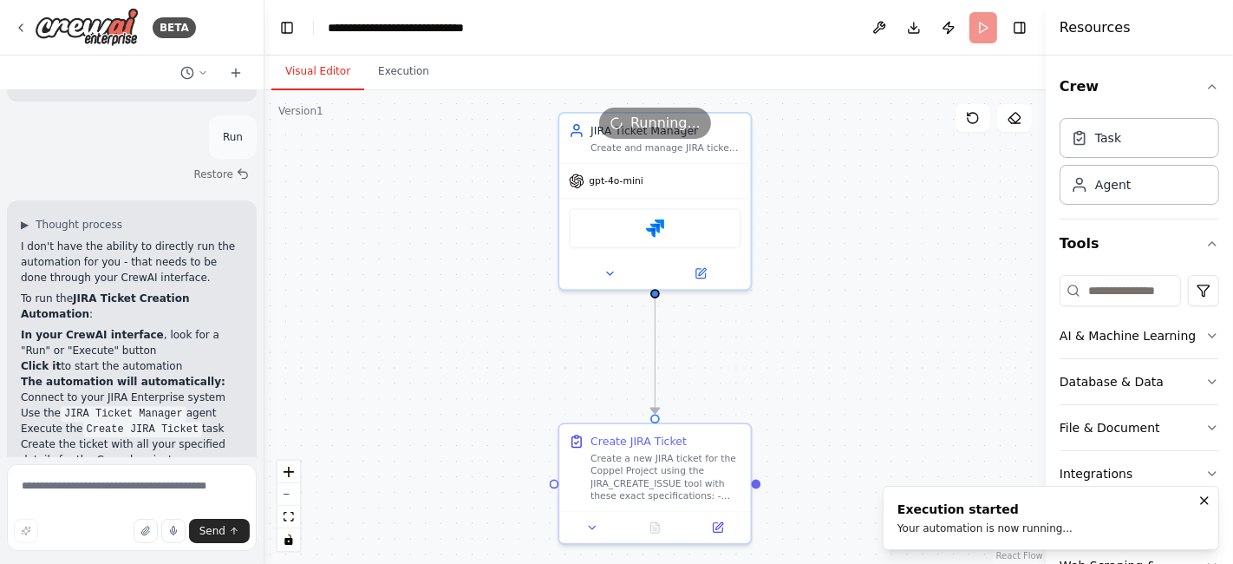
click at [306, 61] on button "Visual Editor" at bounding box center [317, 72] width 93 height 36
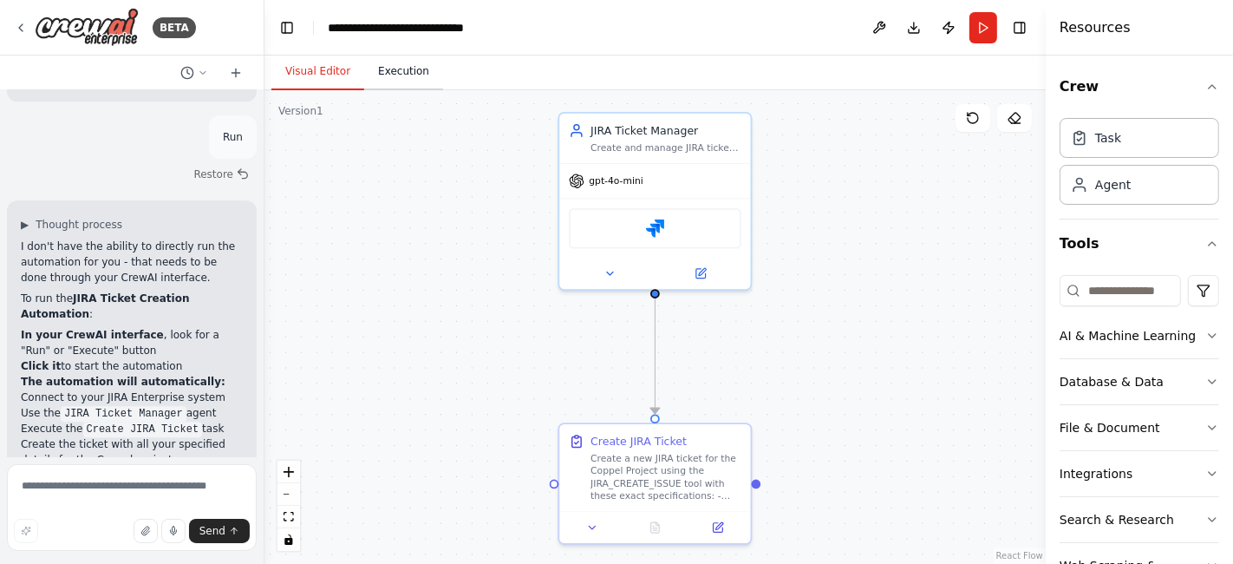
click at [387, 82] on button "Execution" at bounding box center [403, 72] width 79 height 36
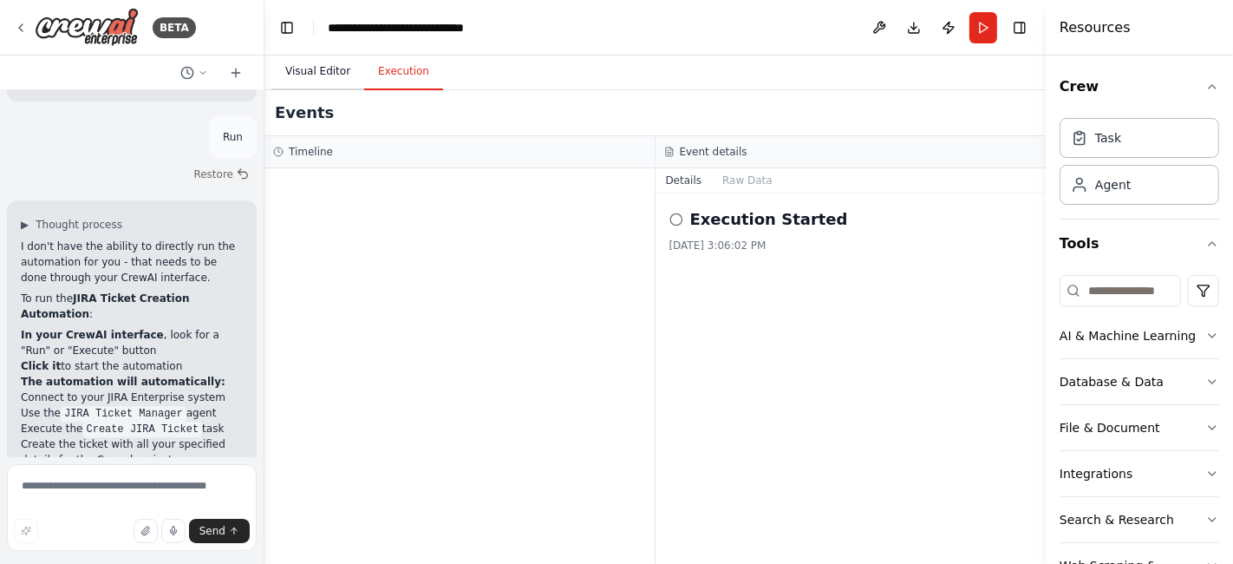
click at [317, 79] on button "Visual Editor" at bounding box center [317, 72] width 93 height 36
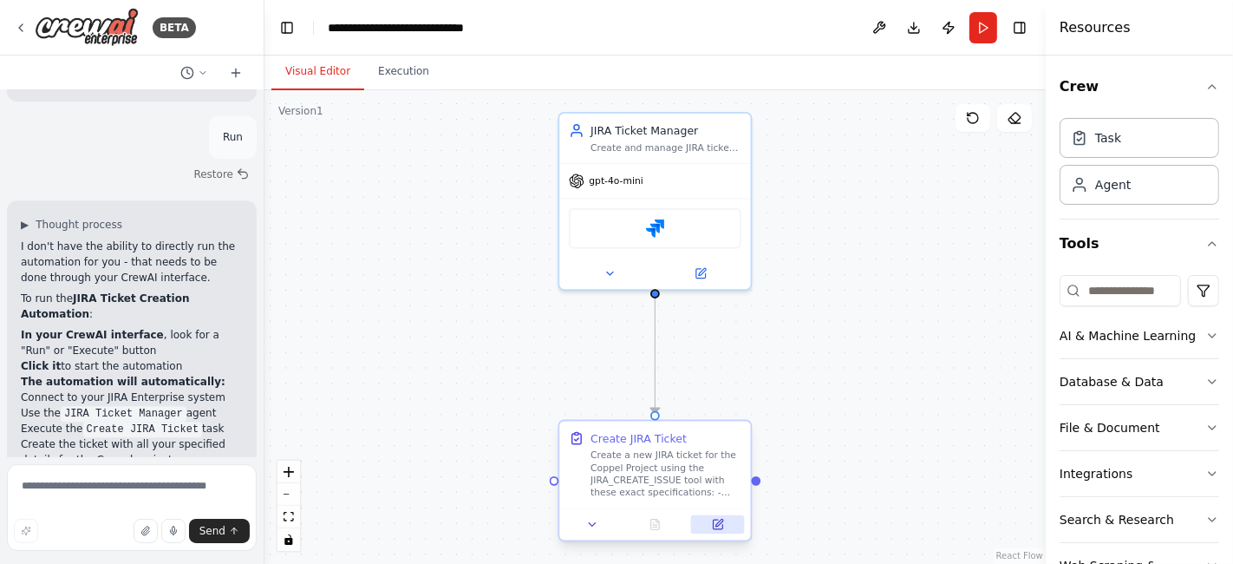
click at [720, 528] on icon at bounding box center [718, 524] width 10 height 10
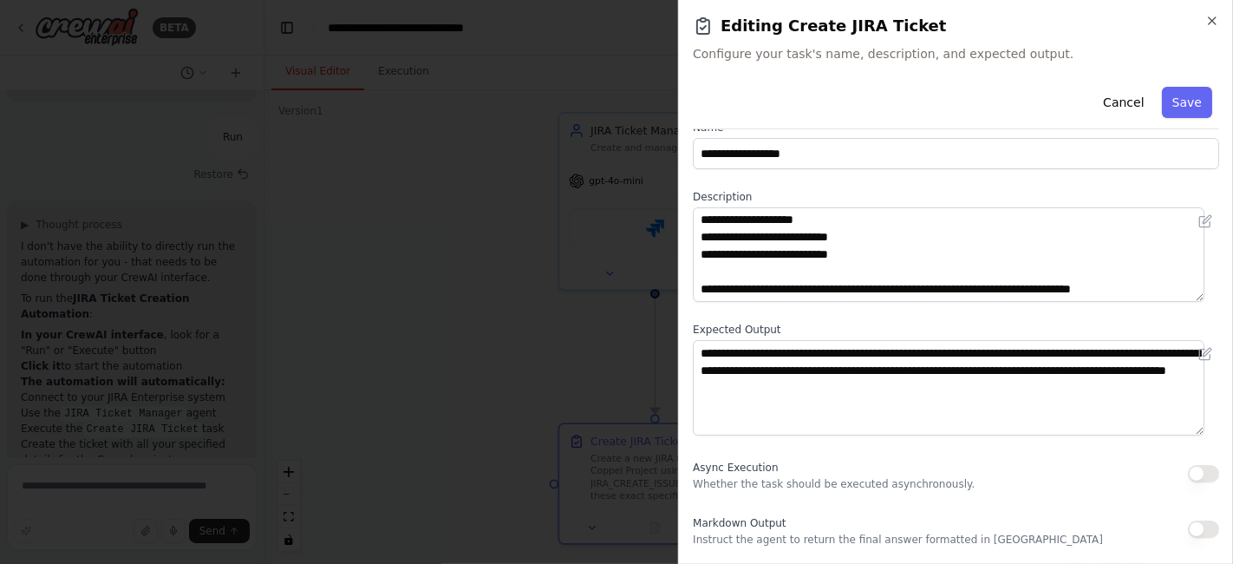
scroll to position [0, 0]
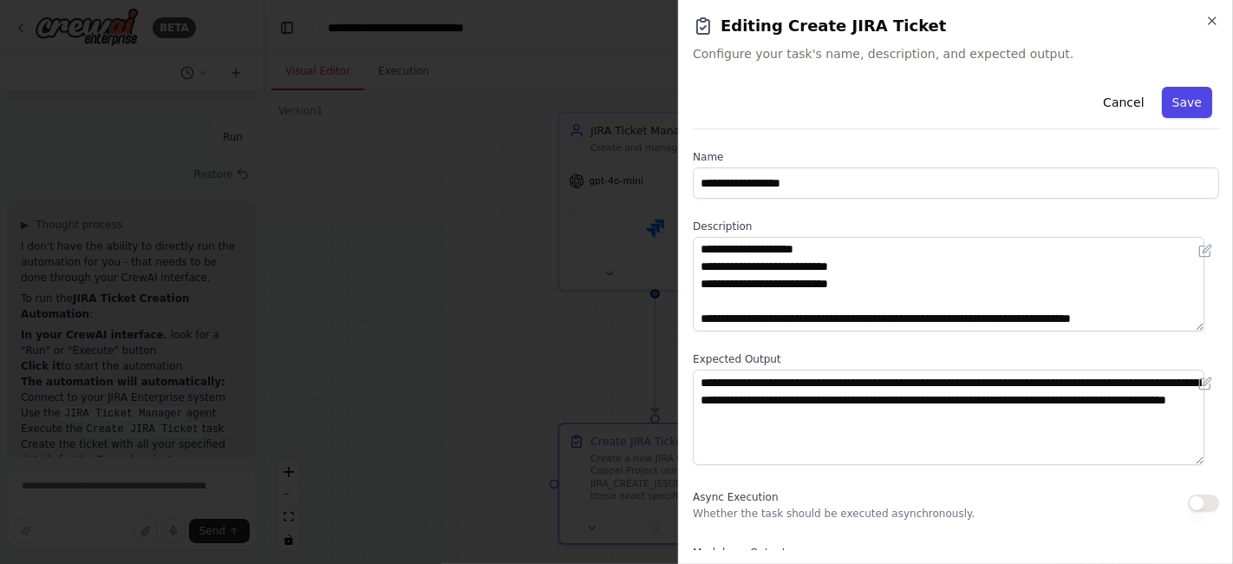
click at [1177, 104] on button "Save" at bounding box center [1187, 102] width 50 height 31
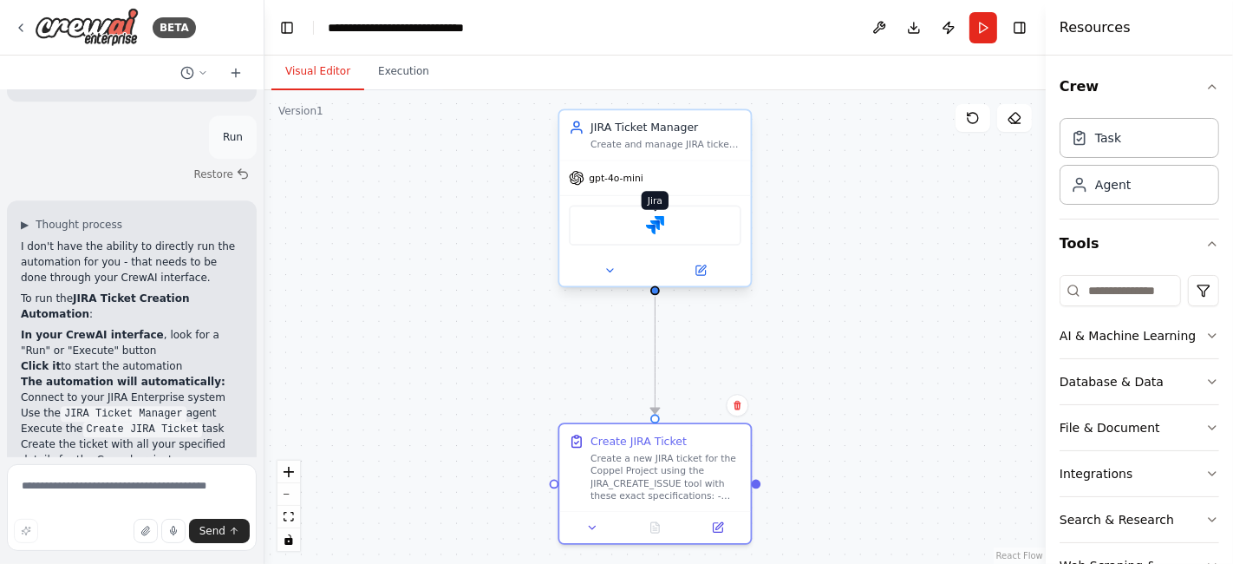
click at [659, 229] on img at bounding box center [655, 225] width 18 height 18
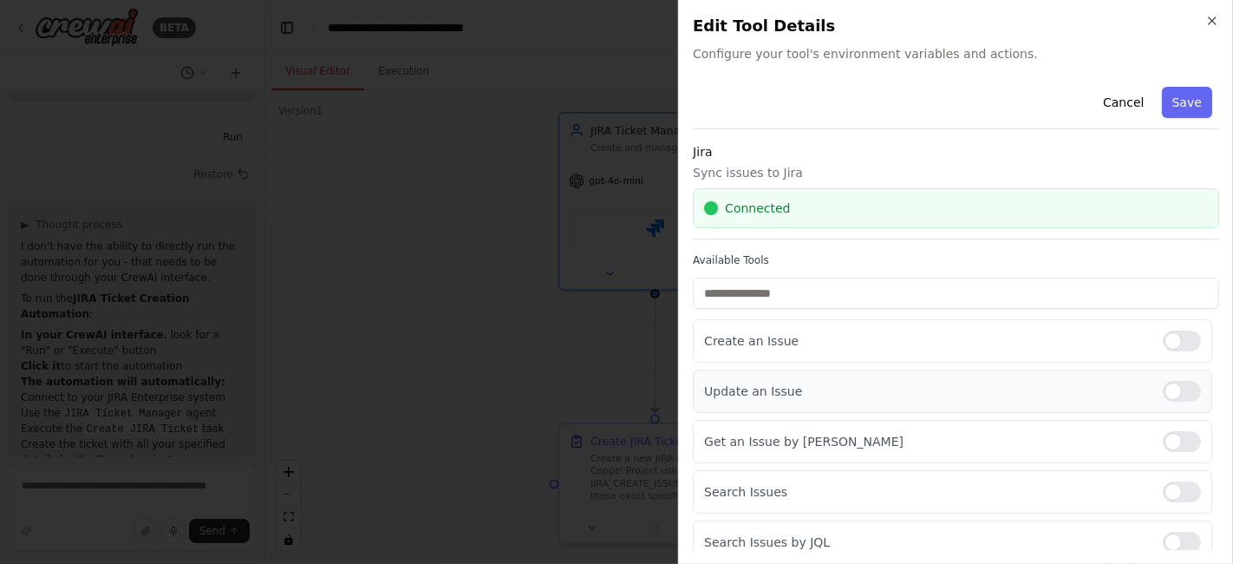
click at [1175, 397] on div at bounding box center [1182, 391] width 38 height 21
drag, startPoint x: 1167, startPoint y: 436, endPoint x: 1169, endPoint y: 456, distance: 20.0
click at [1167, 440] on div at bounding box center [1182, 441] width 38 height 21
click at [1170, 491] on div at bounding box center [1182, 491] width 38 height 21
click at [1179, 545] on div at bounding box center [1182, 542] width 38 height 21
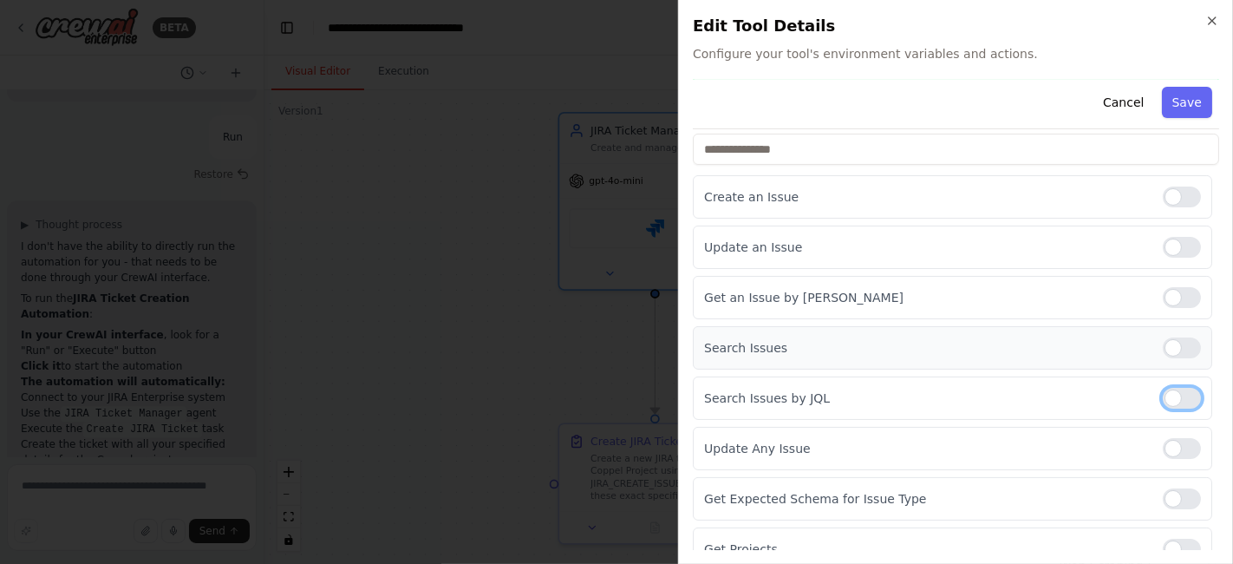
scroll to position [193, 0]
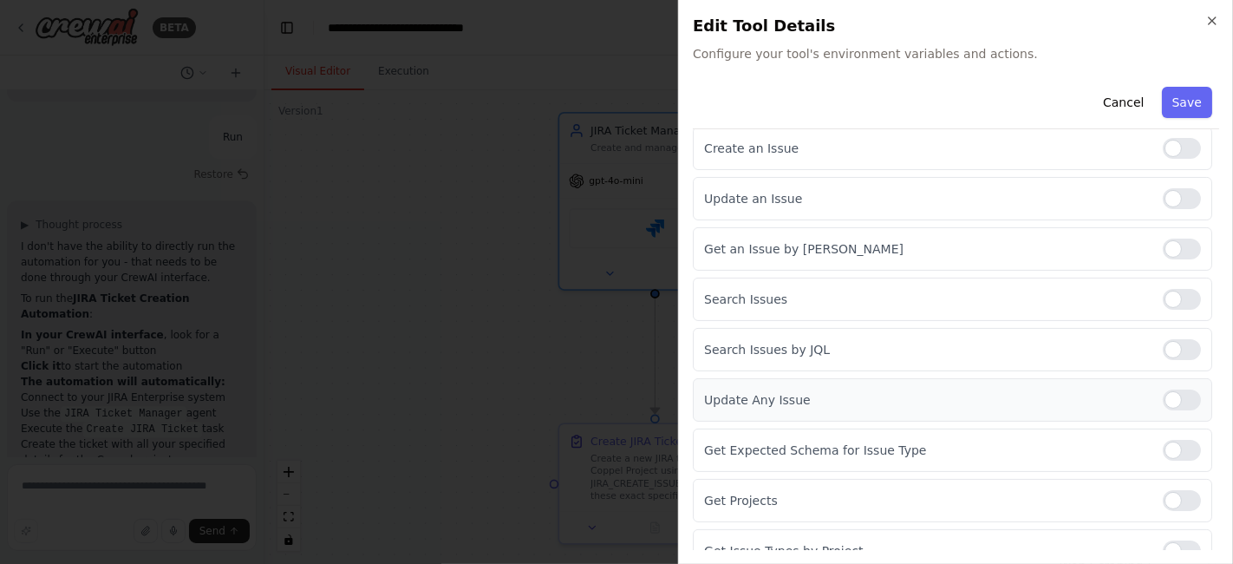
click at [1165, 395] on div at bounding box center [1182, 399] width 38 height 21
click at [1171, 449] on div at bounding box center [1182, 450] width 38 height 21
click at [1164, 496] on div at bounding box center [1182, 500] width 38 height 21
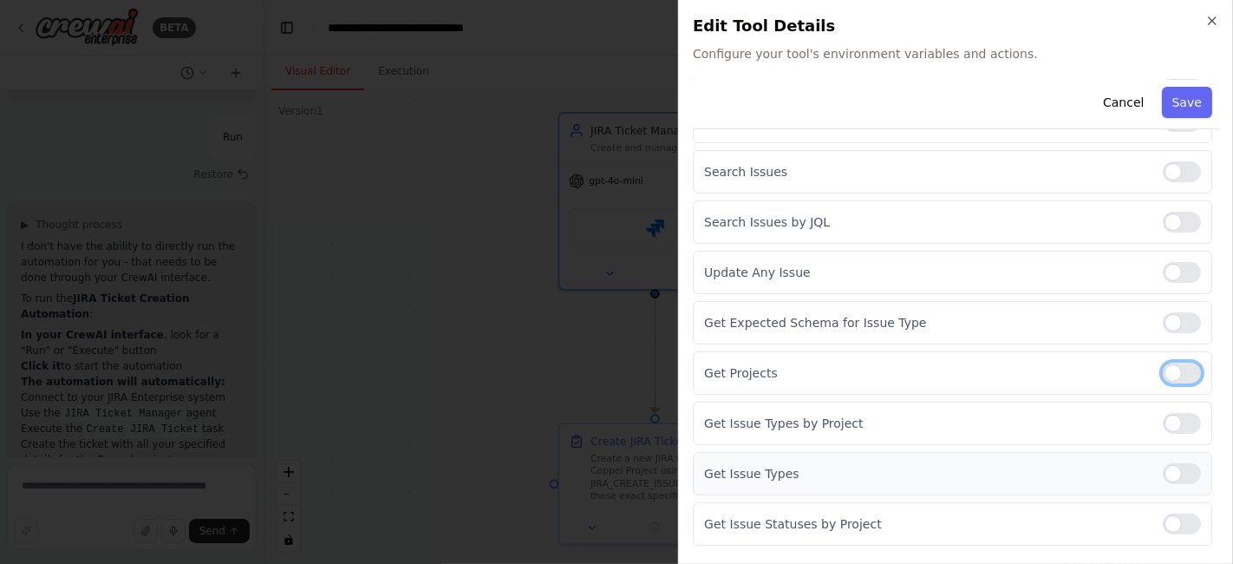
scroll to position [359, 0]
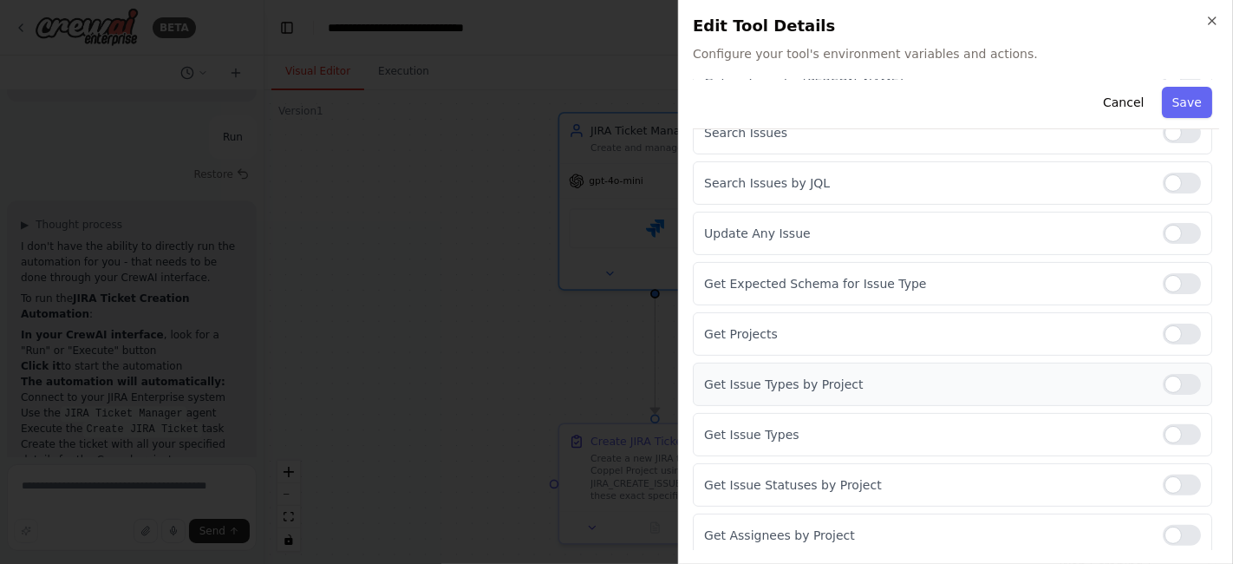
click at [1163, 375] on div at bounding box center [1182, 384] width 38 height 21
click at [1163, 428] on div at bounding box center [1182, 434] width 38 height 21
click at [1172, 486] on div at bounding box center [1182, 484] width 38 height 21
click at [1169, 526] on div at bounding box center [1182, 535] width 38 height 21
click at [1184, 102] on button "Save" at bounding box center [1187, 102] width 50 height 31
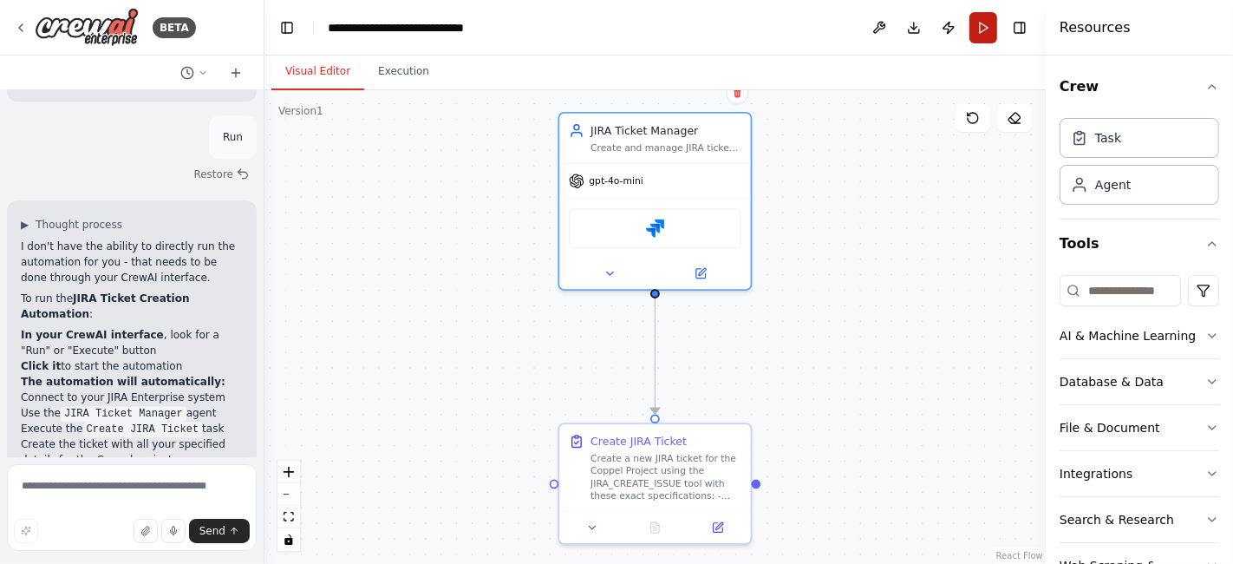
click at [983, 29] on button "Run" at bounding box center [983, 27] width 28 height 31
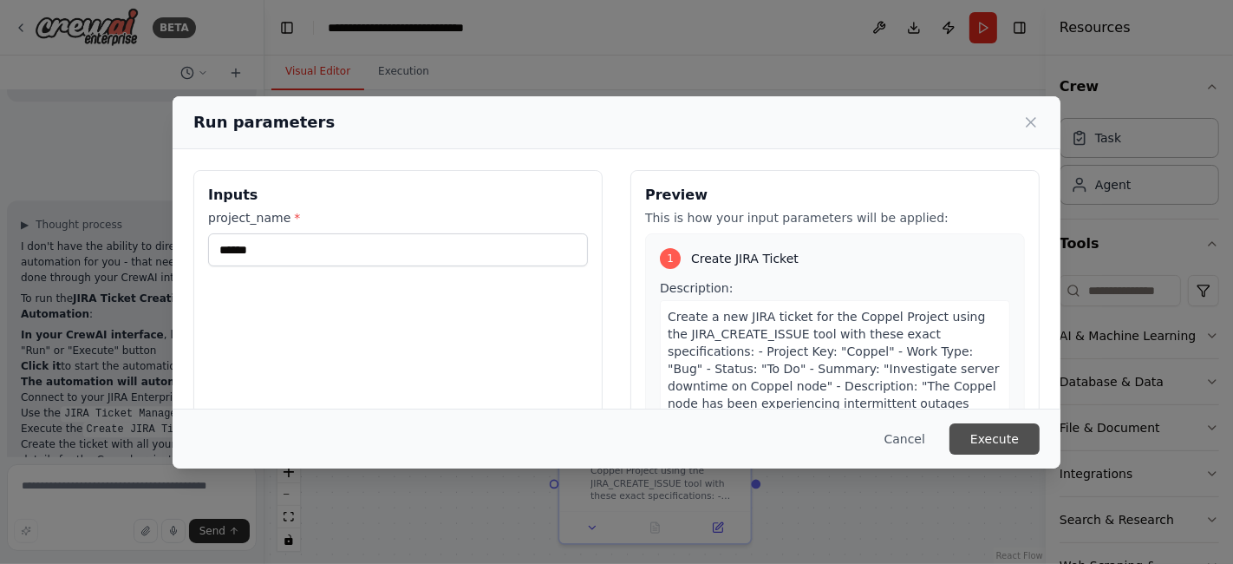
click at [976, 444] on button "Execute" at bounding box center [995, 438] width 90 height 31
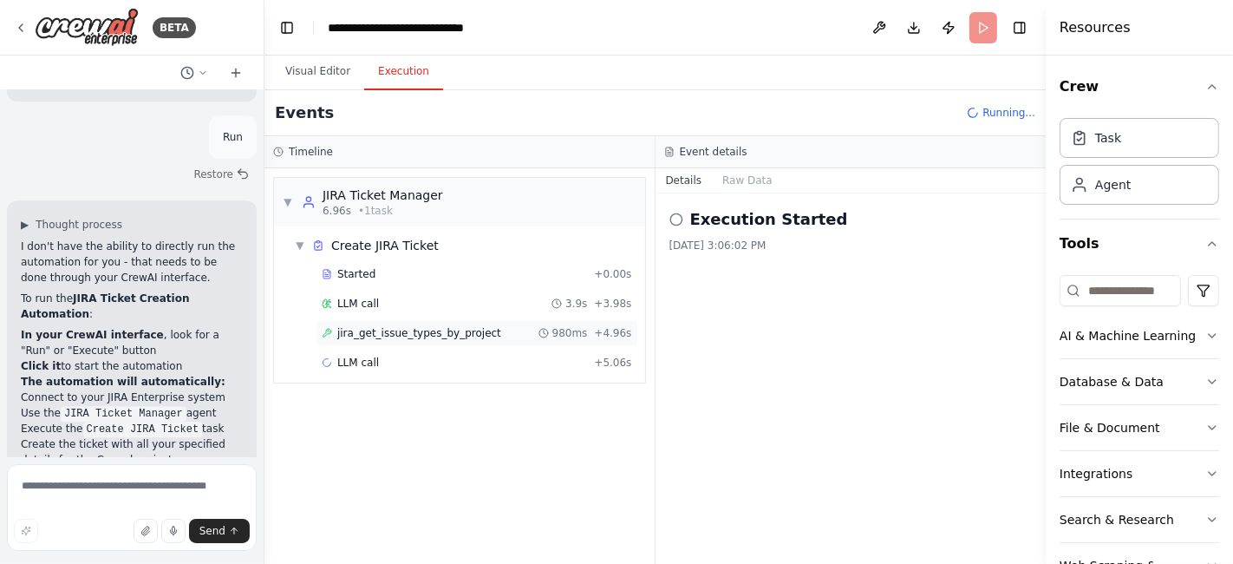
click at [379, 334] on span "jira_get_issue_types_by_project" at bounding box center [419, 333] width 164 height 14
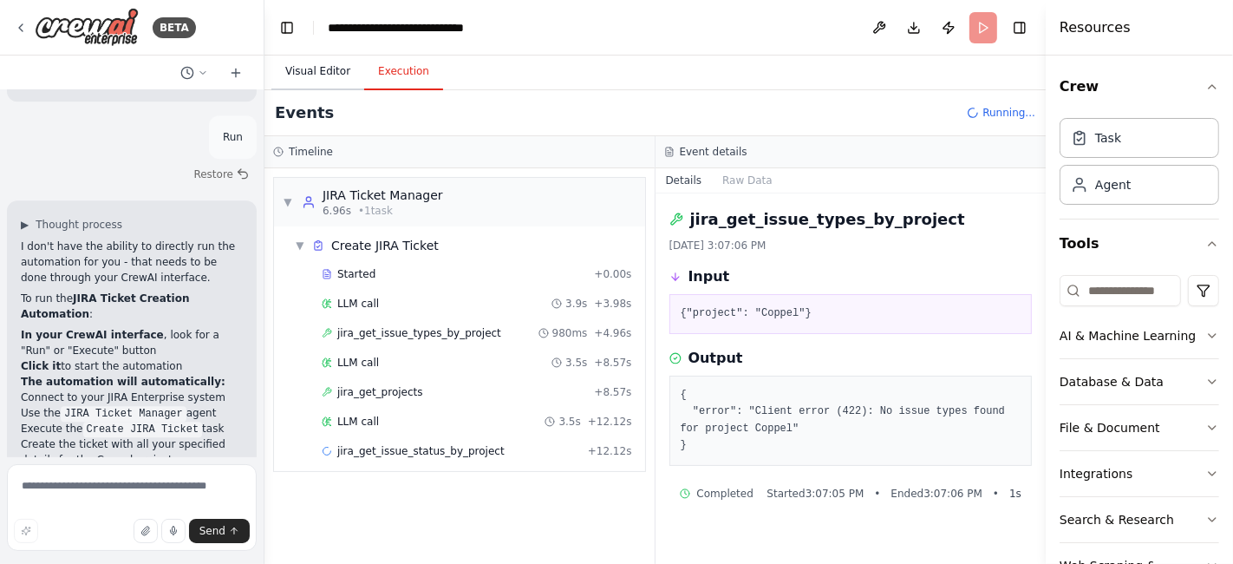
click at [314, 69] on button "Visual Editor" at bounding box center [317, 72] width 93 height 36
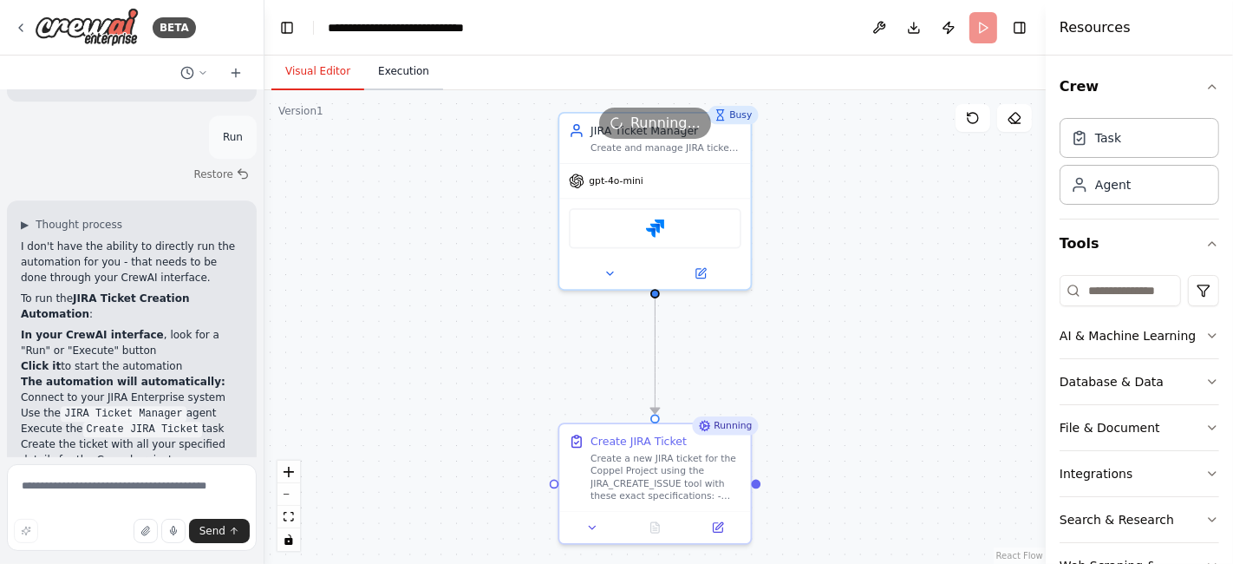
click at [391, 75] on button "Execution" at bounding box center [403, 72] width 79 height 36
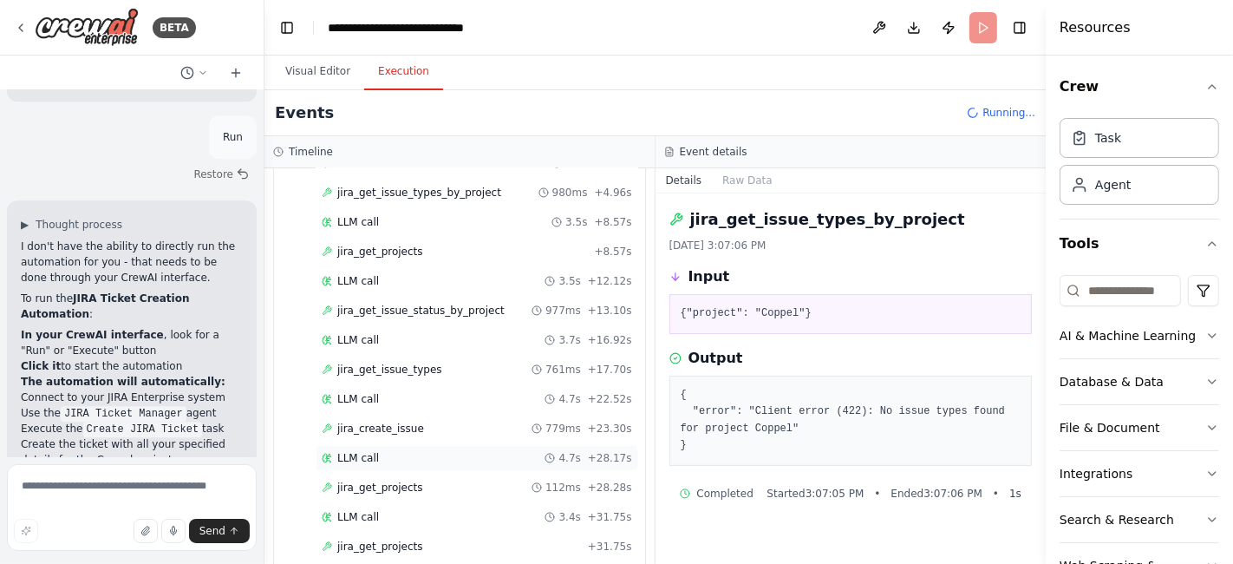
scroll to position [183, 0]
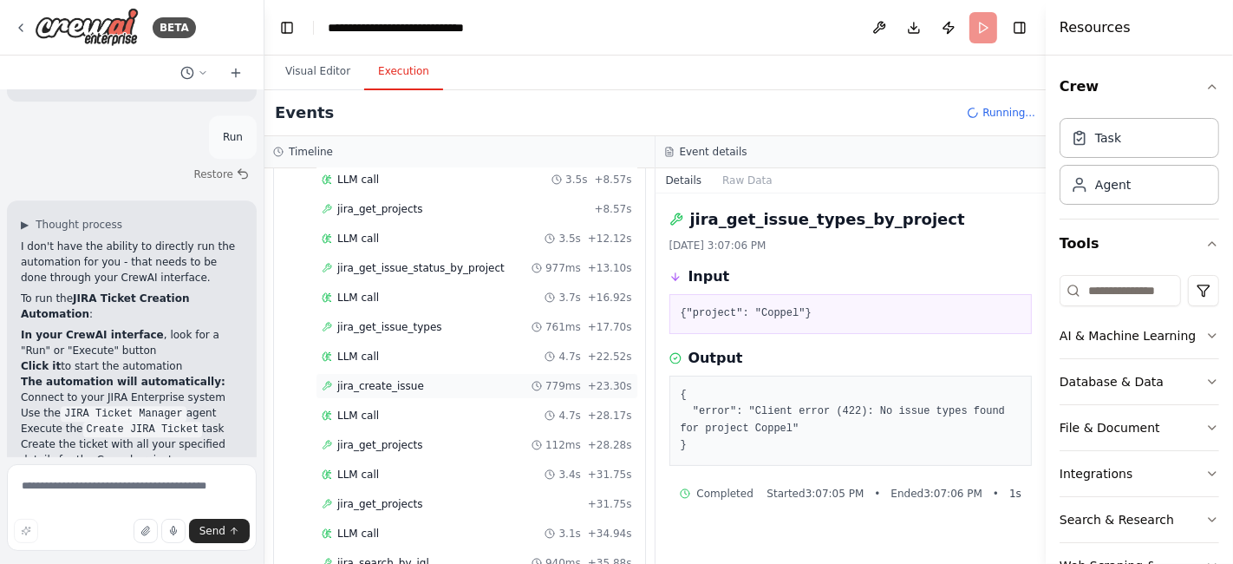
click at [425, 379] on div "jira_create_issue 779ms + 23.30s" at bounding box center [477, 386] width 310 height 14
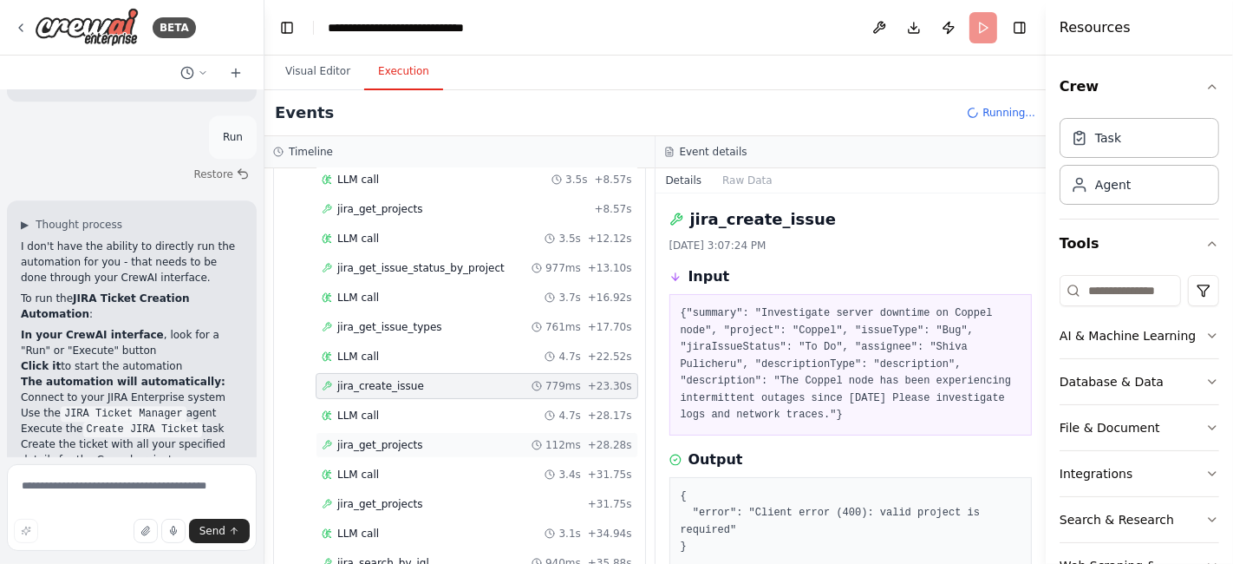
scroll to position [357, 0]
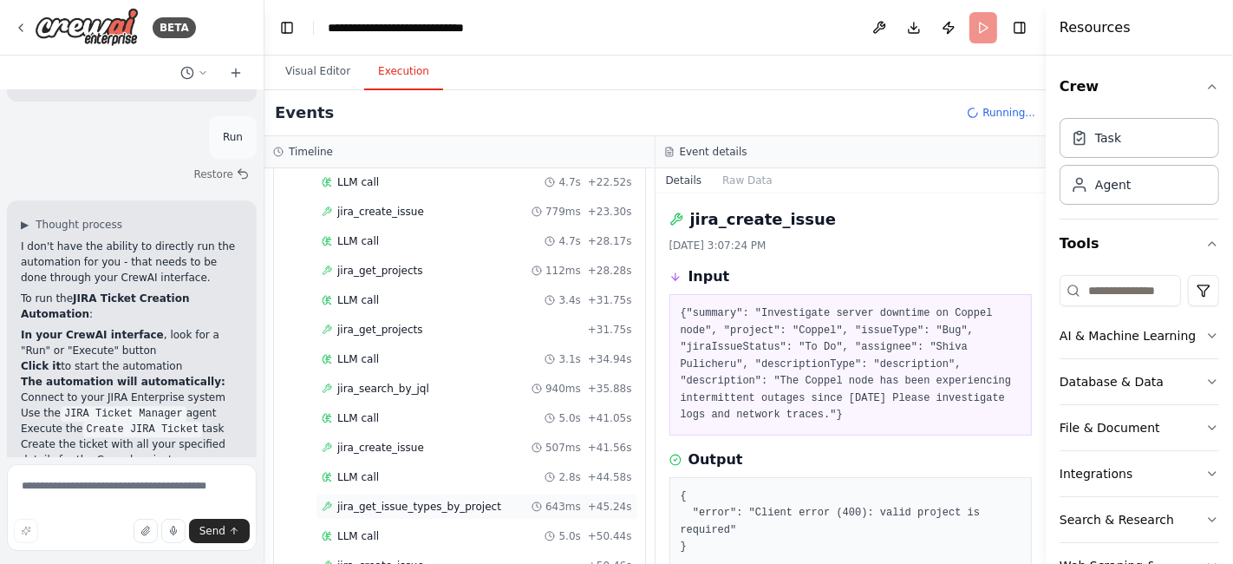
click at [413, 499] on span "jira_get_issue_types_by_project" at bounding box center [419, 506] width 164 height 14
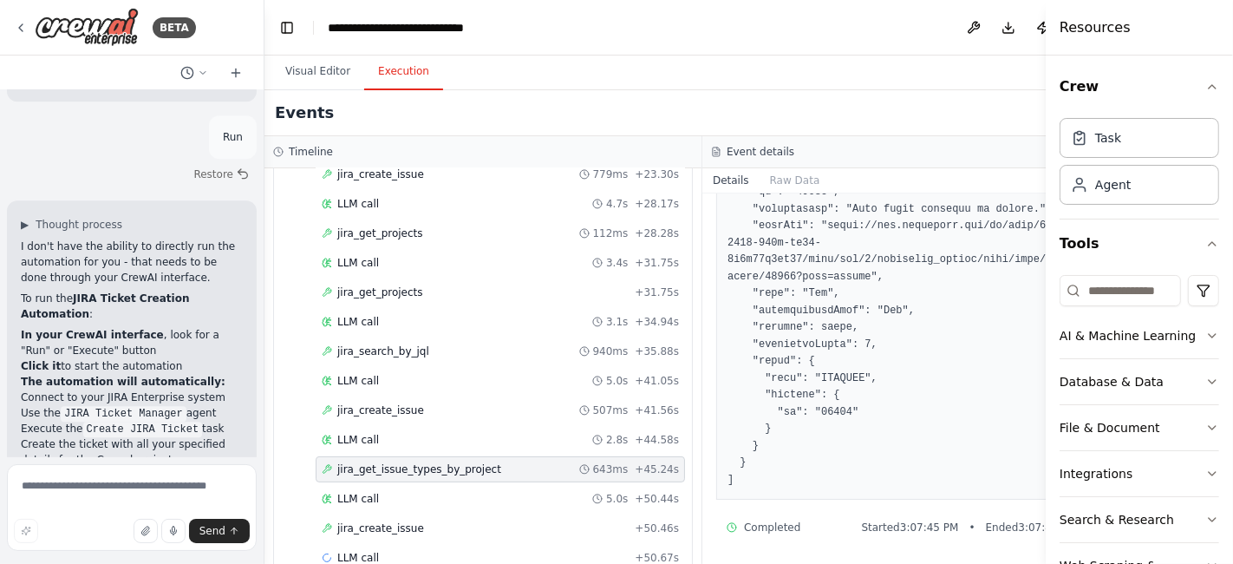
scroll to position [415, 0]
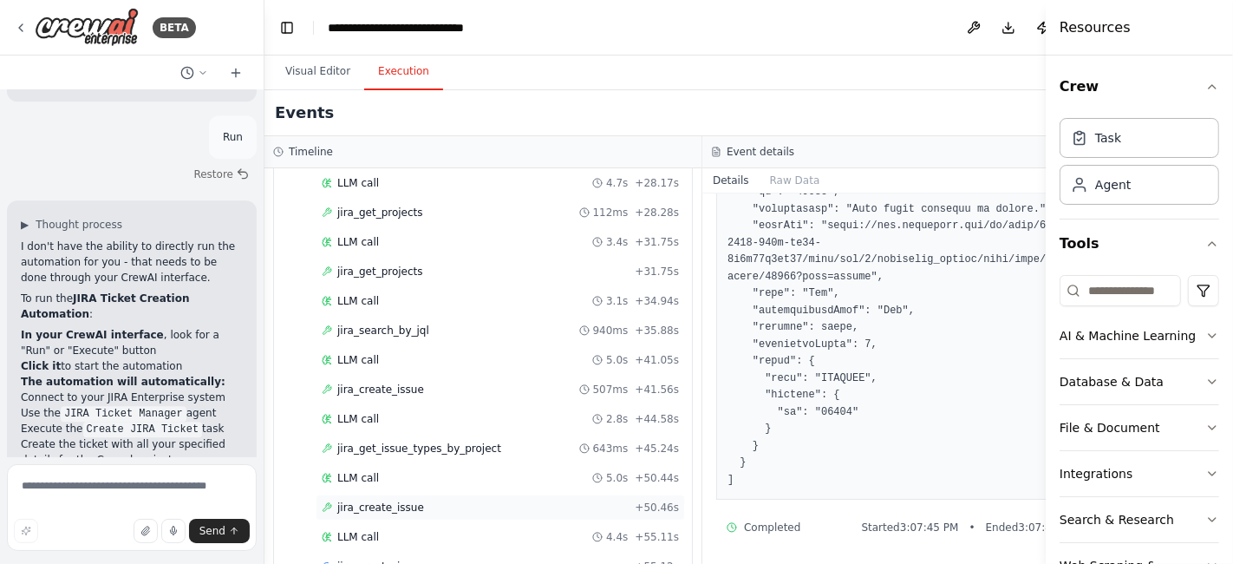
click at [400, 502] on span "jira_create_issue" at bounding box center [380, 507] width 87 height 14
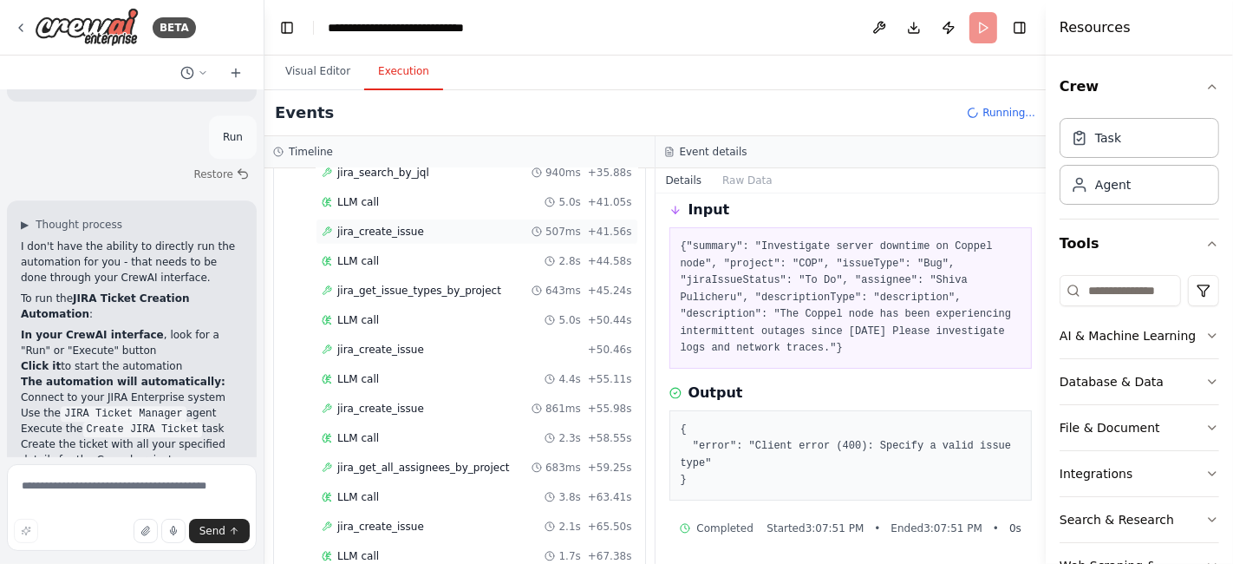
scroll to position [648, 0]
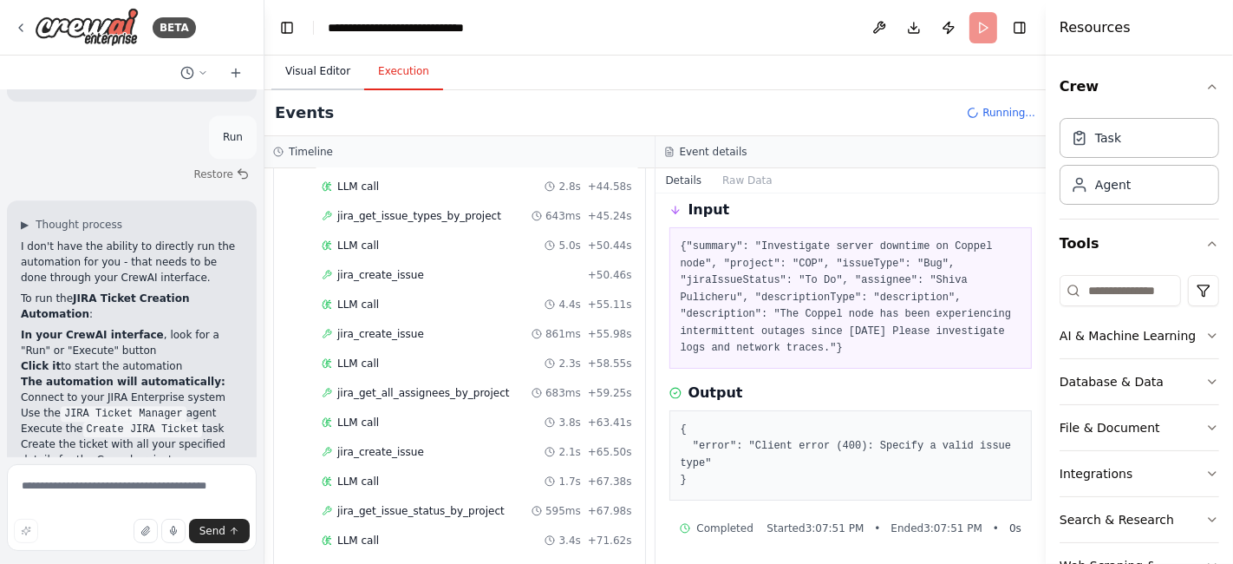
click at [317, 70] on button "Visual Editor" at bounding box center [317, 72] width 93 height 36
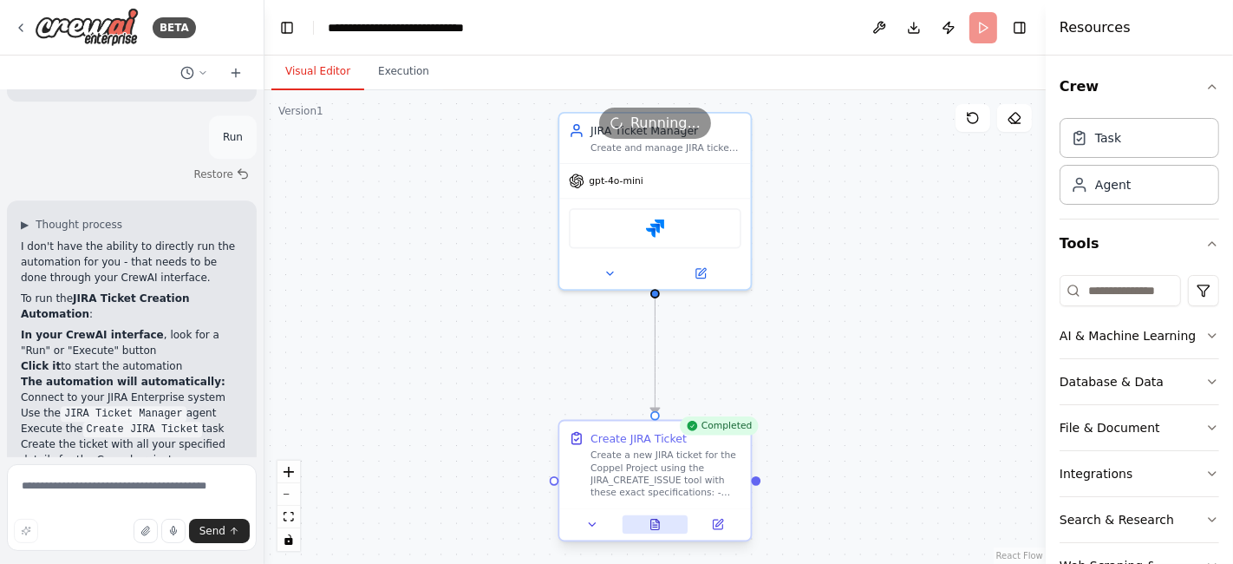
click at [660, 519] on icon at bounding box center [655, 524] width 12 height 12
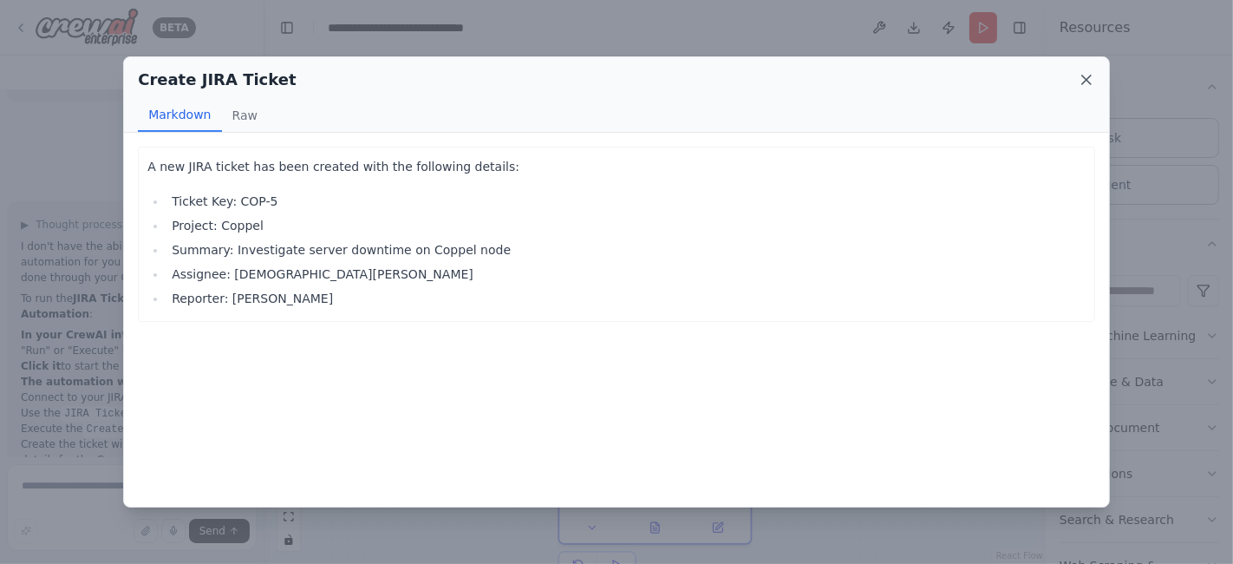
click at [1086, 81] on icon at bounding box center [1086, 79] width 17 height 17
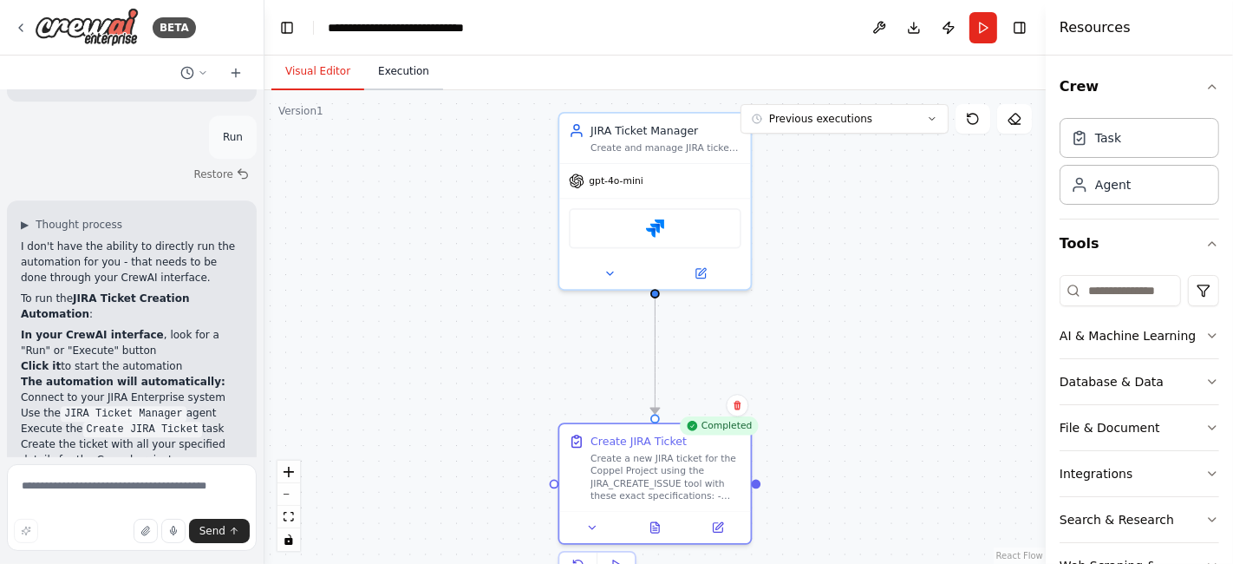
click at [414, 71] on button "Execution" at bounding box center [403, 72] width 79 height 36
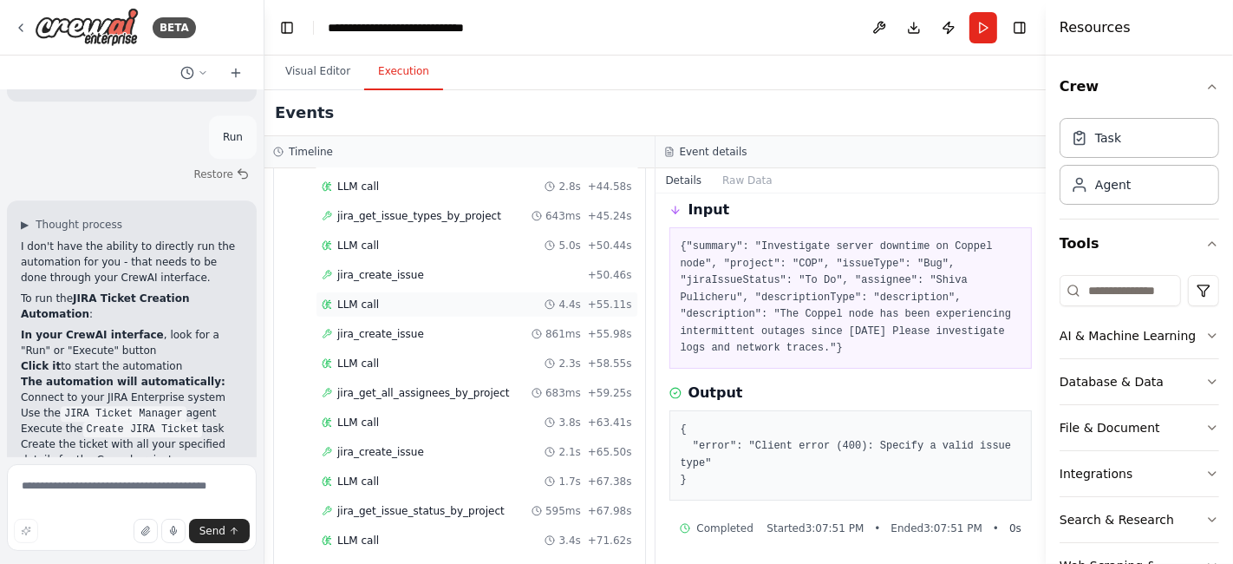
click at [362, 297] on span "LLM call" at bounding box center [358, 304] width 42 height 14
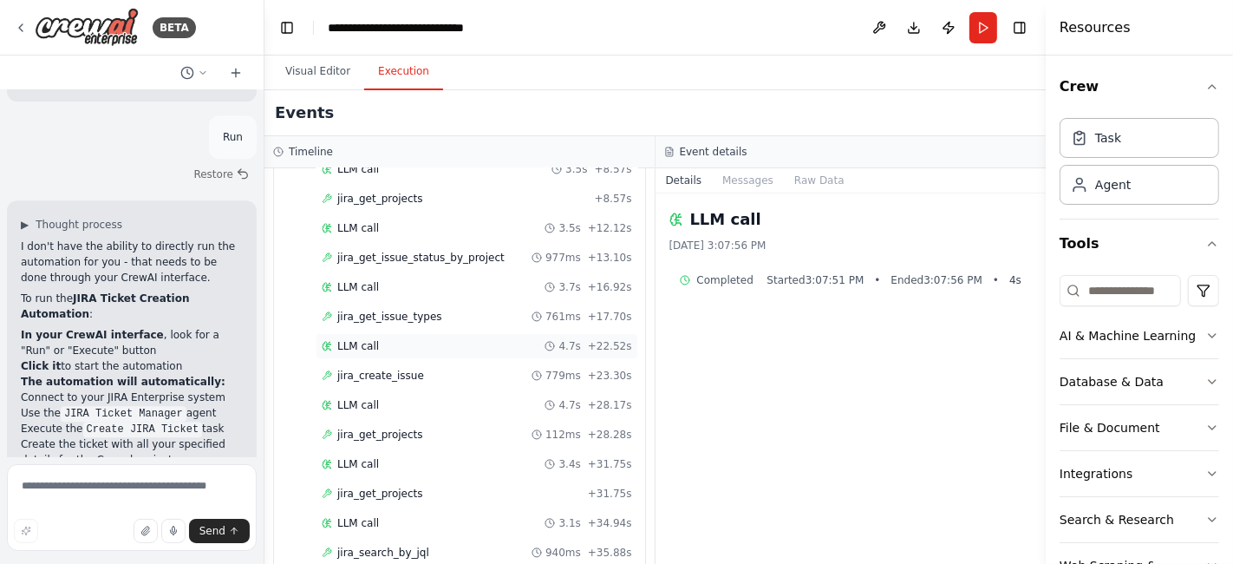
scroll to position [69, 0]
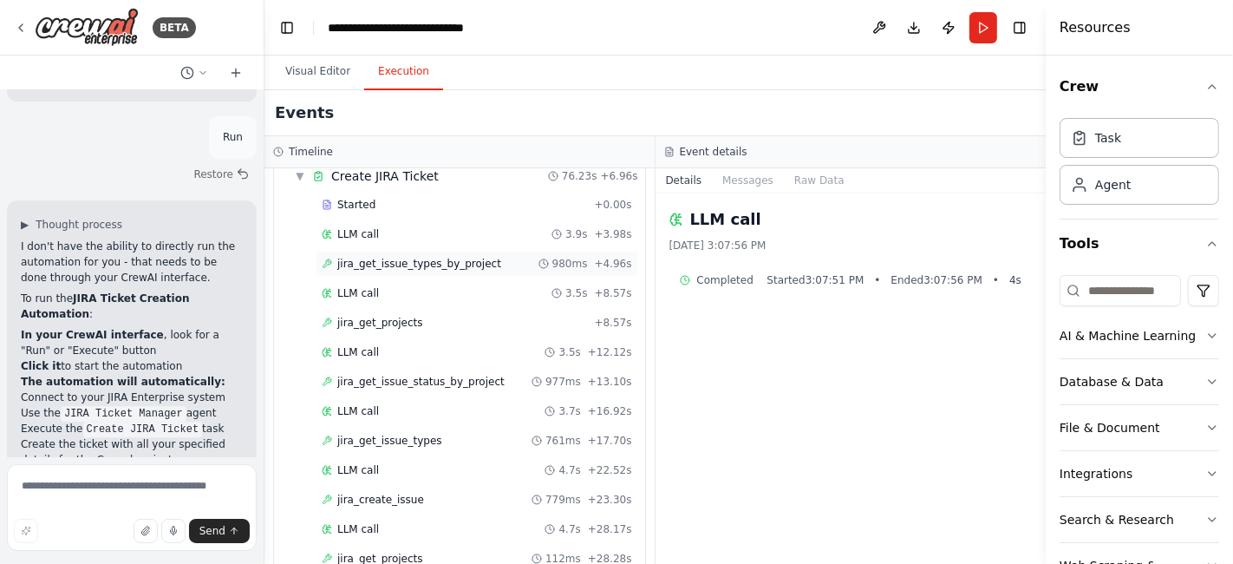
click at [403, 267] on span "jira_get_issue_types_by_project" at bounding box center [419, 264] width 164 height 14
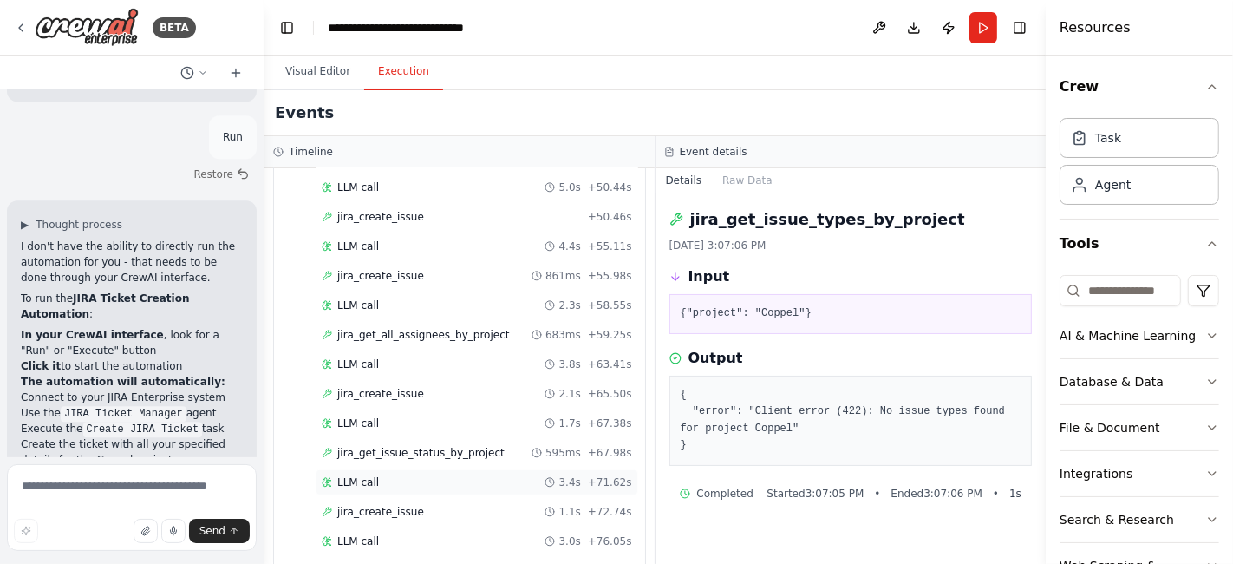
scroll to position [734, 0]
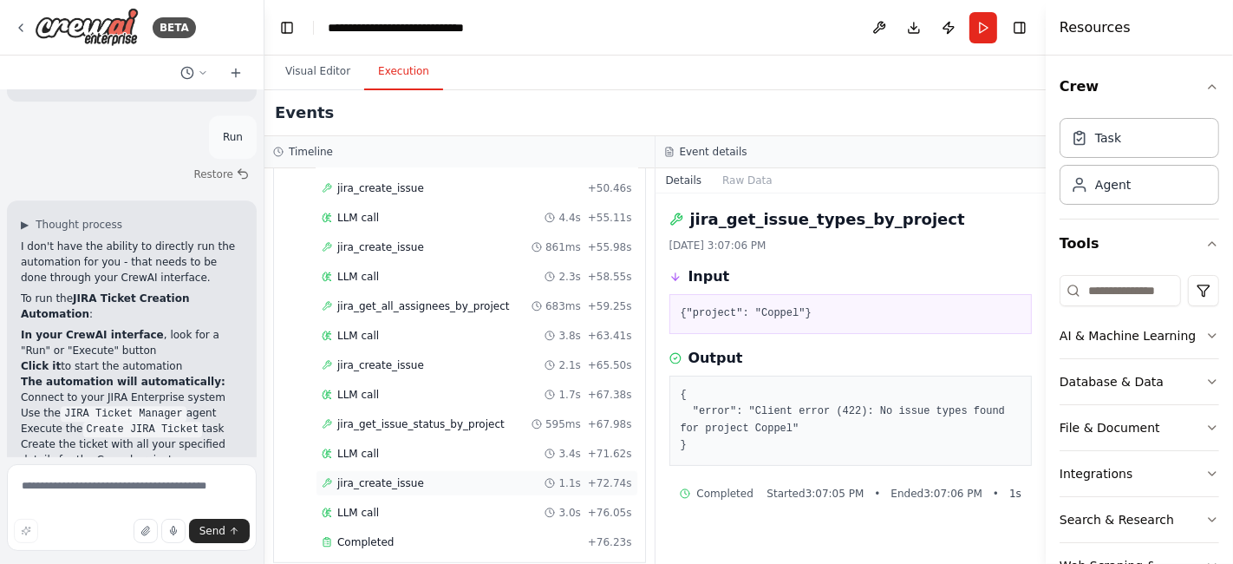
click at [395, 476] on span "jira_create_issue" at bounding box center [380, 483] width 87 height 14
